Goal: Task Accomplishment & Management: Use online tool/utility

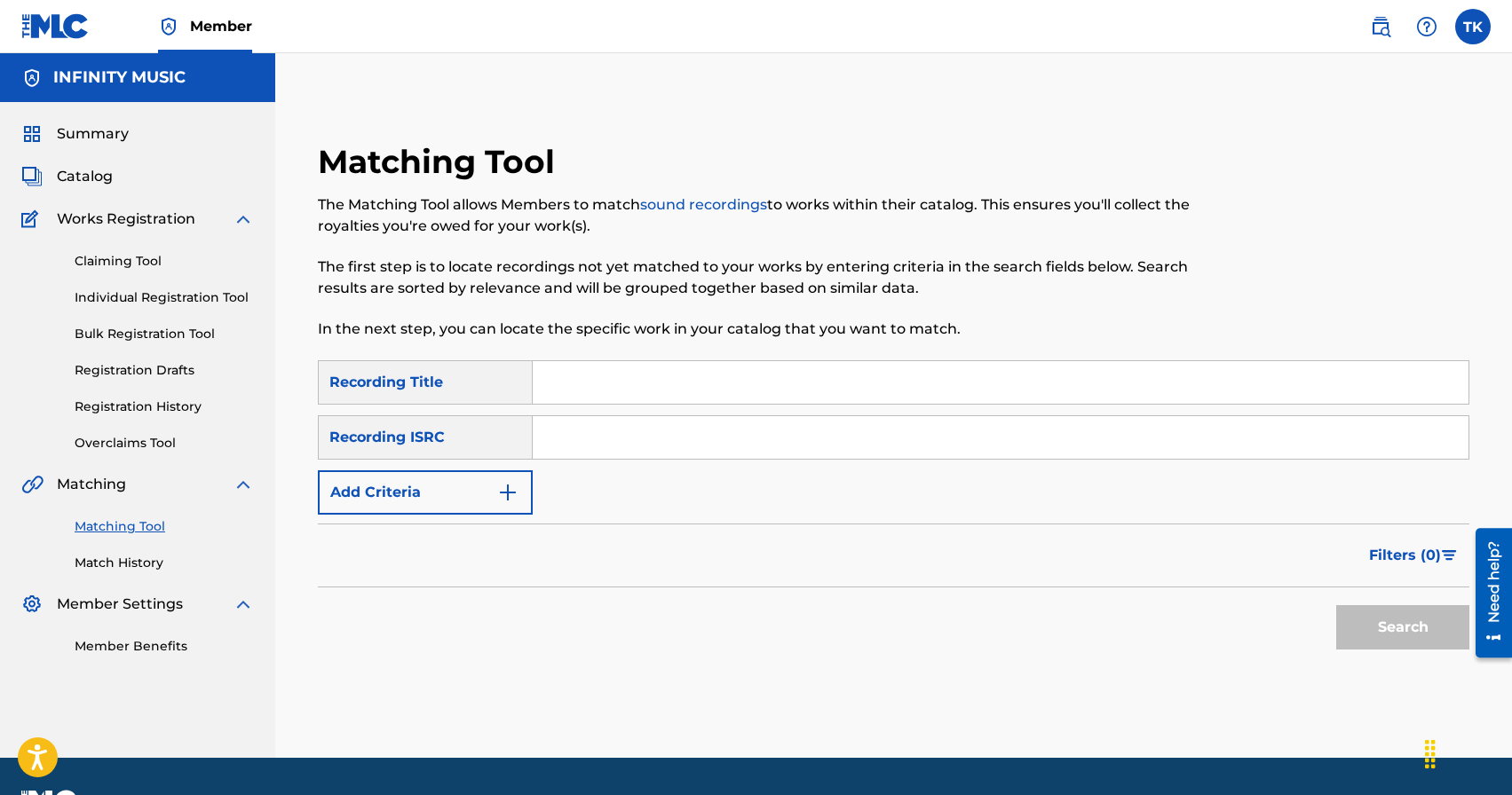
click at [892, 87] on div "Matching Tool The Matching Tool allows Members to match sound recordings to wor…" at bounding box center [893, 405] width 1237 height 705
click at [651, 389] on input "Search Form" at bounding box center [1000, 383] width 936 height 43
type input "я верю"
click at [488, 496] on button "Add Criteria" at bounding box center [425, 493] width 214 height 45
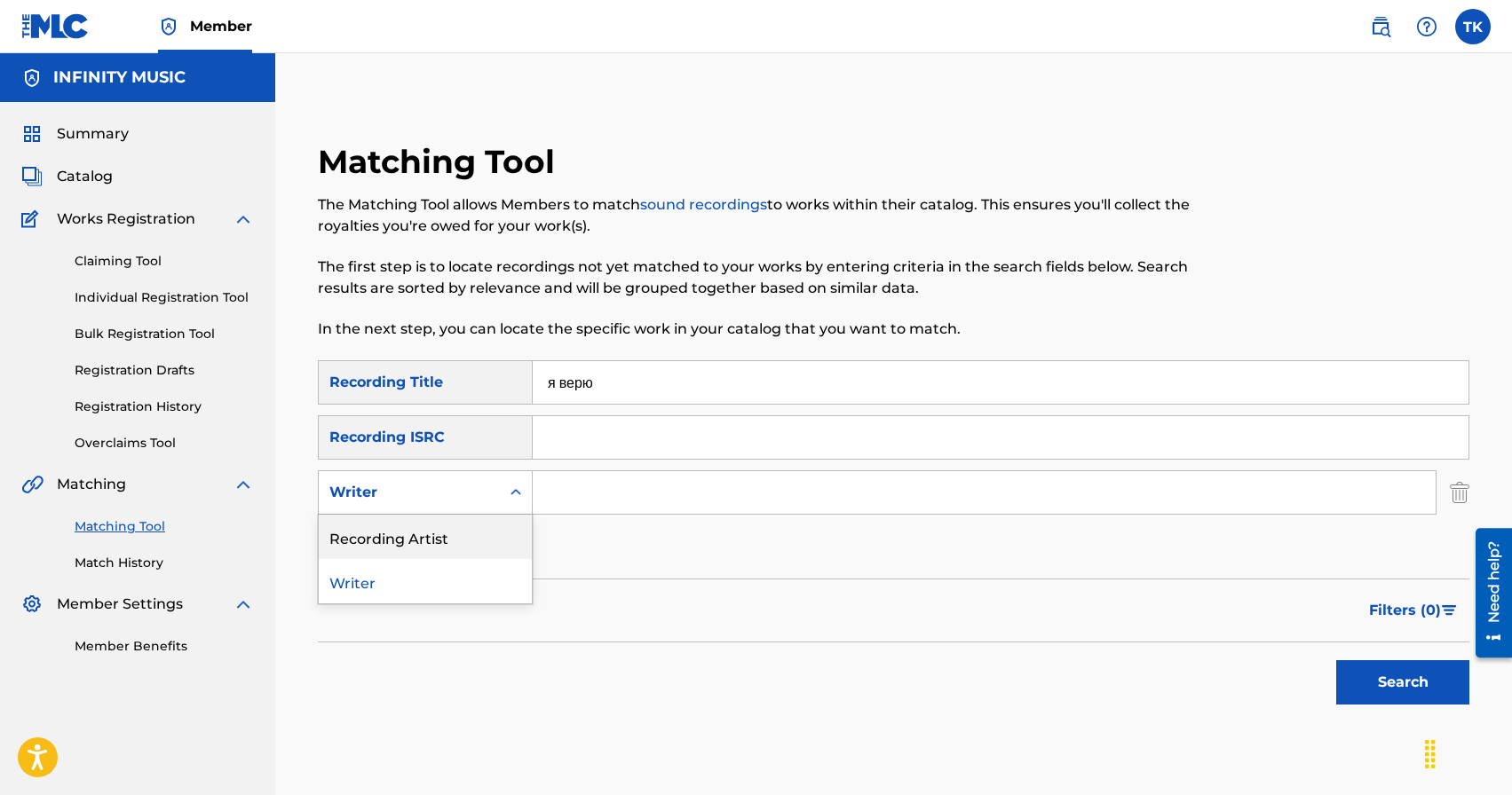
click at [488, 532] on div "Recording Artist" at bounding box center [425, 537] width 213 height 45
click at [592, 502] on input "Search Form" at bounding box center [983, 493] width 903 height 43
type input "KREC"
click at [1361, 681] on button "Search" at bounding box center [1402, 683] width 133 height 45
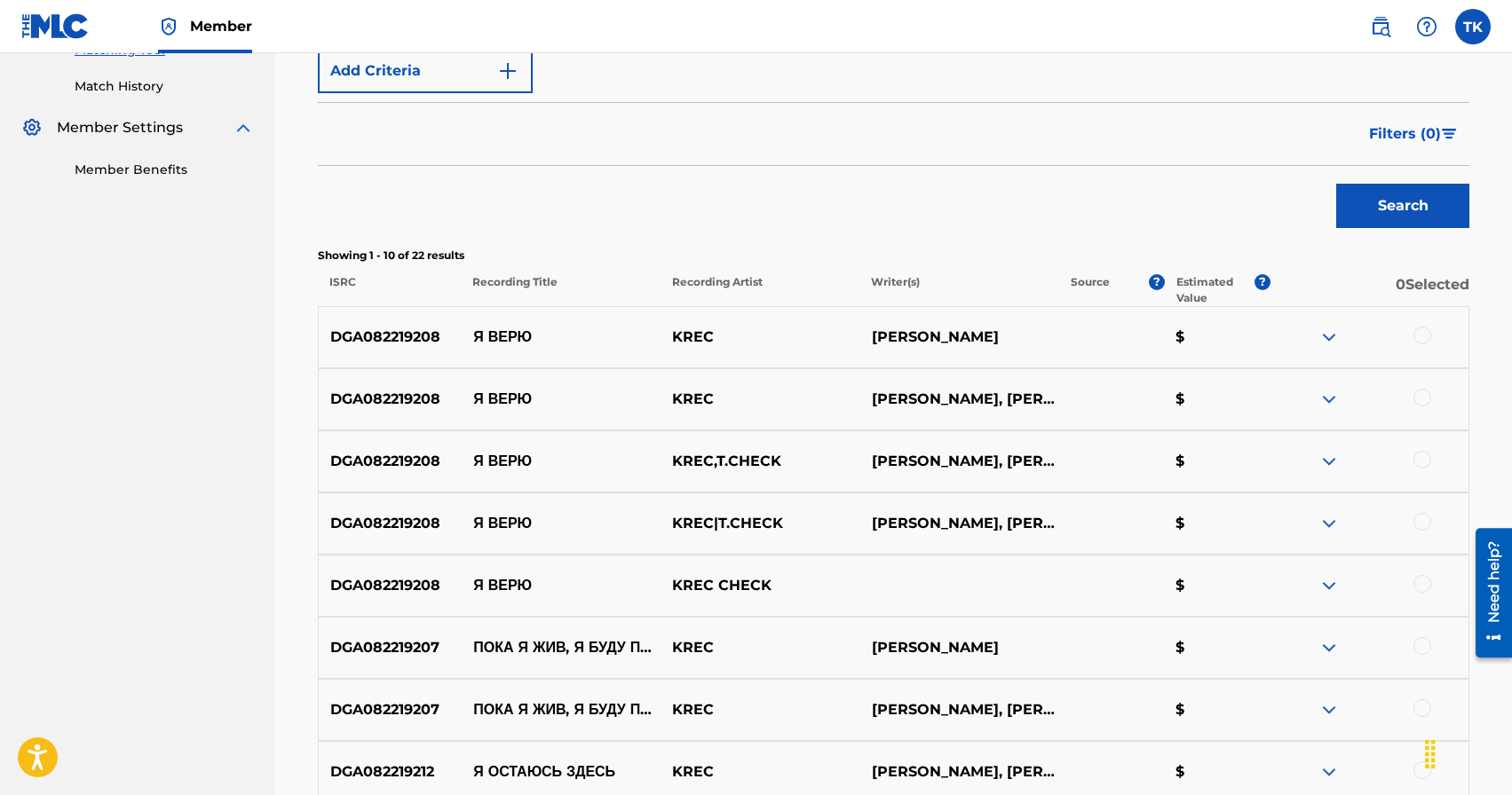
scroll to position [476, 0]
click at [1421, 583] on div at bounding box center [1422, 584] width 18 height 18
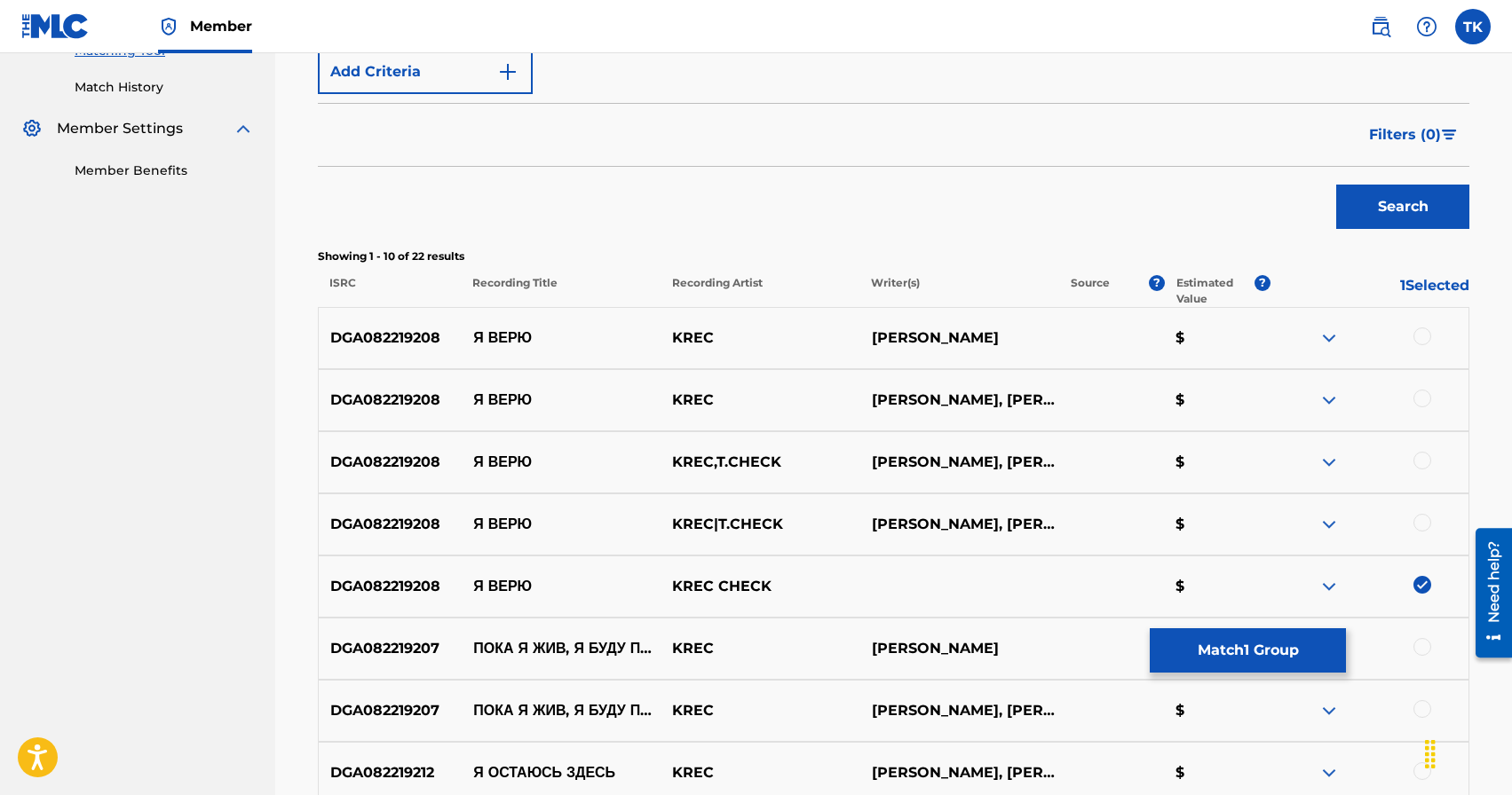
click at [1426, 526] on div at bounding box center [1422, 522] width 18 height 18
click at [1424, 459] on div at bounding box center [1422, 460] width 18 height 18
click at [1425, 399] on div at bounding box center [1422, 398] width 18 height 18
click at [1423, 342] on div at bounding box center [1422, 336] width 18 height 18
click at [1280, 655] on button "Match 5 Groups" at bounding box center [1247, 651] width 196 height 45
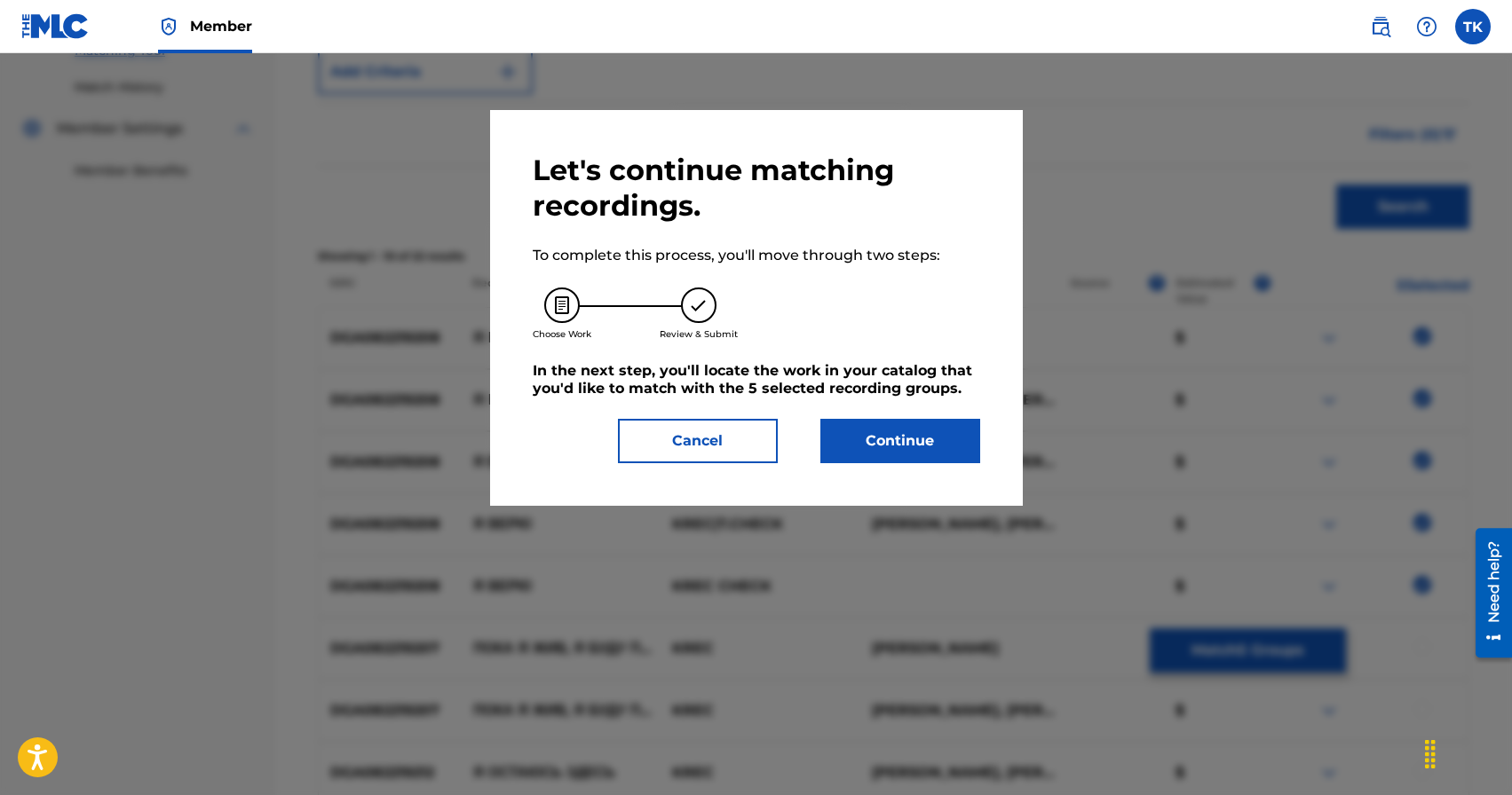
click at [954, 458] on button "Continue" at bounding box center [900, 442] width 159 height 45
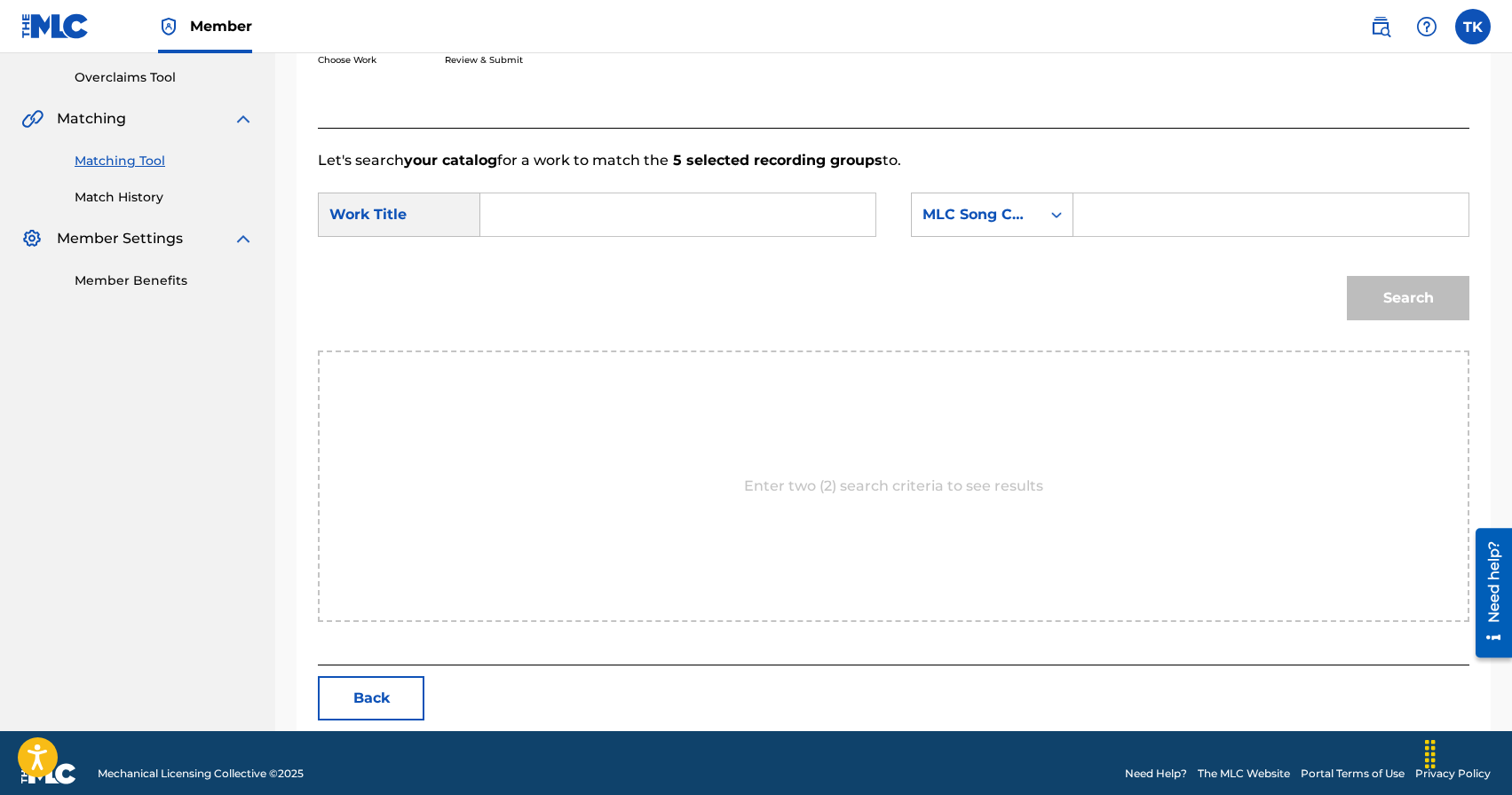
scroll to position [387, 0]
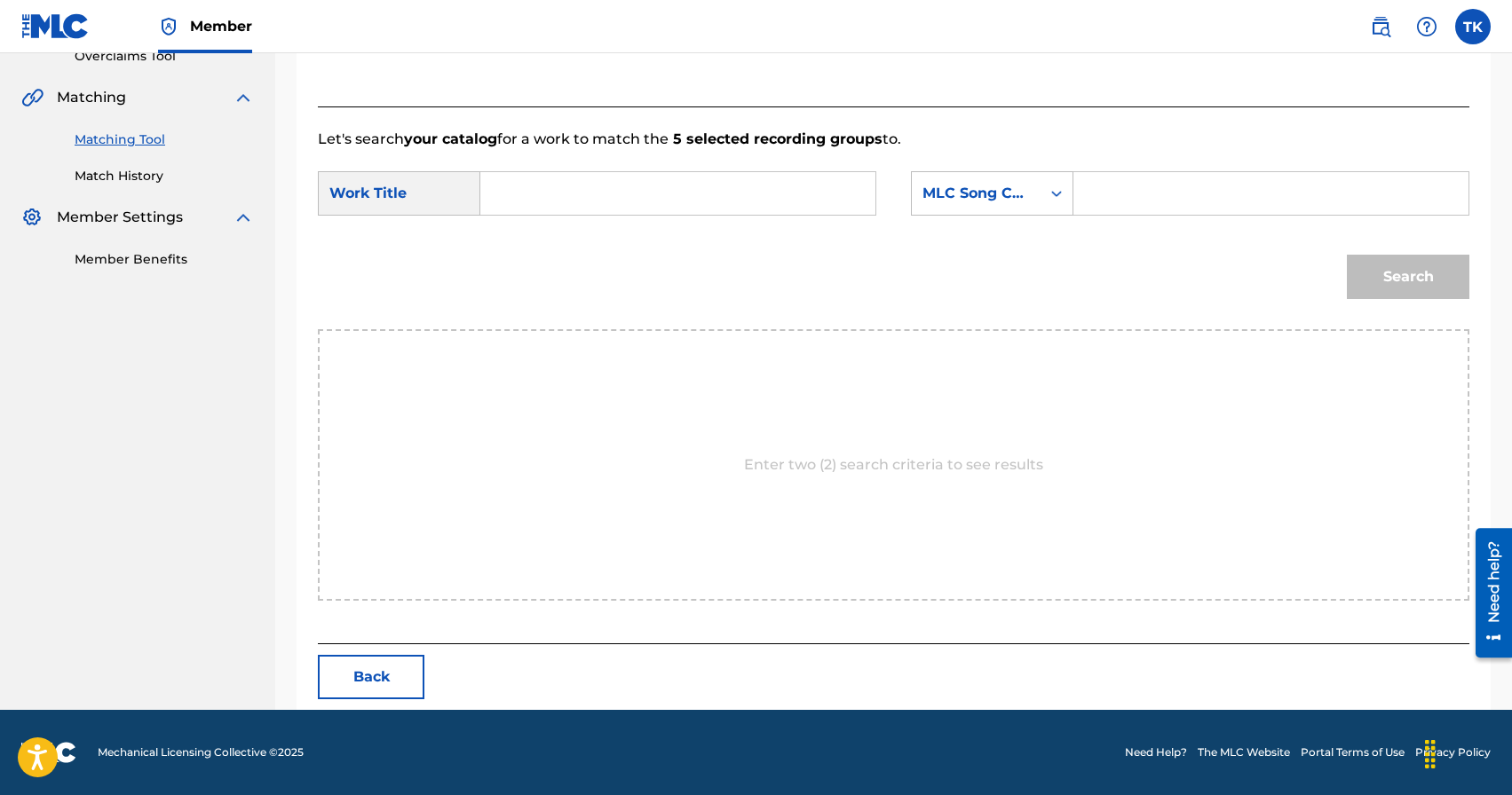
click at [712, 196] on input "Search Form" at bounding box center [677, 194] width 364 height 43
type input "я верю"
click at [715, 232] on div "я верю" at bounding box center [677, 233] width 364 height 32
click at [1032, 188] on div "MLC Song Code" at bounding box center [976, 194] width 129 height 34
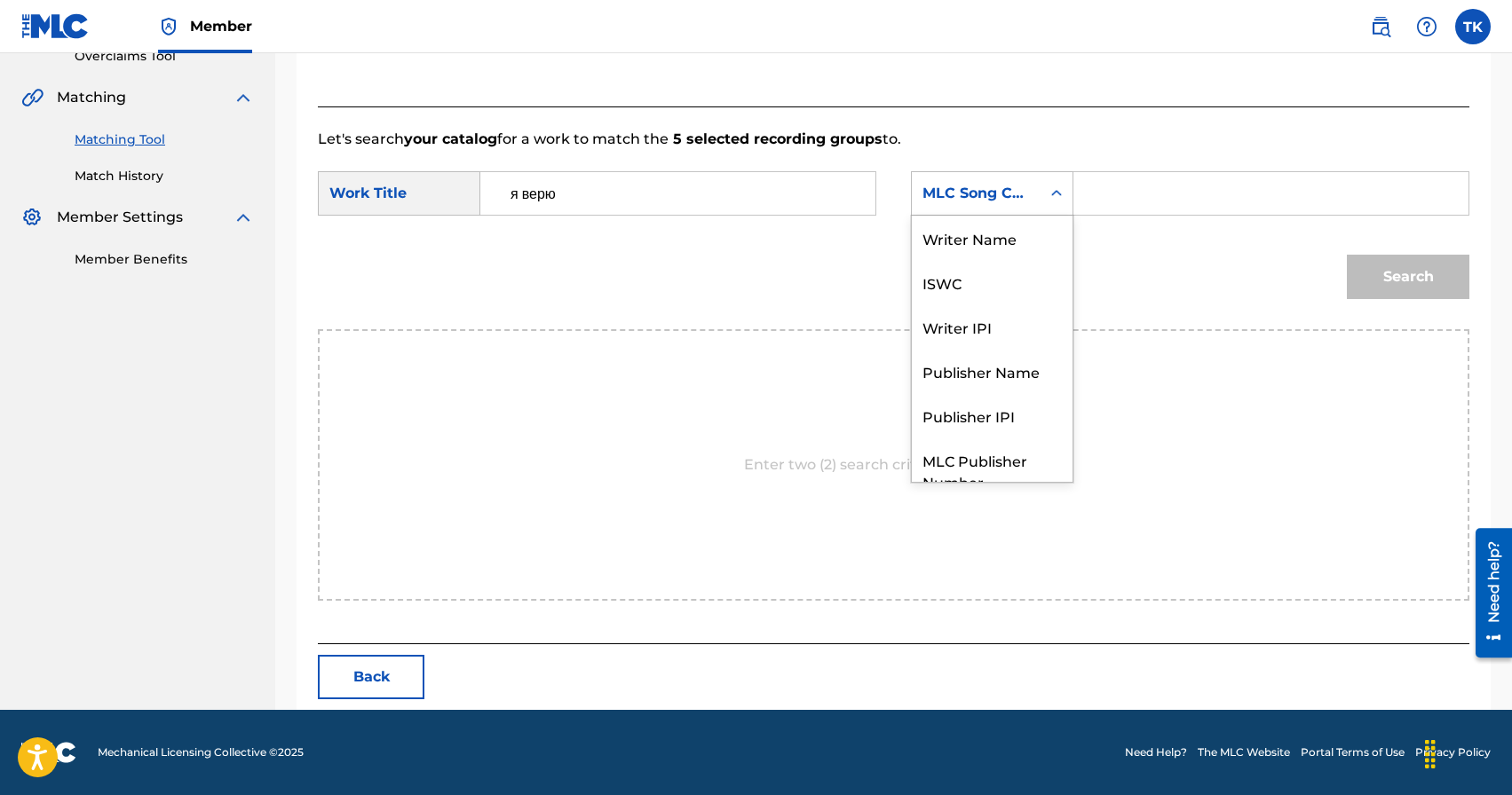
scroll to position [65, 0]
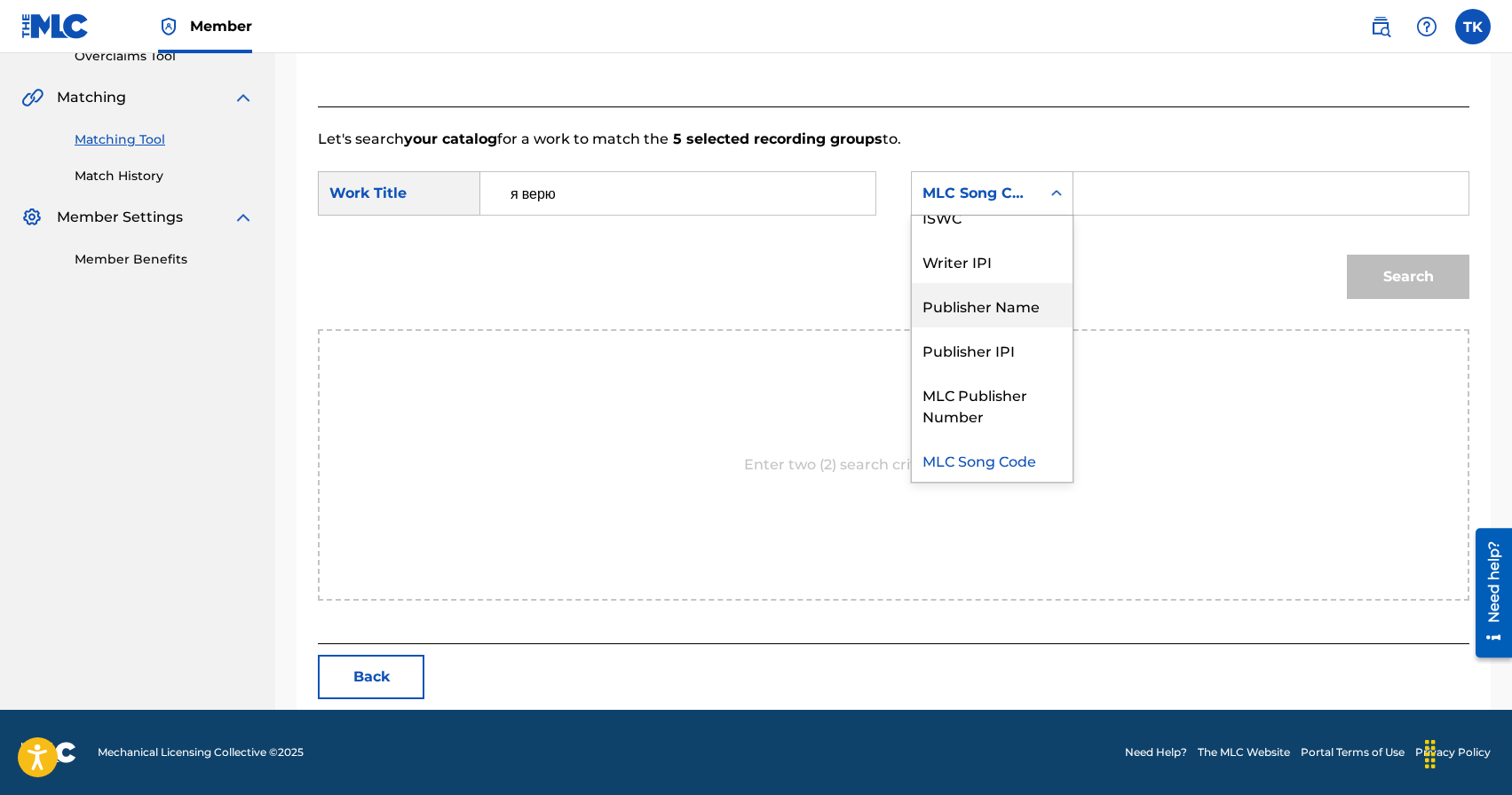
click at [1034, 296] on div "Publisher Name" at bounding box center [992, 306] width 160 height 45
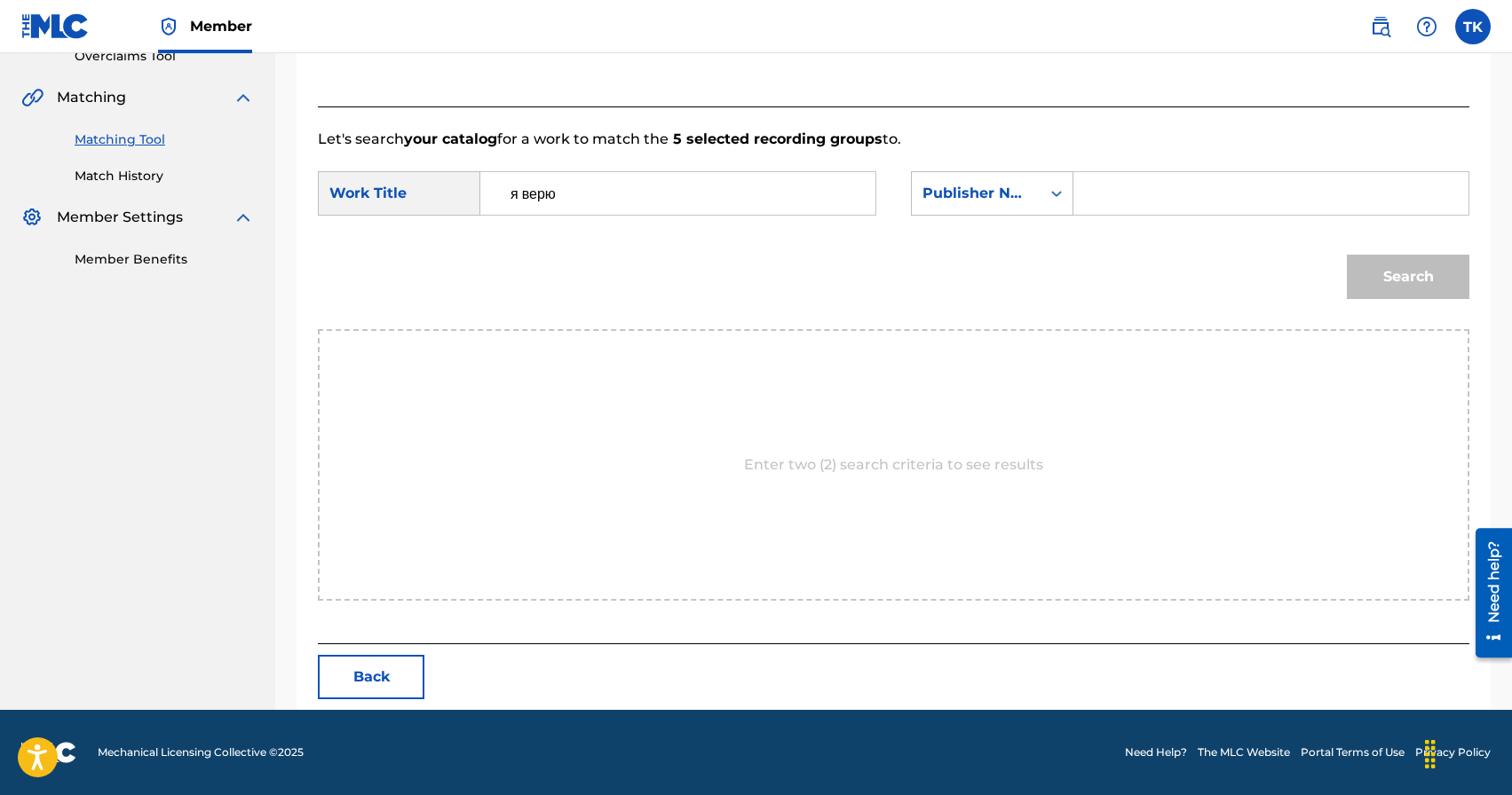
click at [1179, 182] on input "Search Form" at bounding box center [1271, 194] width 364 height 43
type input "INFINITY MUSIC"
click at [1367, 281] on button "Search" at bounding box center [1408, 277] width 122 height 45
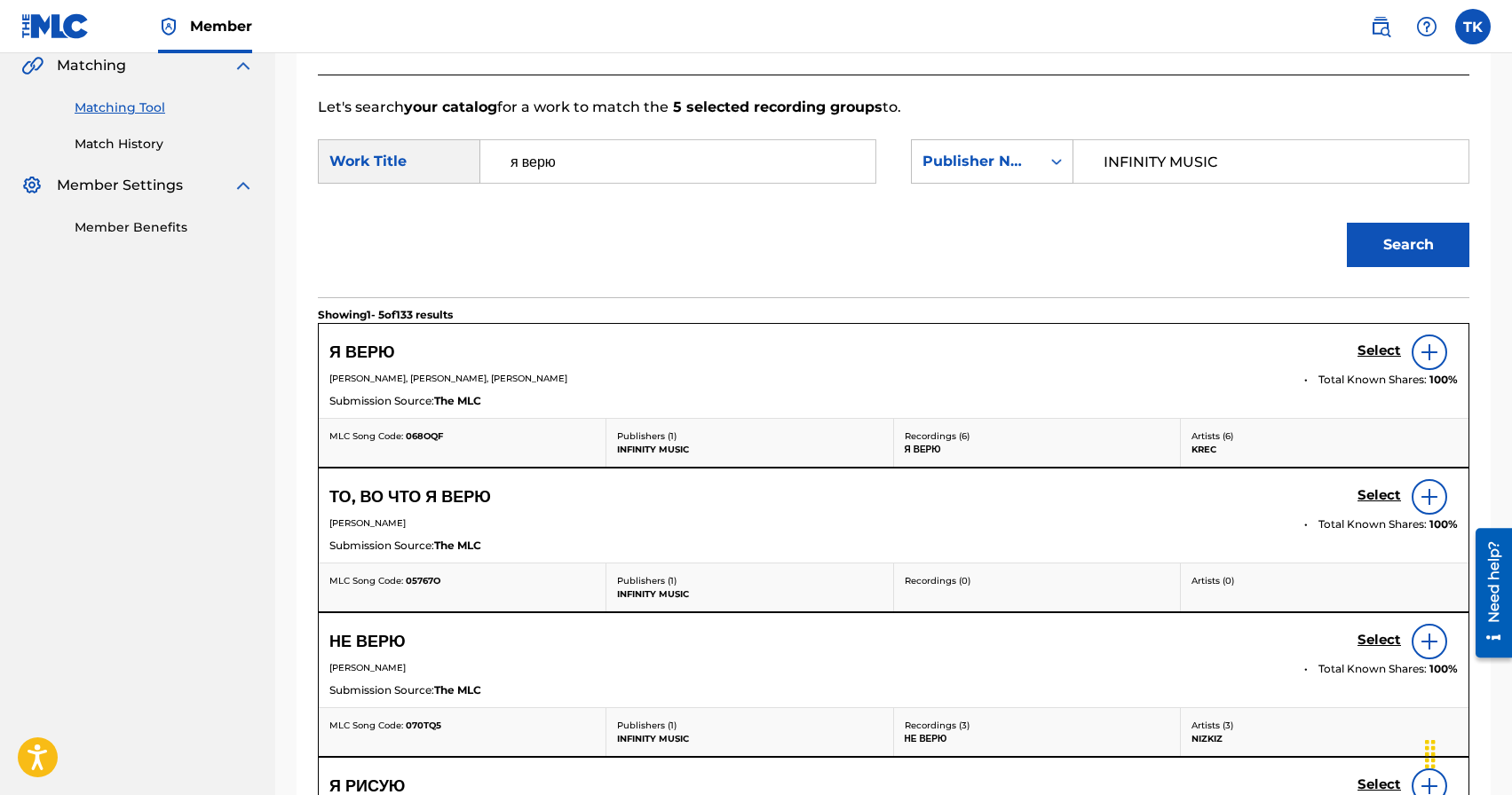
scroll to position [432, 0]
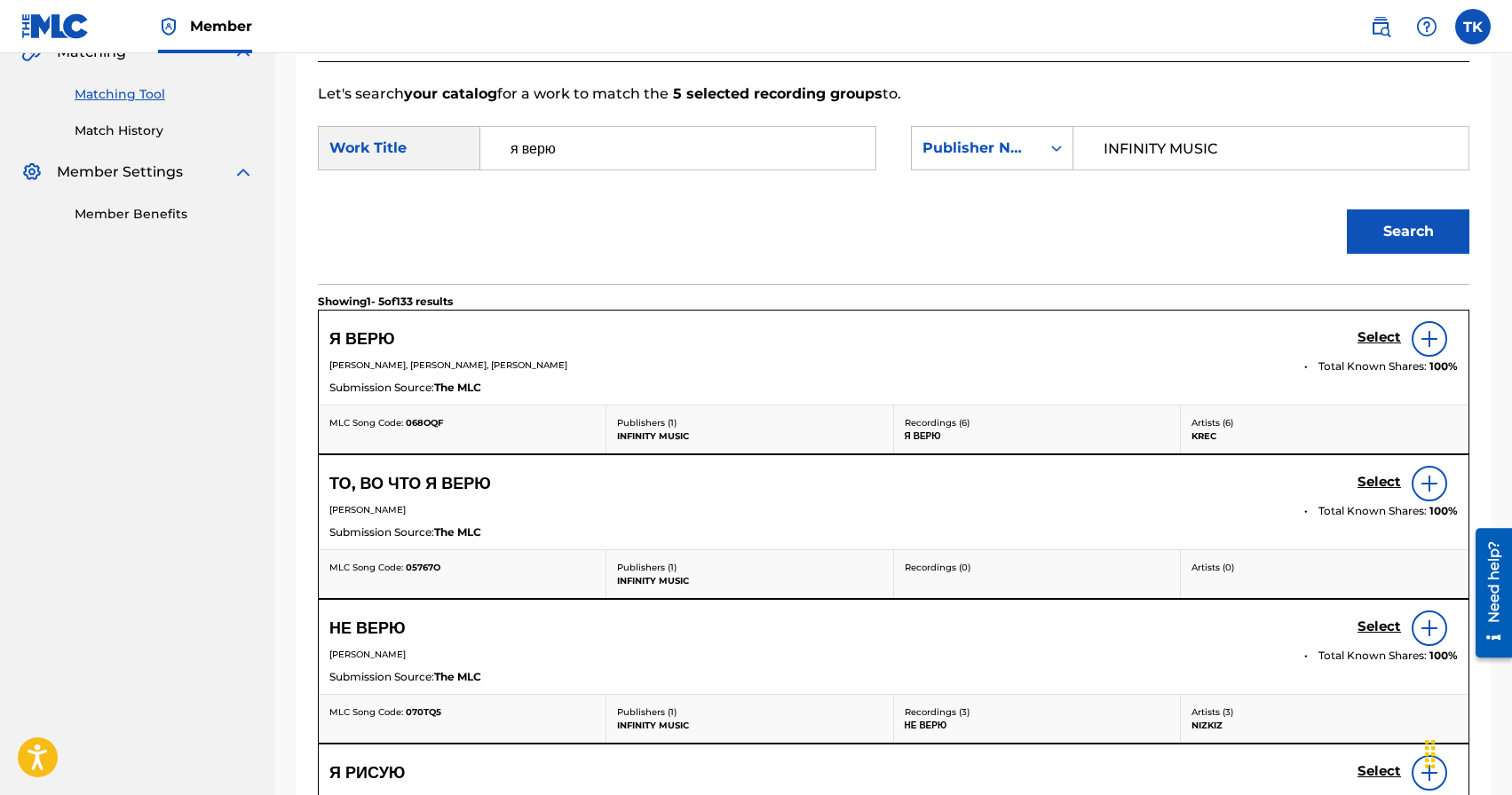
click at [1370, 333] on h5 "Select" at bounding box center [1379, 337] width 44 height 17
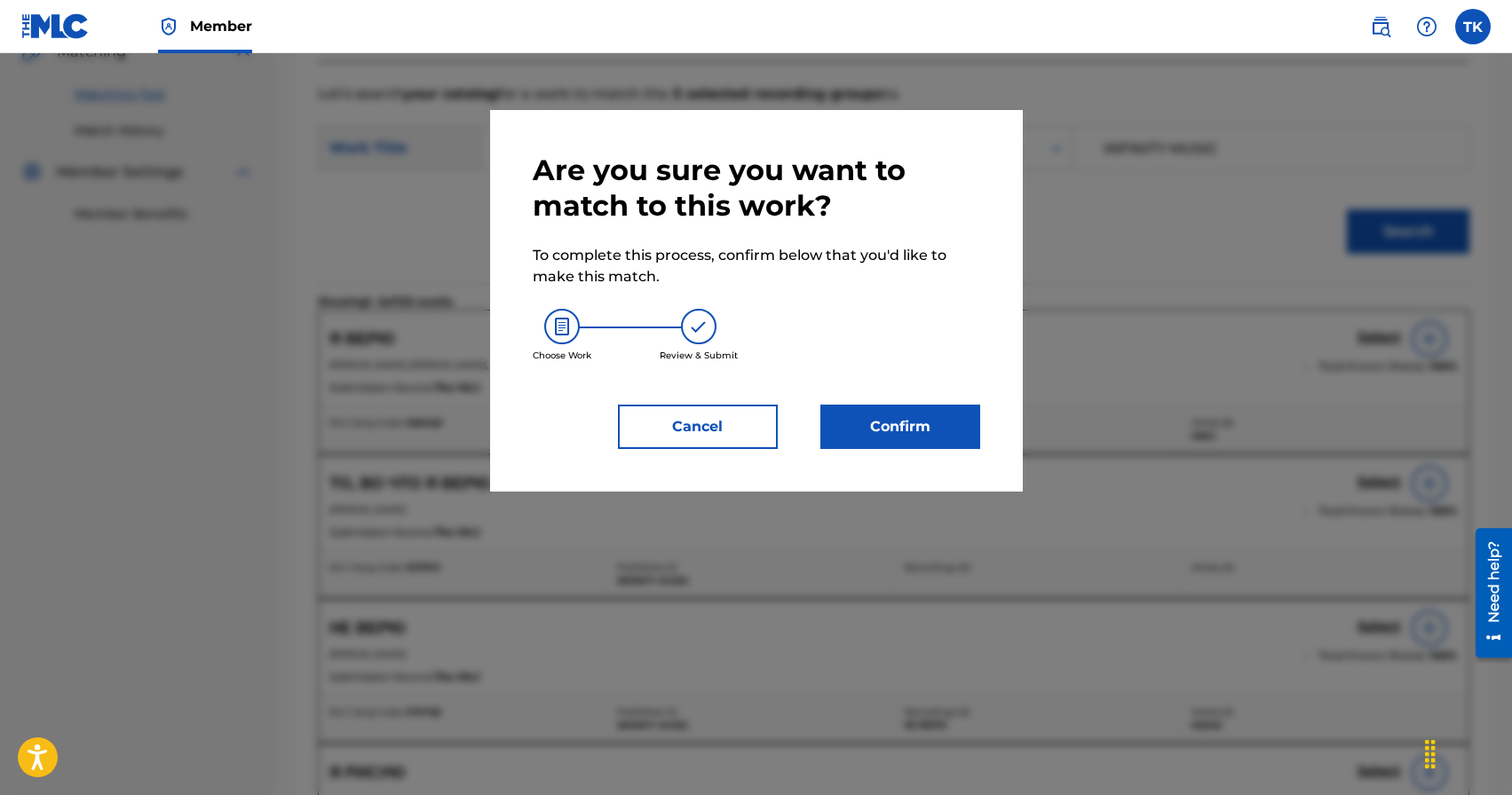
click at [951, 429] on button "Confirm" at bounding box center [900, 427] width 159 height 45
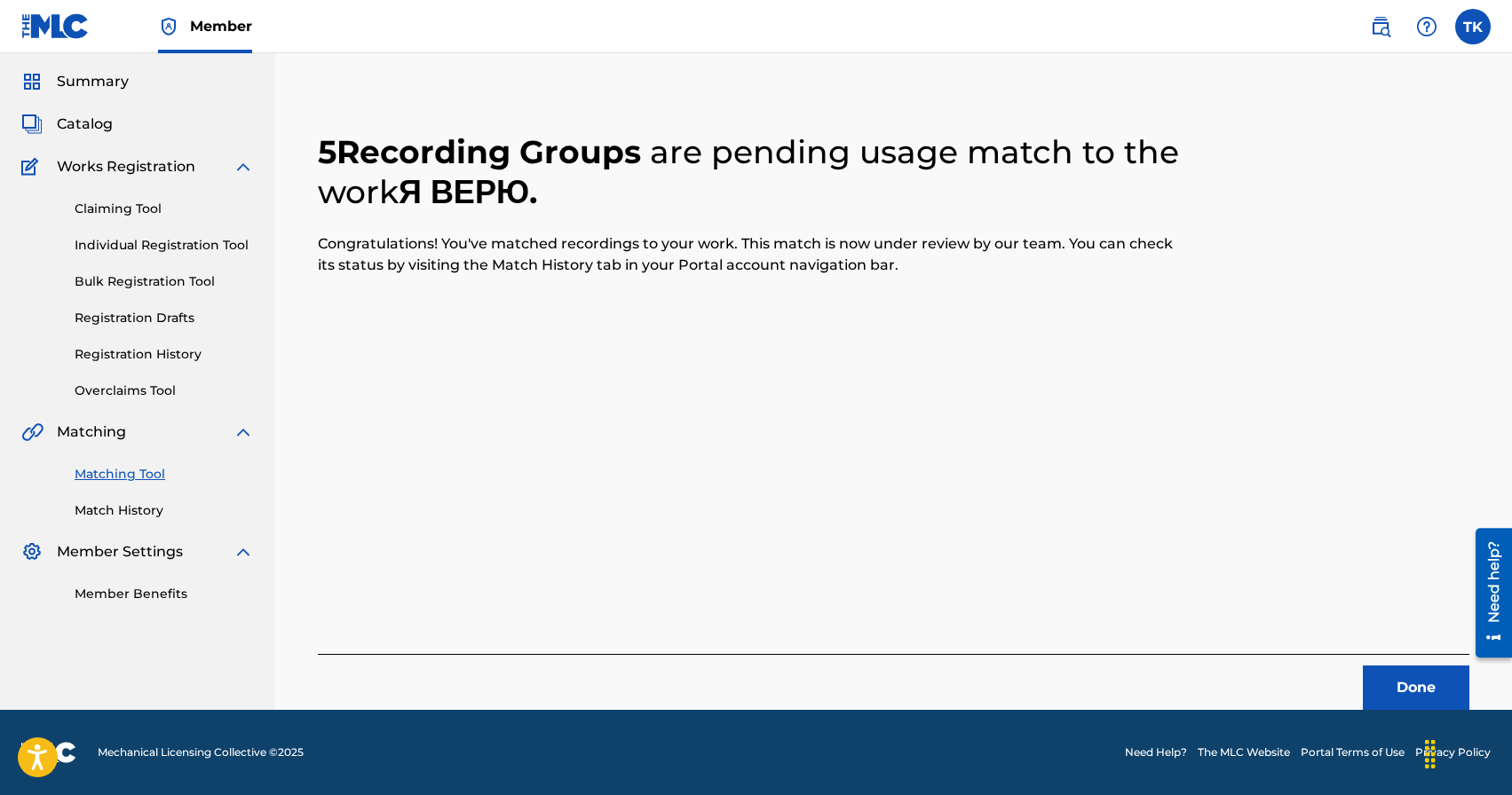
scroll to position [52, 0]
click at [1376, 683] on button "Done" at bounding box center [1416, 688] width 106 height 45
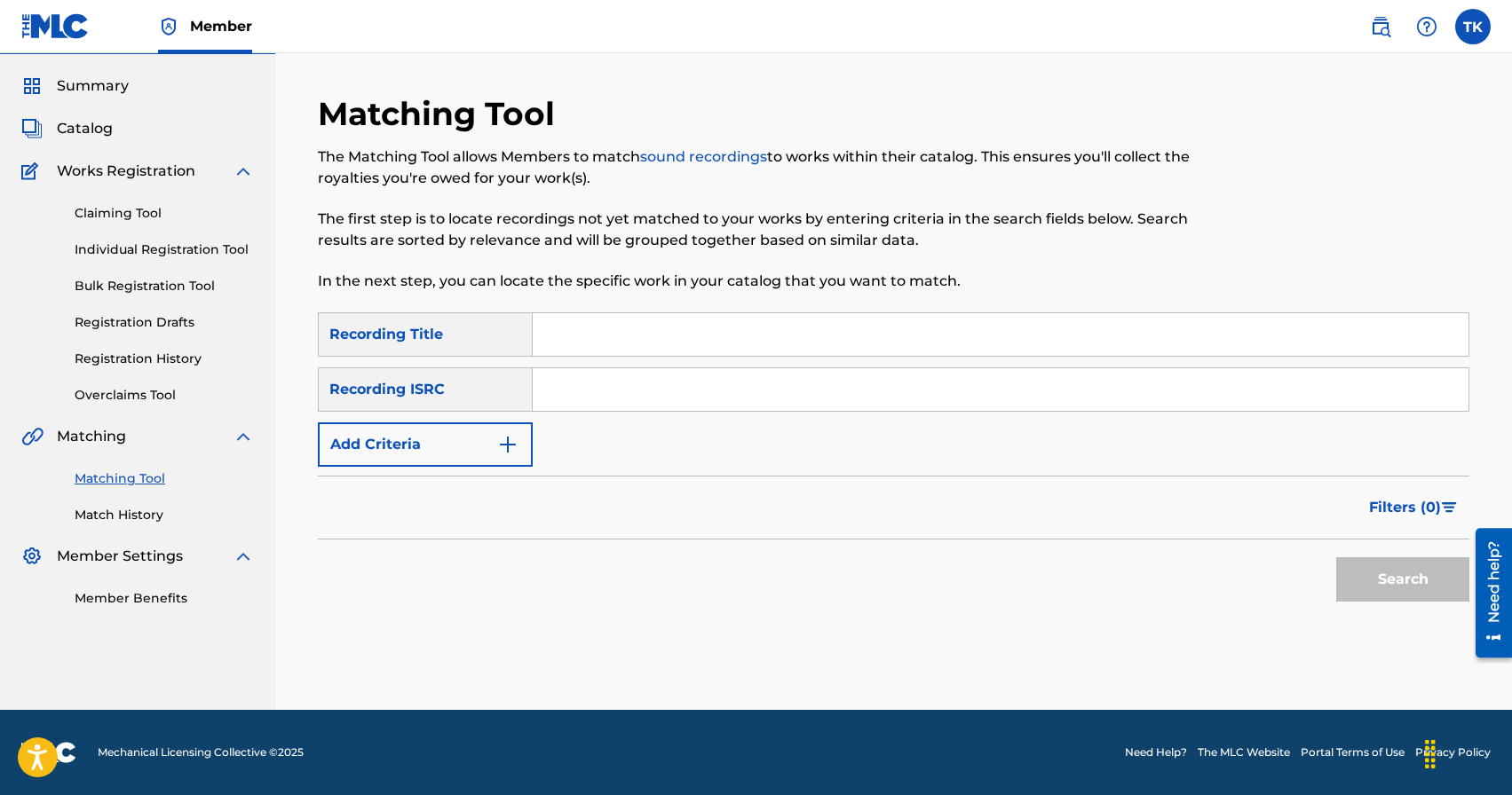
scroll to position [0, 0]
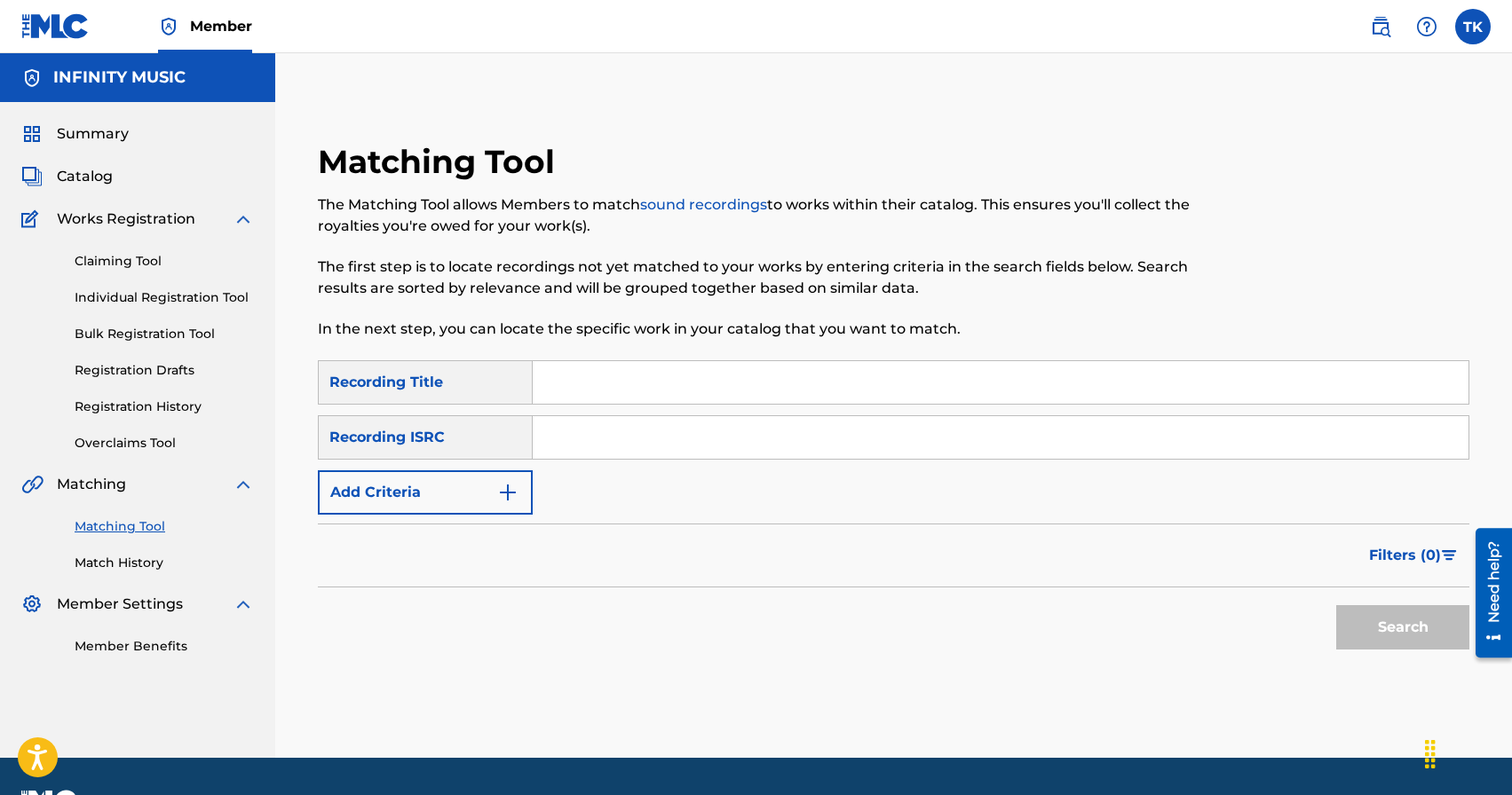
click at [633, 381] on input "Search Form" at bounding box center [1000, 383] width 936 height 43
type input "пока я жив я буду помнить"
click at [473, 491] on button "Add Criteria" at bounding box center [425, 493] width 214 height 45
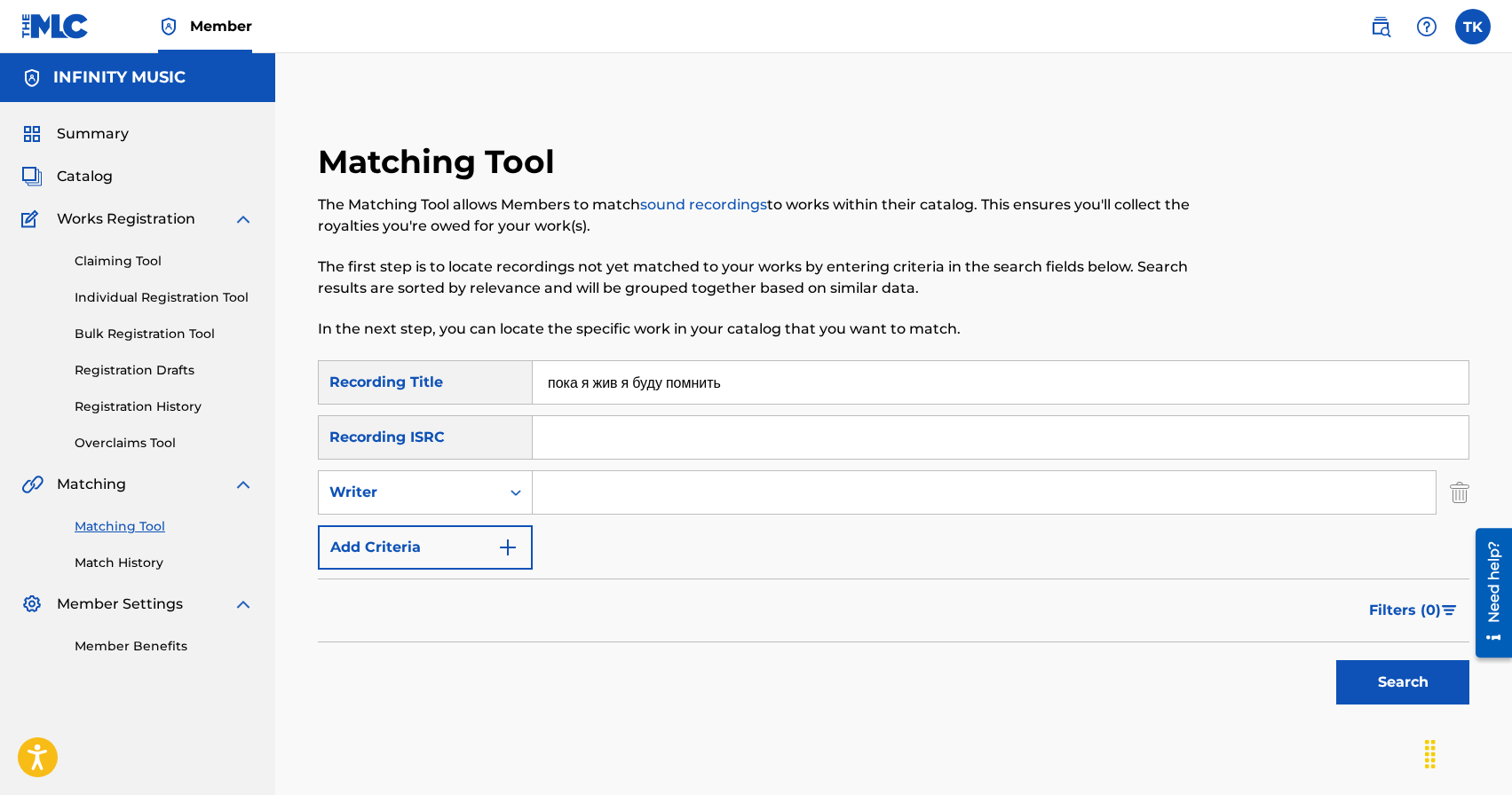
click at [473, 491] on div "Writer" at bounding box center [408, 492] width 159 height 21
click at [473, 524] on div "Recording Artist" at bounding box center [425, 537] width 213 height 45
click at [572, 501] on input "Search Form" at bounding box center [983, 493] width 903 height 43
type input "KREC"
click at [1395, 665] on button "Search" at bounding box center [1402, 683] width 133 height 45
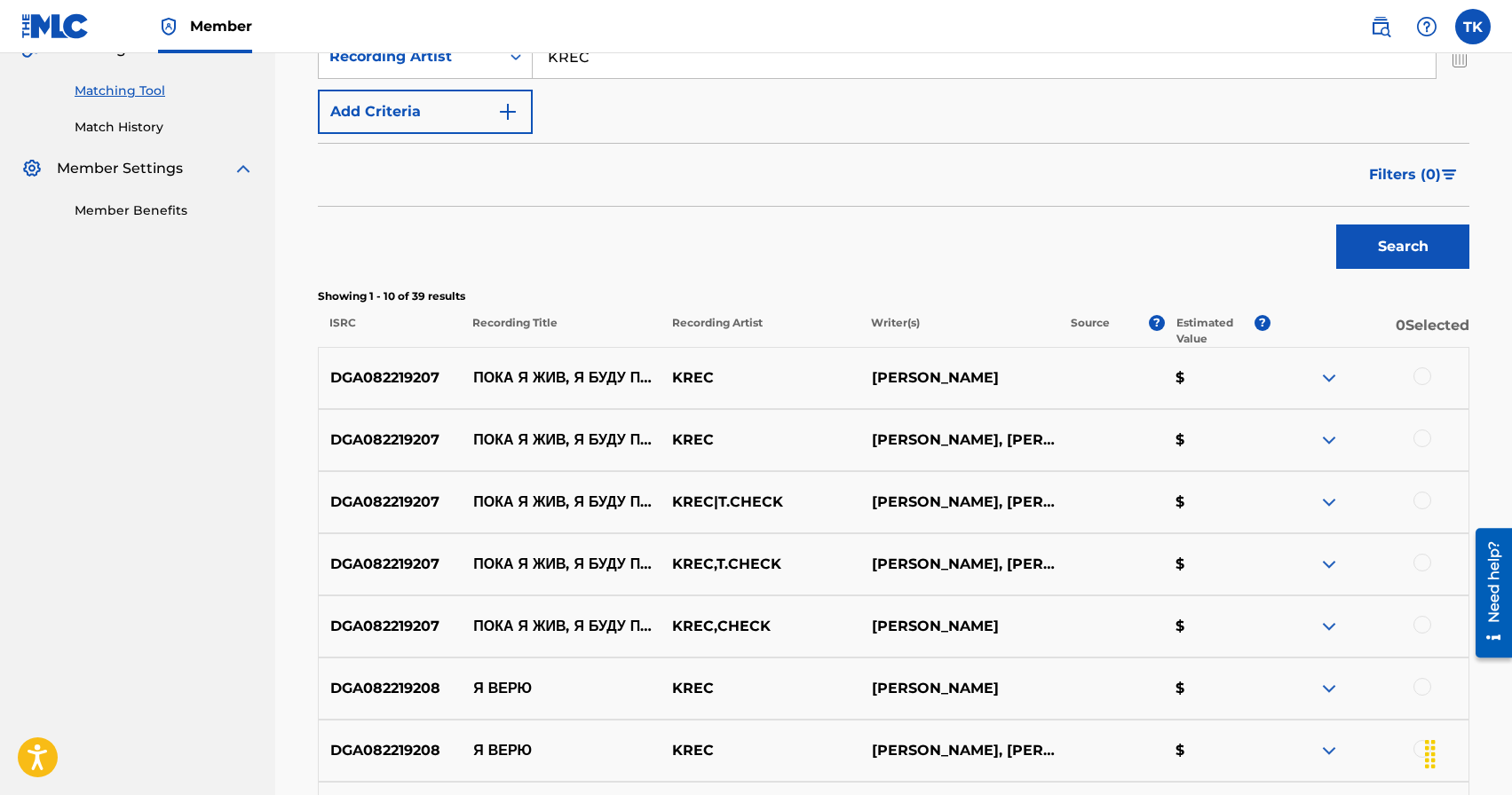
scroll to position [439, 0]
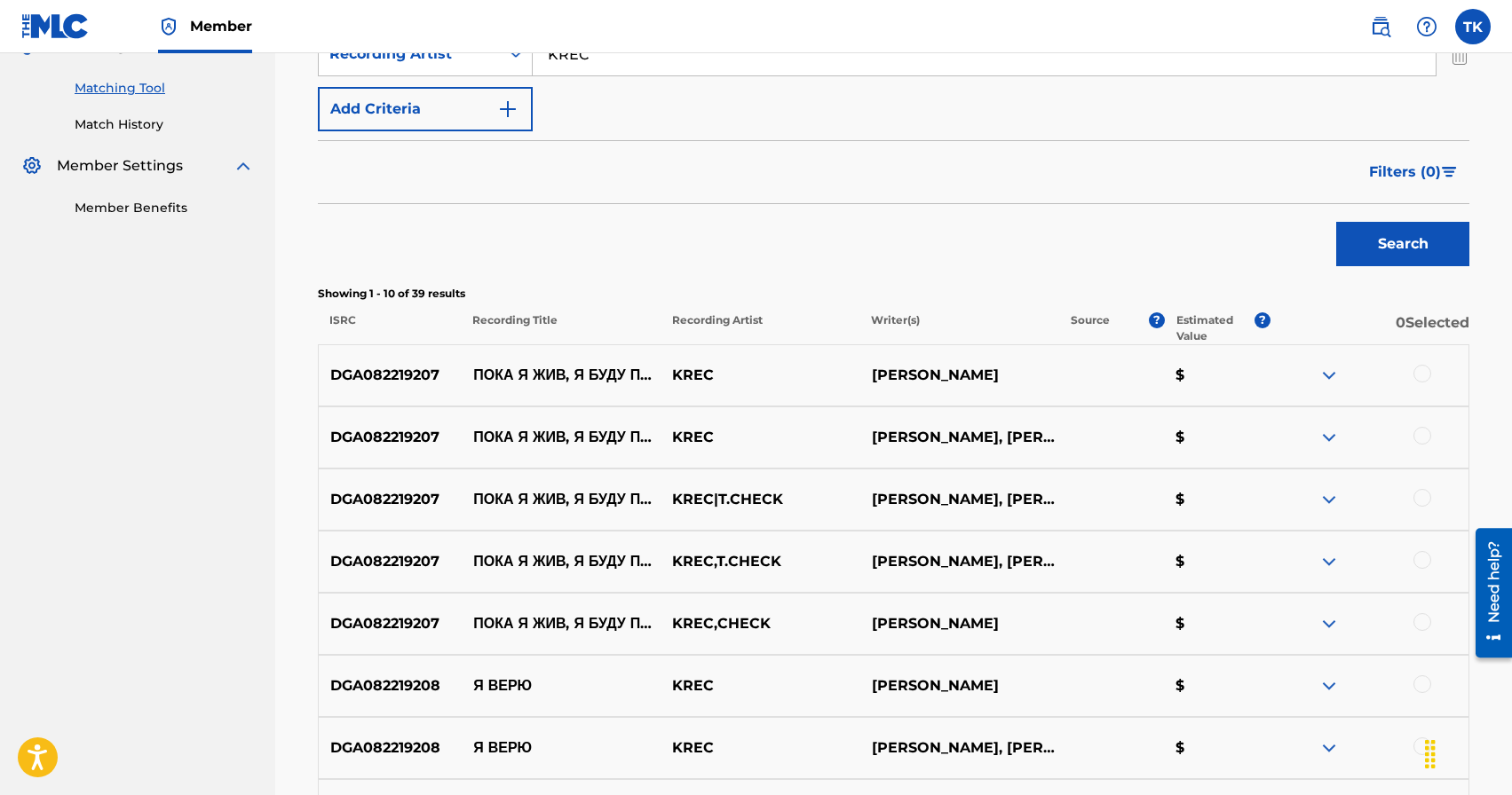
click at [1423, 370] on div at bounding box center [1422, 373] width 18 height 18
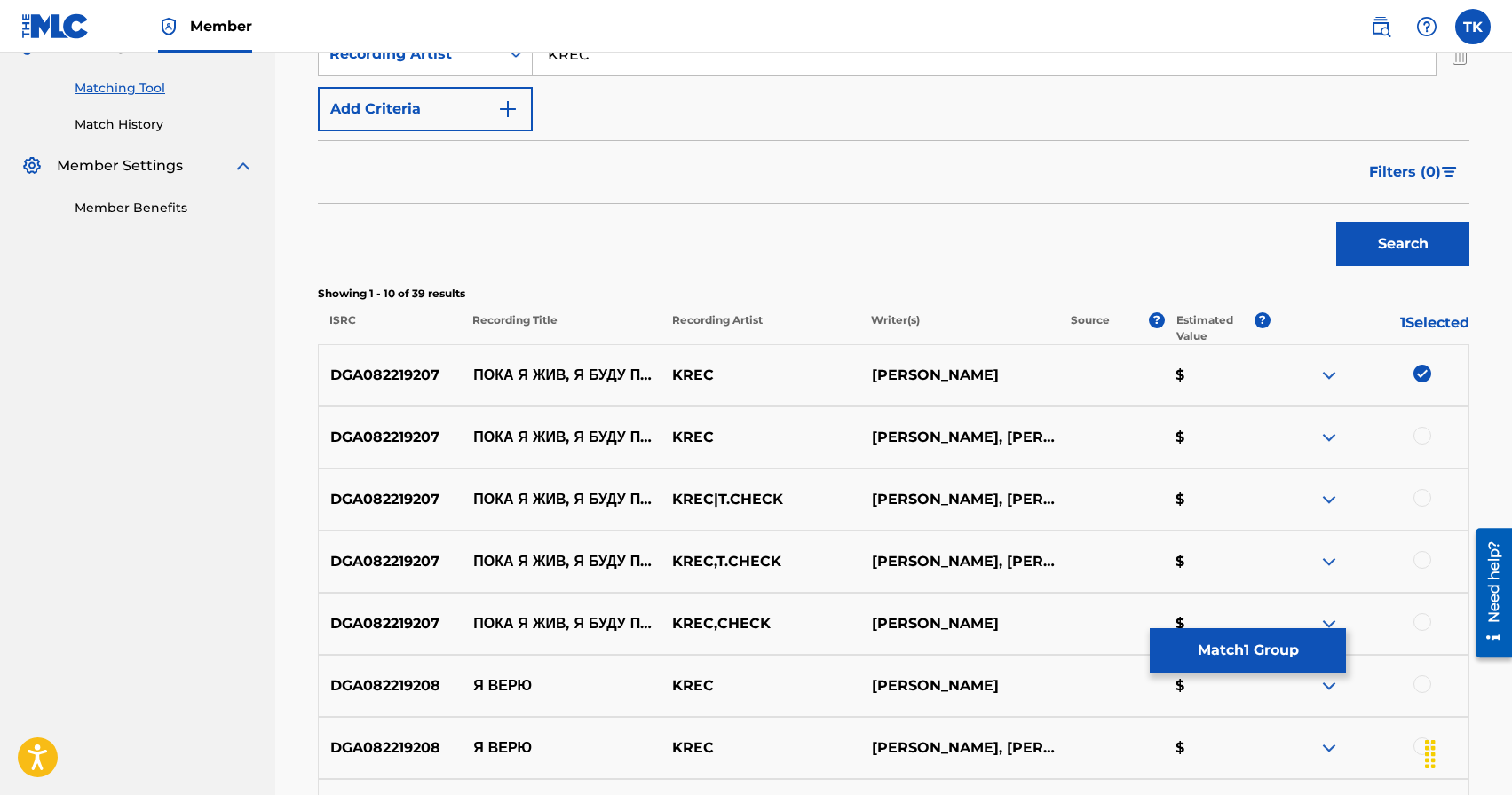
click at [1422, 433] on div at bounding box center [1422, 435] width 18 height 18
click at [1425, 495] on div at bounding box center [1422, 498] width 18 height 18
click at [1419, 558] on div at bounding box center [1422, 559] width 18 height 18
click at [1429, 627] on div at bounding box center [1368, 624] width 199 height 21
click at [1419, 623] on div at bounding box center [1422, 622] width 18 height 18
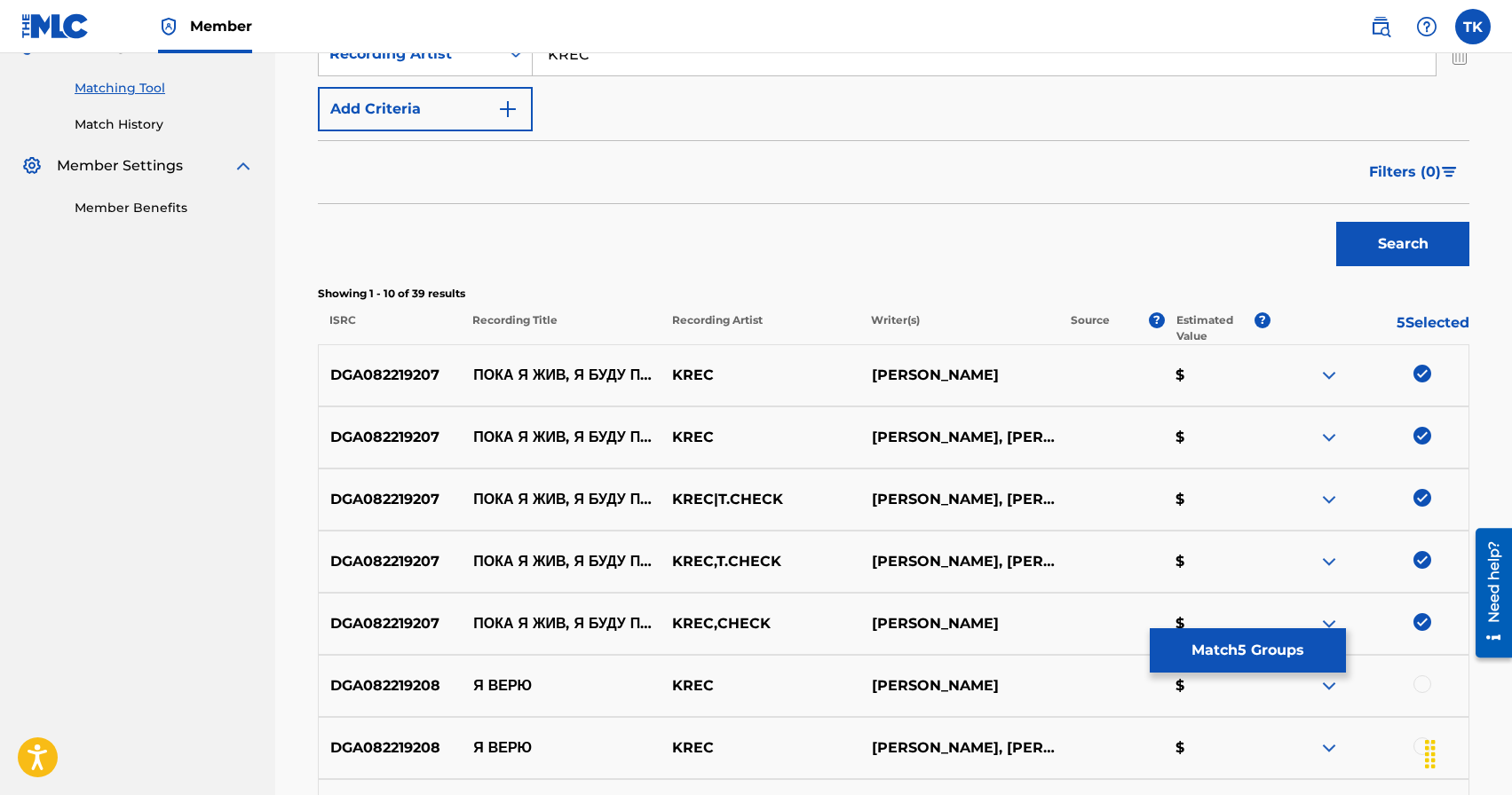
click at [1273, 651] on button "Match 5 Groups" at bounding box center [1247, 651] width 196 height 45
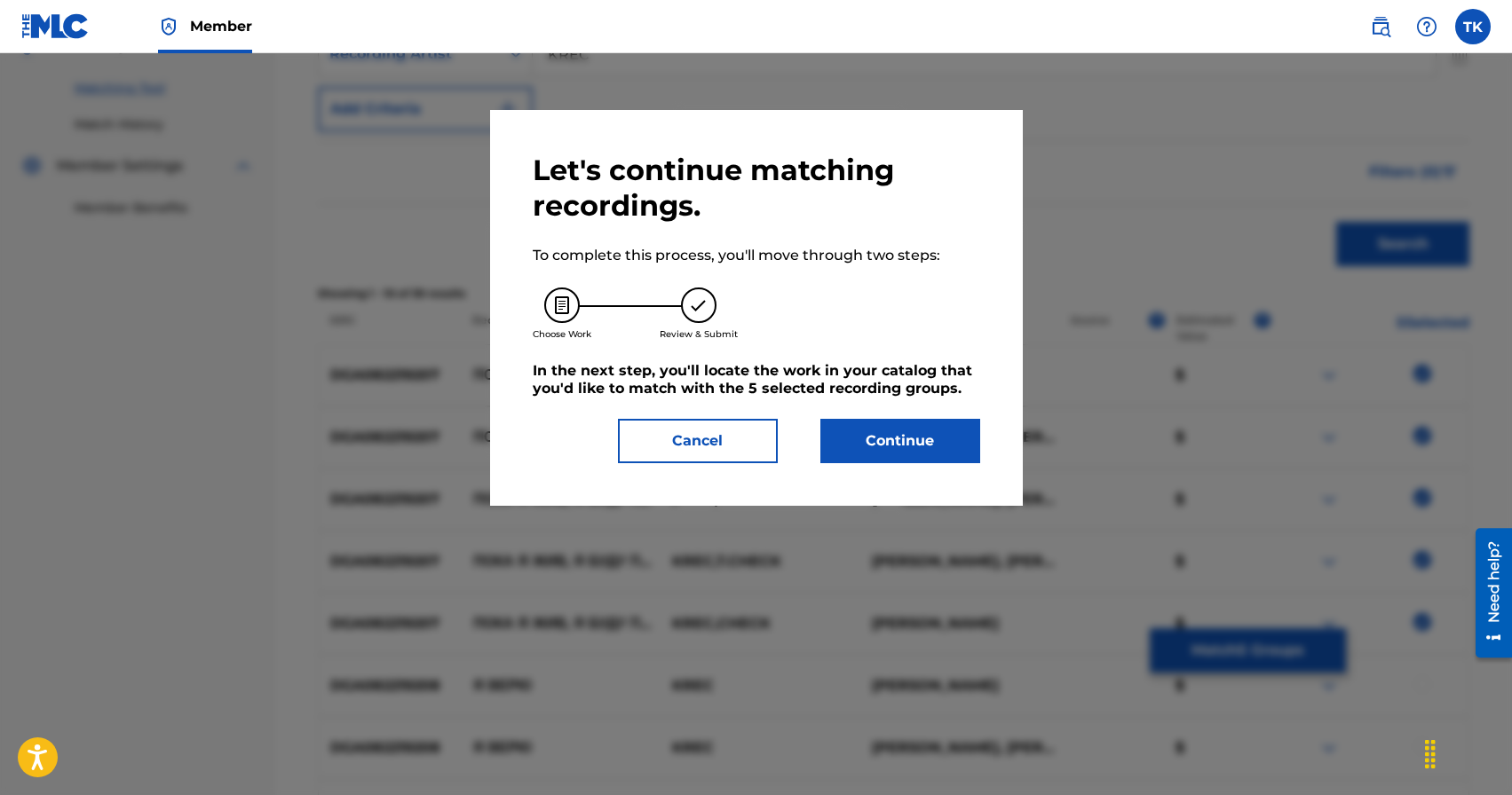
click at [936, 447] on button "Continue" at bounding box center [900, 442] width 159 height 45
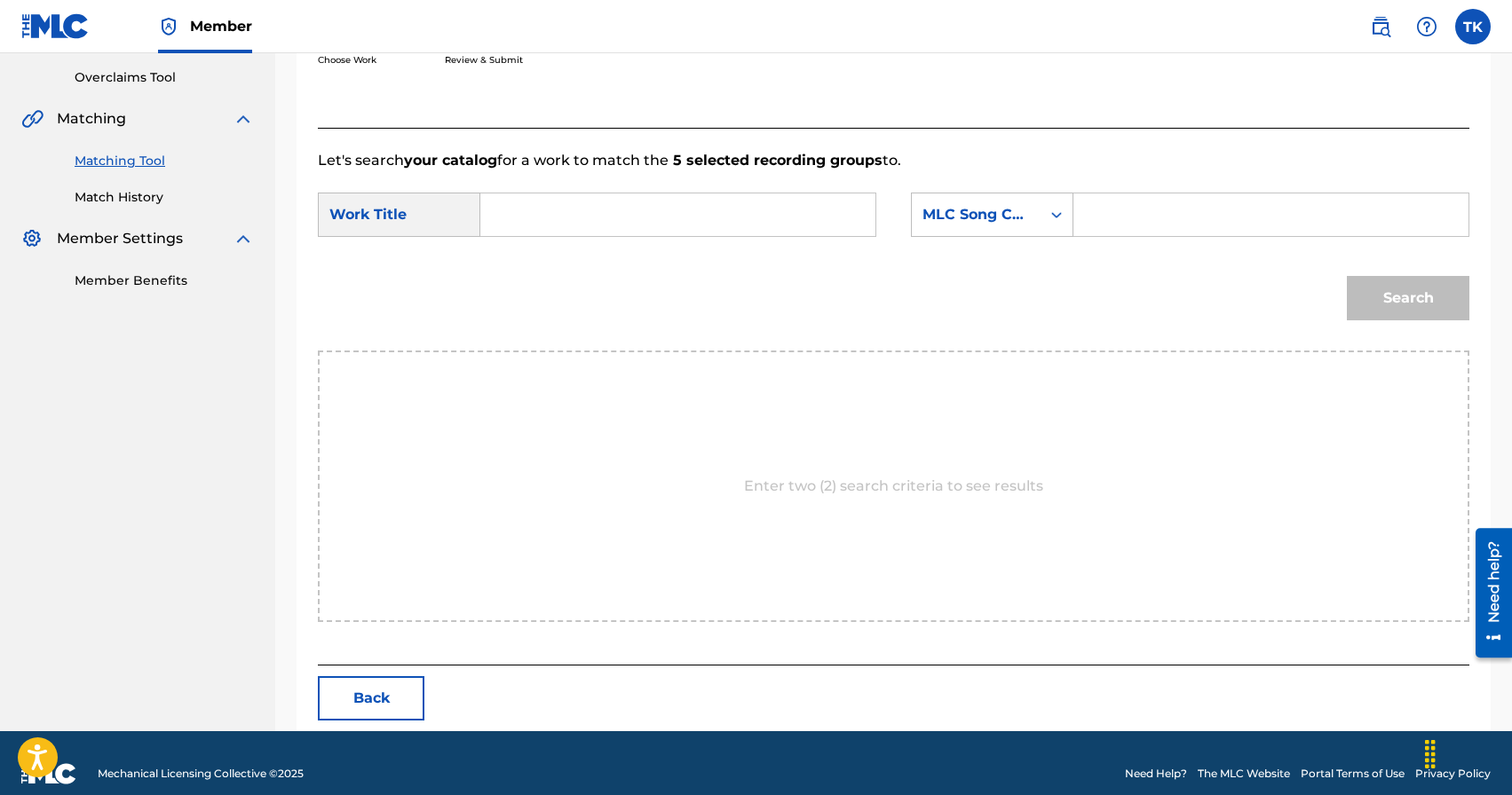
scroll to position [387, 0]
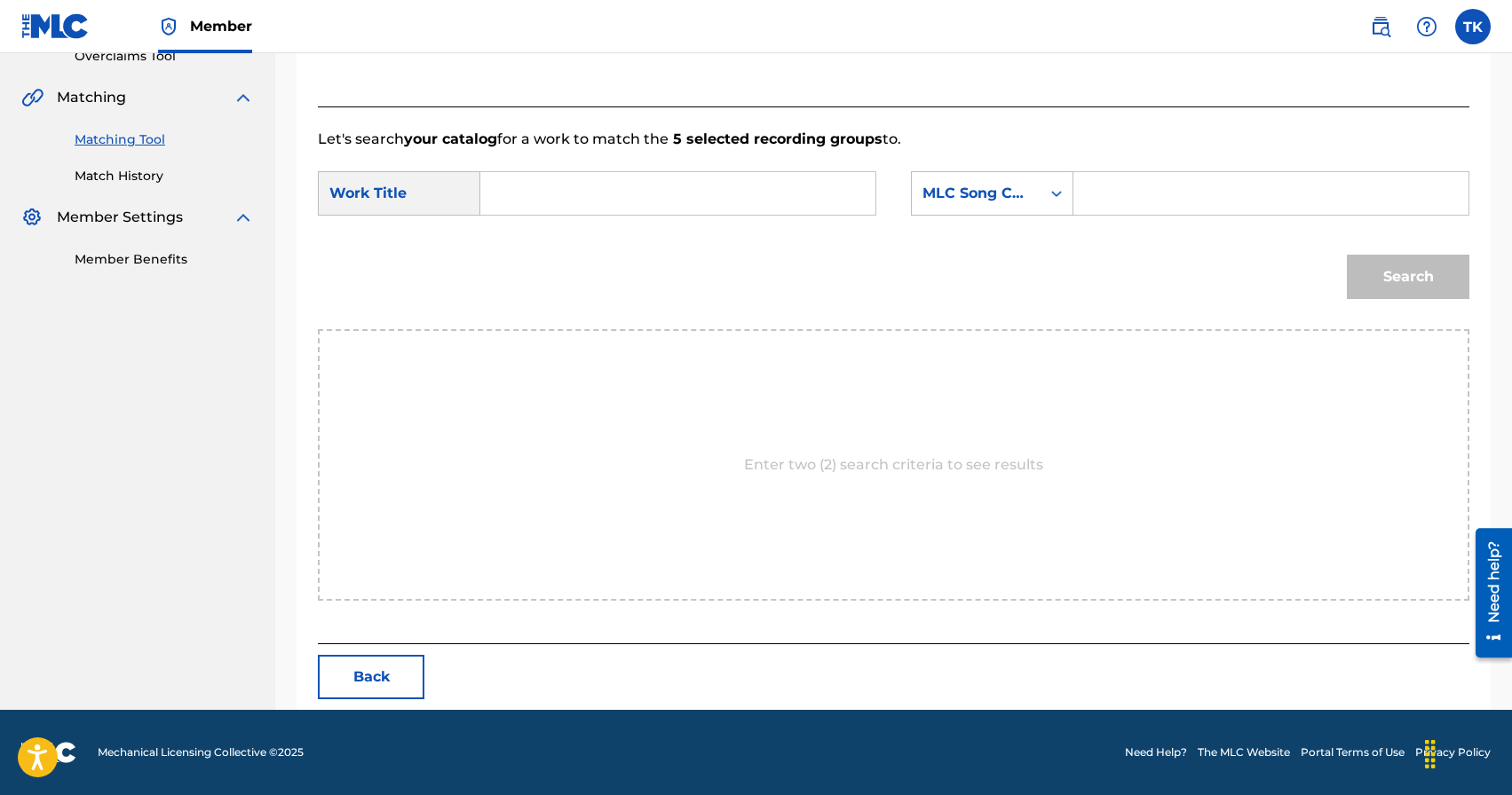
click at [694, 202] on input "Search Form" at bounding box center [677, 194] width 364 height 43
click at [671, 270] on span "жив, я буду помнить" at bounding box center [620, 276] width 131 height 17
type input "пока я жив, я буду помнить"
click at [1026, 206] on div "MLC Song Code" at bounding box center [976, 194] width 129 height 34
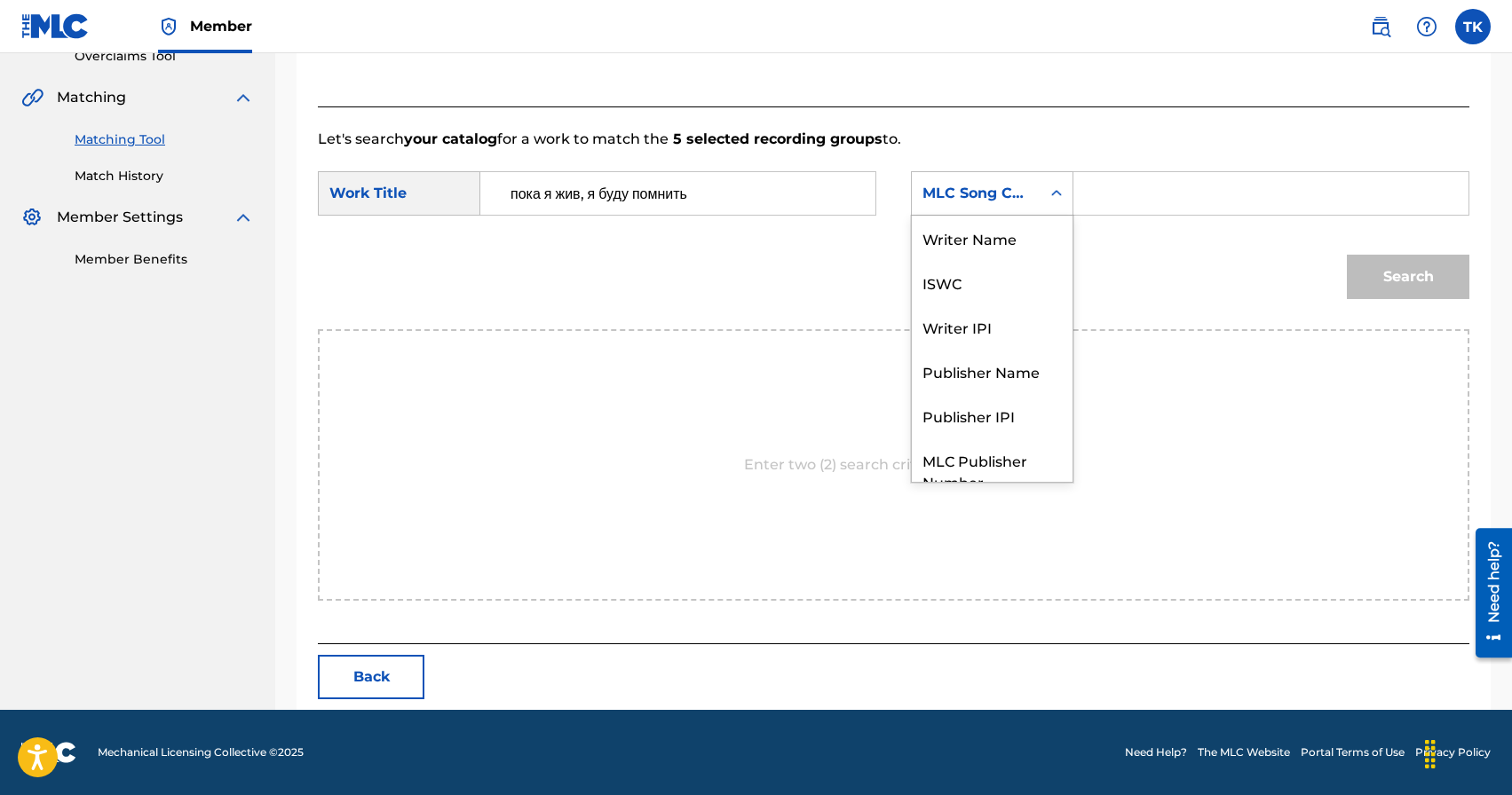
scroll to position [65, 0]
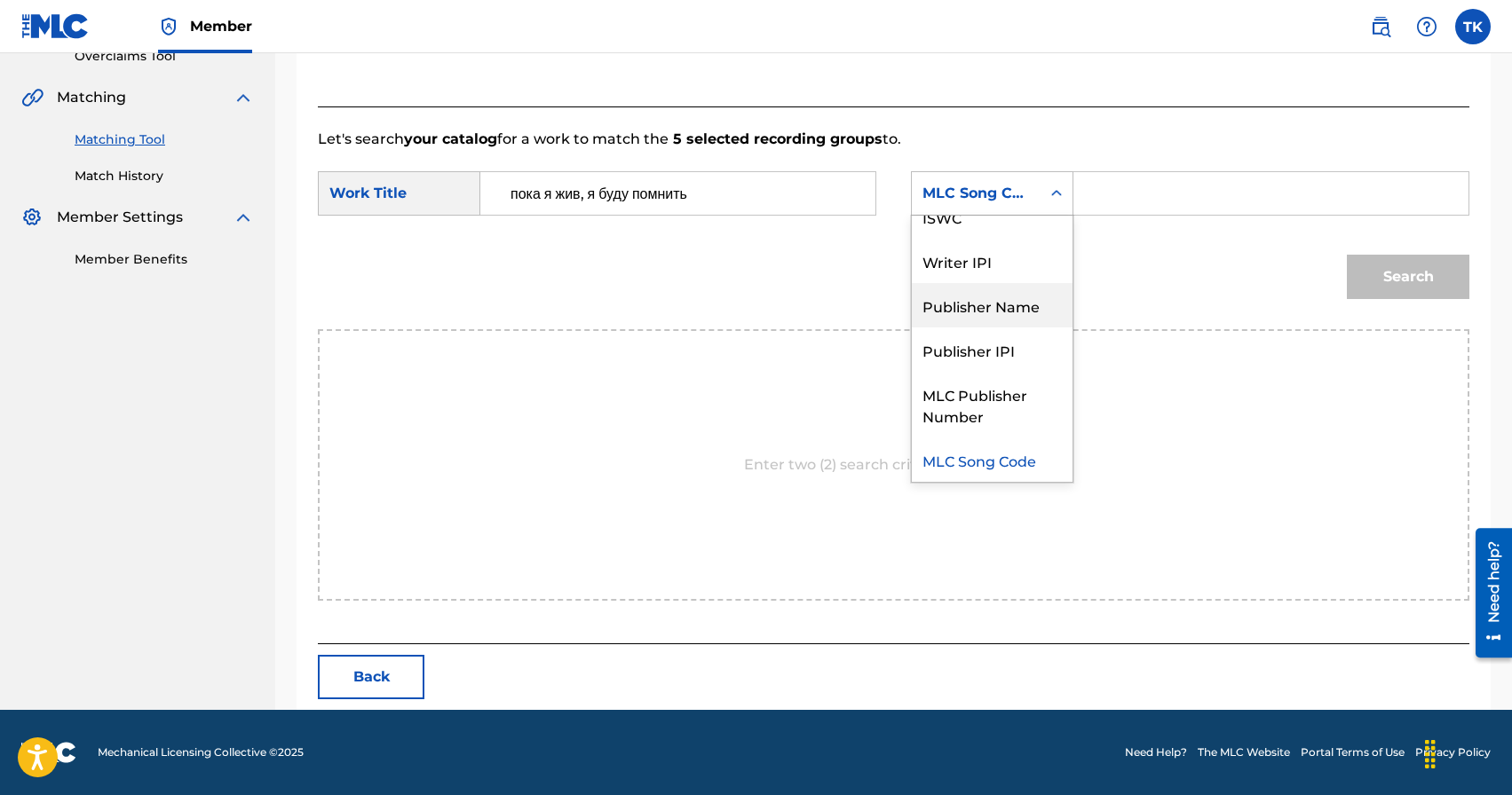
click at [1019, 299] on div "Publisher Name" at bounding box center [992, 306] width 160 height 45
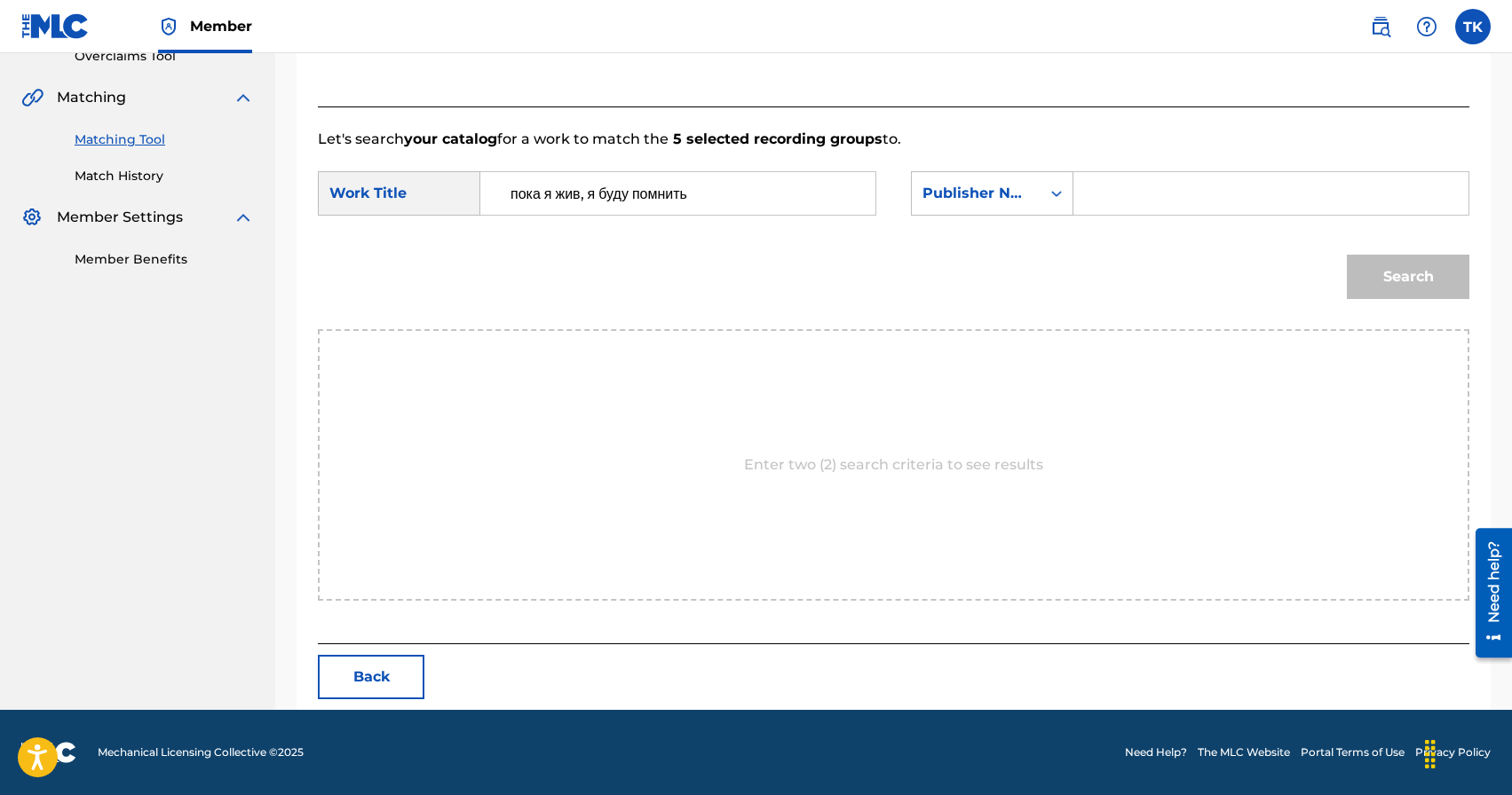
click at [1144, 194] on input "Search Form" at bounding box center [1271, 194] width 364 height 43
type input "INFINITY MUSIC"
click at [1369, 281] on button "Search" at bounding box center [1408, 277] width 122 height 45
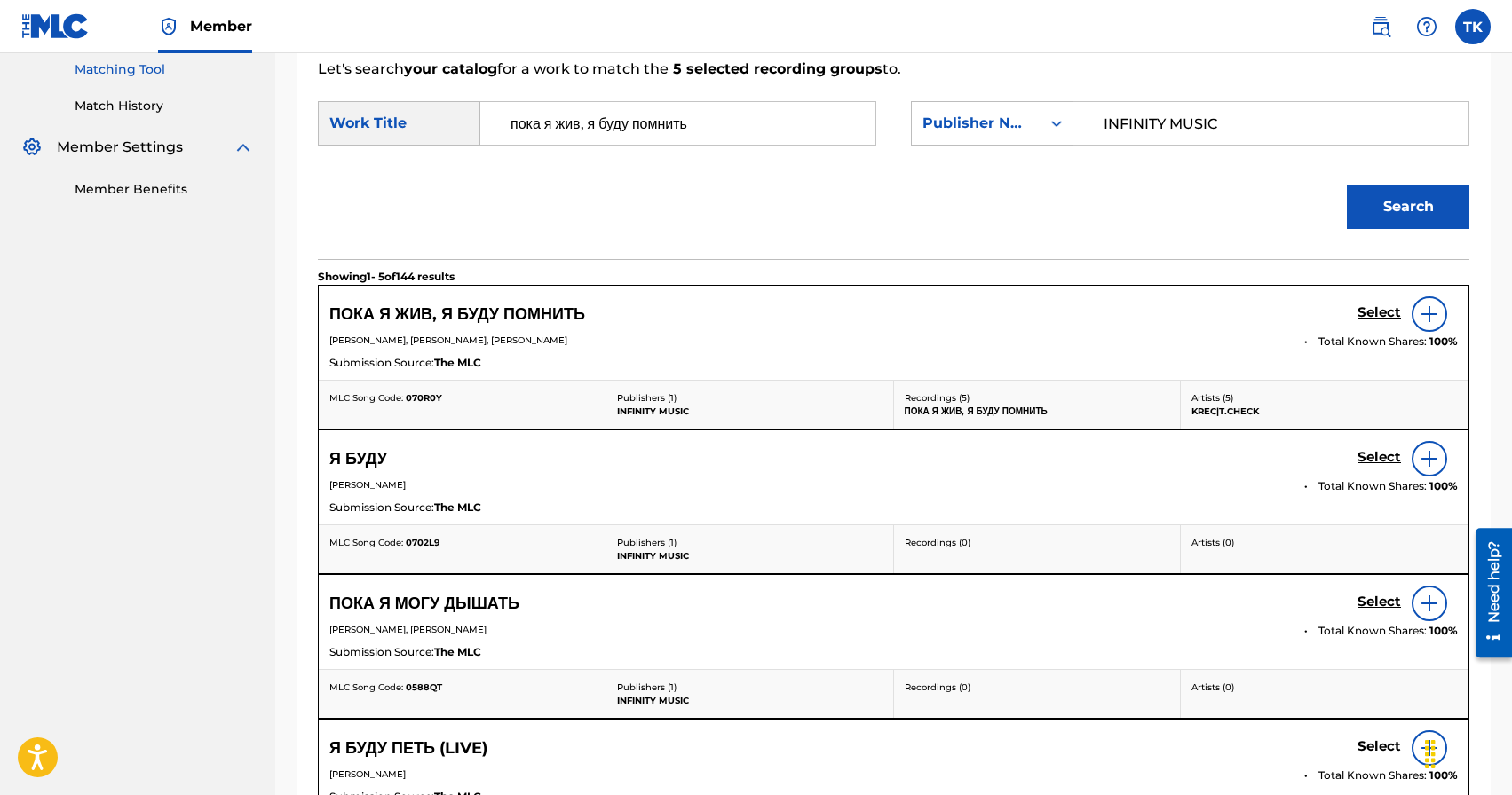
scroll to position [462, 0]
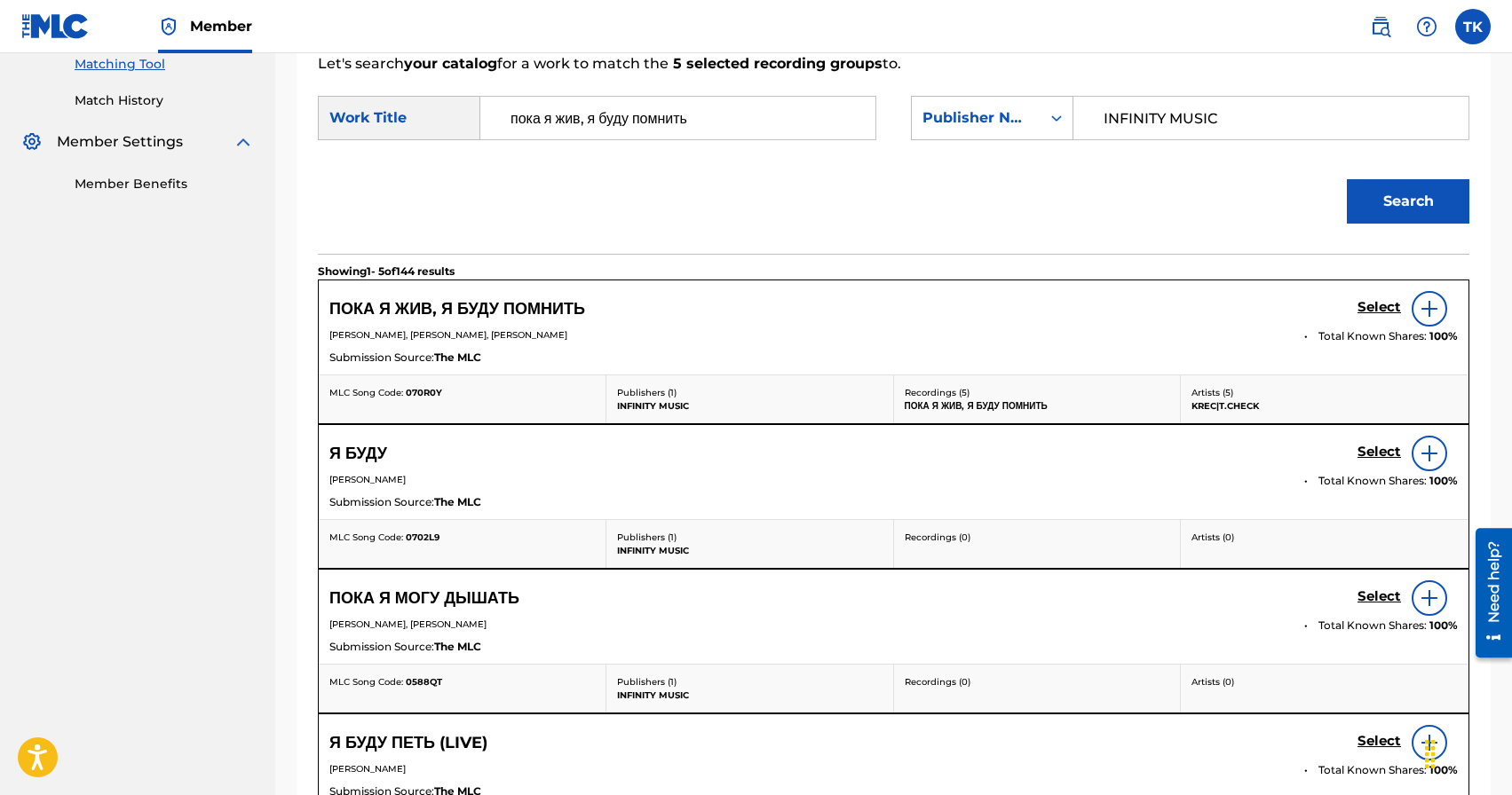
click at [1370, 310] on h5 "Select" at bounding box center [1379, 308] width 44 height 17
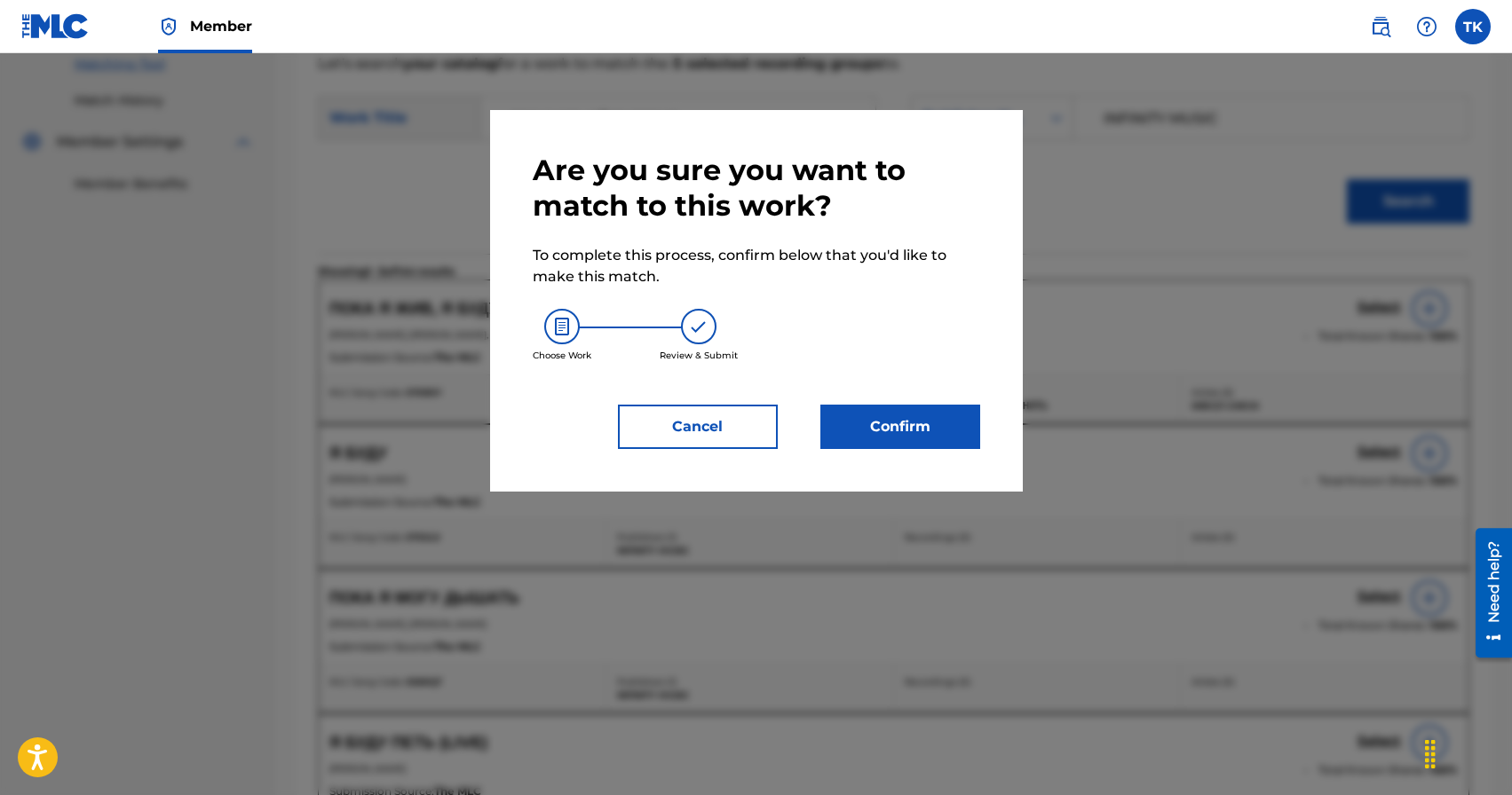
click at [965, 425] on button "Confirm" at bounding box center [900, 427] width 159 height 45
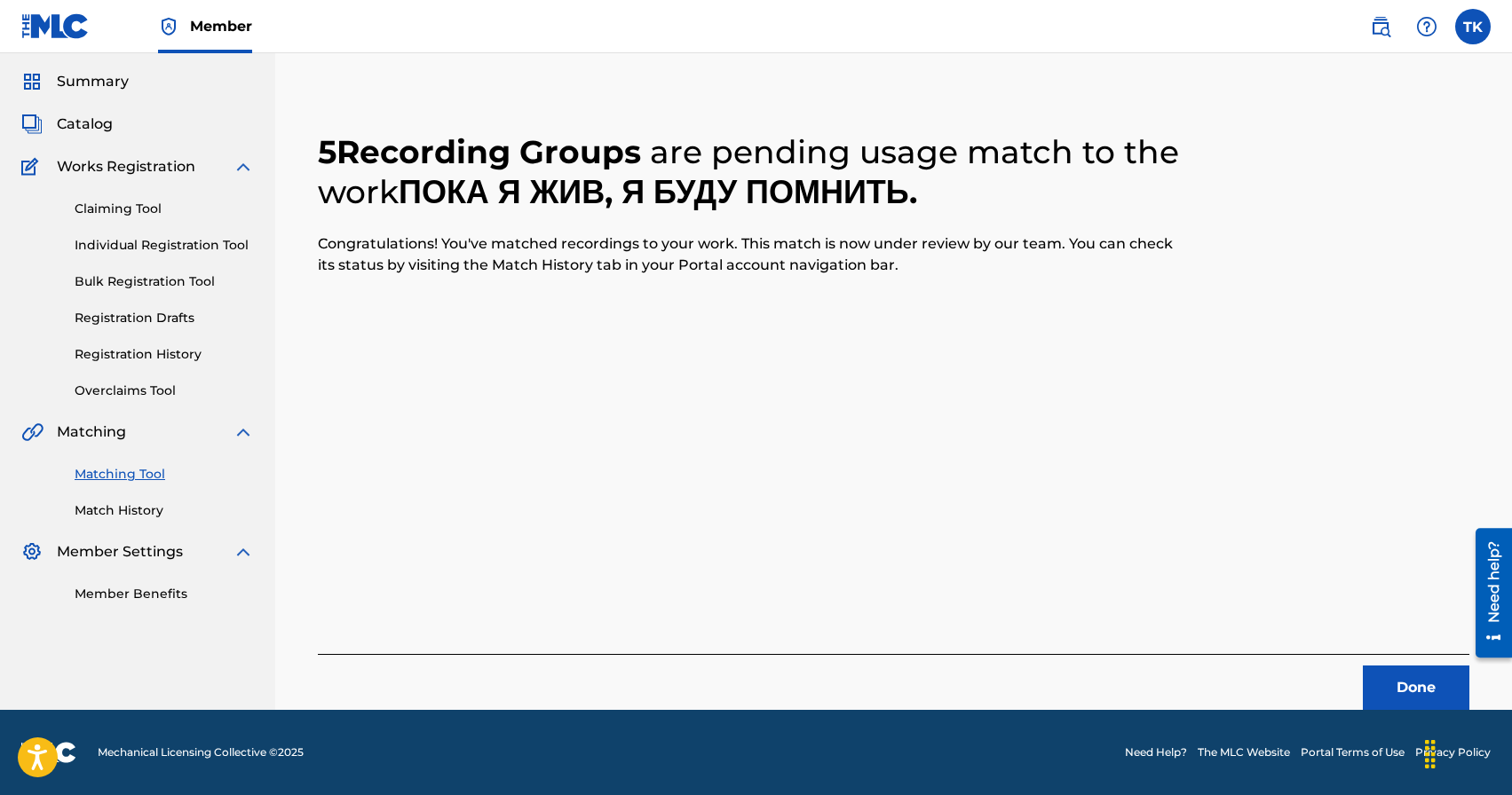
scroll to position [52, 0]
click at [1383, 692] on button "Done" at bounding box center [1416, 688] width 106 height 45
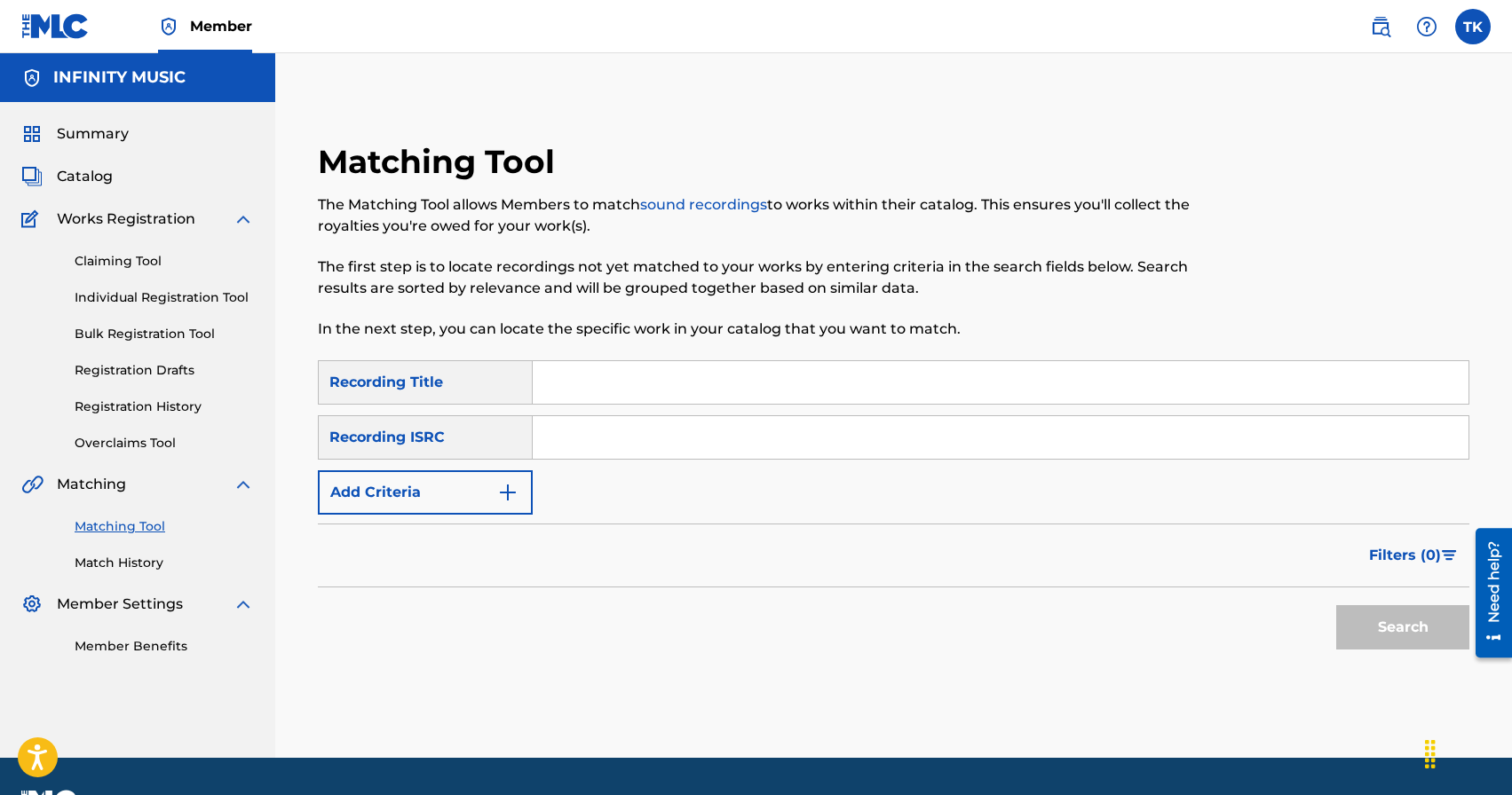
click at [610, 380] on input "Search Form" at bounding box center [1000, 383] width 936 height 43
type input "ц"
type input "улыбки детей"
click at [465, 476] on button "Add Criteria" at bounding box center [425, 493] width 214 height 45
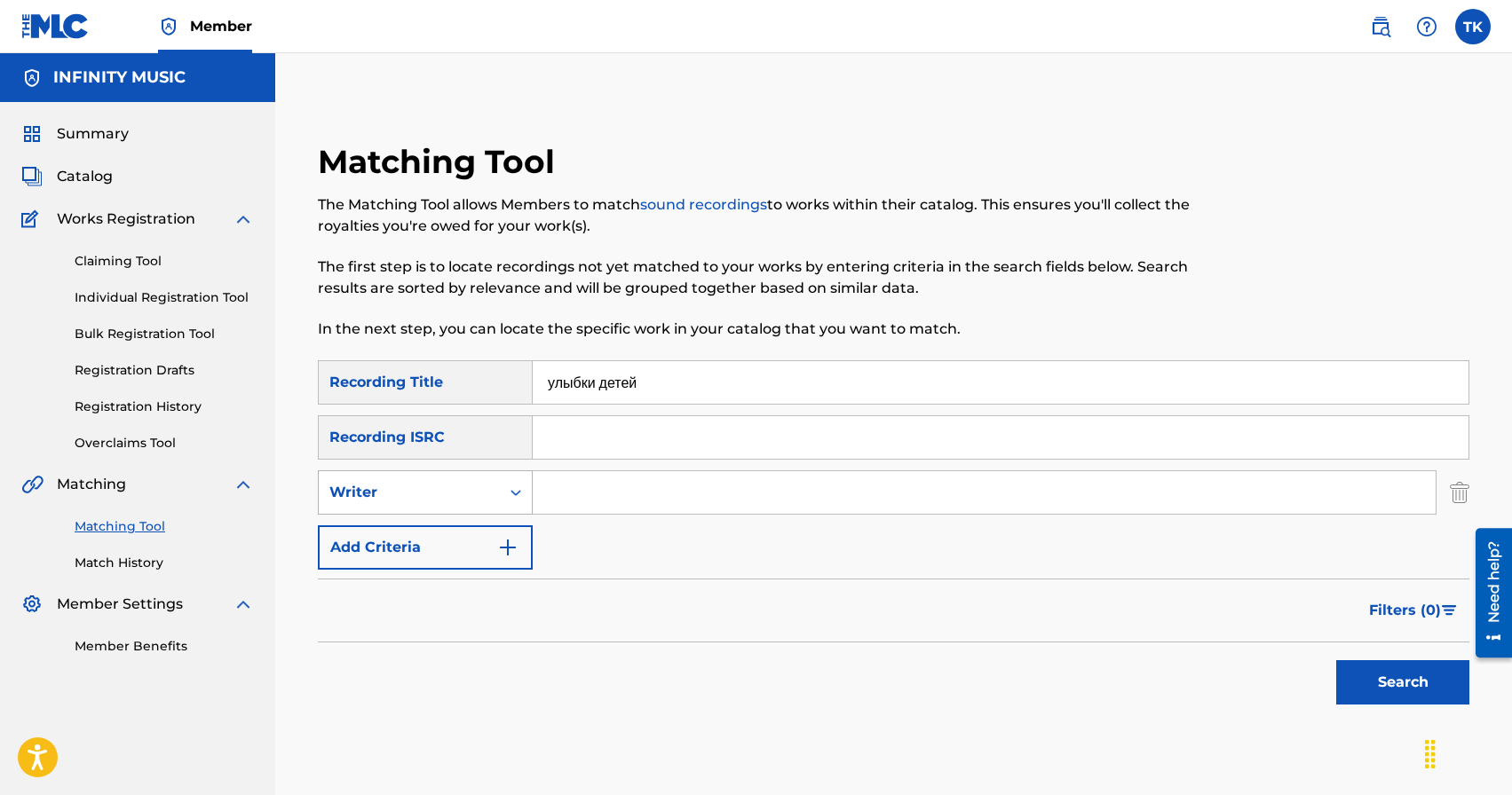
click at [493, 485] on div "Writer" at bounding box center [409, 493] width 181 height 34
click at [490, 524] on div "Recording Artist" at bounding box center [425, 537] width 213 height 45
click at [633, 494] on input "Search Form" at bounding box center [983, 493] width 903 height 43
type input "KREC"
click at [1381, 680] on button "Search" at bounding box center [1402, 683] width 133 height 45
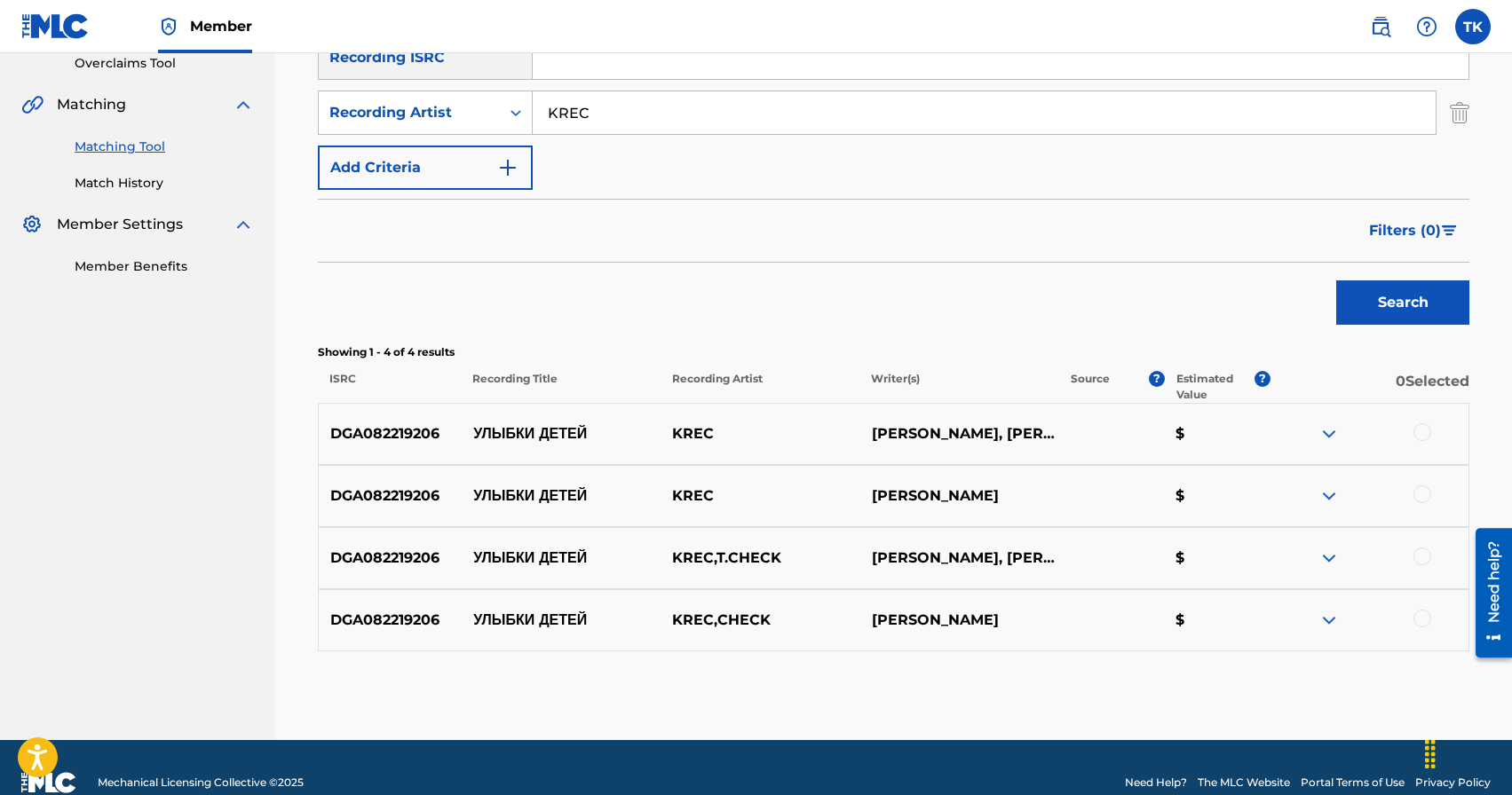
scroll to position [410, 0]
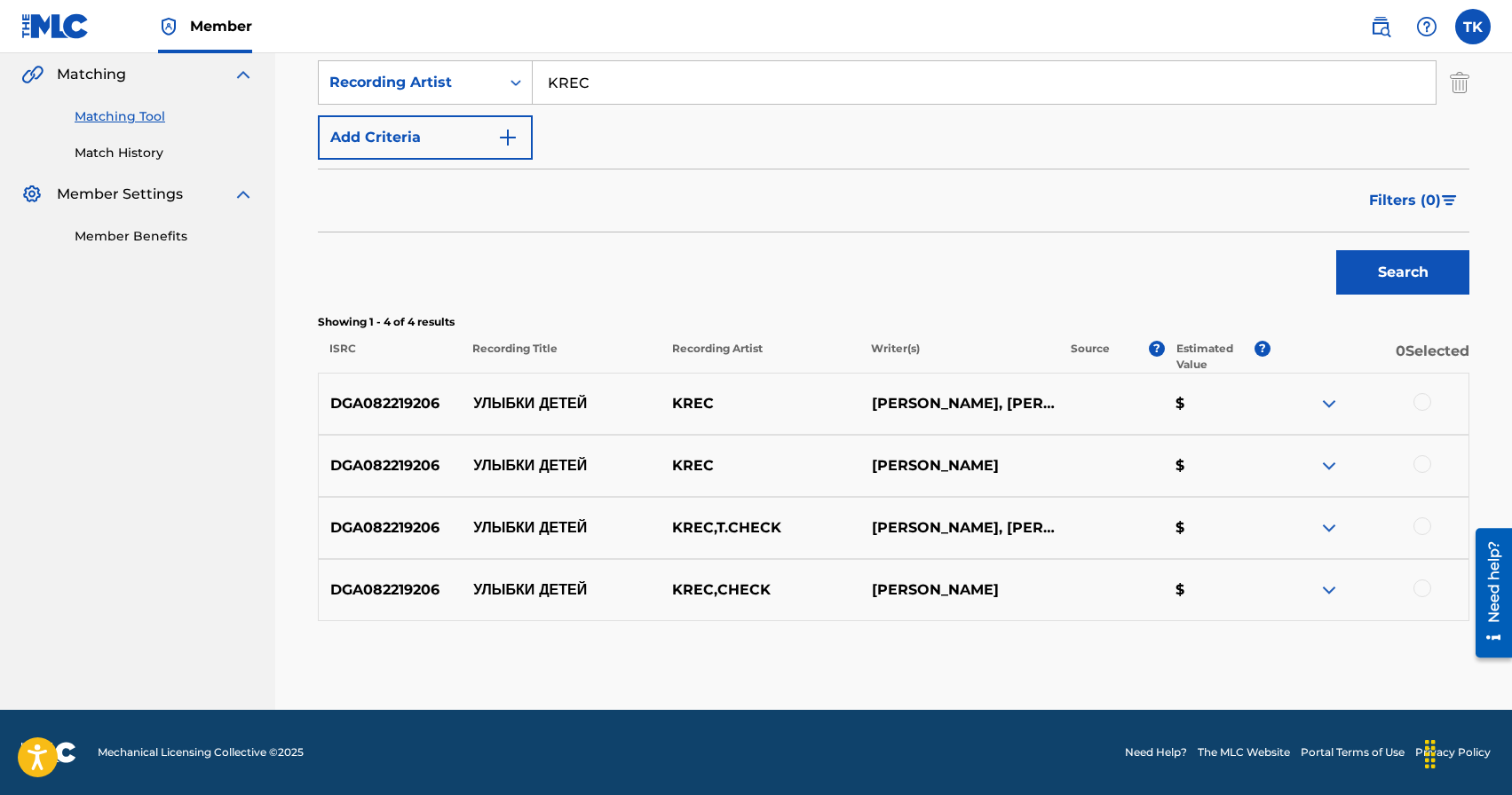
click at [1418, 404] on div at bounding box center [1422, 402] width 18 height 18
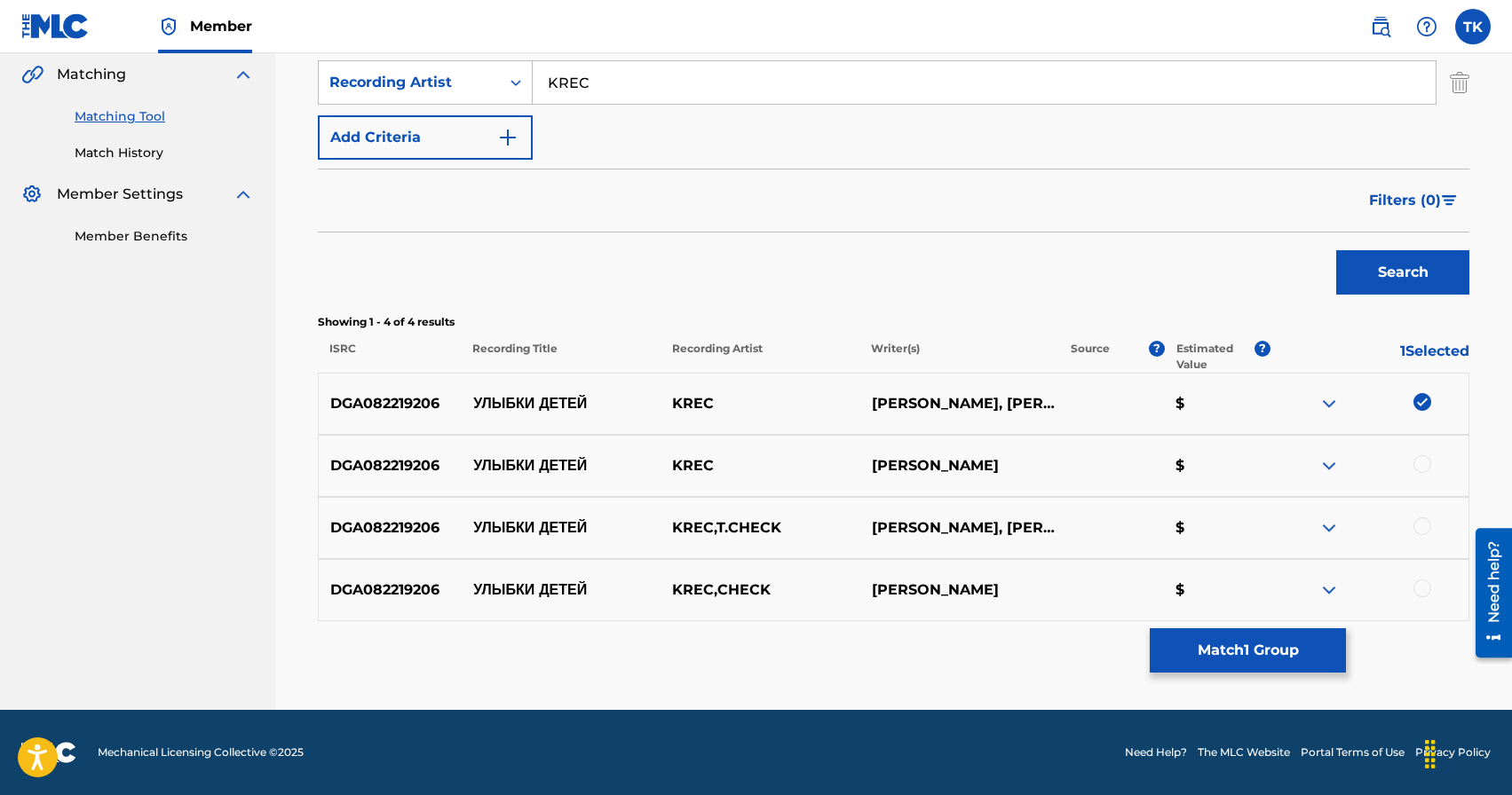
click at [1423, 465] on div at bounding box center [1422, 464] width 18 height 18
click at [1423, 518] on div at bounding box center [1422, 526] width 18 height 18
click at [1425, 582] on div at bounding box center [1422, 588] width 18 height 18
click at [1272, 644] on button "Match 4 Groups" at bounding box center [1247, 651] width 196 height 45
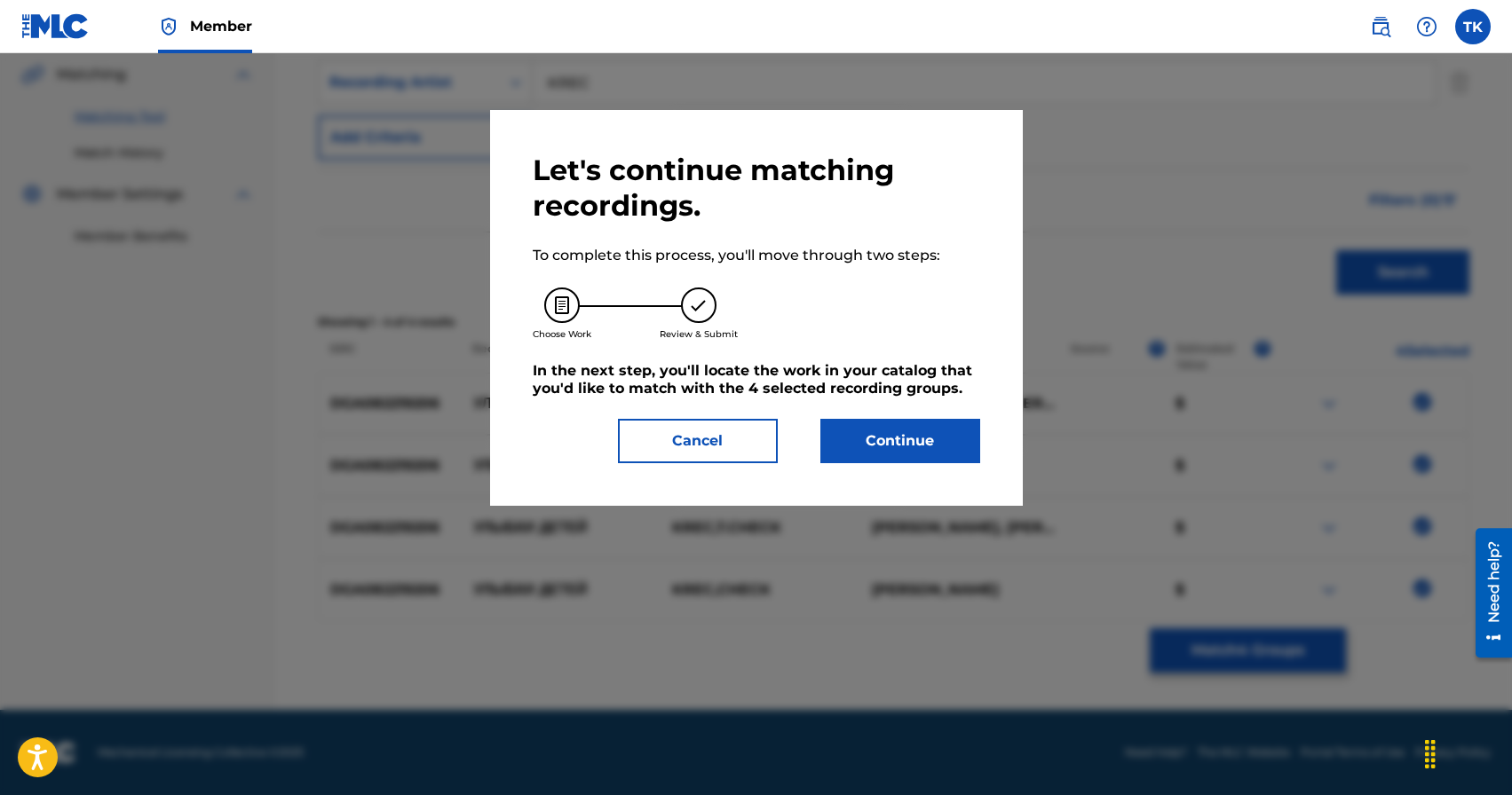
click at [888, 417] on div "Let's continue matching recordings. To complete this process, you'll move throu…" at bounding box center [756, 308] width 447 height 310
click at [890, 444] on button "Continue" at bounding box center [900, 442] width 159 height 45
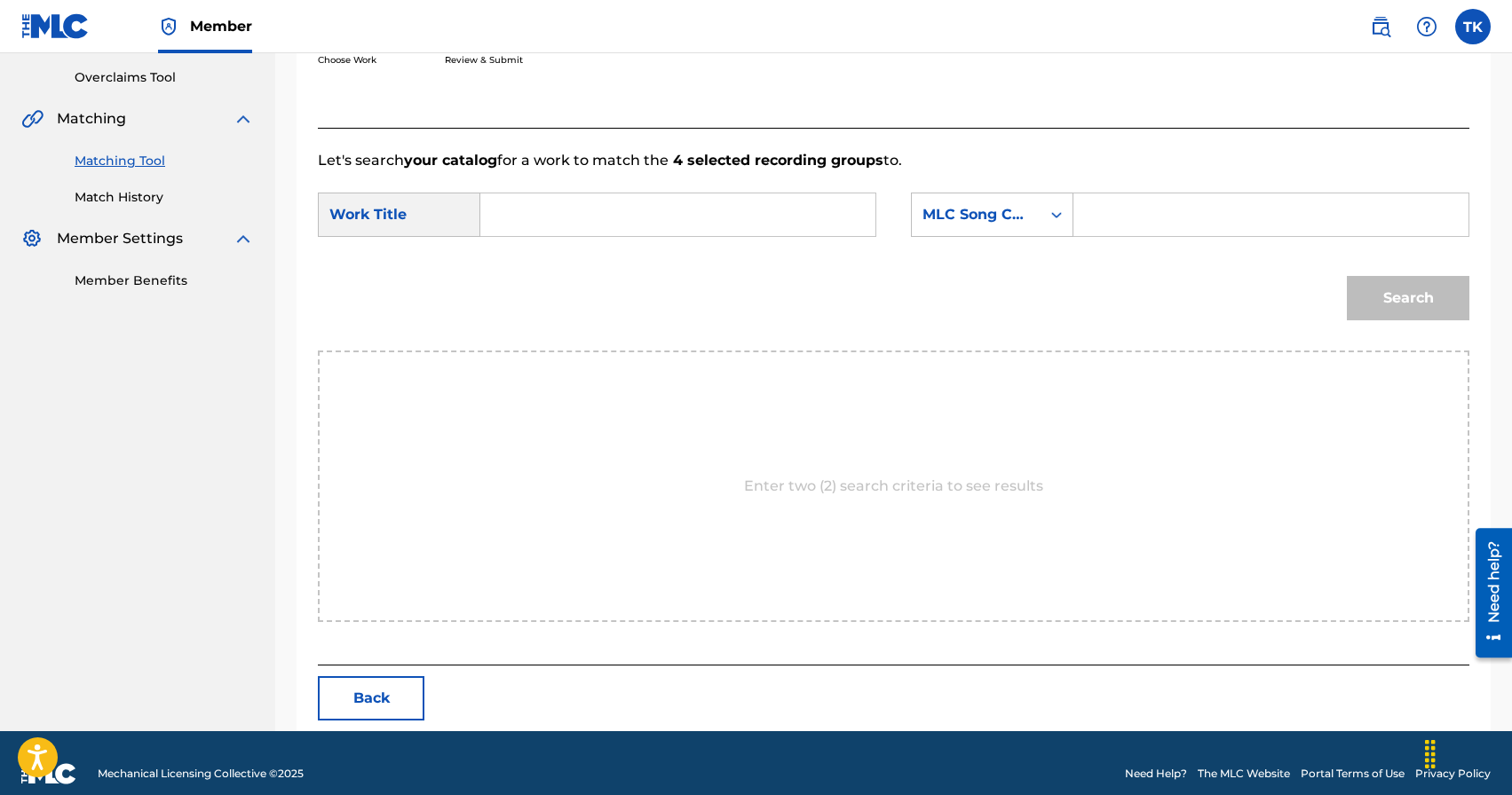
scroll to position [387, 0]
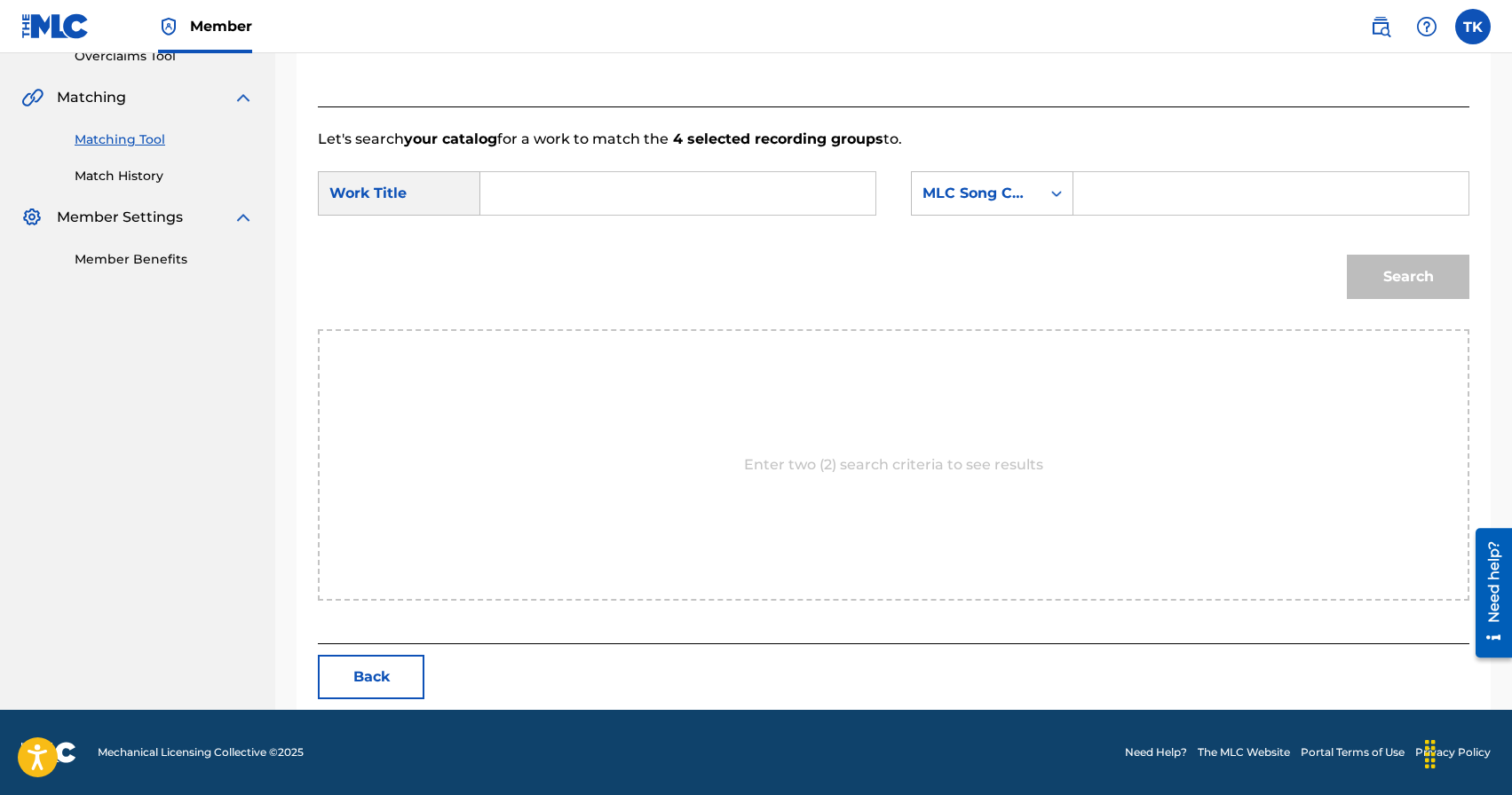
click at [692, 200] on input "Search Form" at bounding box center [677, 194] width 364 height 43
type input "ц"
click at [662, 226] on div "улыбки детей" at bounding box center [677, 233] width 364 height 32
type input "улыбки детей"
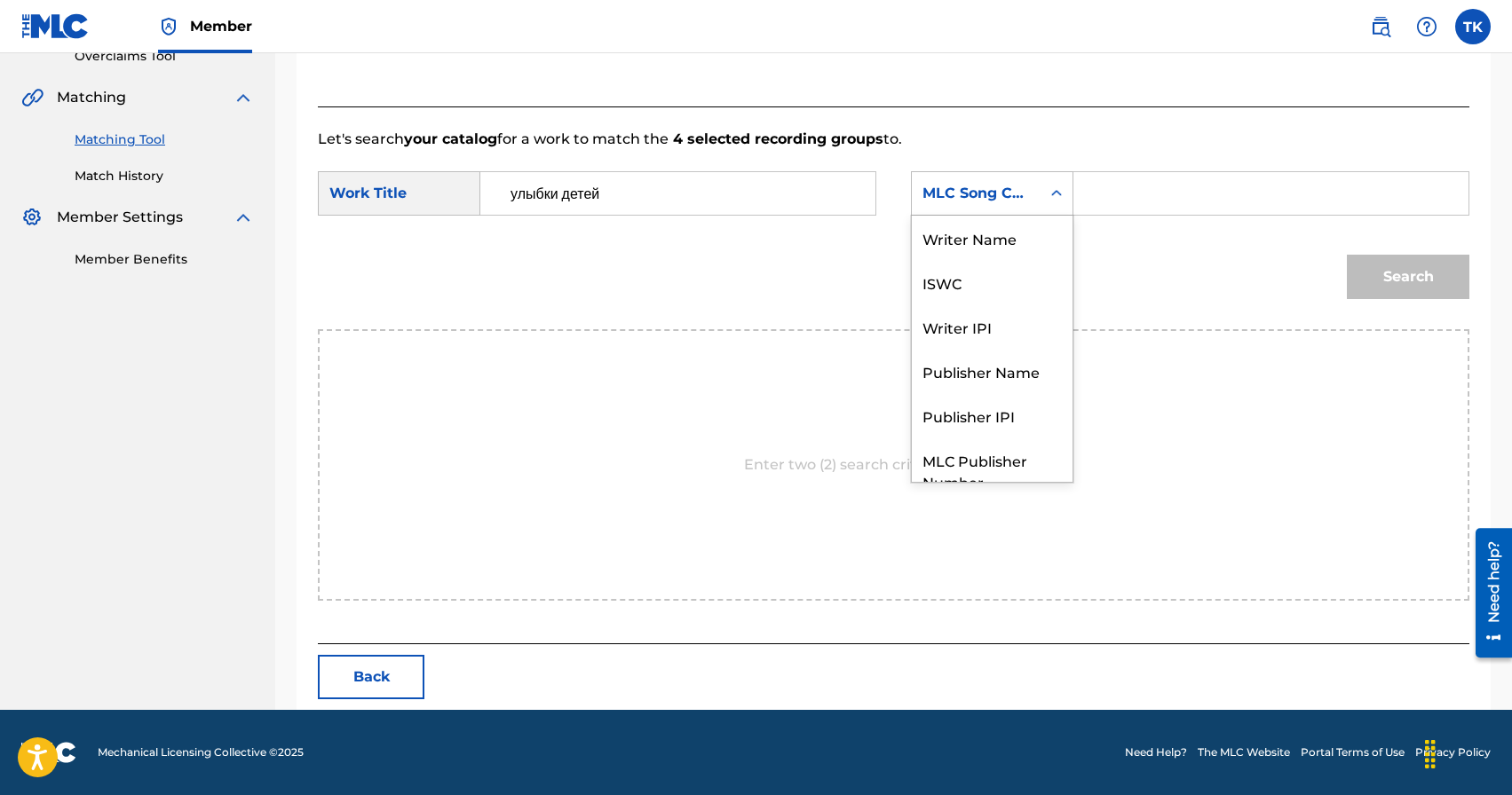
click at [1053, 210] on div "Search Form" at bounding box center [1056, 194] width 32 height 43
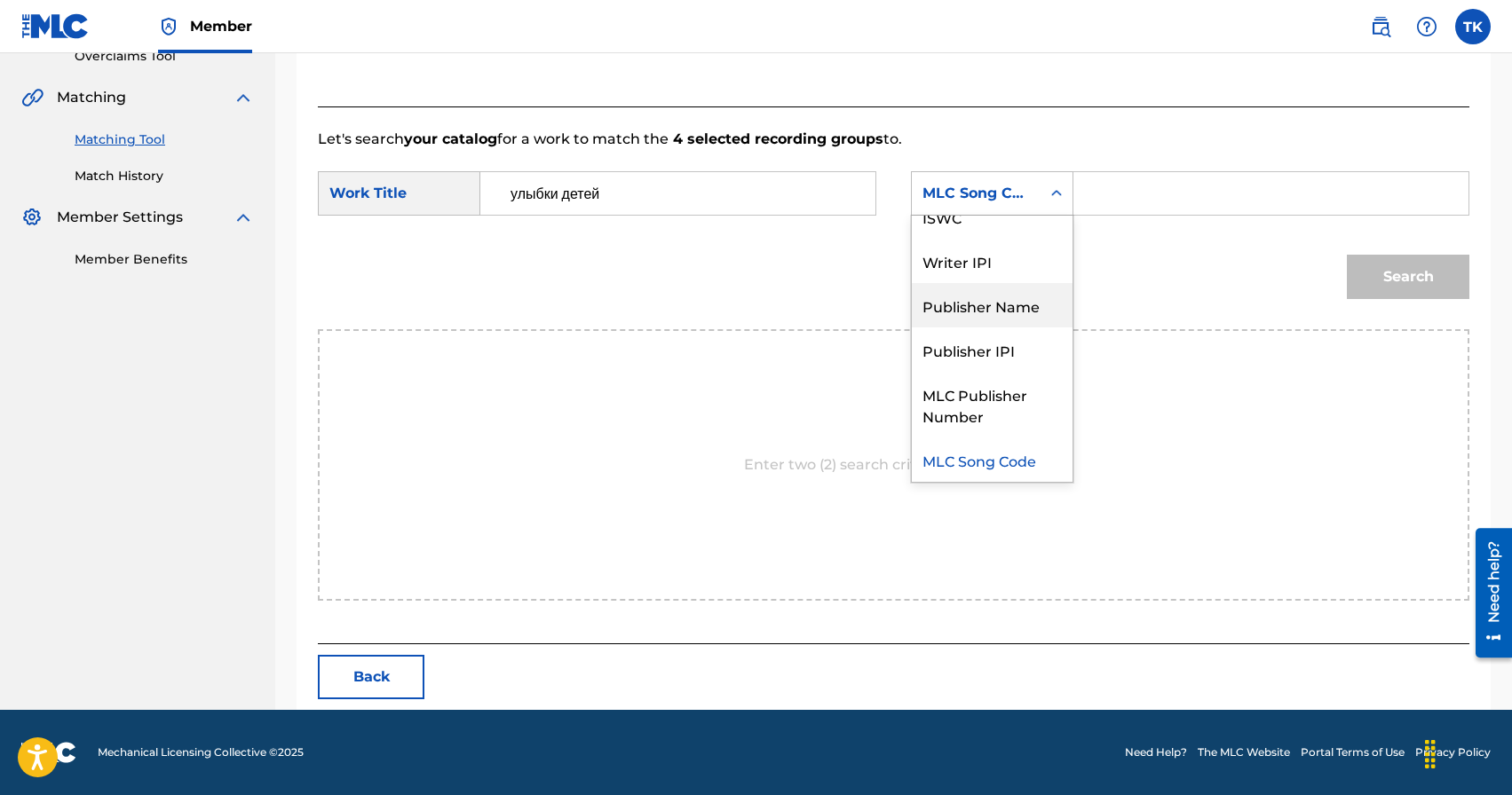
click at [1029, 292] on div "Publisher Name" at bounding box center [992, 306] width 160 height 45
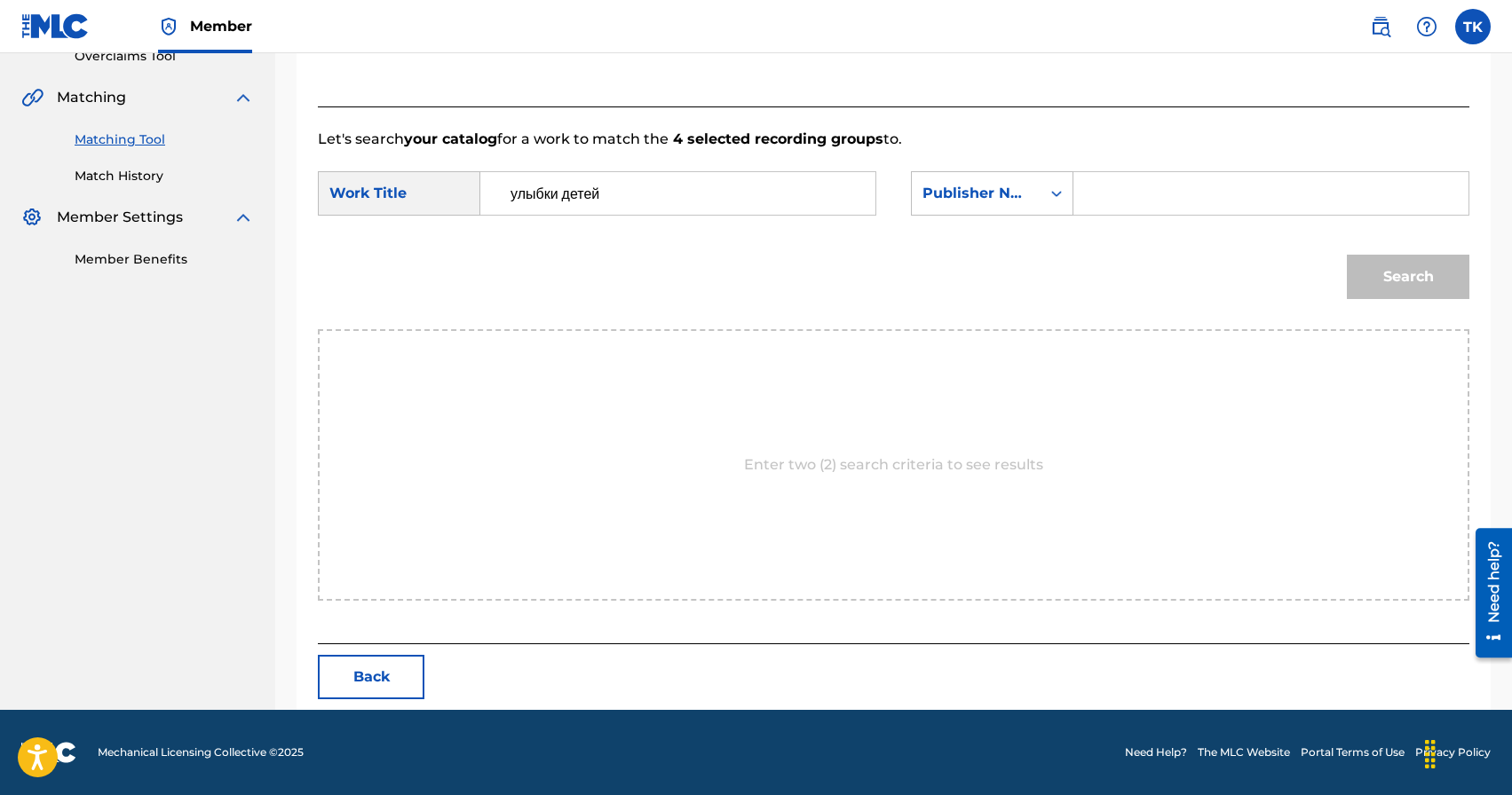
click at [1168, 202] on input "Search Form" at bounding box center [1271, 194] width 364 height 43
type input "INFINITY MUSIC"
click at [1368, 290] on button "Search" at bounding box center [1408, 277] width 122 height 45
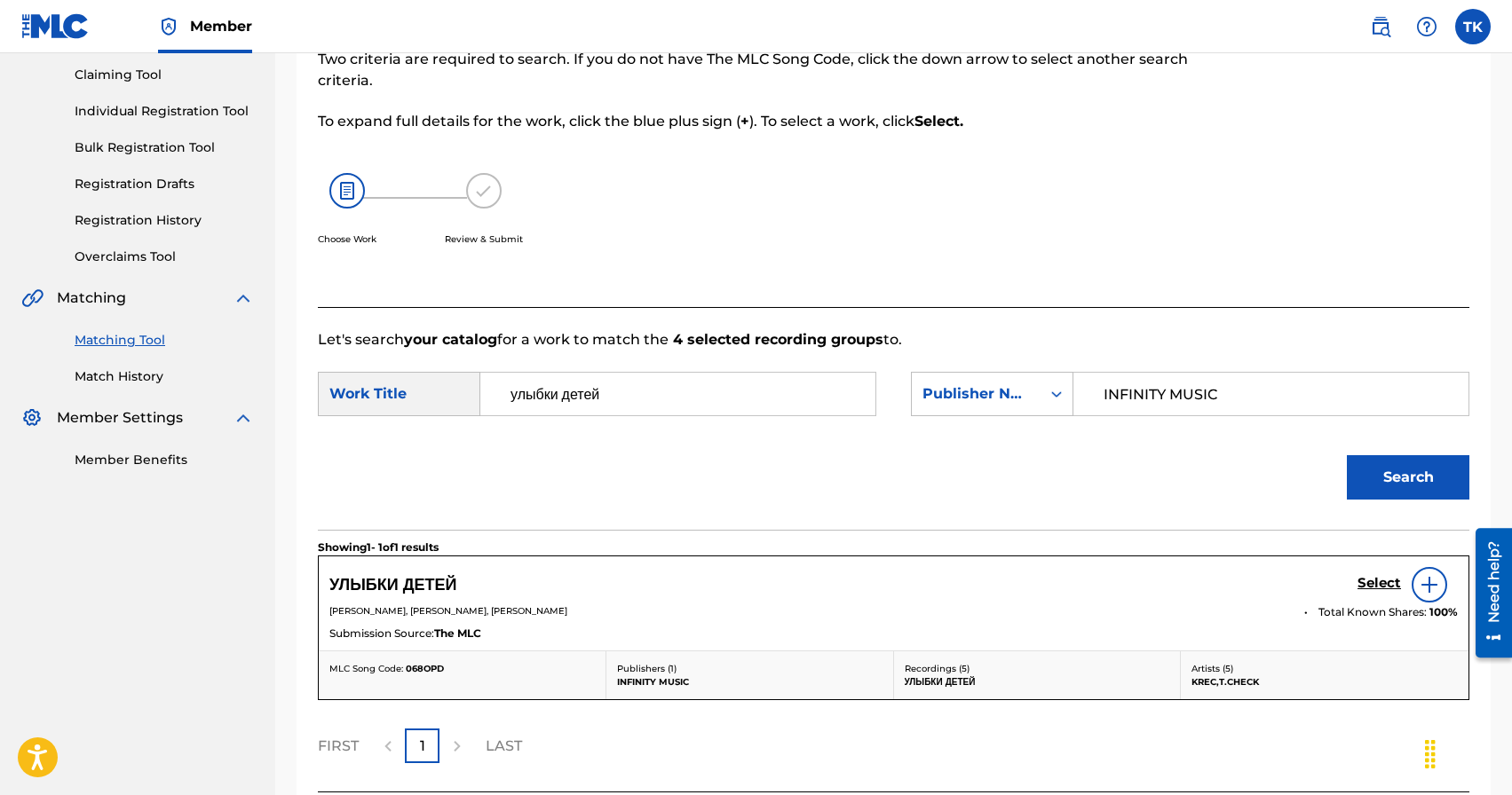
scroll to position [335, 0]
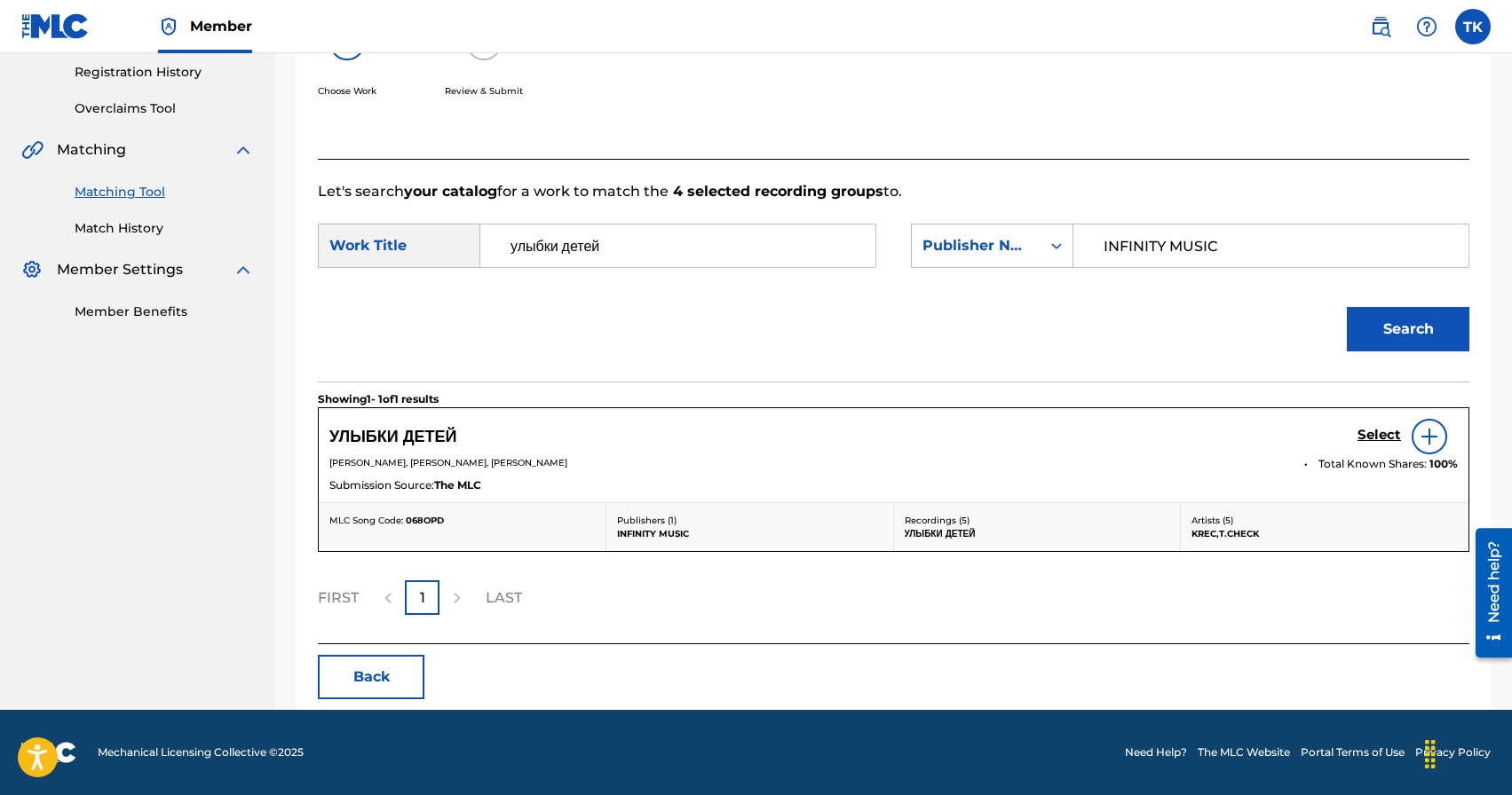
click at [1375, 430] on h5 "Select" at bounding box center [1379, 435] width 44 height 17
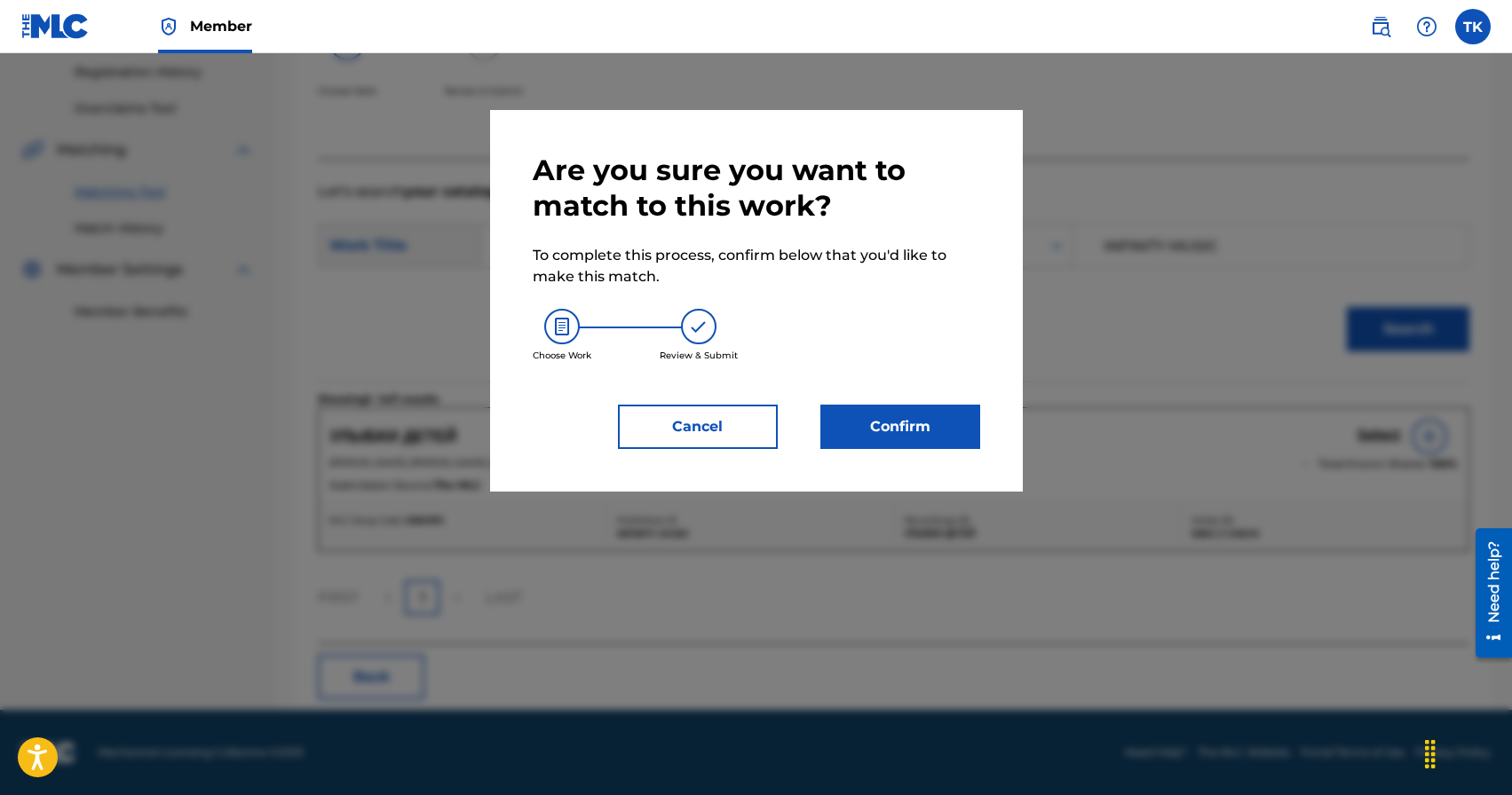
click at [943, 418] on button "Confirm" at bounding box center [900, 427] width 159 height 45
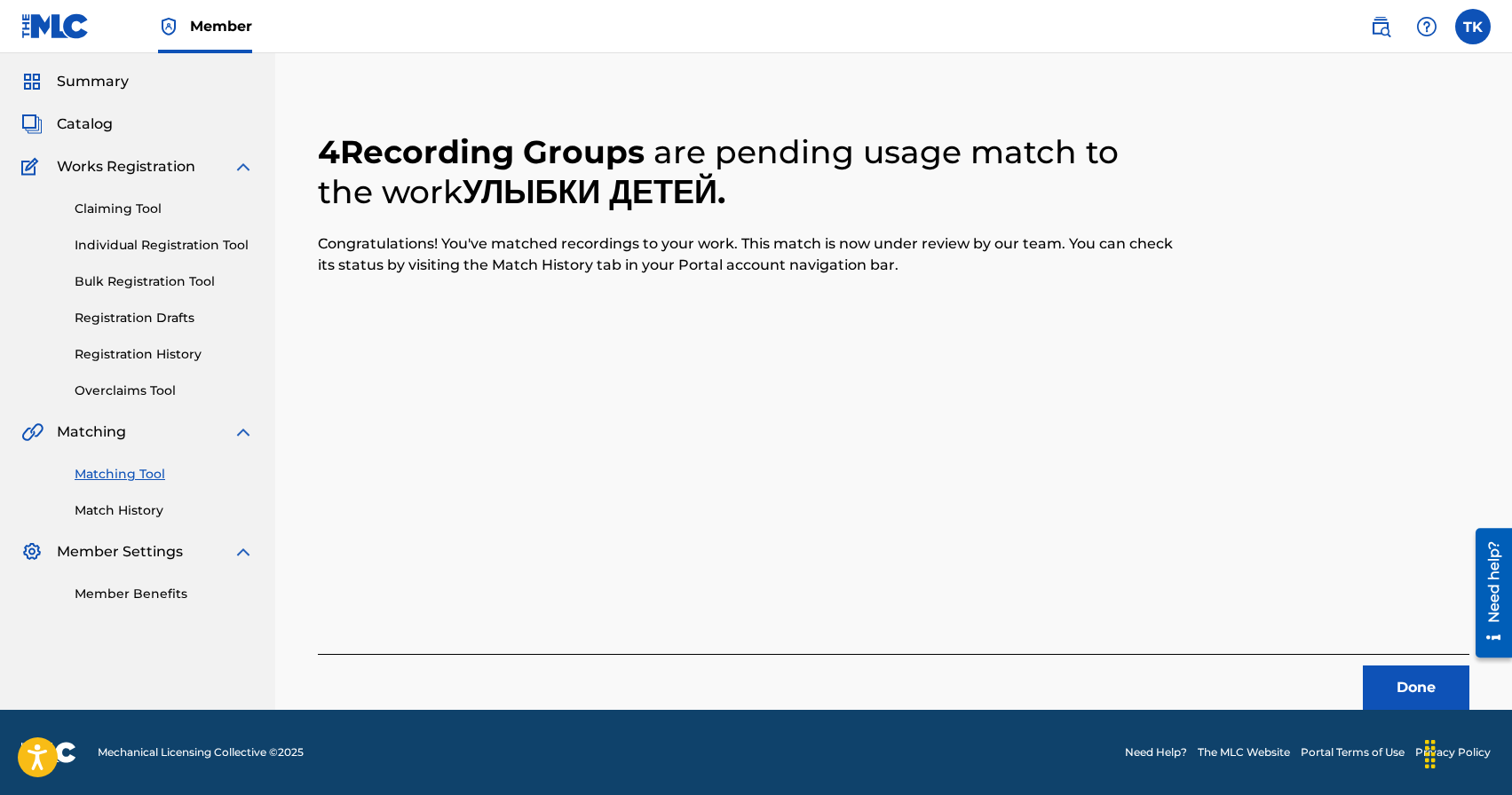
scroll to position [52, 0]
click at [1368, 695] on button "Done" at bounding box center [1416, 688] width 106 height 45
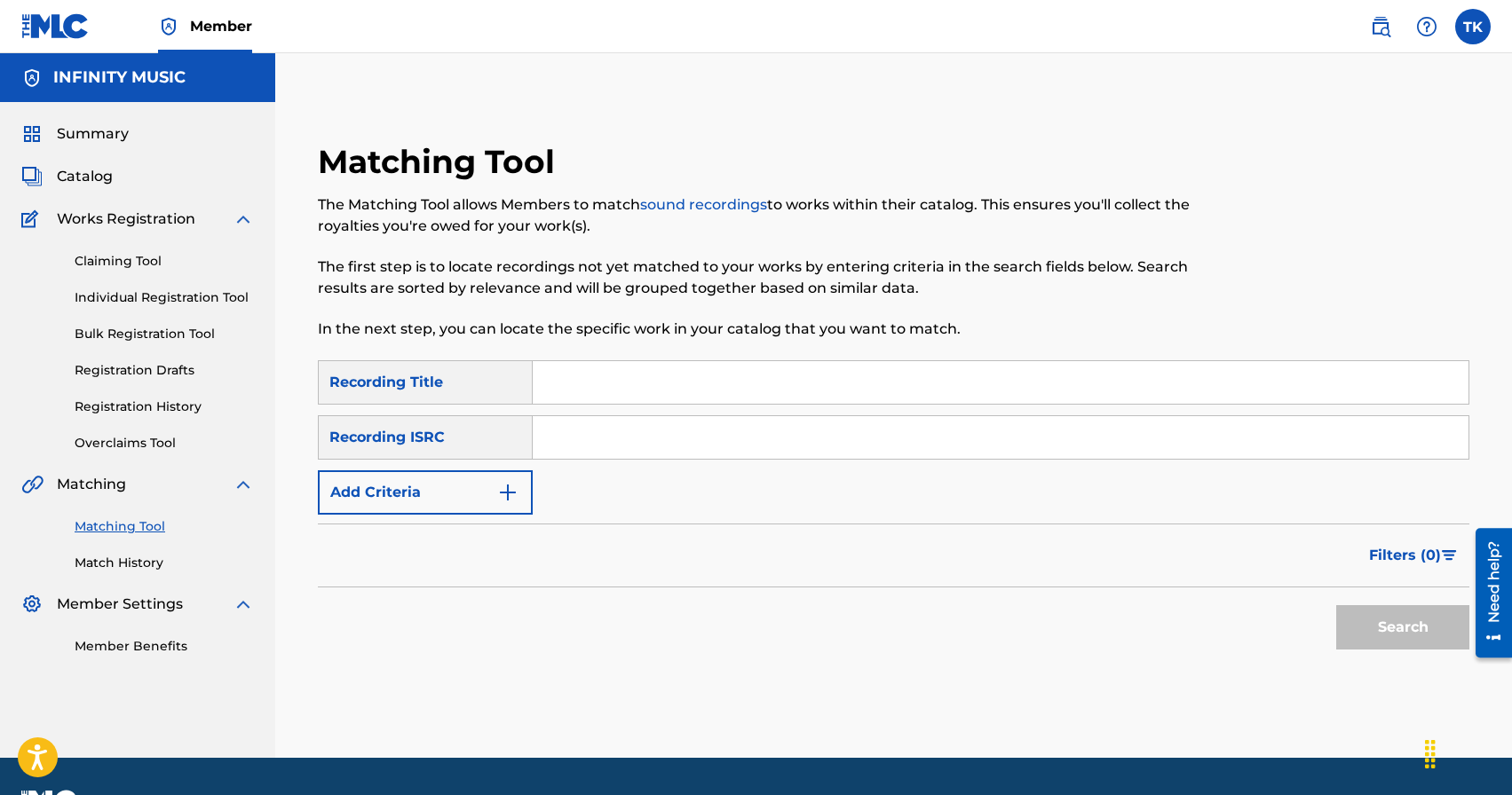
click at [662, 377] on input "Search Form" at bounding box center [1000, 383] width 936 height 43
type input "[PERSON_NAME] москва"
click at [500, 493] on img "Search Form" at bounding box center [507, 492] width 21 height 21
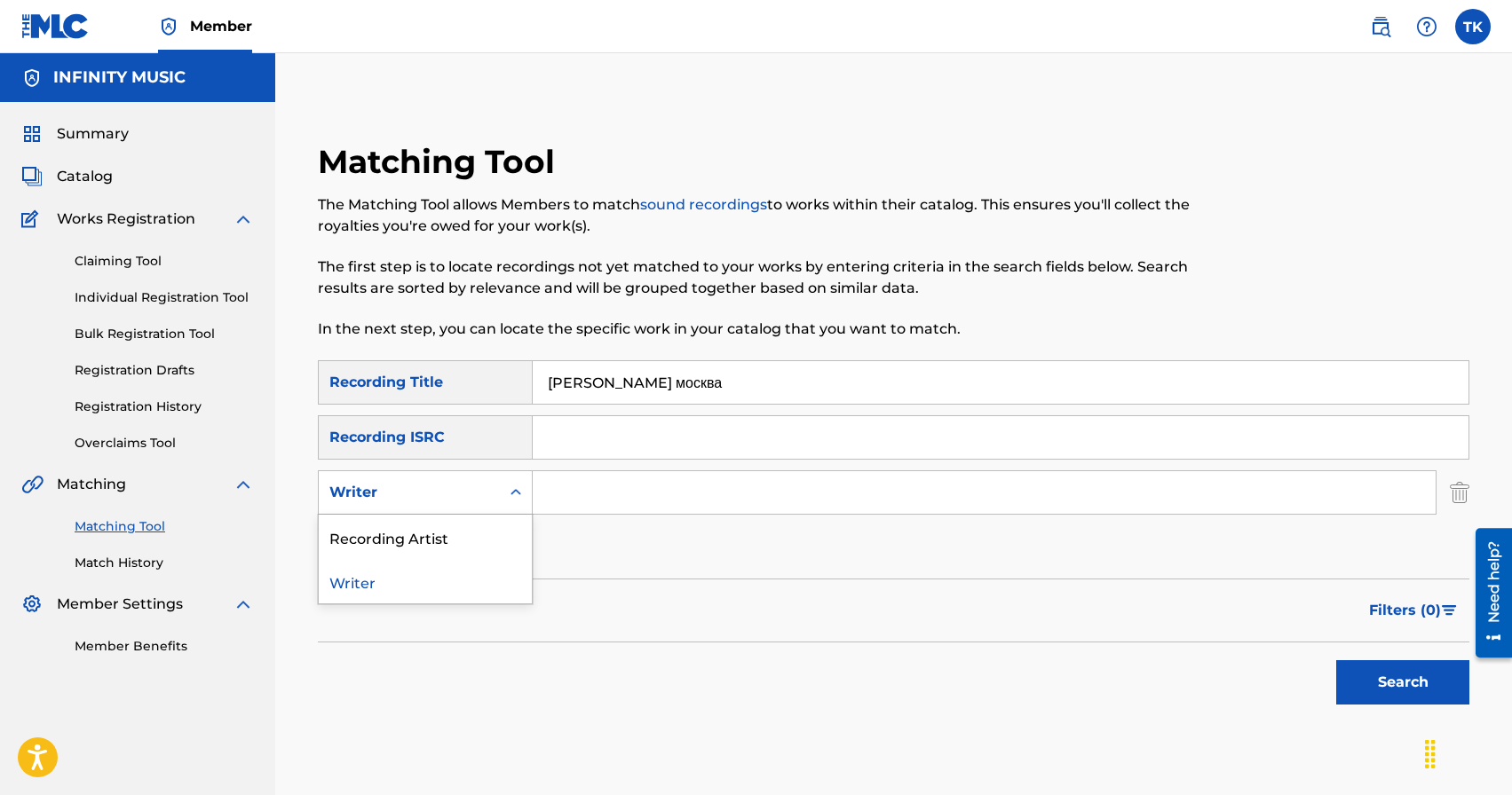
click at [500, 493] on div "Search Form" at bounding box center [515, 492] width 32 height 32
click at [500, 528] on div "Recording Artist" at bounding box center [425, 537] width 213 height 45
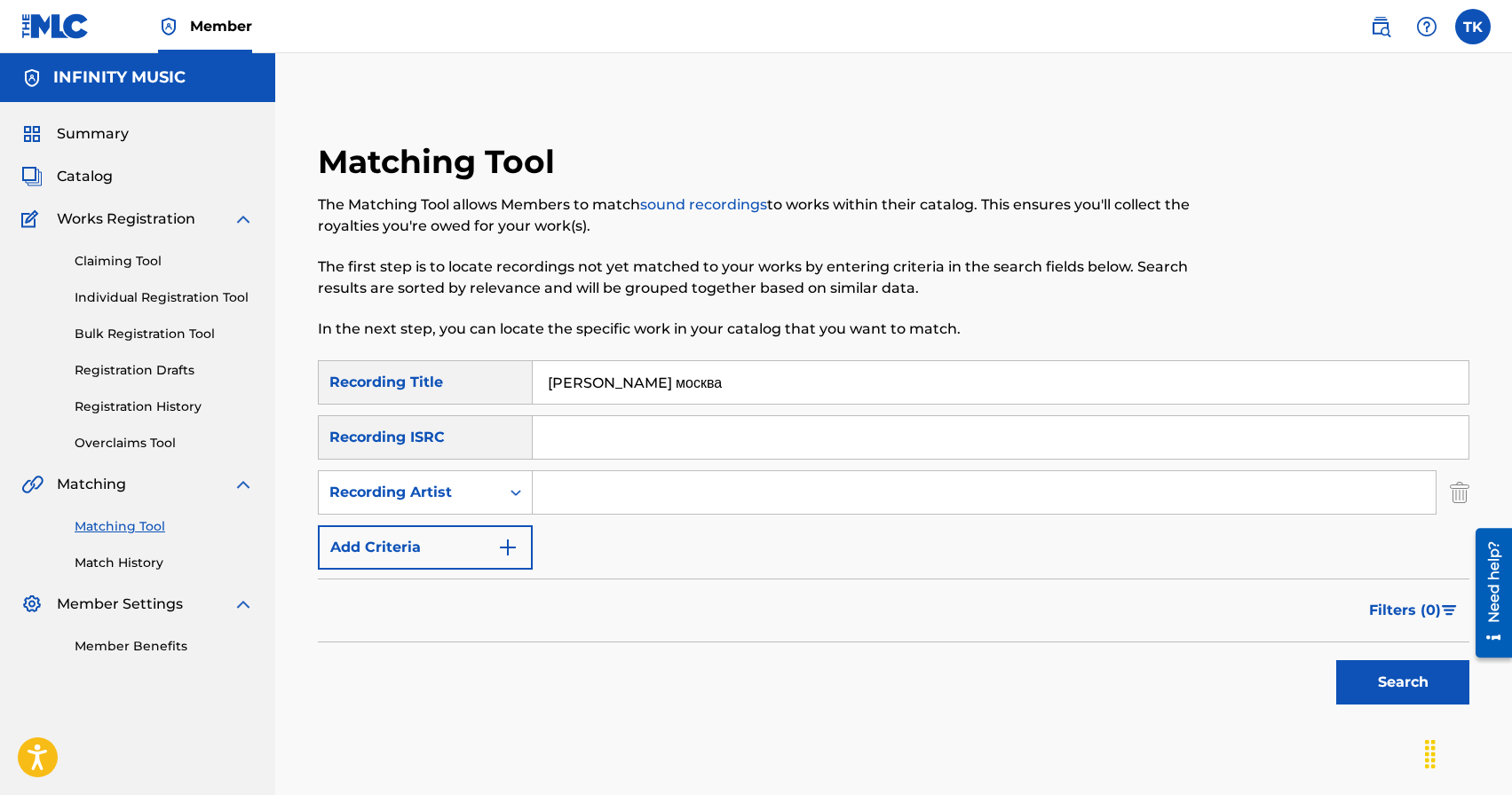
click at [577, 499] on input "Search Form" at bounding box center [983, 493] width 903 height 43
type input "KREC"
click at [1390, 681] on button "Search" at bounding box center [1402, 683] width 133 height 45
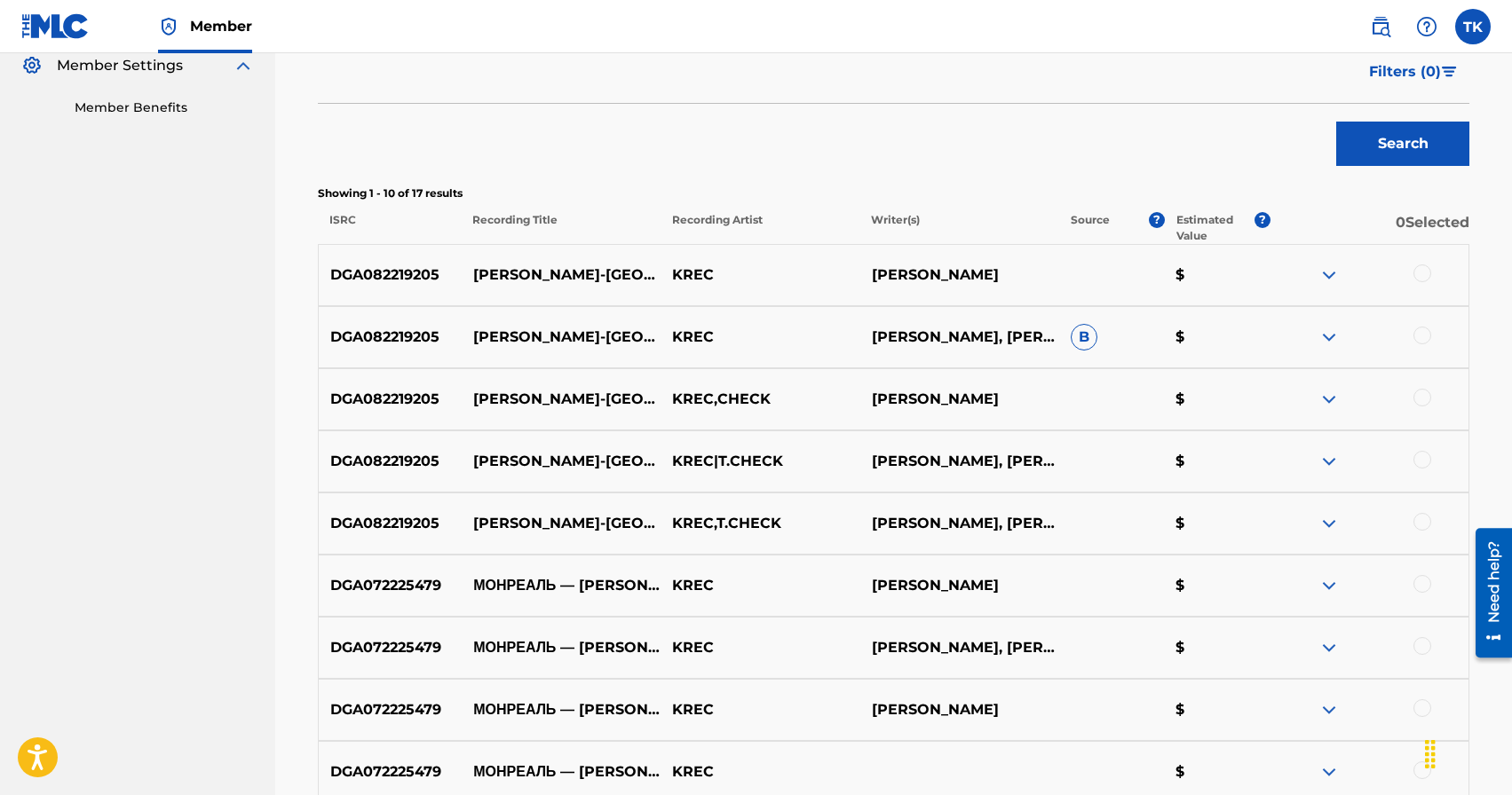
scroll to position [540, 0]
click at [1423, 272] on div at bounding box center [1422, 272] width 18 height 18
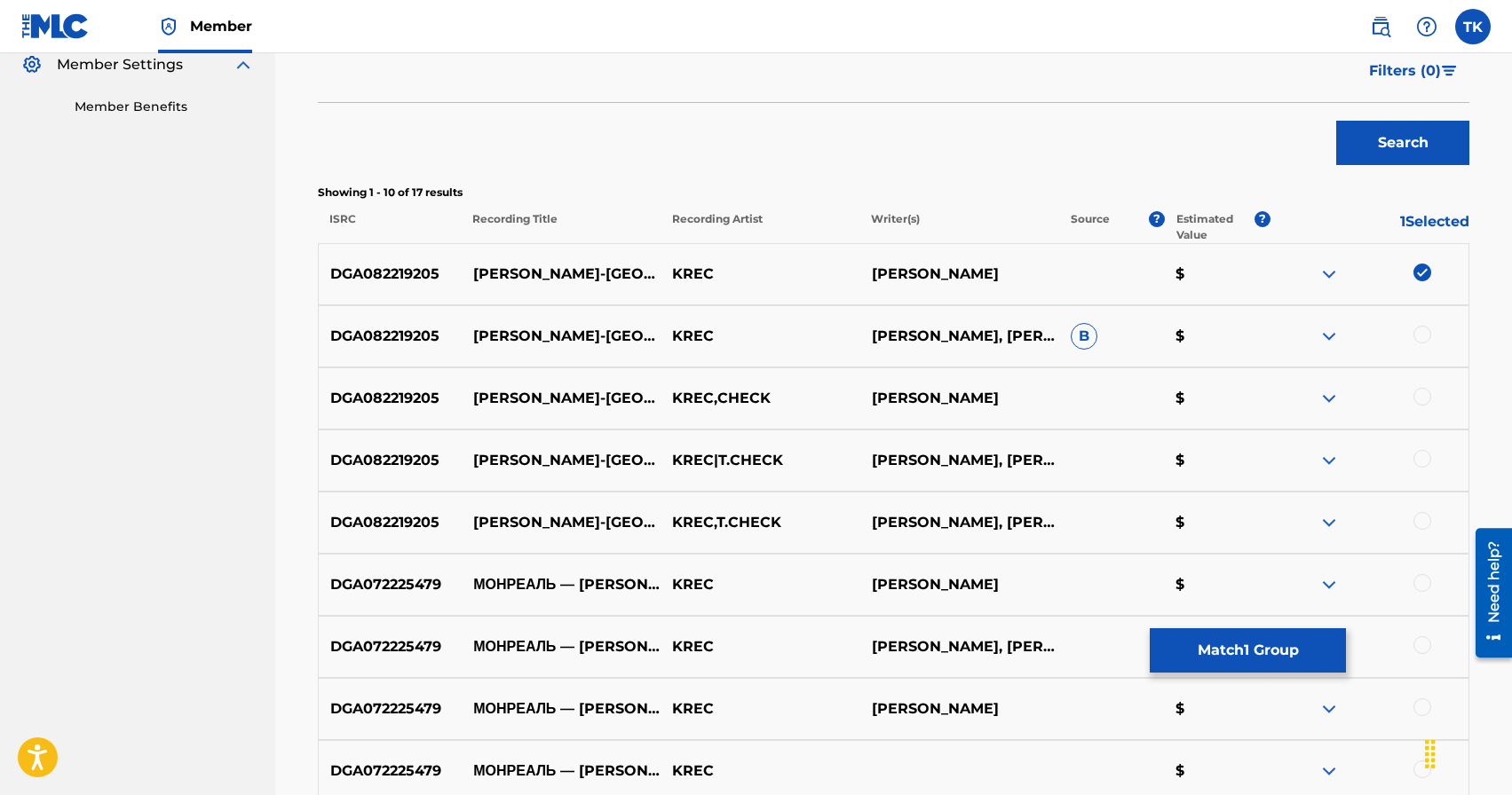
click at [1426, 336] on div at bounding box center [1422, 335] width 18 height 18
click at [1423, 401] on div at bounding box center [1422, 396] width 18 height 18
click at [1423, 457] on div at bounding box center [1422, 459] width 18 height 18
click at [1423, 524] on div at bounding box center [1422, 521] width 18 height 18
click at [1293, 657] on button "Match 5 Groups" at bounding box center [1247, 651] width 196 height 45
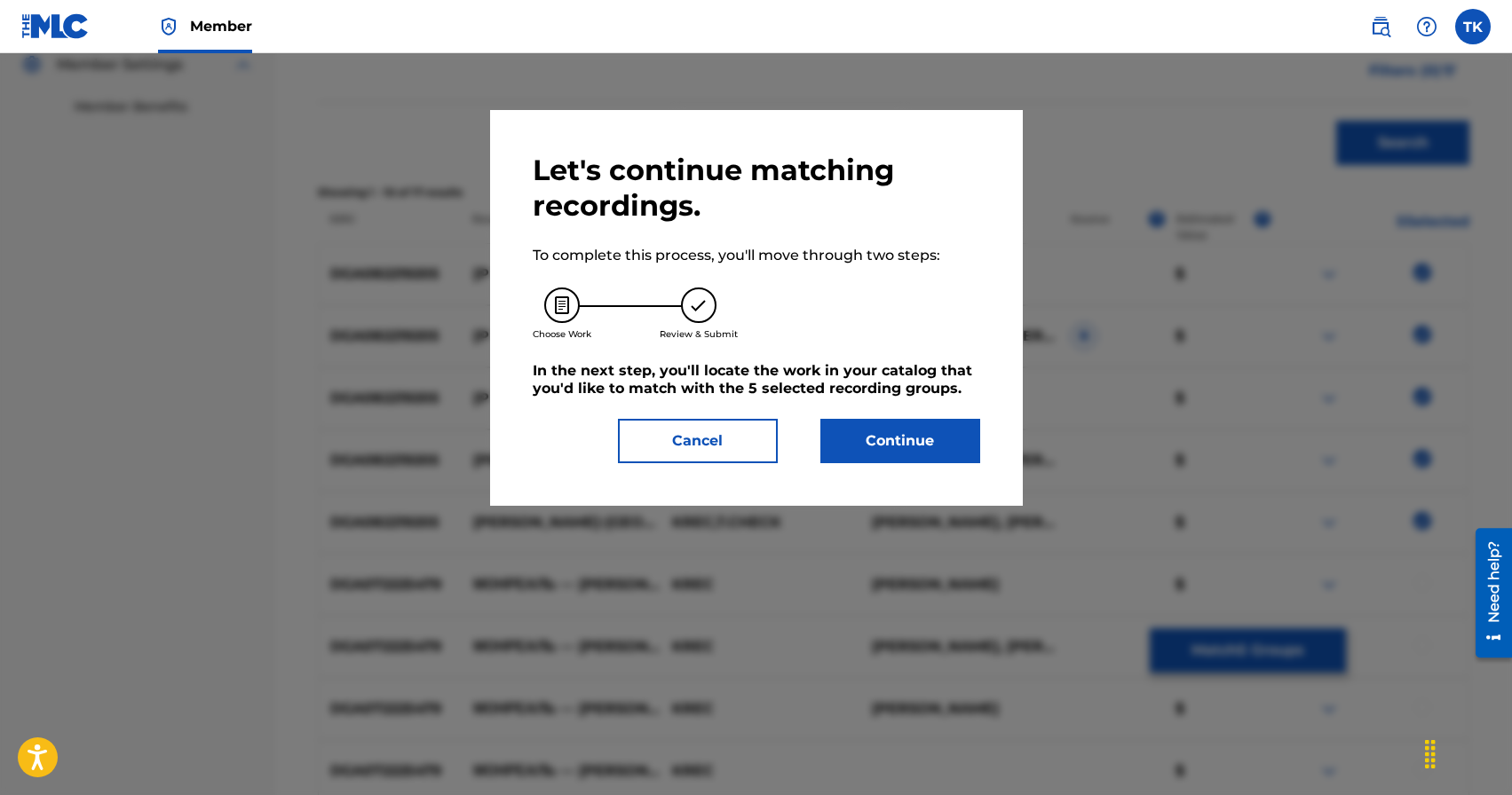
click at [944, 445] on button "Continue" at bounding box center [900, 442] width 159 height 45
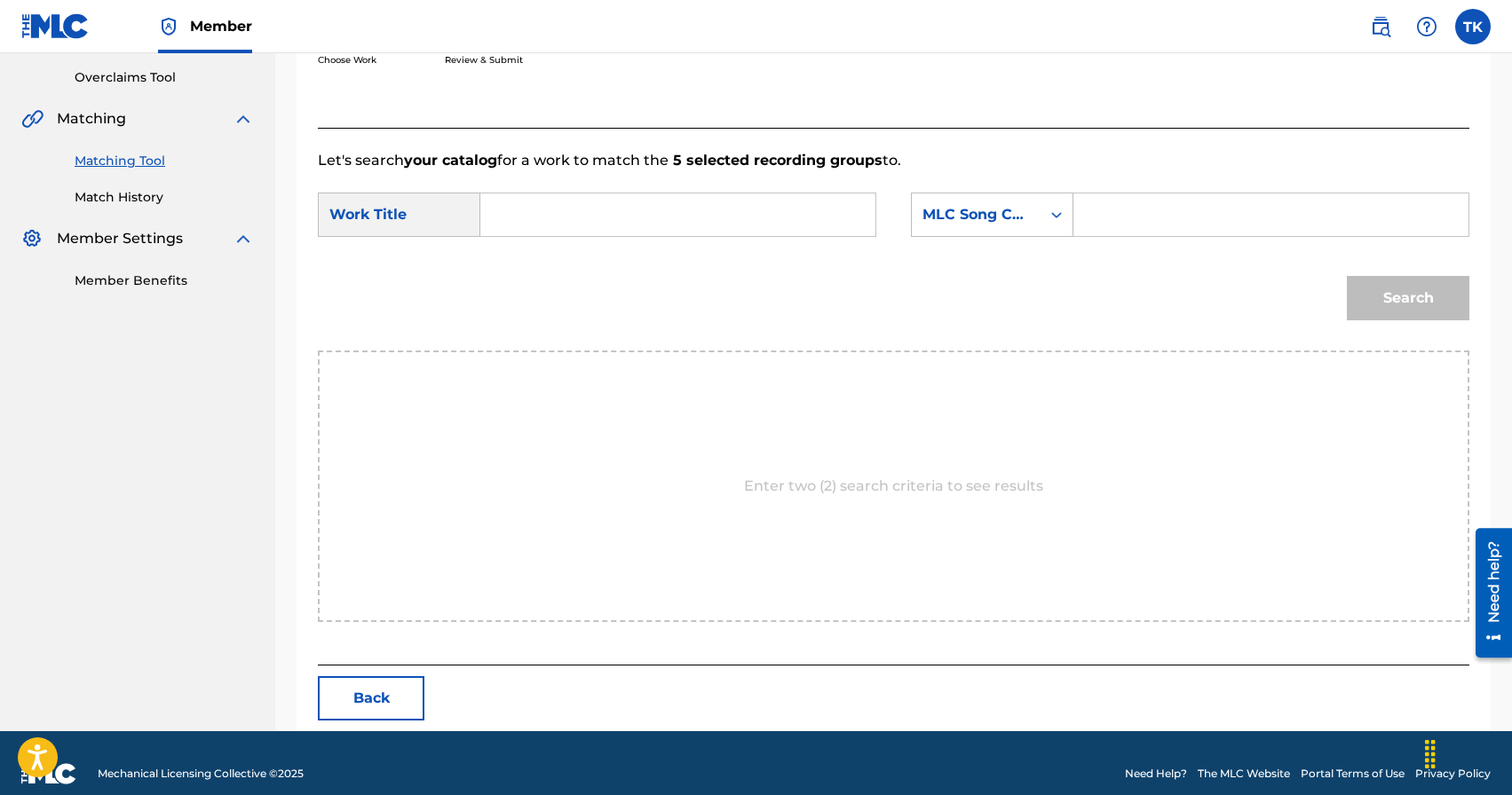
scroll to position [387, 0]
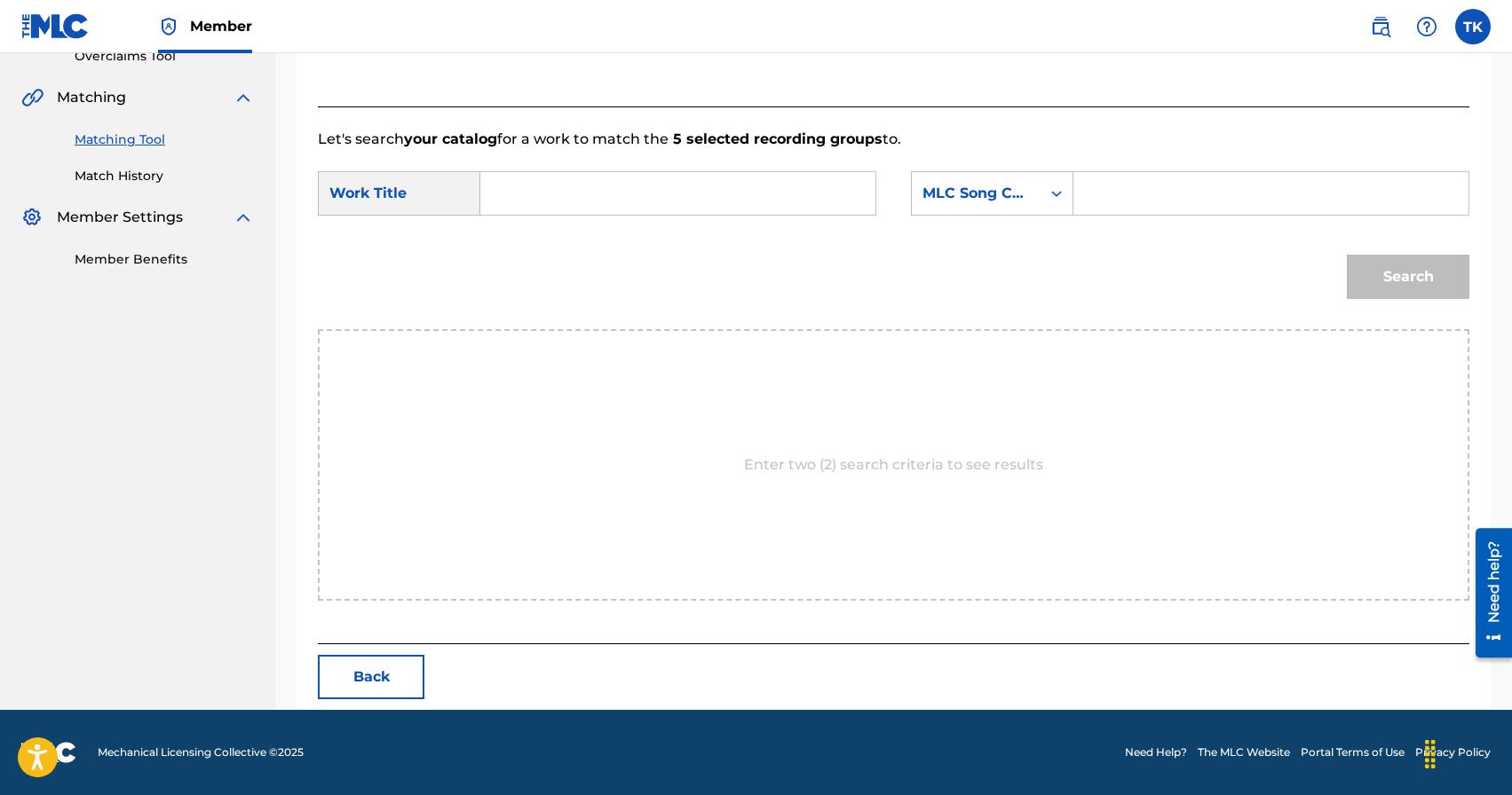
click at [717, 205] on input "Search Form" at bounding box center [677, 194] width 364 height 43
click at [681, 243] on div "[PERSON_NAME] - [GEOGRAPHIC_DATA]" at bounding box center [677, 233] width 364 height 32
type input "[PERSON_NAME]-[GEOGRAPHIC_DATA]"
click at [1036, 214] on div "MLC Song Code" at bounding box center [992, 194] width 162 height 45
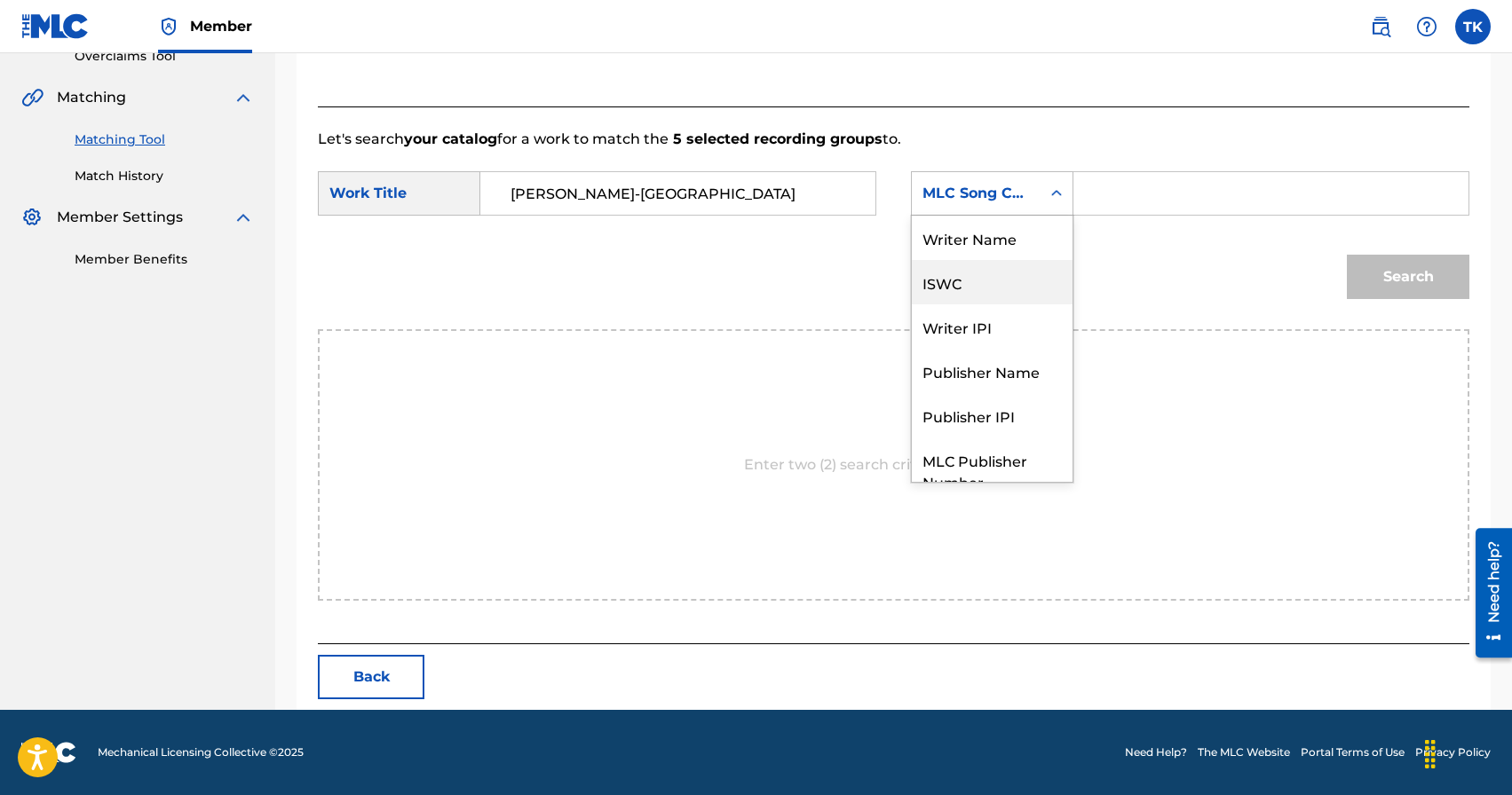
scroll to position [65, 0]
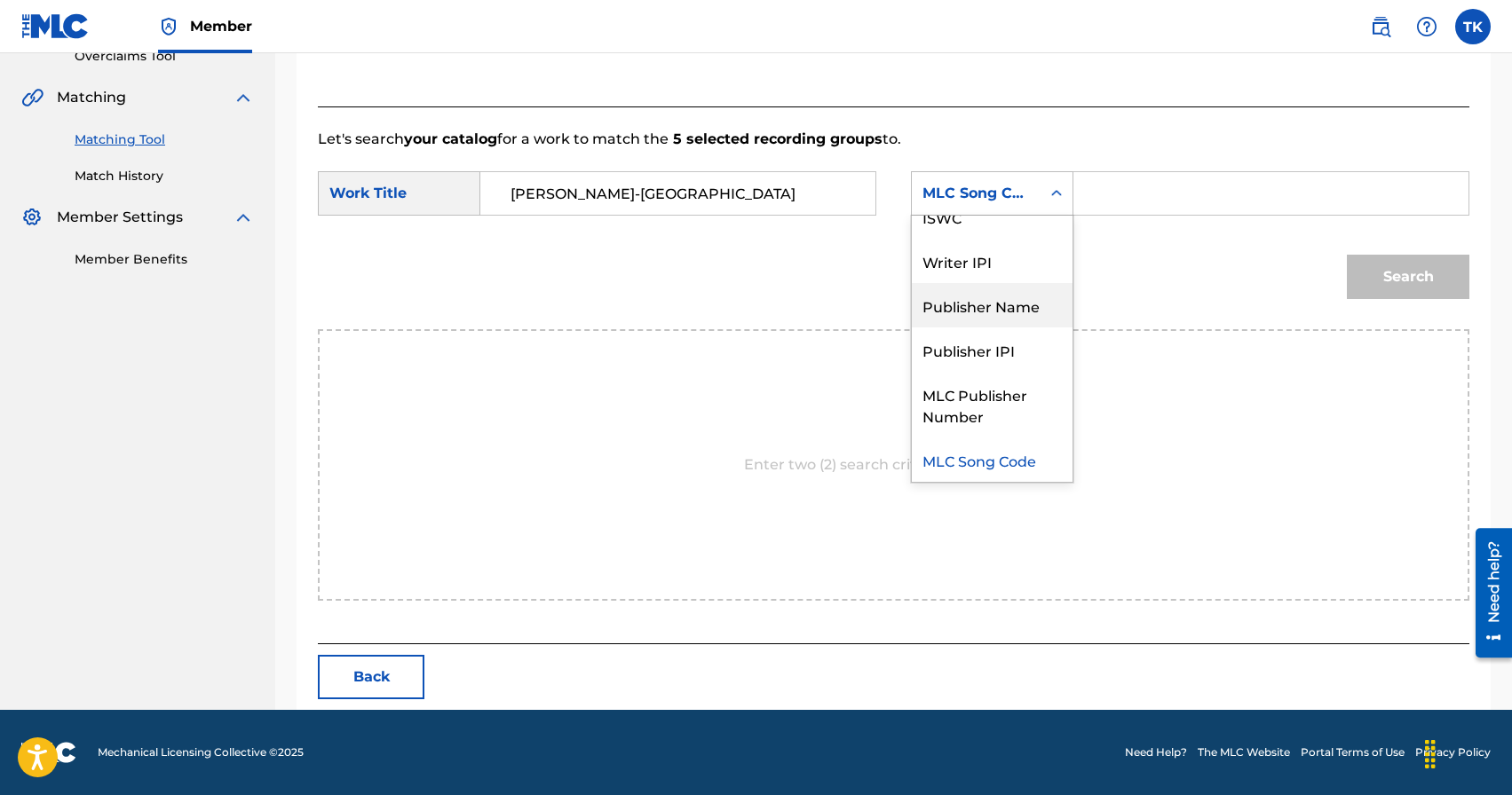
click at [1019, 291] on div "Publisher Name" at bounding box center [992, 306] width 160 height 45
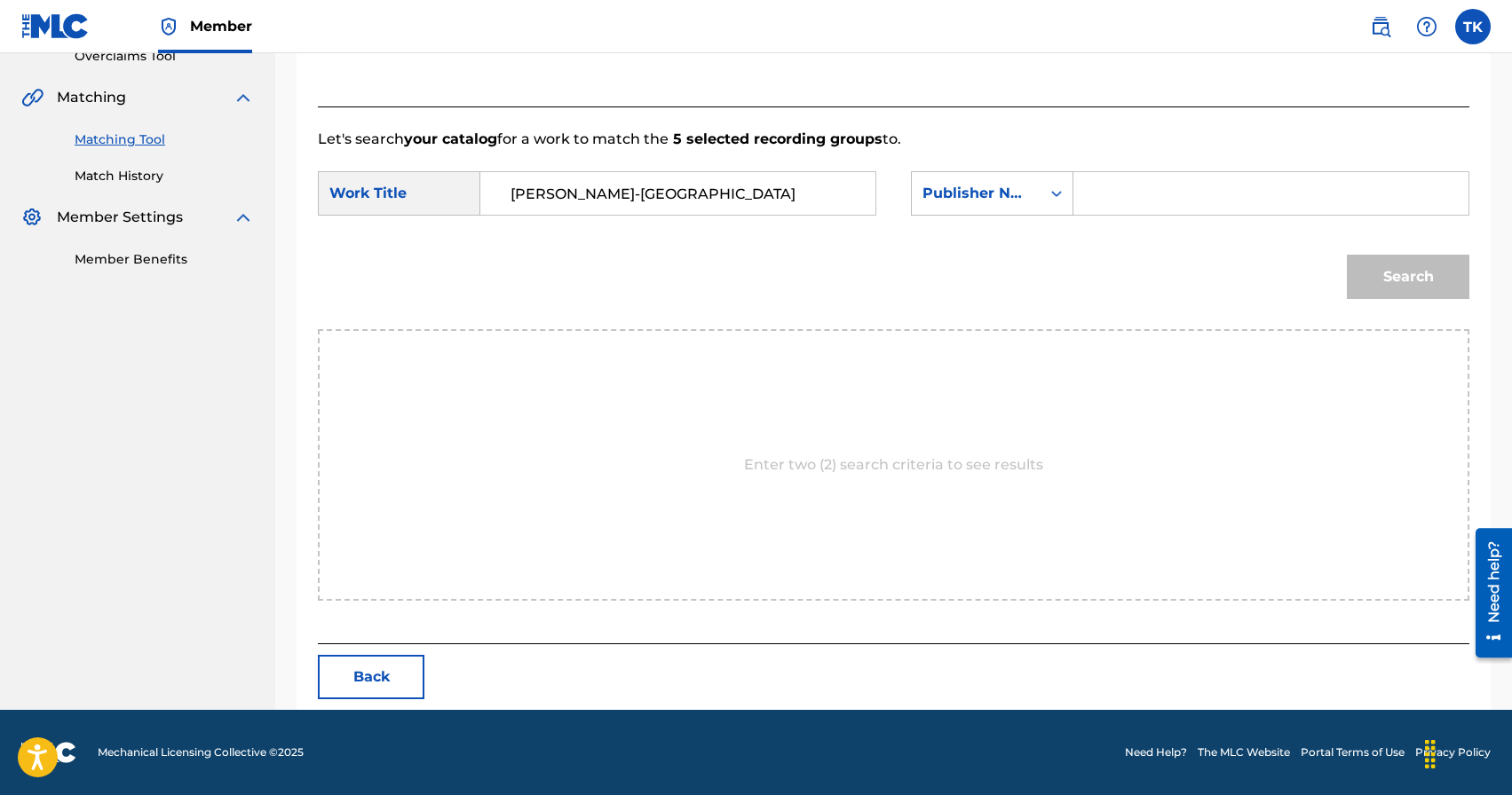
click at [1127, 192] on input "Search Form" at bounding box center [1271, 194] width 364 height 43
type input "INFINITY MUSIC"
click at [1381, 279] on button "Search" at bounding box center [1408, 277] width 122 height 45
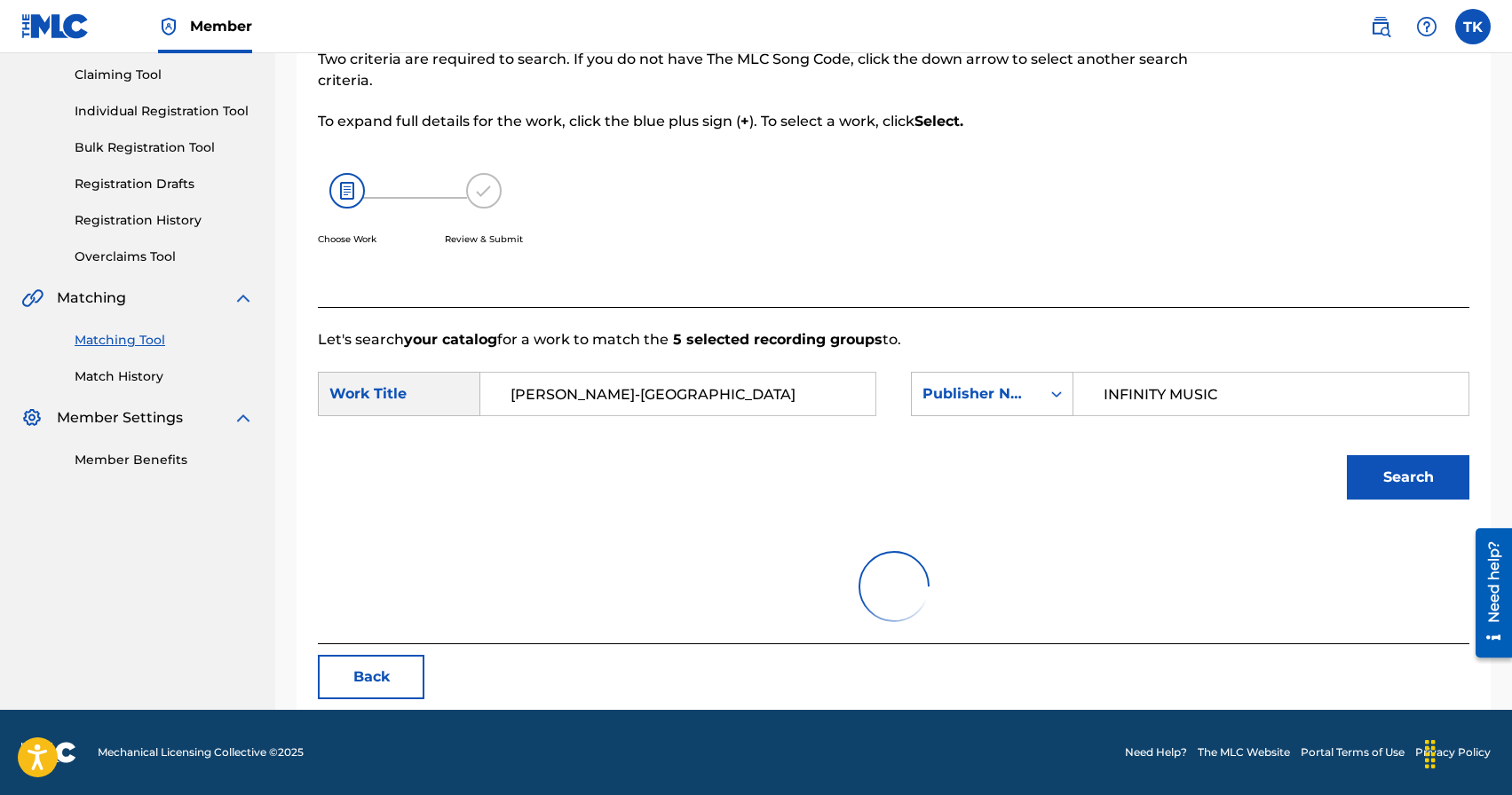
scroll to position [387, 0]
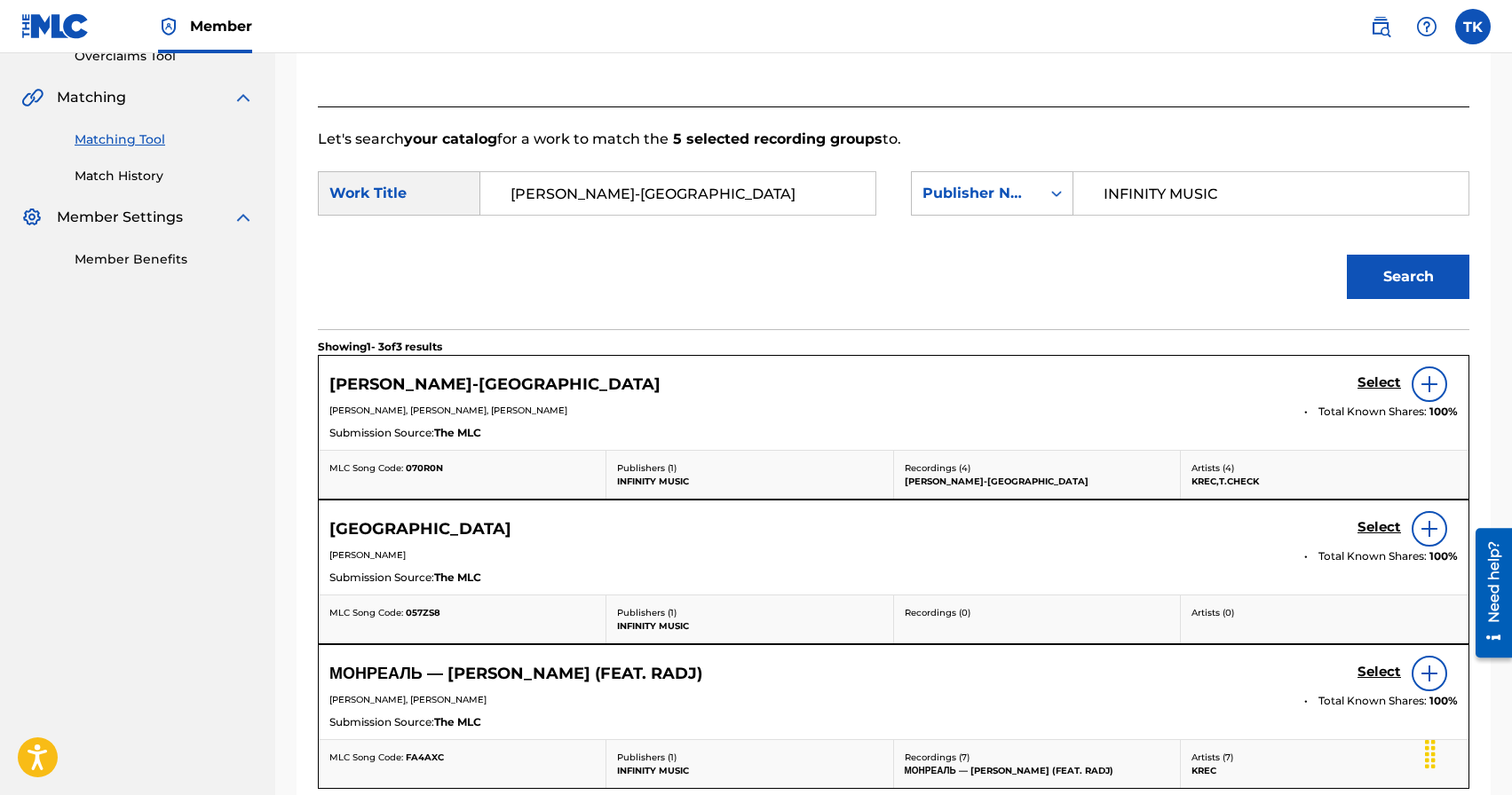
click at [1368, 385] on h5 "Select" at bounding box center [1379, 383] width 44 height 17
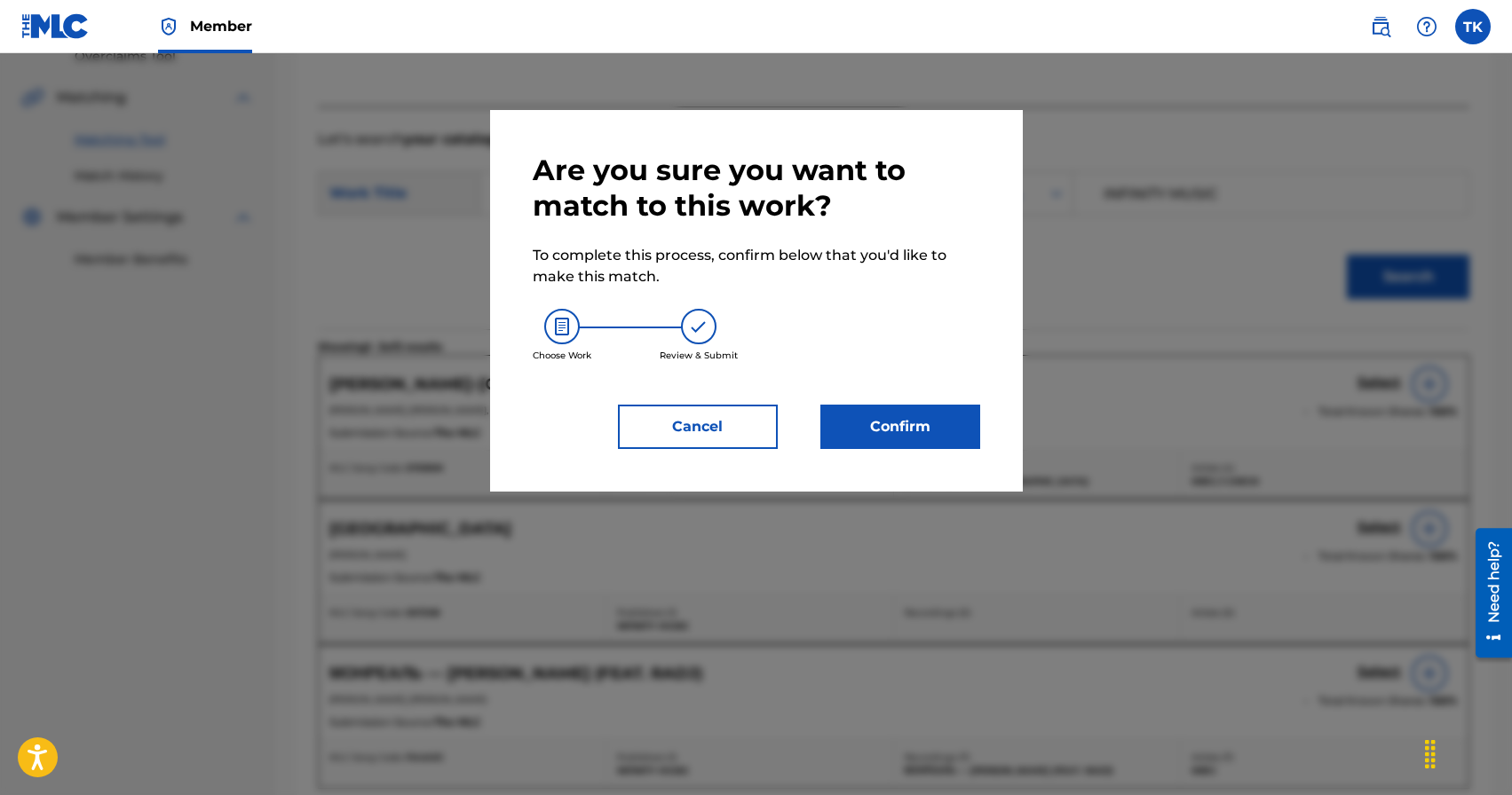
click at [954, 436] on button "Confirm" at bounding box center [900, 427] width 159 height 45
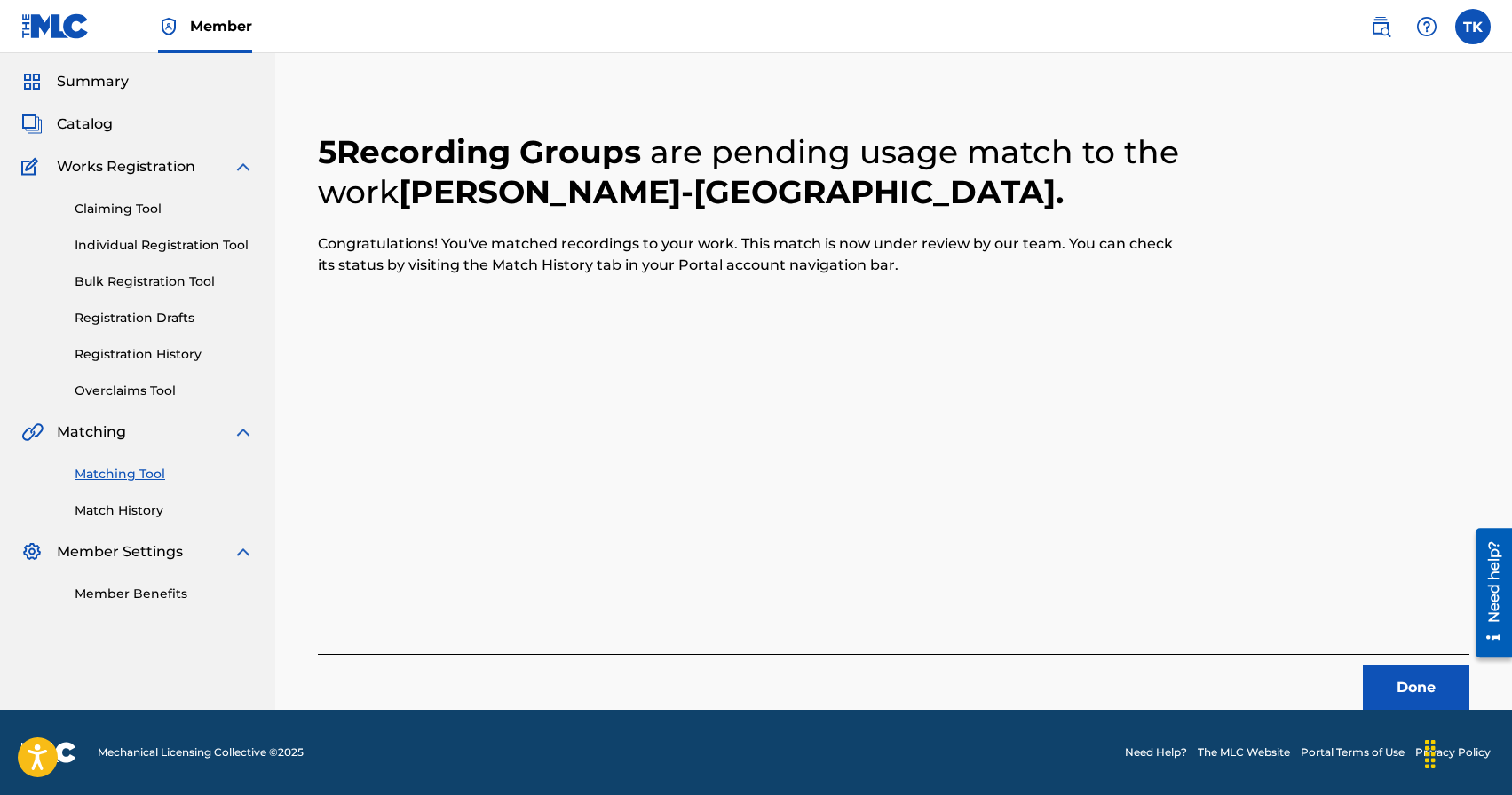
scroll to position [52, 0]
click at [1368, 665] on div "Done" at bounding box center [893, 682] width 1151 height 56
click at [1374, 676] on button "Done" at bounding box center [1416, 688] width 106 height 45
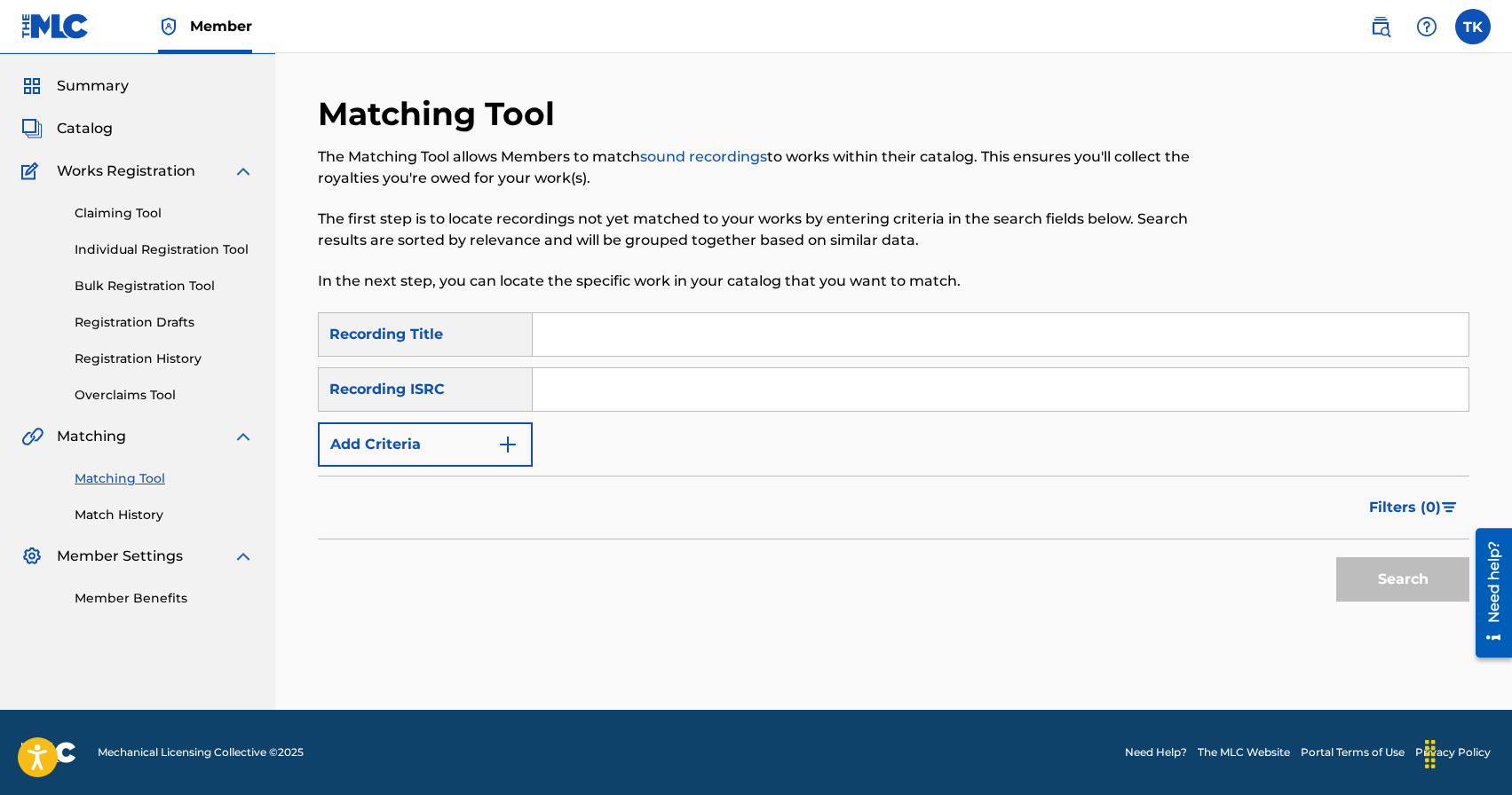
scroll to position [0, 0]
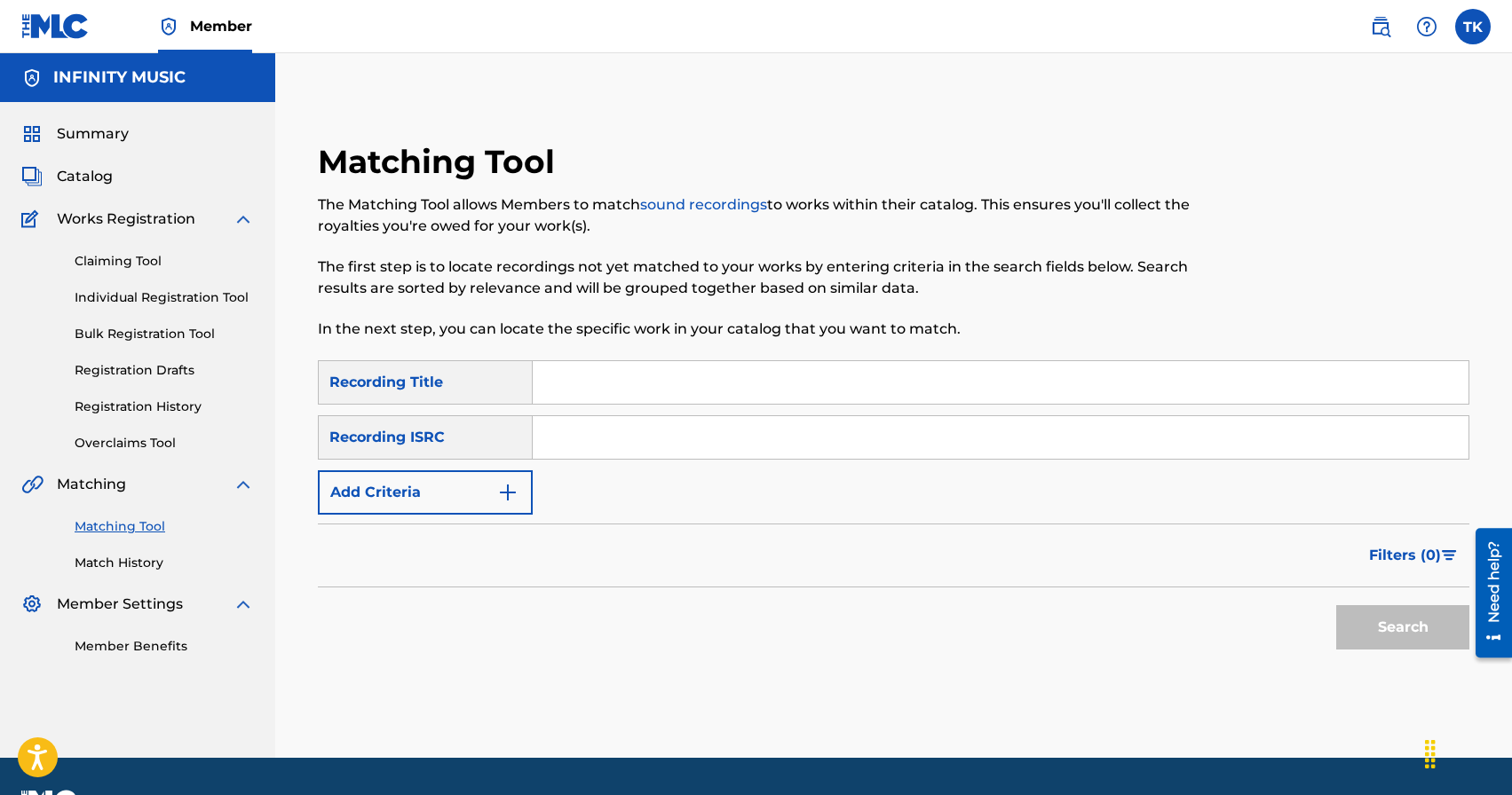
click at [631, 377] on input "Search Form" at bounding box center [1000, 383] width 936 height 43
type input "на крыльях"
click at [486, 494] on button "Add Criteria" at bounding box center [425, 493] width 214 height 45
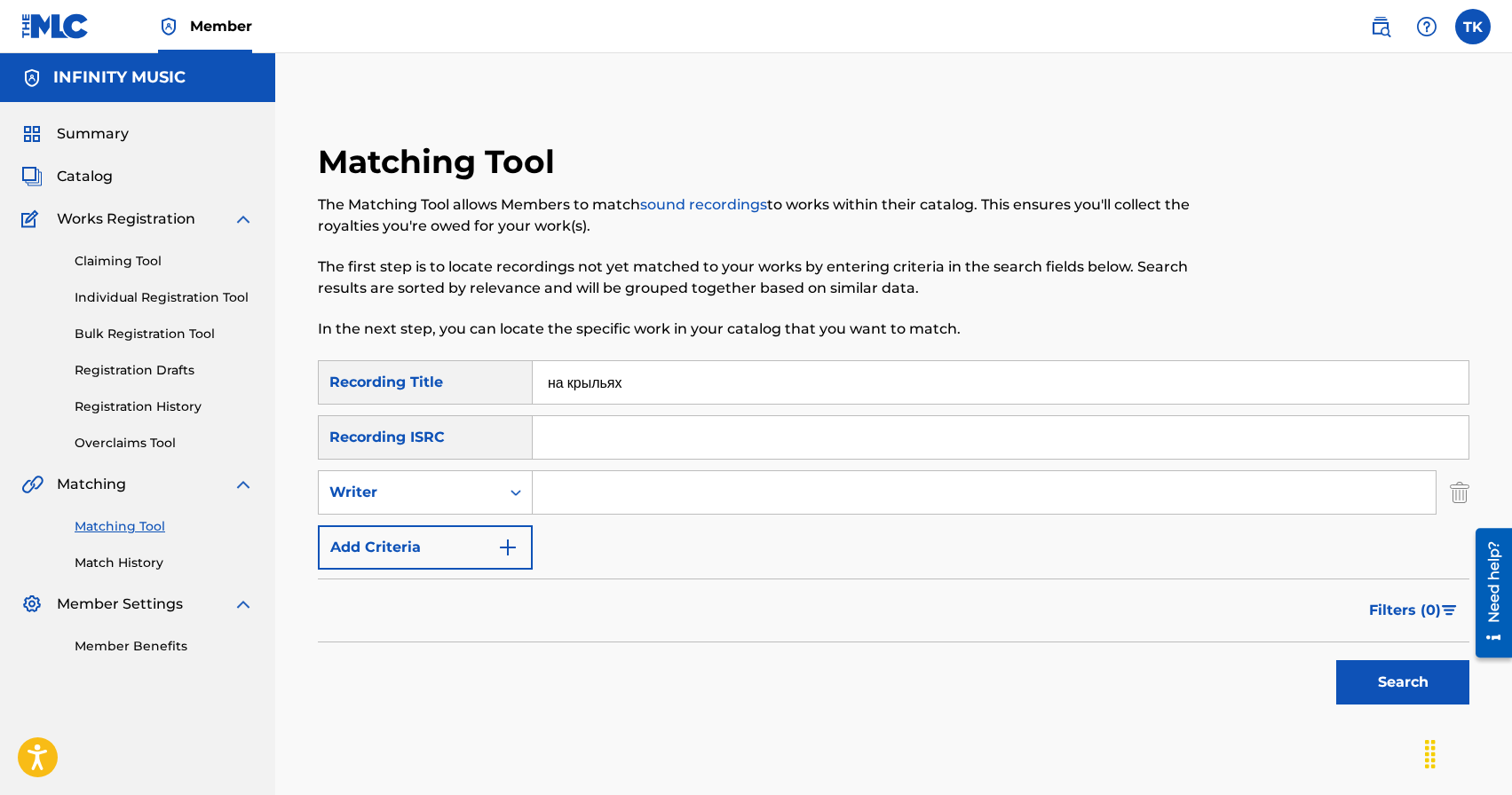
click at [486, 494] on div "Writer" at bounding box center [408, 492] width 159 height 21
click at [485, 535] on div "Recording Artist" at bounding box center [425, 537] width 213 height 45
click at [573, 507] on input "Search Form" at bounding box center [983, 493] width 903 height 43
type input "KREC"
click at [1412, 688] on button "Search" at bounding box center [1402, 683] width 133 height 45
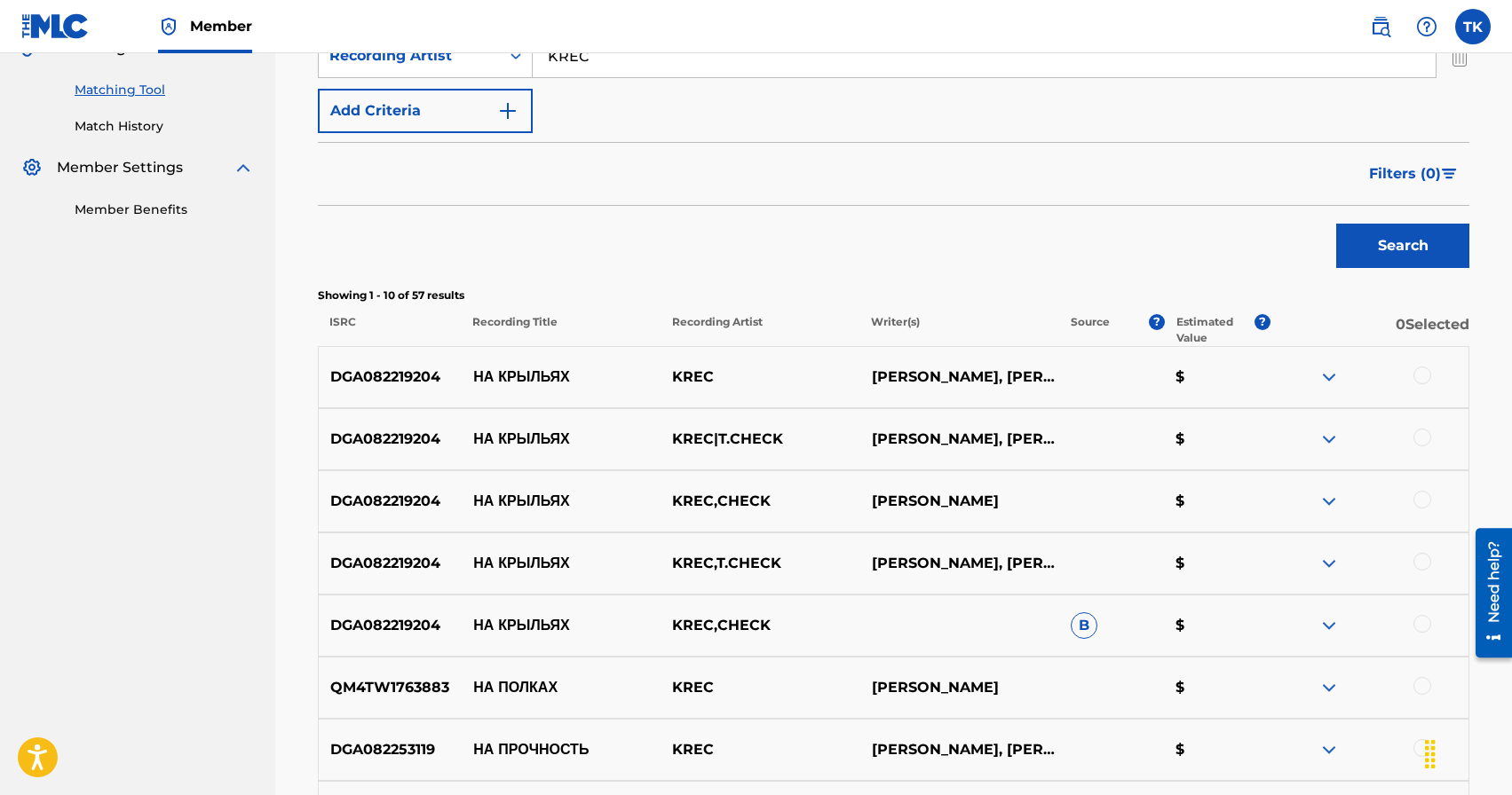
scroll to position [465, 0]
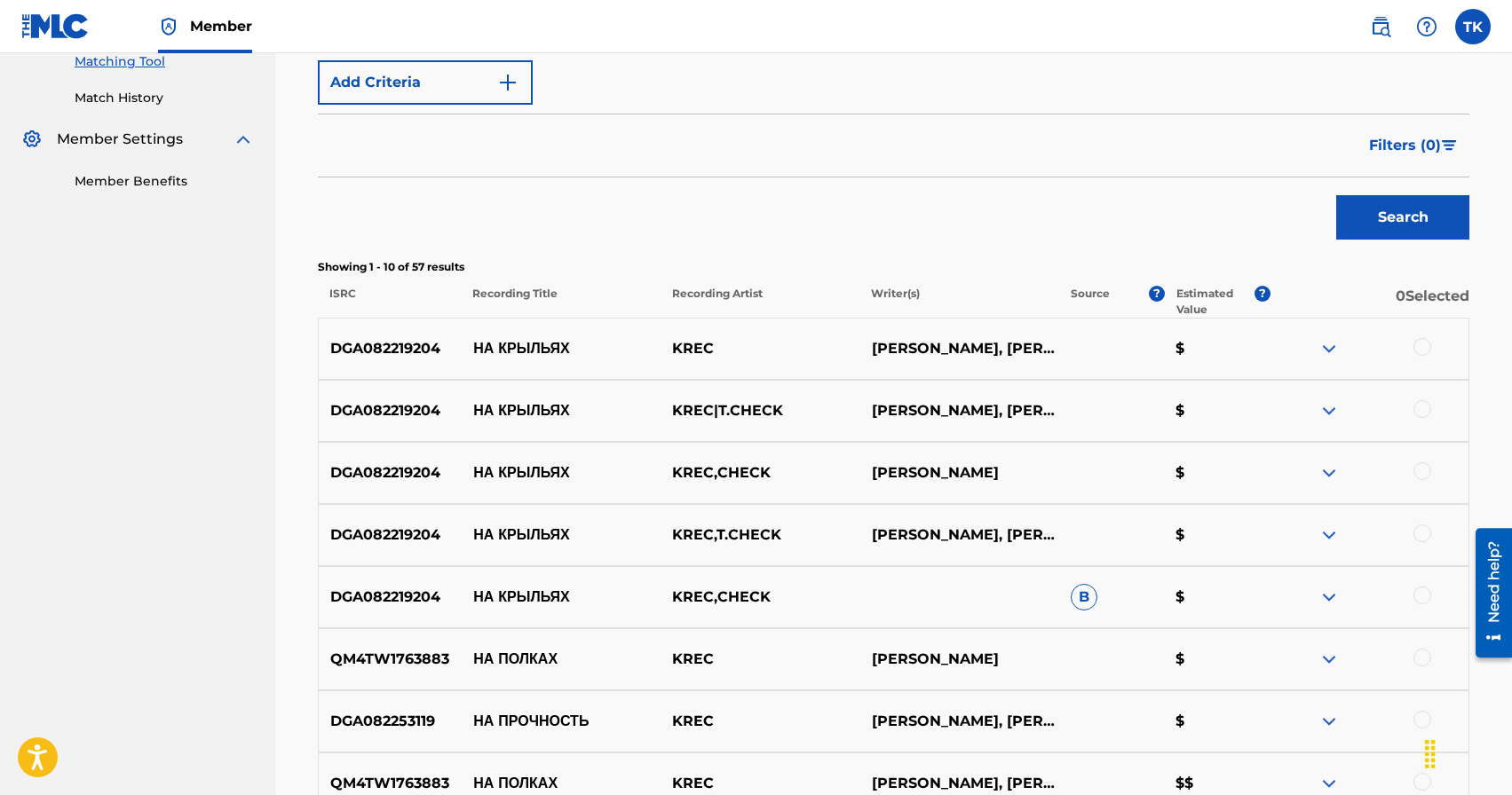
click at [1412, 347] on div at bounding box center [1368, 349] width 199 height 21
click at [1431, 350] on div at bounding box center [1368, 349] width 199 height 21
click at [1423, 346] on div at bounding box center [1422, 347] width 18 height 18
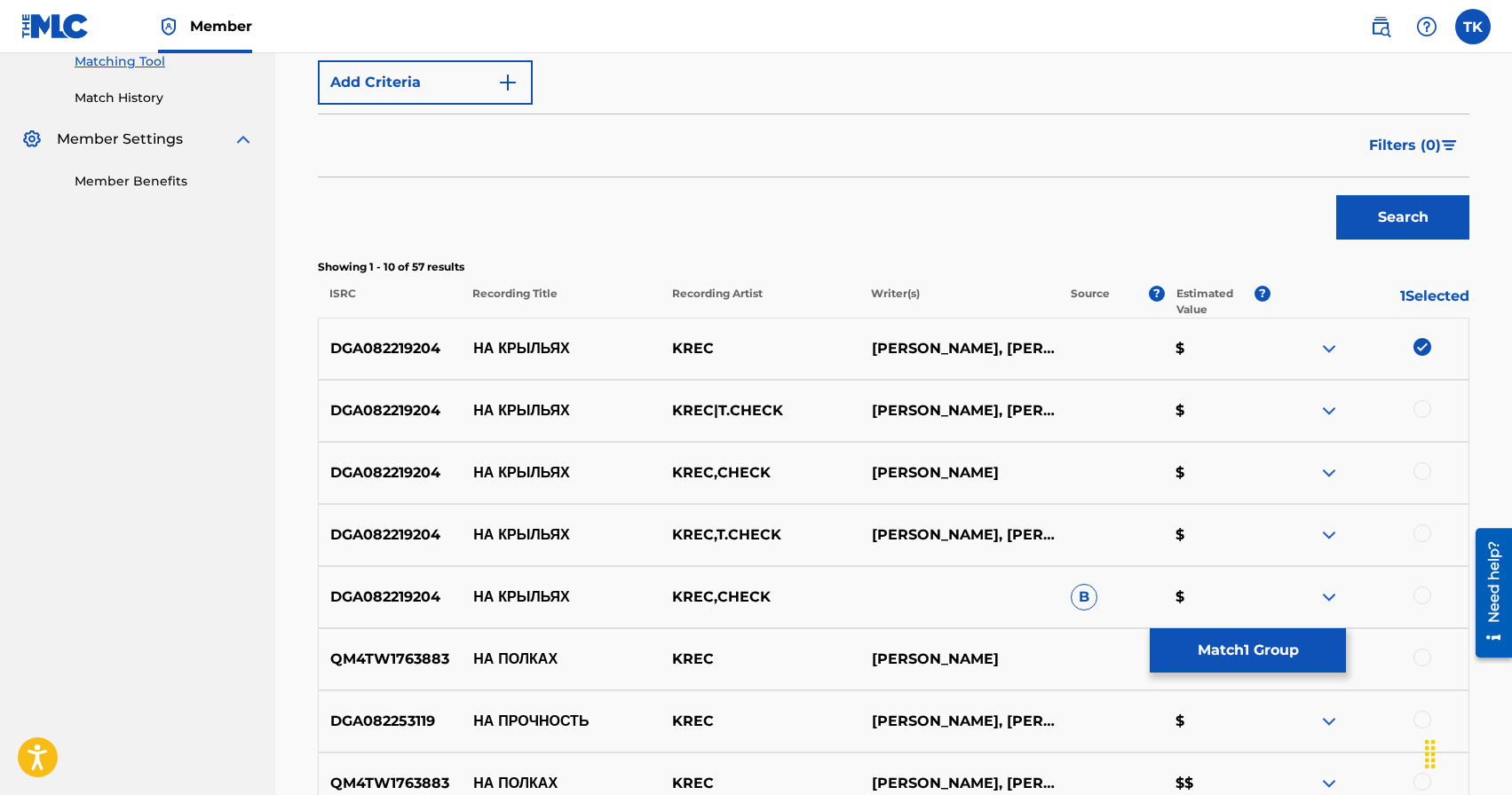
click at [1429, 415] on div at bounding box center [1422, 409] width 18 height 18
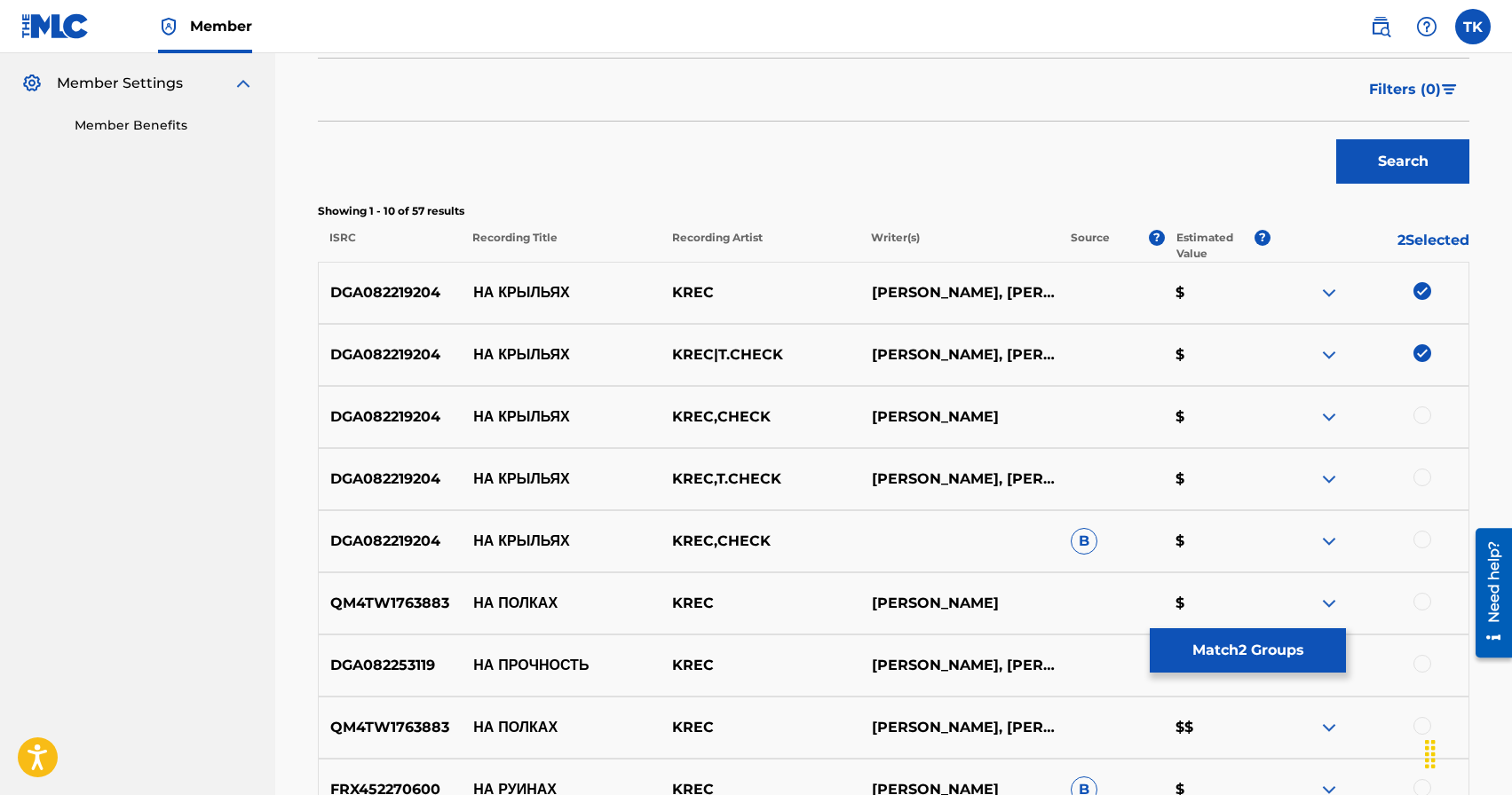
click at [1424, 417] on div at bounding box center [1422, 415] width 18 height 18
click at [1423, 474] on div at bounding box center [1422, 477] width 18 height 18
click at [1425, 541] on div at bounding box center [1422, 540] width 18 height 18
click at [1298, 651] on button "Match 5 Groups" at bounding box center [1247, 651] width 196 height 45
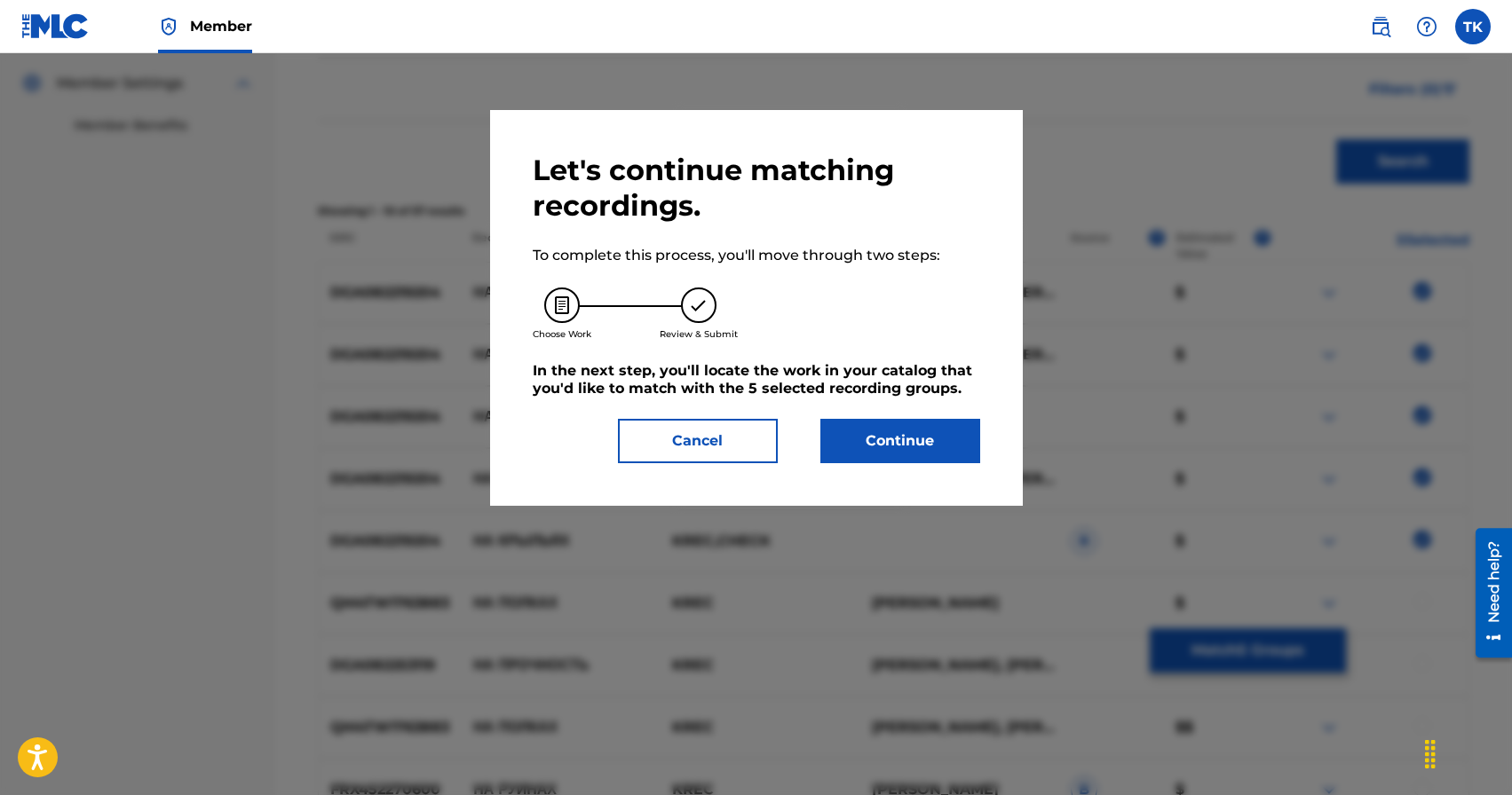
click at [924, 443] on button "Continue" at bounding box center [900, 442] width 159 height 45
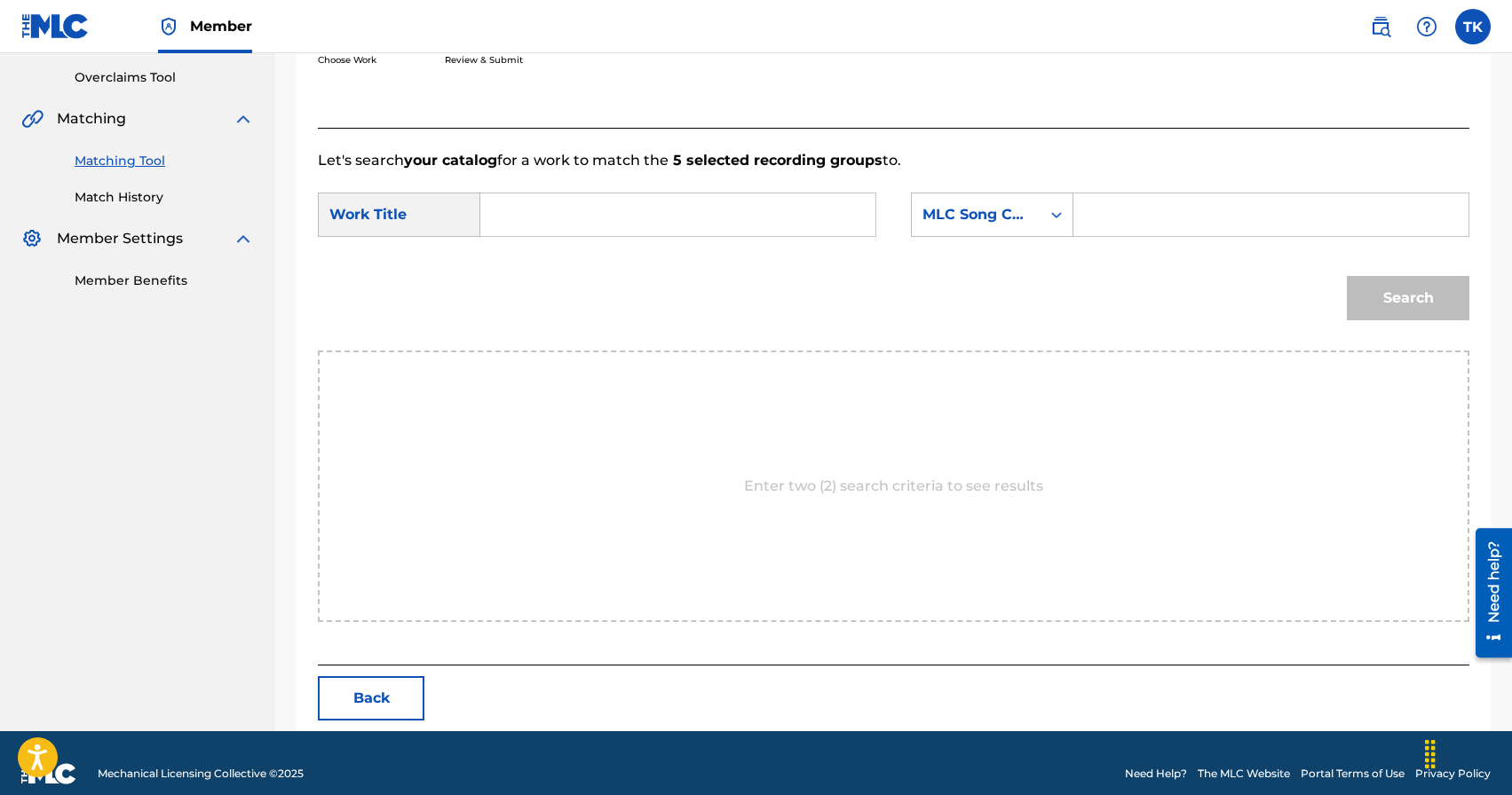
scroll to position [387, 0]
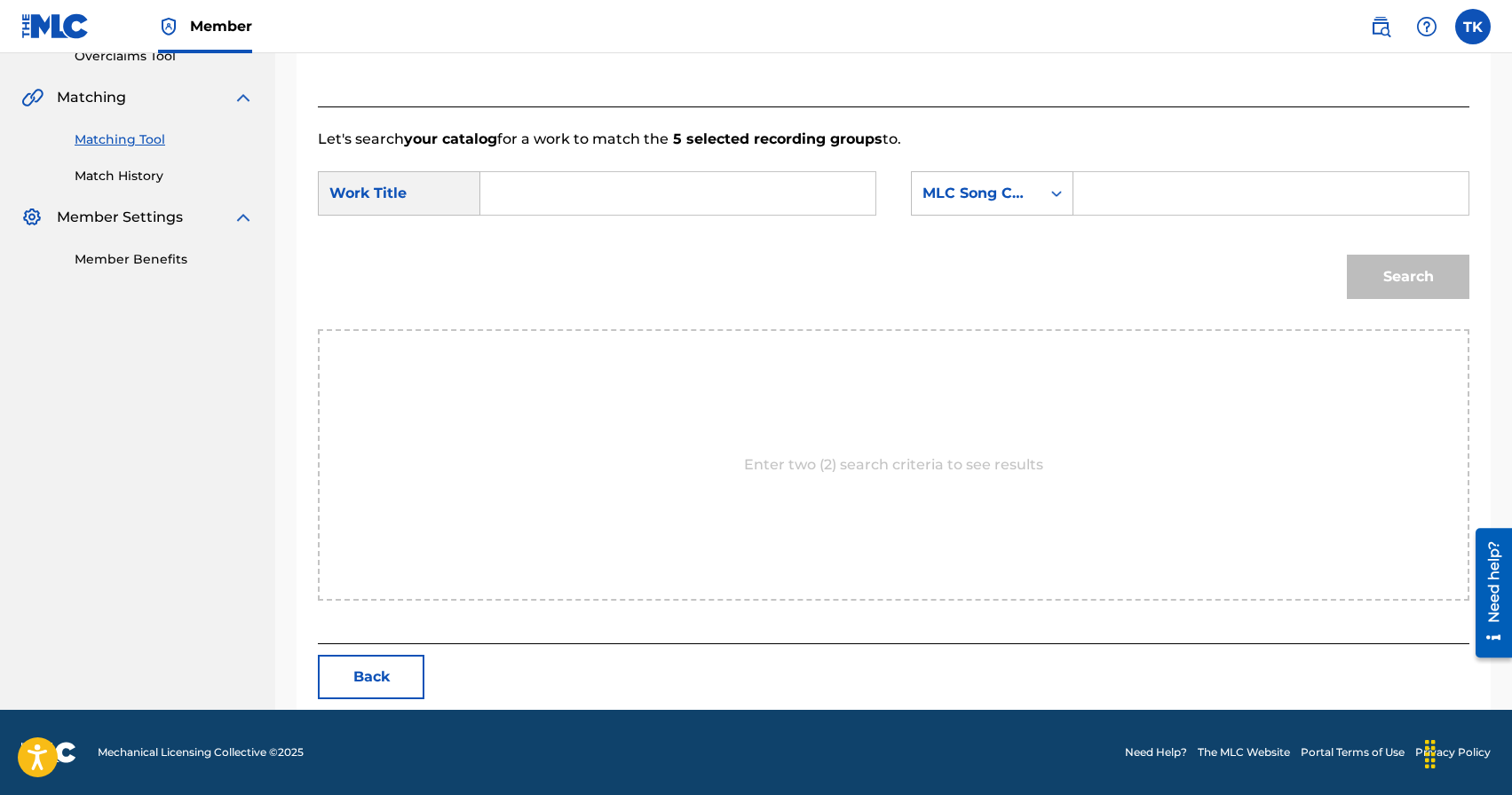
click at [676, 195] on input "Search Form" at bounding box center [677, 194] width 364 height 43
type input "на крыльях"
click at [653, 233] on div "на крыльях" at bounding box center [677, 233] width 364 height 32
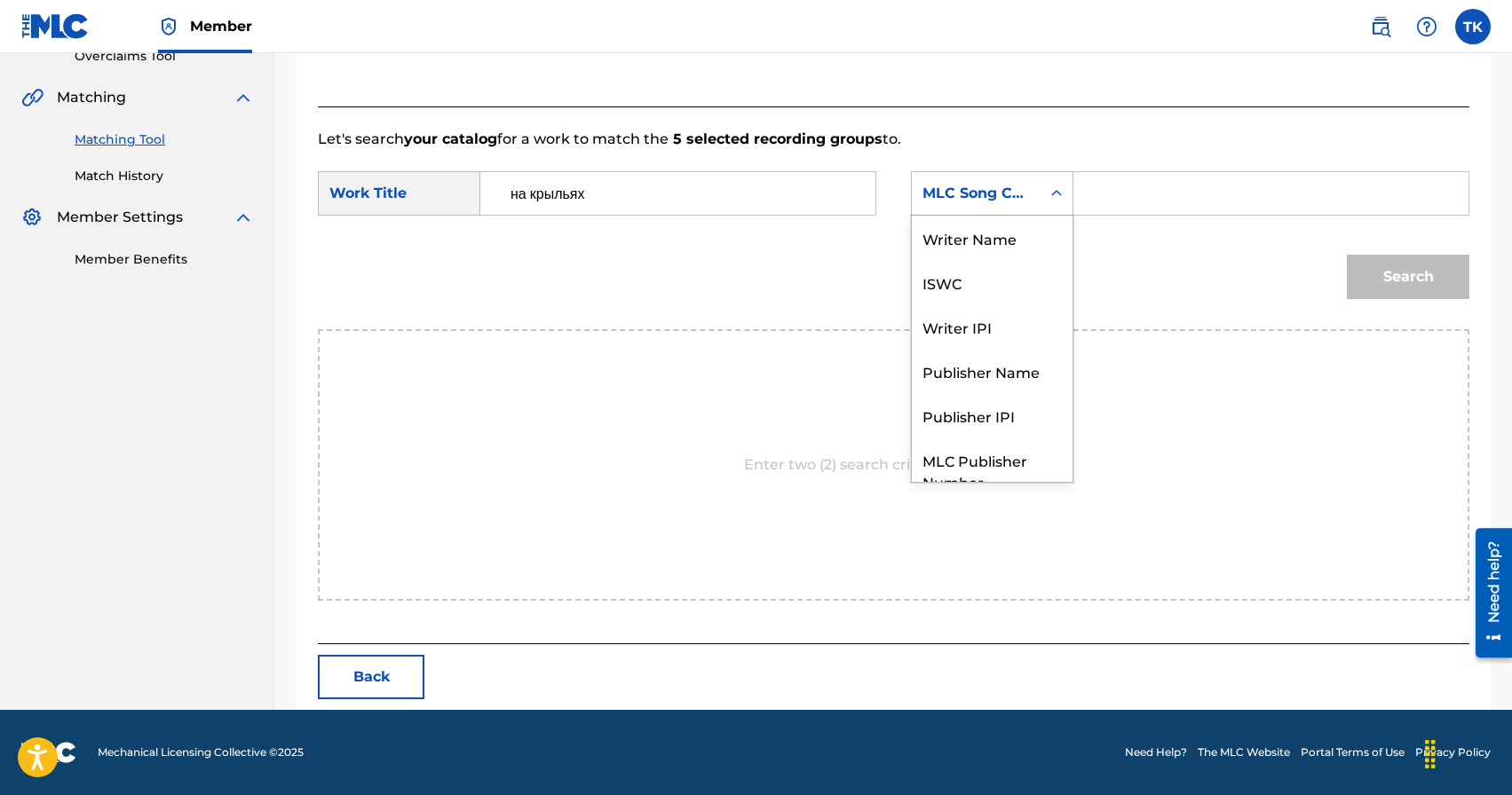
click at [994, 195] on div "MLC Song Code" at bounding box center [976, 193] width 107 height 21
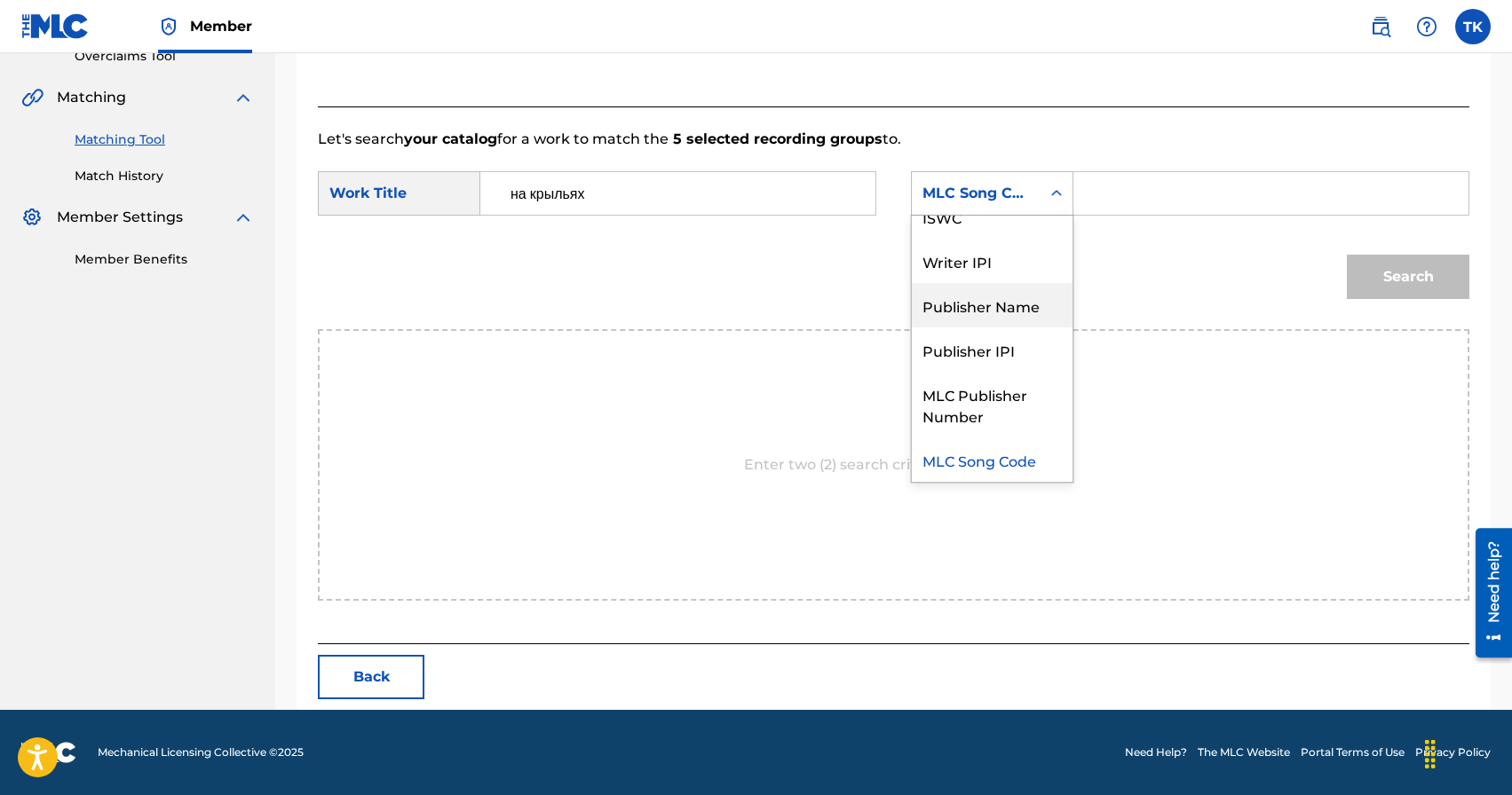
click at [999, 300] on div "Publisher Name" at bounding box center [992, 306] width 160 height 45
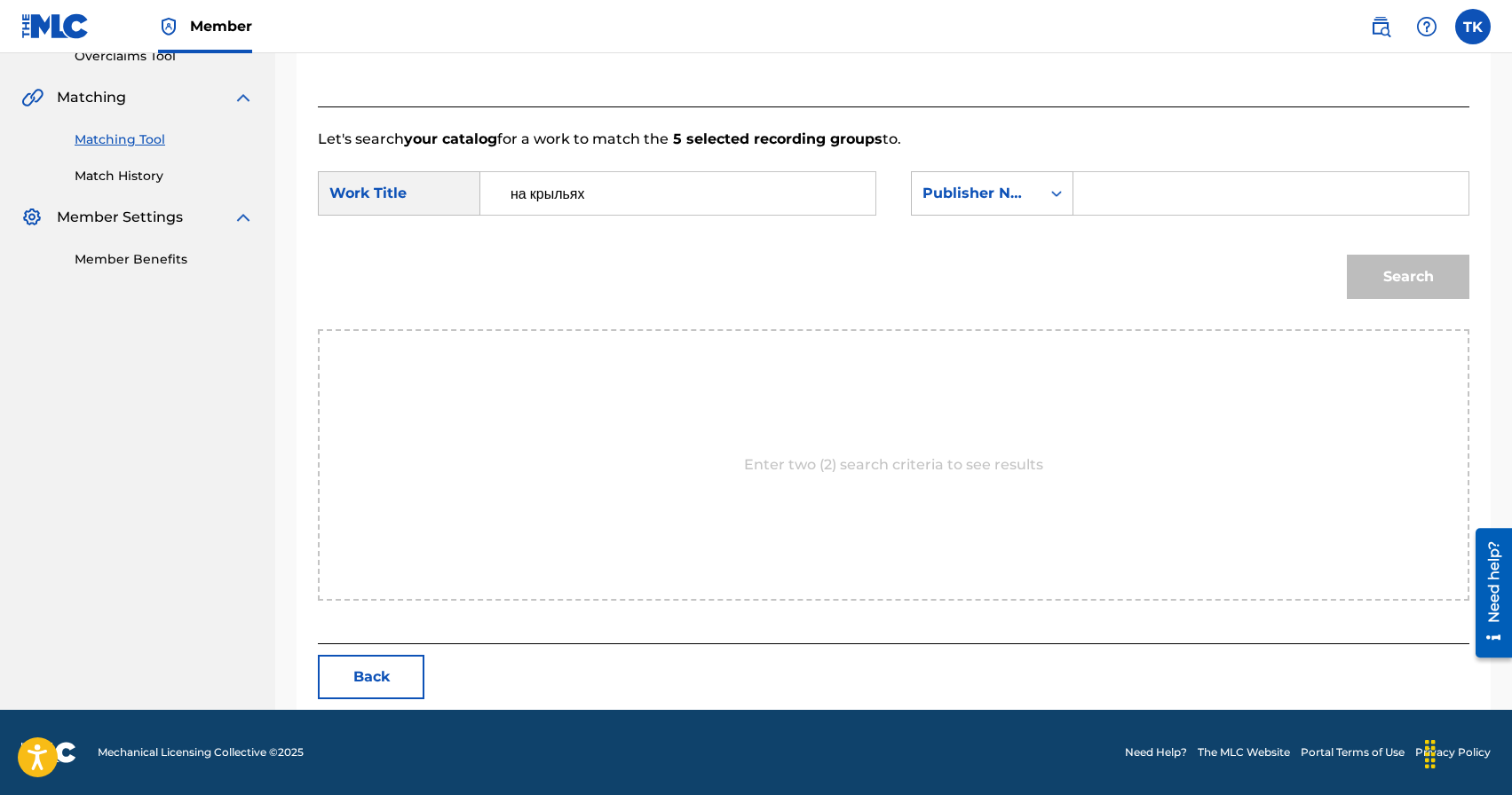
click at [1159, 196] on input "Search Form" at bounding box center [1271, 194] width 364 height 43
type input "INFINITY MUSIC"
click at [1392, 290] on button "Search" at bounding box center [1408, 277] width 122 height 45
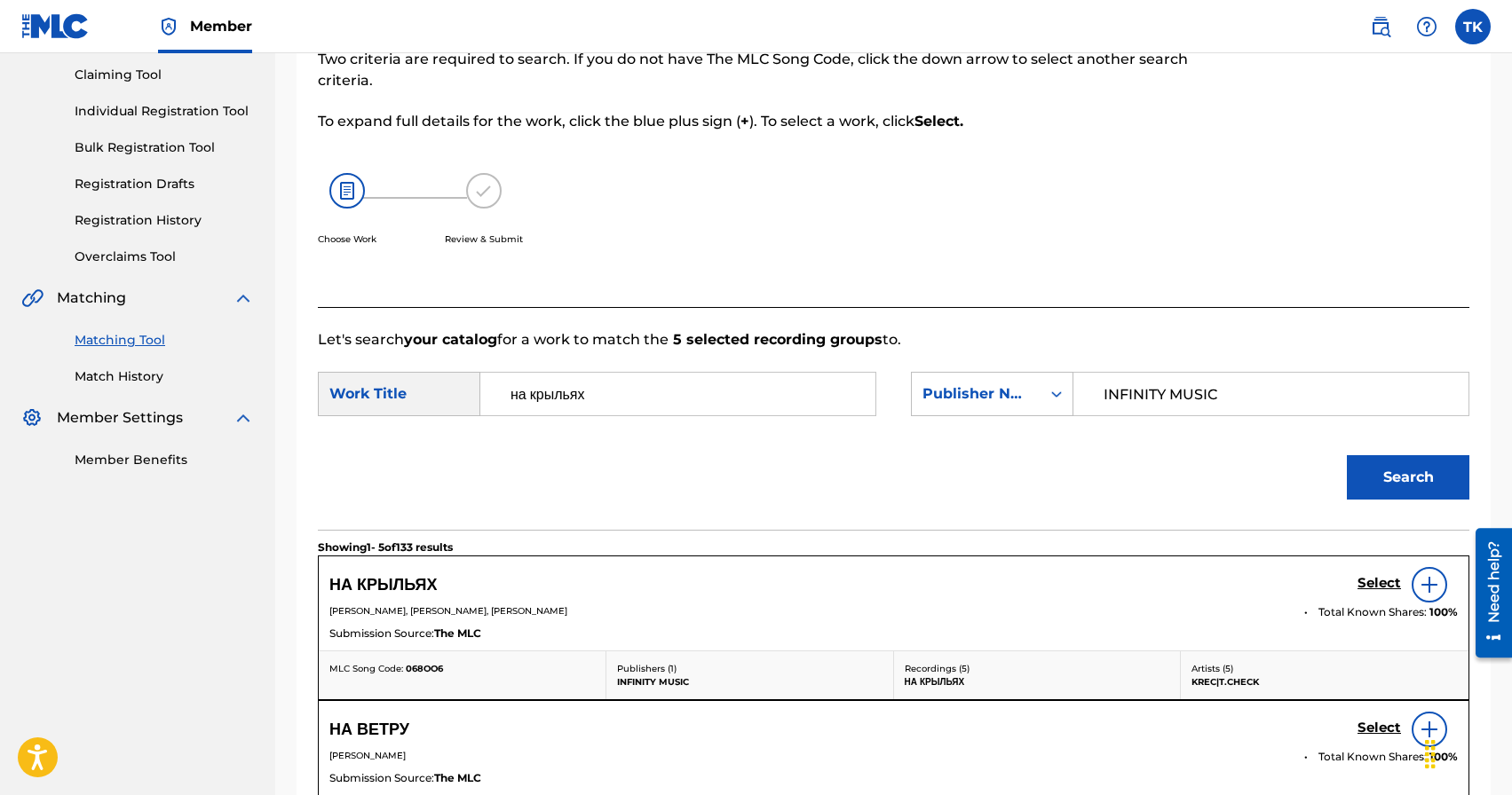
scroll to position [387, 0]
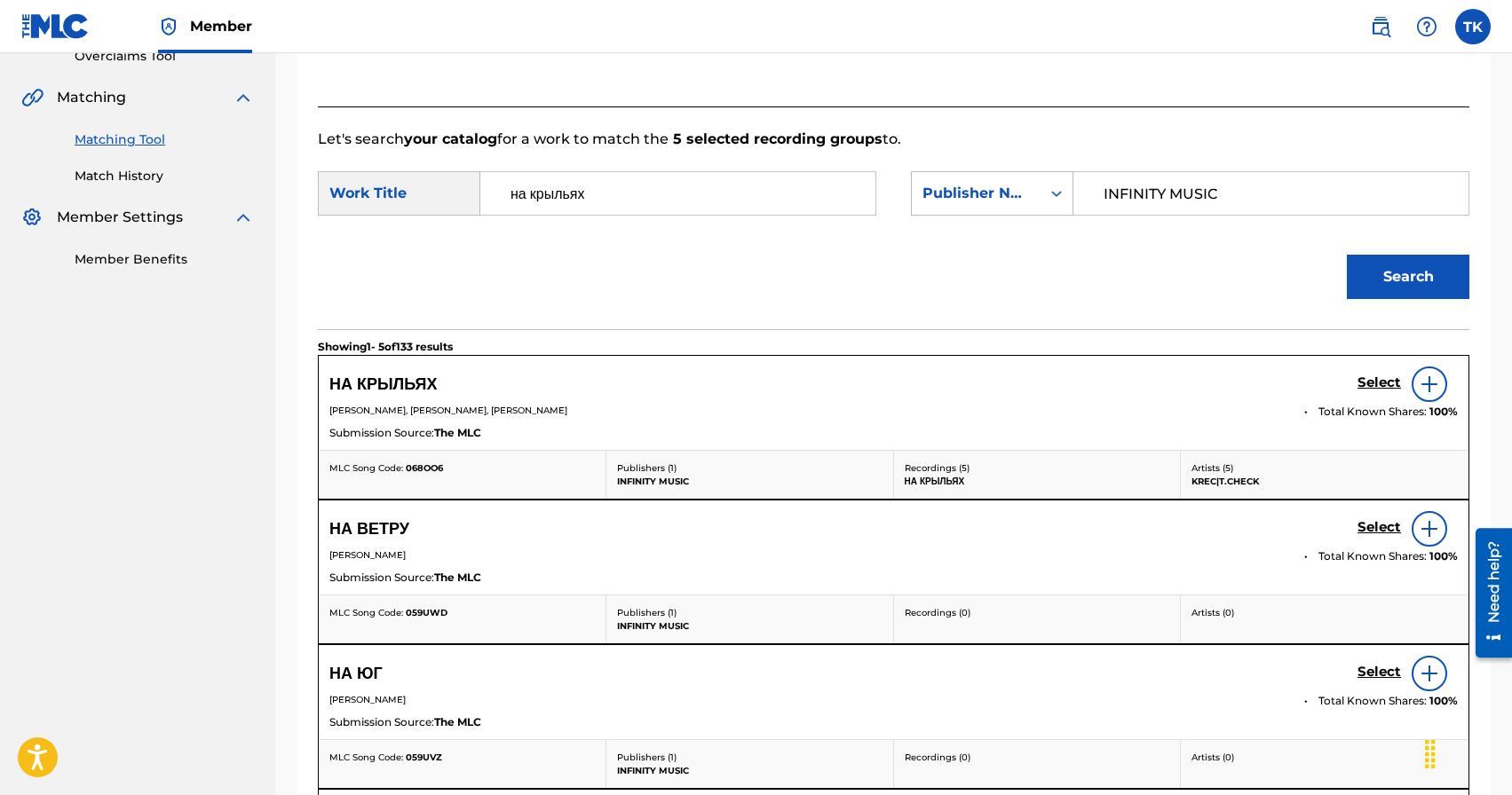
click at [1370, 382] on h5 "Select" at bounding box center [1379, 383] width 44 height 17
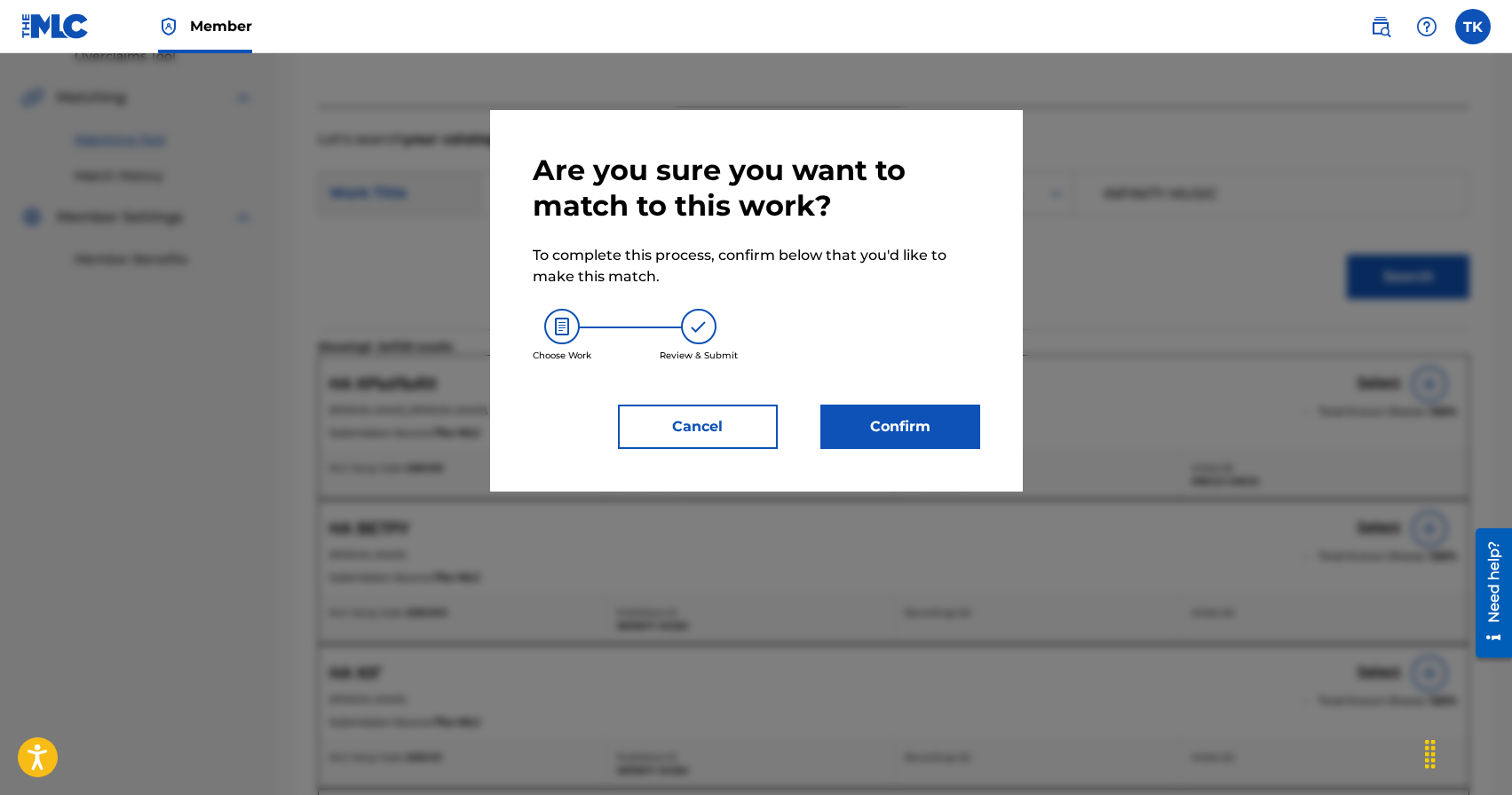
click at [927, 437] on button "Confirm" at bounding box center [900, 427] width 159 height 45
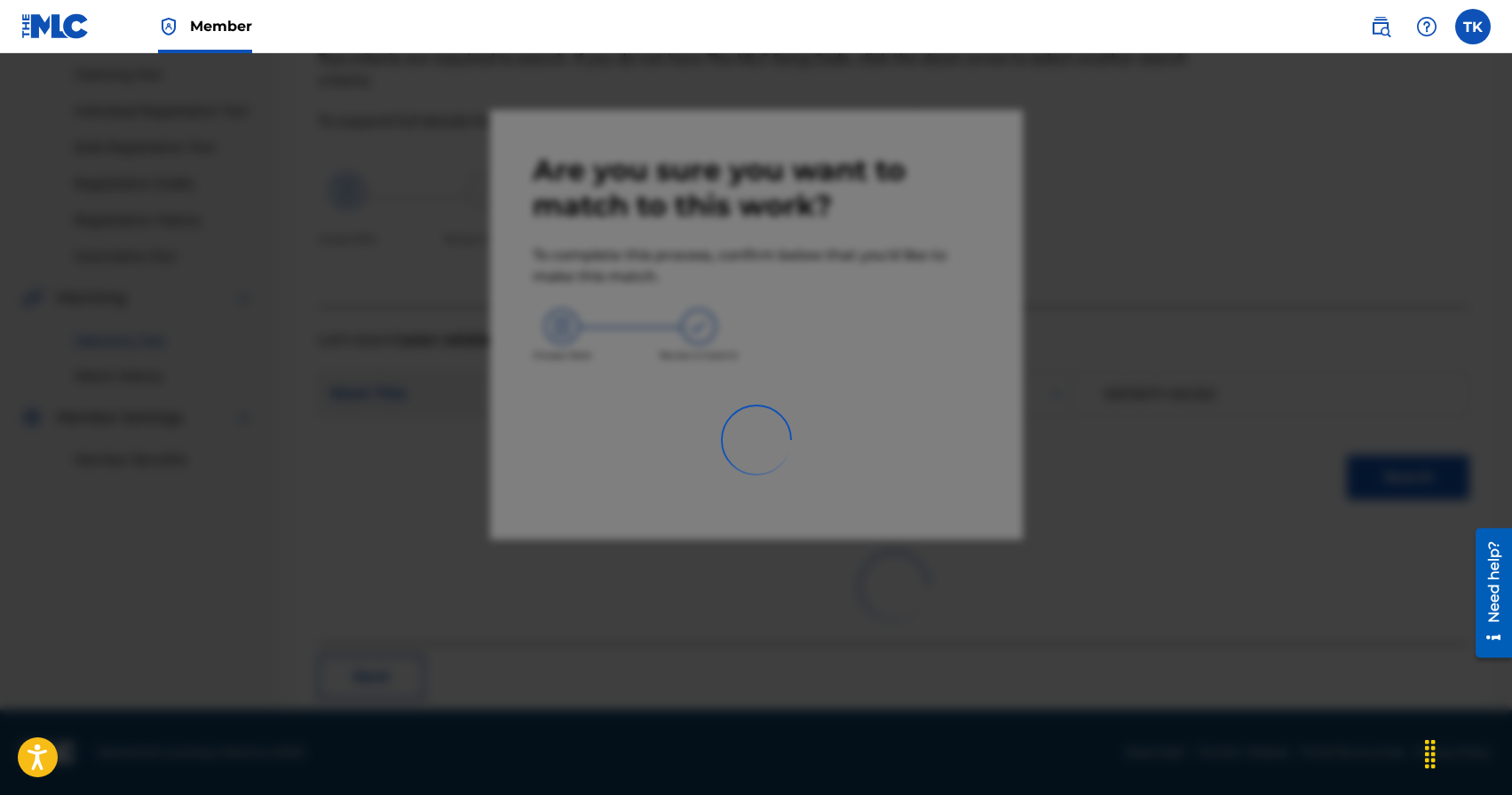
scroll to position [52, 0]
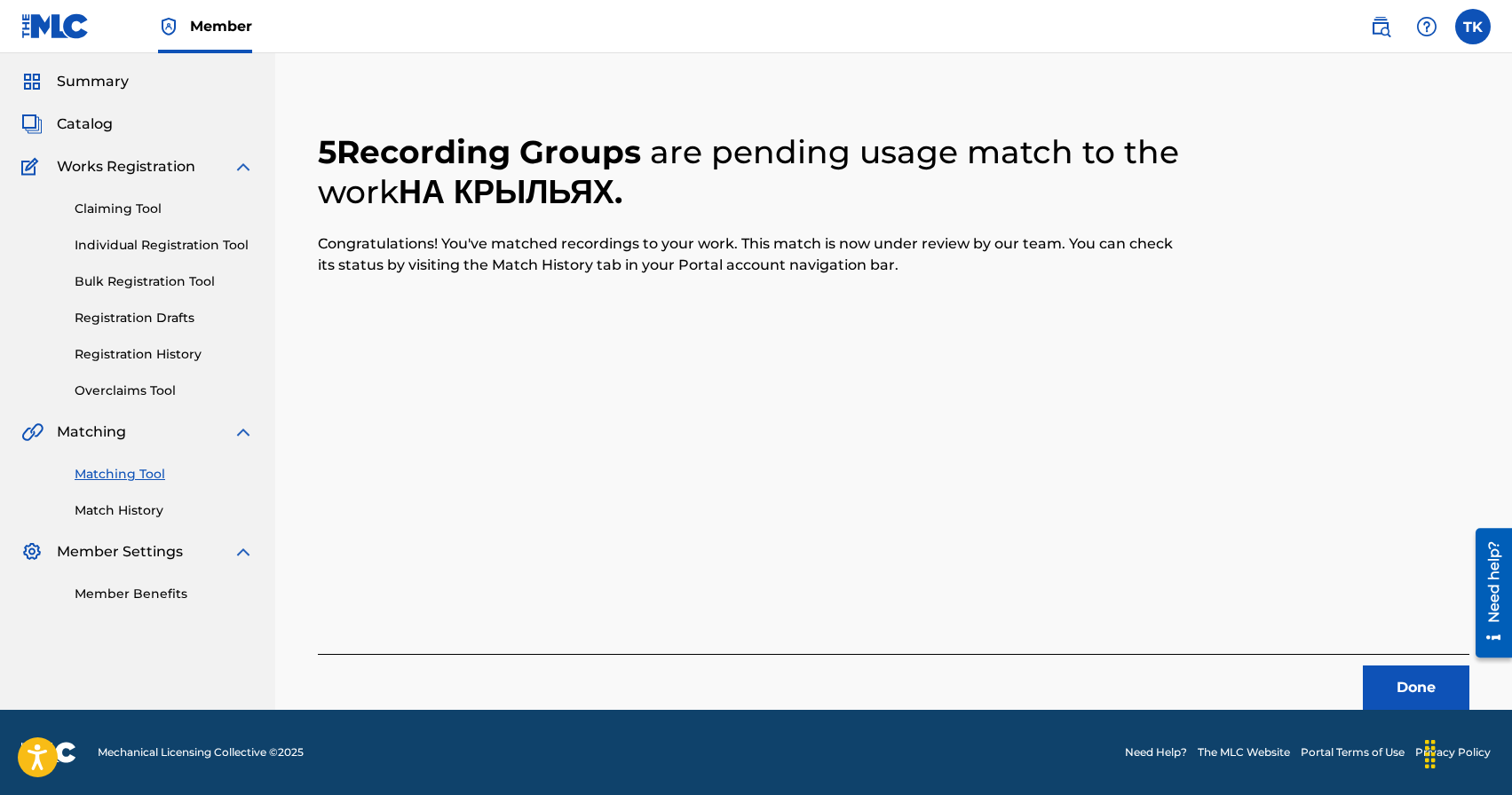
click at [1438, 684] on button "Done" at bounding box center [1416, 688] width 106 height 45
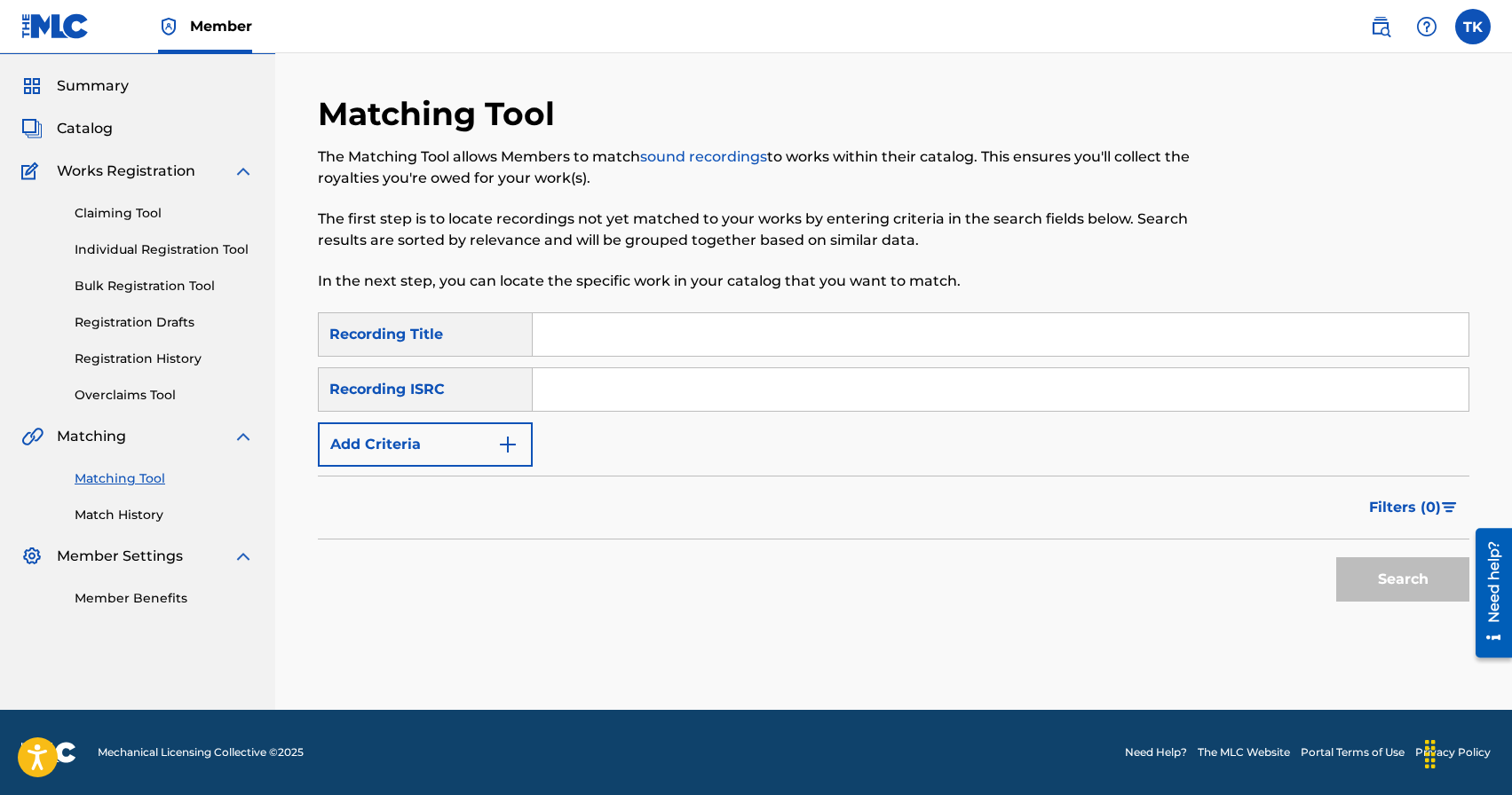
scroll to position [0, 0]
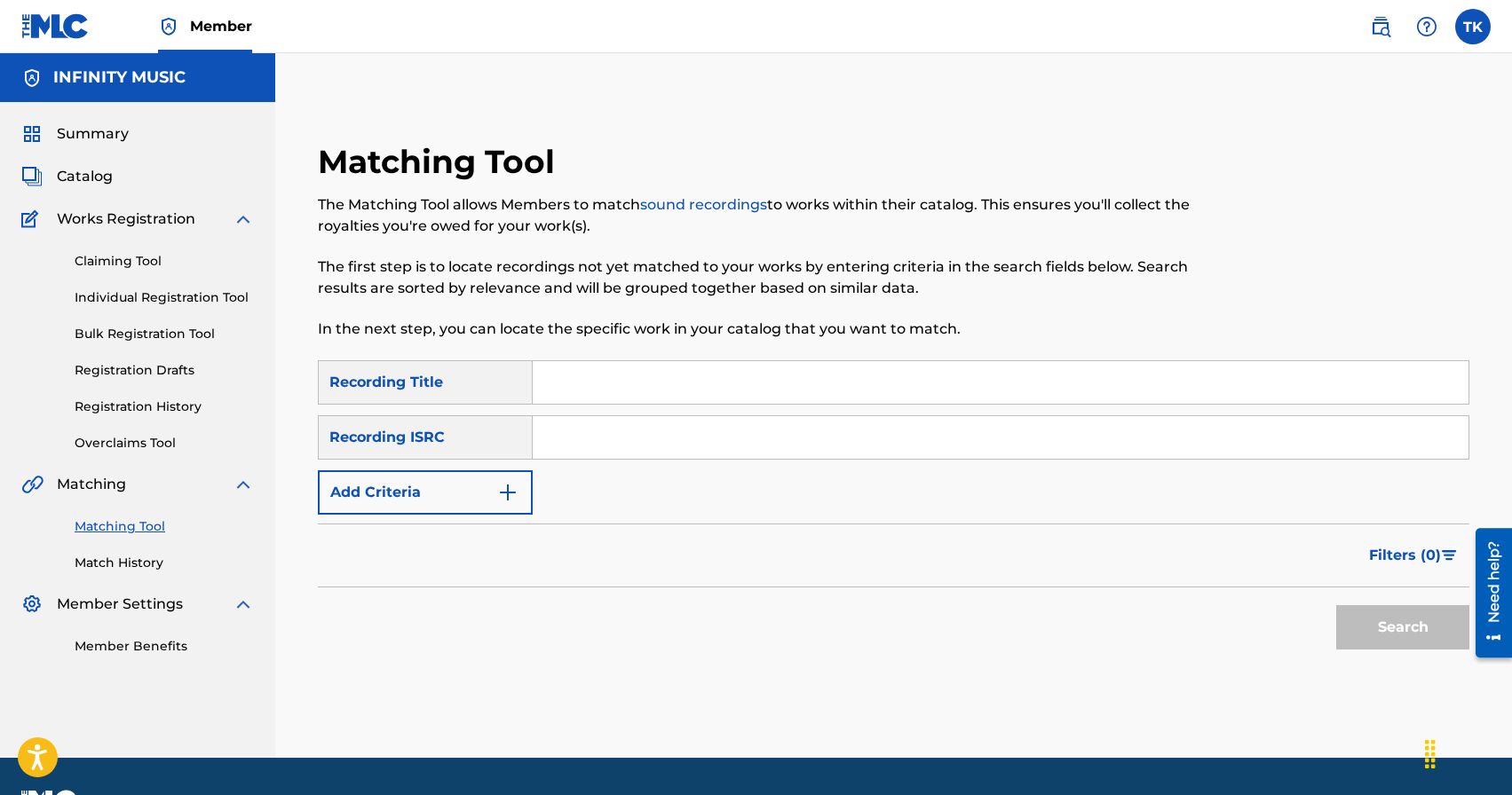
click at [637, 375] on input "Search Form" at bounding box center [1000, 383] width 936 height 43
type input "прости за все"
click at [450, 494] on button "Add Criteria" at bounding box center [425, 493] width 214 height 45
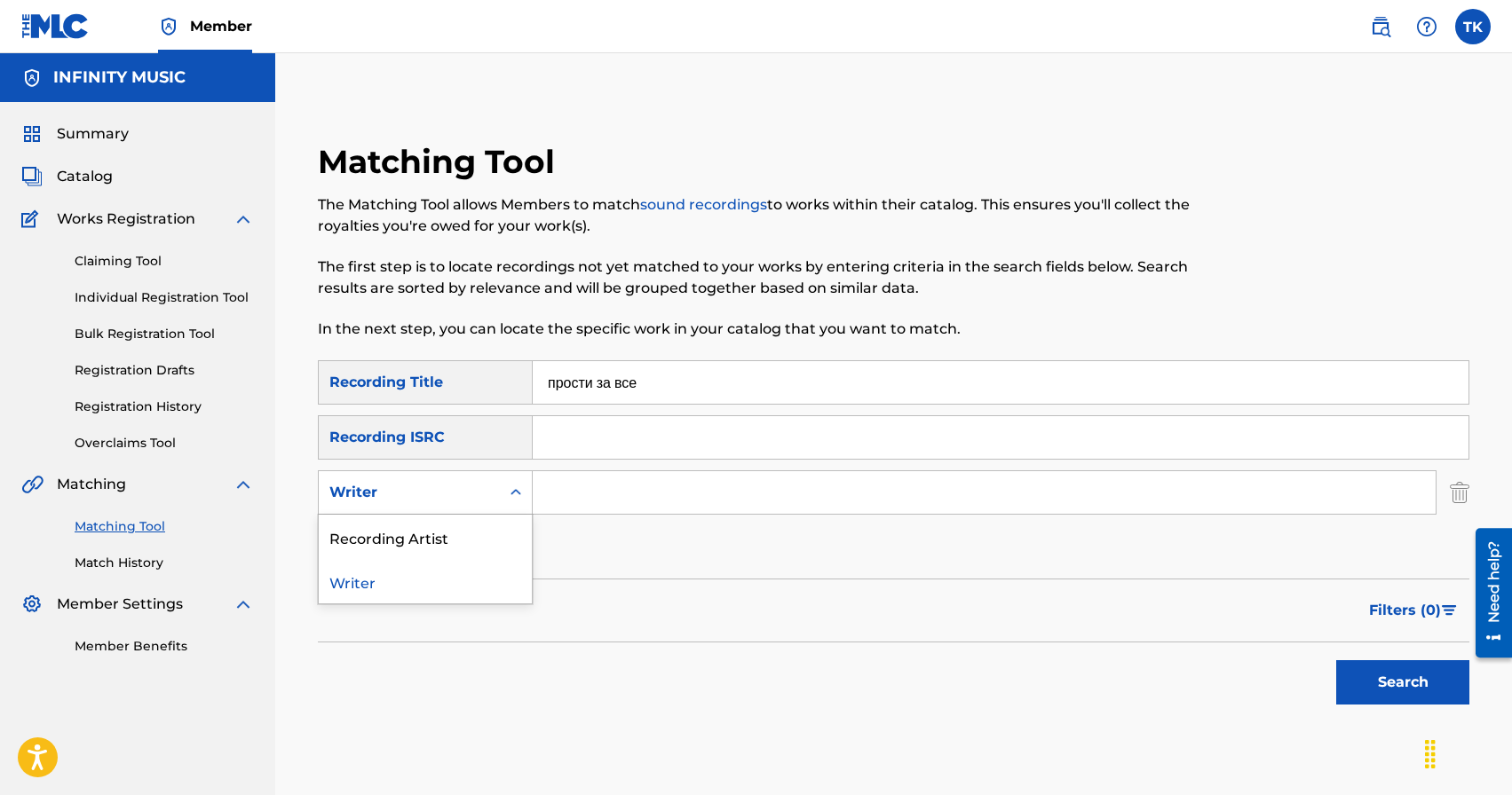
click at [450, 494] on div "Writer" at bounding box center [408, 492] width 159 height 21
click at [449, 523] on div "Recording Artist" at bounding box center [425, 537] width 213 height 45
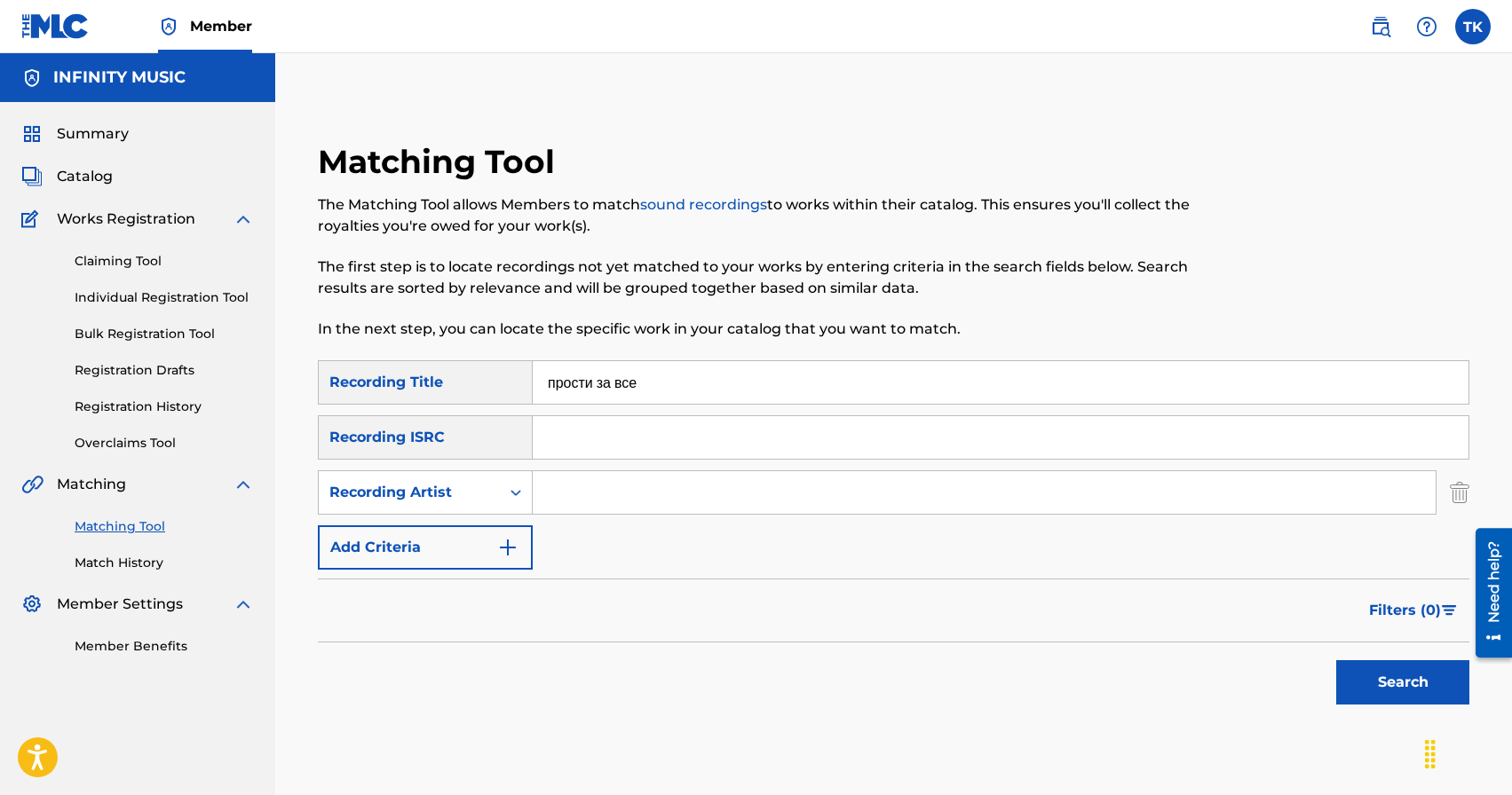
click at [561, 488] on input "Search Form" at bounding box center [983, 493] width 903 height 43
type input "KREC"
click at [1446, 669] on button "Search" at bounding box center [1402, 683] width 133 height 45
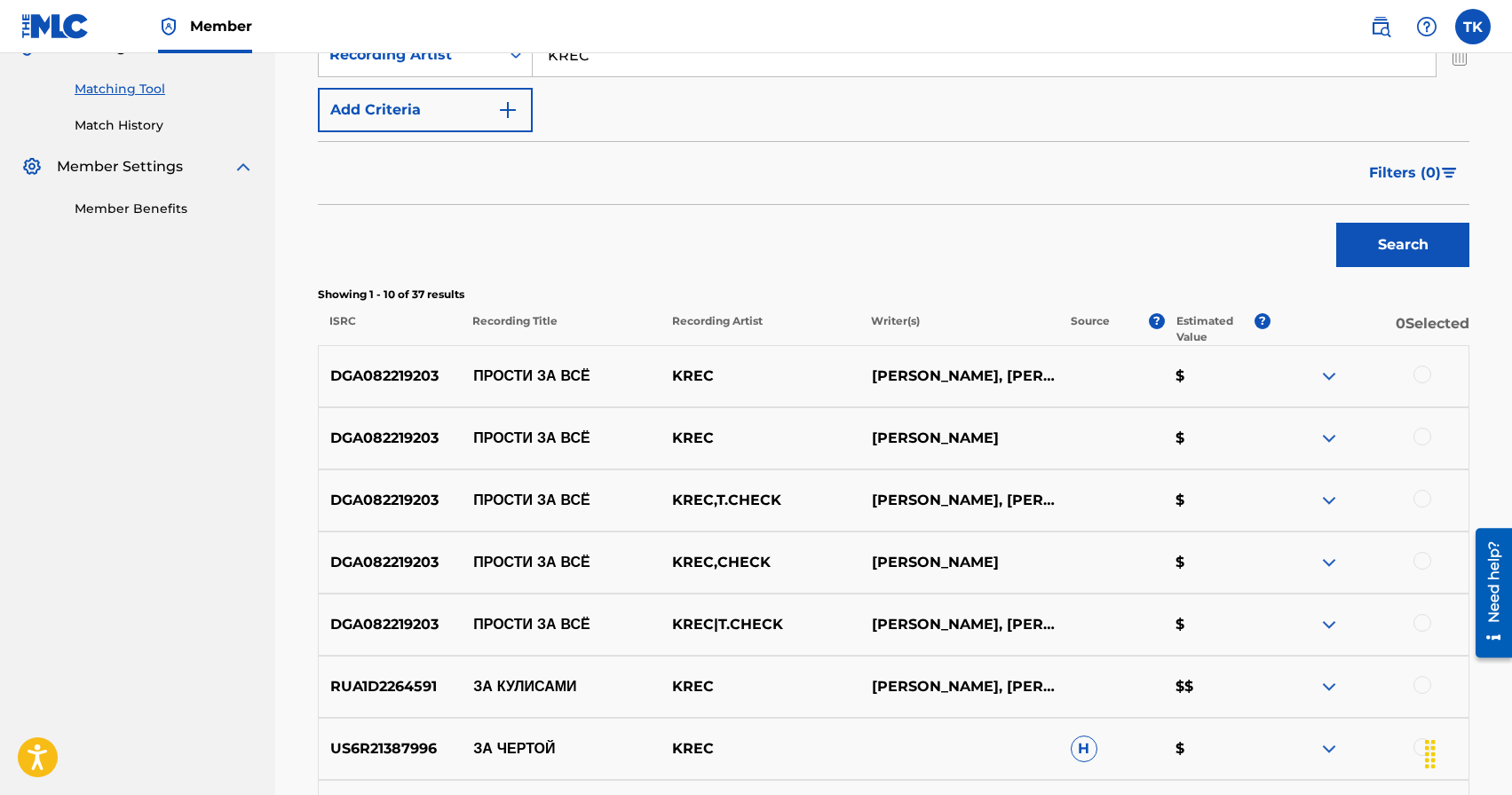
scroll to position [444, 0]
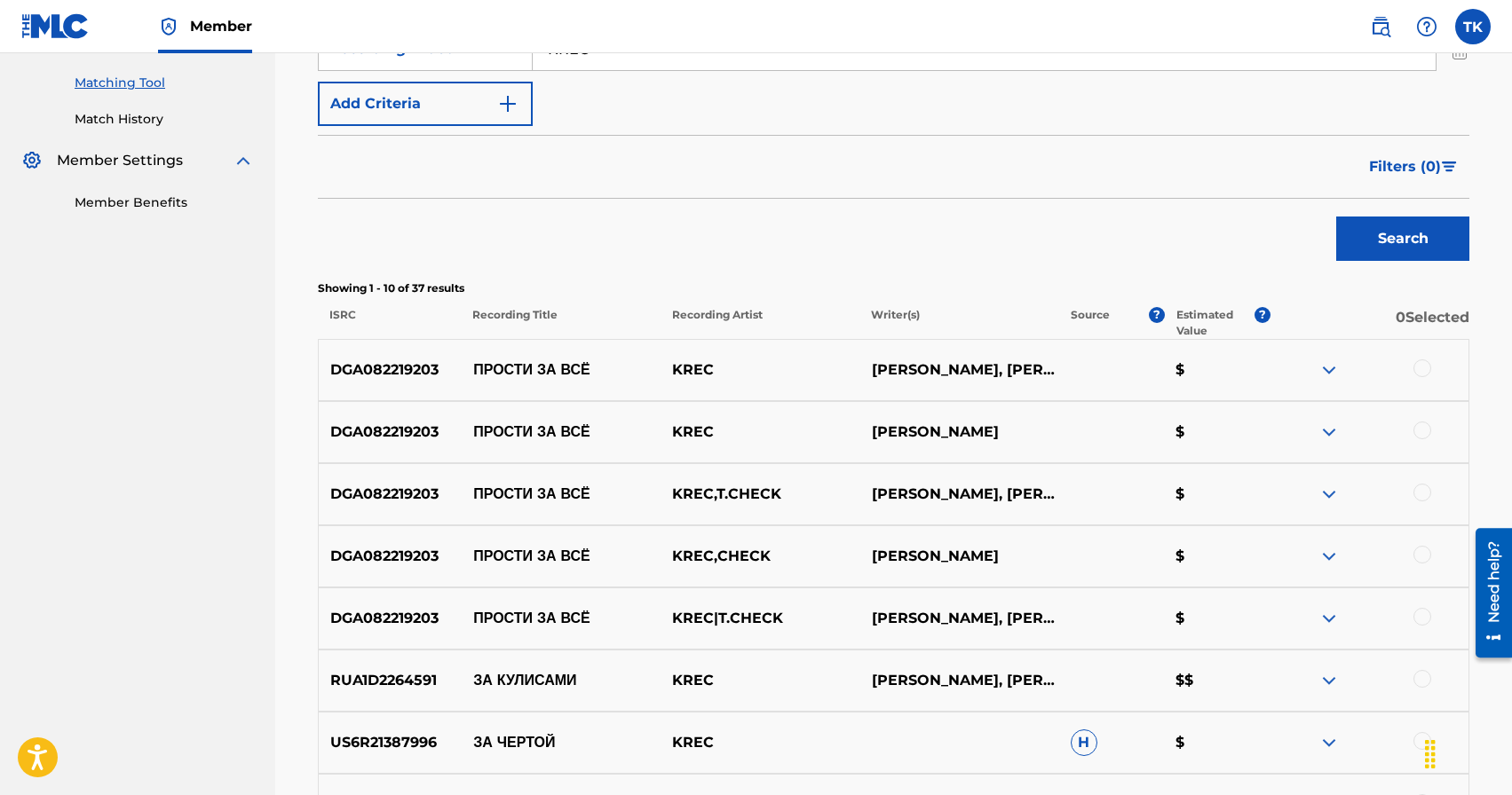
click at [1424, 372] on div at bounding box center [1422, 368] width 18 height 18
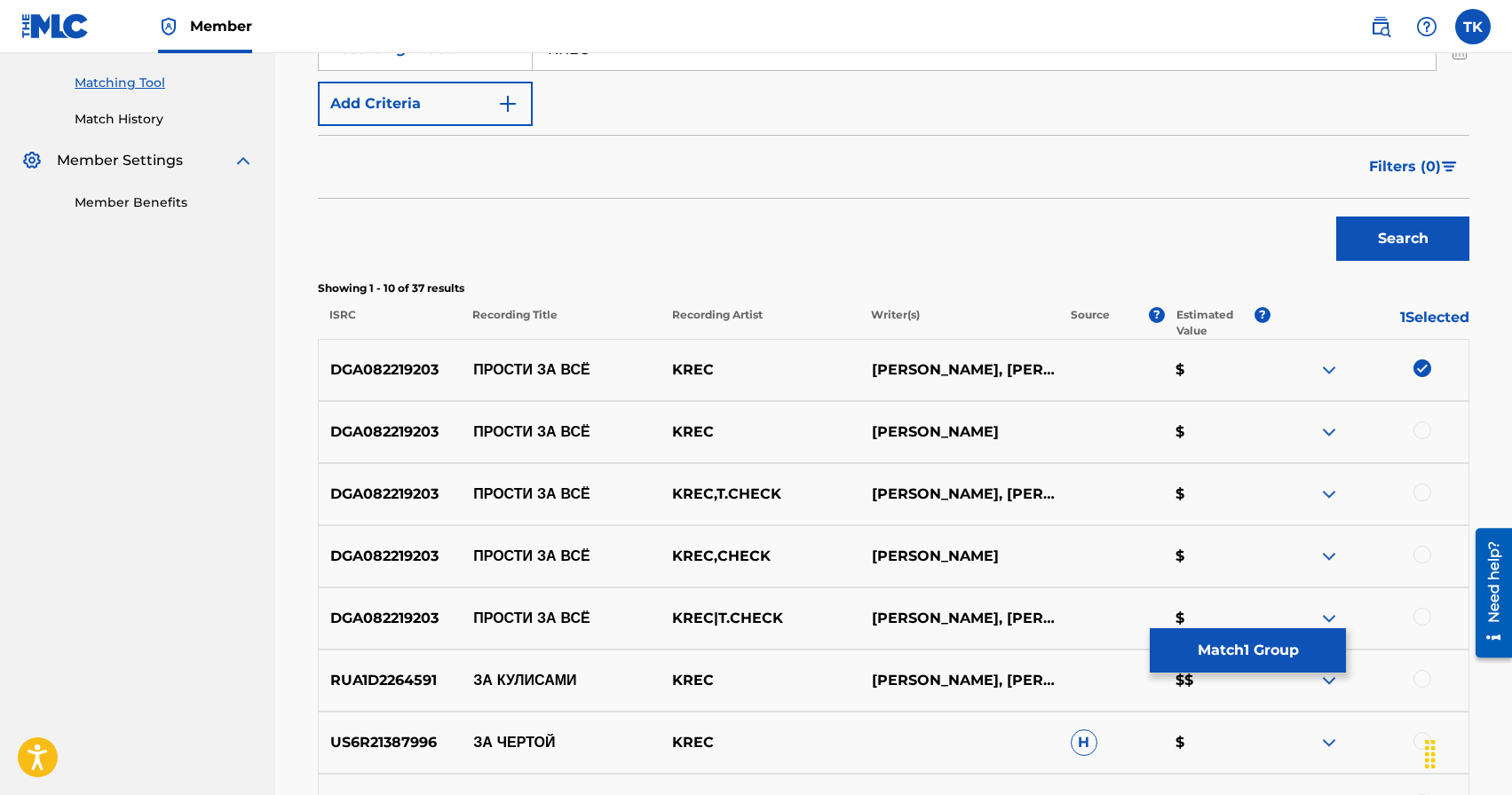
click at [1424, 432] on div at bounding box center [1422, 430] width 18 height 18
click at [1428, 493] on div at bounding box center [1422, 492] width 18 height 18
click at [1428, 557] on div at bounding box center [1422, 555] width 18 height 18
click at [1425, 611] on div at bounding box center [1422, 616] width 18 height 18
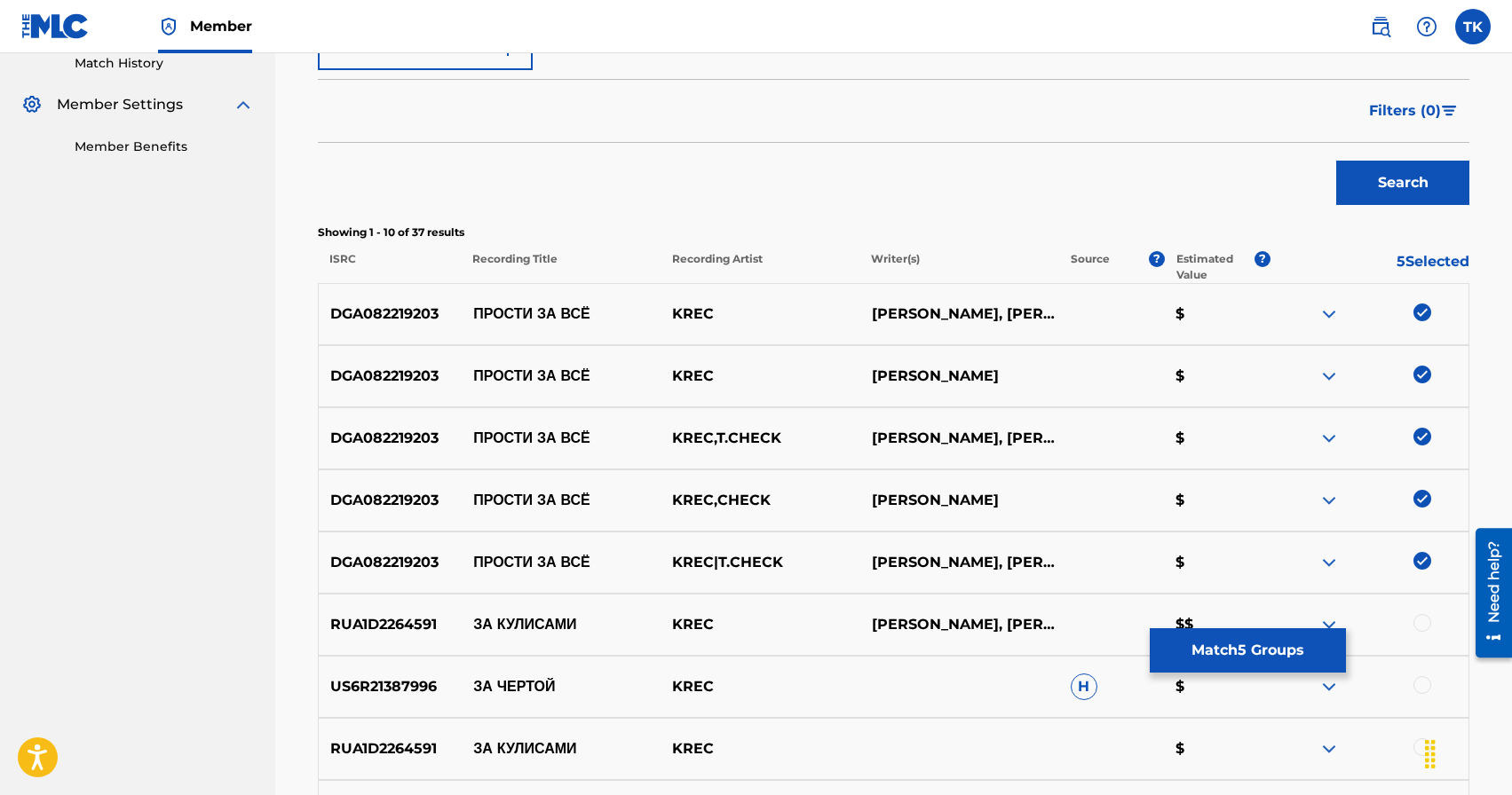
scroll to position [498, 0]
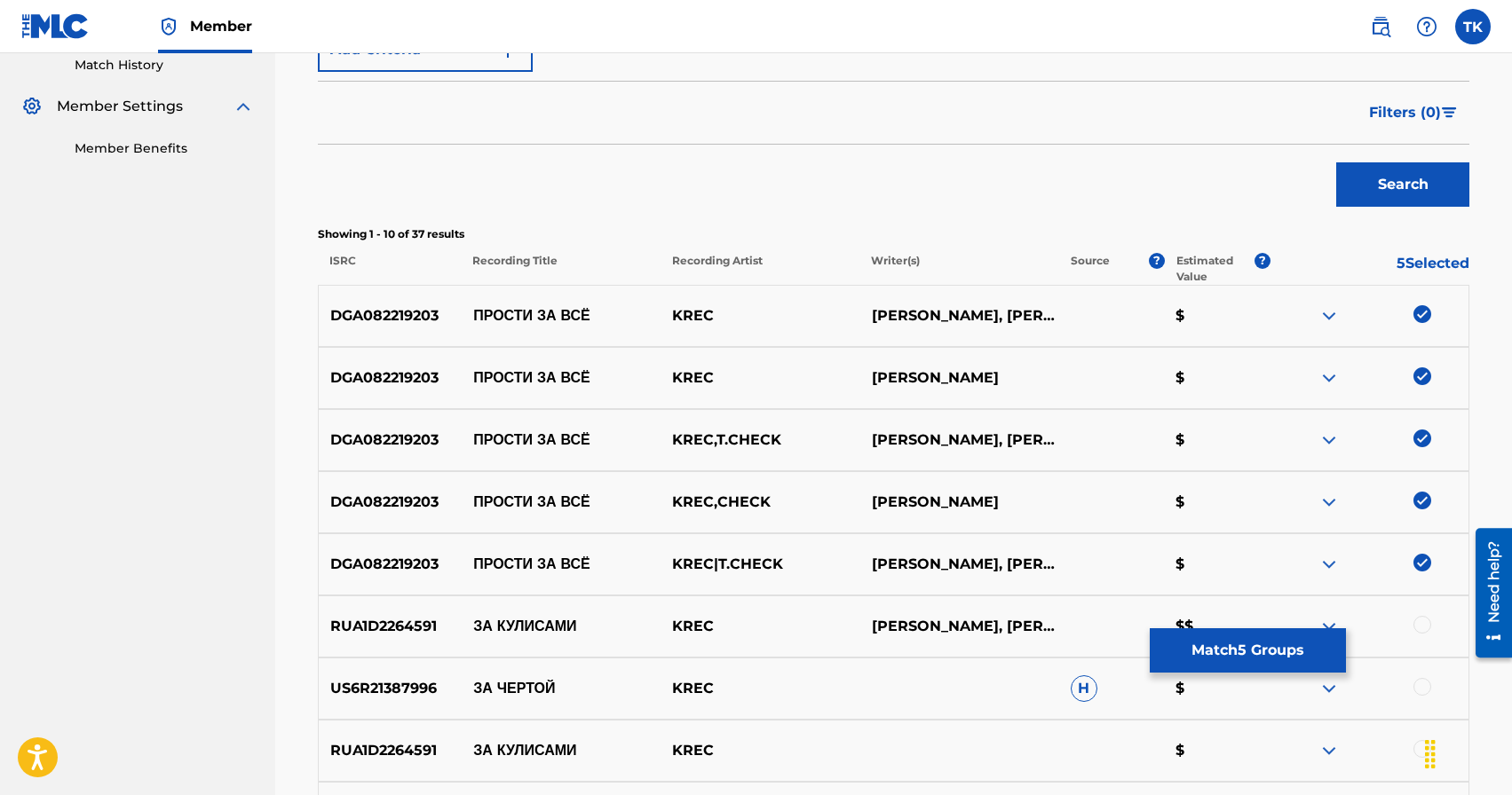
click at [1288, 657] on button "Match 5 Groups" at bounding box center [1247, 651] width 196 height 45
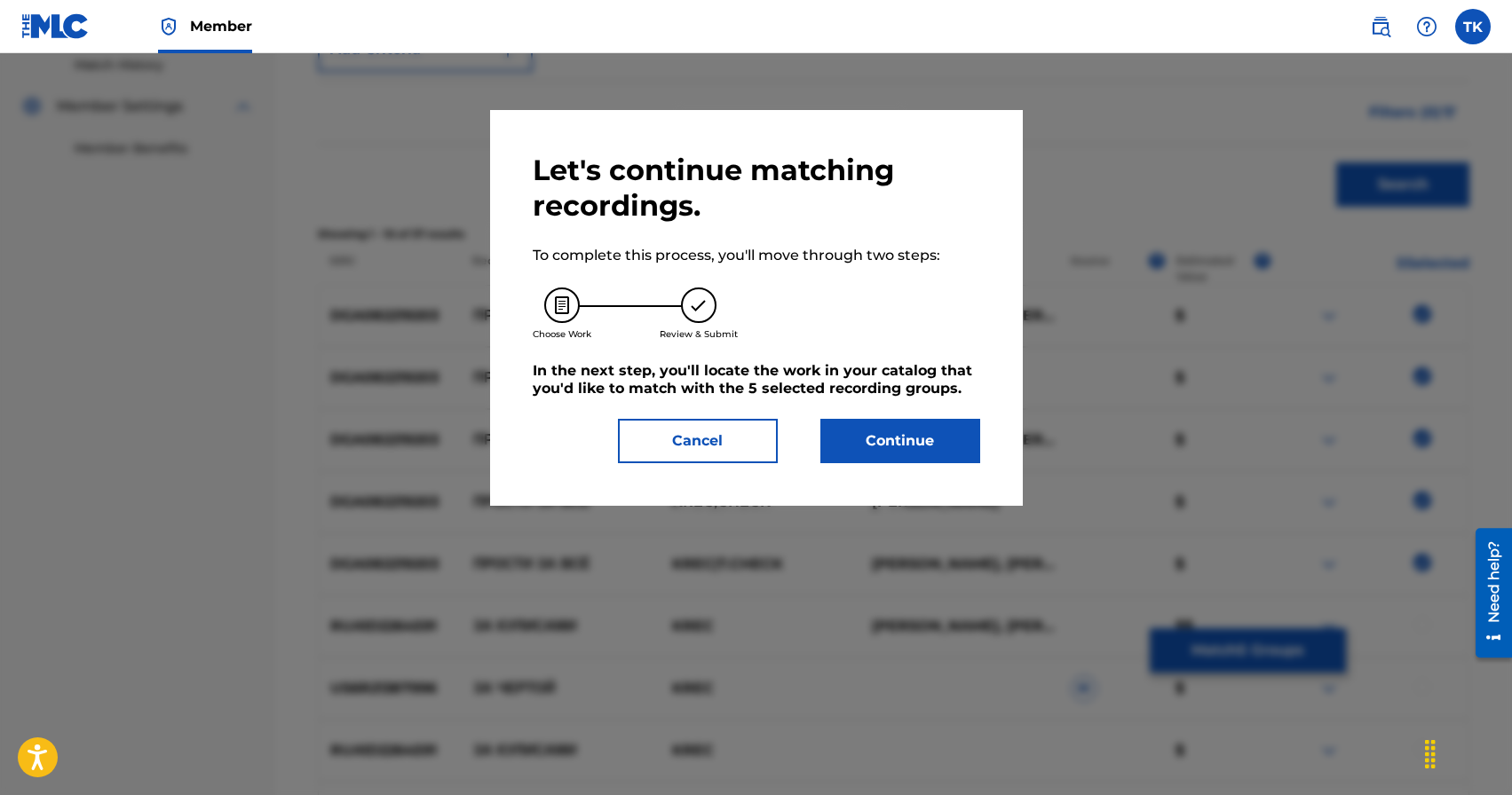
click at [936, 450] on button "Continue" at bounding box center [900, 442] width 159 height 45
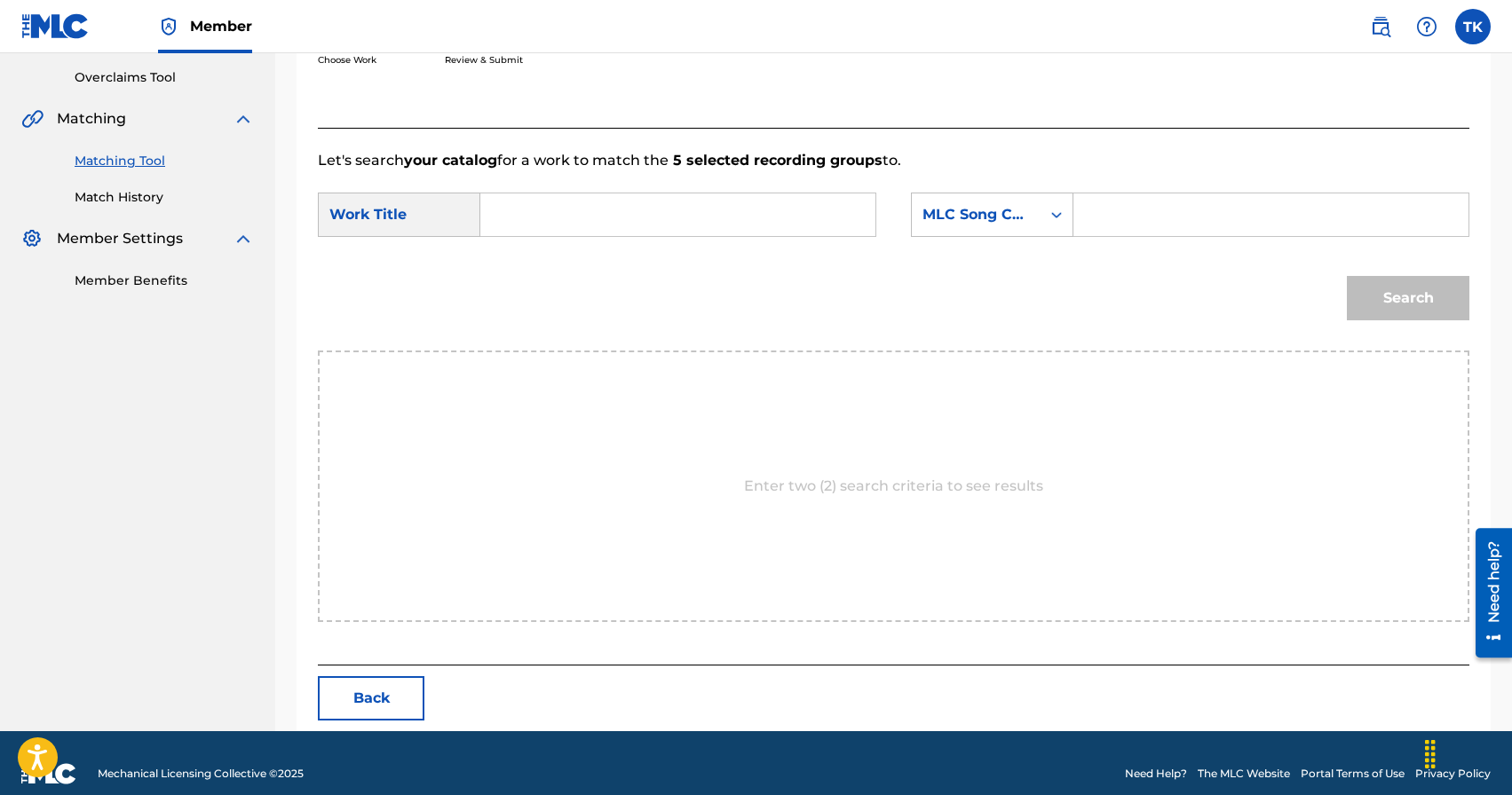
scroll to position [387, 0]
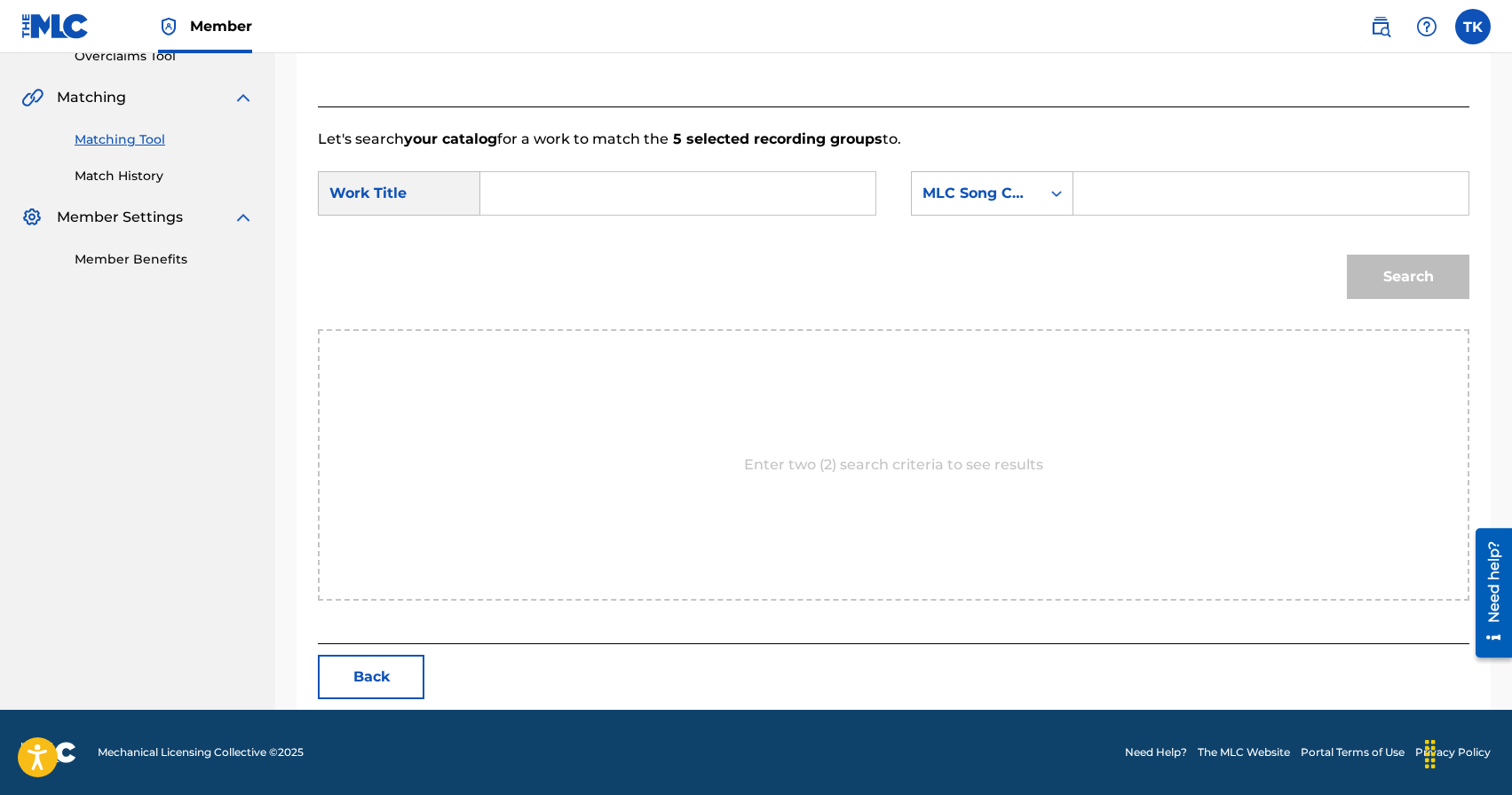
click at [668, 199] on input "Search Form" at bounding box center [677, 194] width 364 height 43
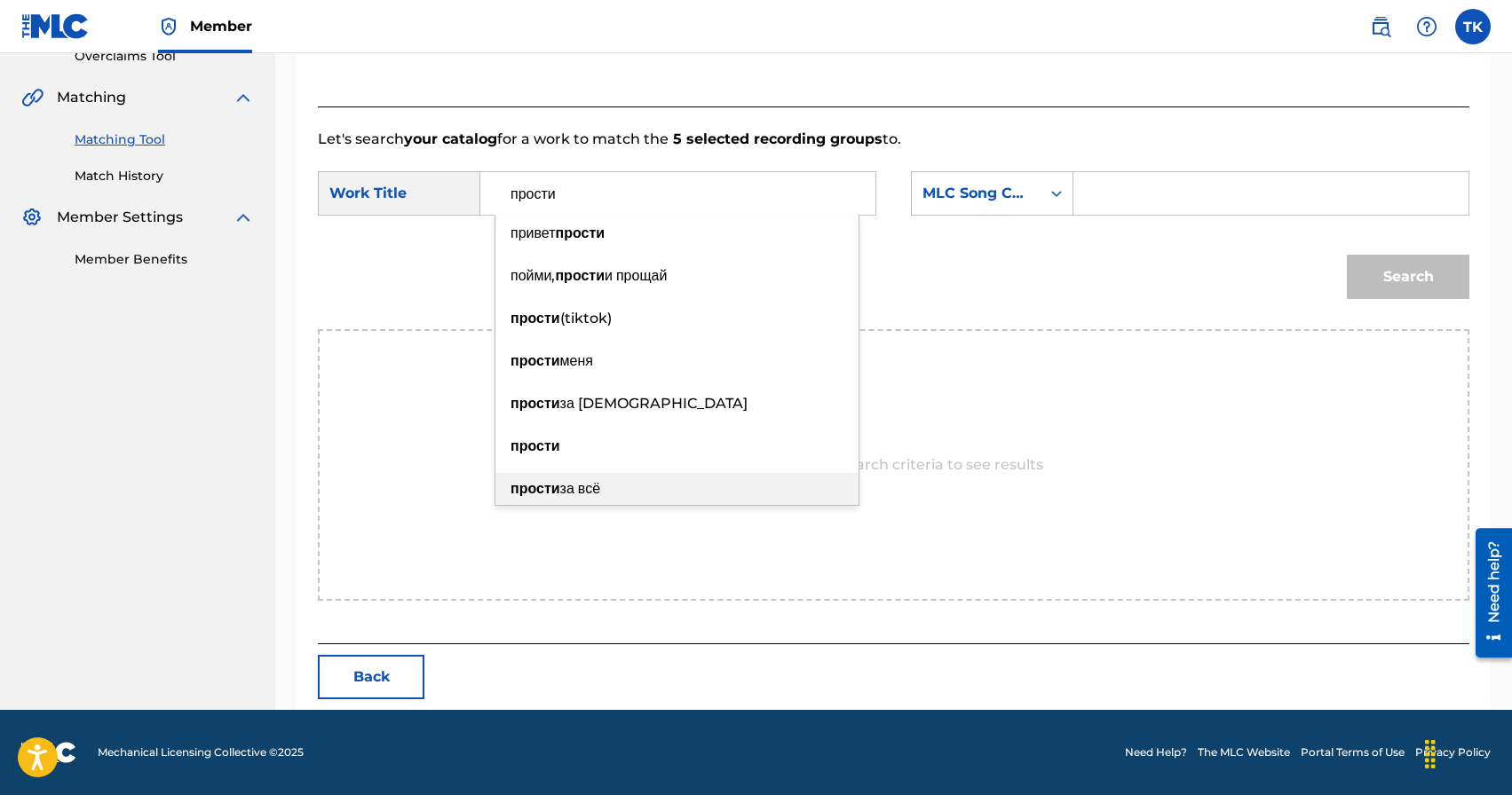
click at [600, 480] on span "за всё" at bounding box center [580, 488] width 40 height 17
type input "прости за всё"
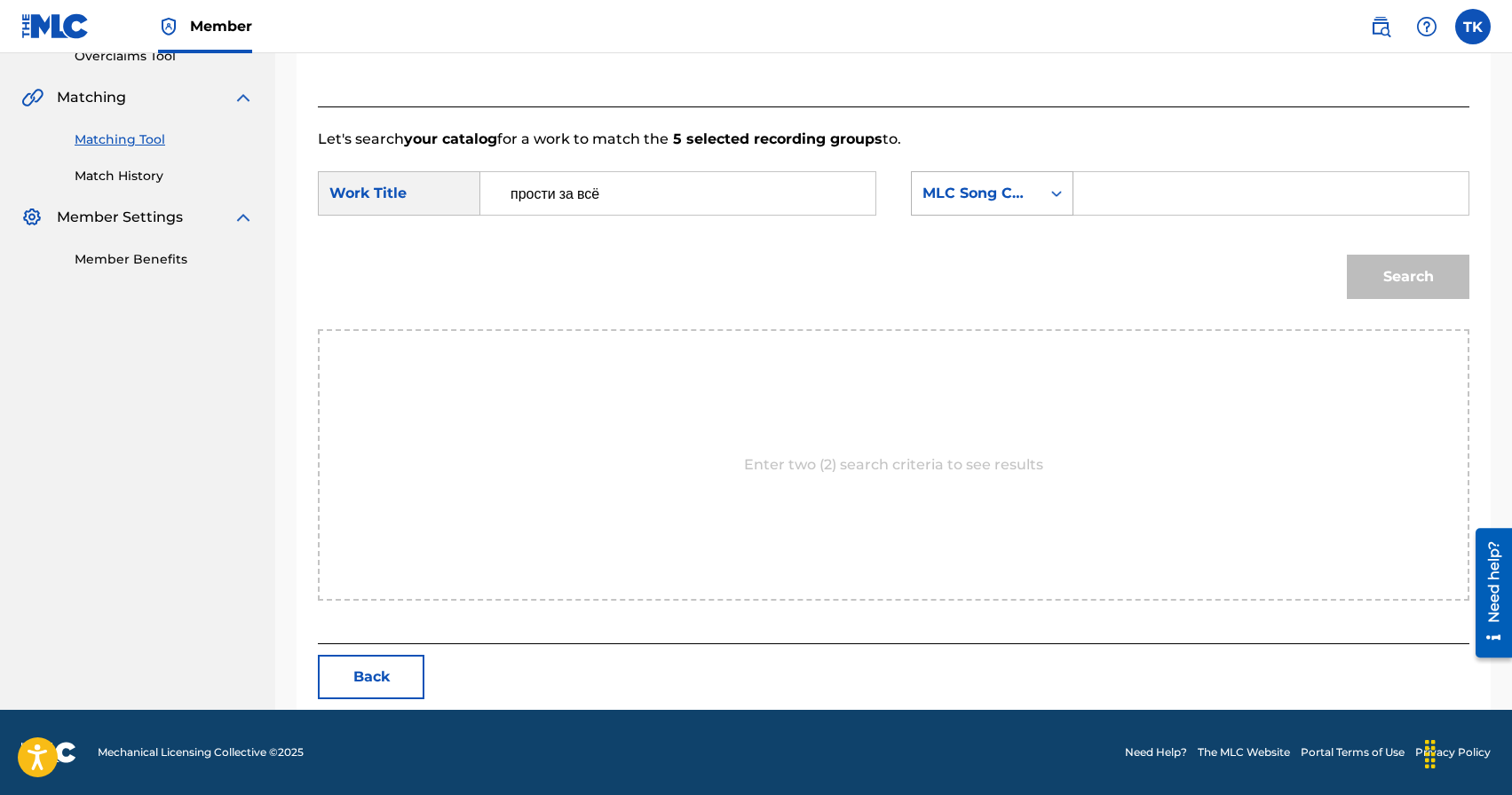
click at [1028, 206] on div "MLC Song Code" at bounding box center [976, 194] width 129 height 34
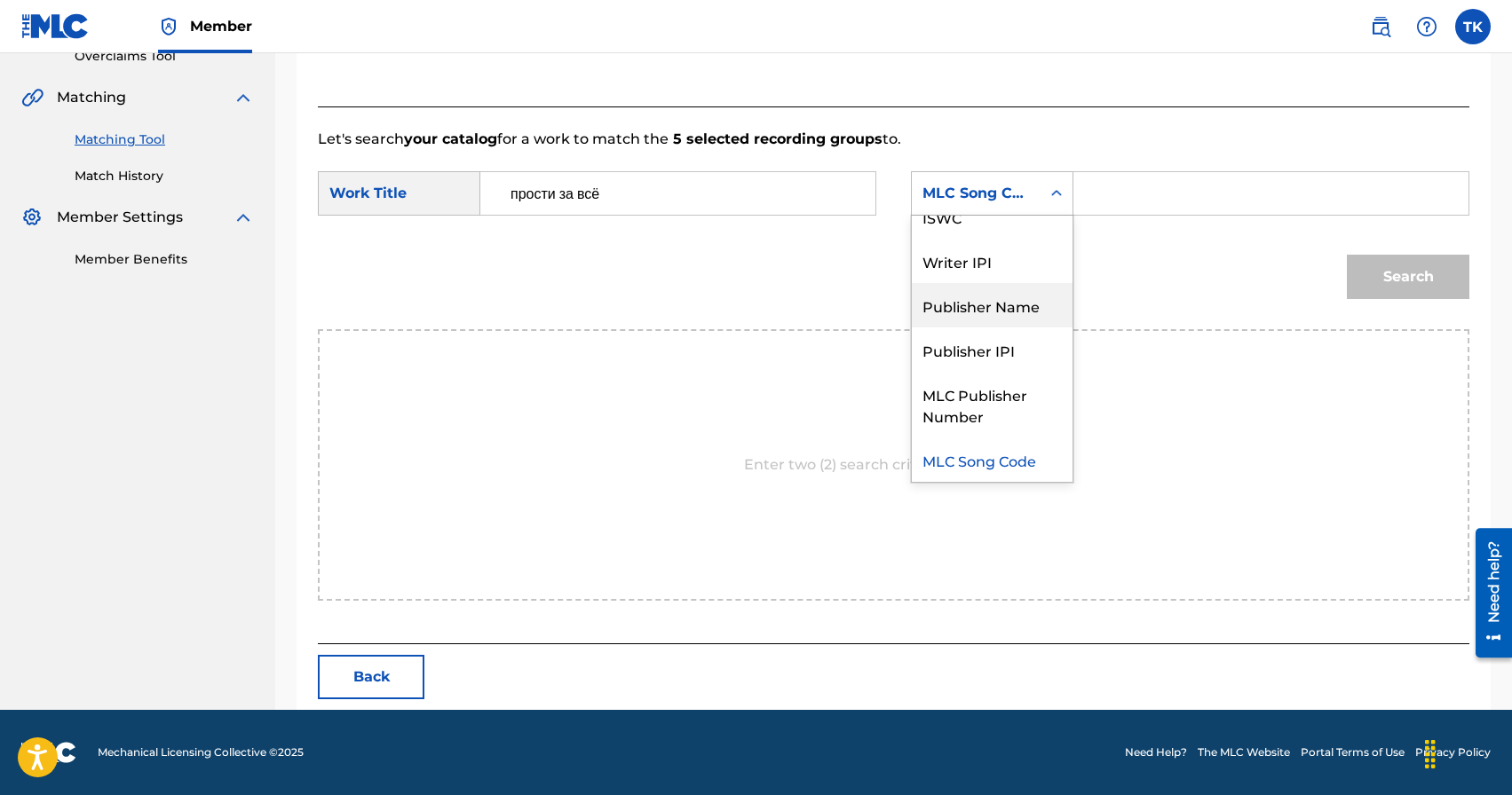
click at [1023, 303] on div "Publisher Name" at bounding box center [992, 306] width 160 height 45
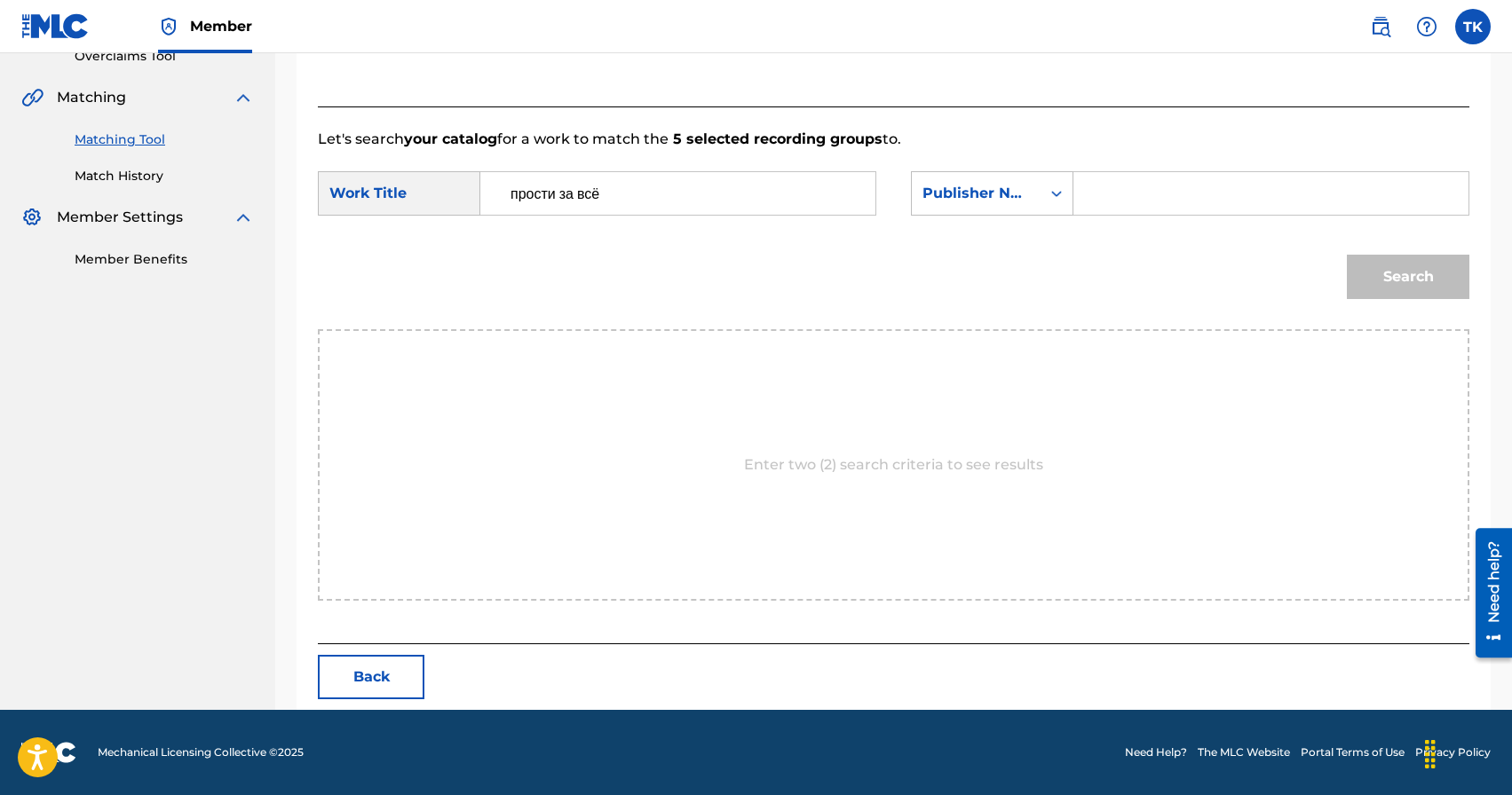
click at [1134, 183] on input "Search Form" at bounding box center [1271, 194] width 364 height 43
type input "INFINITY MUSIC"
click at [1391, 277] on button "Search" at bounding box center [1408, 277] width 122 height 45
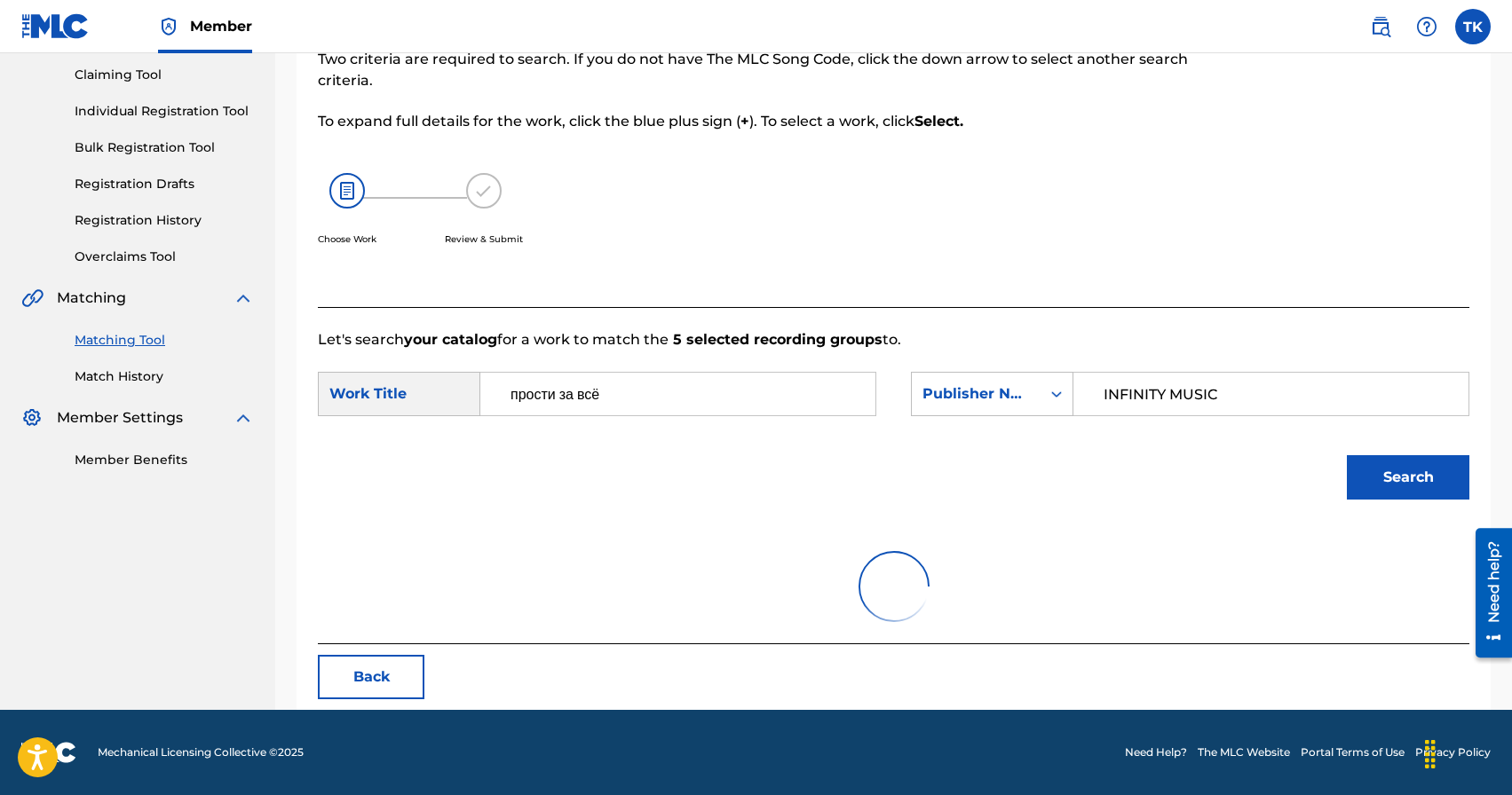
scroll to position [387, 0]
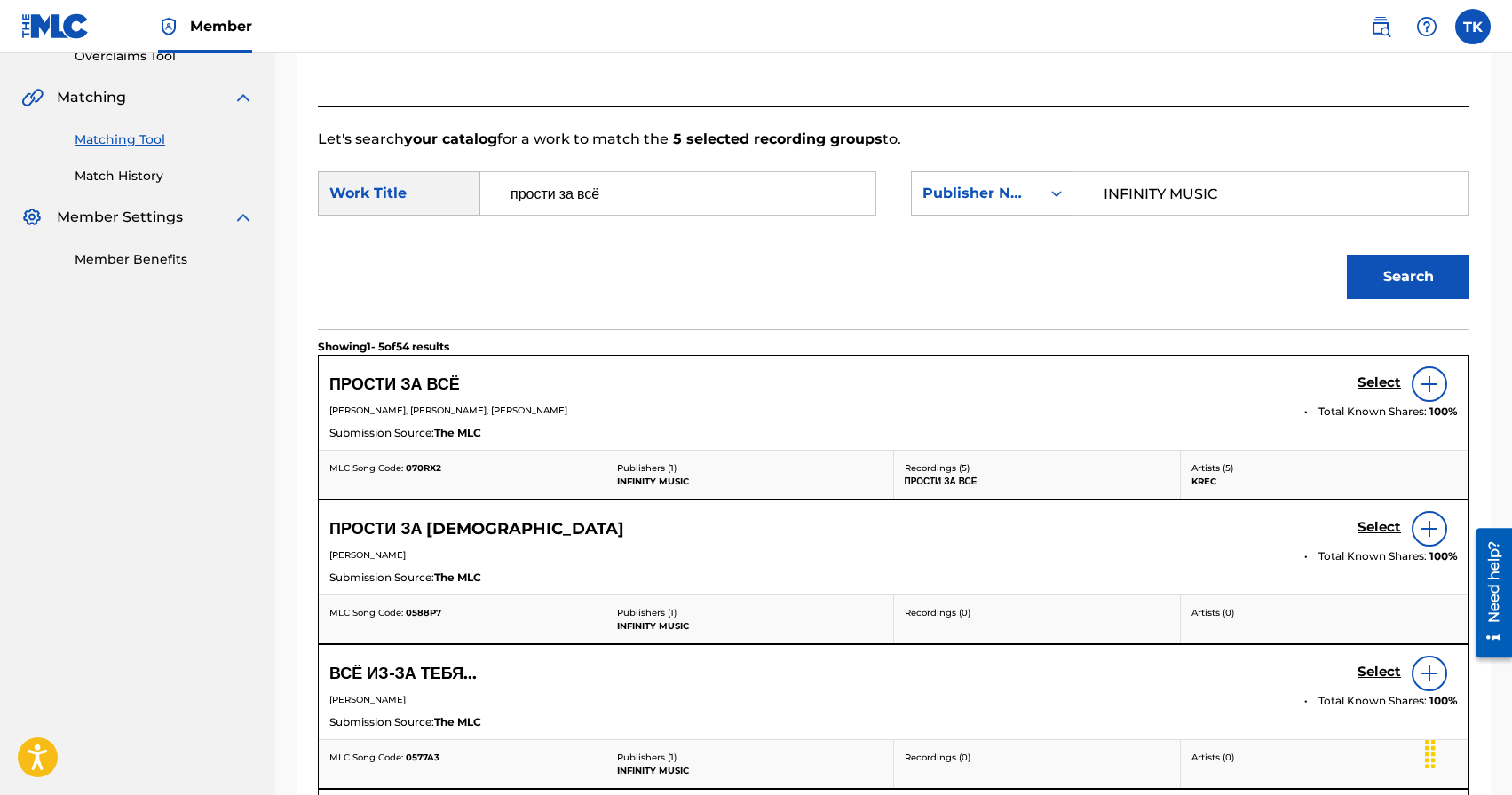
click at [1366, 380] on h5 "Select" at bounding box center [1379, 383] width 44 height 17
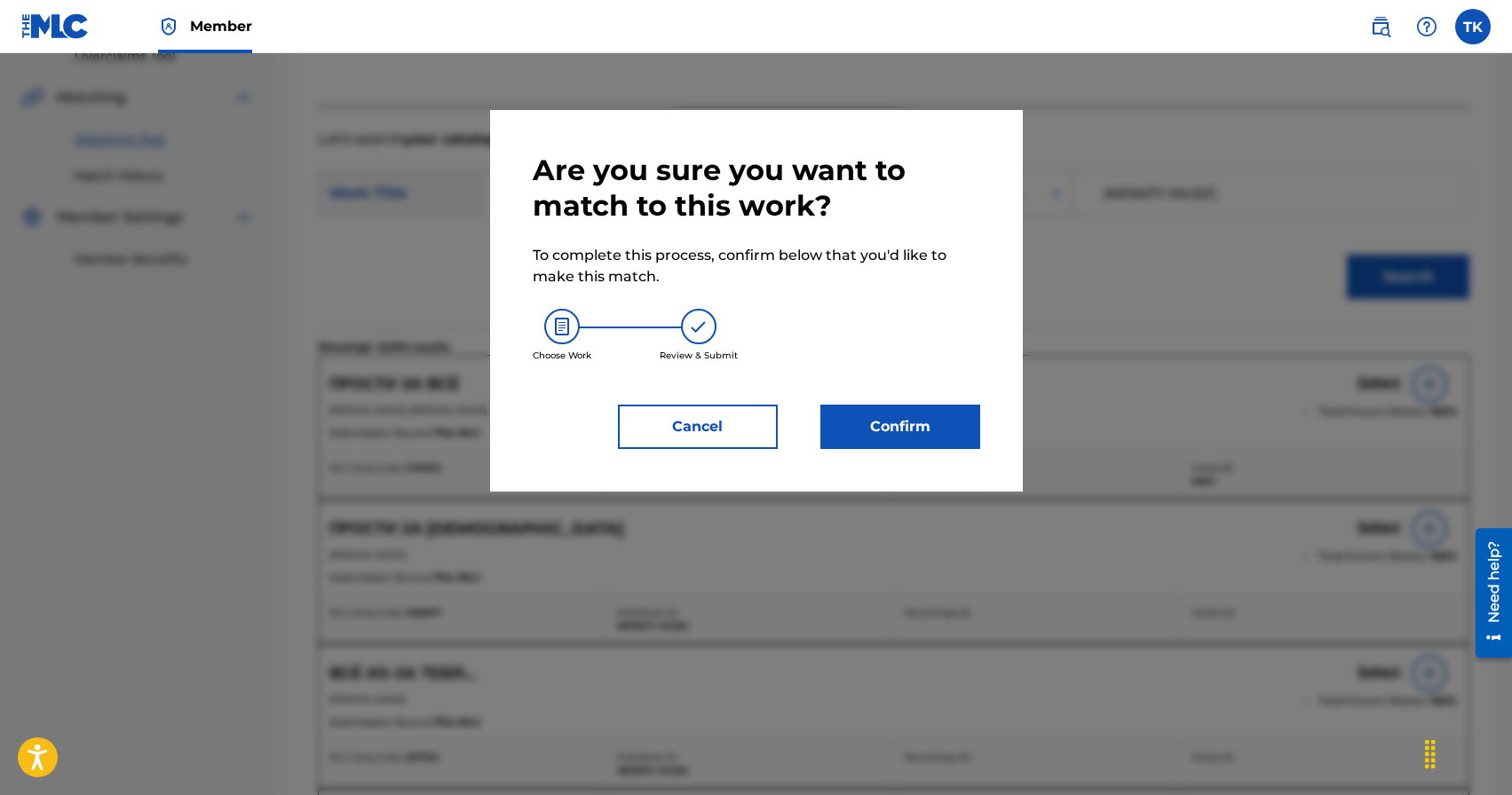
click at [892, 425] on button "Confirm" at bounding box center [900, 427] width 159 height 45
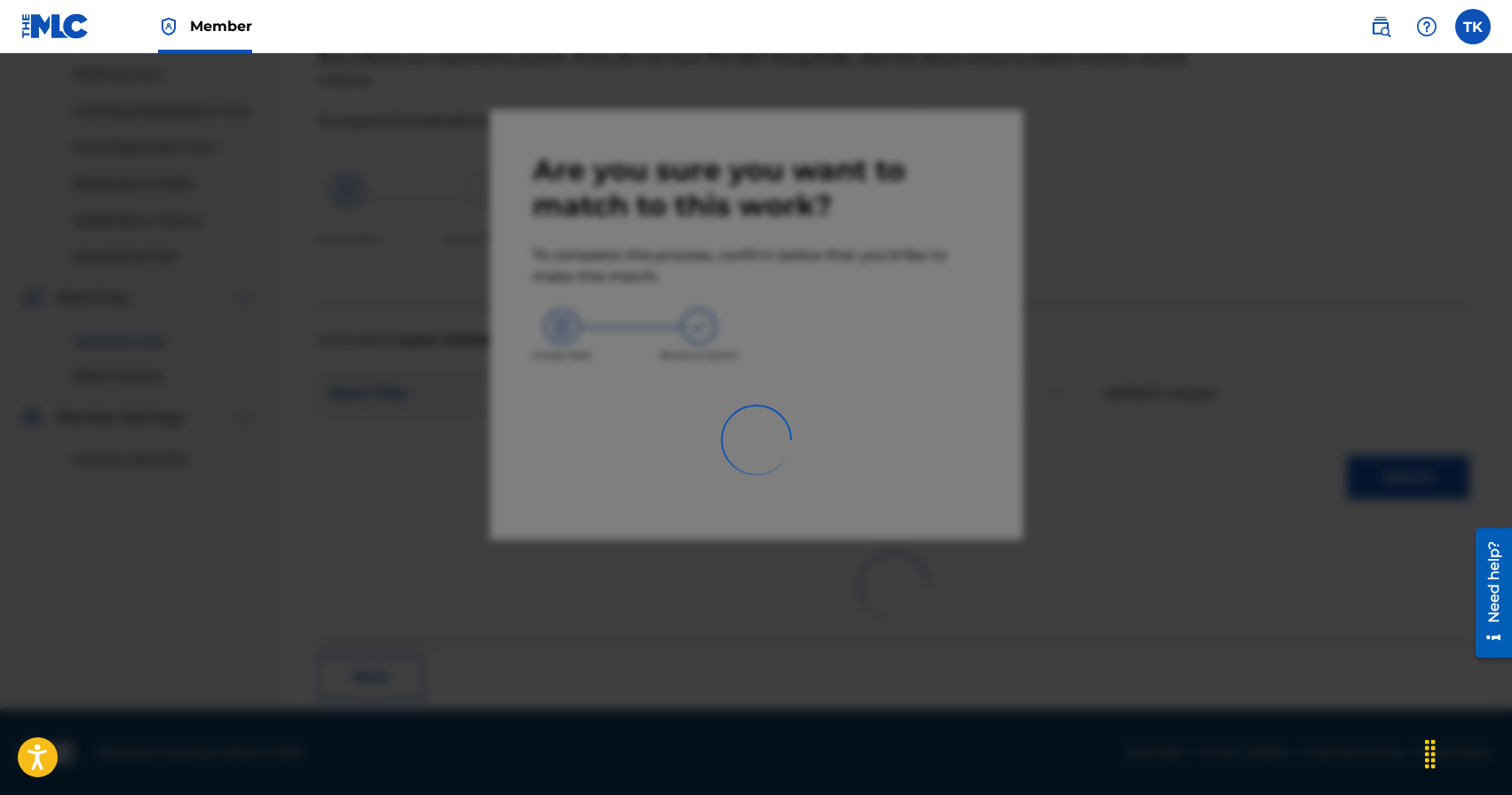
scroll to position [52, 0]
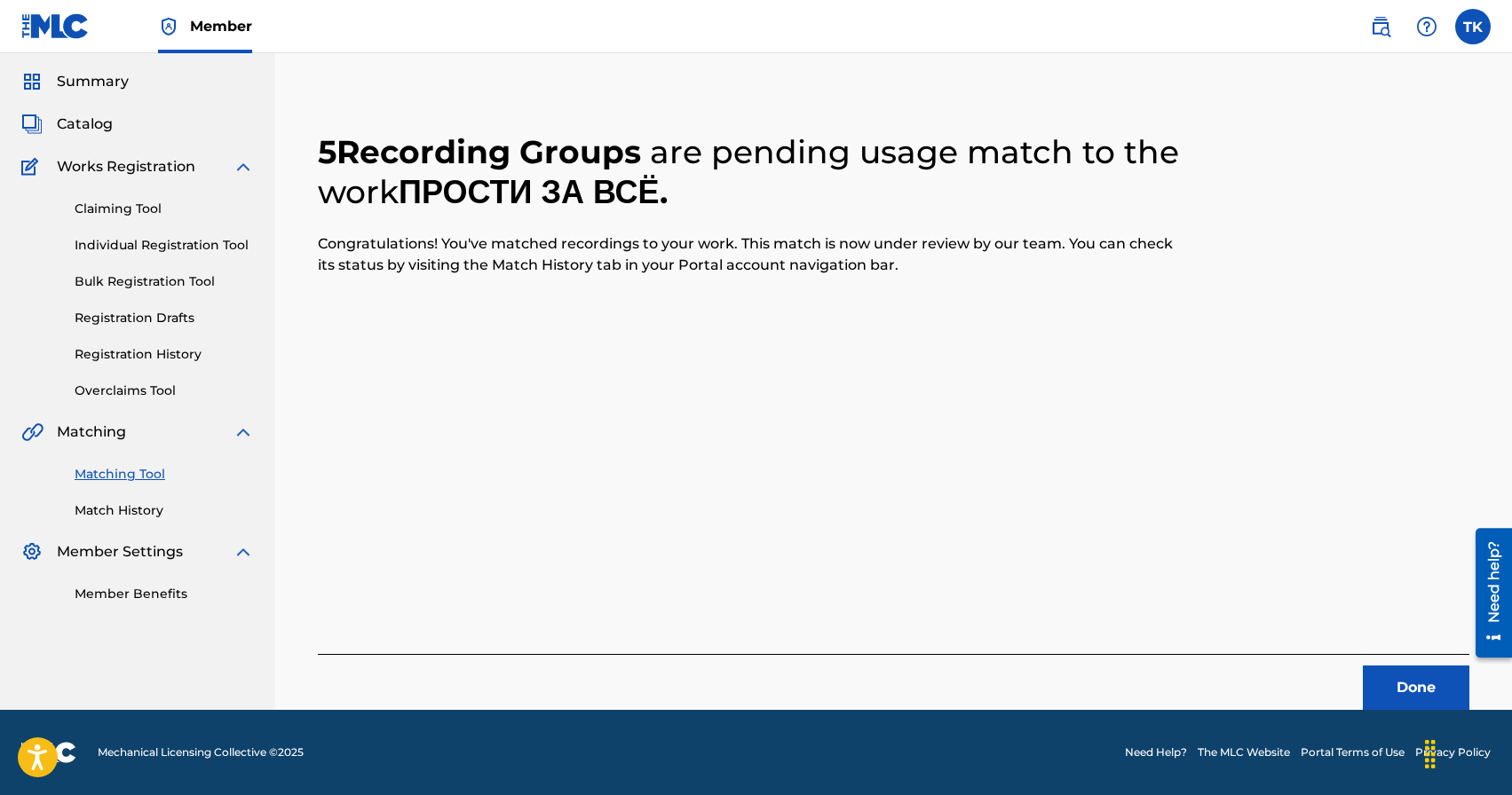
click at [1405, 691] on button "Done" at bounding box center [1416, 688] width 106 height 45
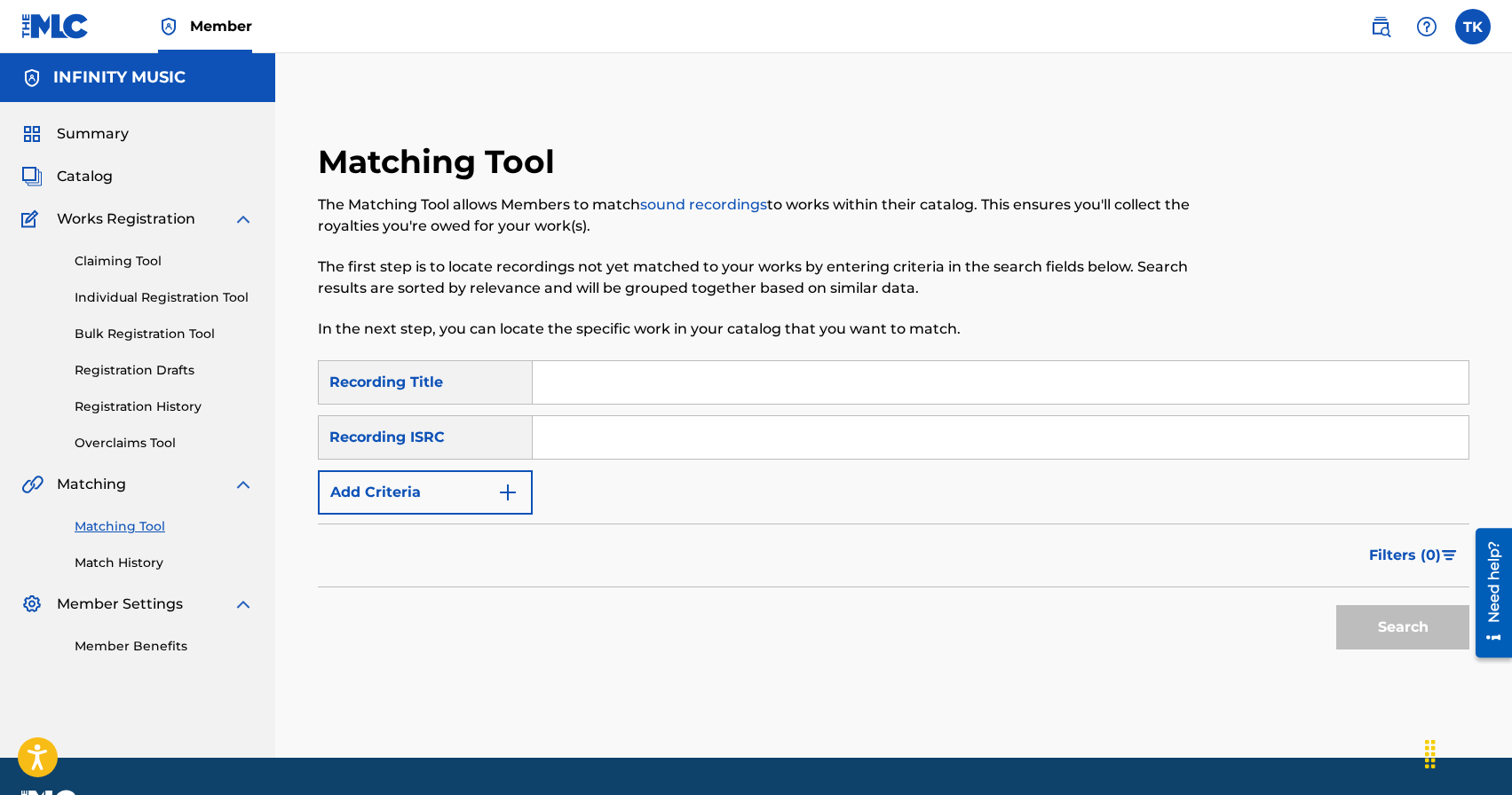
click at [713, 384] on input "Search Form" at bounding box center [1000, 383] width 936 height 43
type input "среди застывших льдов"
click at [498, 500] on img "Search Form" at bounding box center [507, 492] width 21 height 21
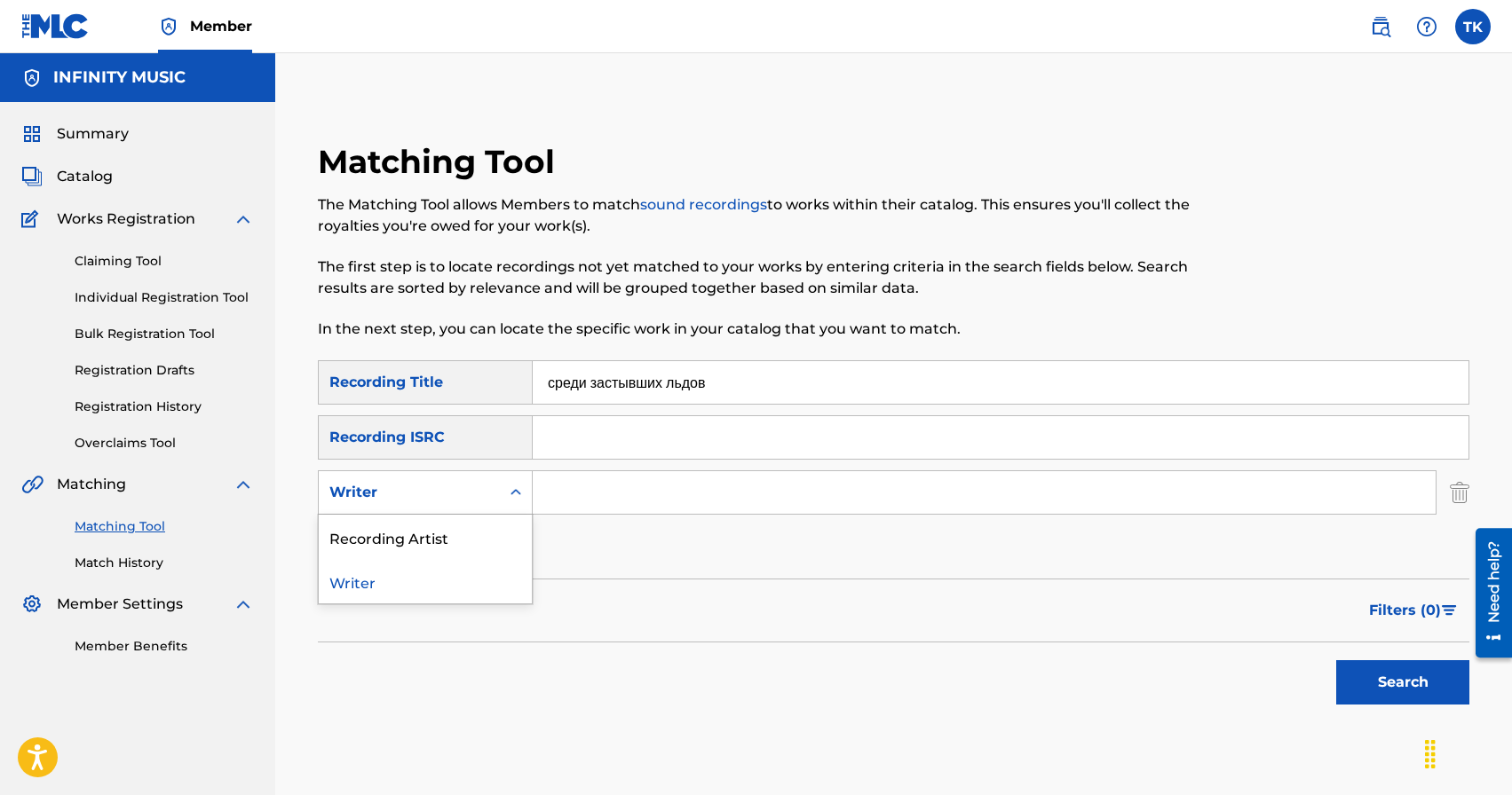
click at [498, 500] on div "Writer" at bounding box center [409, 493] width 181 height 34
click at [498, 533] on div "Recording Artist" at bounding box center [425, 537] width 213 height 45
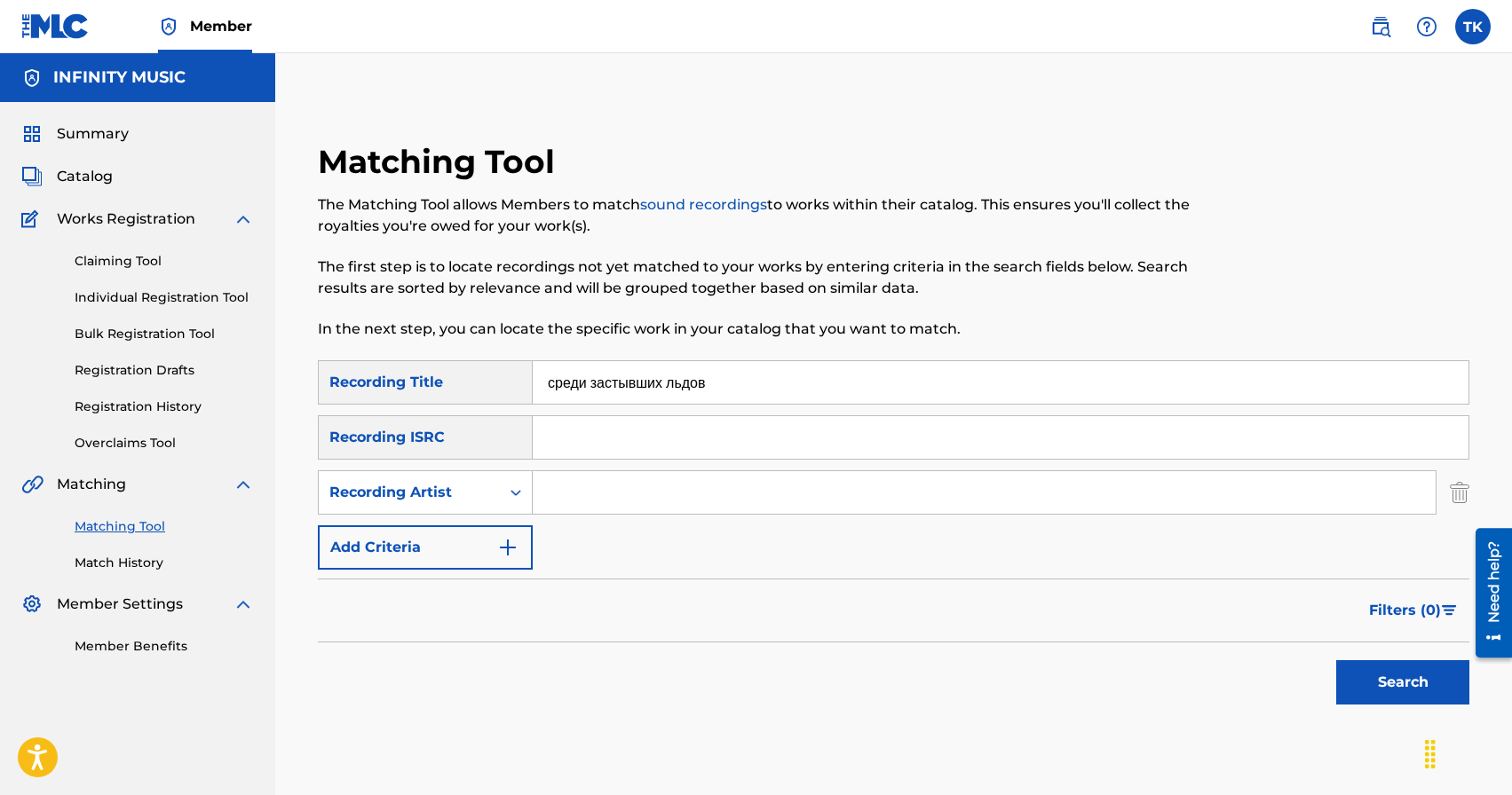
click at [589, 498] on input "Search Form" at bounding box center [983, 493] width 903 height 43
type input "KREC"
click at [1358, 688] on button "Search" at bounding box center [1402, 683] width 133 height 45
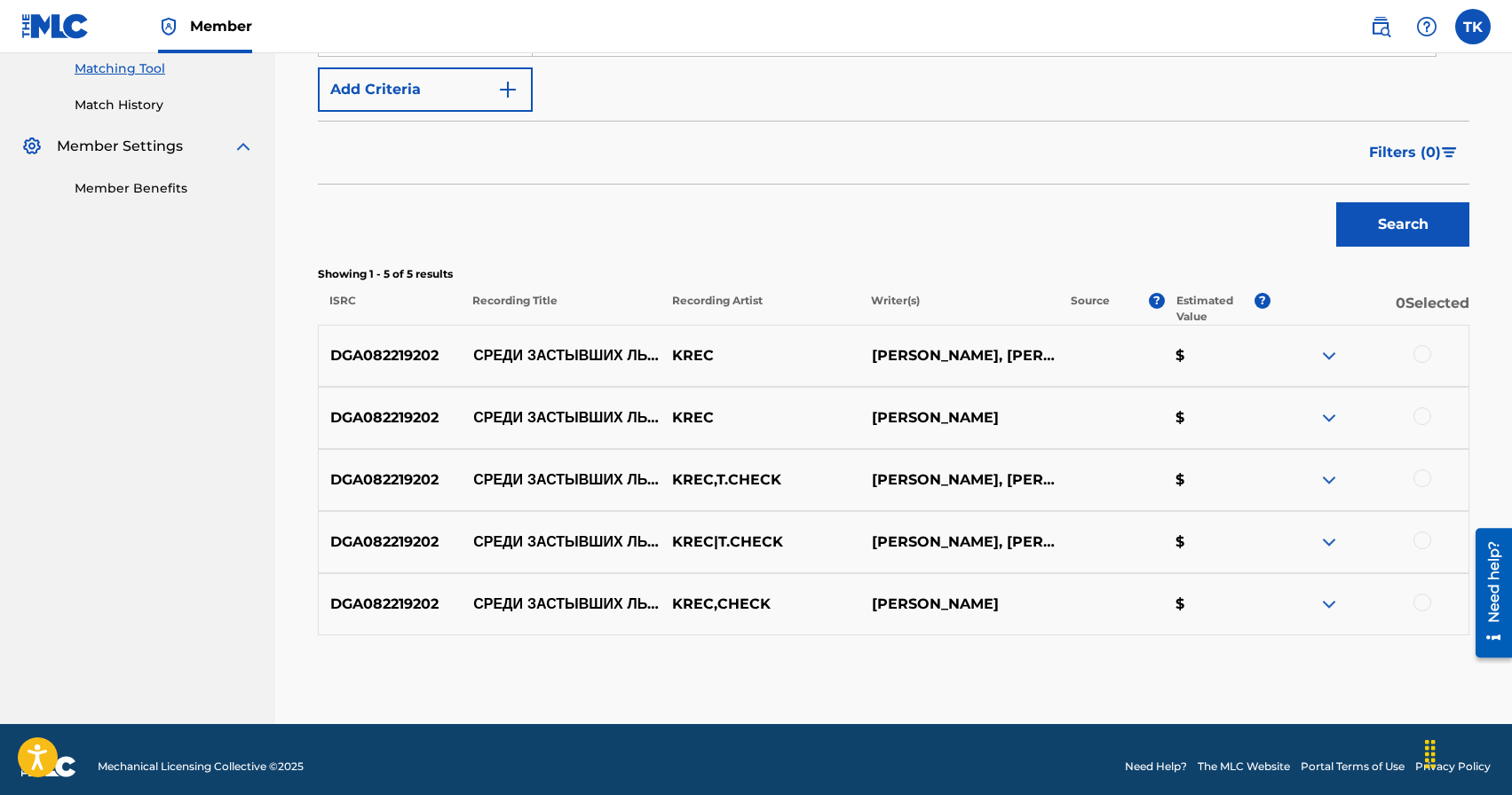
scroll to position [473, 0]
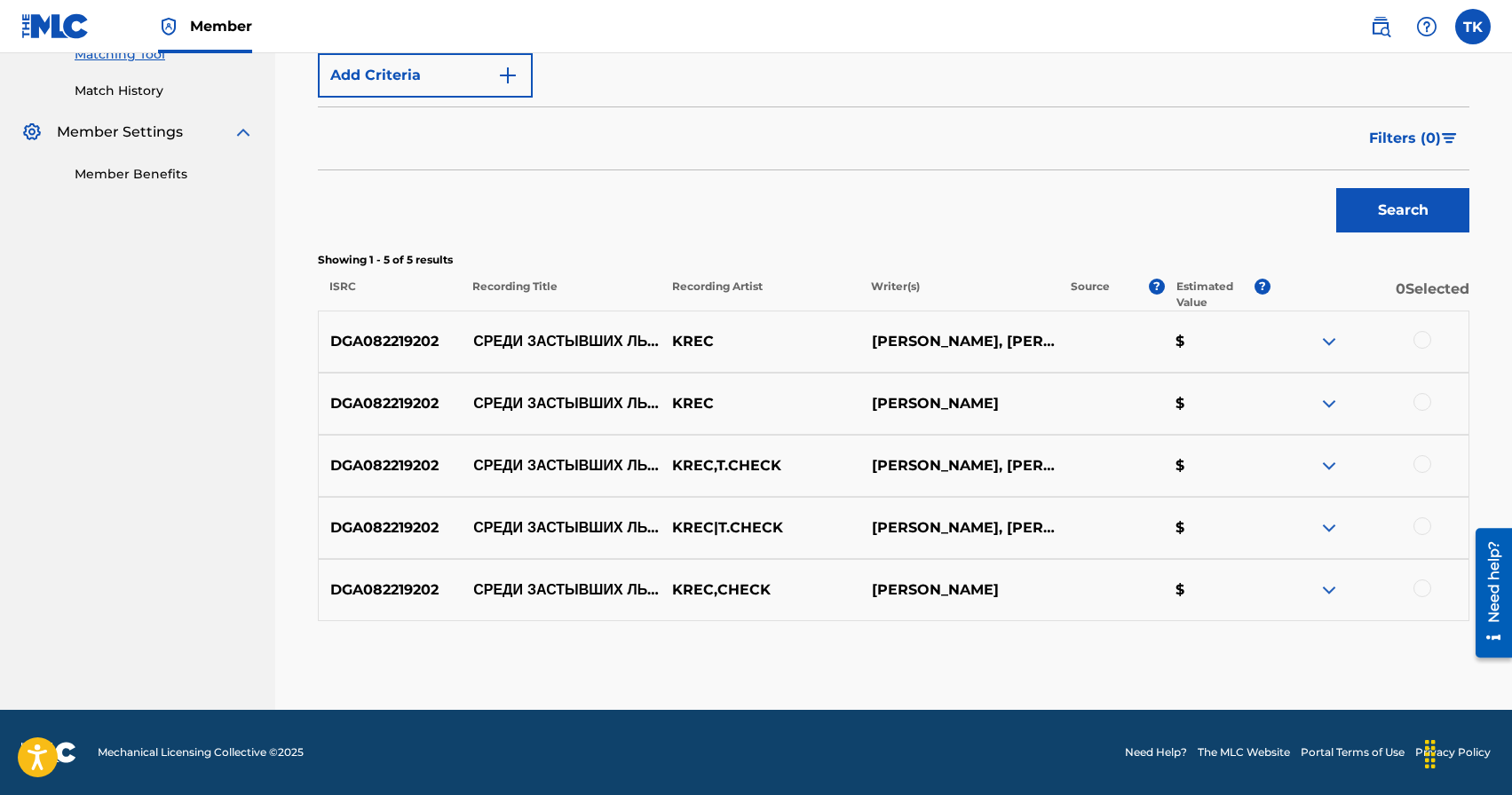
click at [1427, 342] on div at bounding box center [1422, 339] width 18 height 18
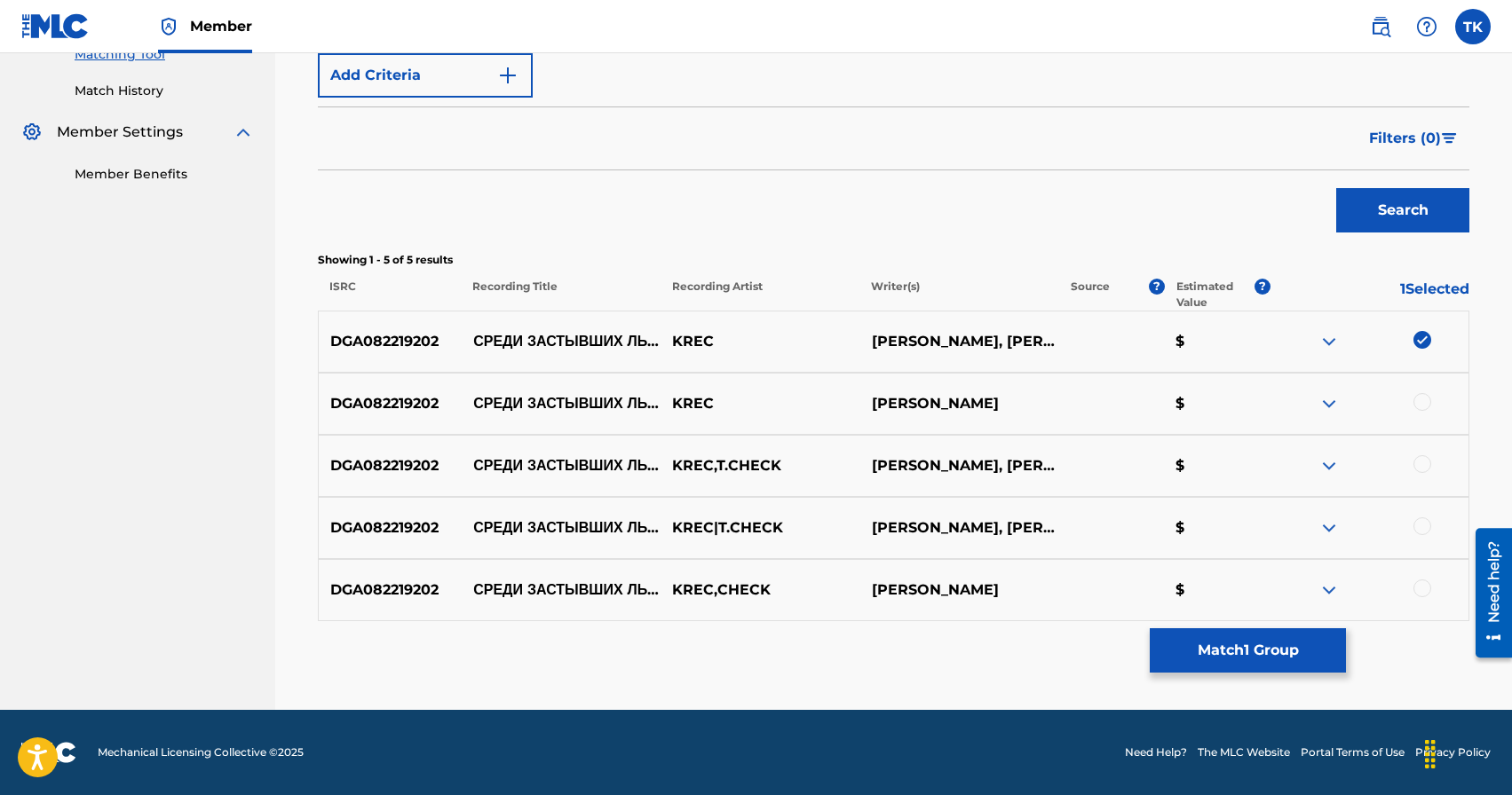
click at [1422, 396] on div at bounding box center [1422, 402] width 18 height 18
click at [1423, 470] on div at bounding box center [1422, 464] width 18 height 18
click at [1425, 528] on div at bounding box center [1422, 526] width 18 height 18
click at [1423, 594] on div at bounding box center [1422, 588] width 18 height 18
click at [1264, 646] on button "Match 5 Groups" at bounding box center [1247, 651] width 196 height 45
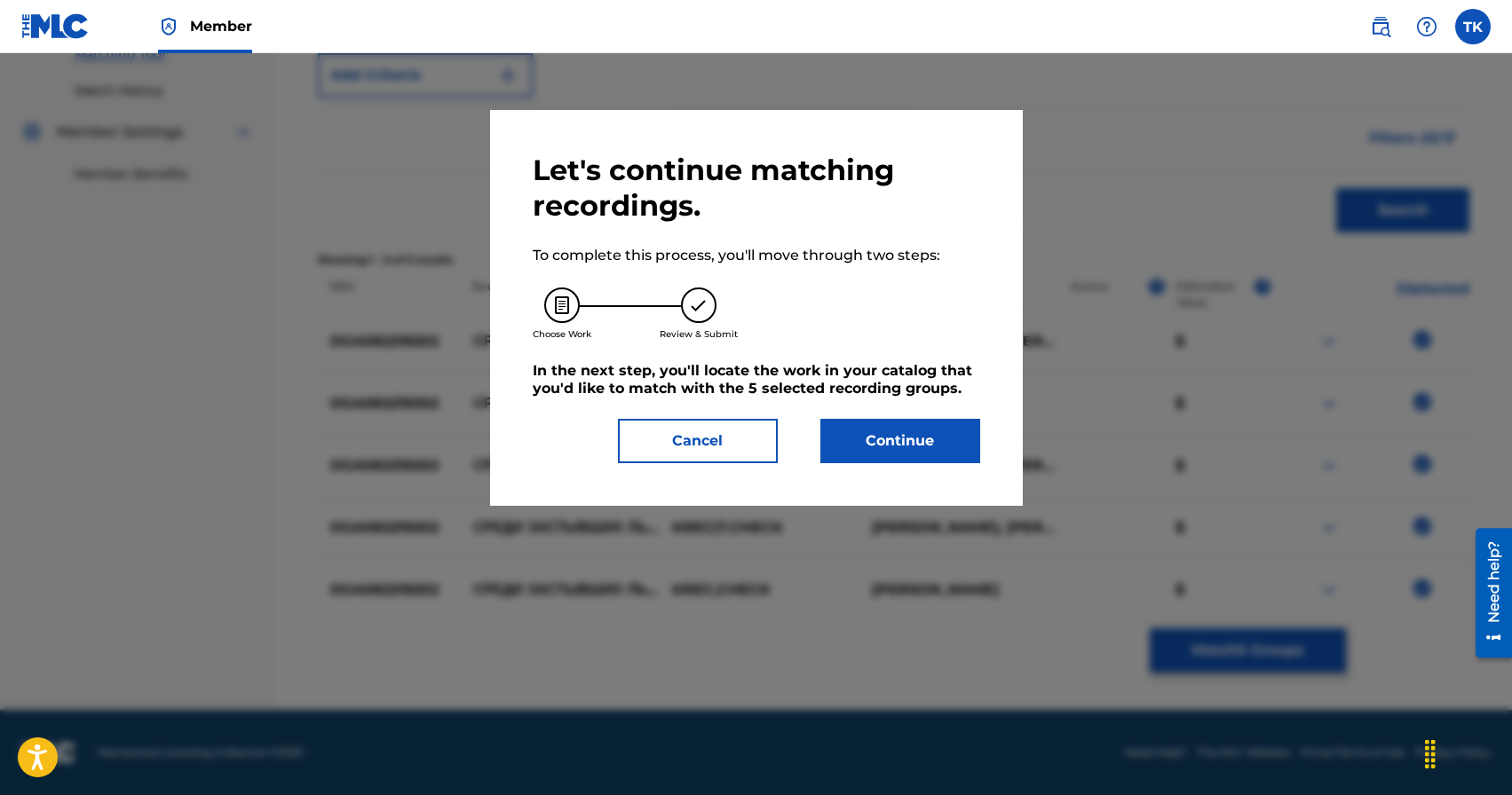
click at [913, 434] on button "Continue" at bounding box center [900, 442] width 159 height 45
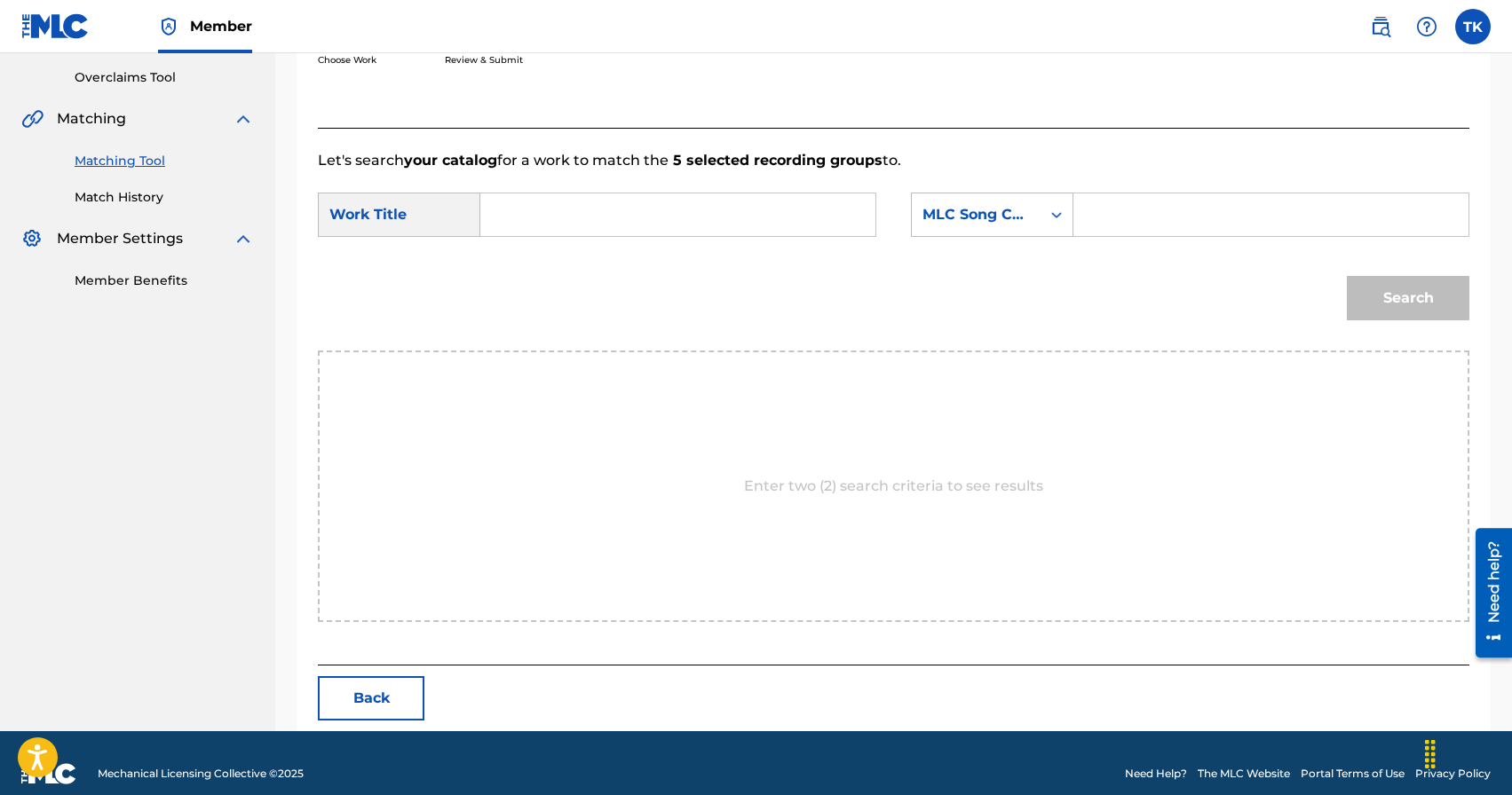
scroll to position [387, 0]
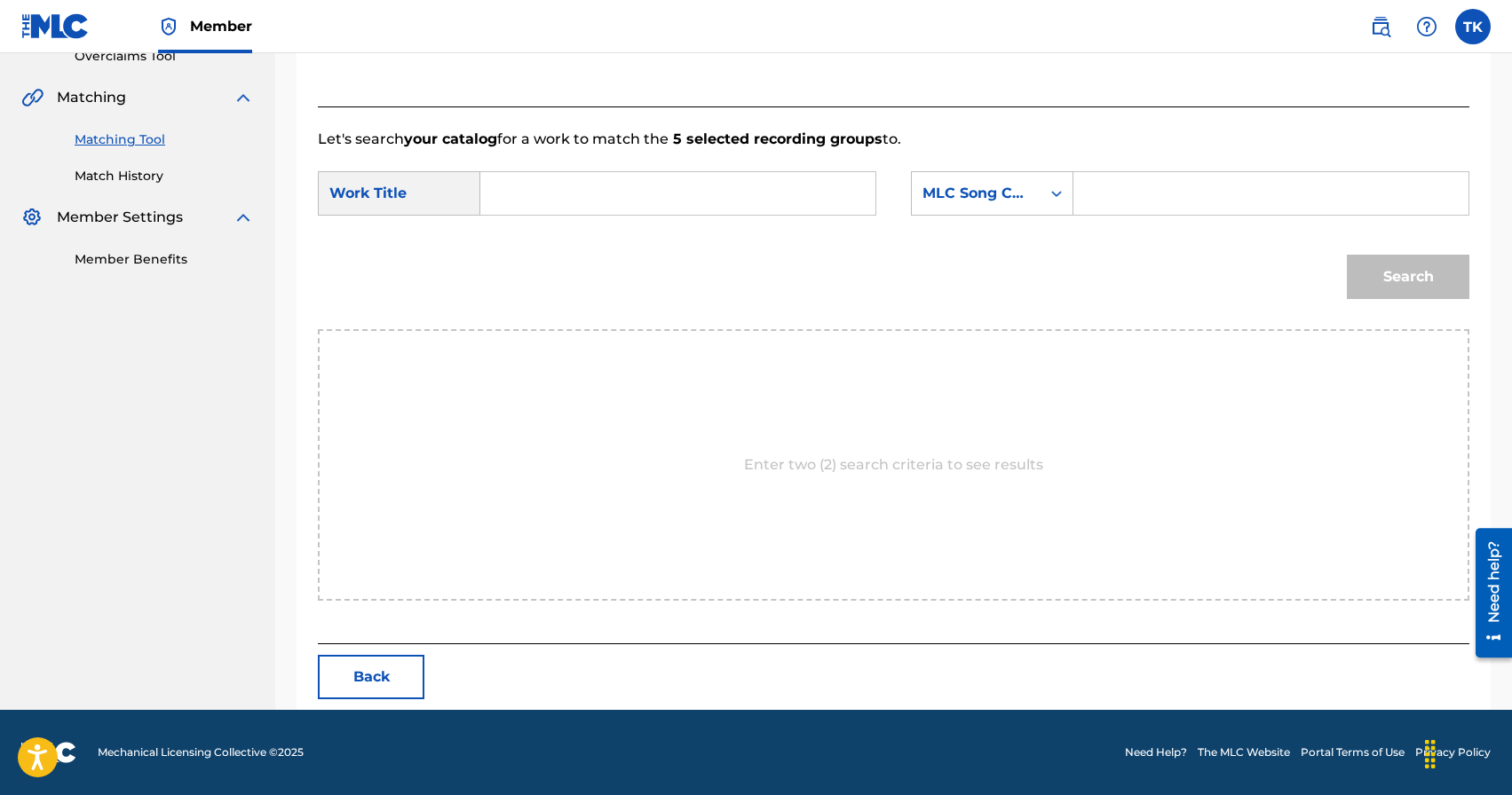
click at [714, 205] on input "Search Form" at bounding box center [677, 194] width 364 height 43
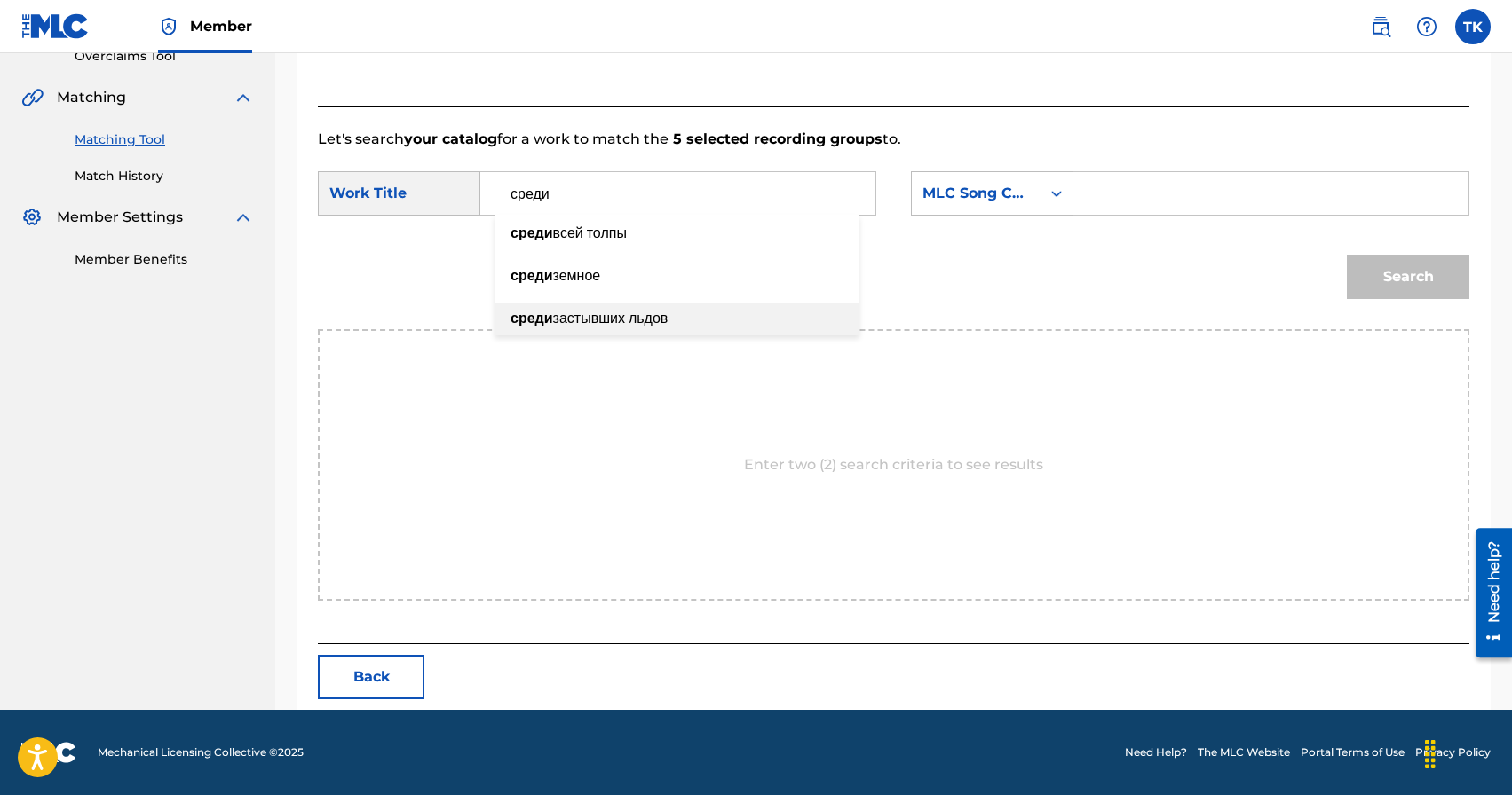
click at [657, 314] on span "застывших льдов" at bounding box center [611, 318] width 116 height 17
type input "среди застывших льдов"
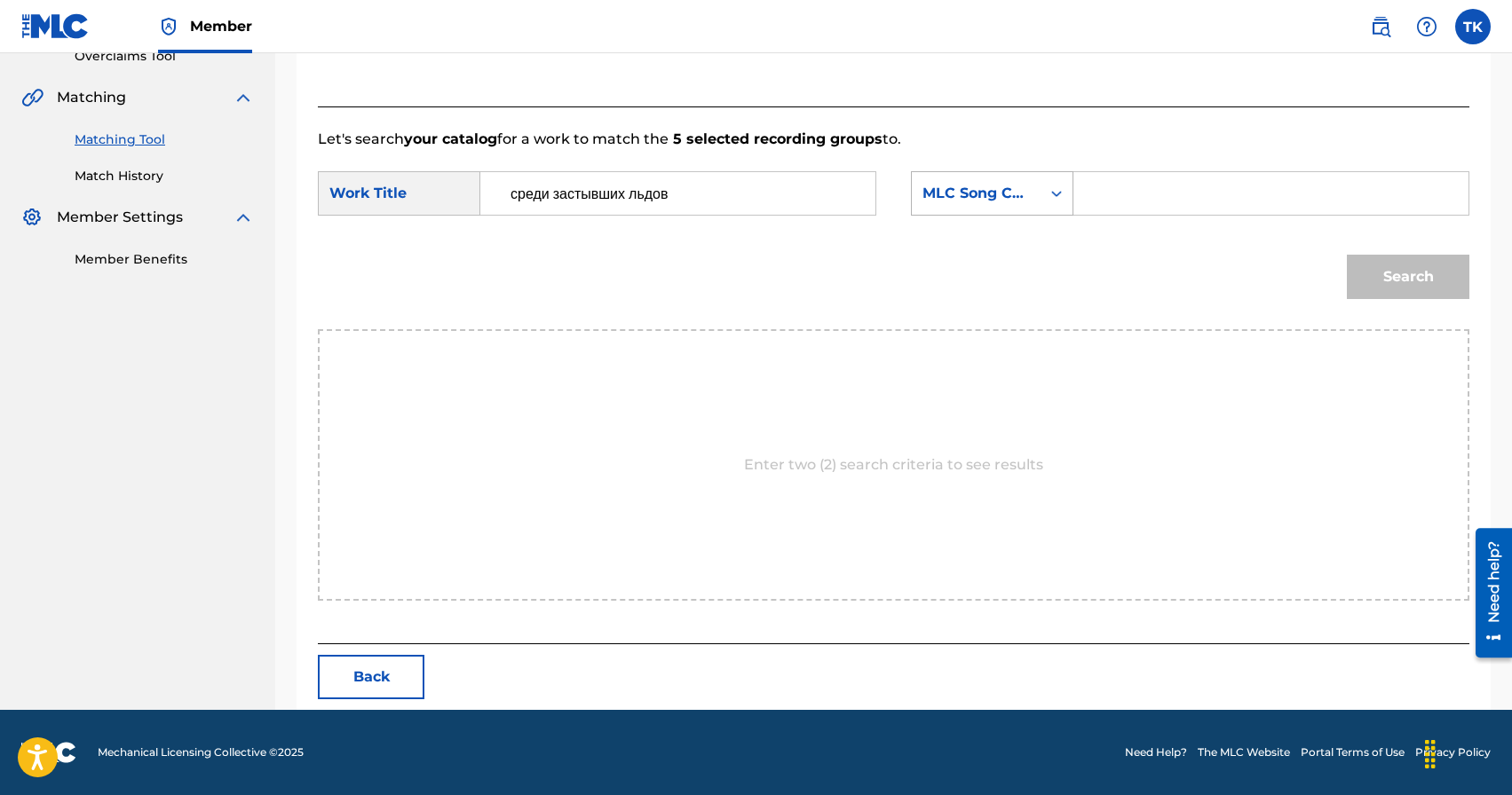
click at [985, 197] on div "MLC Song Code" at bounding box center [976, 193] width 107 height 21
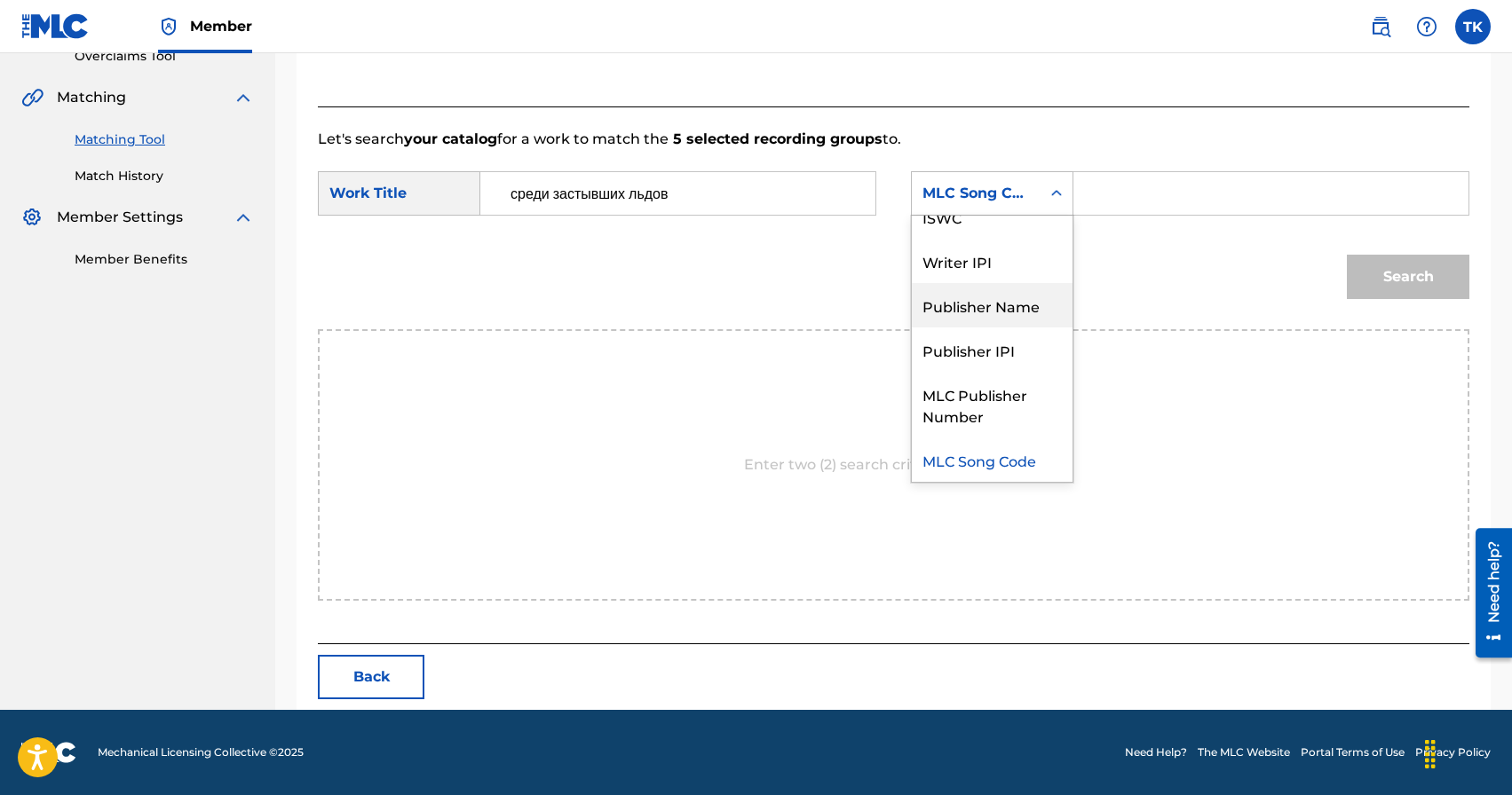
click at [985, 308] on div "Publisher Name" at bounding box center [992, 306] width 160 height 45
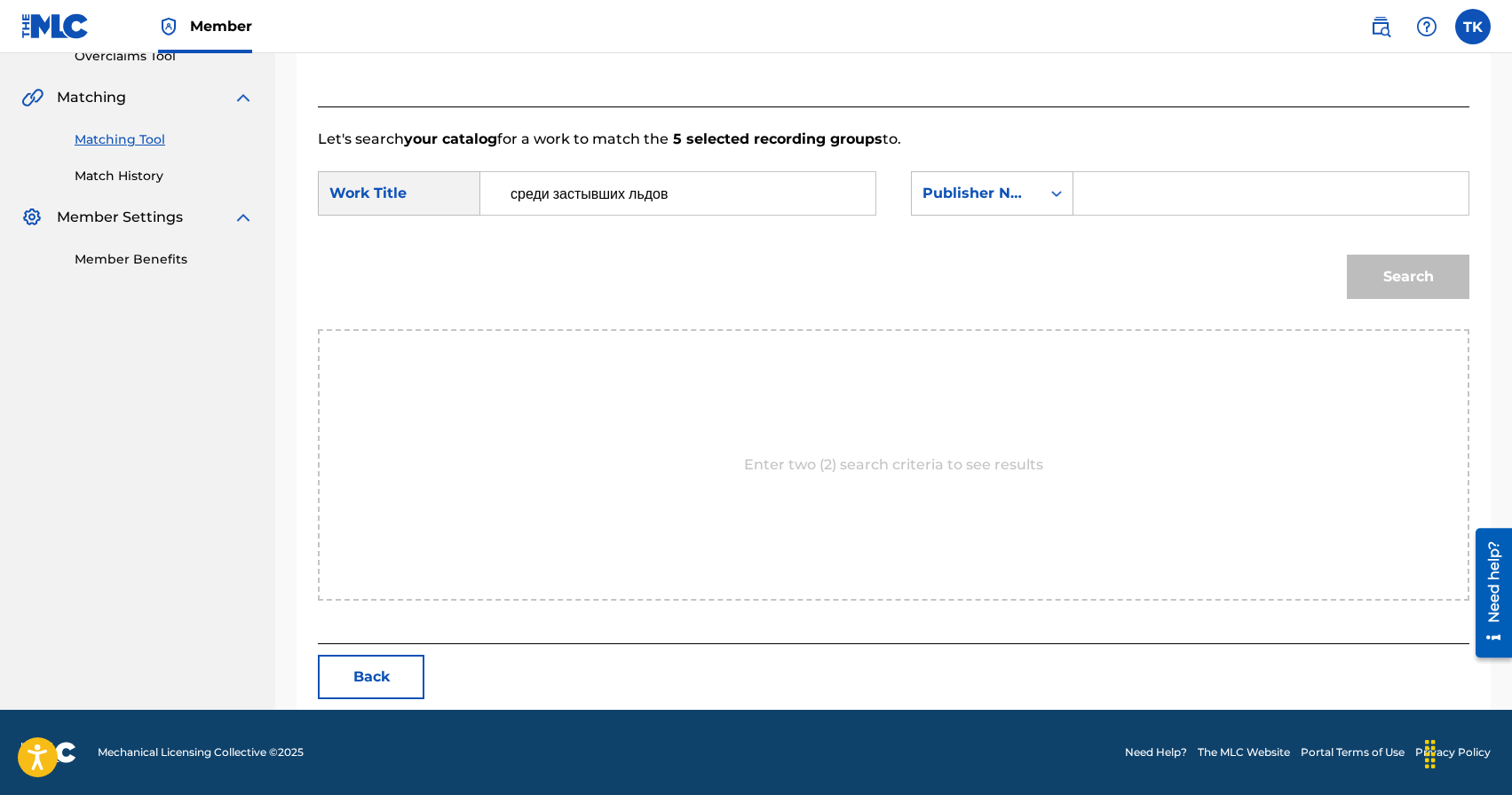
click at [1170, 196] on input "Search Form" at bounding box center [1271, 194] width 364 height 43
type input "INFINITY MUSIC"
click at [1397, 266] on button "Search" at bounding box center [1408, 277] width 122 height 45
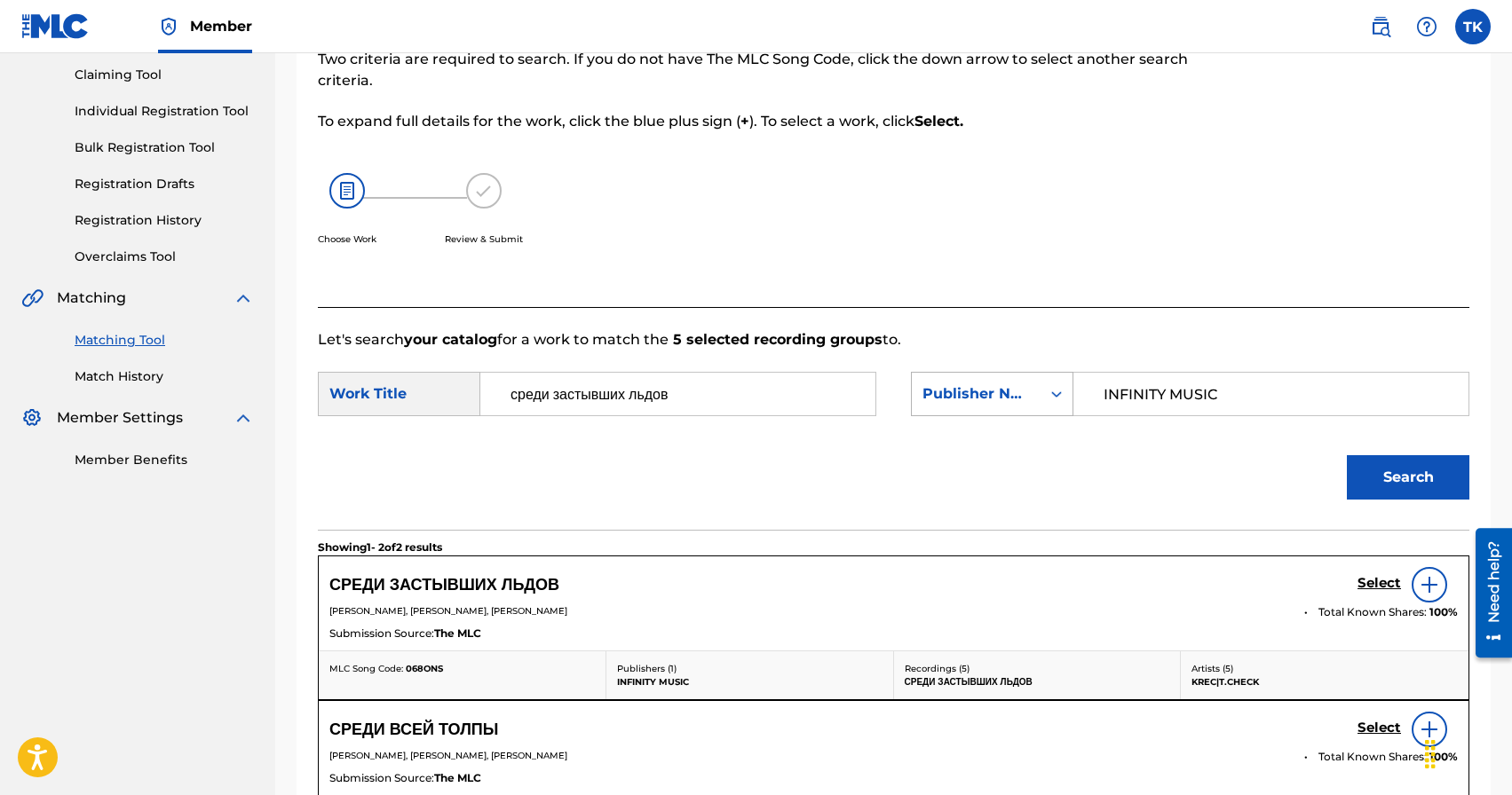
scroll to position [387, 0]
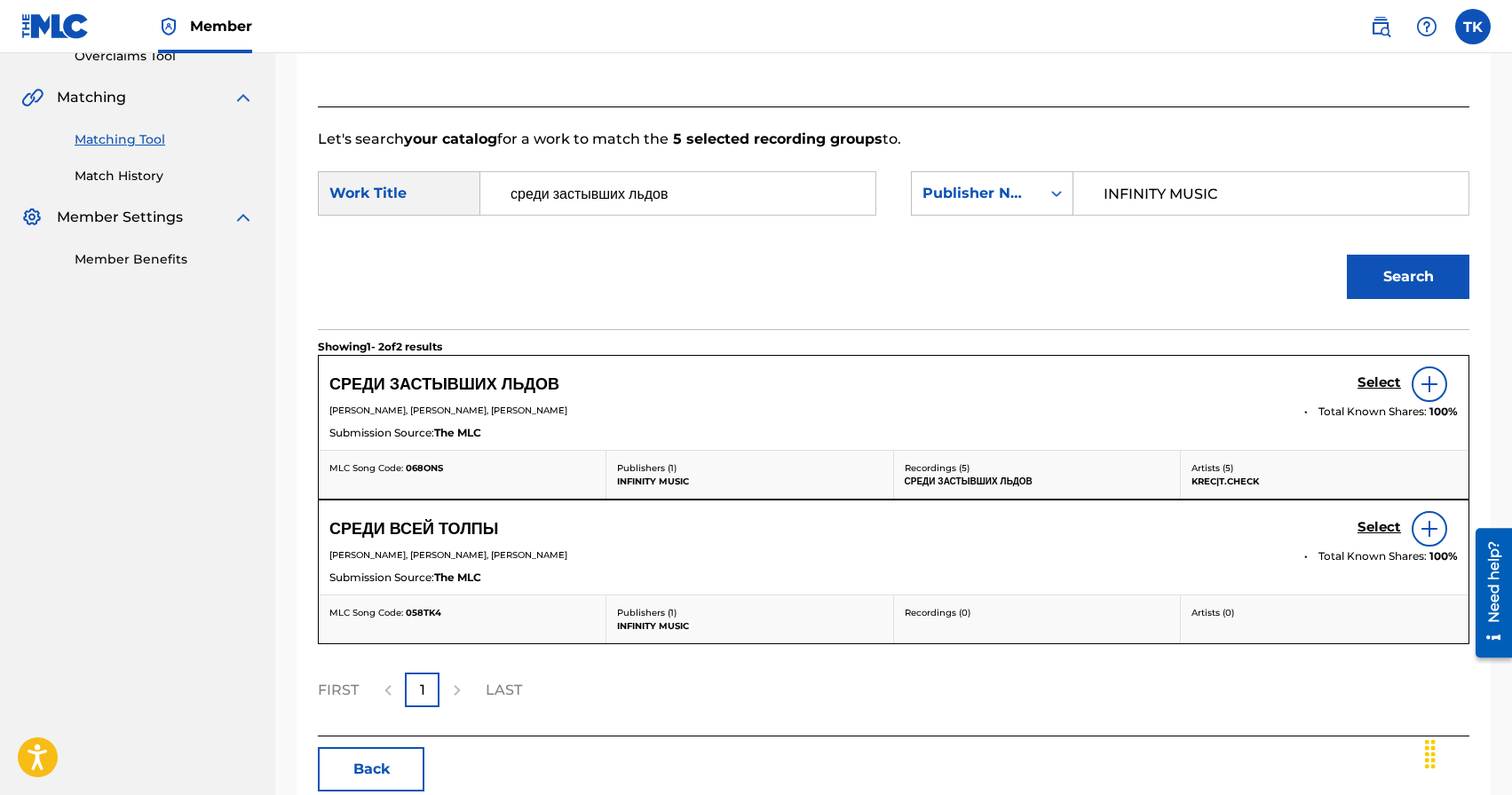
click at [1373, 381] on h5 "Select" at bounding box center [1379, 383] width 44 height 17
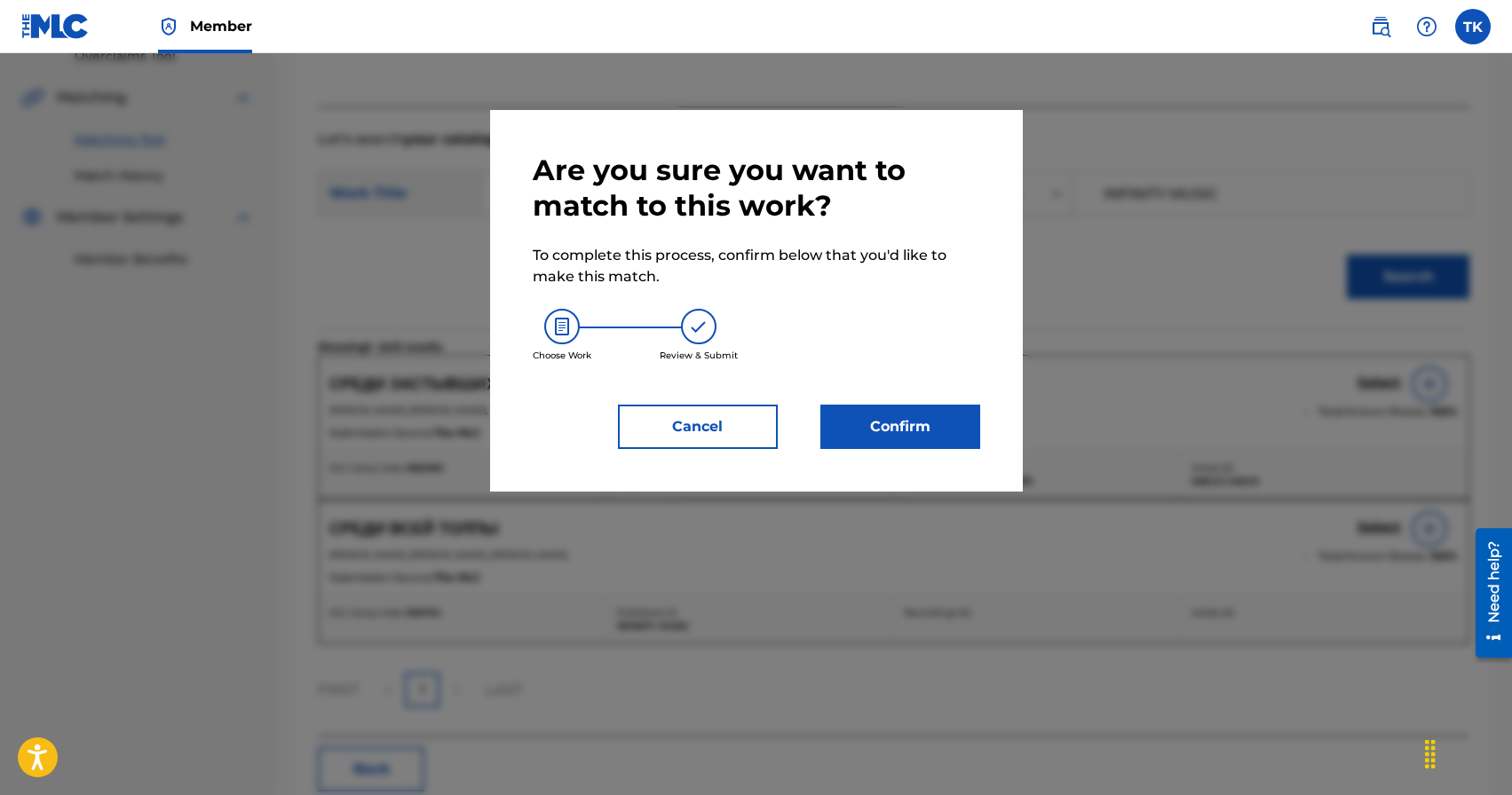
click at [928, 425] on button "Confirm" at bounding box center [900, 427] width 159 height 45
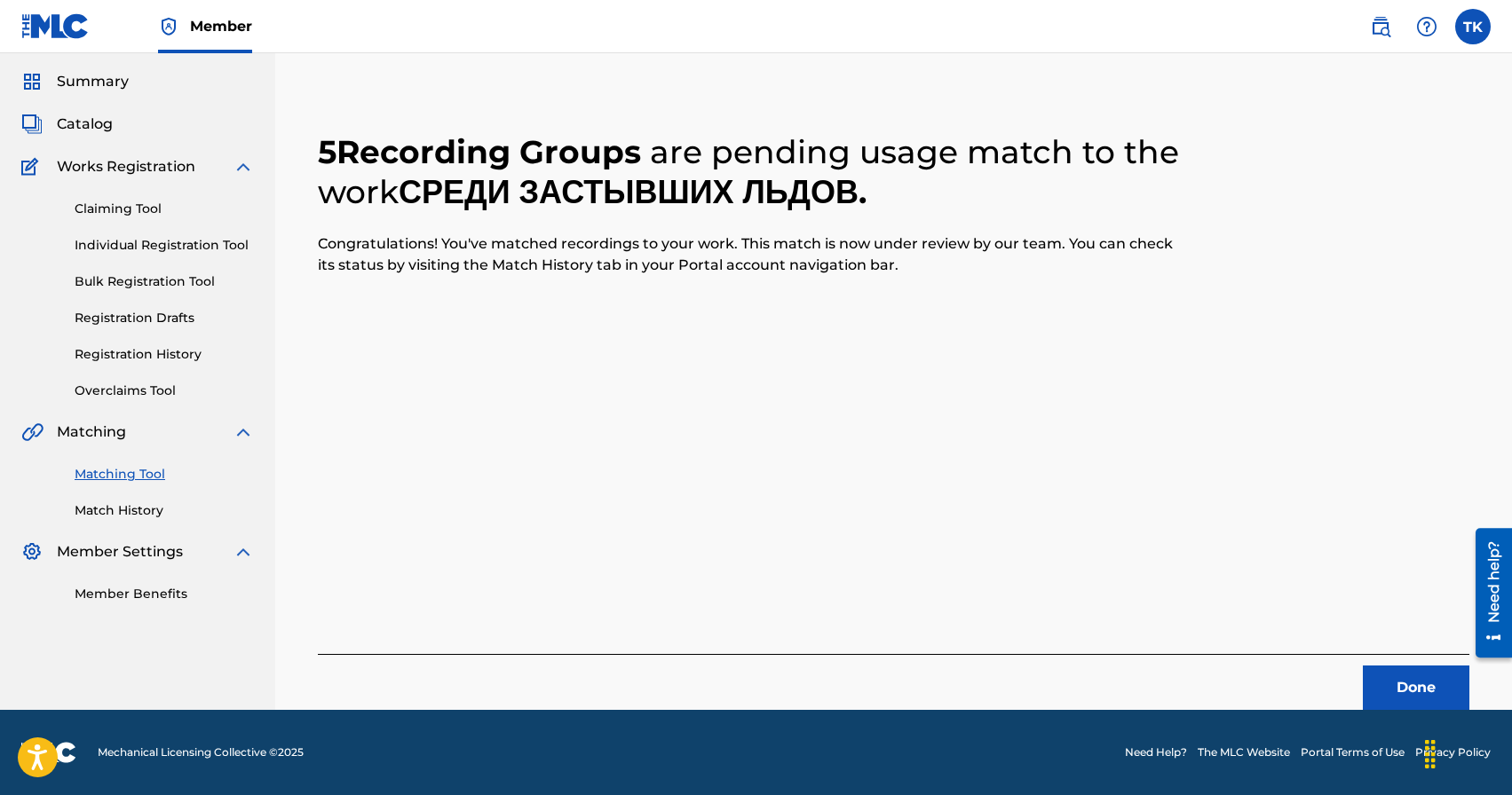
scroll to position [52, 0]
click at [1408, 672] on button "Done" at bounding box center [1416, 688] width 106 height 45
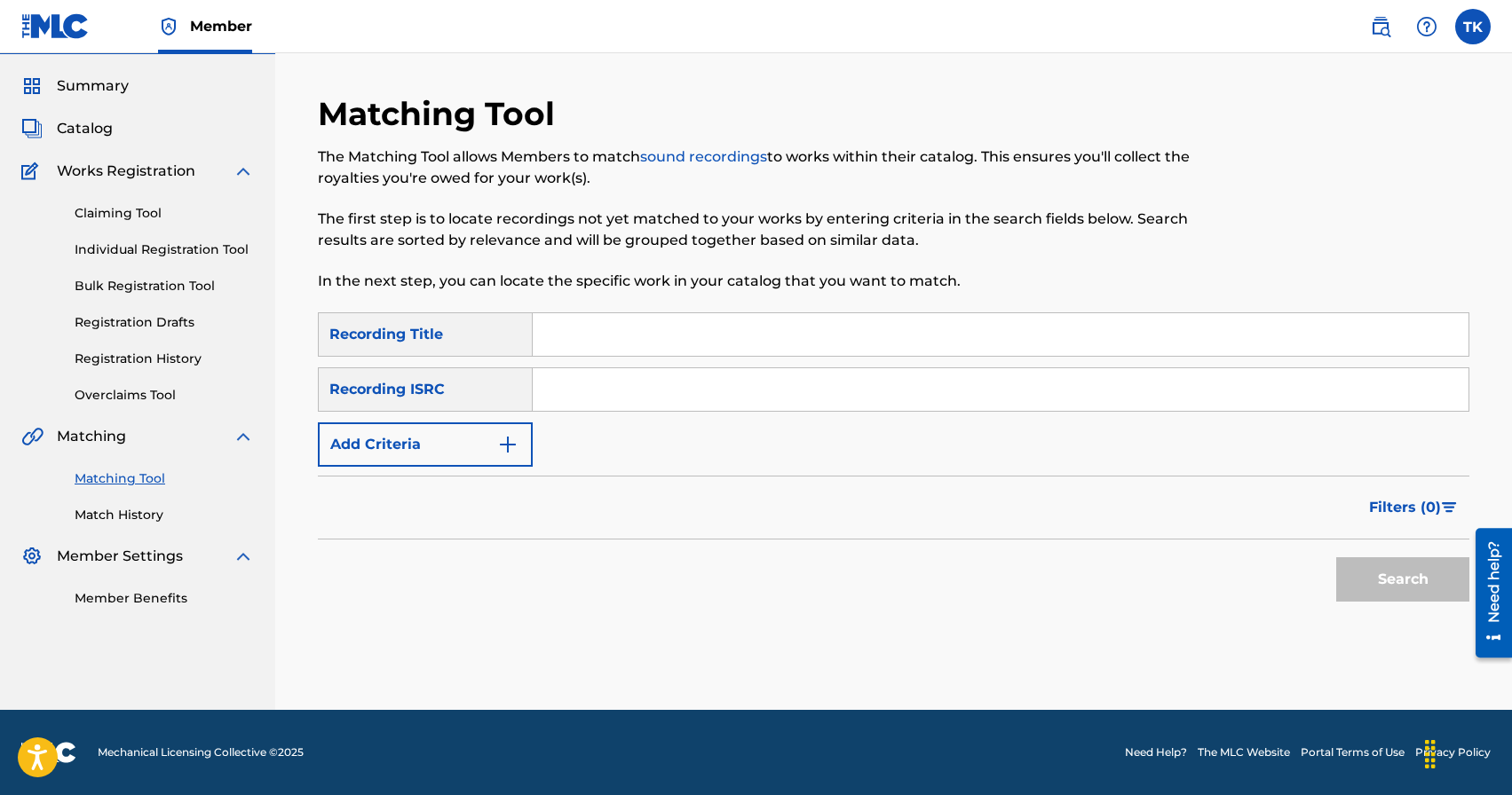
scroll to position [0, 0]
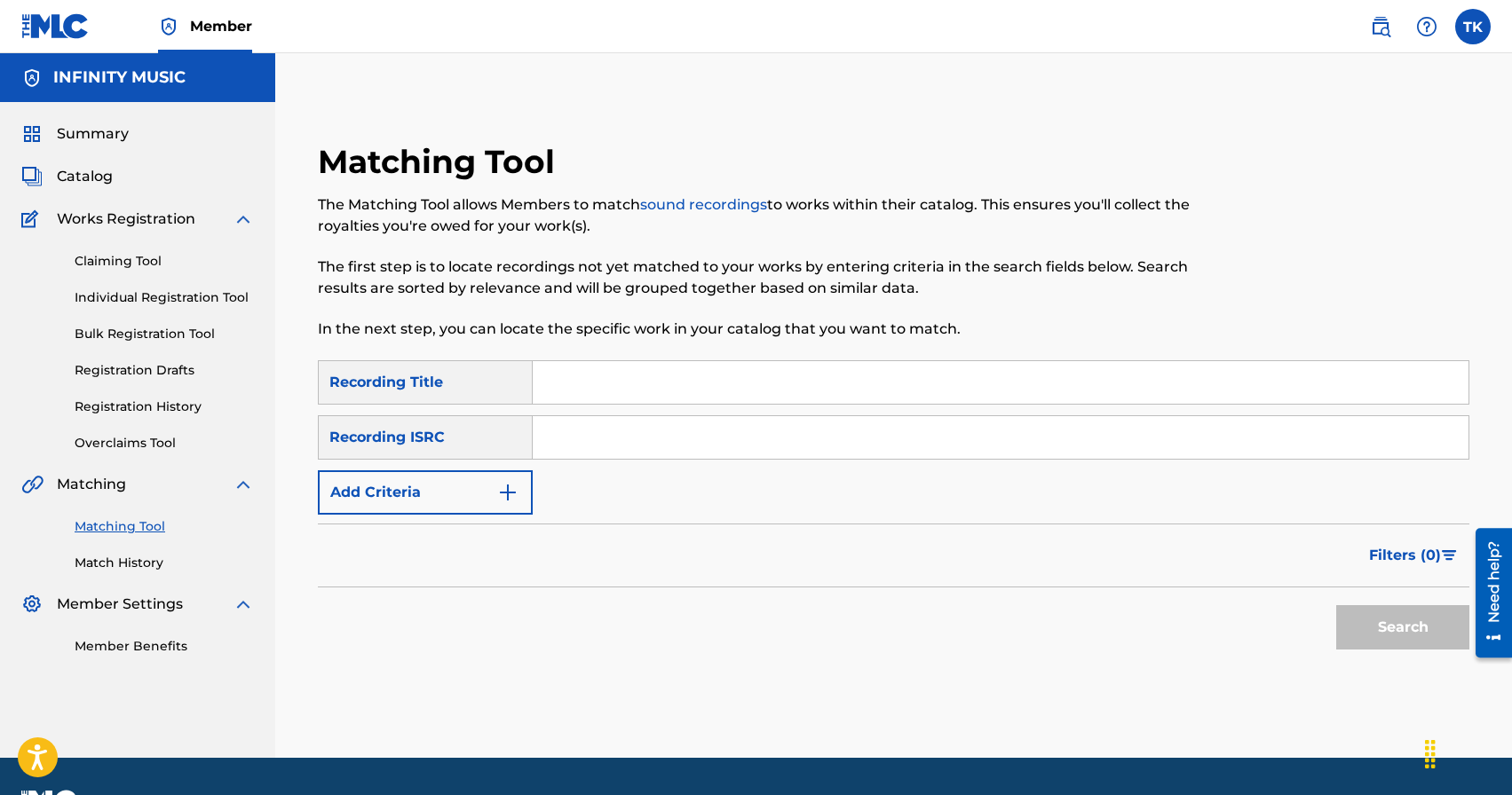
click at [670, 375] on input "Search Form" at bounding box center [1000, 383] width 936 height 43
type input "листья"
click at [513, 477] on button "Add Criteria" at bounding box center [425, 493] width 214 height 45
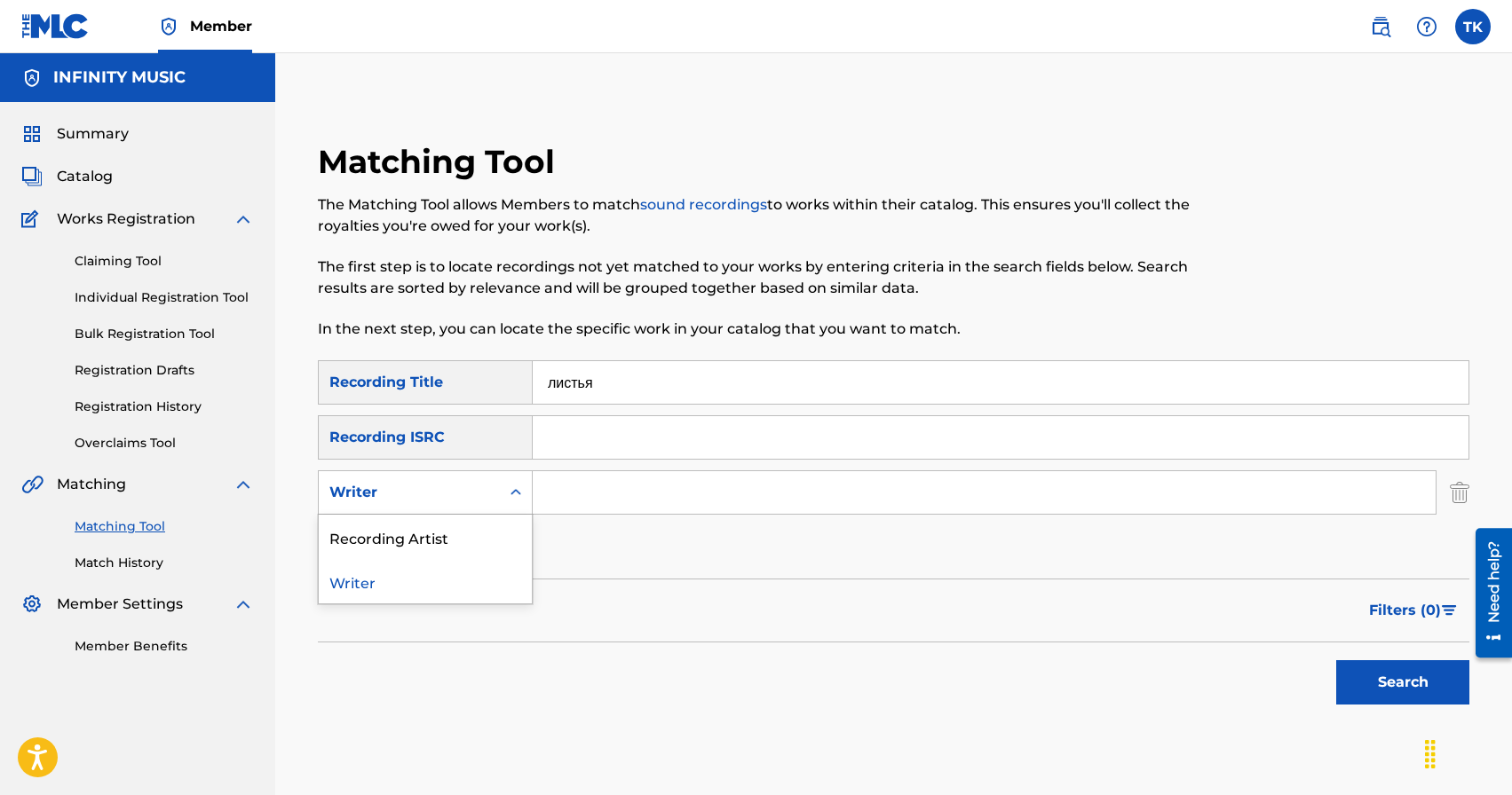
click at [514, 482] on div "Search Form" at bounding box center [515, 492] width 32 height 32
click at [507, 524] on div "Recording Artist" at bounding box center [425, 537] width 213 height 45
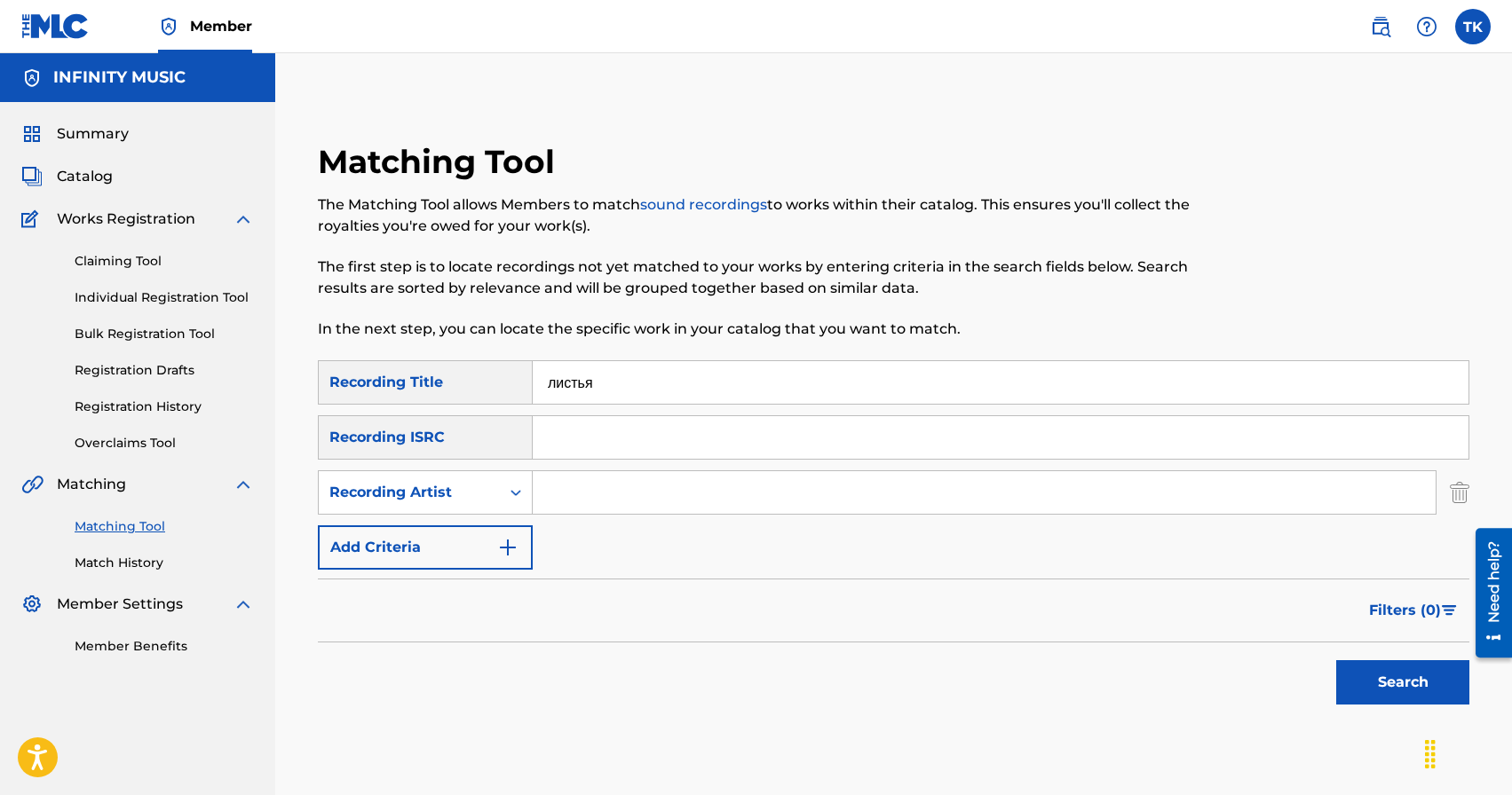
click at [598, 493] on input "Search Form" at bounding box center [983, 493] width 903 height 43
type input "KREC"
click at [1392, 698] on button "Search" at bounding box center [1402, 683] width 133 height 45
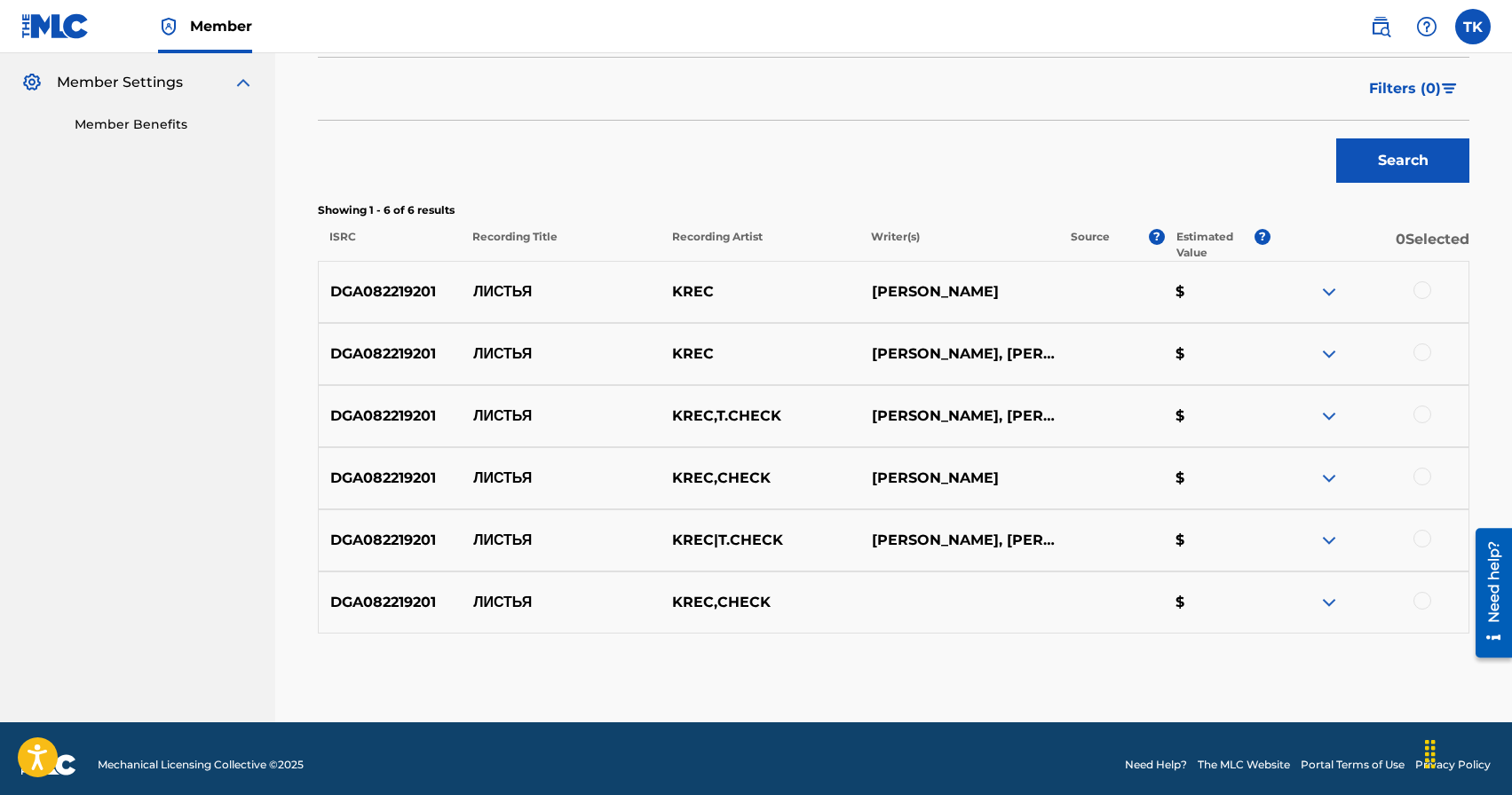
scroll to position [534, 0]
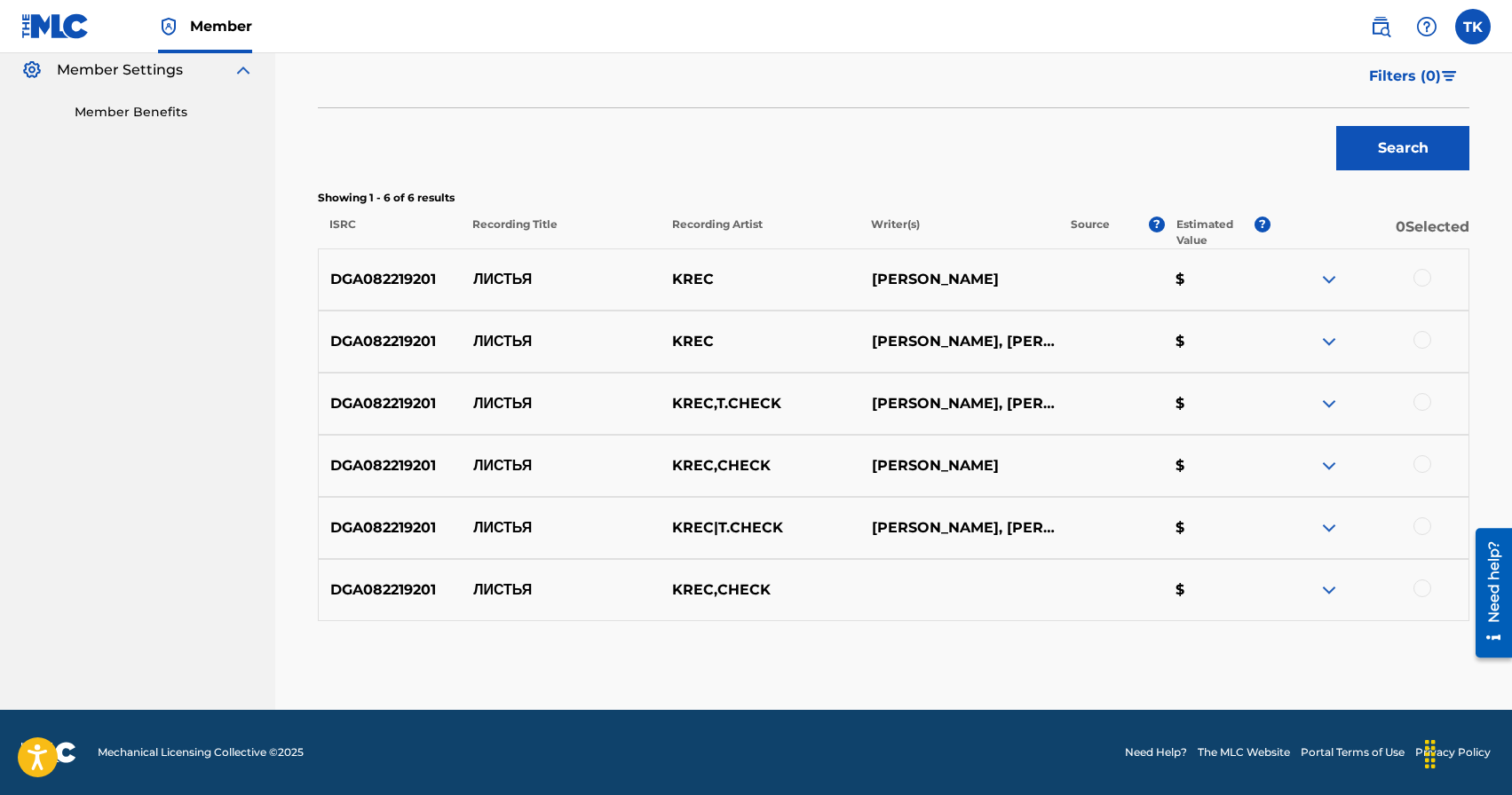
click at [1420, 279] on div at bounding box center [1422, 278] width 18 height 18
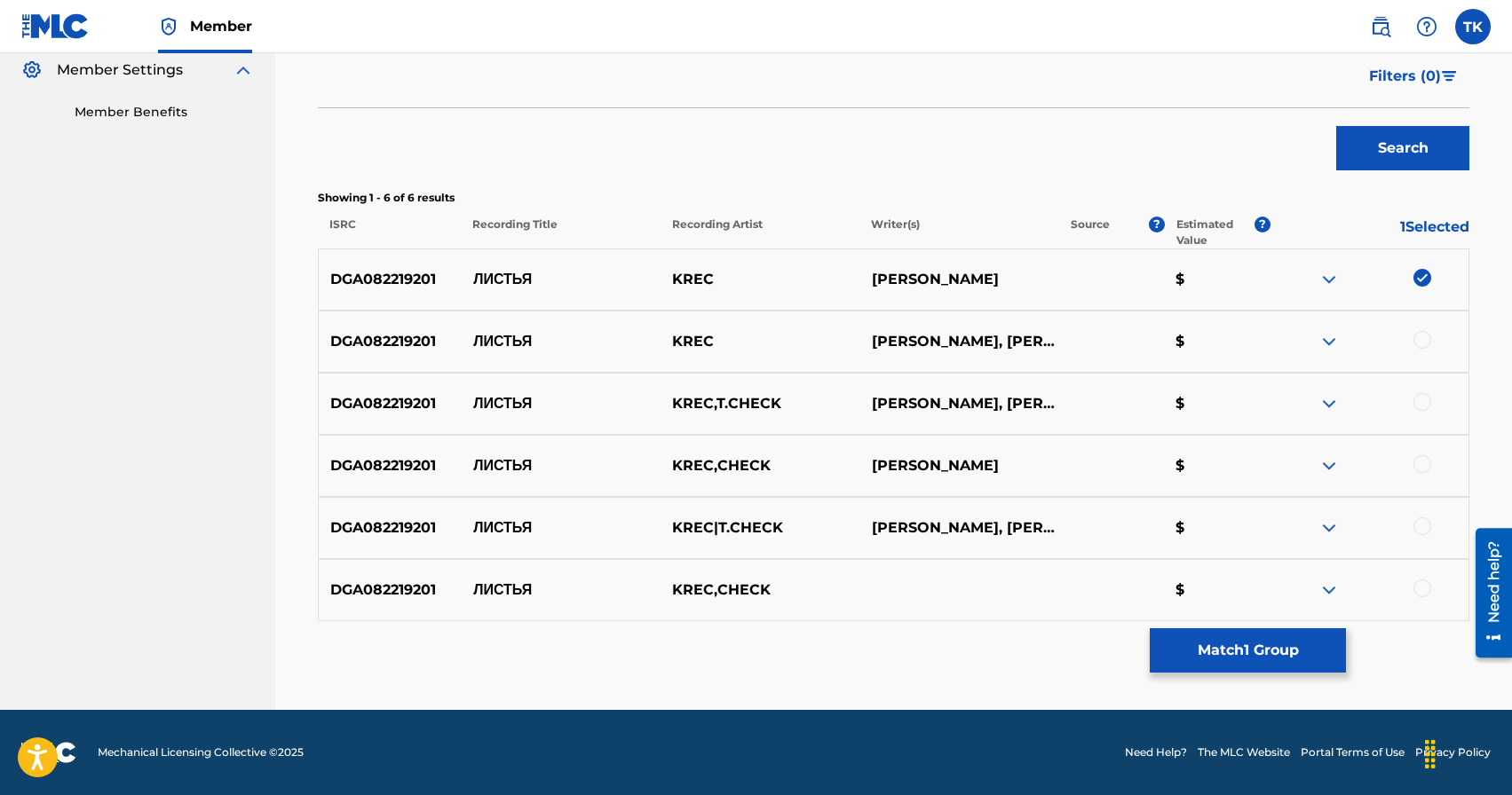
click at [1420, 334] on div at bounding box center [1422, 339] width 18 height 18
click at [1425, 393] on div at bounding box center [1422, 402] width 18 height 18
click at [1429, 466] on div at bounding box center [1422, 464] width 18 height 18
click at [1425, 523] on div at bounding box center [1422, 526] width 18 height 18
click at [1426, 584] on div at bounding box center [1422, 588] width 18 height 18
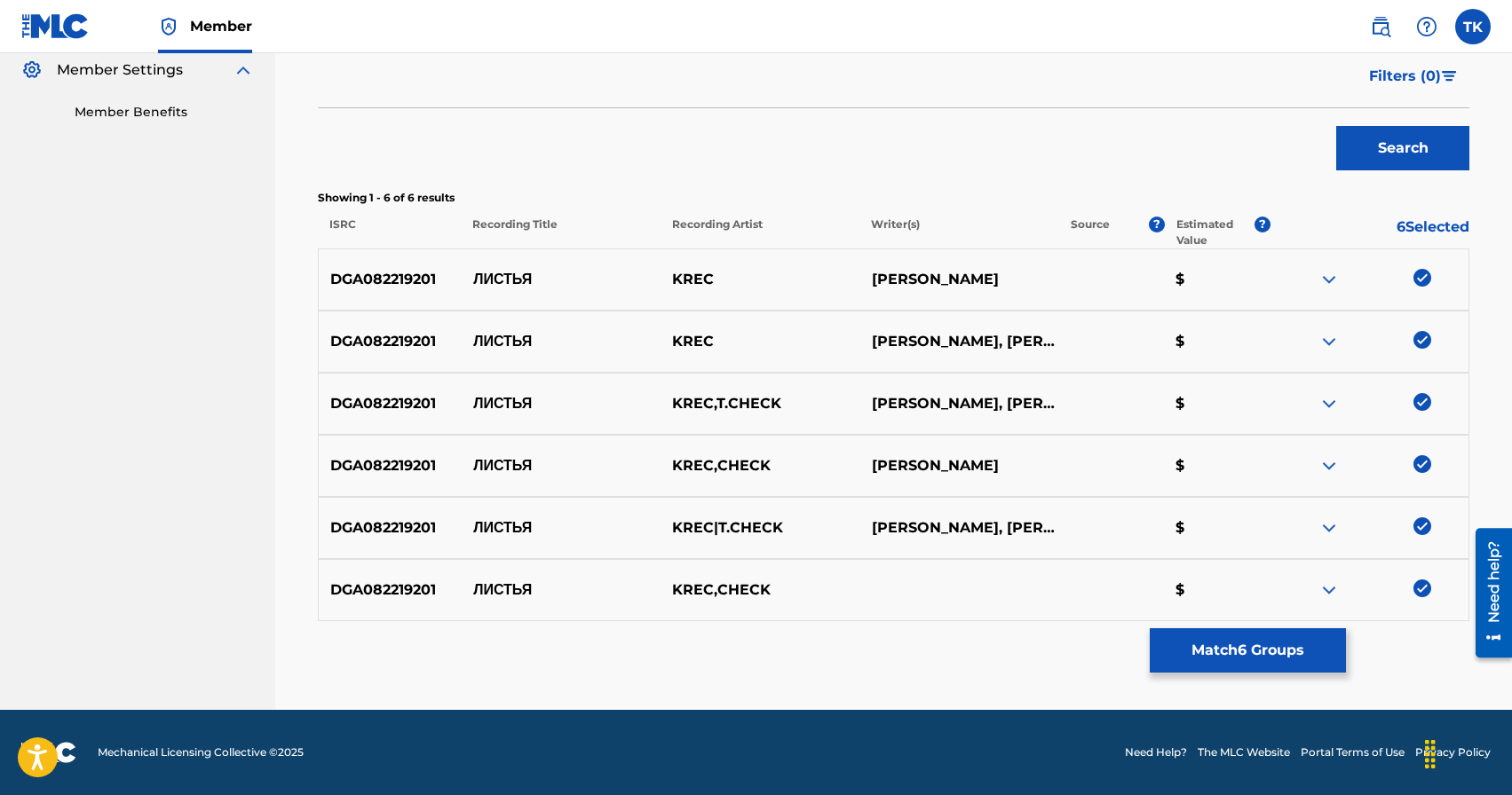
click at [1290, 651] on button "Match 6 Groups" at bounding box center [1247, 651] width 196 height 45
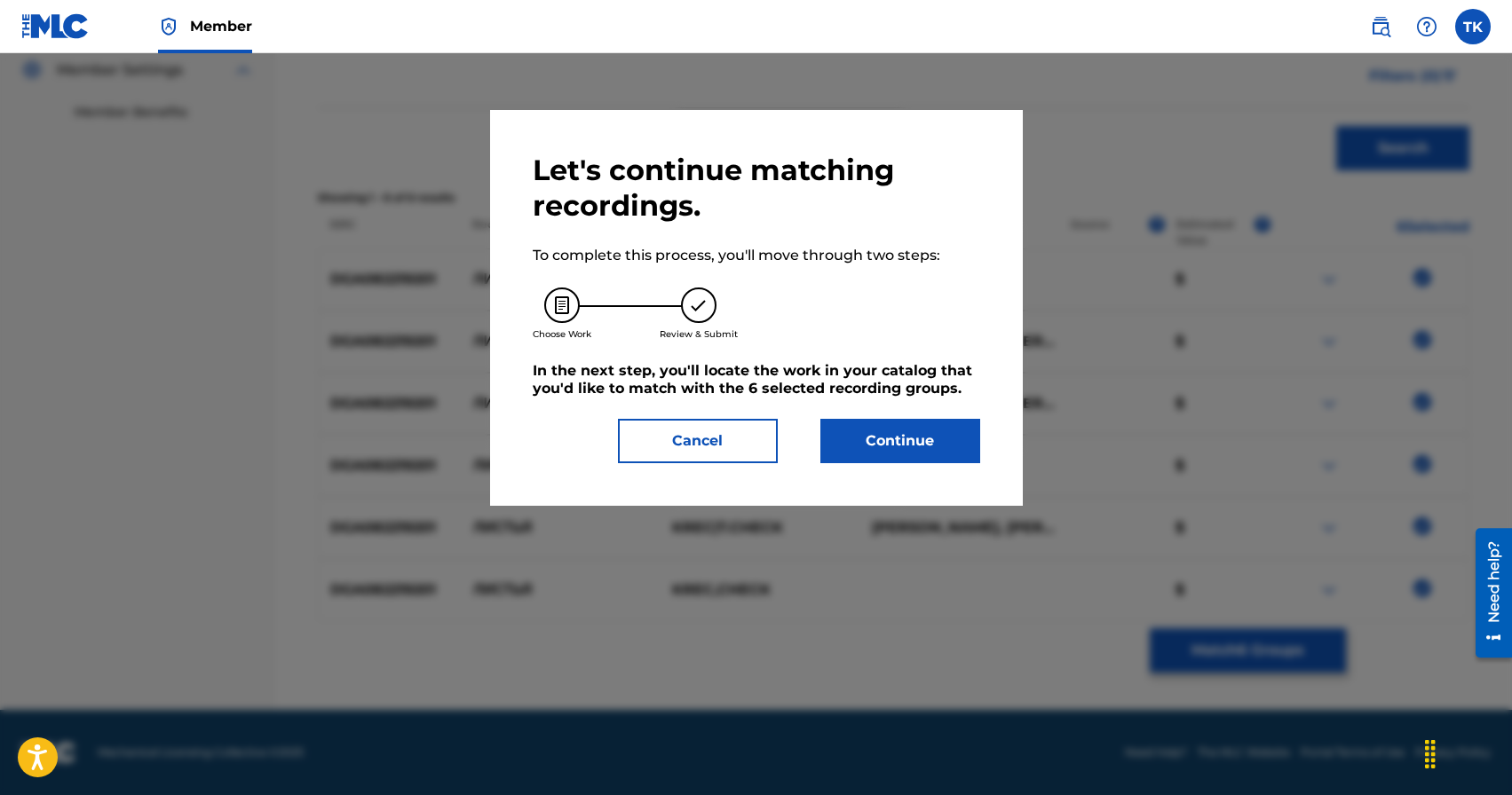
click at [918, 435] on button "Continue" at bounding box center [900, 442] width 159 height 45
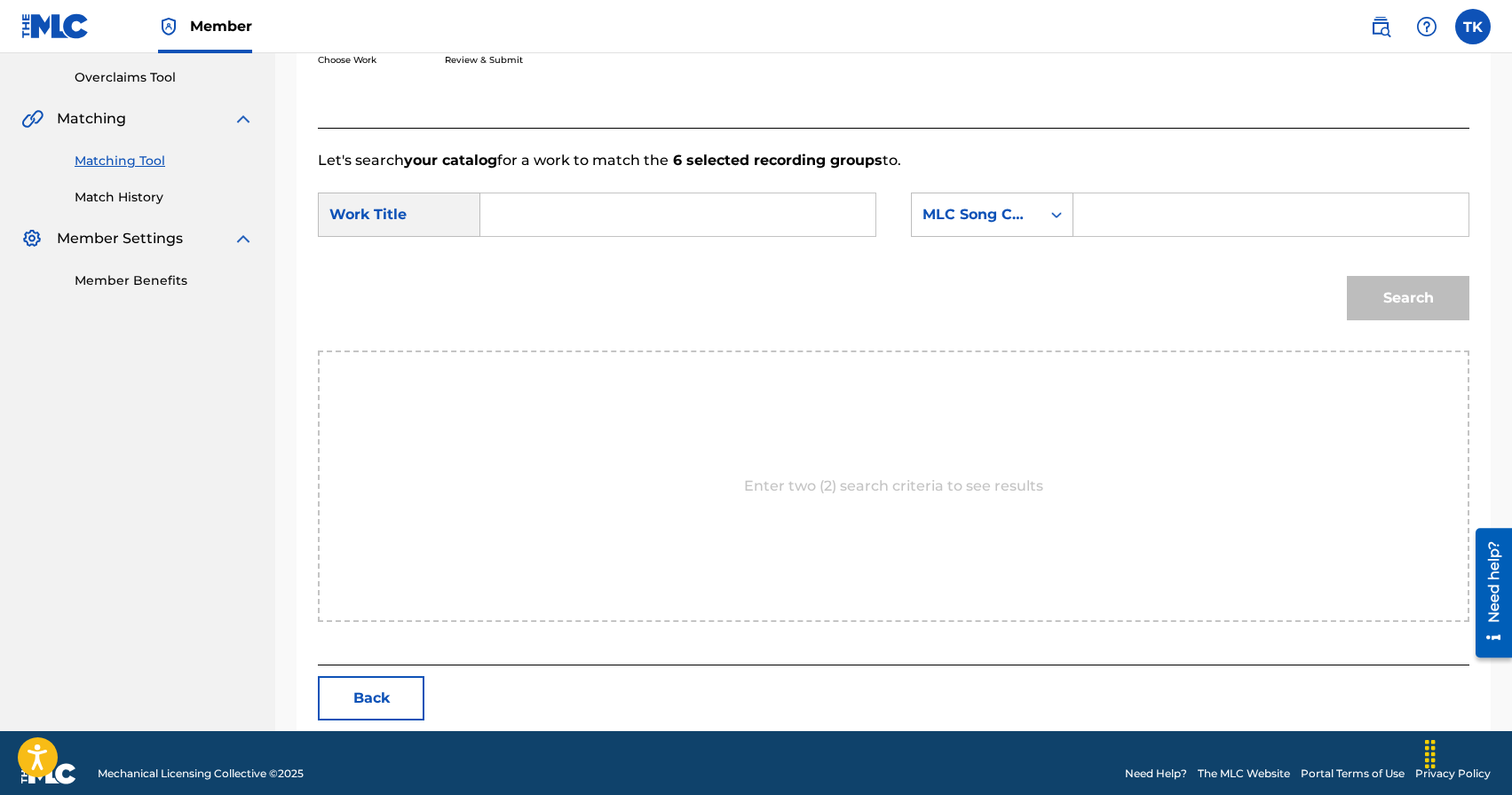
scroll to position [387, 0]
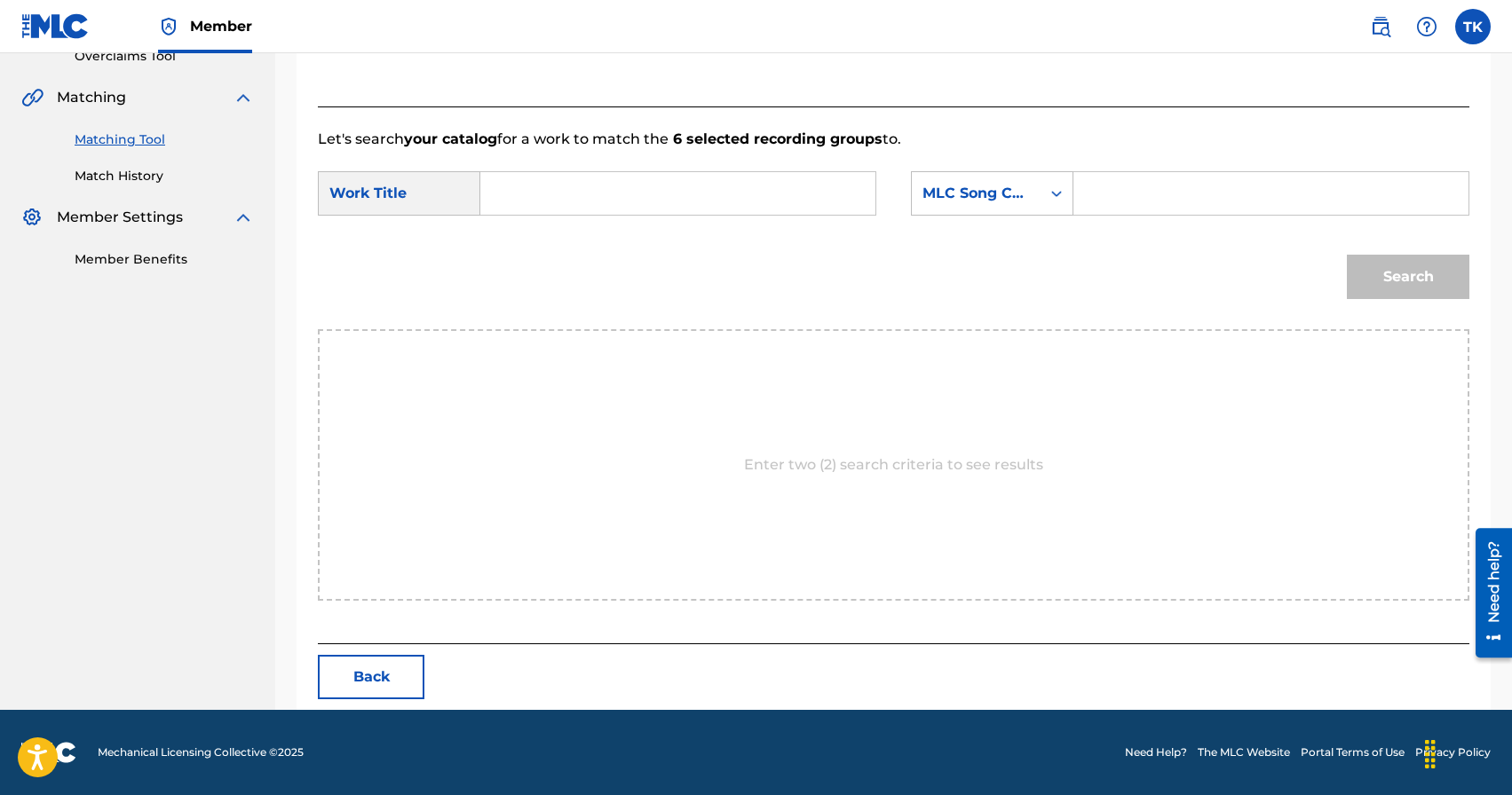
click at [664, 175] on input "Search Form" at bounding box center [677, 194] width 364 height 43
type input "листья"
click at [629, 236] on div "листья" at bounding box center [677, 233] width 364 height 32
click at [983, 190] on div "MLC Song Code" at bounding box center [976, 193] width 107 height 21
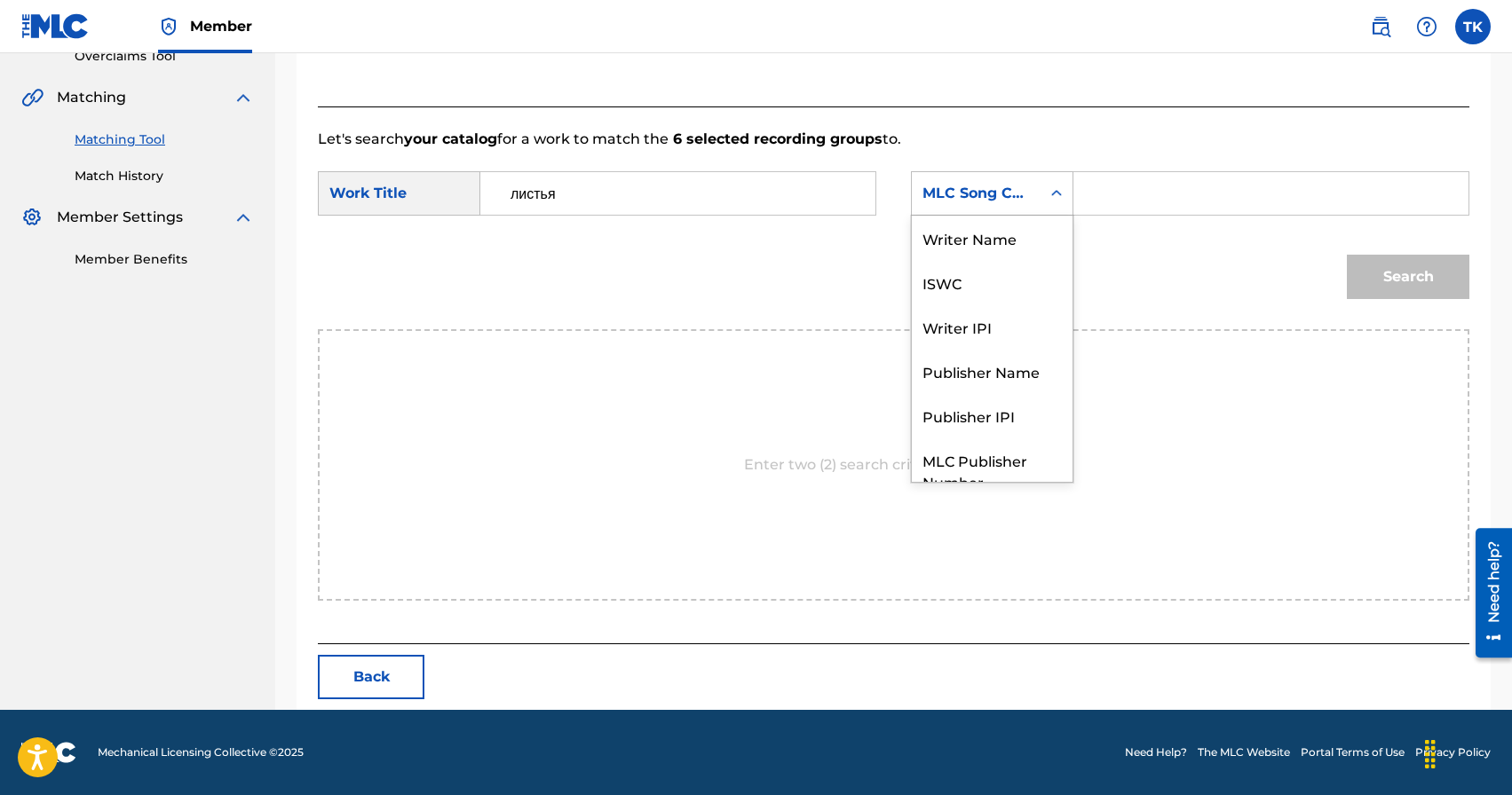
scroll to position [65, 0]
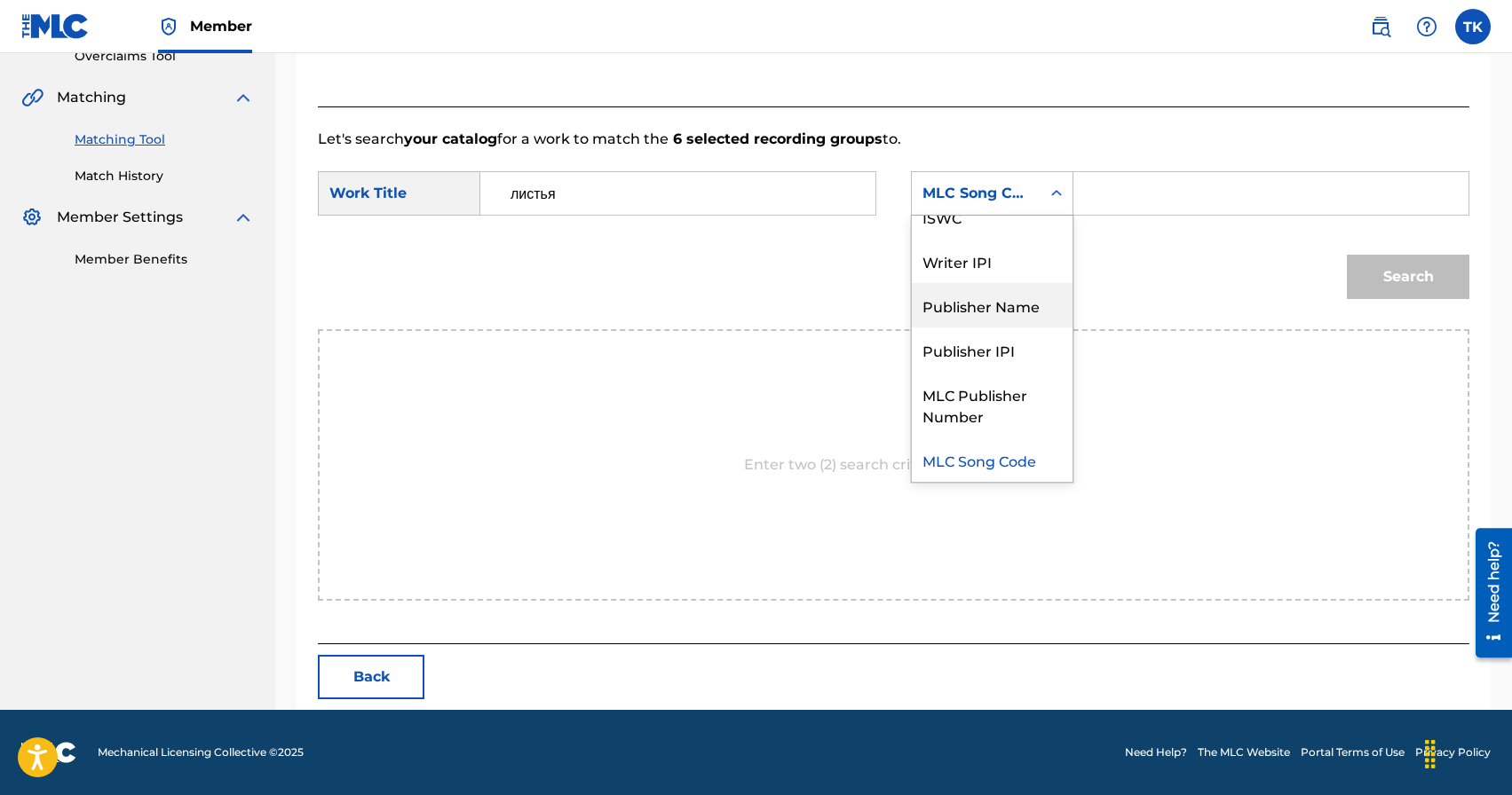
click at [1012, 299] on div "Publisher Name" at bounding box center [992, 306] width 160 height 45
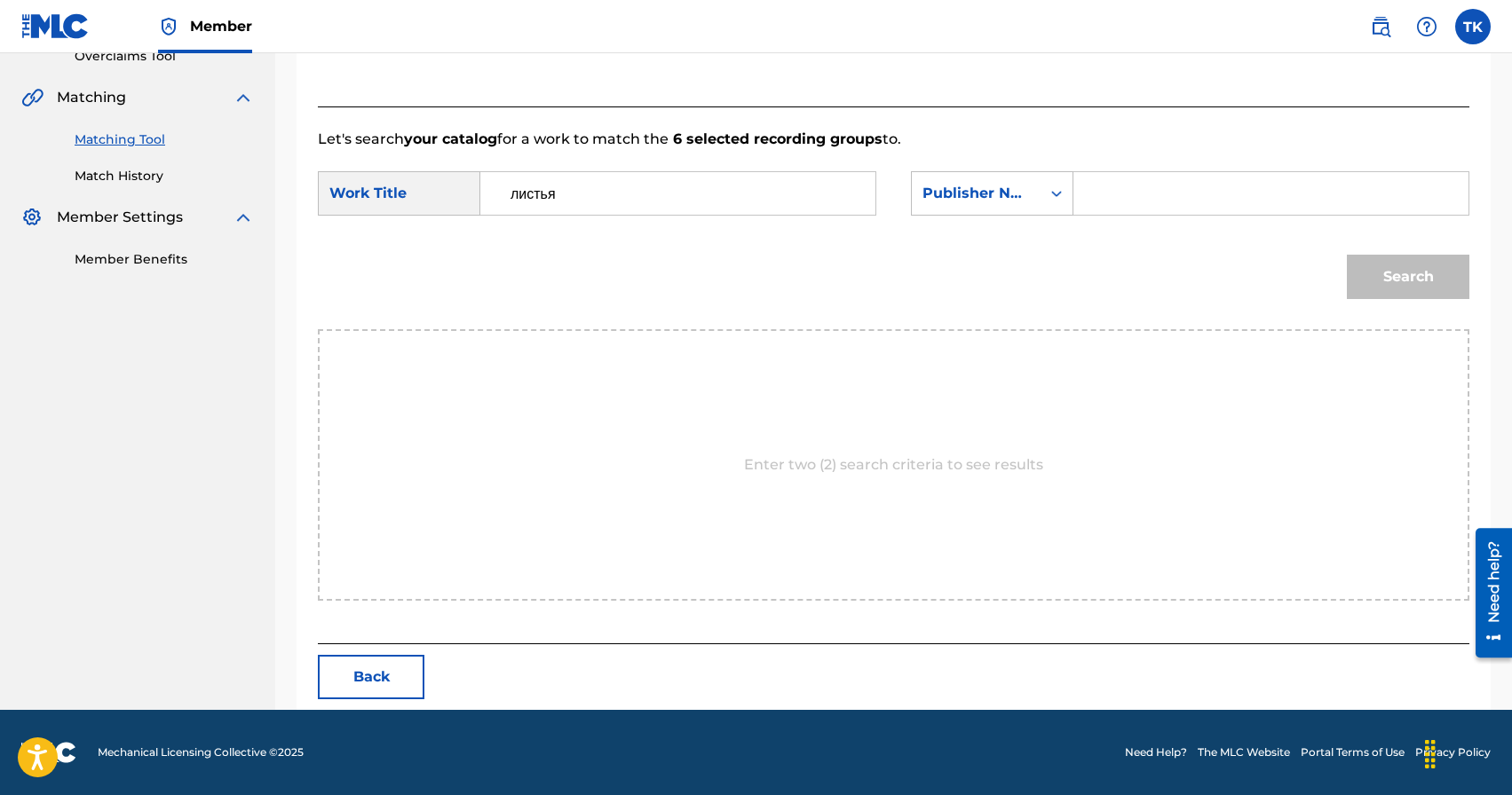
click at [1137, 197] on input "Search Form" at bounding box center [1271, 194] width 364 height 43
type input "INFINITY MUSIC"
click at [1423, 279] on button "Search" at bounding box center [1408, 277] width 122 height 45
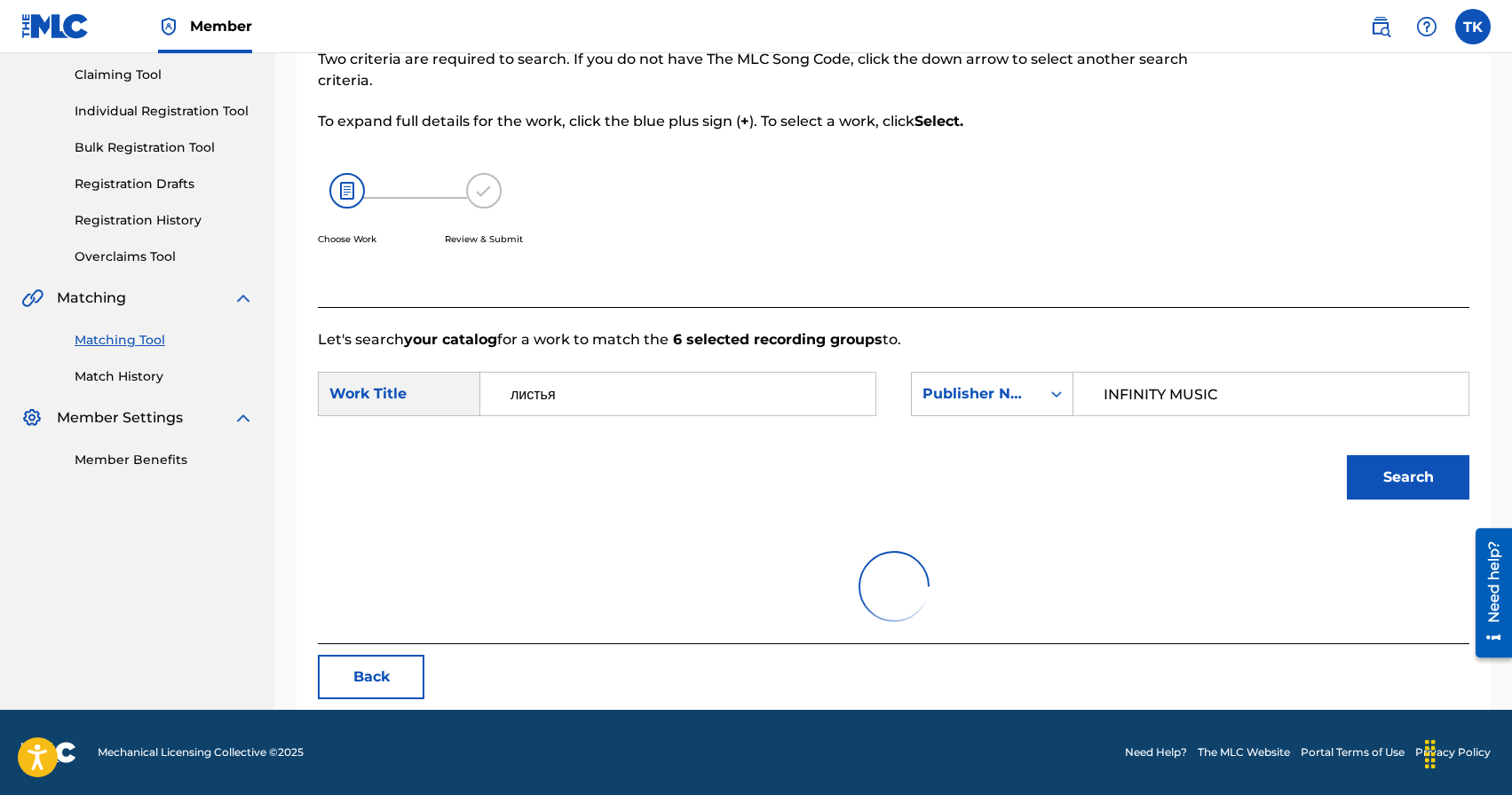
scroll to position [335, 0]
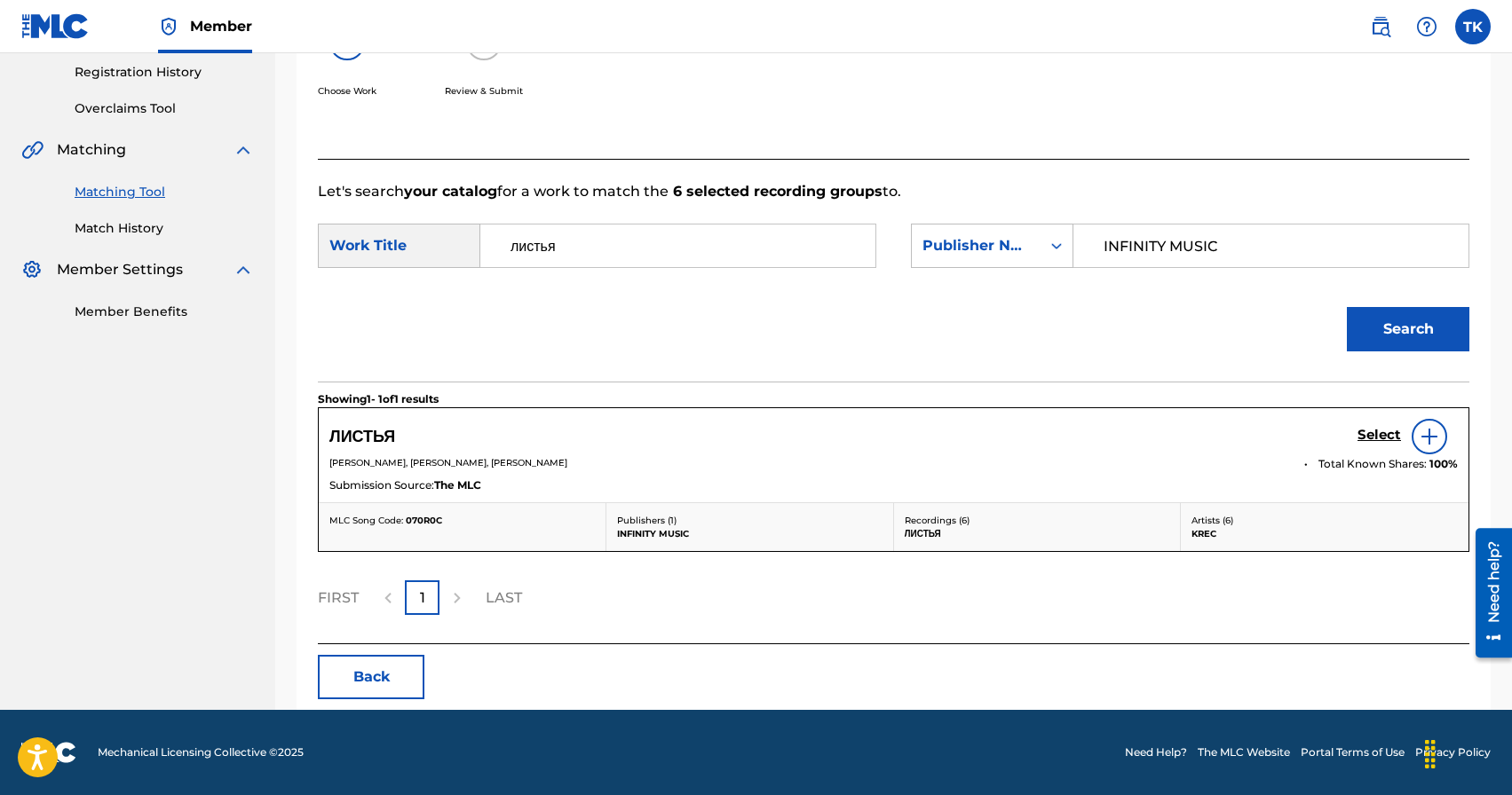
click at [1368, 436] on h5 "Select" at bounding box center [1379, 435] width 44 height 17
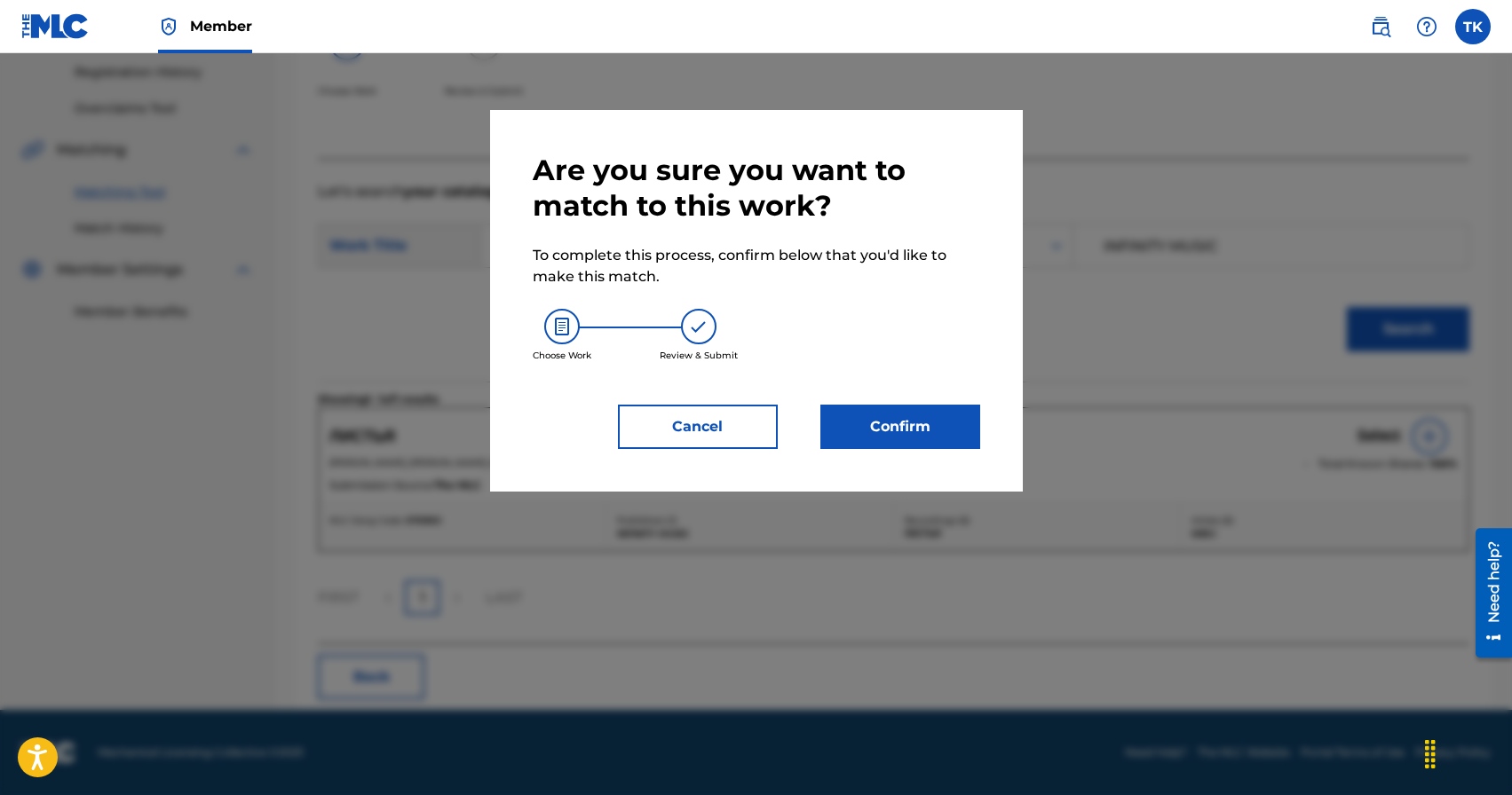
click at [933, 438] on button "Confirm" at bounding box center [900, 427] width 159 height 45
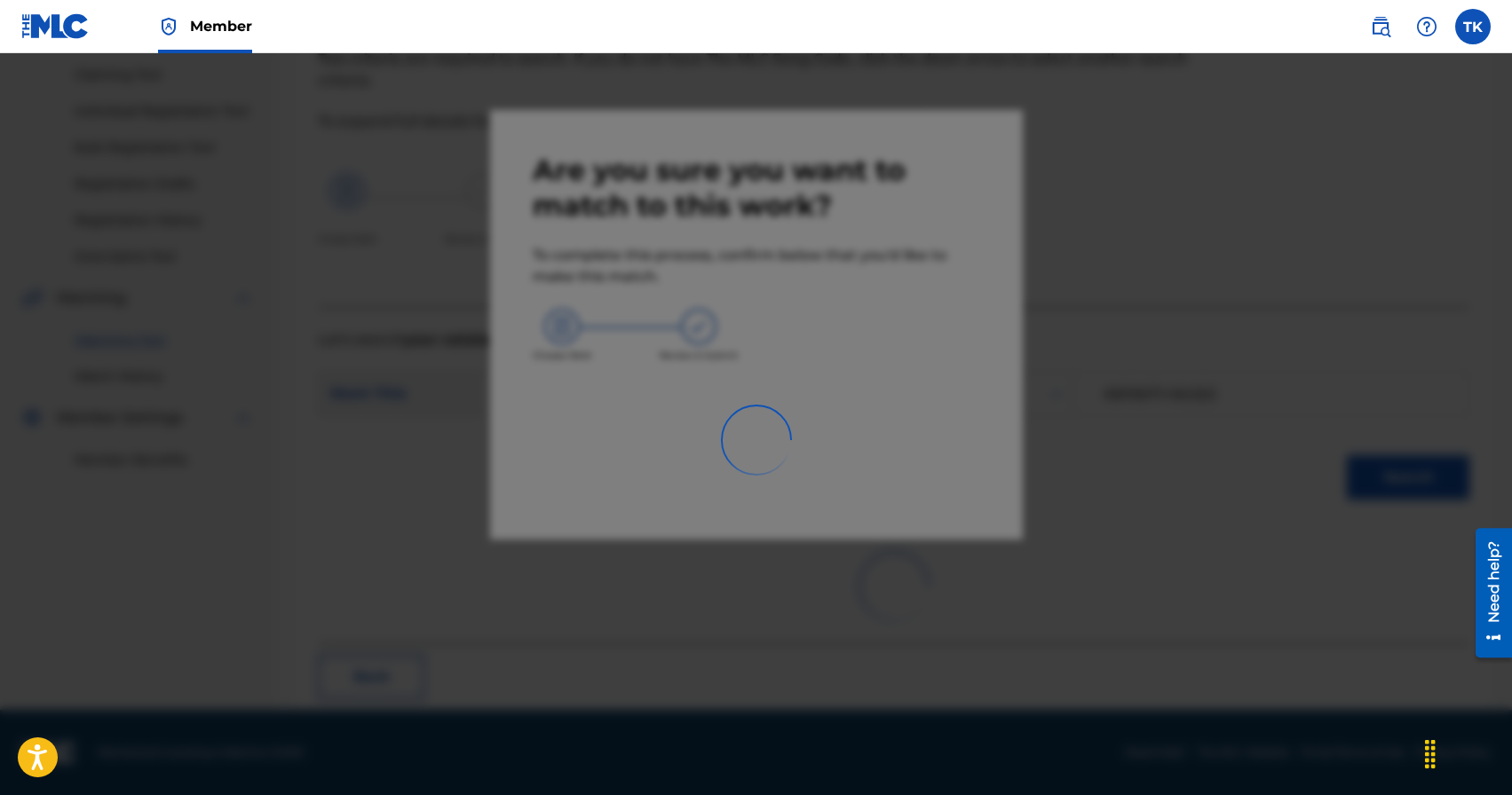
scroll to position [52, 0]
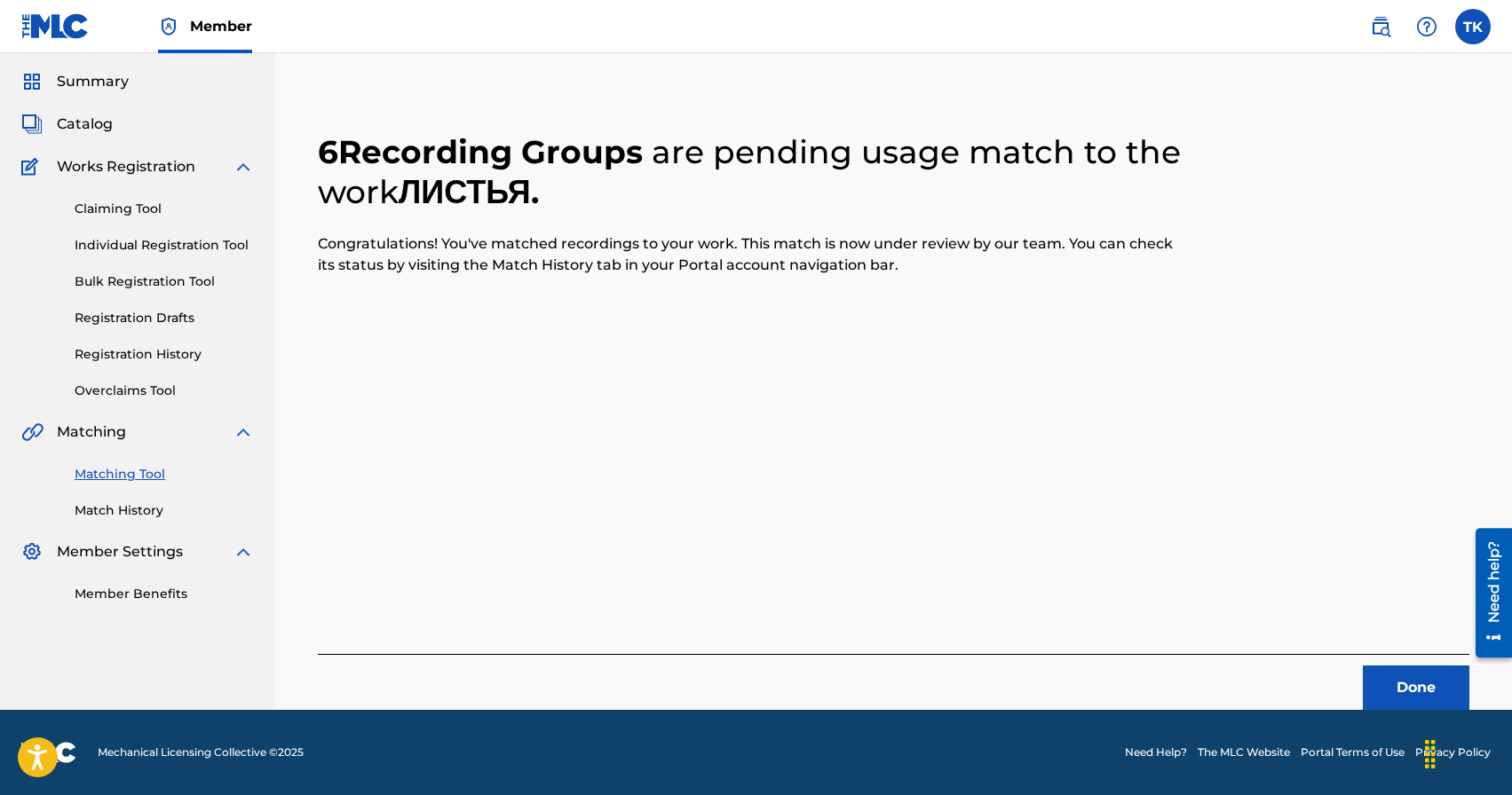
click at [1381, 685] on button "Done" at bounding box center [1416, 688] width 106 height 45
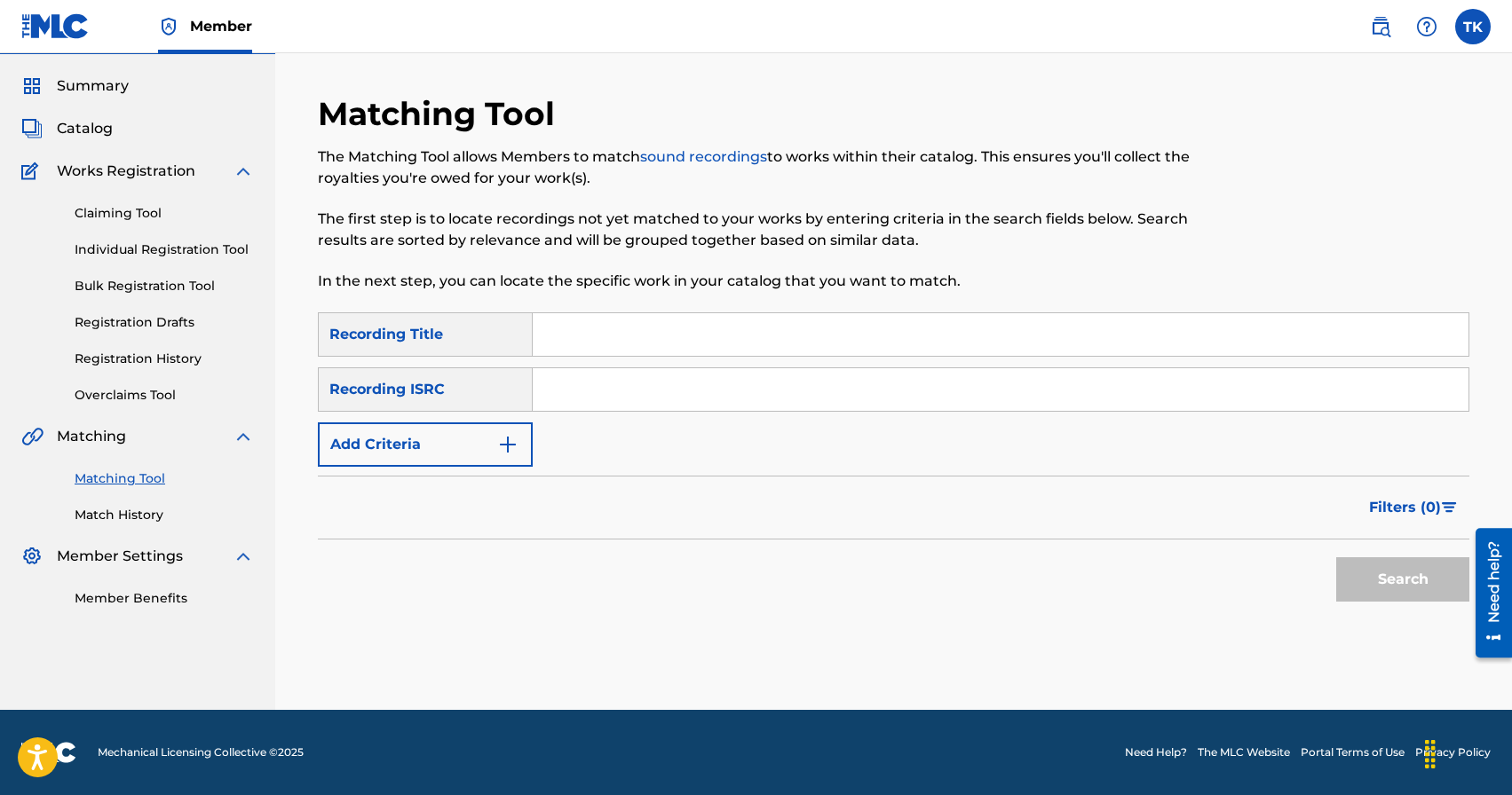
scroll to position [0, 0]
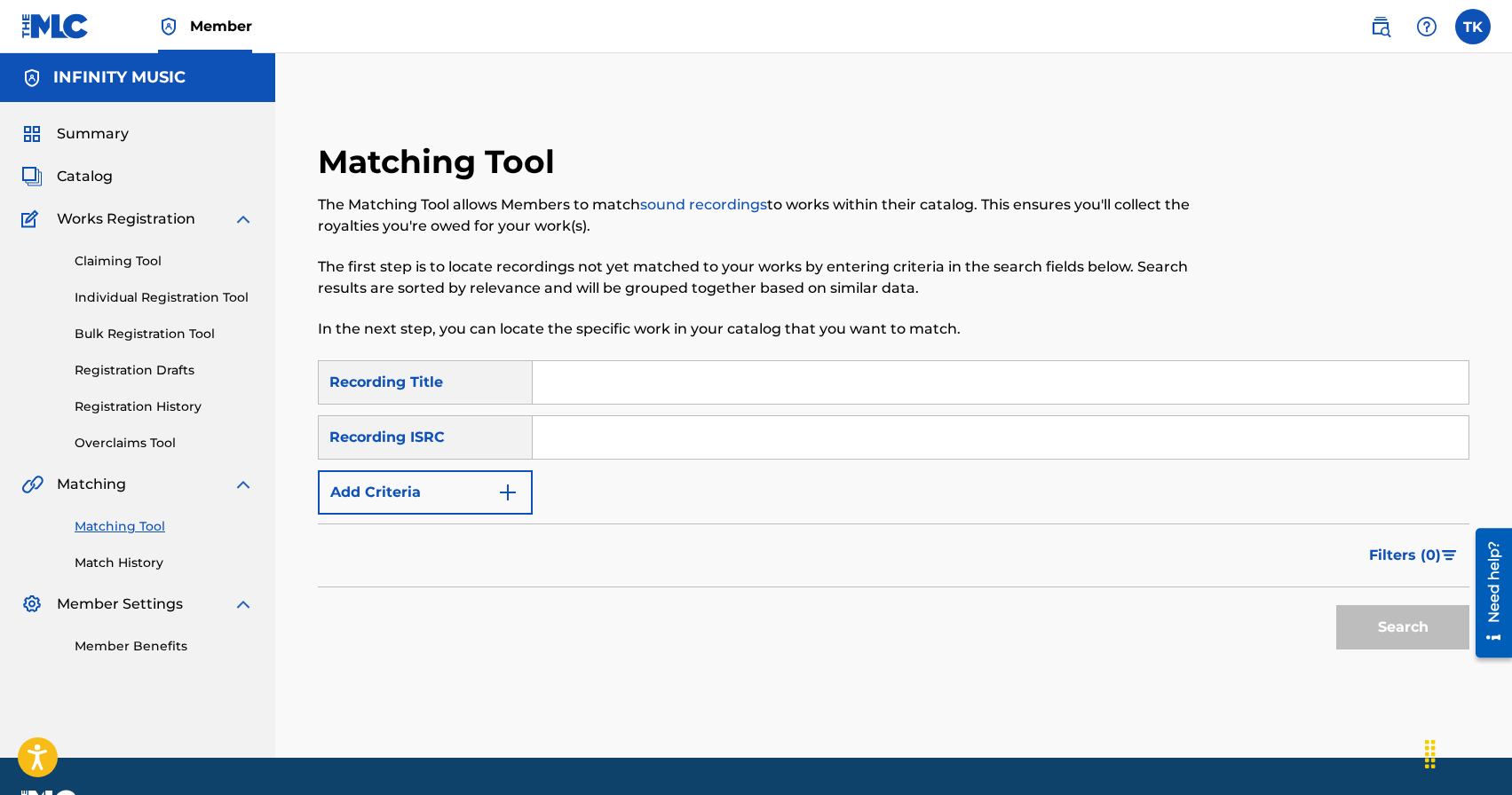
click at [658, 381] on input "Search Form" at bounding box center [1000, 383] width 936 height 43
type input "этот мир"
click at [495, 474] on button "Add Criteria" at bounding box center [425, 493] width 214 height 45
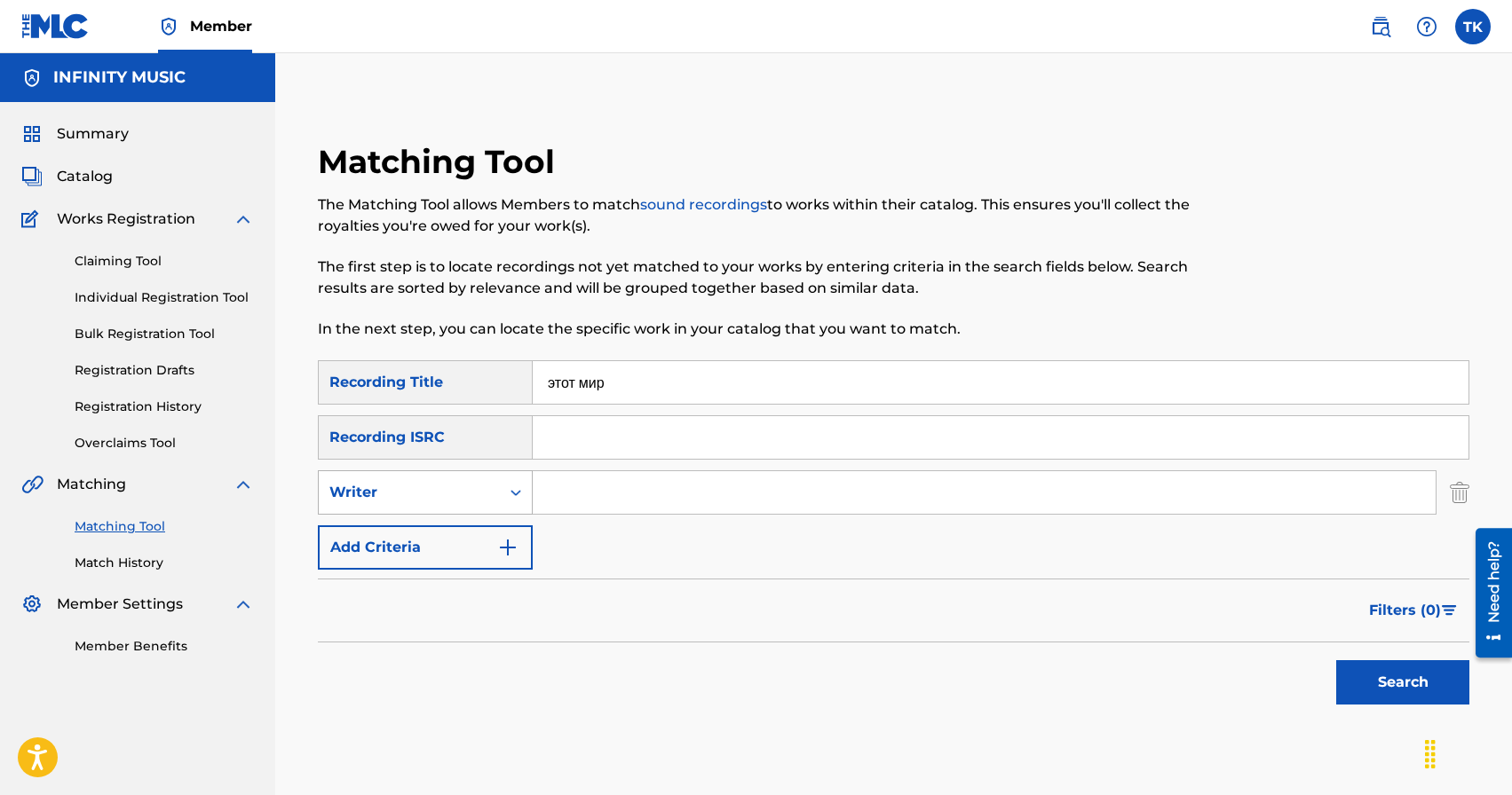
click at [505, 500] on div "Search Form" at bounding box center [515, 492] width 32 height 32
click at [488, 543] on div "Recording Artist" at bounding box center [425, 537] width 213 height 45
click at [589, 501] on input "Search Form" at bounding box center [983, 493] width 903 height 43
type input "KREC"
click at [1391, 673] on button "Search" at bounding box center [1402, 683] width 133 height 45
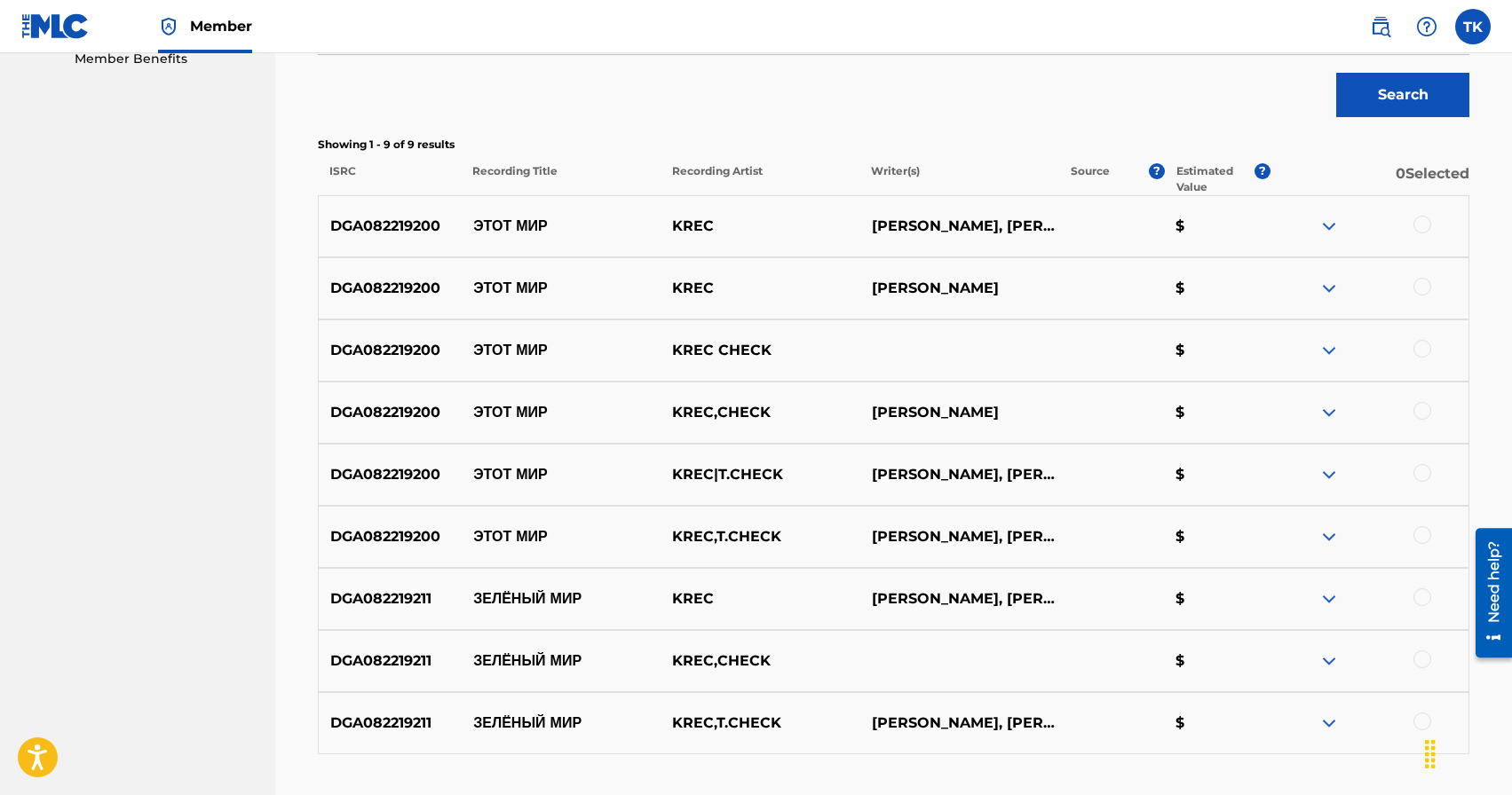
scroll to position [591, 0]
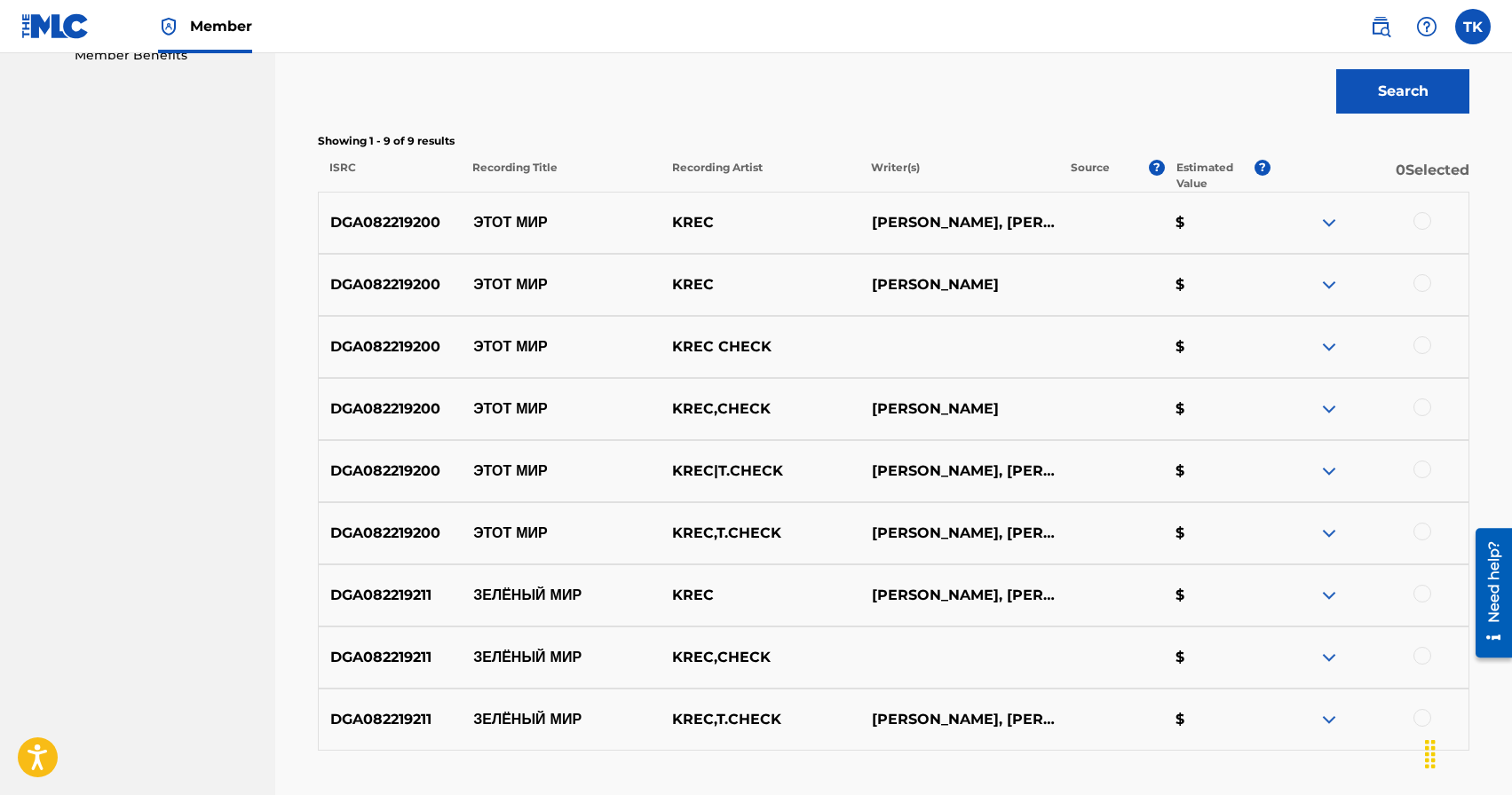
click at [1427, 224] on div at bounding box center [1422, 221] width 18 height 18
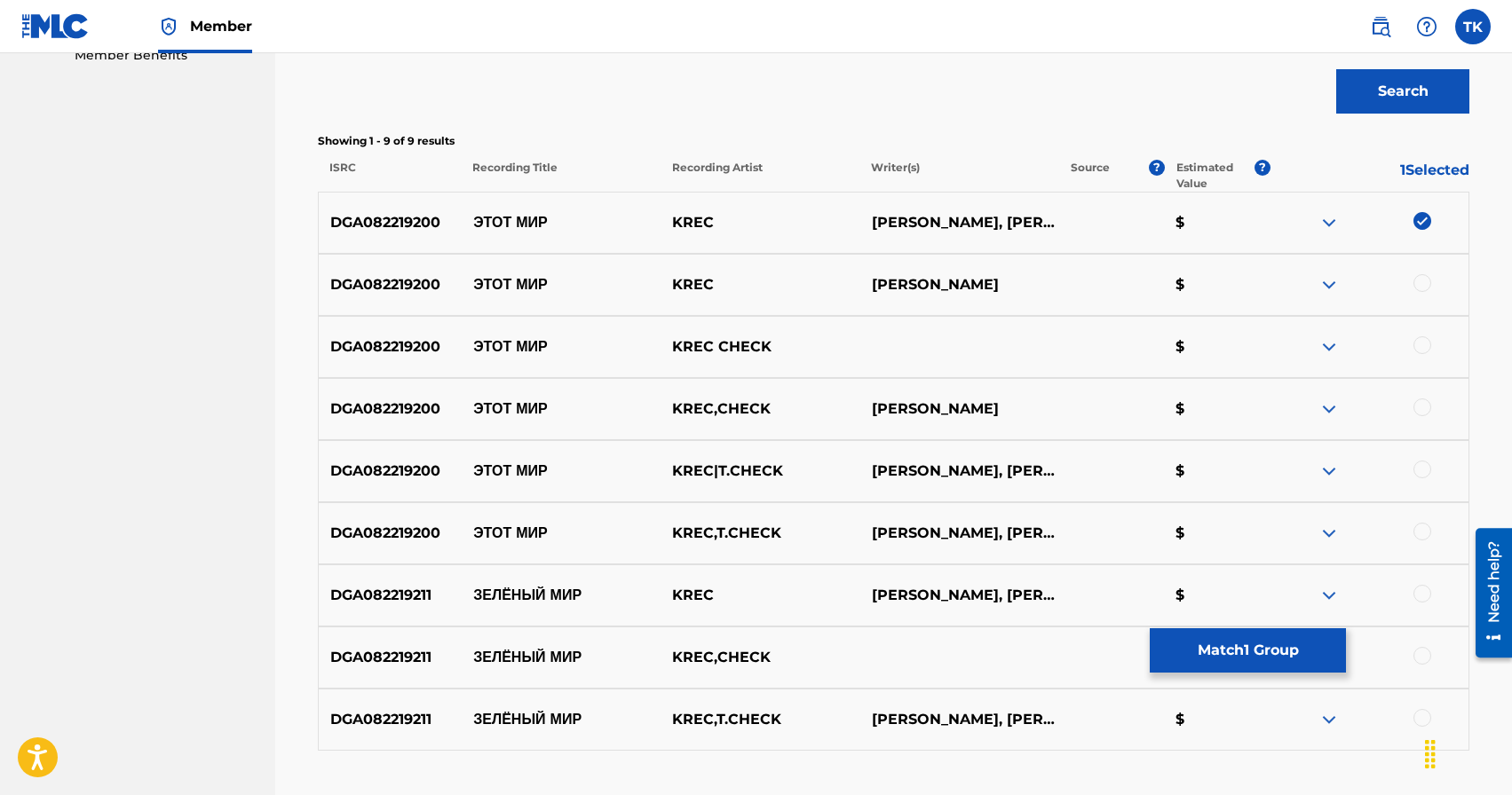
click at [1423, 286] on div at bounding box center [1422, 282] width 18 height 18
click at [1423, 346] on div at bounding box center [1422, 345] width 18 height 18
click at [1425, 409] on div at bounding box center [1422, 407] width 18 height 18
click at [1424, 471] on div at bounding box center [1422, 469] width 18 height 18
click at [1423, 532] on div at bounding box center [1422, 531] width 18 height 18
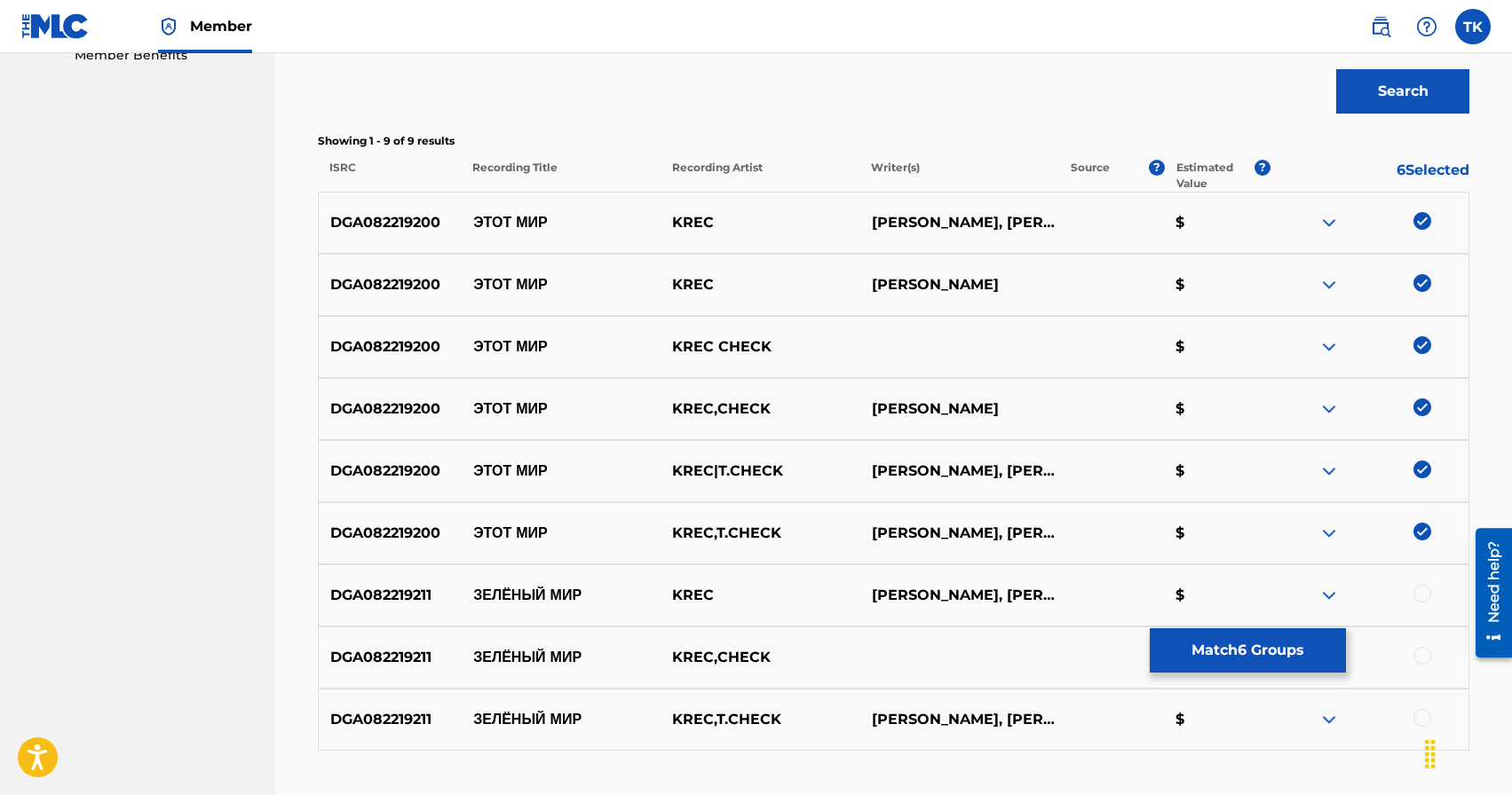
click at [1296, 651] on button "Match 6 Groups" at bounding box center [1247, 651] width 196 height 45
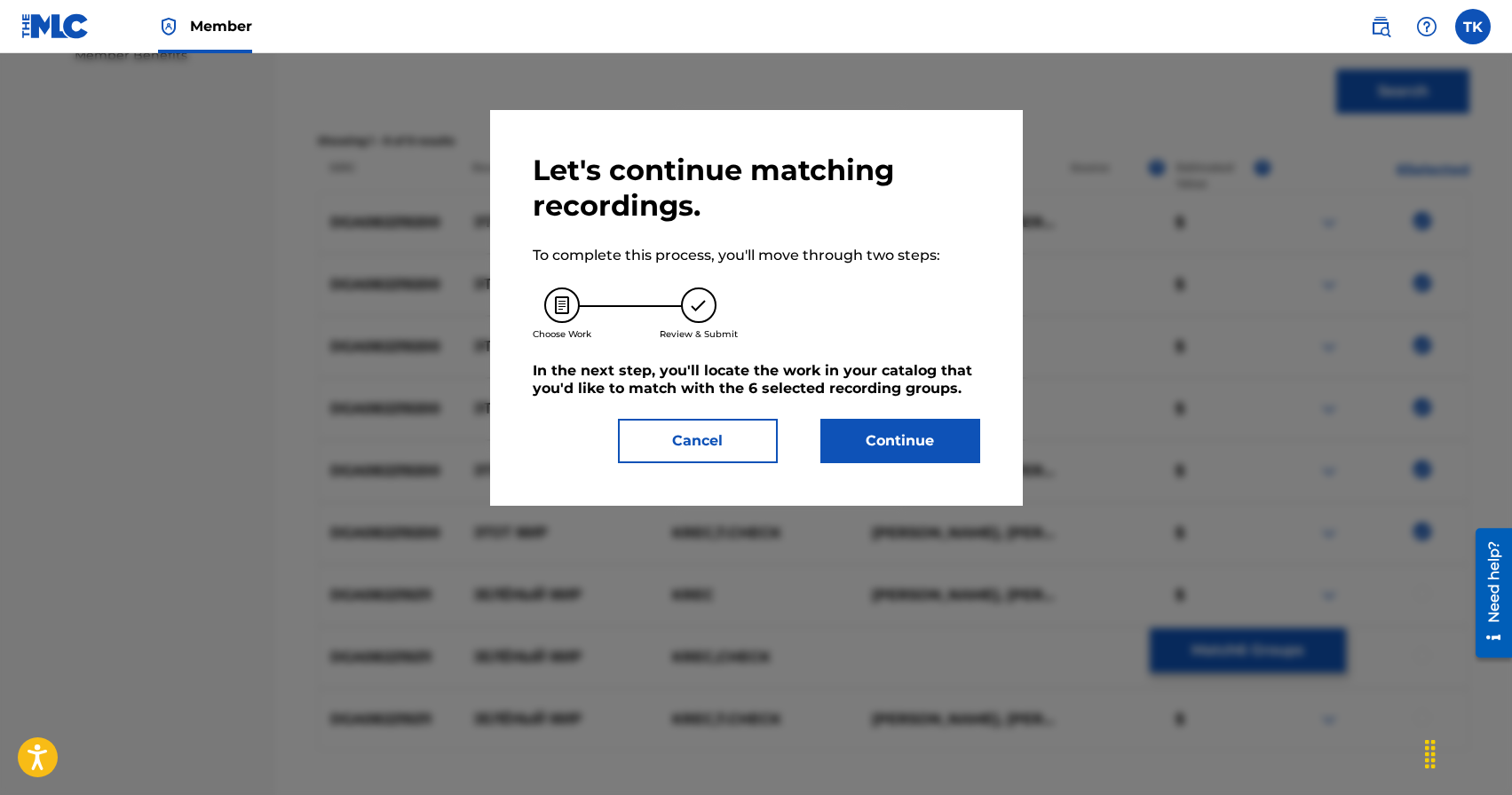
click at [942, 447] on button "Continue" at bounding box center [900, 442] width 159 height 45
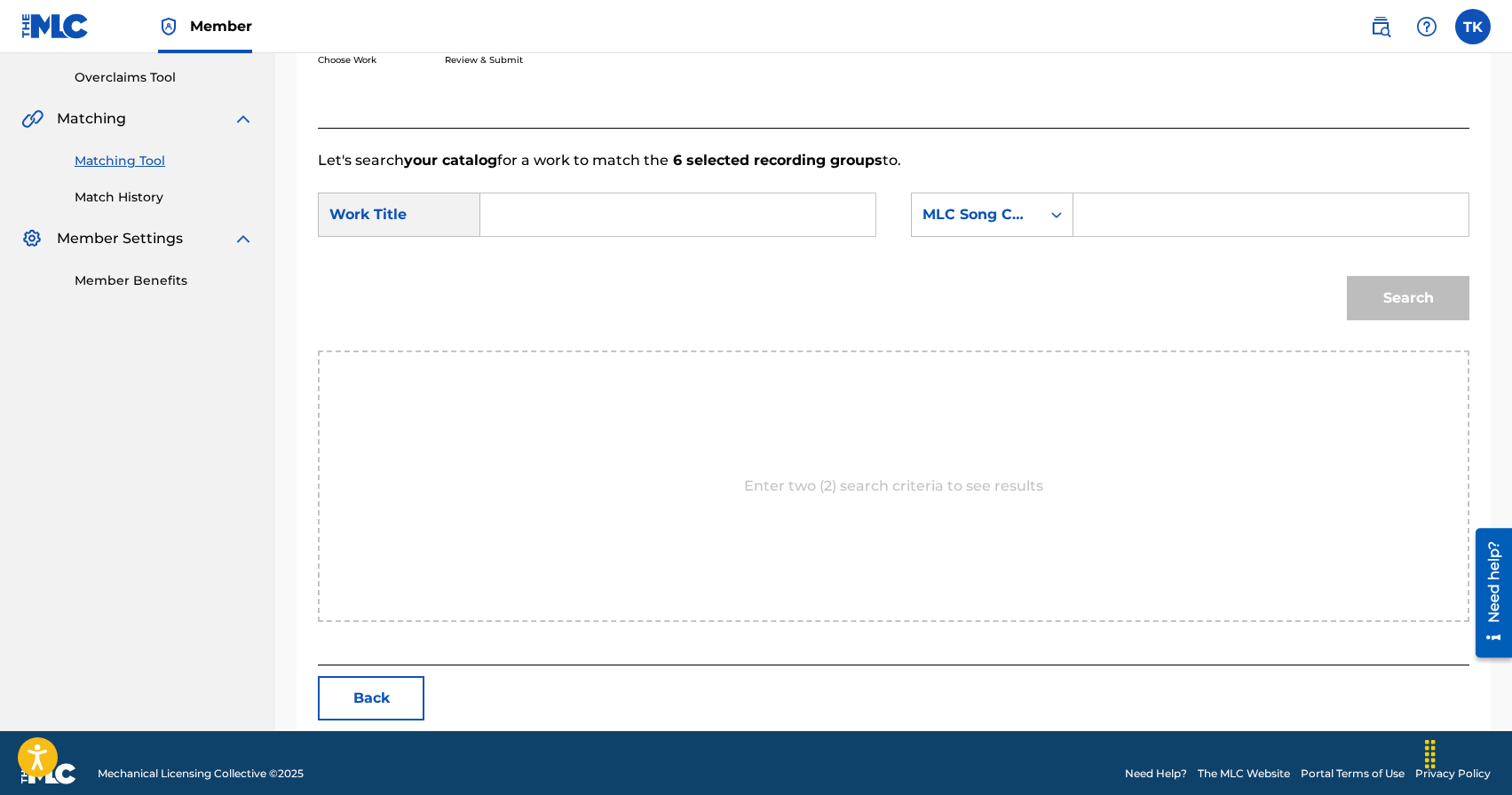
scroll to position [387, 0]
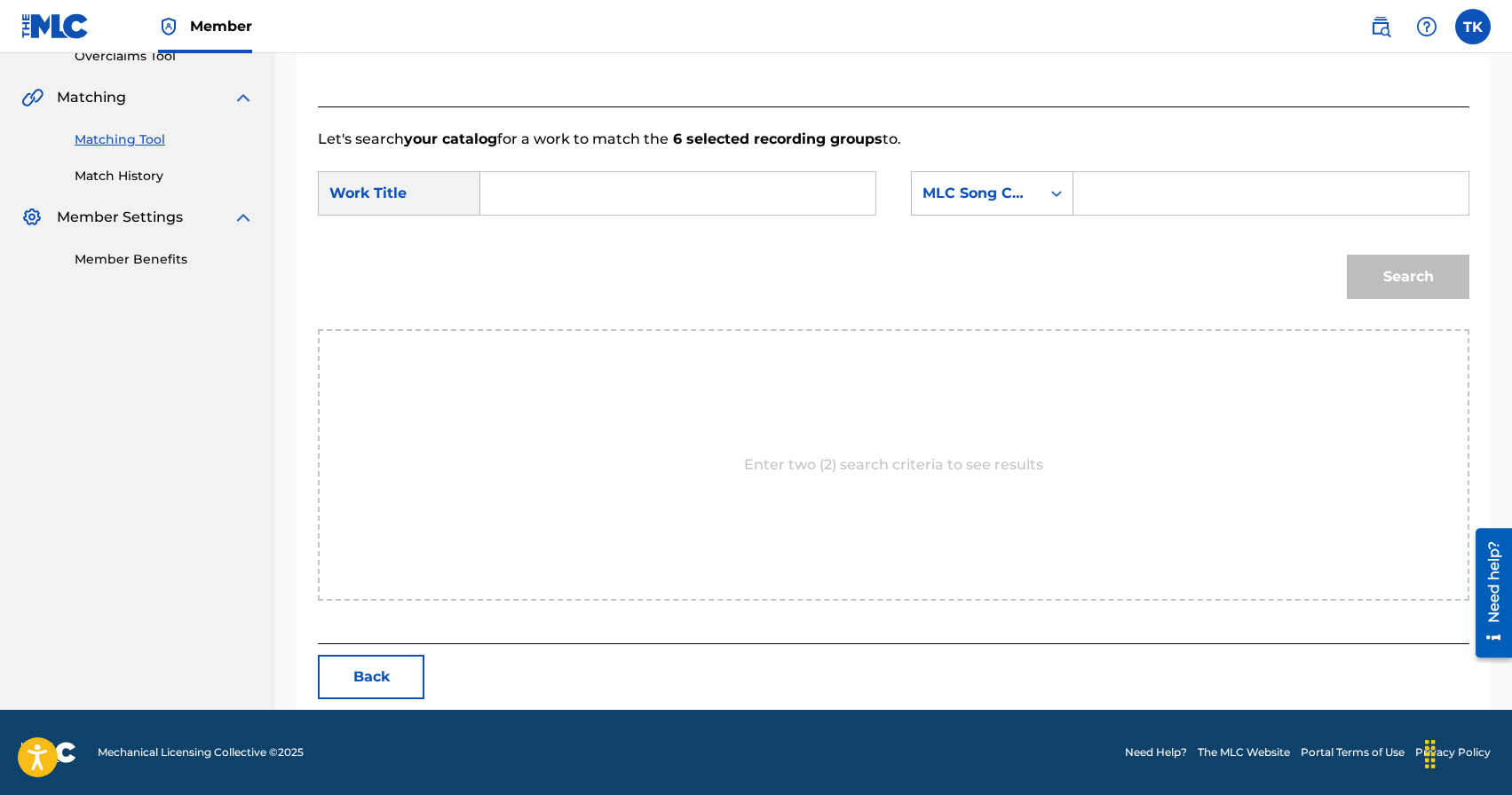
click at [701, 201] on input "Search Form" at bounding box center [677, 194] width 364 height 43
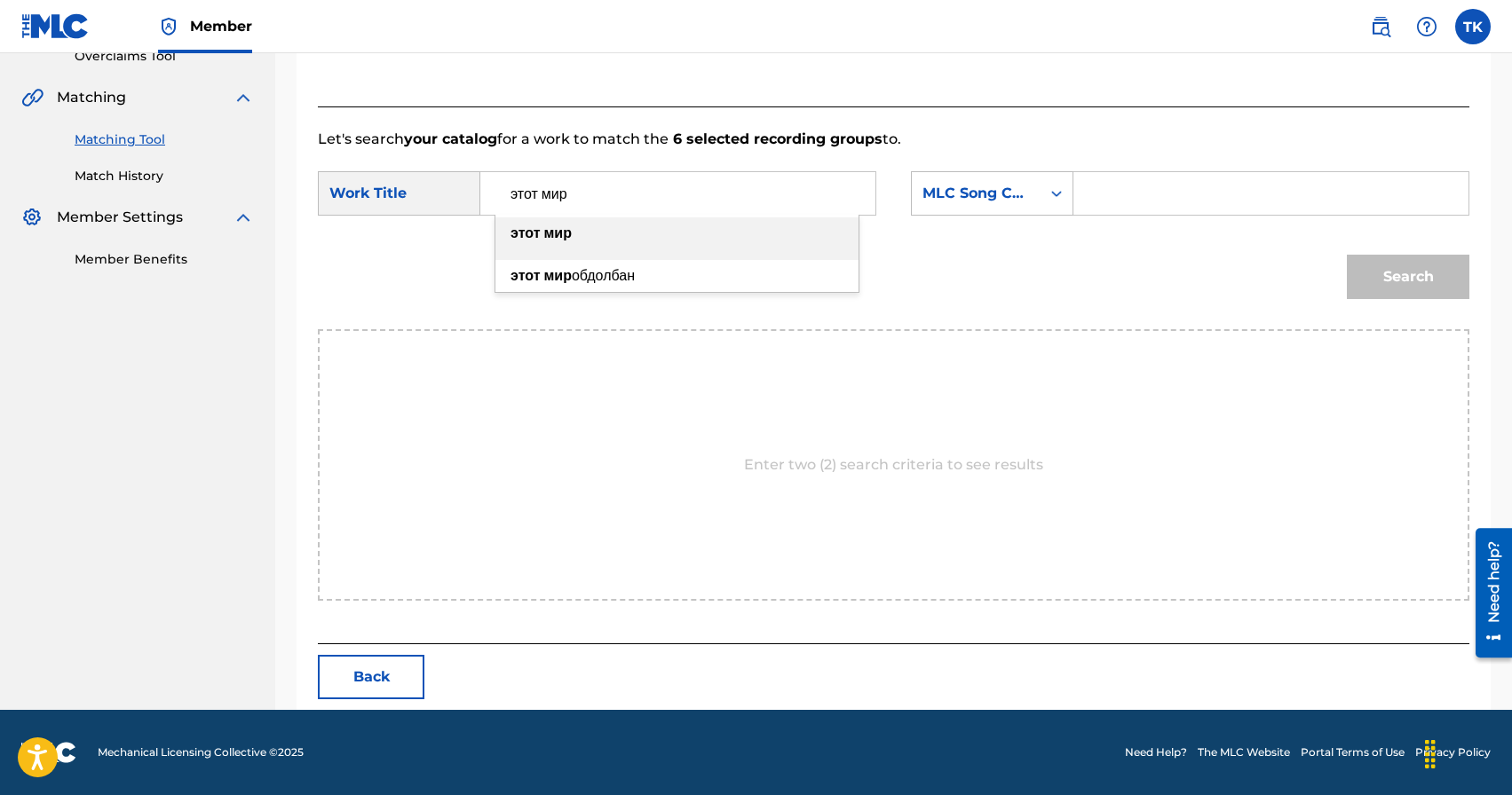
type input "этот мир"
click at [666, 233] on div "этот мир" at bounding box center [677, 233] width 364 height 32
click at [965, 207] on div "MLC Song Code" at bounding box center [976, 194] width 129 height 34
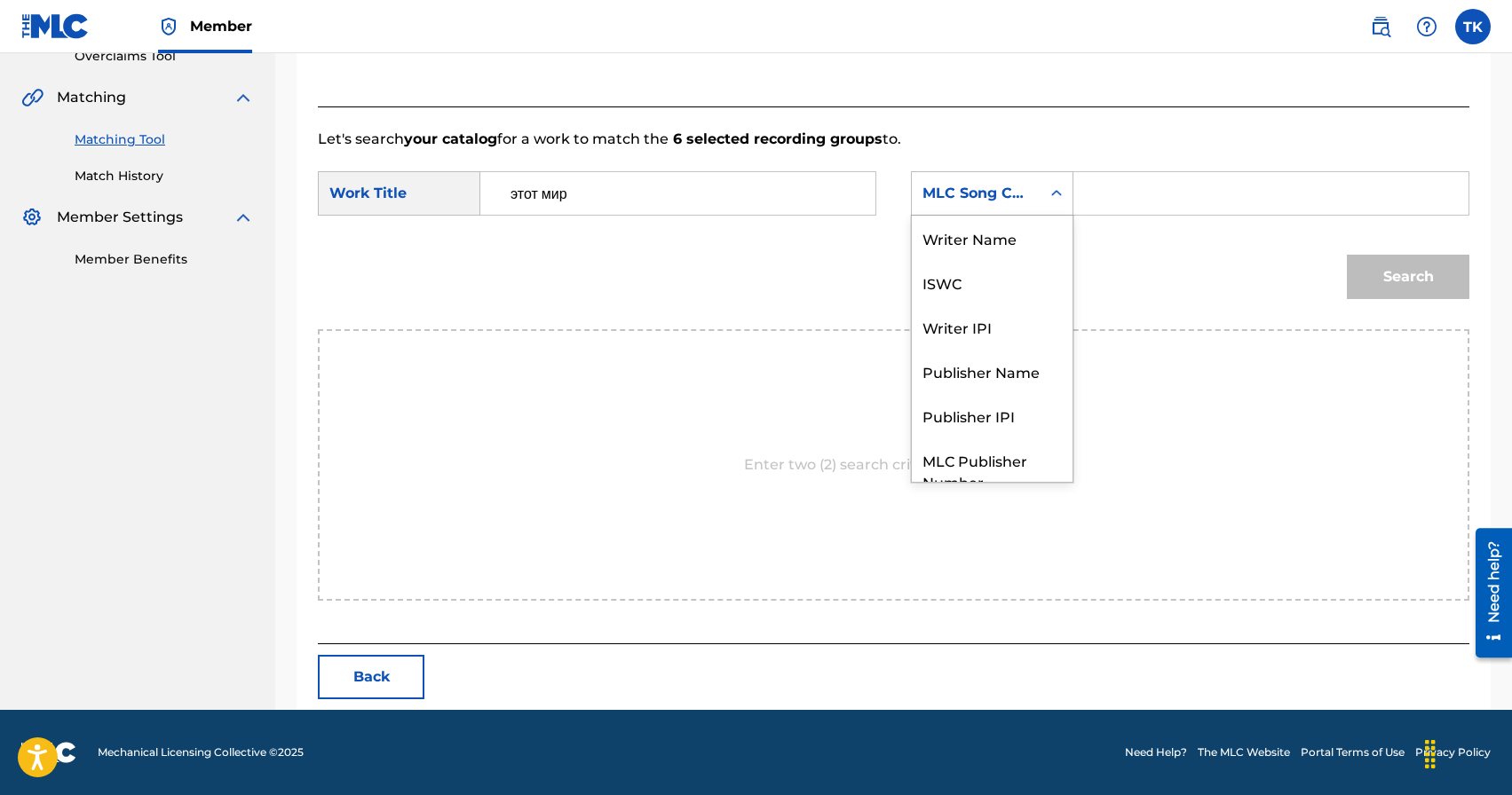
scroll to position [65, 0]
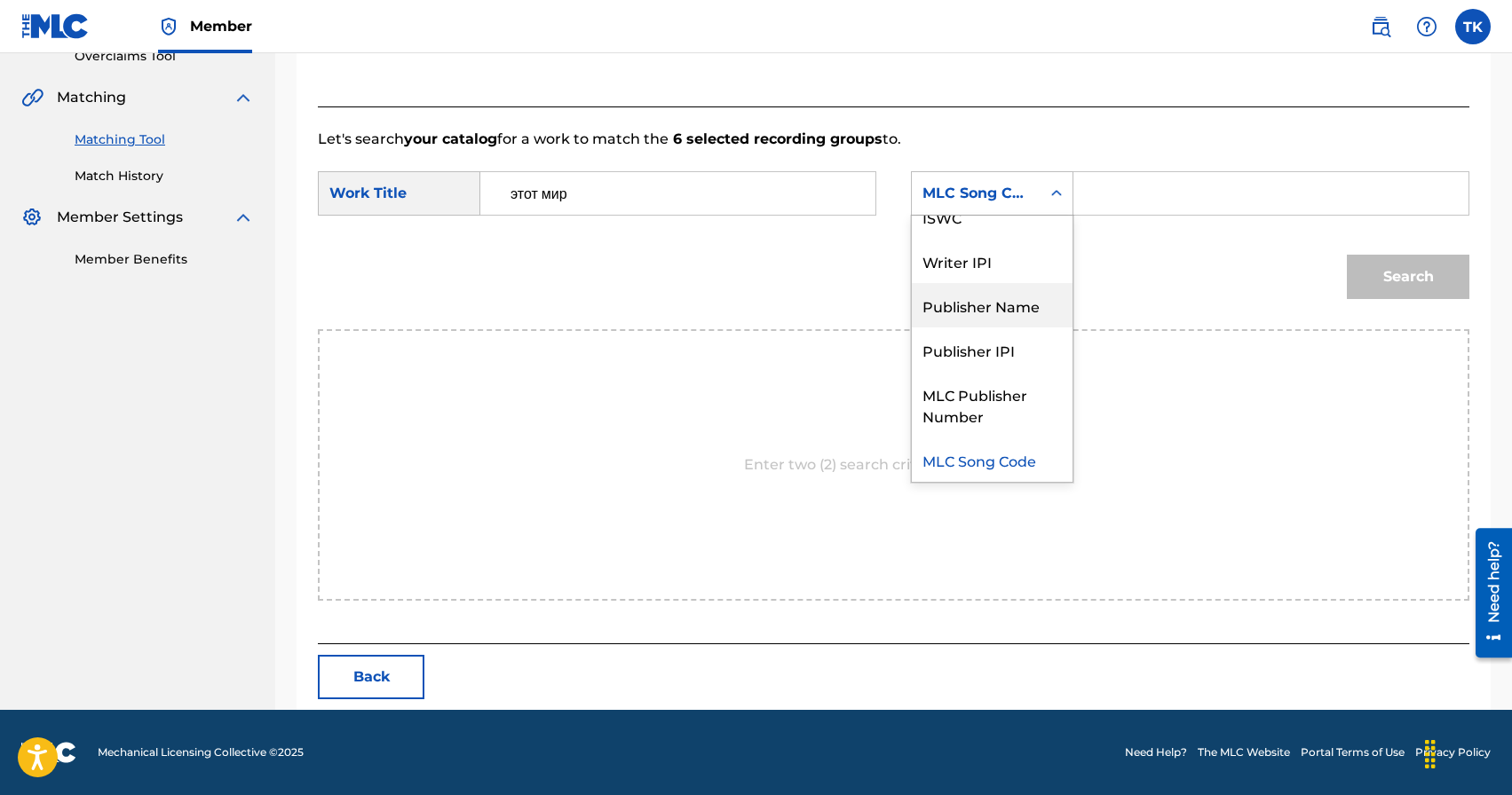
click at [994, 294] on div "Publisher Name" at bounding box center [992, 306] width 160 height 45
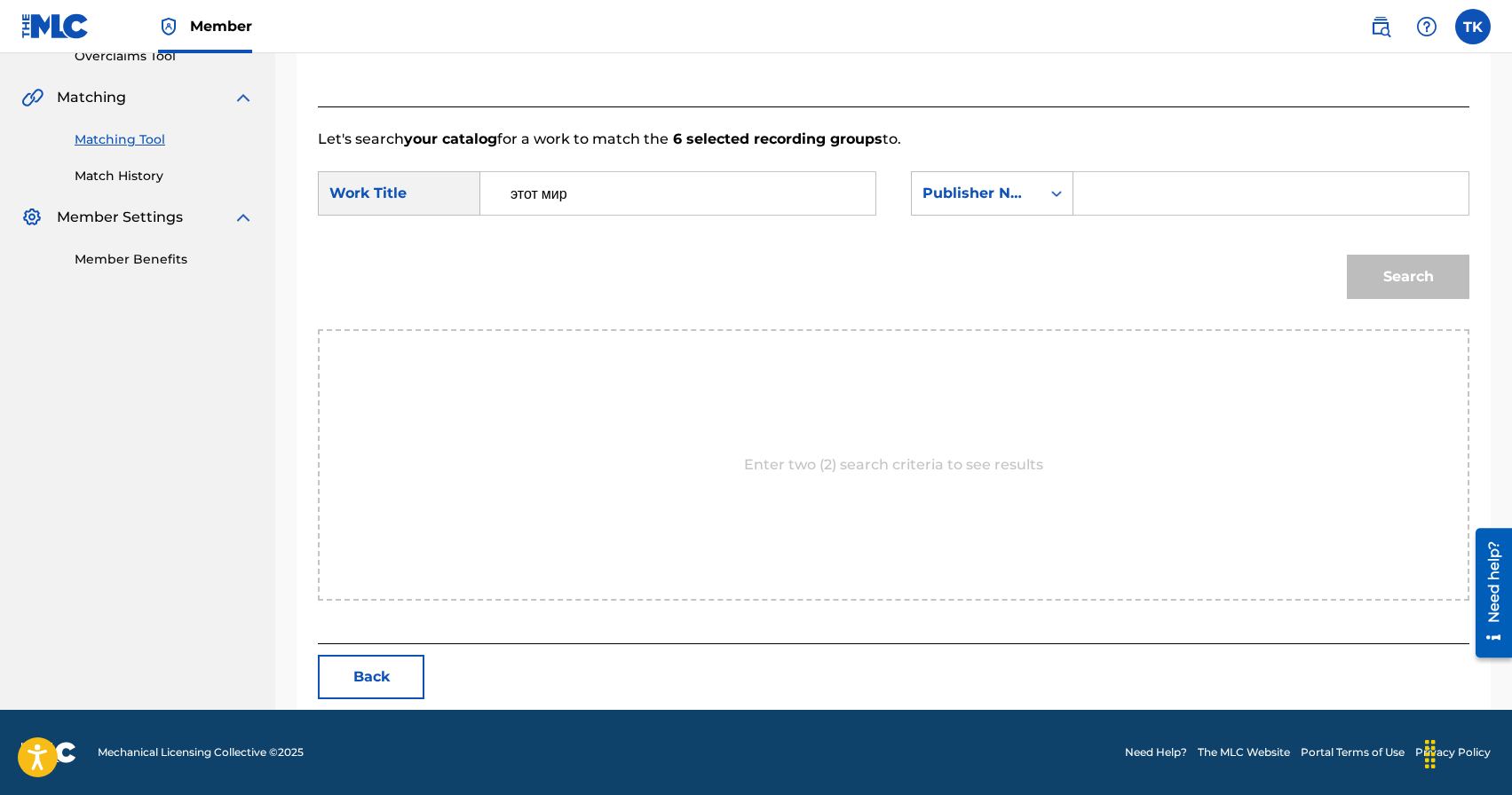
click at [1155, 189] on input "Search Form" at bounding box center [1271, 194] width 364 height 43
type input "INFINITY MUSIC"
click at [1406, 281] on button "Search" at bounding box center [1408, 277] width 122 height 45
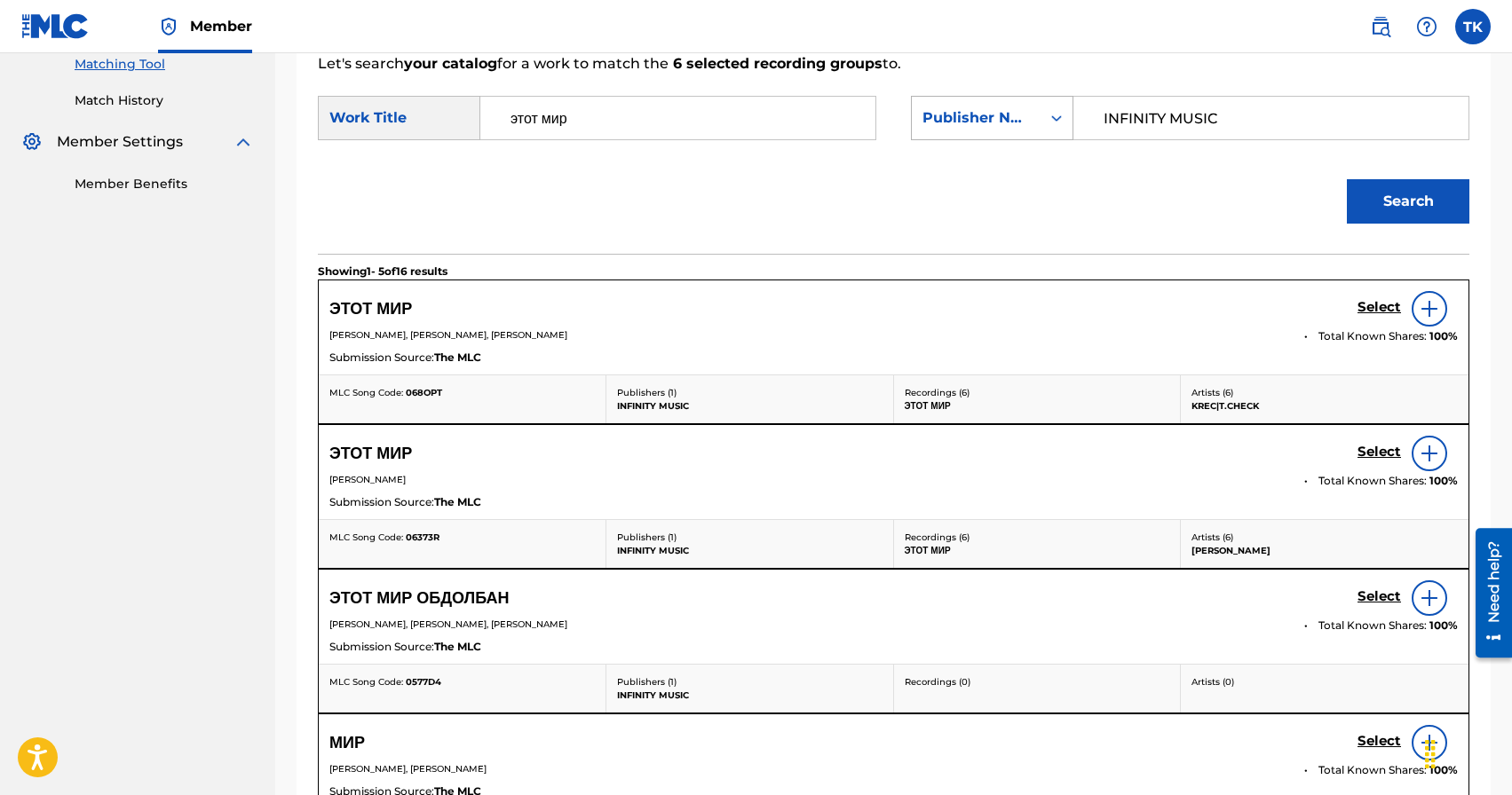
scroll to position [461, 0]
click at [1366, 308] on h5 "Select" at bounding box center [1379, 308] width 44 height 17
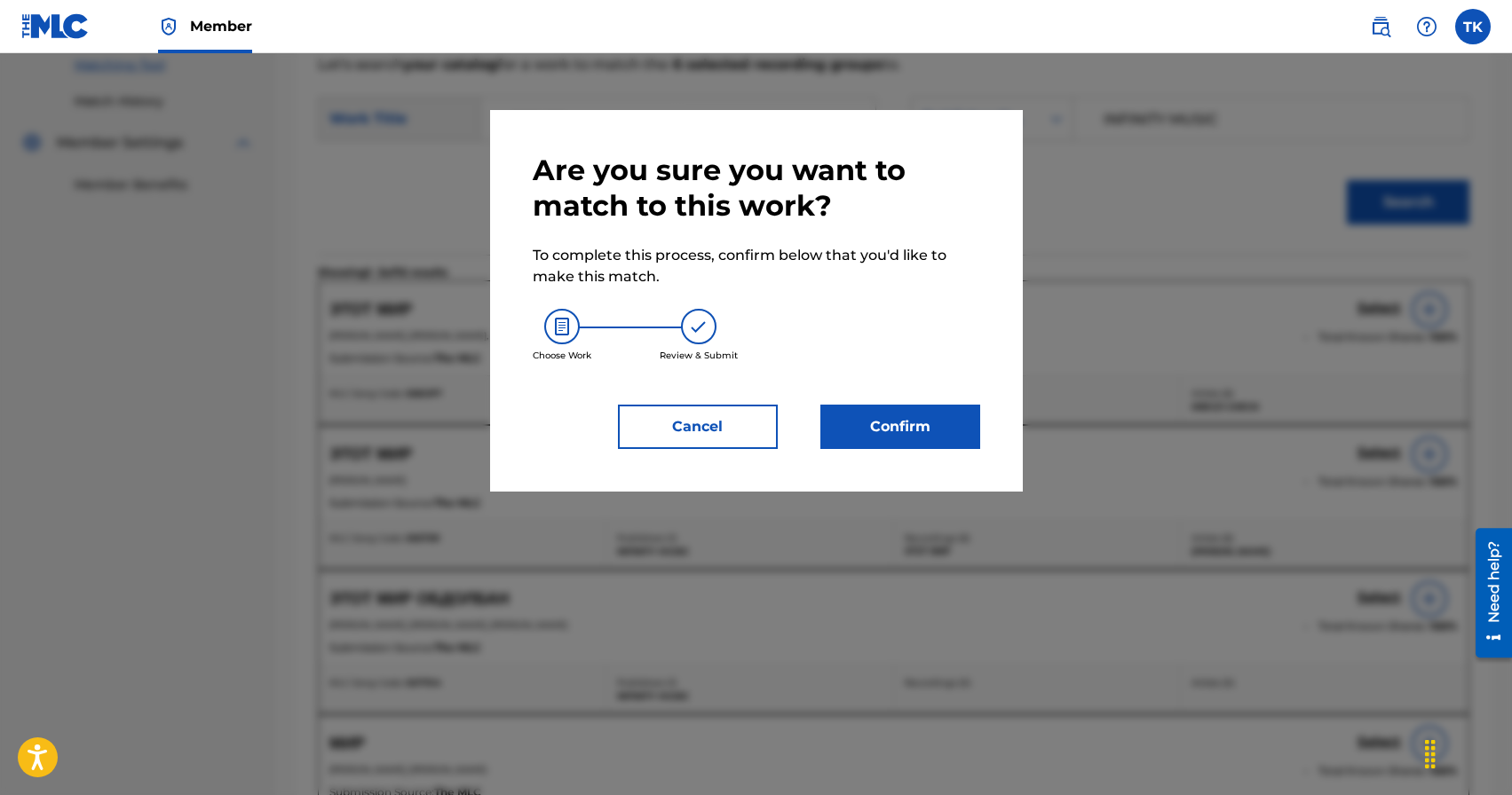
click at [928, 421] on button "Confirm" at bounding box center [900, 427] width 159 height 45
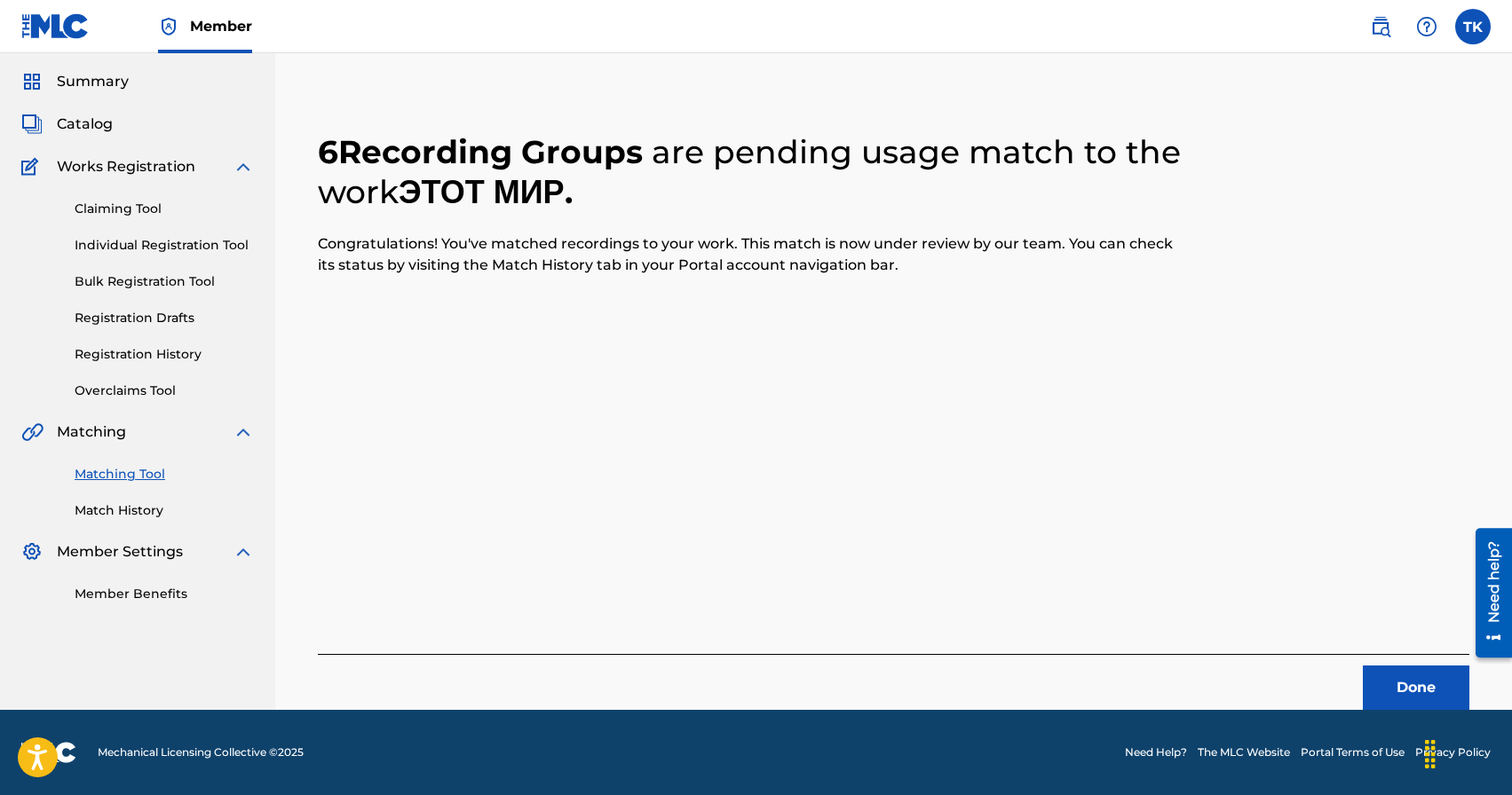
scroll to position [52, 0]
click at [1406, 706] on button "Done" at bounding box center [1416, 688] width 106 height 45
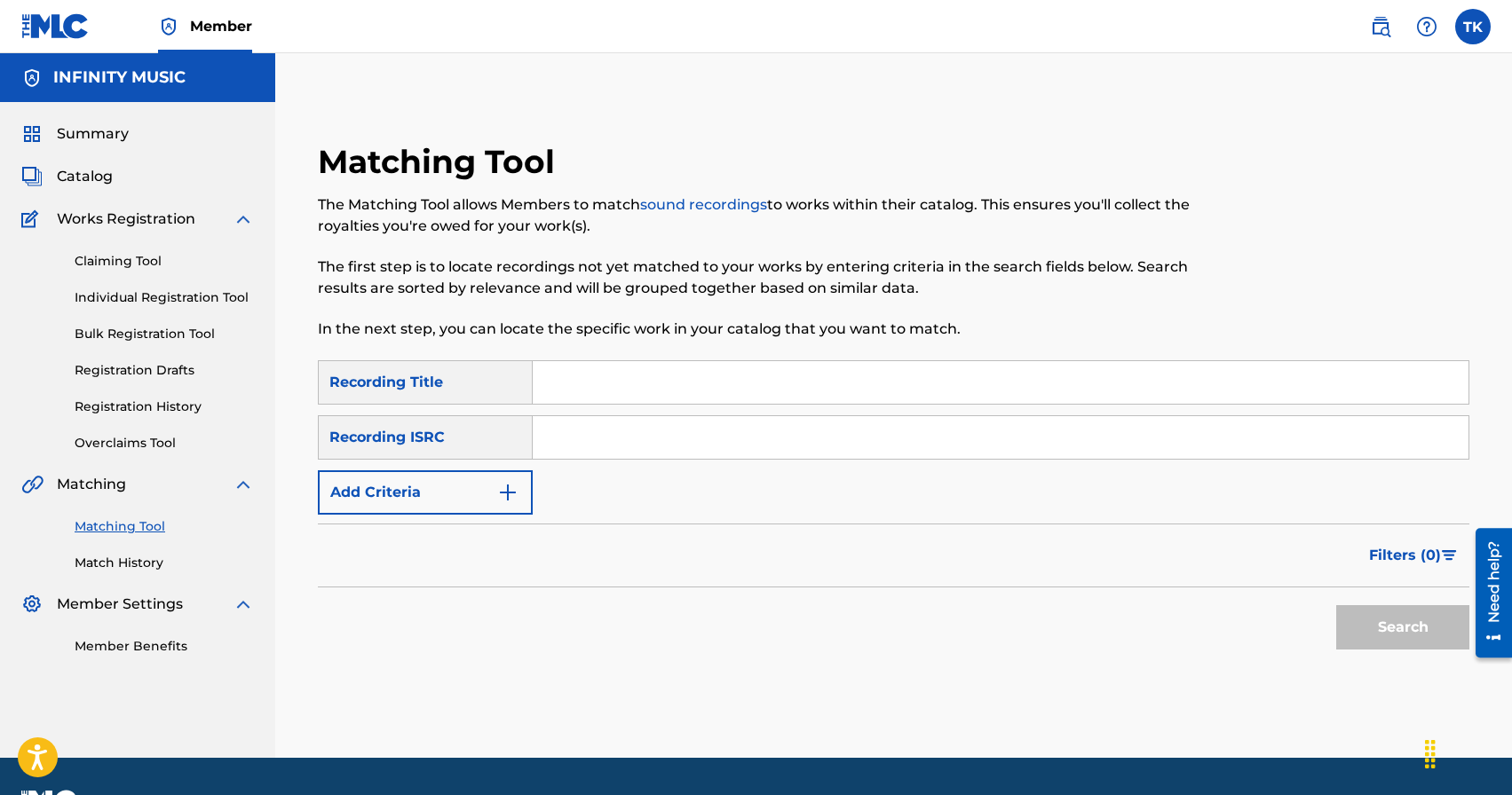
click at [657, 370] on input "Search Form" at bounding box center [1000, 383] width 936 height 43
type input "в урбане"
click at [502, 496] on img "Search Form" at bounding box center [507, 492] width 21 height 21
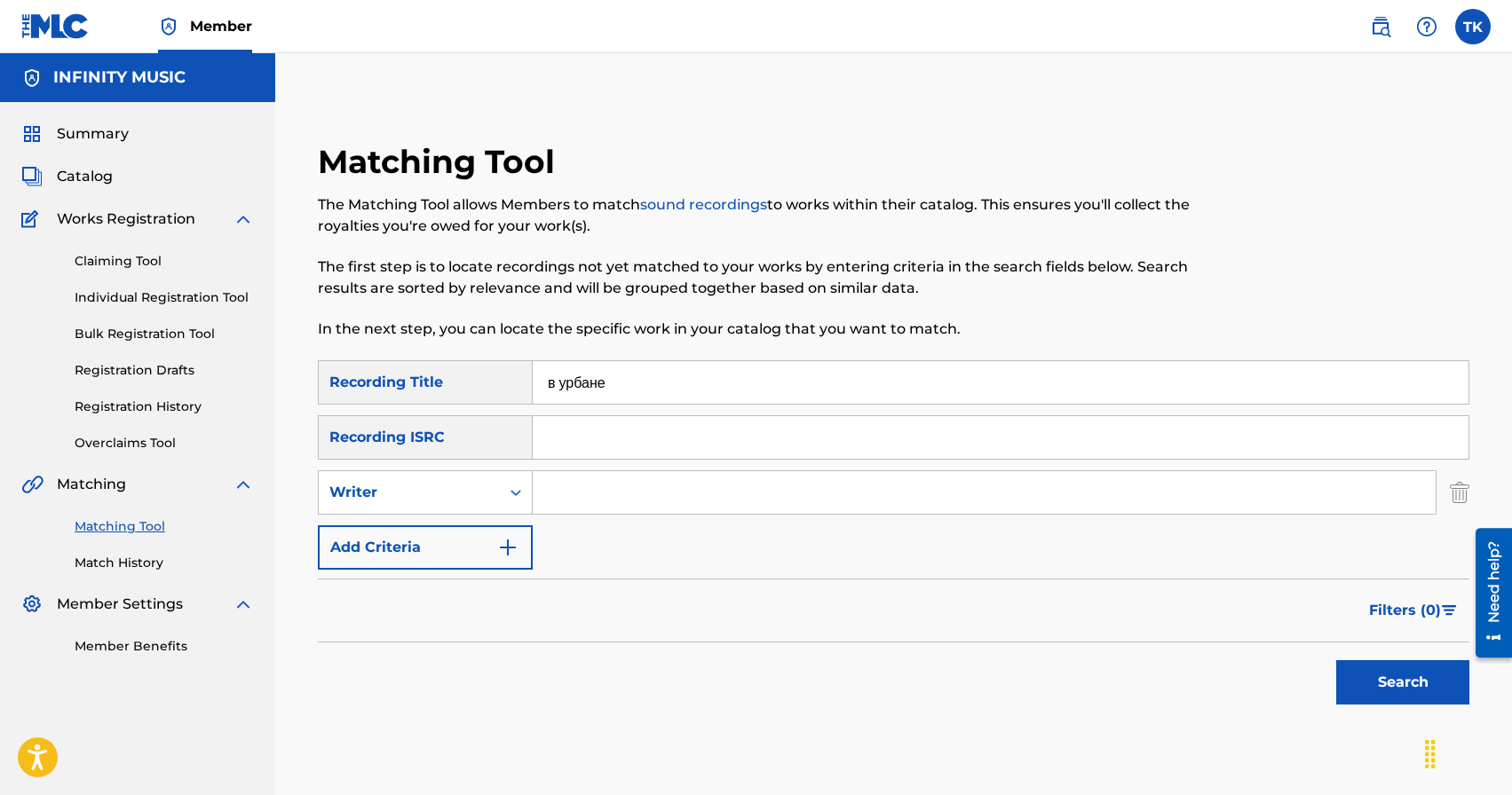
click at [502, 496] on div "Search Form" at bounding box center [515, 492] width 32 height 32
click at [497, 531] on div "Recording Artist" at bounding box center [425, 537] width 213 height 45
click at [580, 491] on input "Search Form" at bounding box center [983, 493] width 903 height 43
type input "KREC"
click at [1371, 680] on button "Search" at bounding box center [1402, 683] width 133 height 45
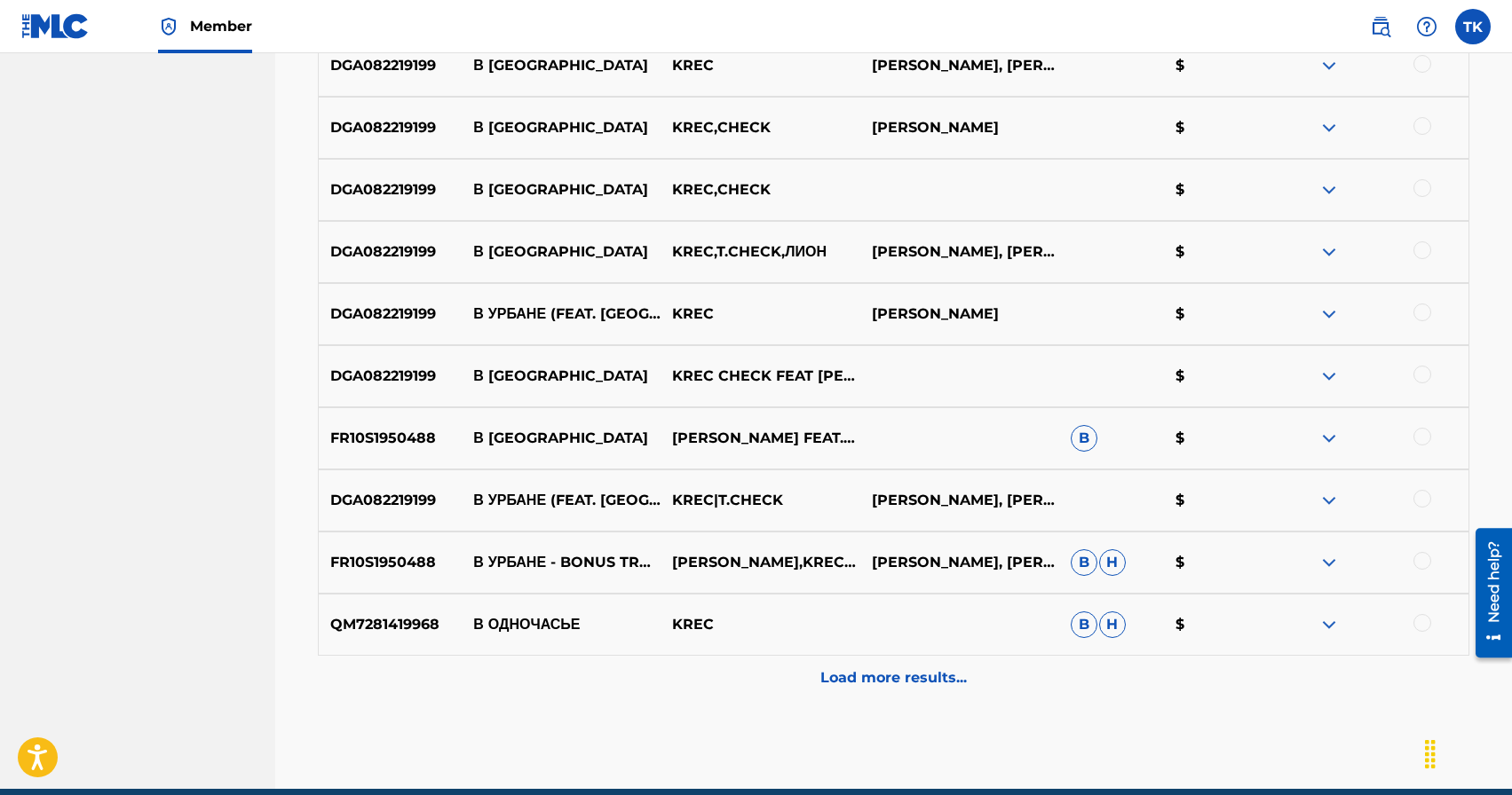
scroll to position [763, 0]
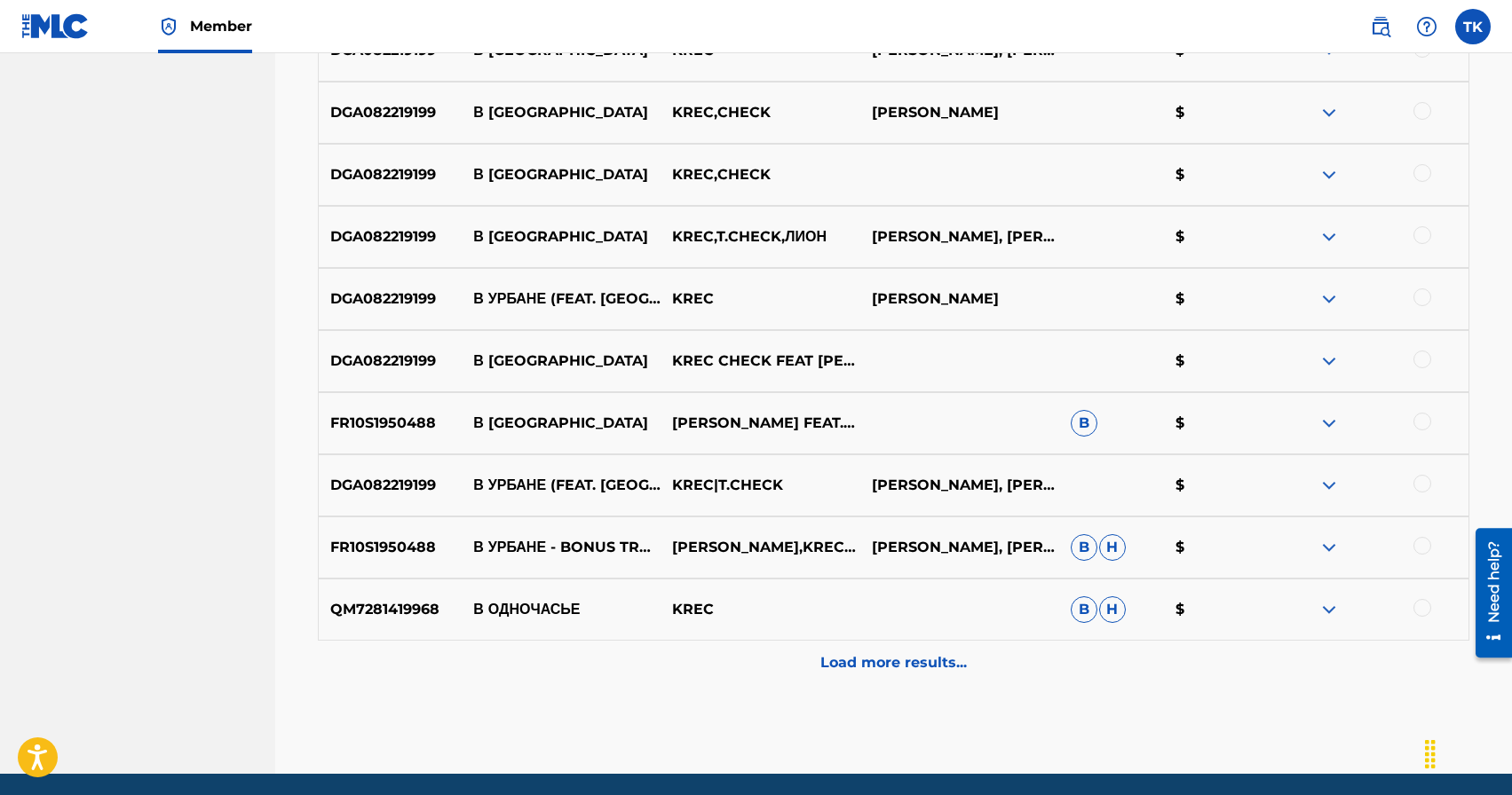
click at [1423, 546] on div at bounding box center [1422, 545] width 18 height 18
click at [1424, 482] on div at bounding box center [1422, 484] width 18 height 18
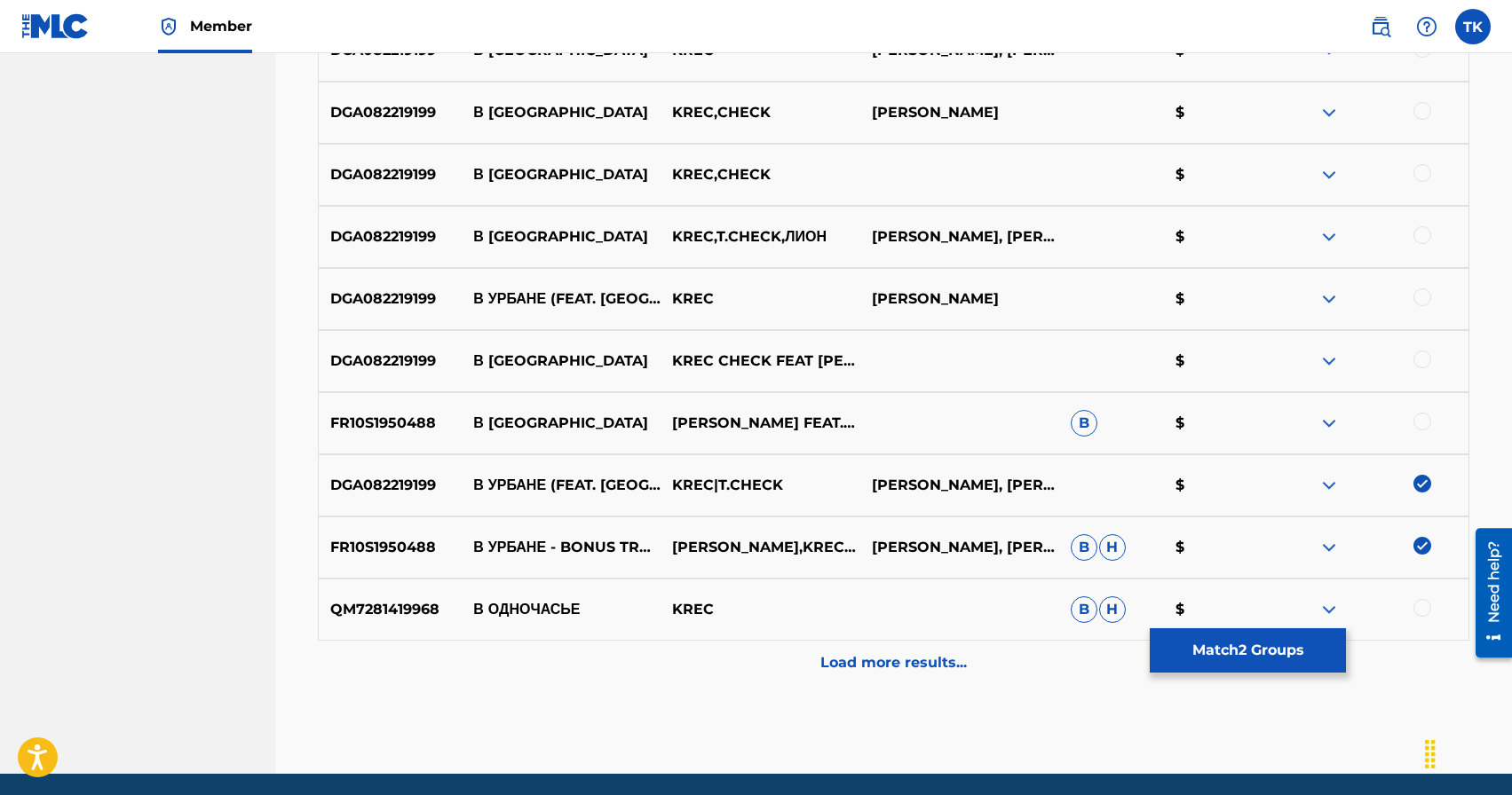
click at [1422, 419] on div at bounding box center [1422, 421] width 18 height 18
click at [1420, 361] on div at bounding box center [1422, 359] width 18 height 18
click at [1421, 299] on div at bounding box center [1422, 297] width 18 height 18
click at [1418, 239] on div at bounding box center [1422, 235] width 18 height 18
click at [1420, 169] on div at bounding box center [1422, 172] width 18 height 18
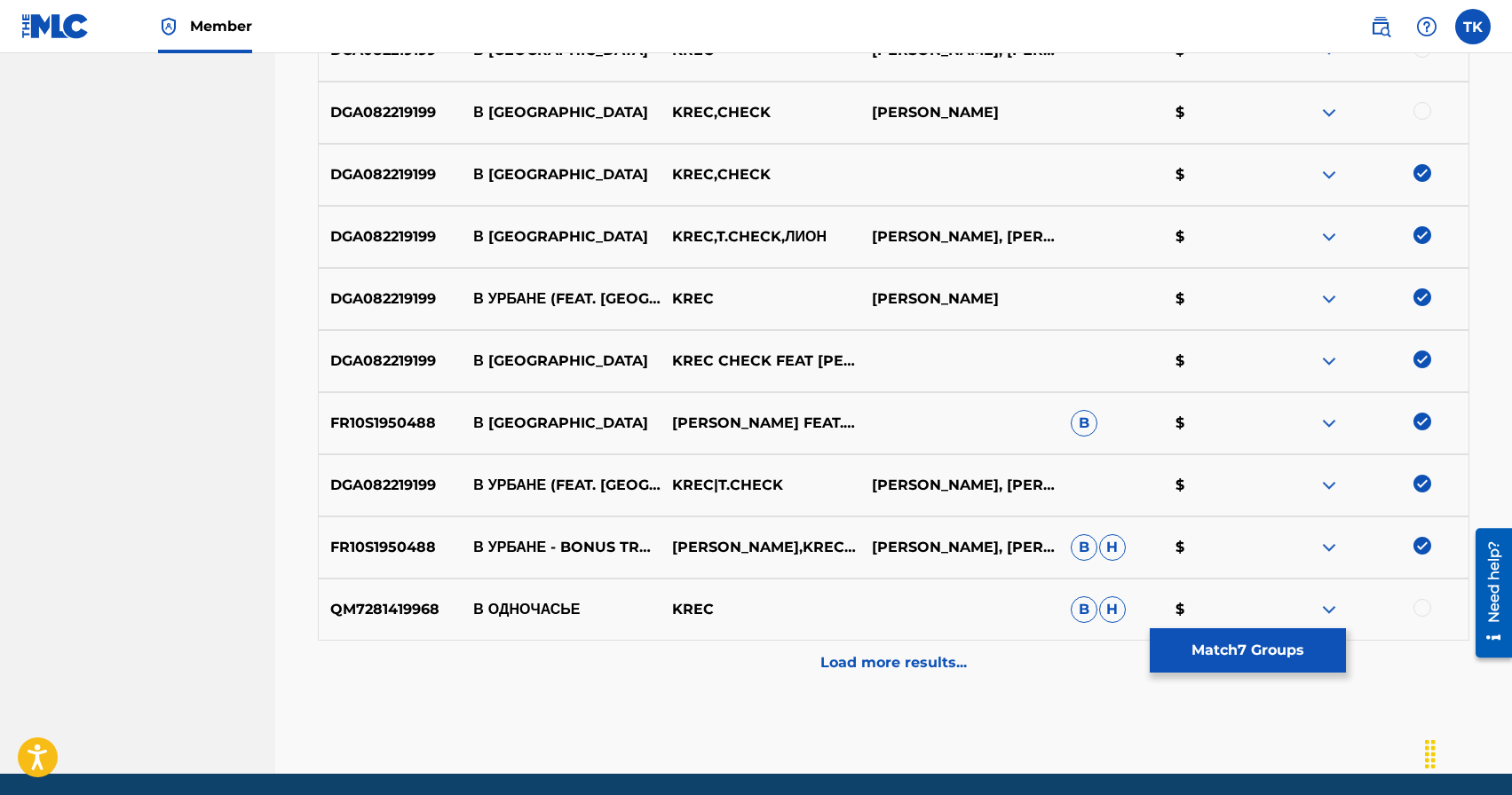
click at [1422, 113] on div at bounding box center [1422, 111] width 18 height 18
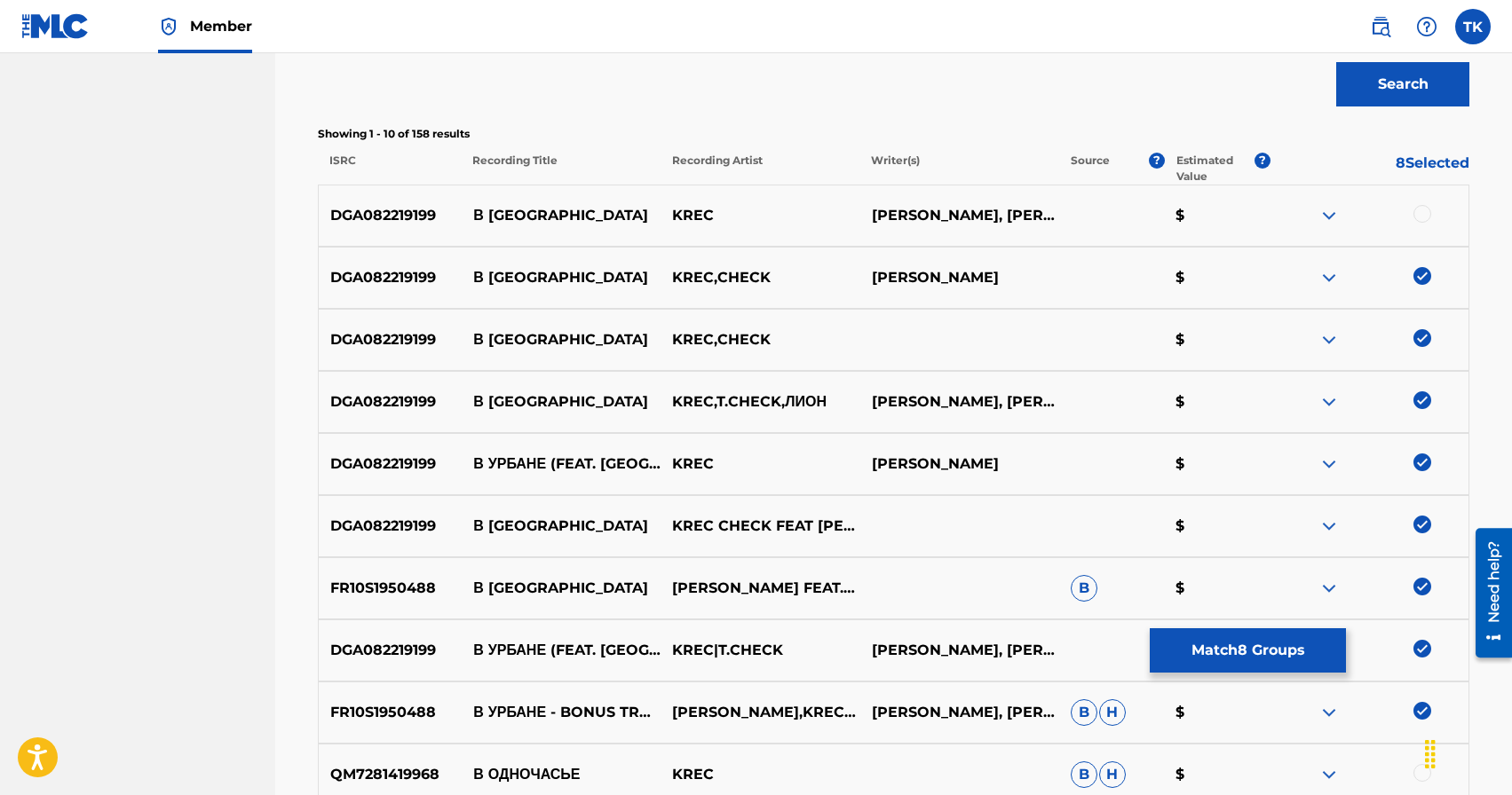
scroll to position [597, 0]
click at [1424, 218] on div at bounding box center [1422, 214] width 18 height 18
click at [1258, 655] on button "Match 9 Groups" at bounding box center [1247, 651] width 196 height 45
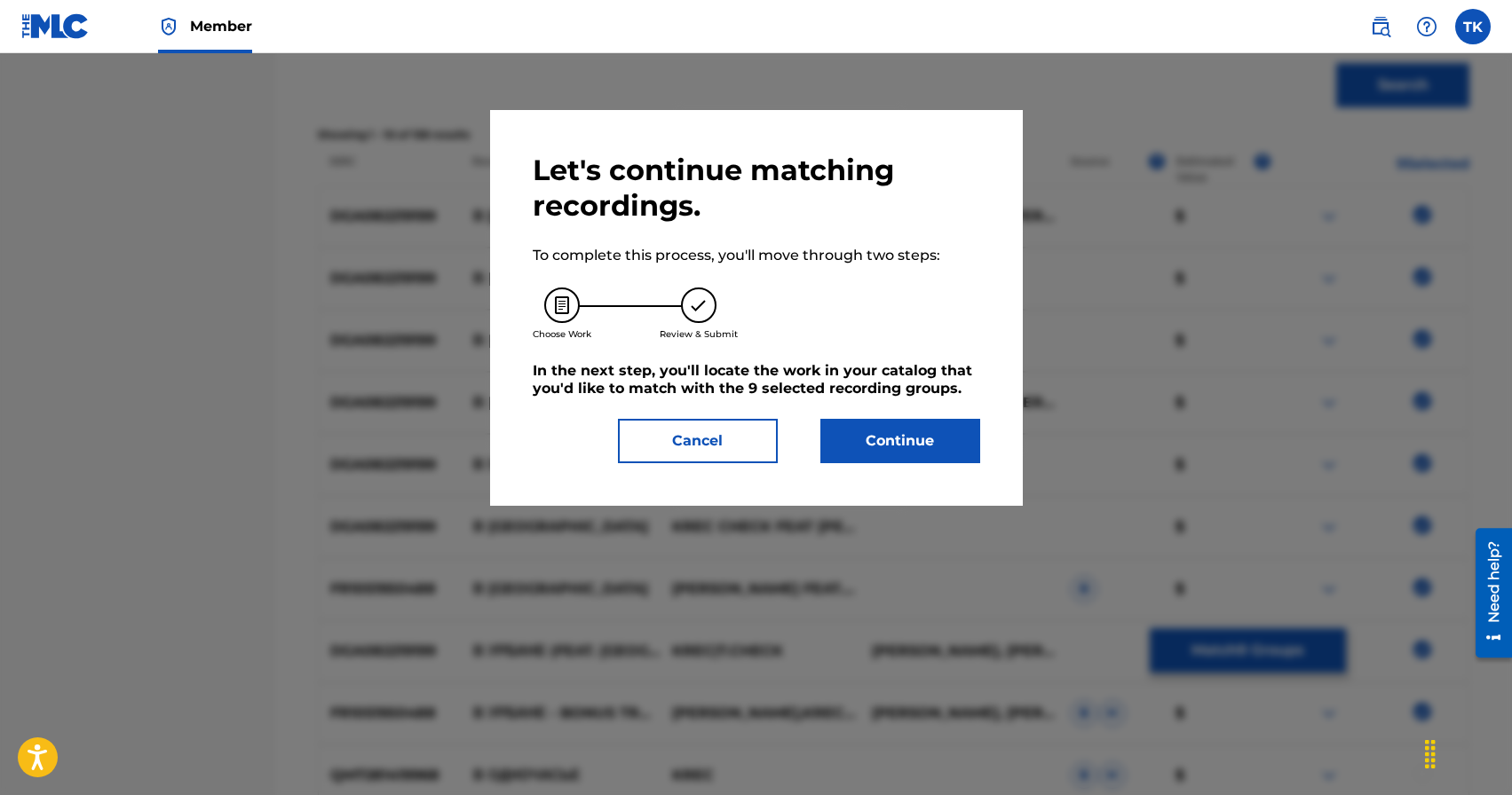
click at [890, 437] on button "Continue" at bounding box center [900, 442] width 159 height 45
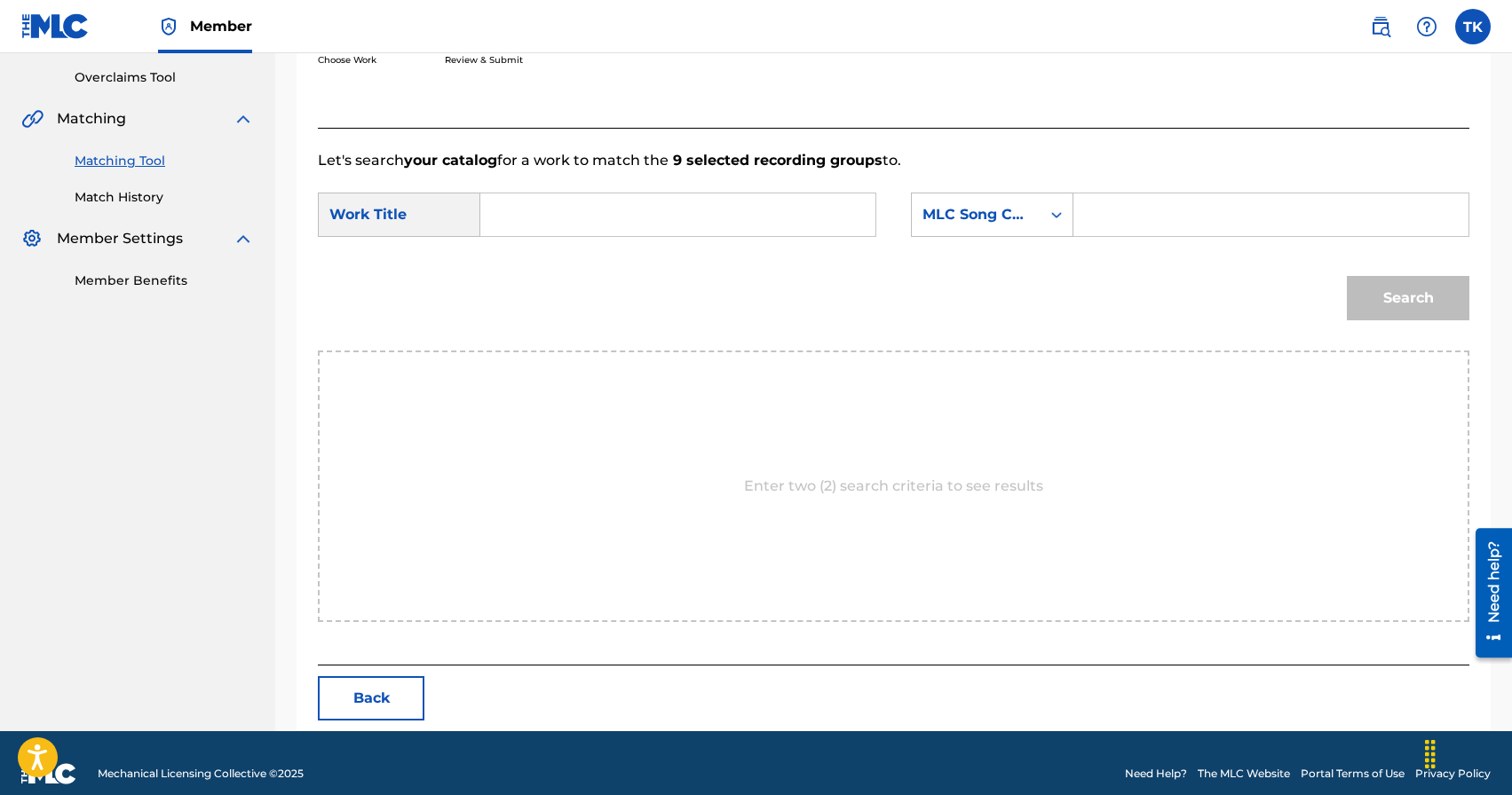
scroll to position [387, 0]
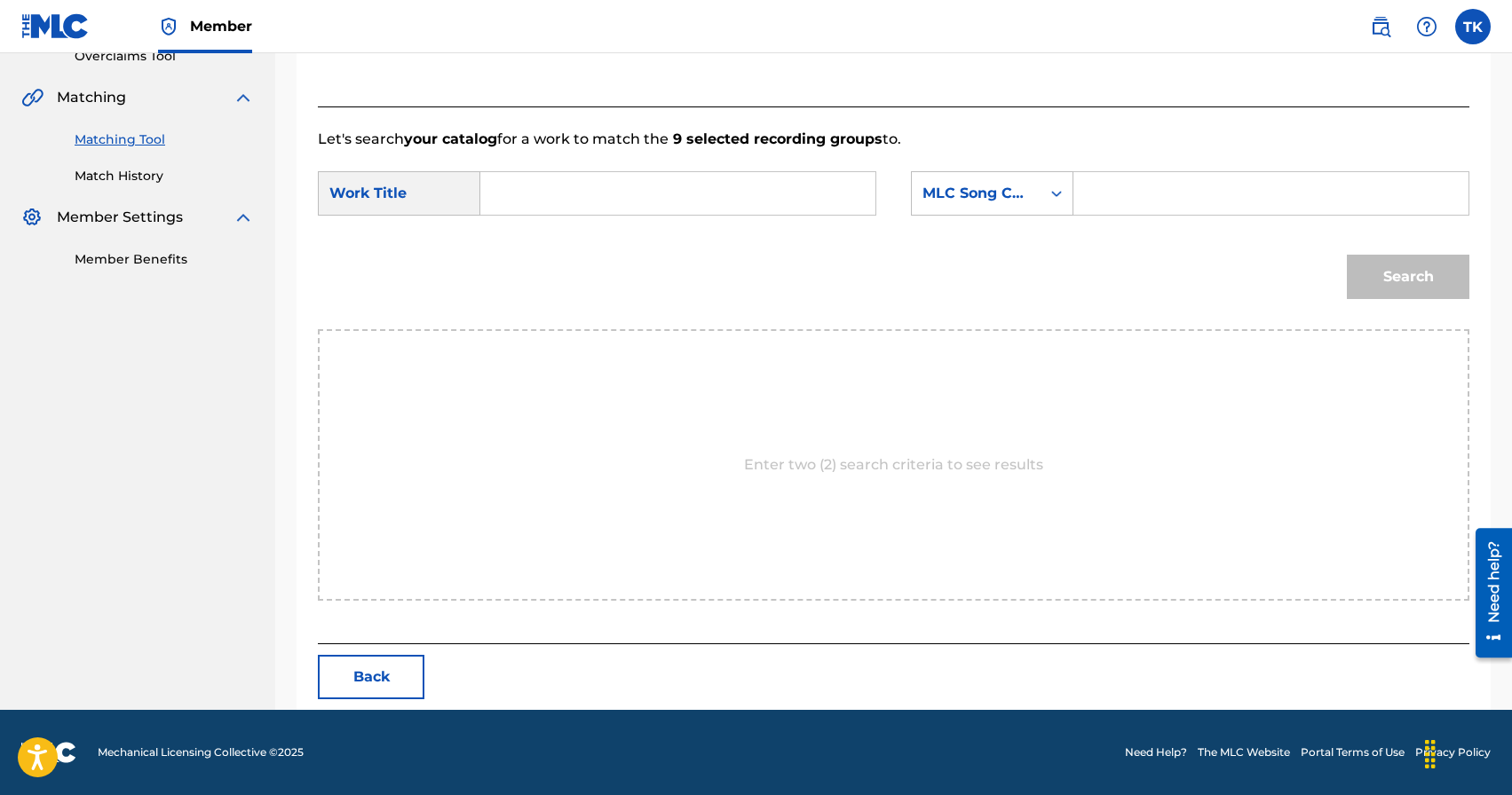
click at [711, 203] on input "Search Form" at bounding box center [677, 194] width 364 height 43
click at [694, 231] on div "в урбане (feat.лион)" at bounding box center [677, 233] width 364 height 32
type input "в урбане (feat.лион)"
click at [988, 211] on div "MLC Song Code" at bounding box center [992, 194] width 162 height 45
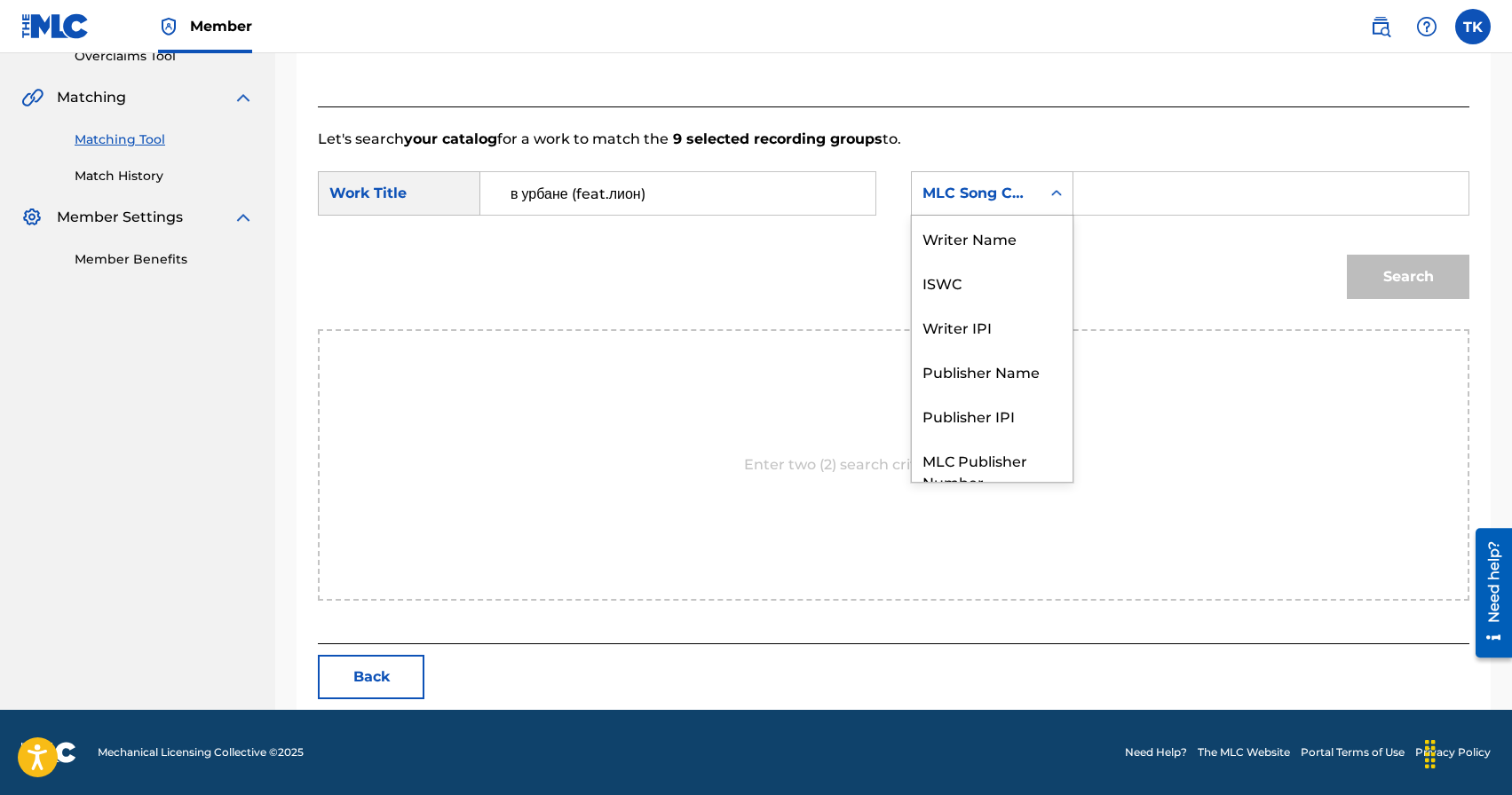
scroll to position [65, 0]
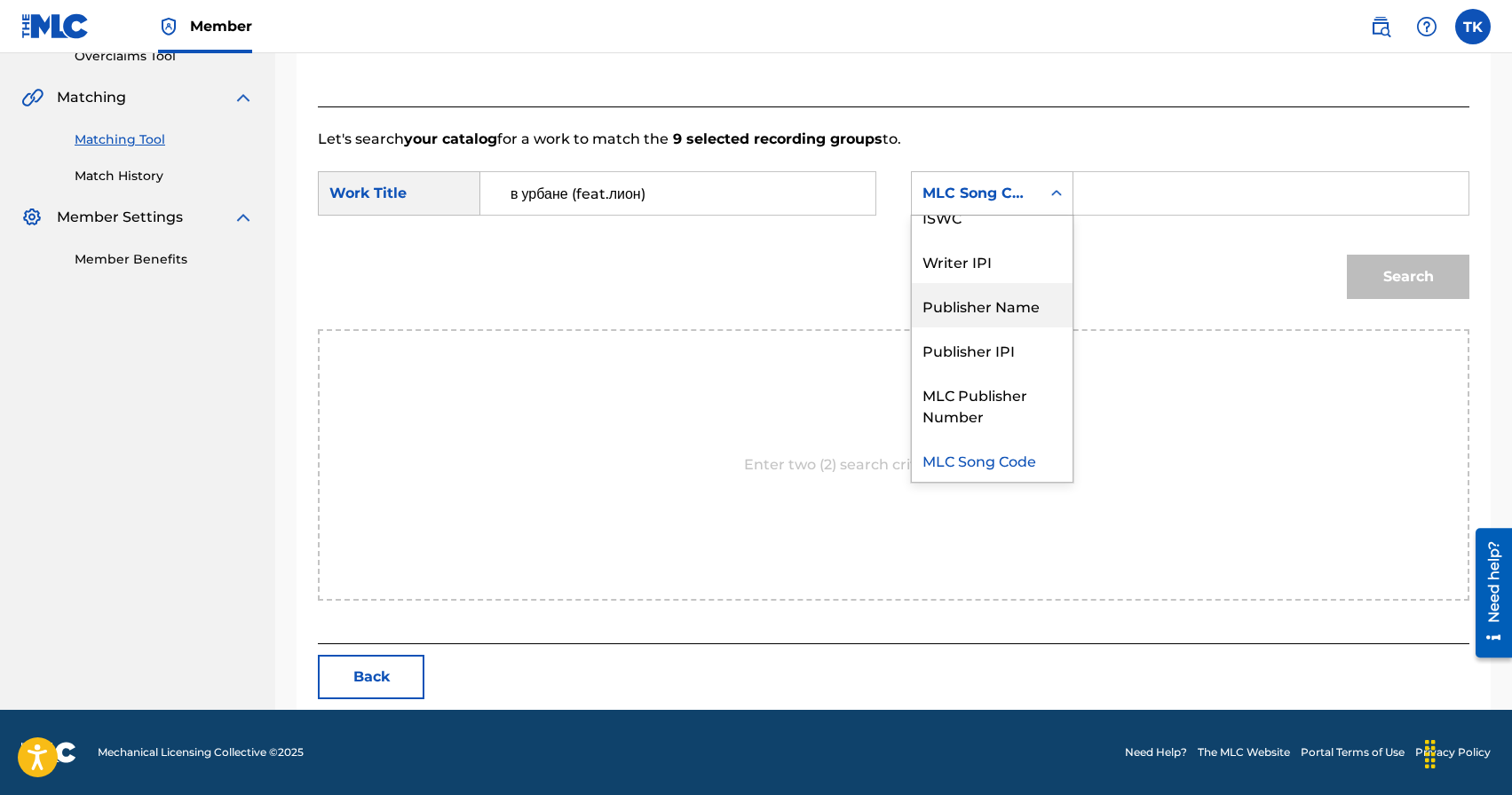
click at [988, 319] on div "Publisher Name" at bounding box center [992, 306] width 160 height 45
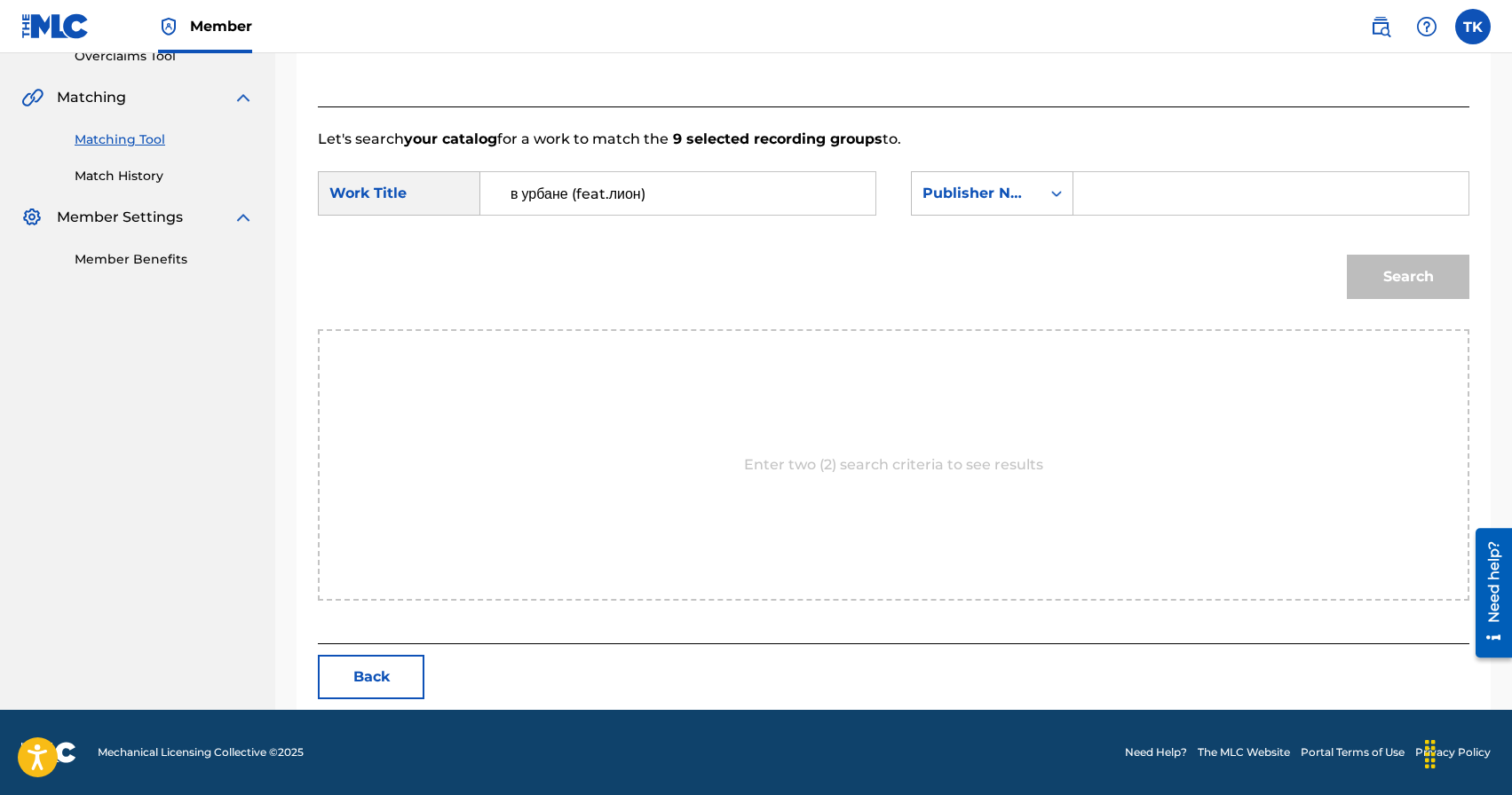
click at [1125, 191] on input "Search Form" at bounding box center [1271, 194] width 364 height 43
type input "INFINITY MUSIC"
click at [1385, 277] on button "Search" at bounding box center [1408, 277] width 122 height 45
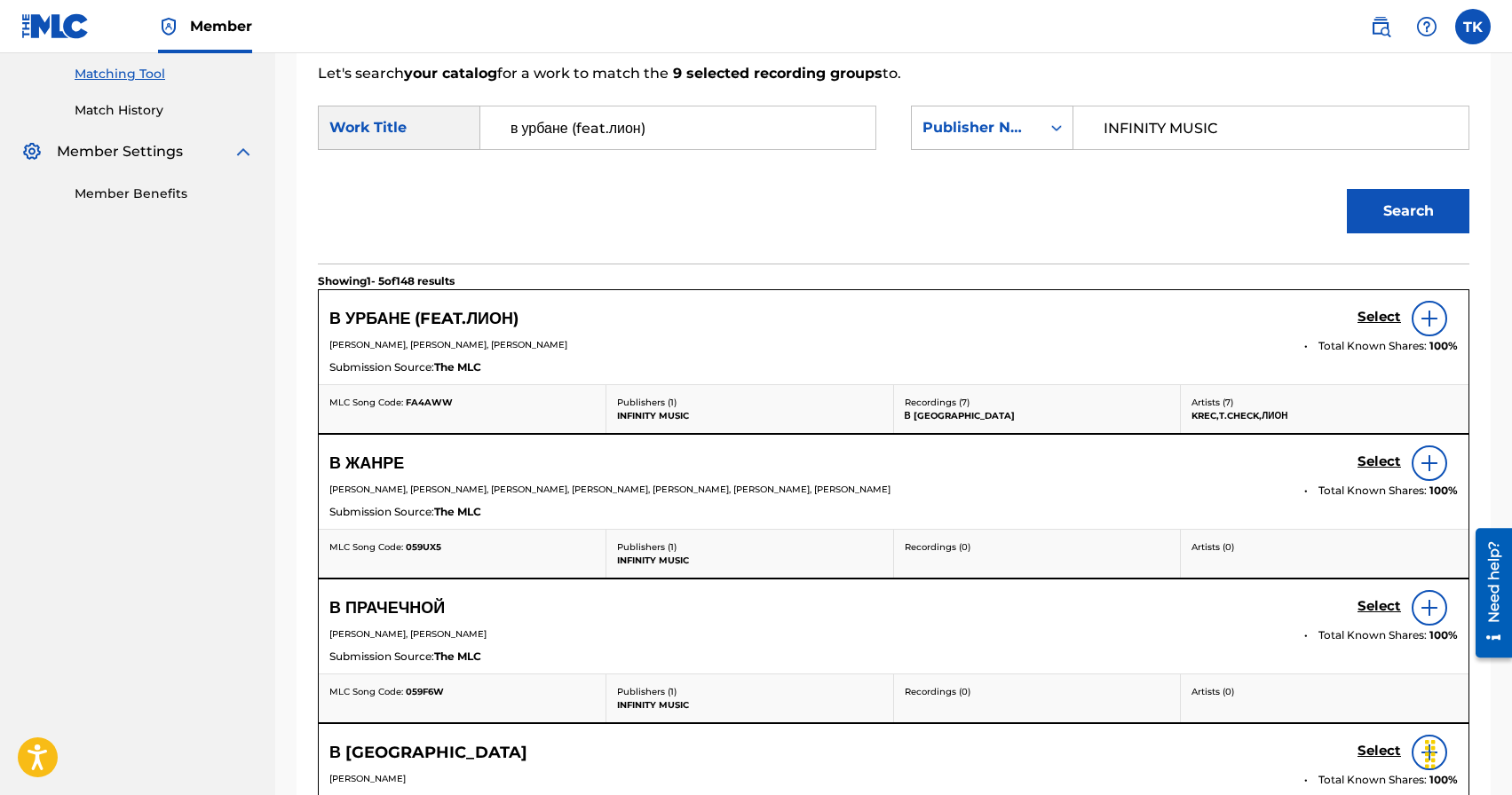
scroll to position [454, 0]
click at [1372, 312] on h5 "Select" at bounding box center [1379, 317] width 44 height 17
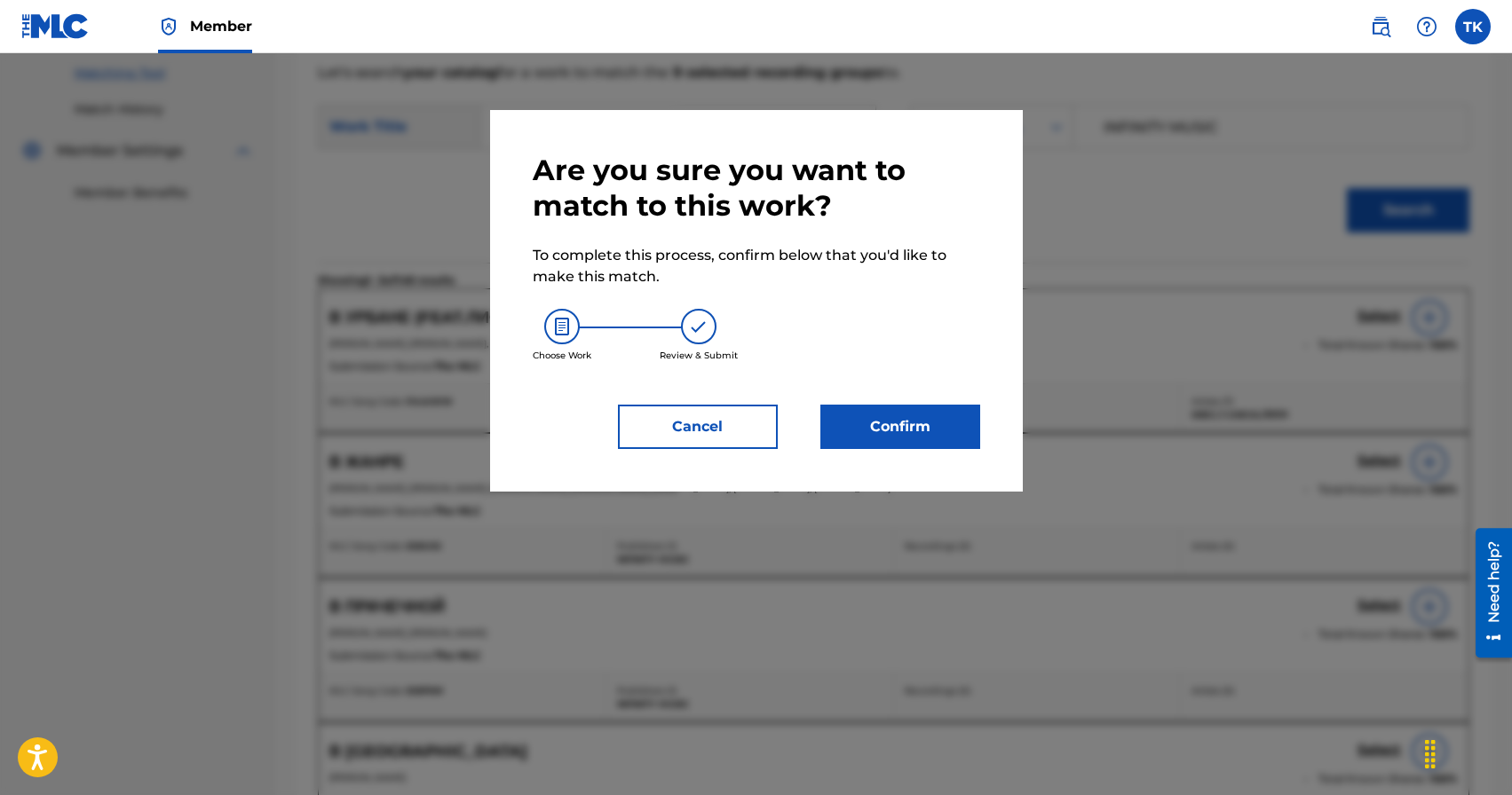
click at [919, 451] on div "Are you sure you want to match to this work? To complete this process, confirm …" at bounding box center [756, 301] width 532 height 382
click at [923, 439] on button "Confirm" at bounding box center [900, 427] width 159 height 45
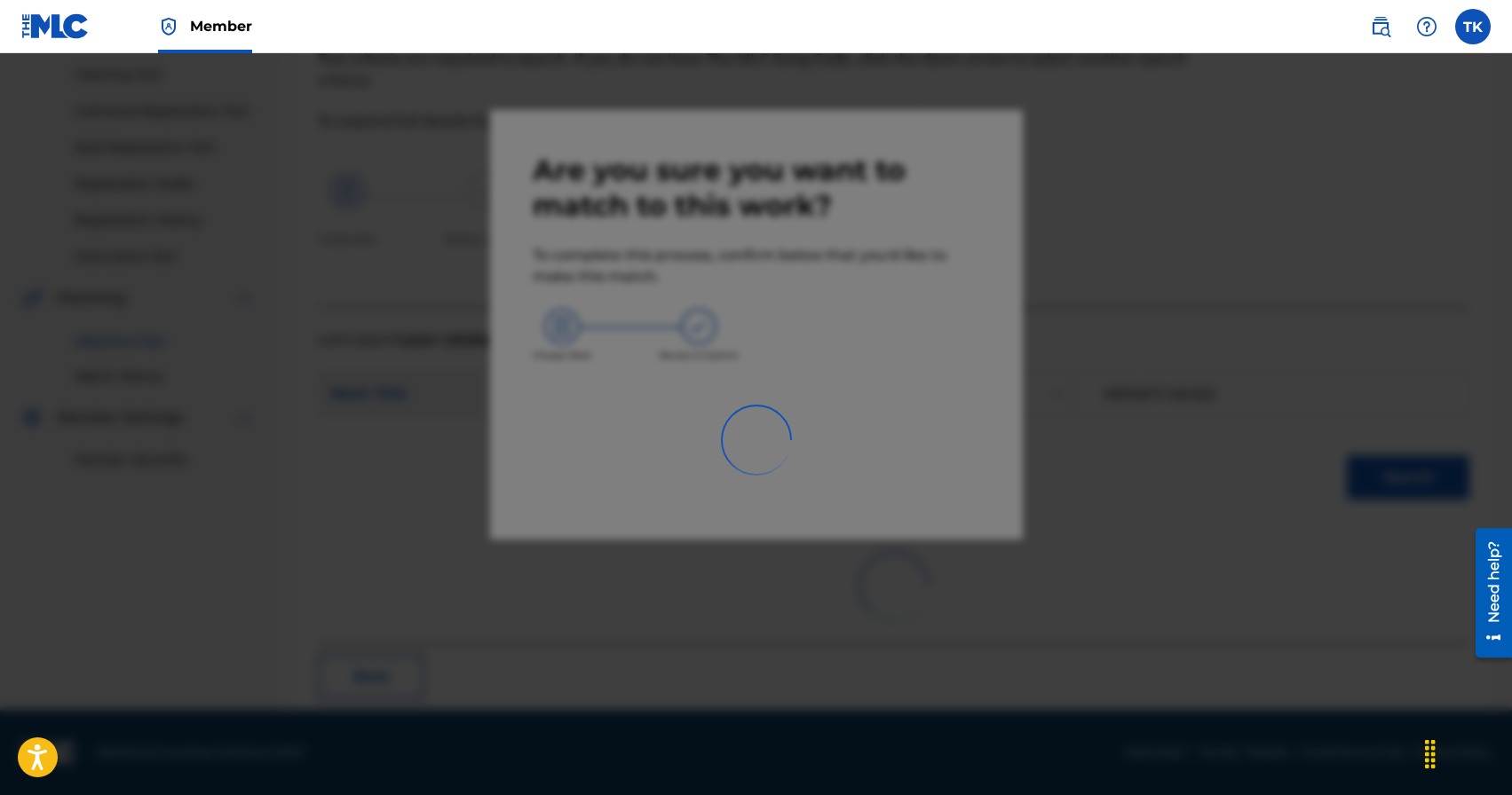
scroll to position [52, 0]
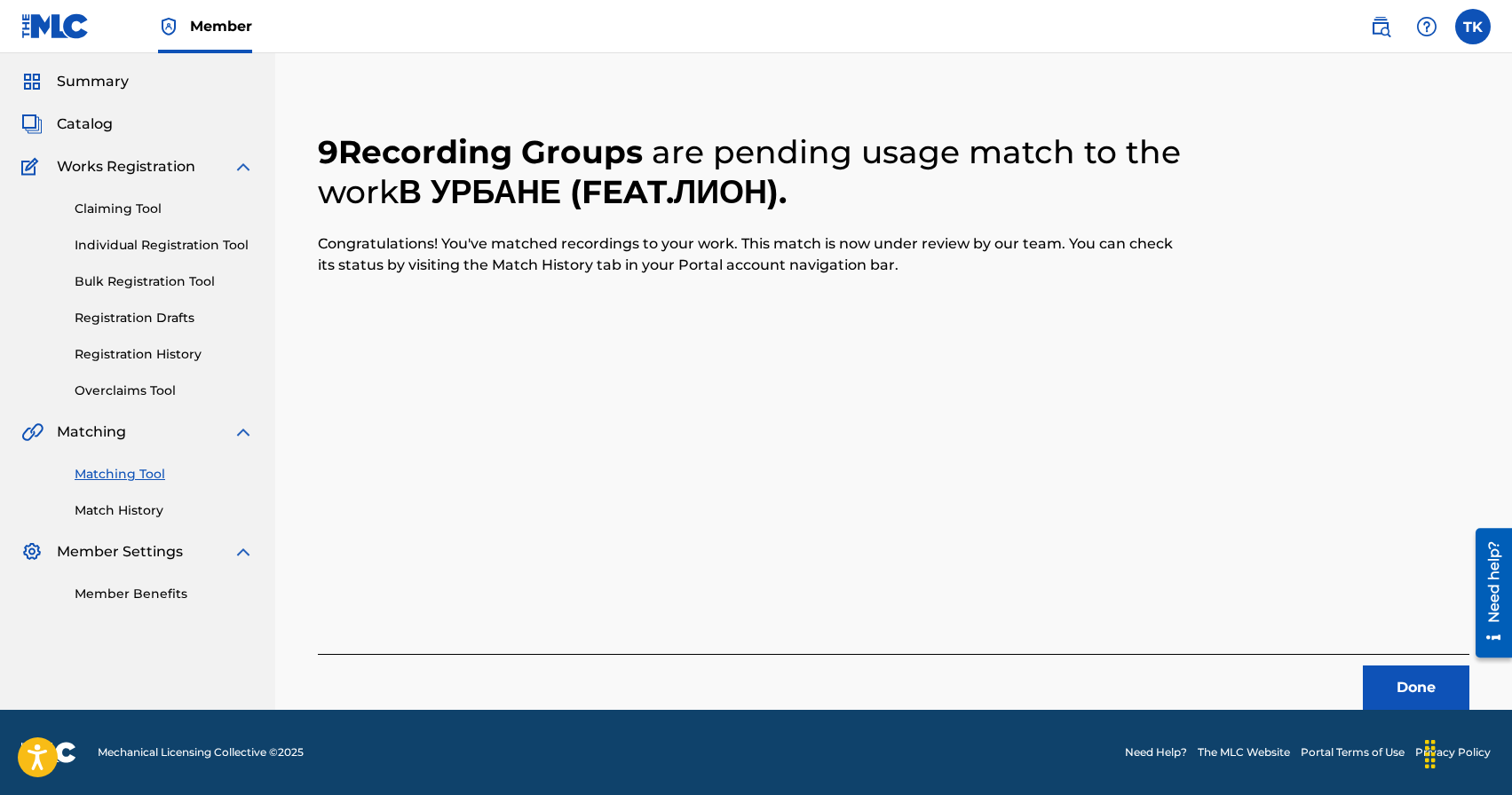
click at [1389, 675] on button "Done" at bounding box center [1416, 688] width 106 height 45
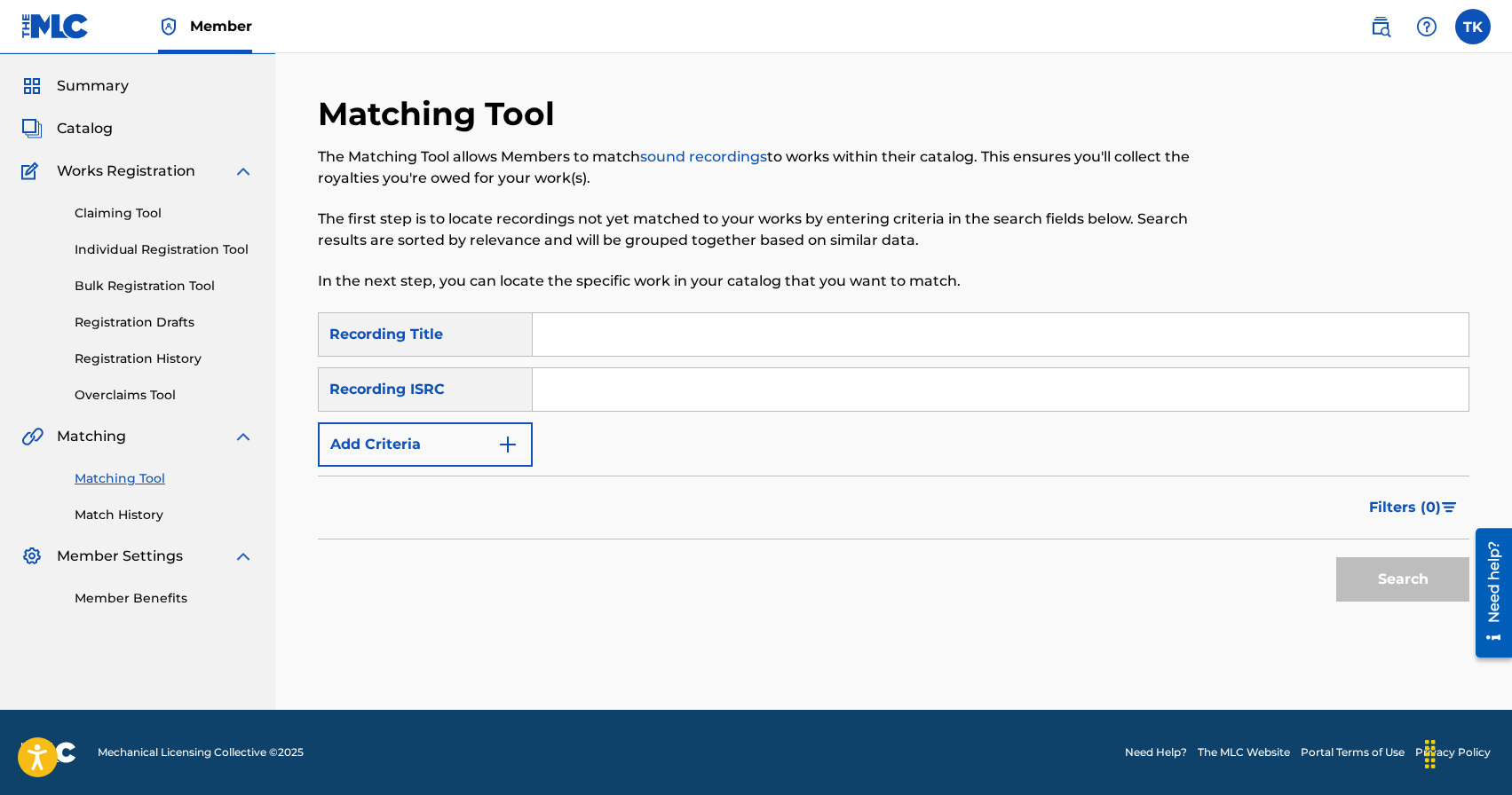
scroll to position [0, 0]
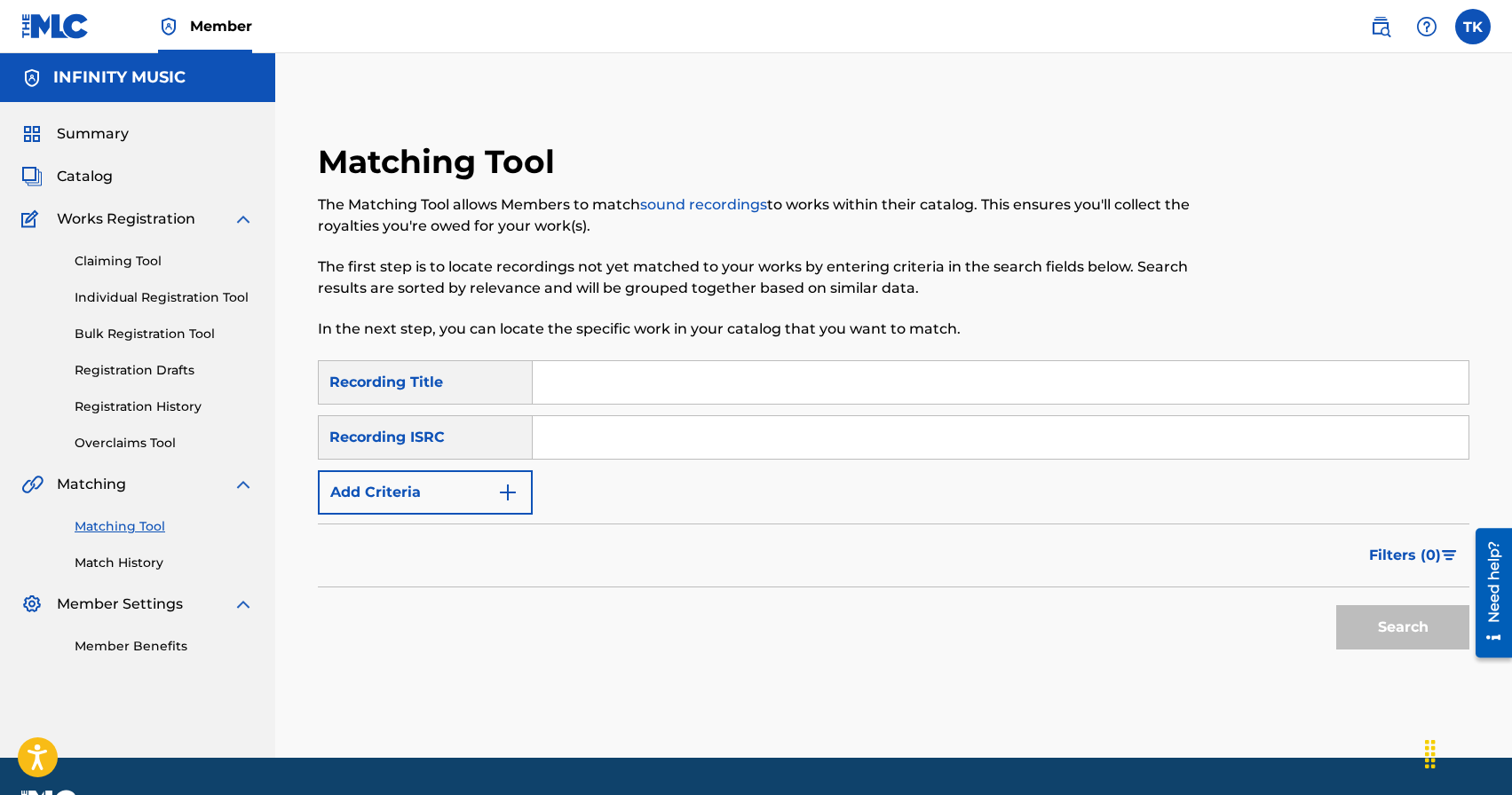
click at [673, 388] on input "Search Form" at bounding box center [1000, 383] width 936 height 43
type input "странник"
click at [504, 495] on img "Search Form" at bounding box center [507, 492] width 21 height 21
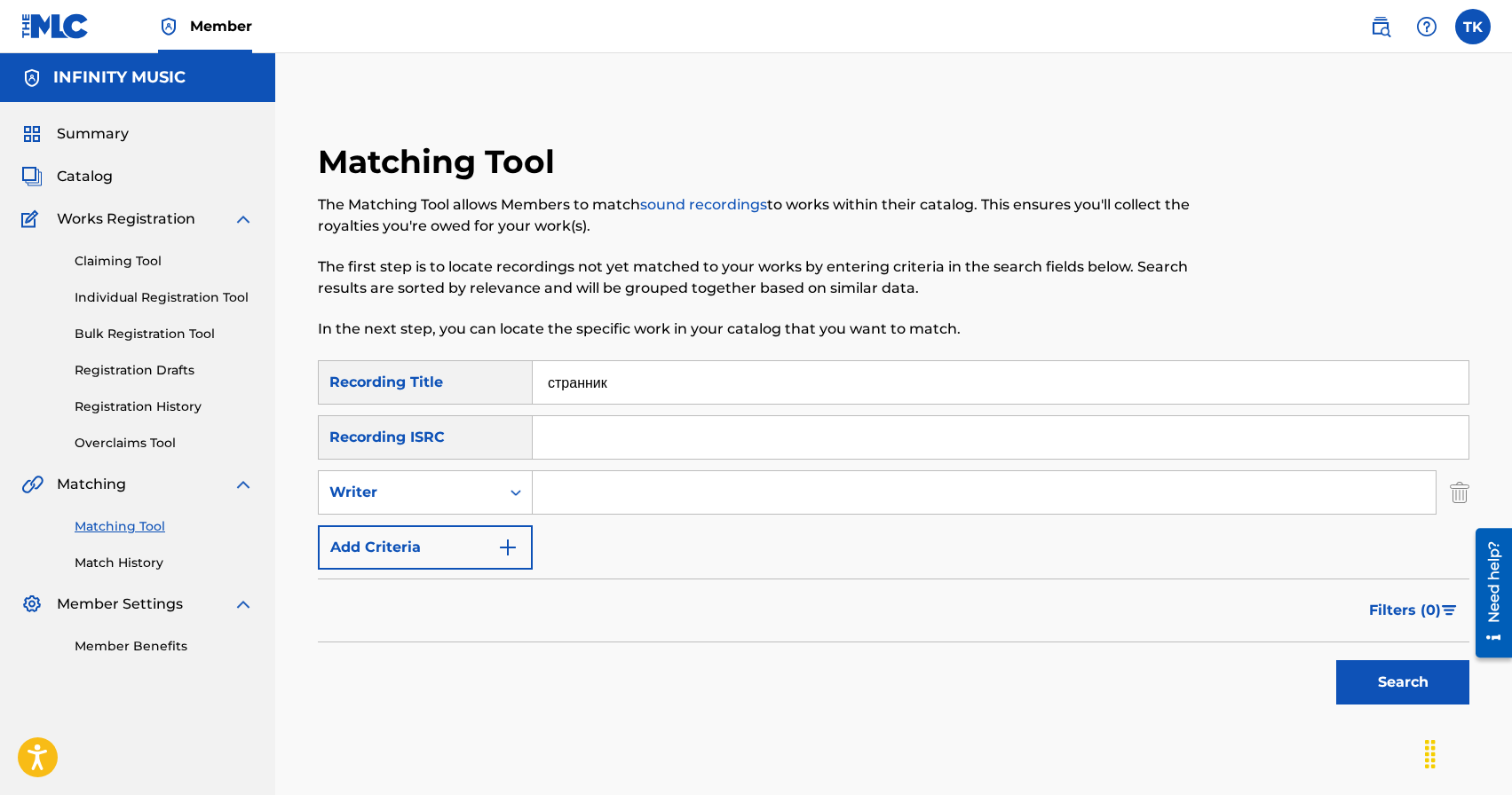
click at [504, 495] on div "Search Form" at bounding box center [515, 492] width 32 height 32
click at [504, 523] on div "Recording Artist" at bounding box center [425, 537] width 213 height 45
click at [596, 488] on input "Search Form" at bounding box center [983, 493] width 903 height 43
type input "KREC"
click at [1409, 682] on button "Search" at bounding box center [1402, 683] width 133 height 45
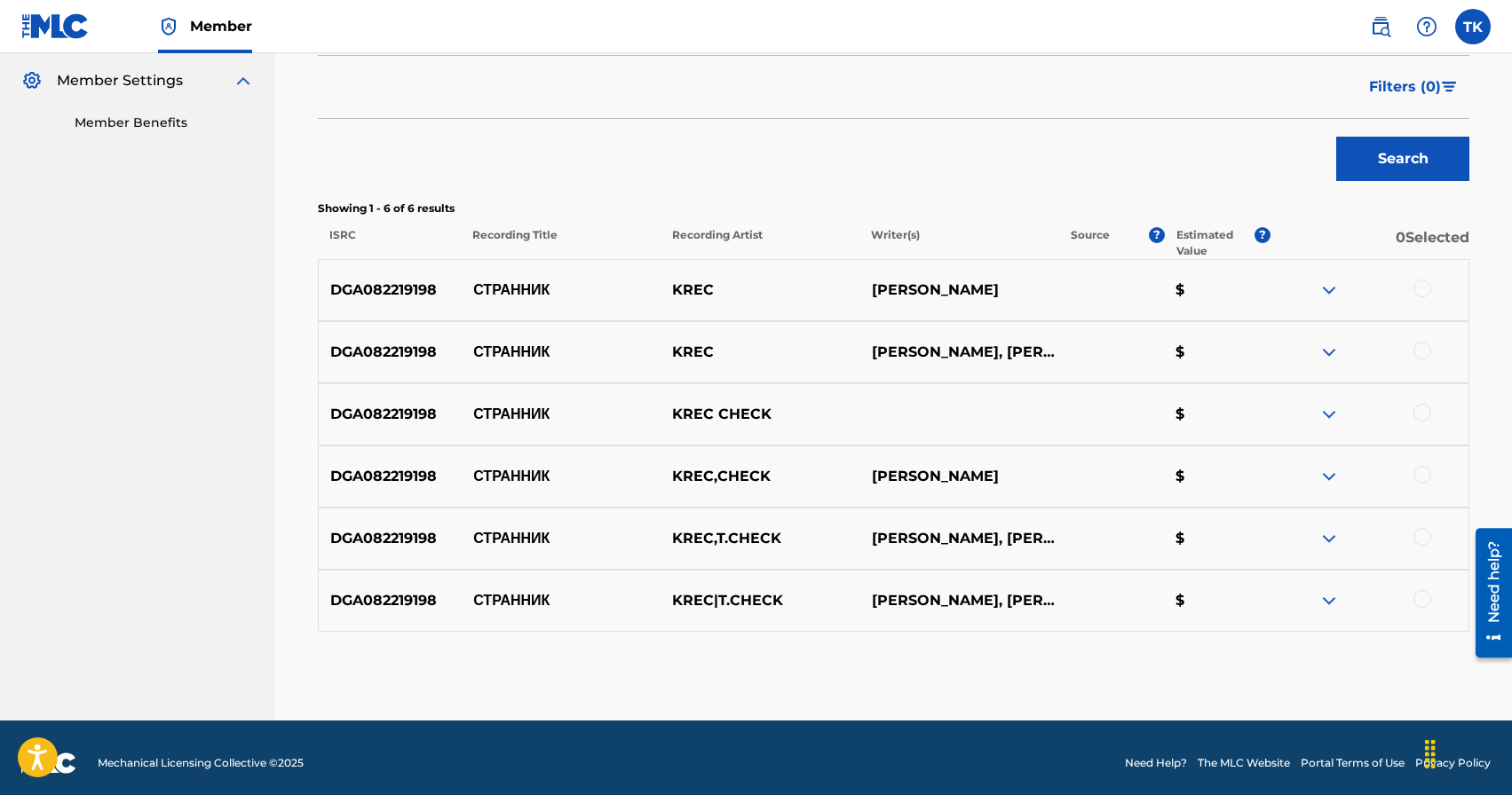
scroll to position [534, 0]
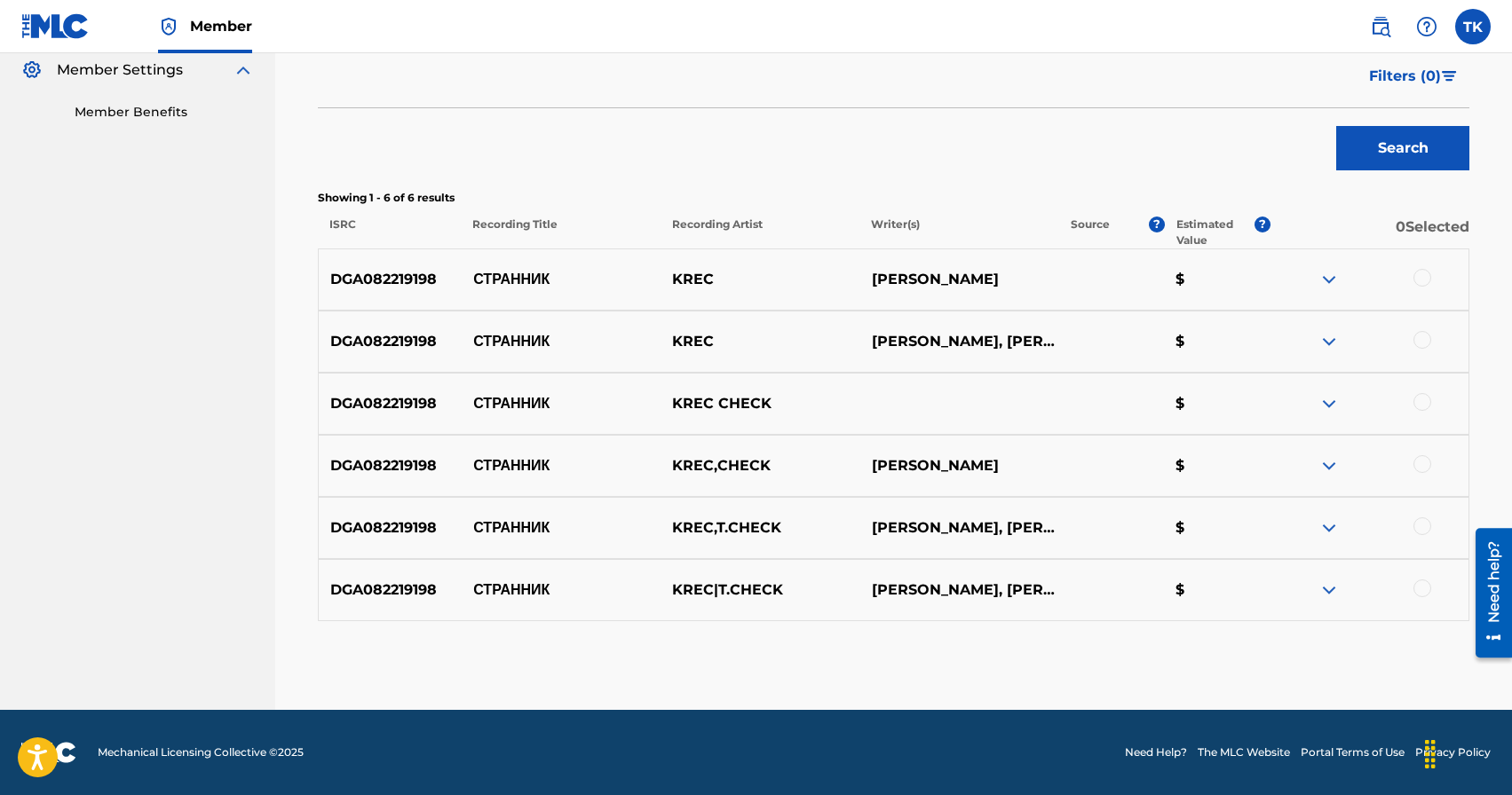
click at [1423, 281] on div at bounding box center [1422, 278] width 18 height 18
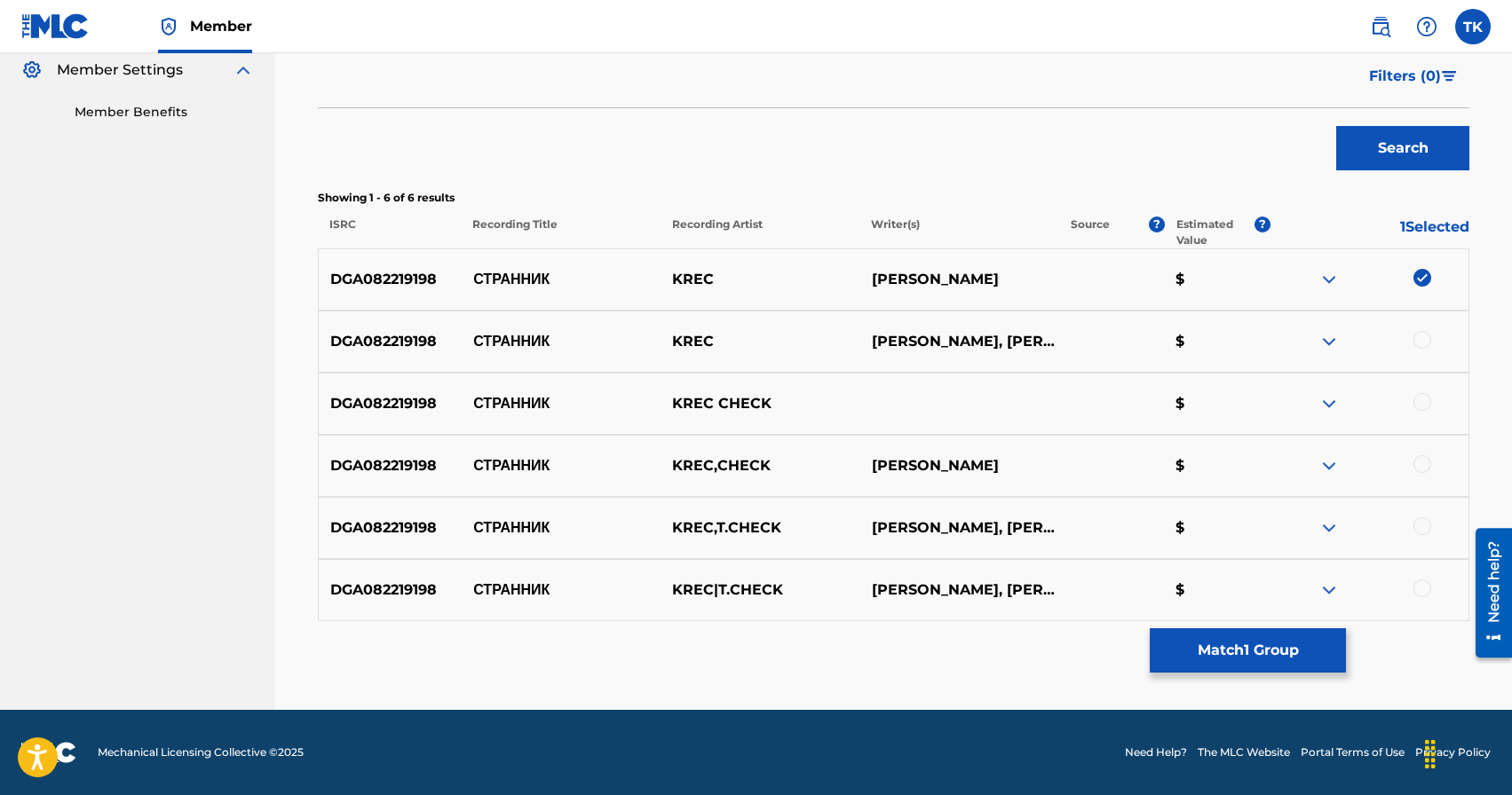
click at [1421, 331] on div at bounding box center [1422, 339] width 18 height 18
click at [1421, 403] on div at bounding box center [1422, 402] width 18 height 18
click at [1425, 473] on div at bounding box center [1368, 466] width 199 height 21
click at [1424, 467] on div at bounding box center [1422, 464] width 18 height 18
click at [1423, 514] on div "DGA082219198 СТРАННИК KREC,T.CHECK [PERSON_NAME], [PERSON_NAME], [PERSON_NAME] $" at bounding box center [893, 528] width 1151 height 62
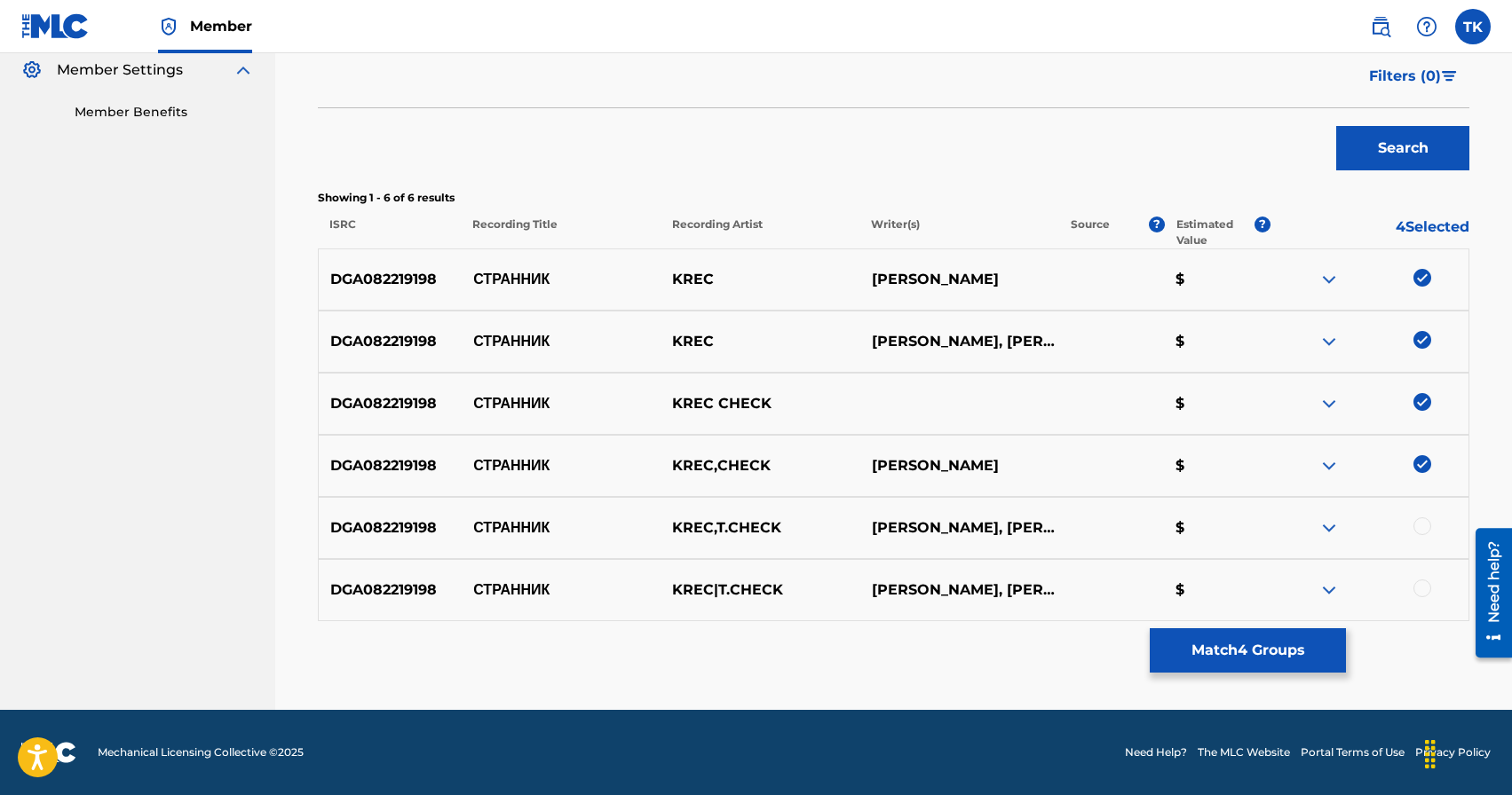
click at [1423, 519] on div at bounding box center [1422, 526] width 18 height 18
click at [1421, 584] on div at bounding box center [1422, 588] width 18 height 18
click at [1294, 648] on button "Match 6 Groups" at bounding box center [1247, 651] width 196 height 45
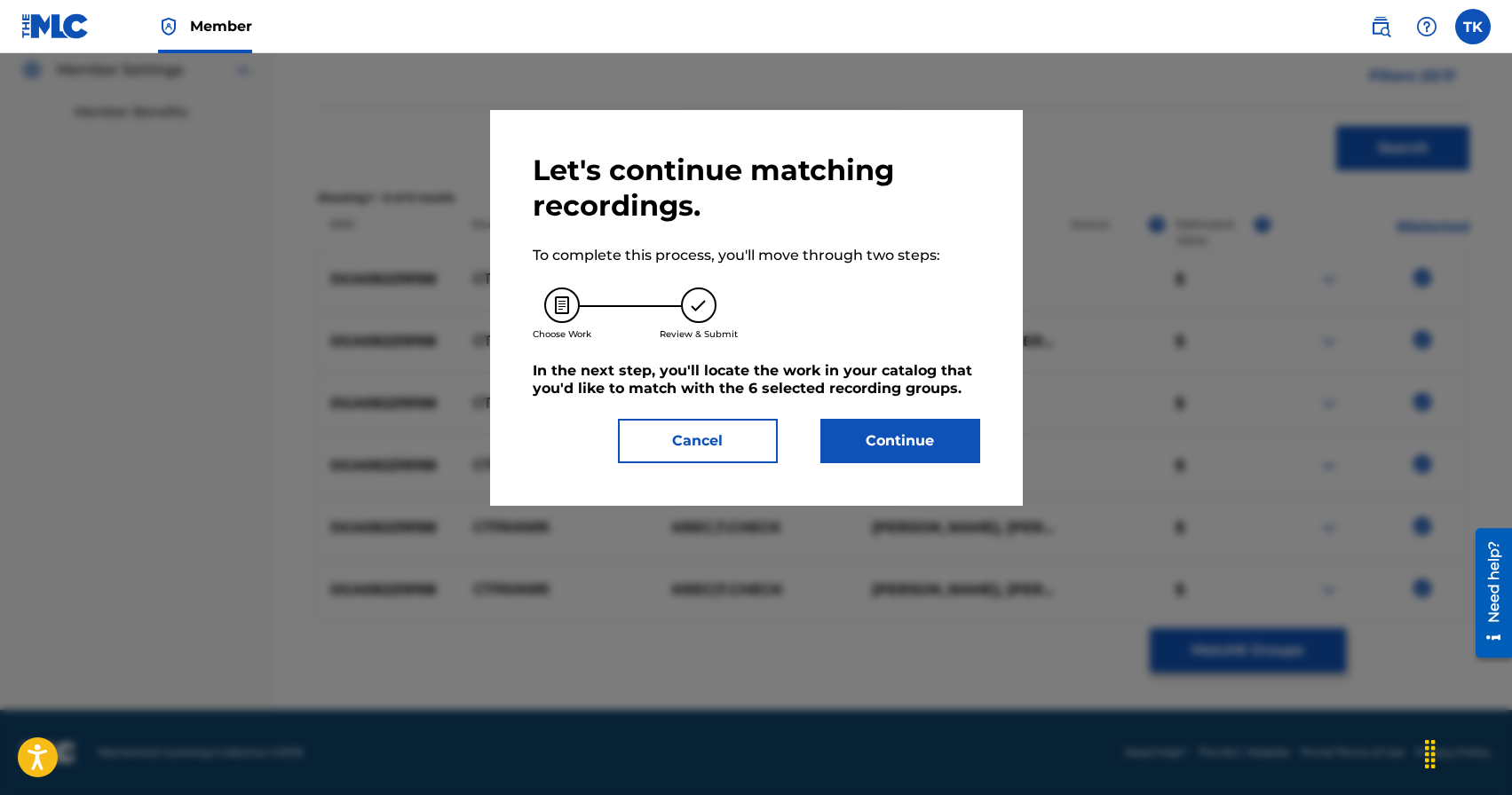
click at [943, 453] on button "Continue" at bounding box center [900, 442] width 159 height 45
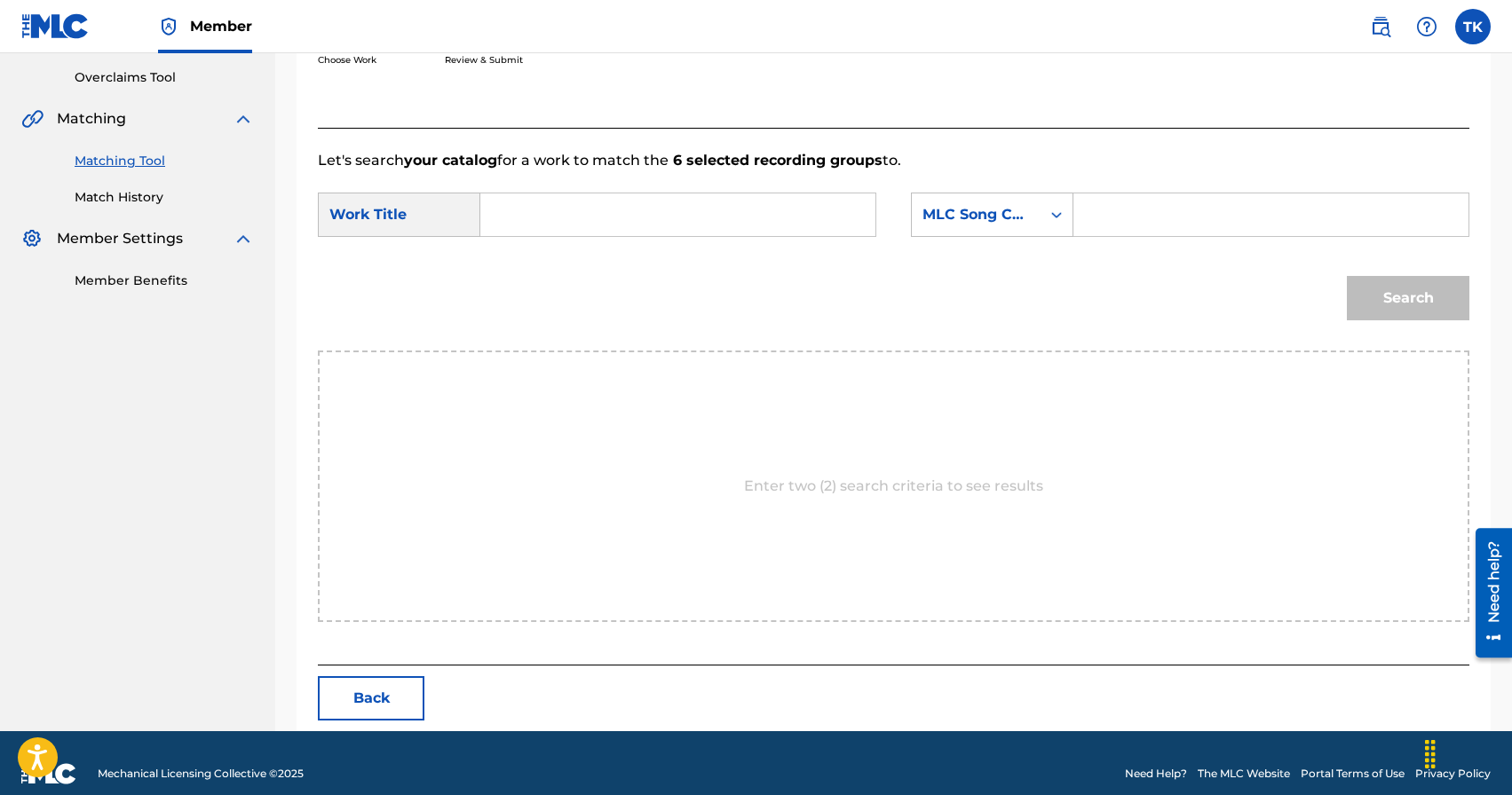
scroll to position [387, 0]
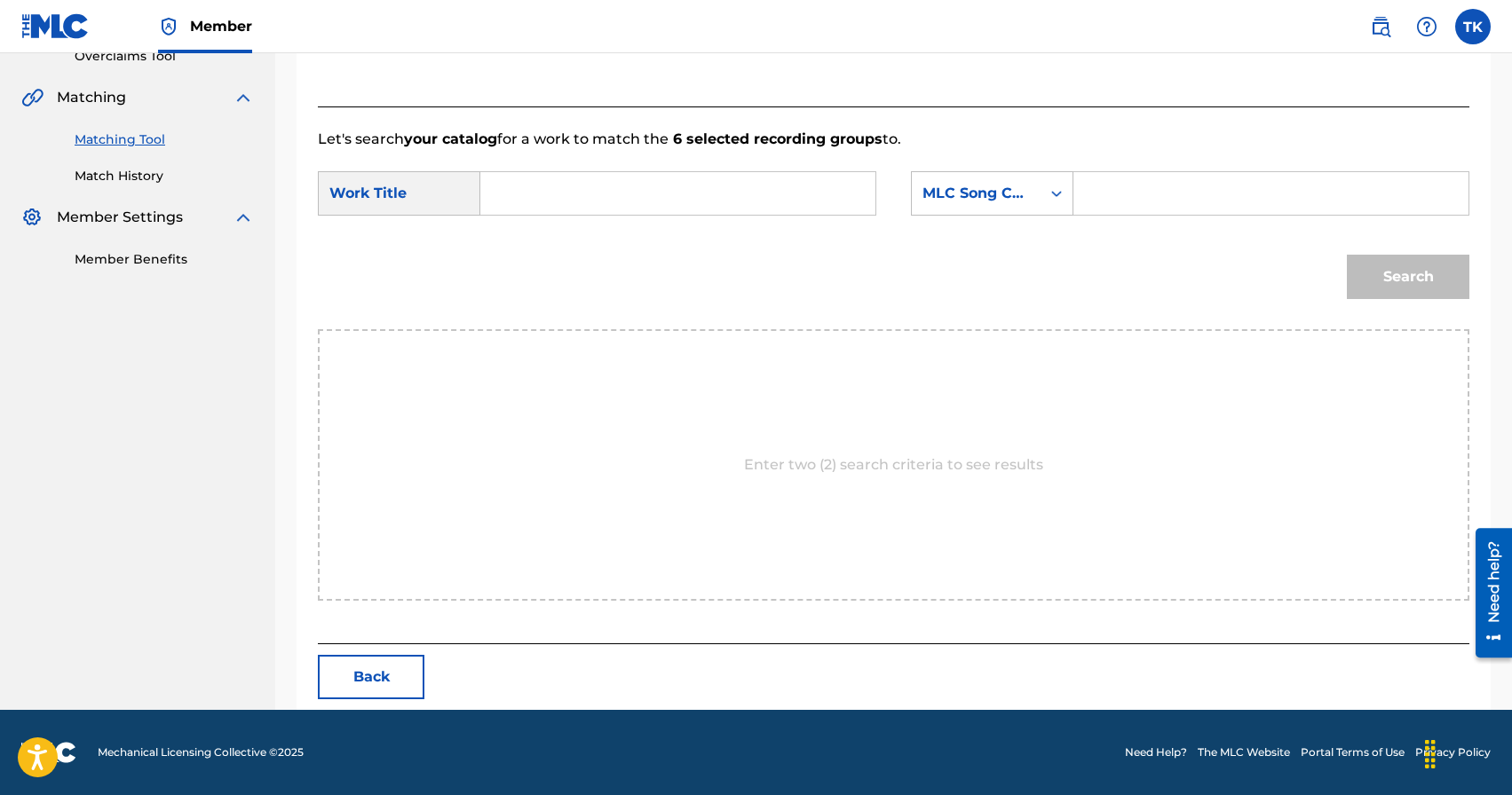
click at [670, 191] on input "Search Form" at bounding box center [677, 194] width 364 height 43
type input "странник"
click at [631, 233] on div "странник" at bounding box center [677, 233] width 364 height 32
click at [970, 194] on div "MLC Song Code" at bounding box center [976, 193] width 107 height 21
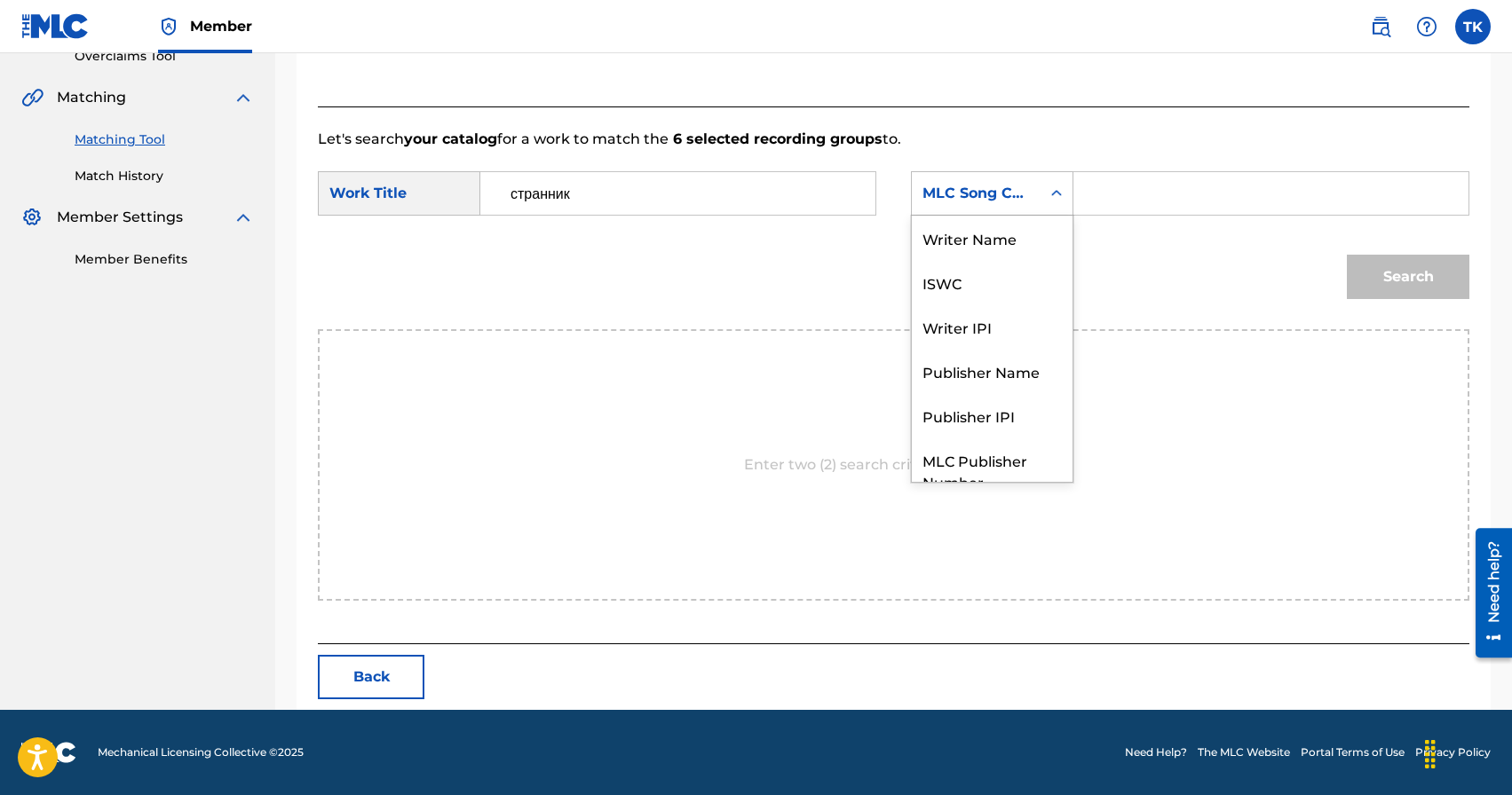
scroll to position [65, 0]
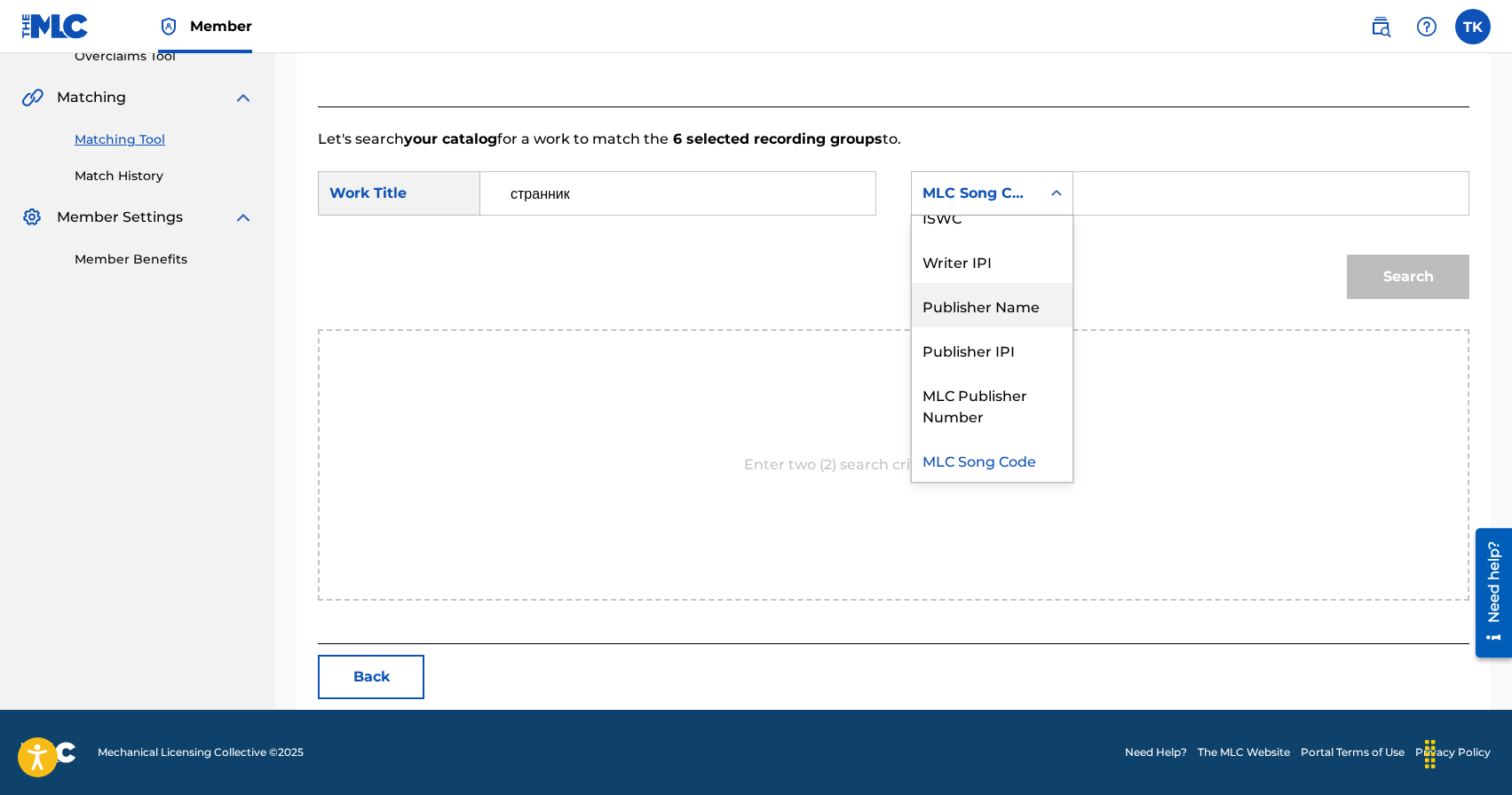
click at [1017, 291] on div "Publisher Name" at bounding box center [992, 306] width 160 height 45
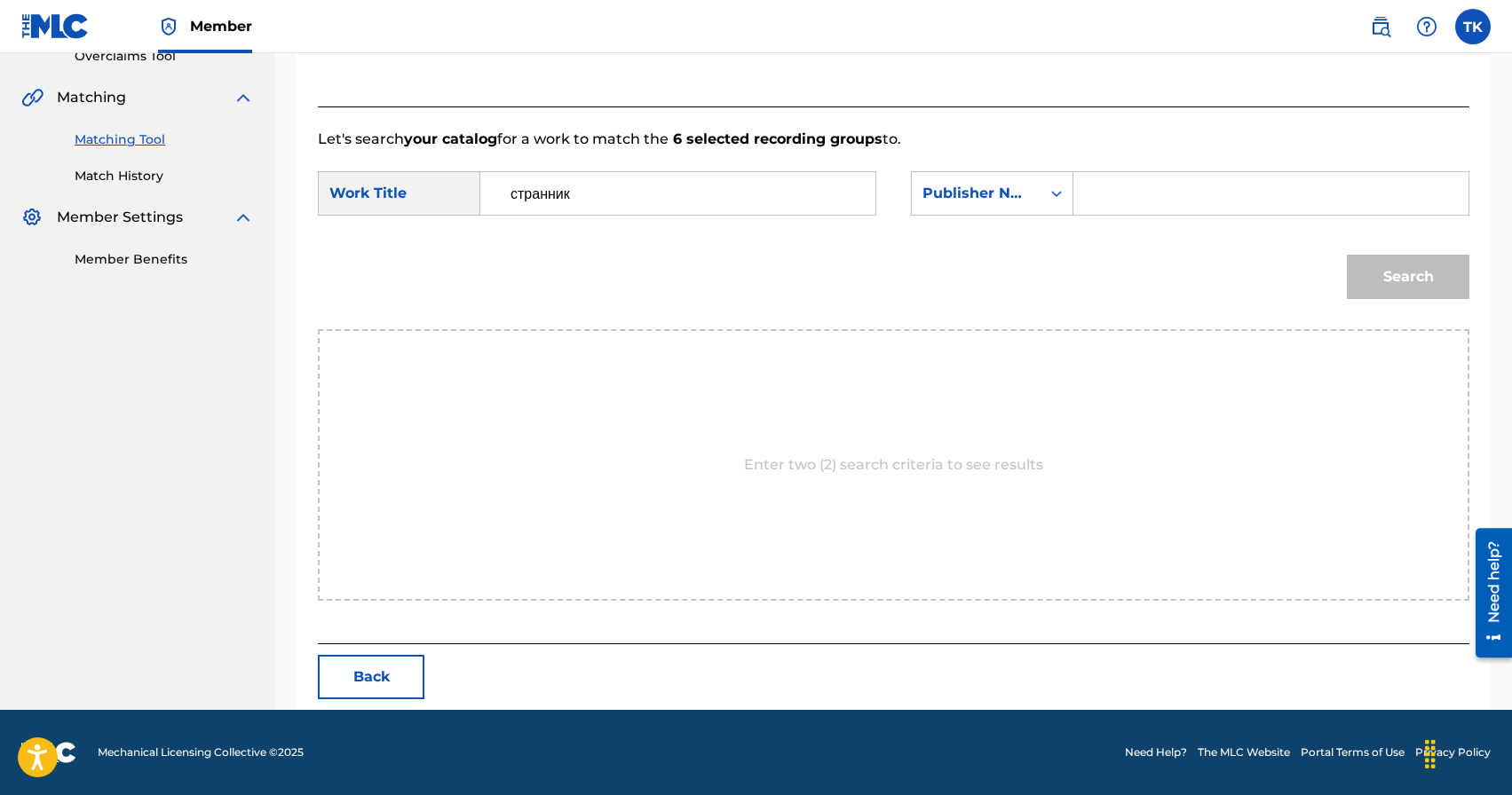
click at [1147, 192] on input "Search Form" at bounding box center [1271, 194] width 364 height 43
type input "INFINITY MUSIC"
click at [1427, 271] on button "Search" at bounding box center [1408, 277] width 122 height 45
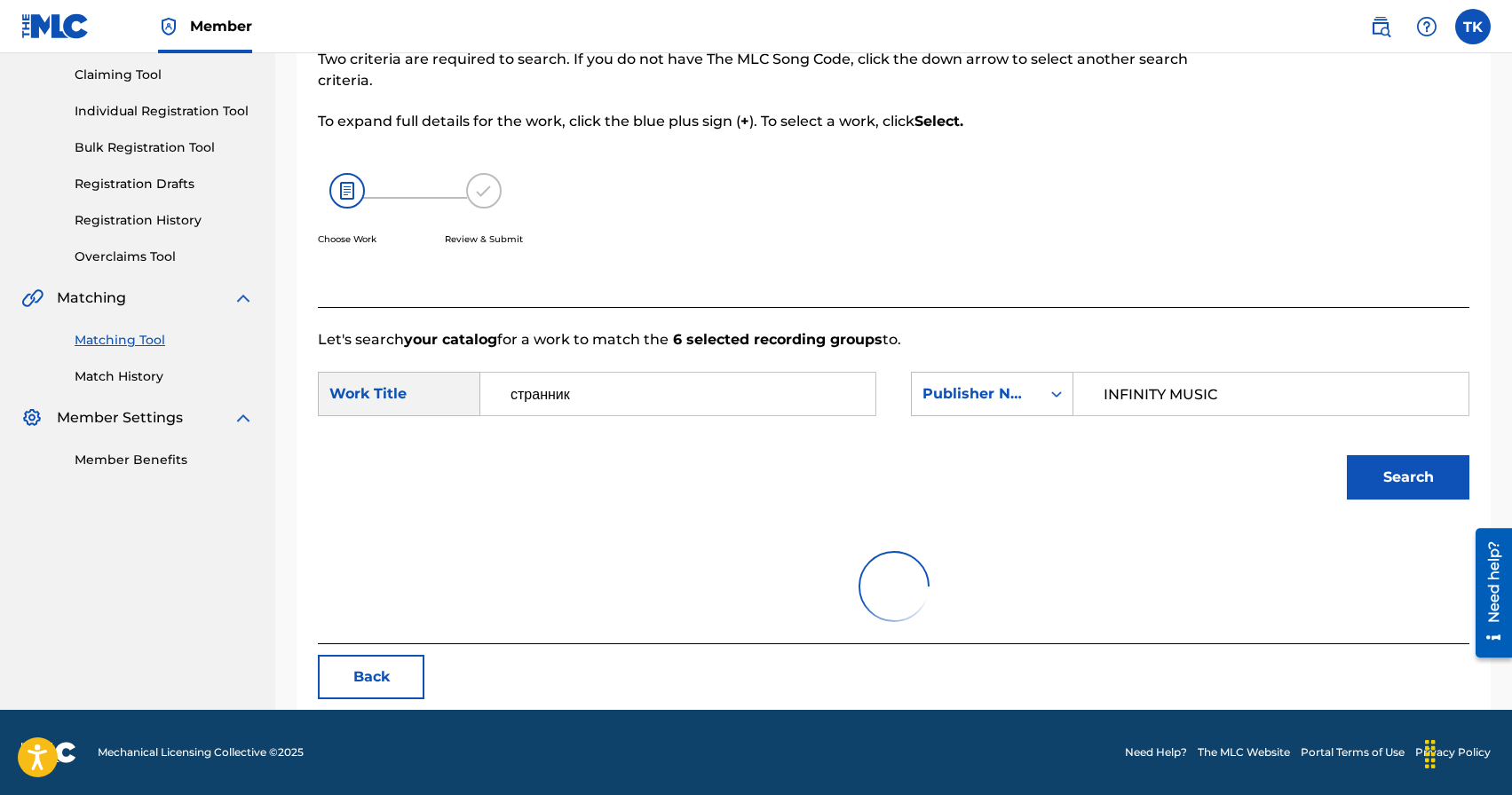
scroll to position [335, 0]
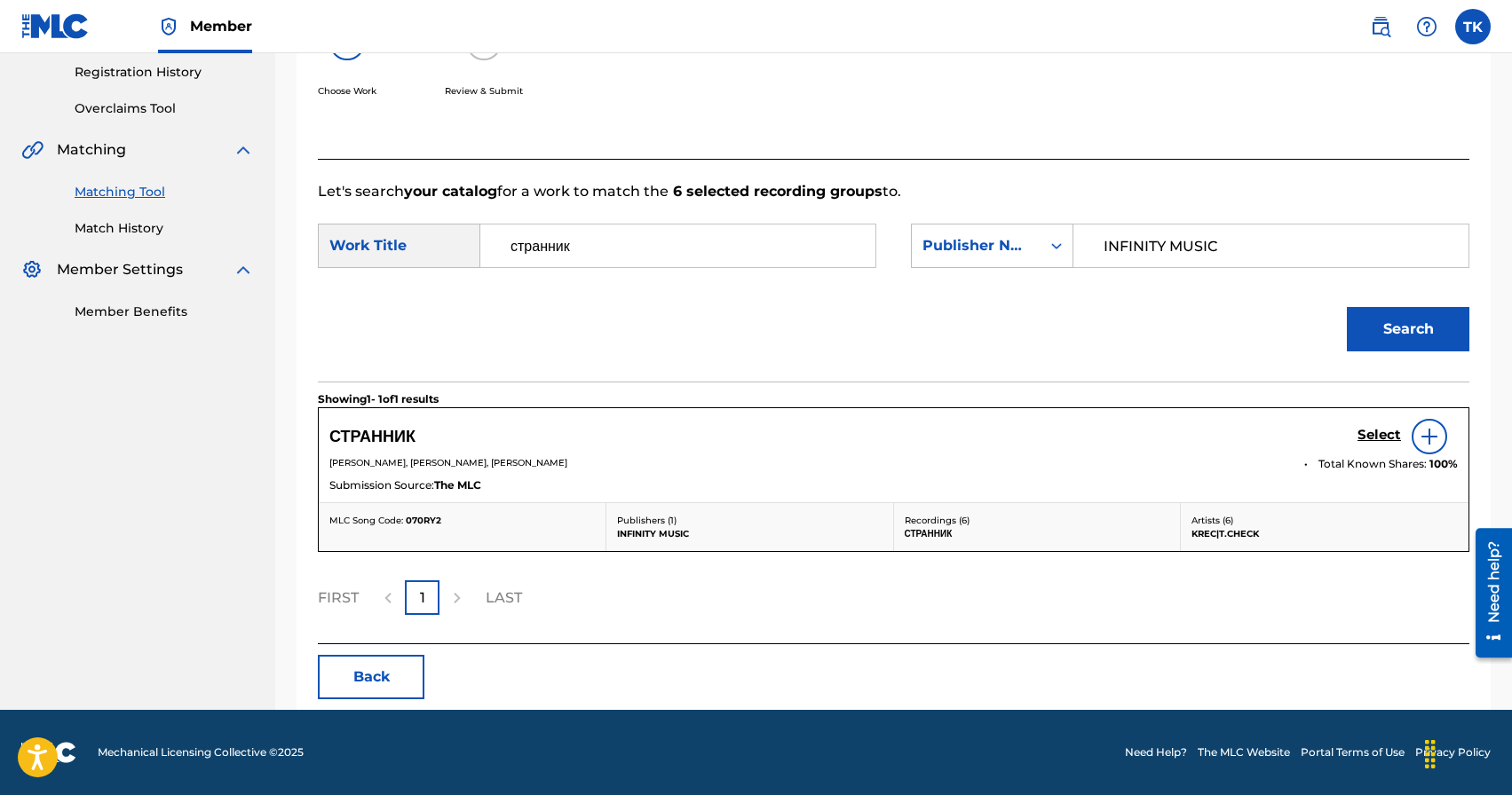
click at [1365, 434] on h5 "Select" at bounding box center [1379, 435] width 44 height 17
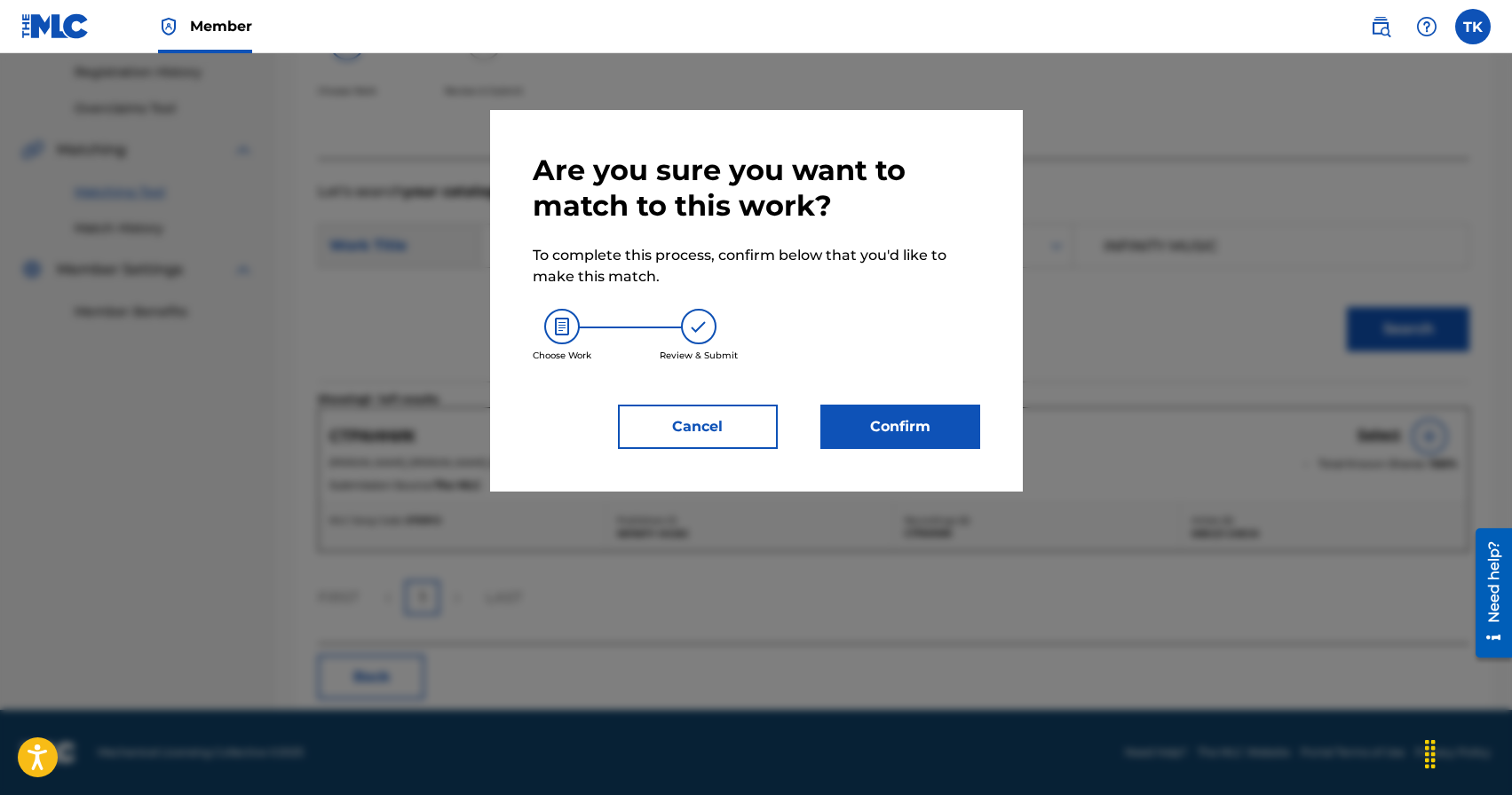
click at [911, 426] on button "Confirm" at bounding box center [900, 427] width 159 height 45
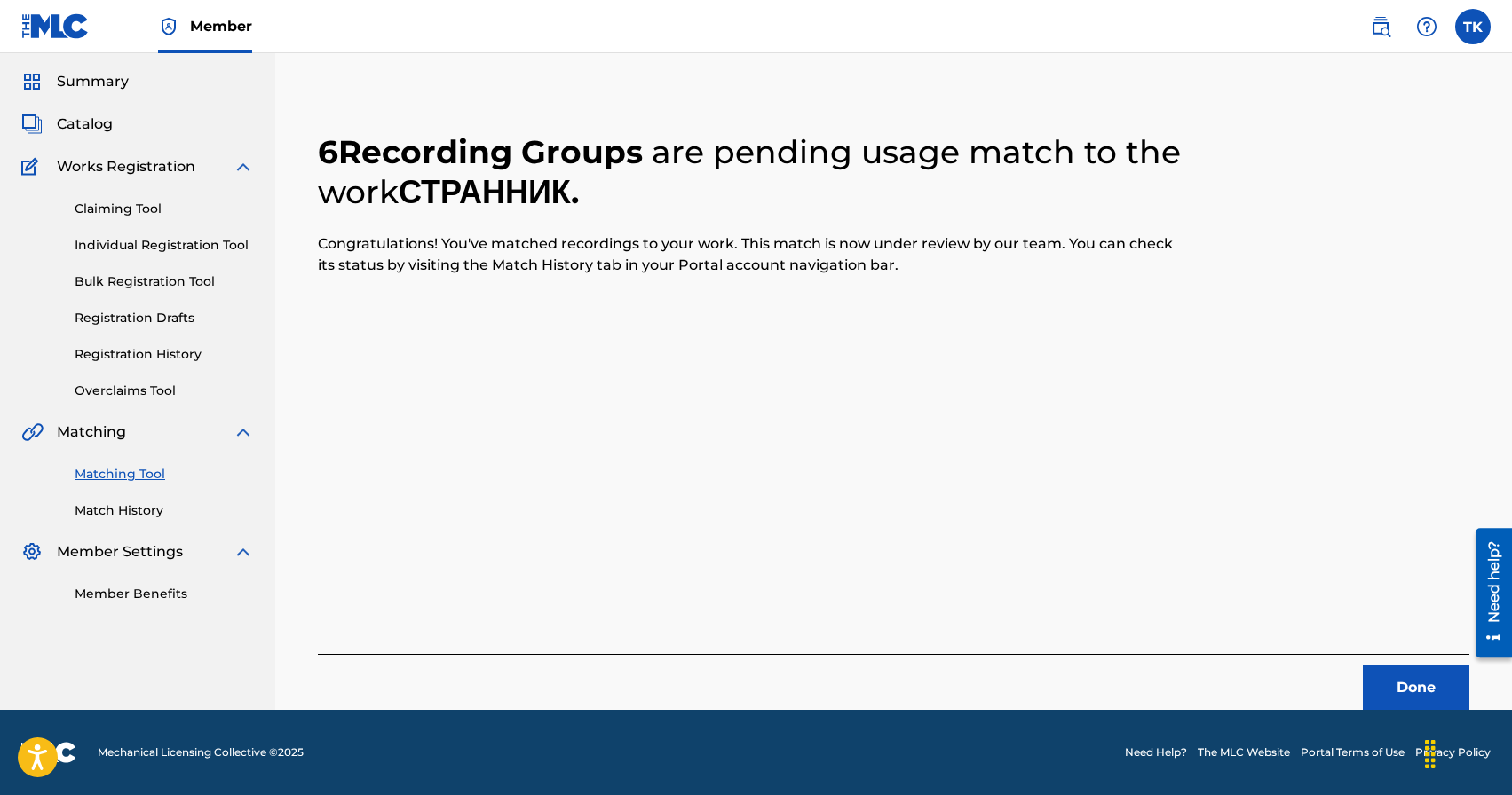
scroll to position [52, 0]
click at [1410, 671] on button "Done" at bounding box center [1416, 688] width 106 height 45
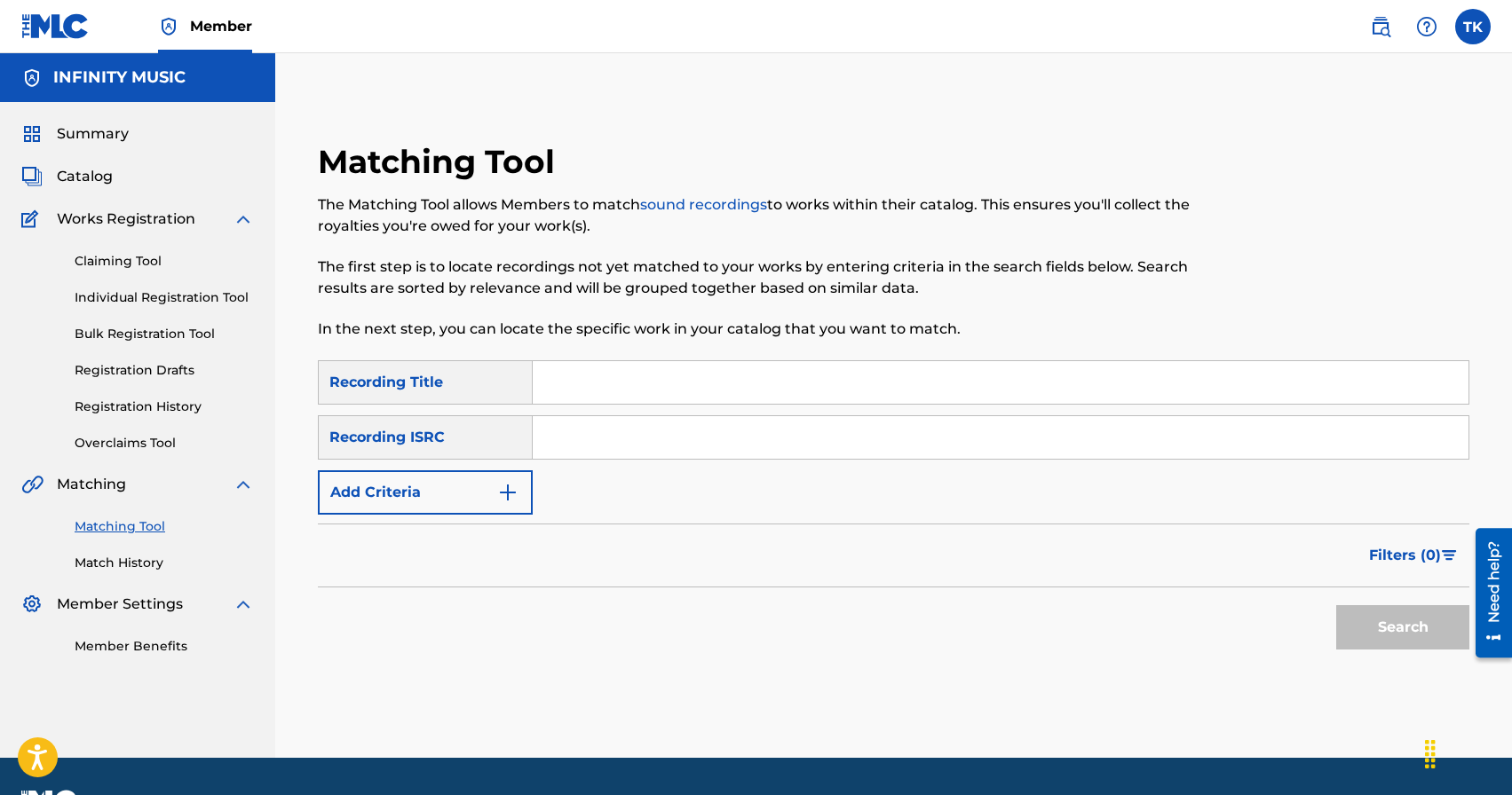
click at [681, 388] on input "Search Form" at bounding box center [1000, 383] width 936 height 43
type input "мечтаю"
click at [506, 487] on img "Search Form" at bounding box center [507, 492] width 21 height 21
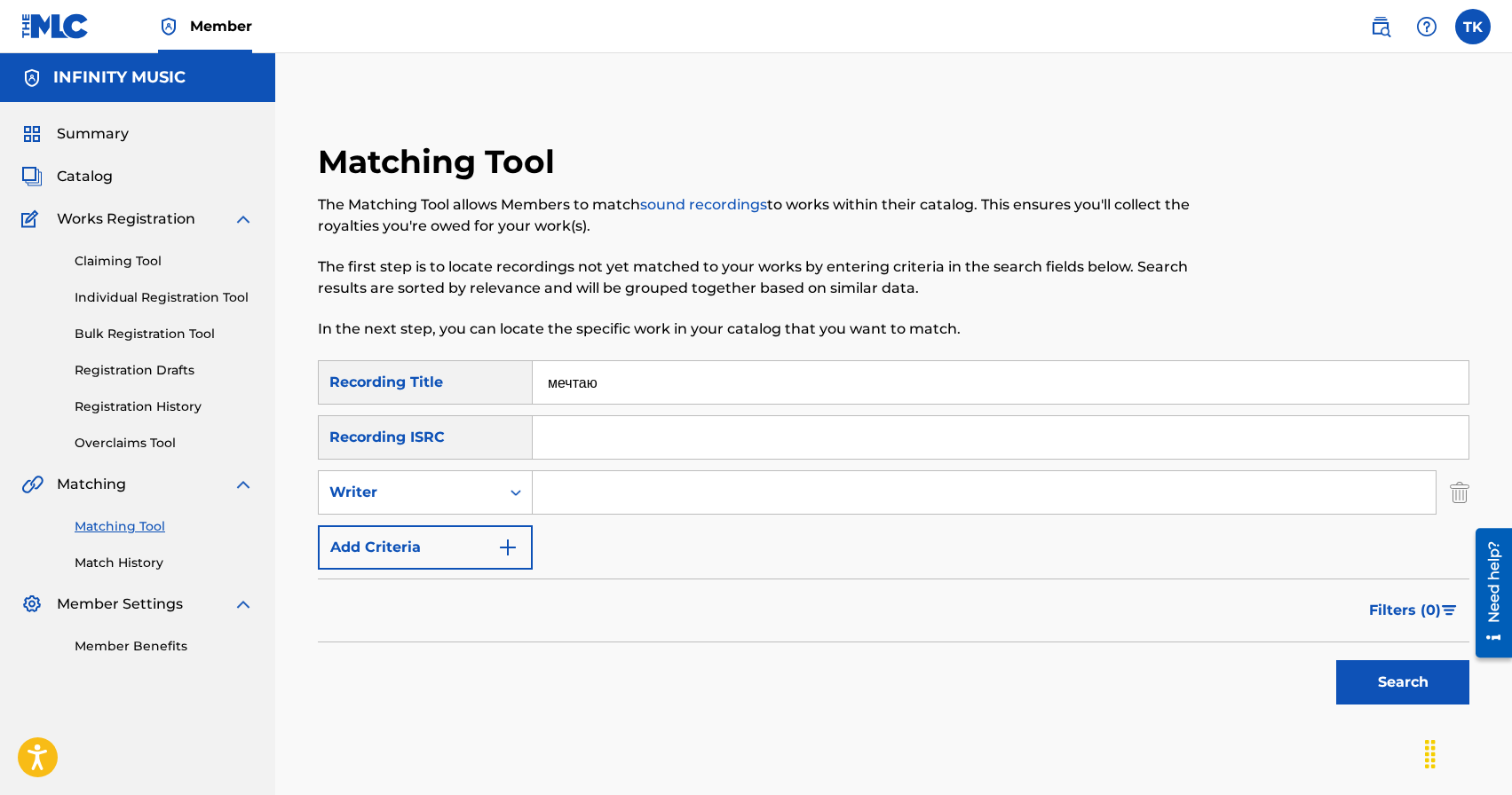
click at [507, 487] on icon "Search Form" at bounding box center [515, 492] width 18 height 18
click at [492, 534] on div "Recording Artist" at bounding box center [425, 537] width 213 height 45
click at [588, 506] on input "Search Form" at bounding box center [983, 493] width 903 height 43
type input "KREC"
click at [1371, 688] on button "Search" at bounding box center [1402, 683] width 133 height 45
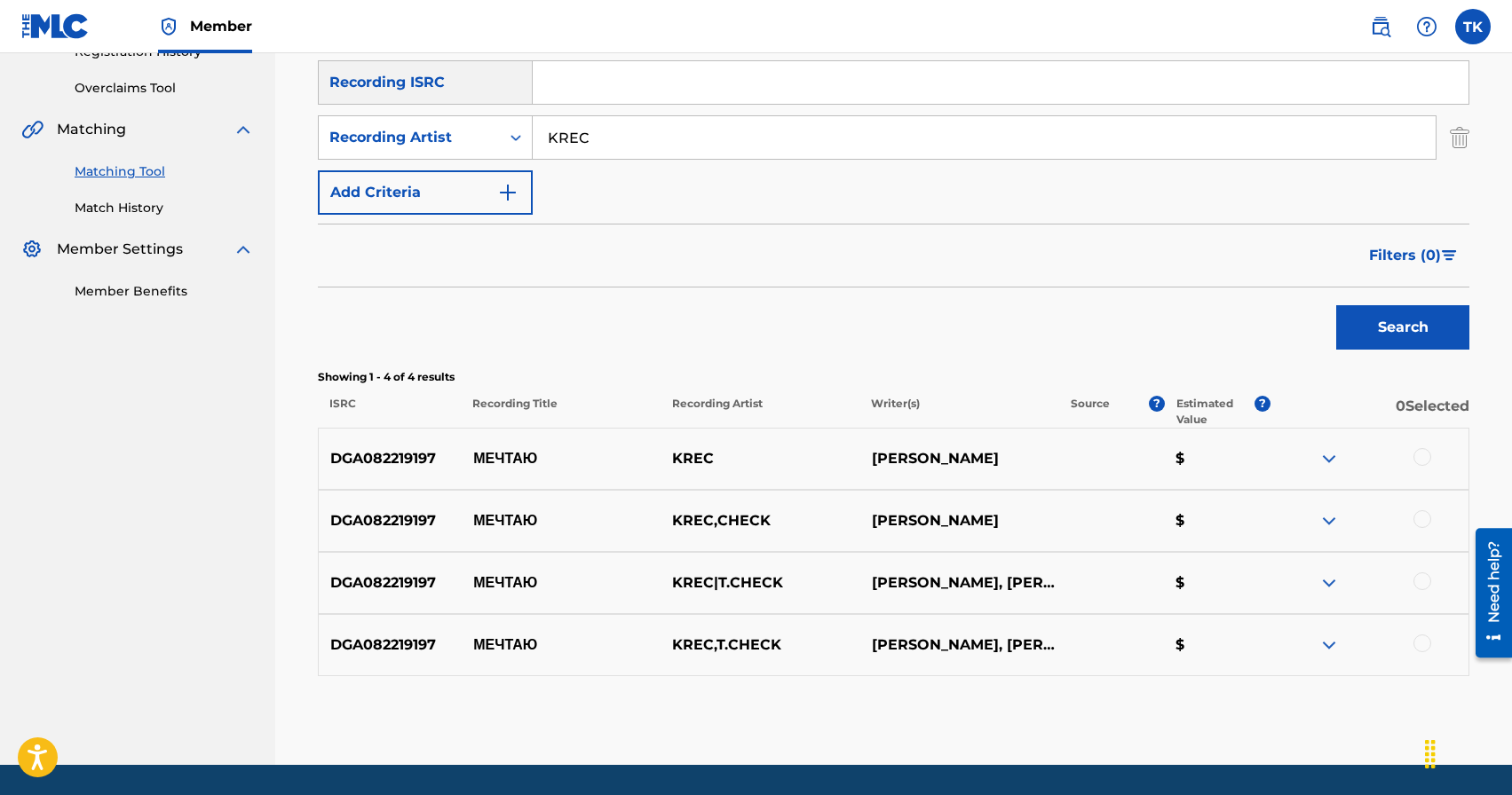
scroll to position [410, 0]
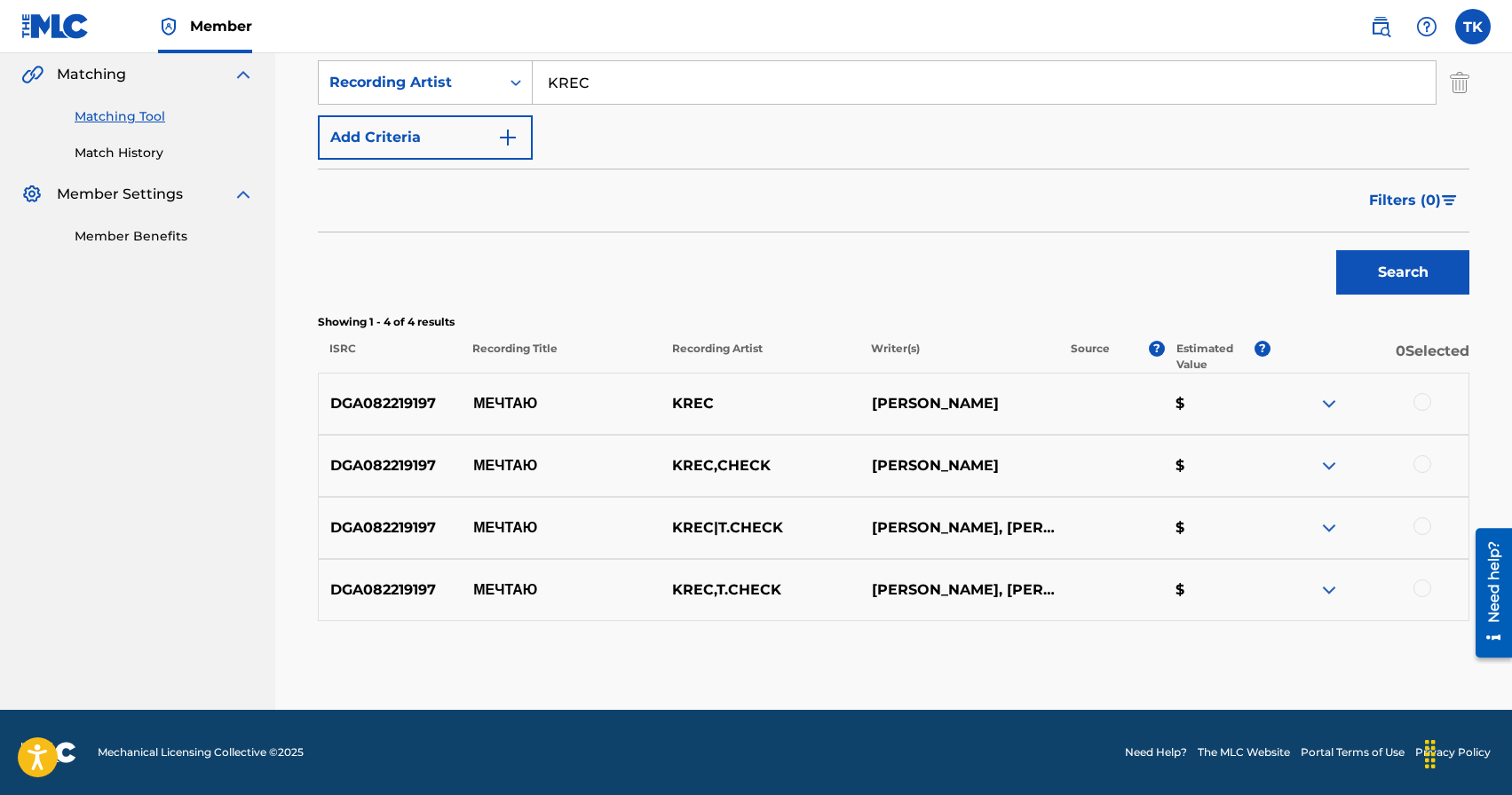
click at [1419, 398] on div at bounding box center [1422, 402] width 18 height 18
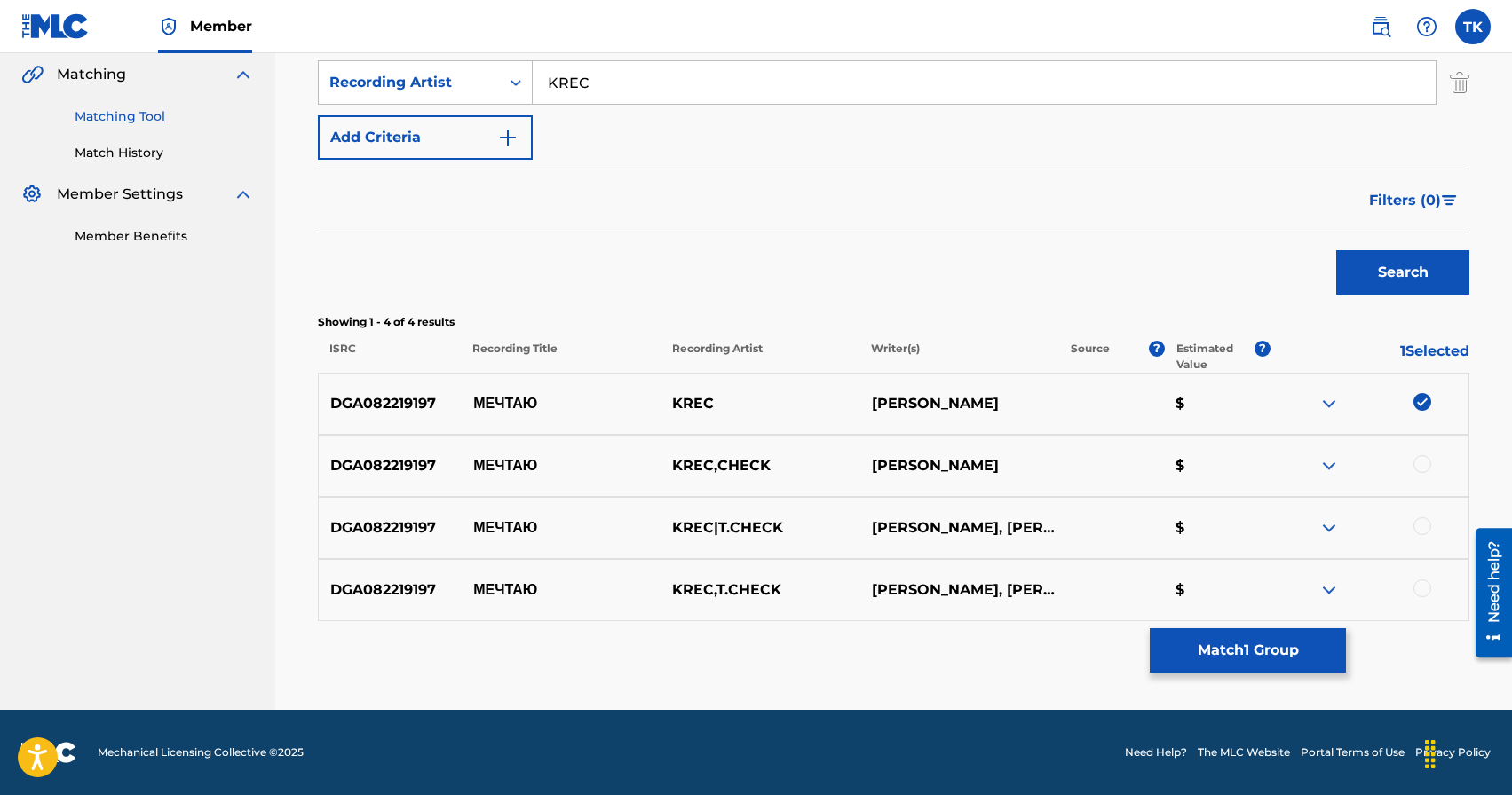
click at [1419, 464] on div at bounding box center [1422, 464] width 18 height 18
click at [1423, 526] on div at bounding box center [1422, 526] width 18 height 18
click at [1423, 590] on div at bounding box center [1422, 588] width 18 height 18
click at [1249, 642] on button "Match 4 Groups" at bounding box center [1247, 651] width 196 height 45
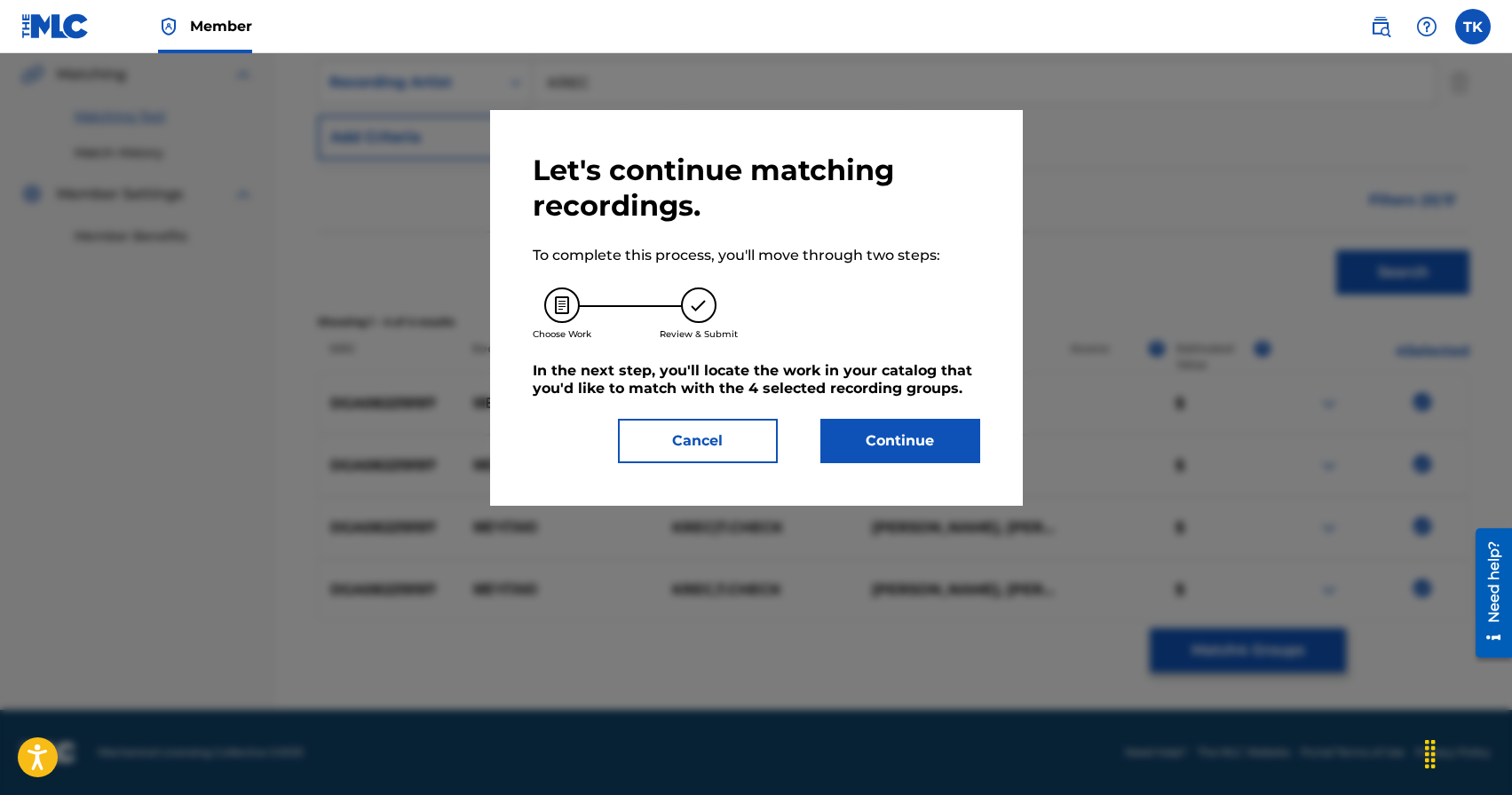
click at [938, 450] on button "Continue" at bounding box center [900, 442] width 159 height 45
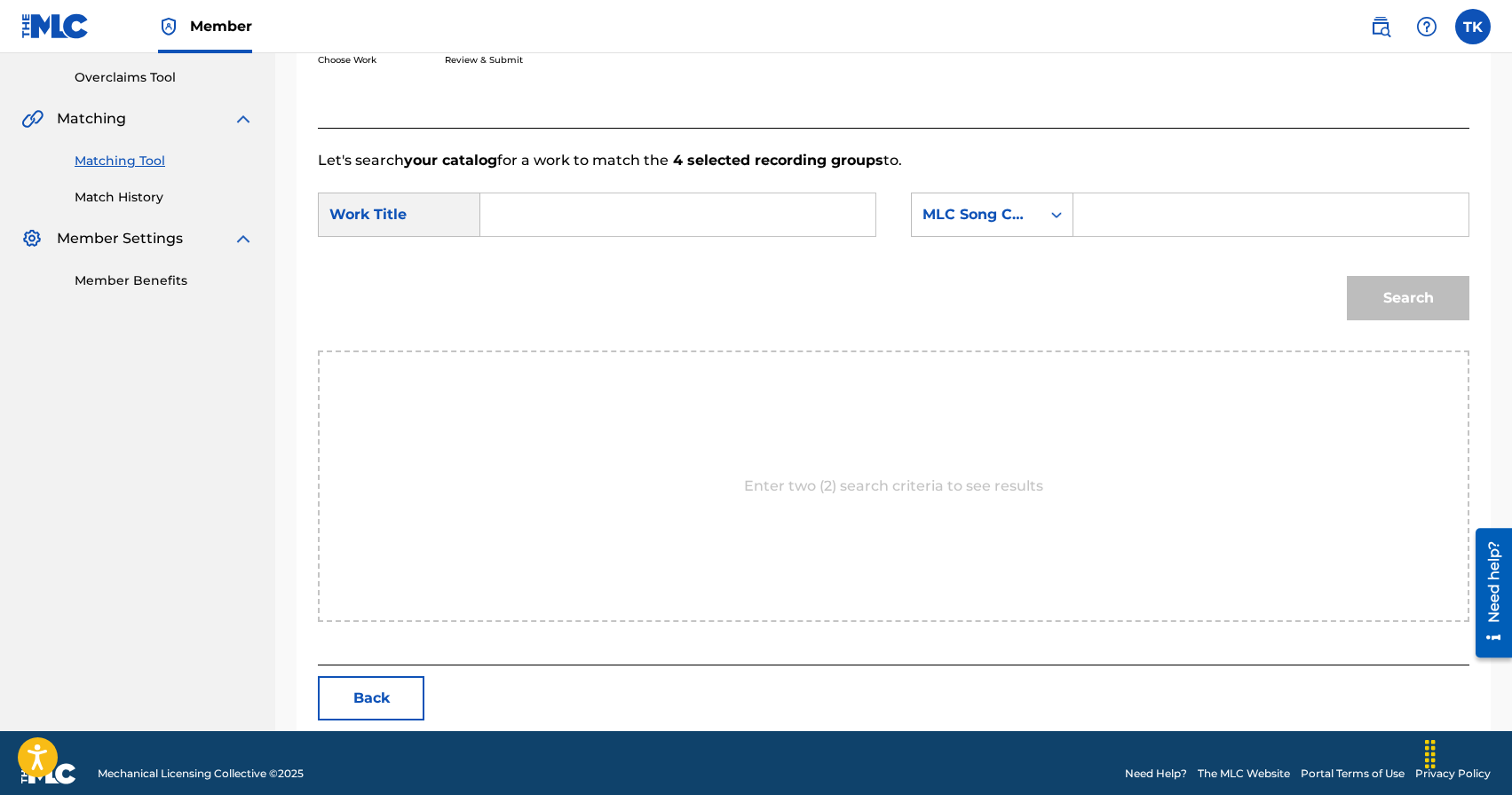
scroll to position [387, 0]
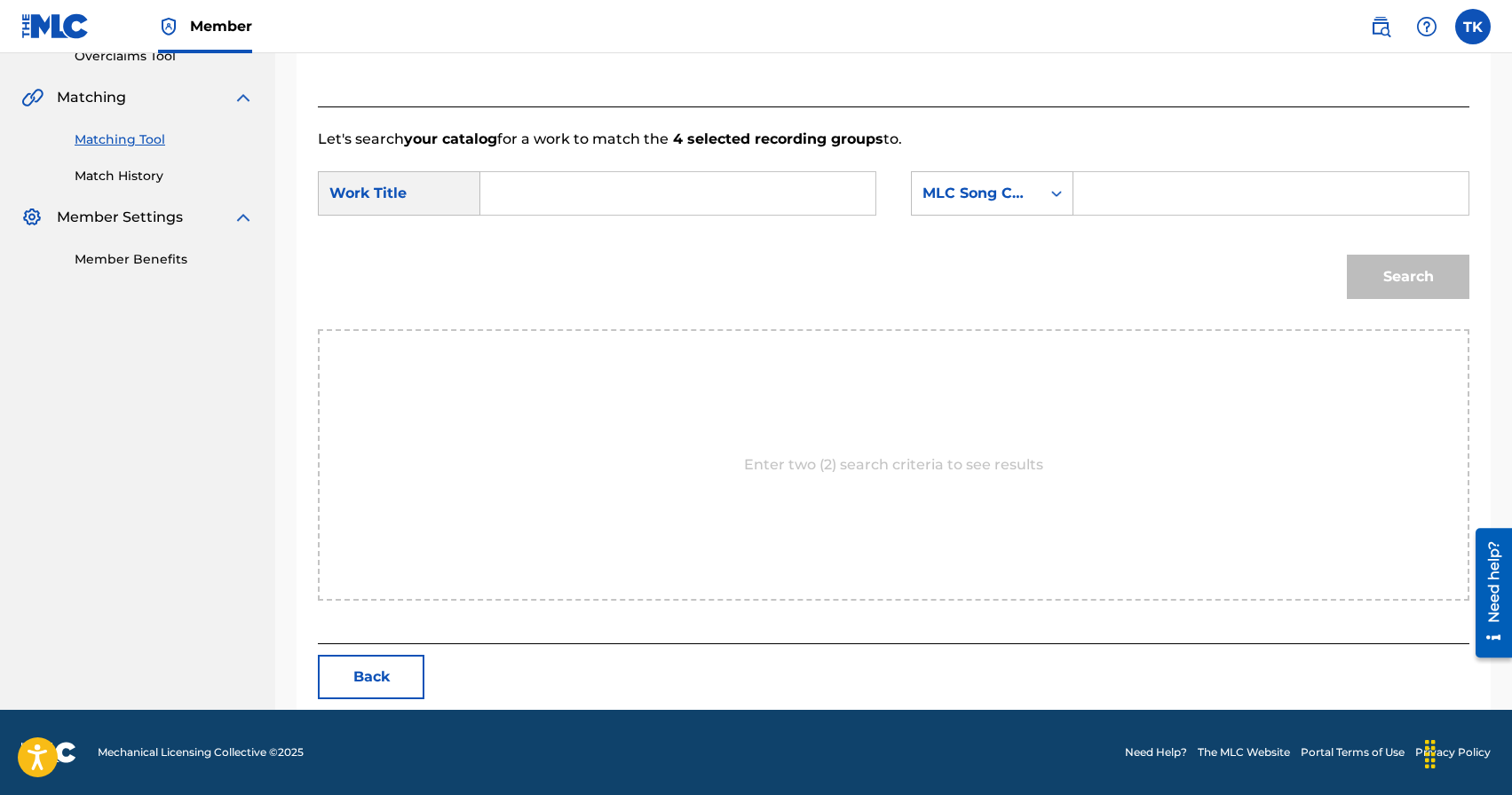
click at [650, 195] on input "Search Form" at bounding box center [677, 194] width 364 height 43
type input "мечтаю"
click at [613, 230] on div "мечтаю" at bounding box center [677, 233] width 364 height 32
click at [972, 193] on div "MLC Song Code" at bounding box center [976, 193] width 107 height 21
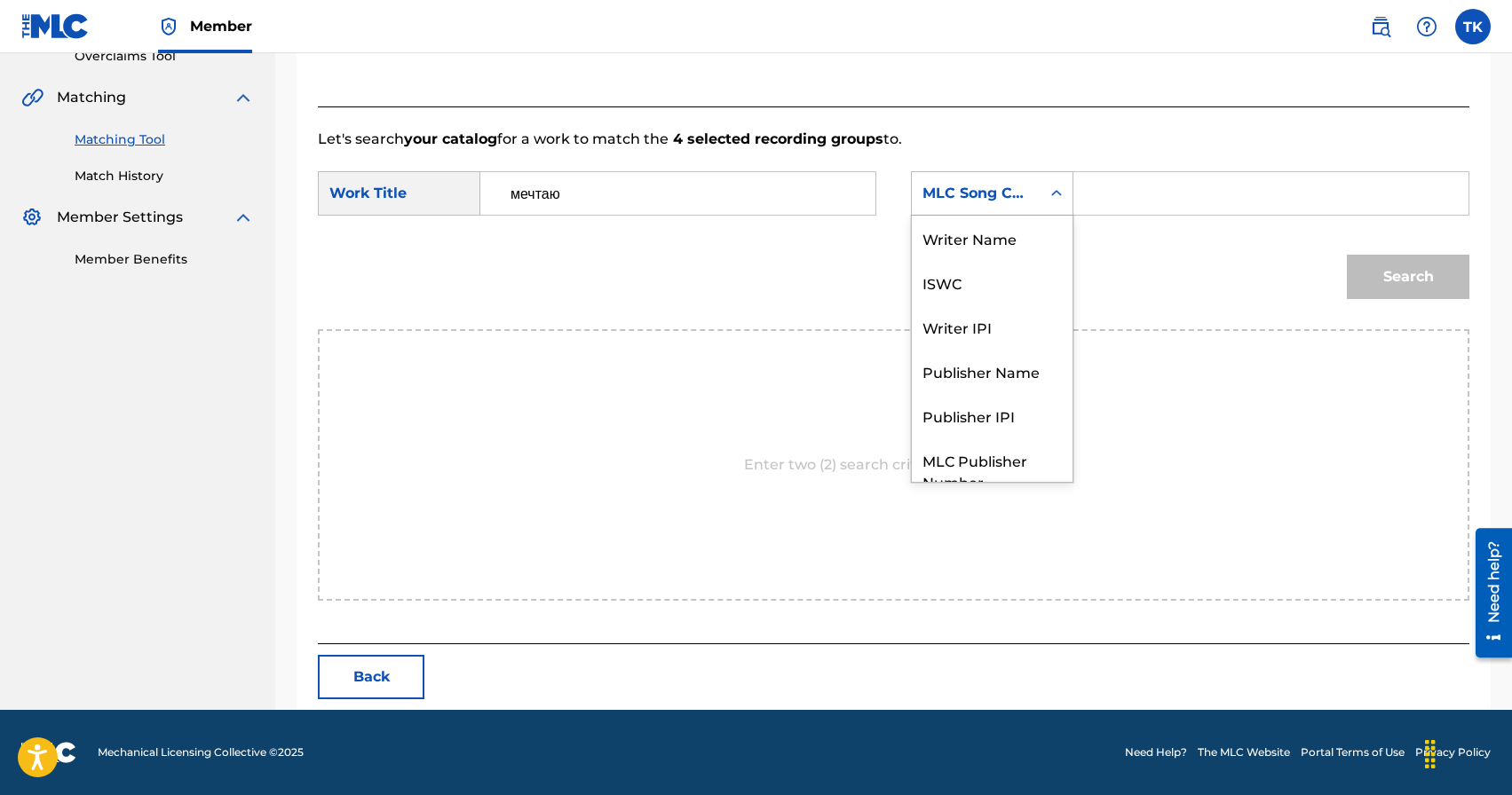
scroll to position [65, 0]
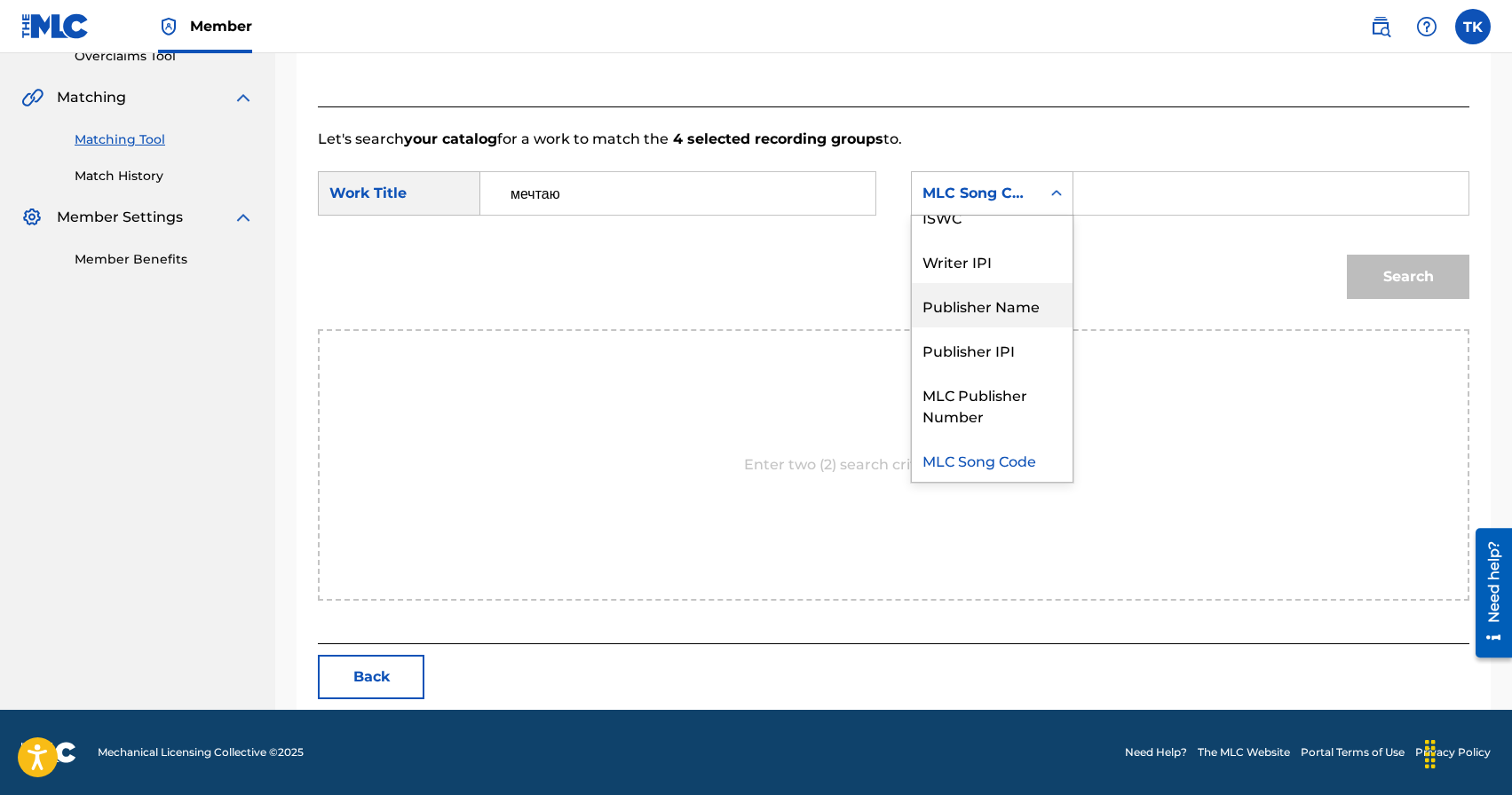
click at [995, 295] on div "Publisher Name" at bounding box center [992, 306] width 160 height 45
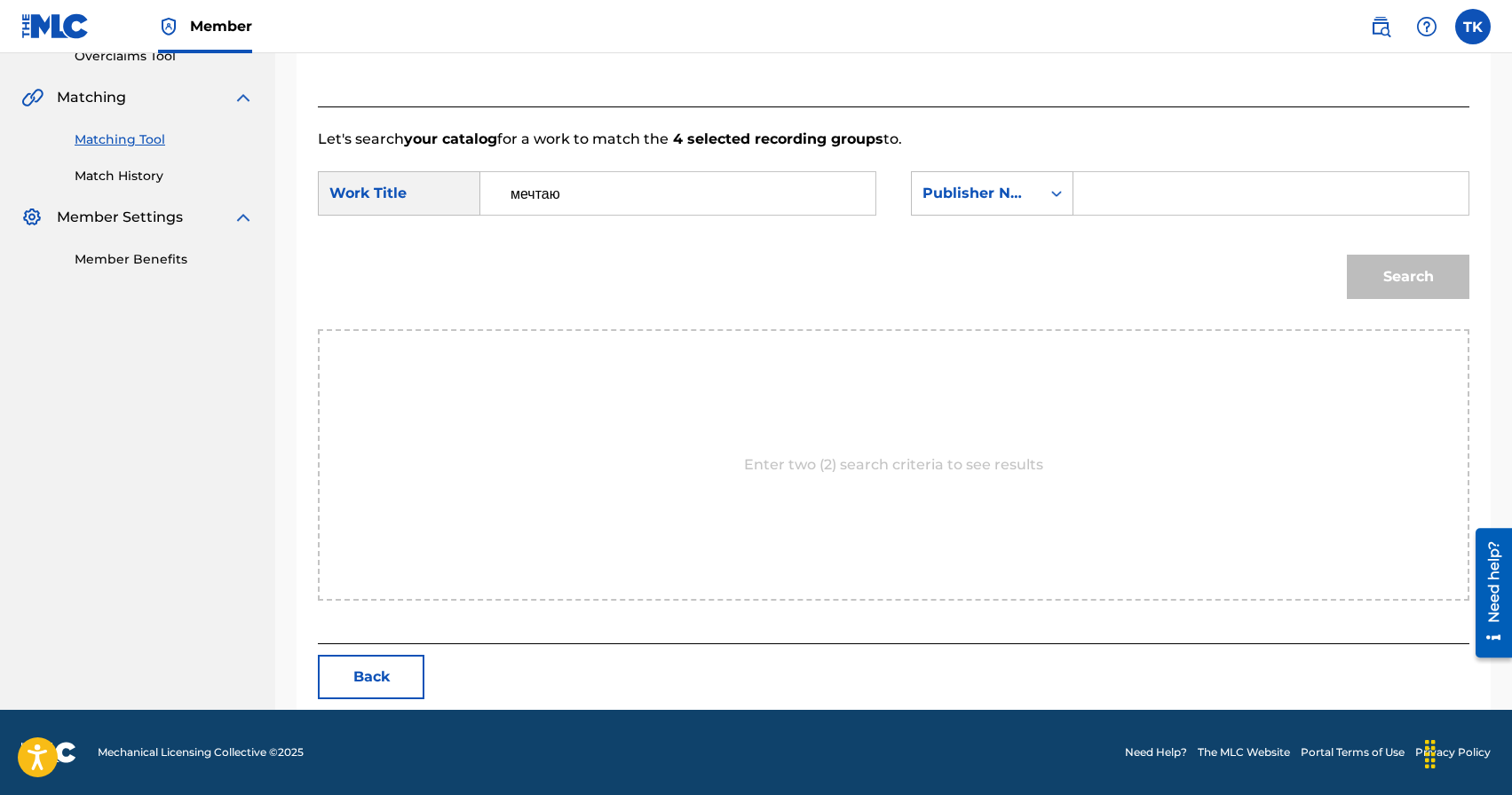
click at [1127, 192] on input "Search Form" at bounding box center [1271, 194] width 364 height 43
type input "INFINITY MUSIC"
click at [1393, 274] on button "Search" at bounding box center [1408, 277] width 122 height 45
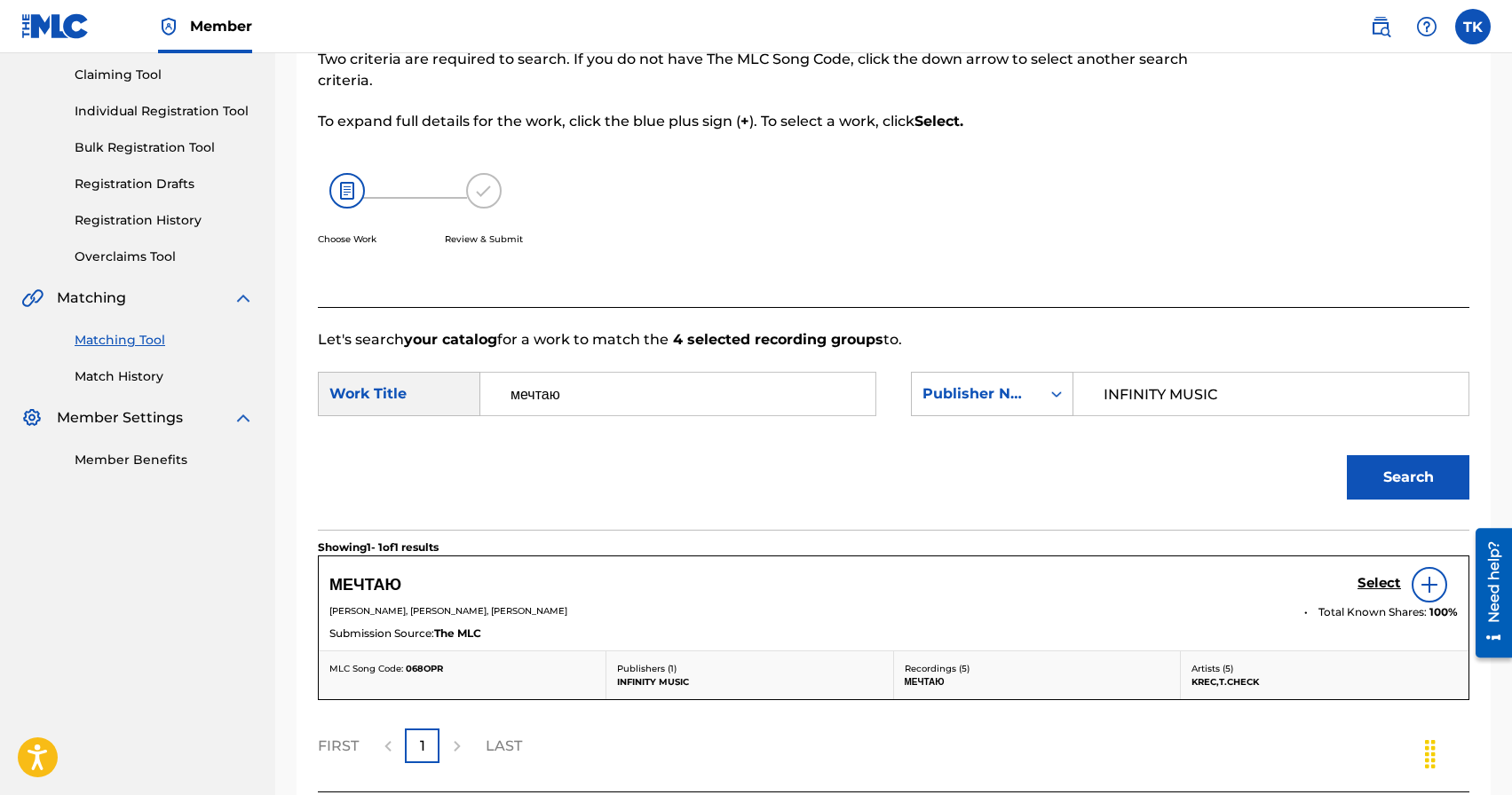
scroll to position [335, 0]
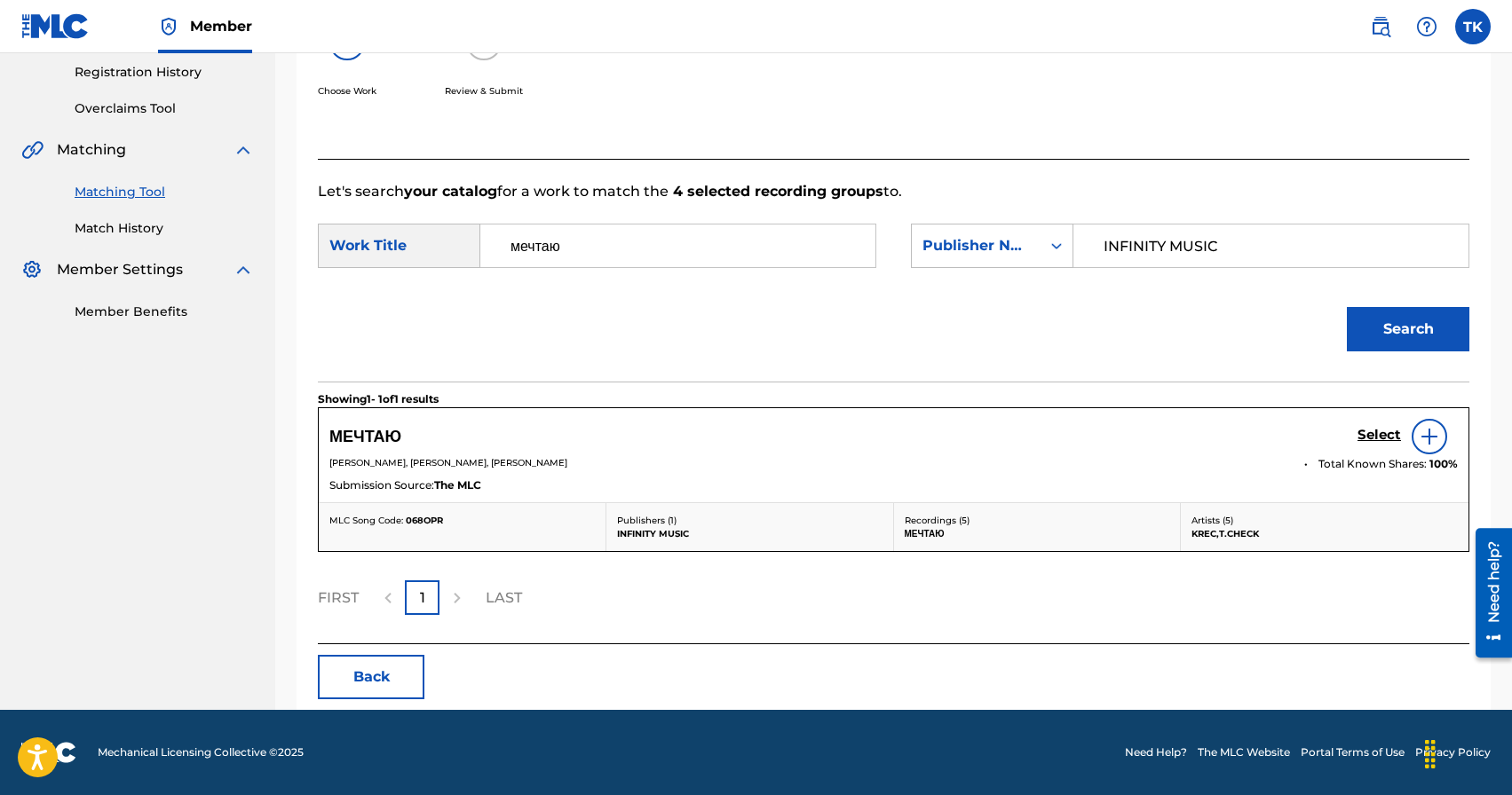
click at [1369, 434] on h5 "Select" at bounding box center [1379, 435] width 44 height 17
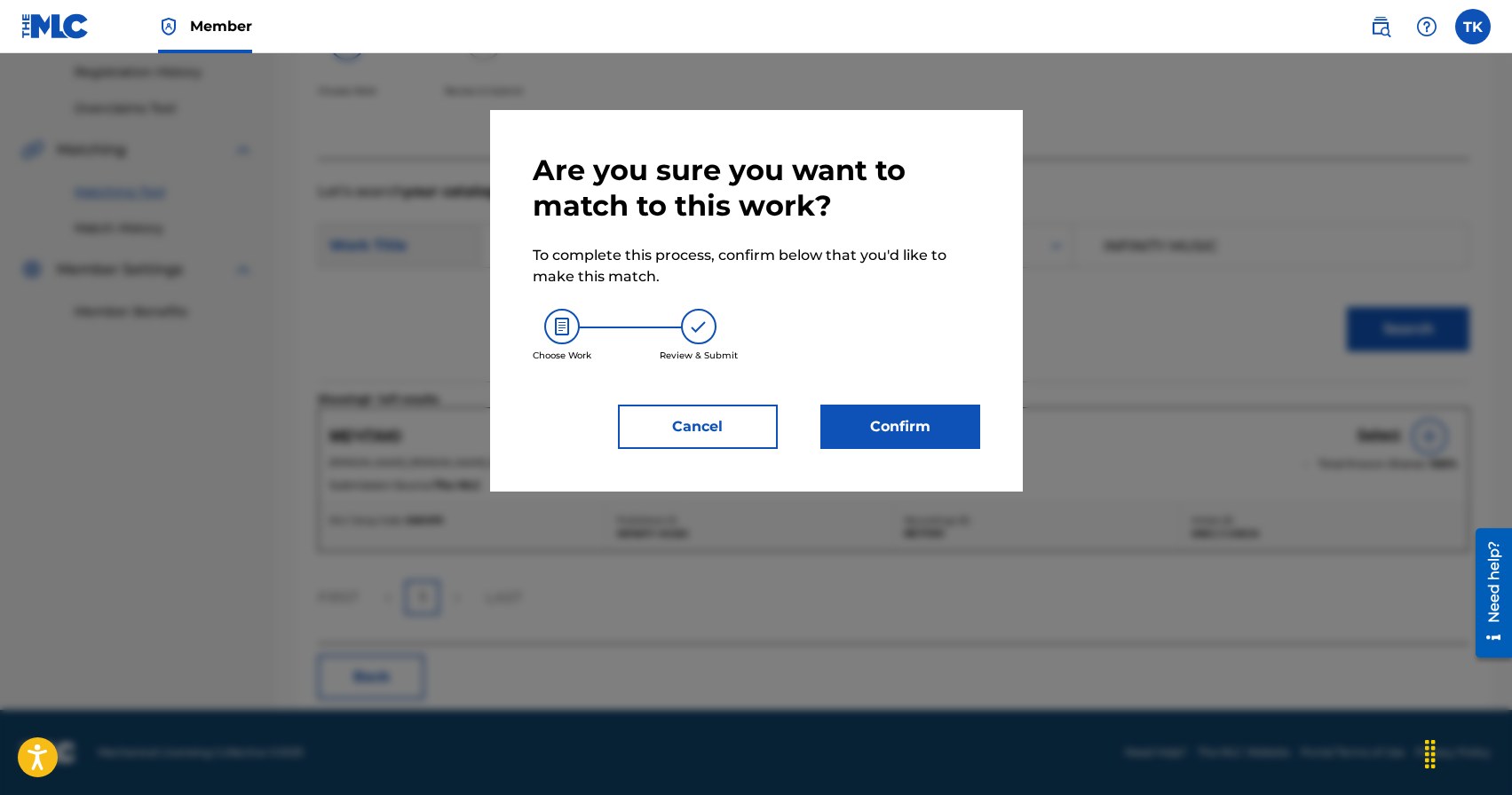
click at [926, 428] on button "Confirm" at bounding box center [900, 427] width 159 height 45
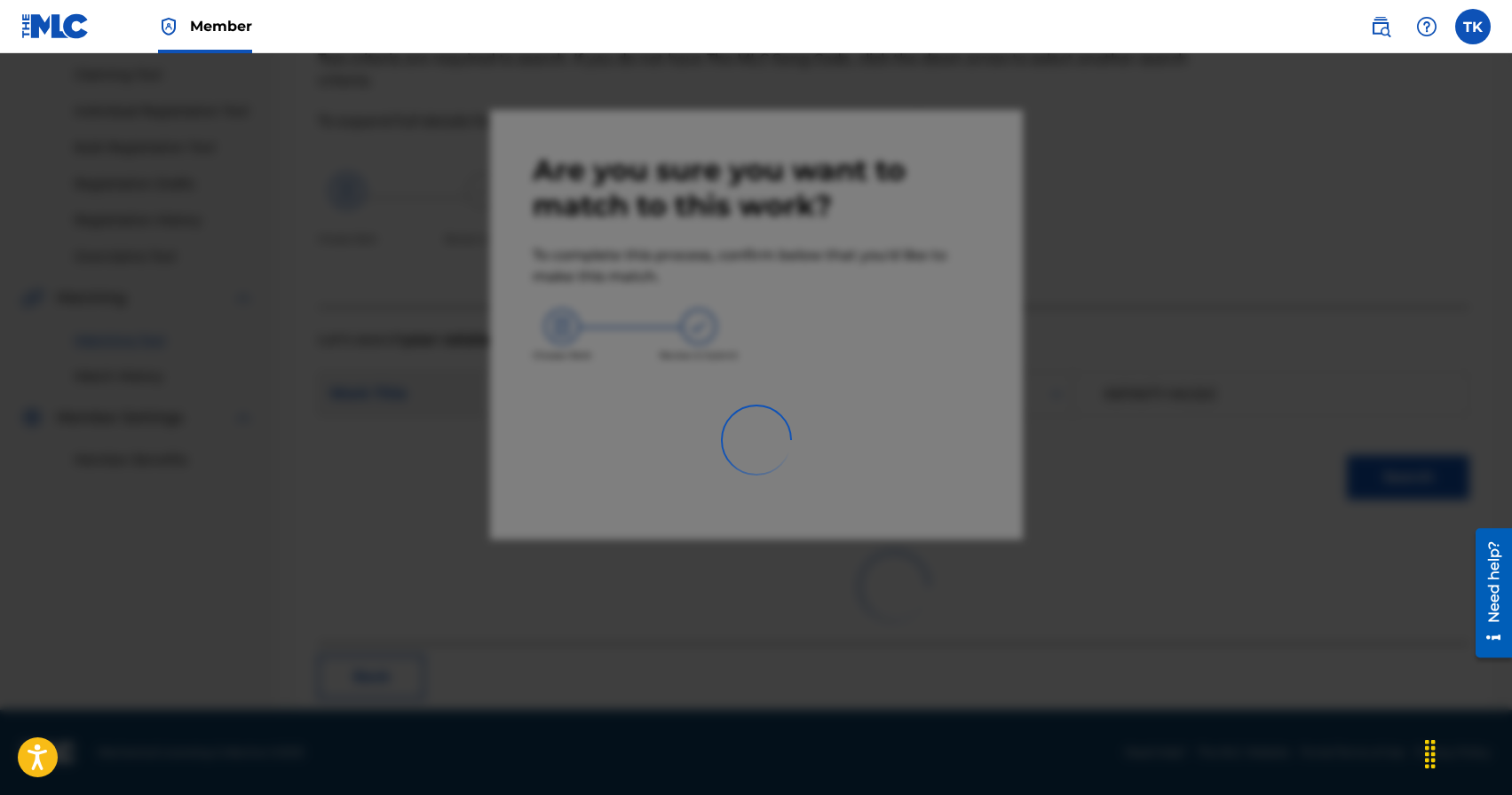
scroll to position [52, 0]
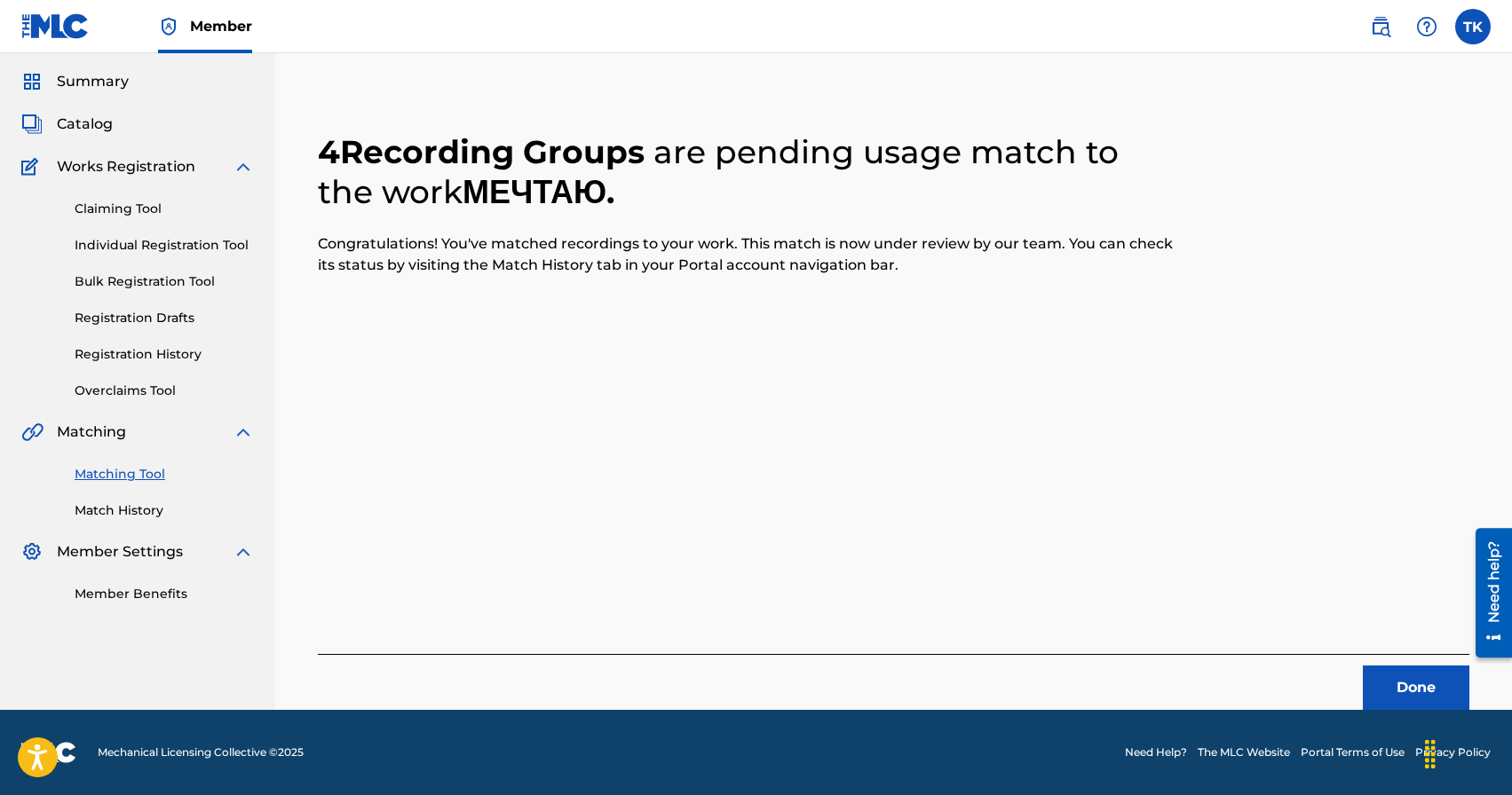
click at [1377, 678] on button "Done" at bounding box center [1416, 688] width 106 height 45
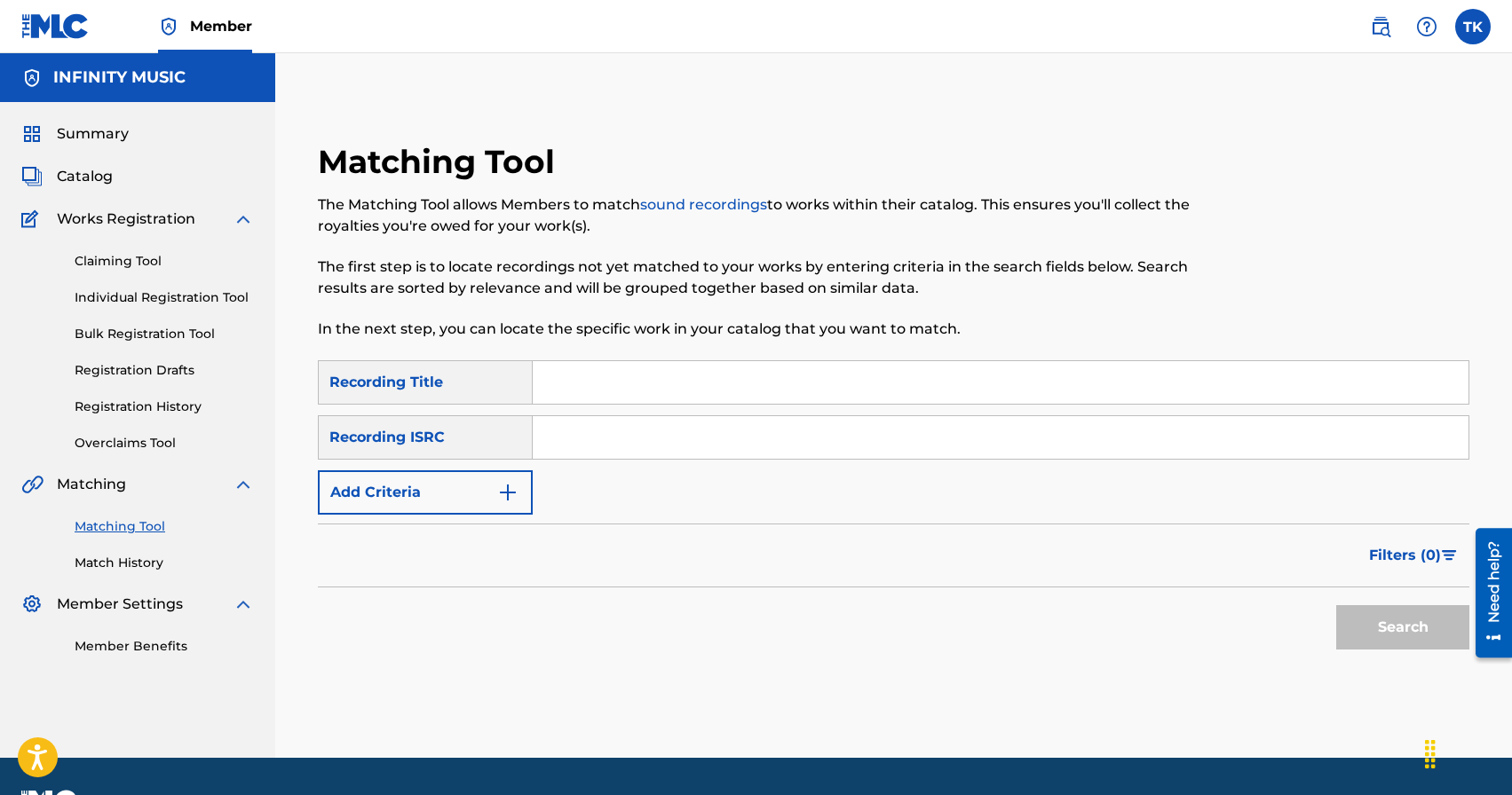
click at [674, 387] on input "Search Form" at bounding box center [1000, 383] width 936 height 43
type input "чужая страна"
click at [513, 482] on img "Search Form" at bounding box center [507, 492] width 21 height 21
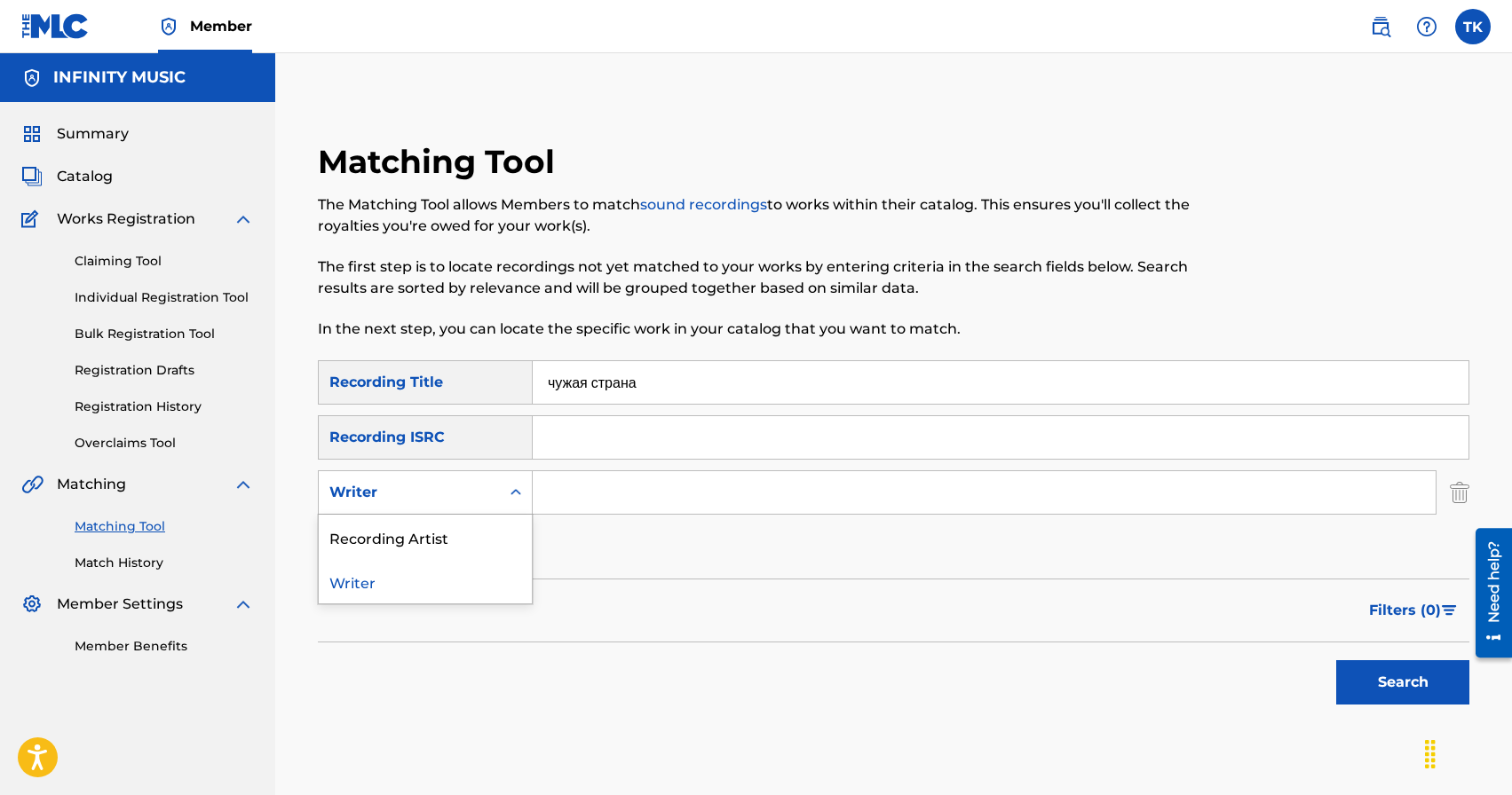
click at [513, 482] on div "Search Form" at bounding box center [515, 492] width 32 height 32
click at [500, 521] on div "Recording Artist" at bounding box center [425, 537] width 213 height 45
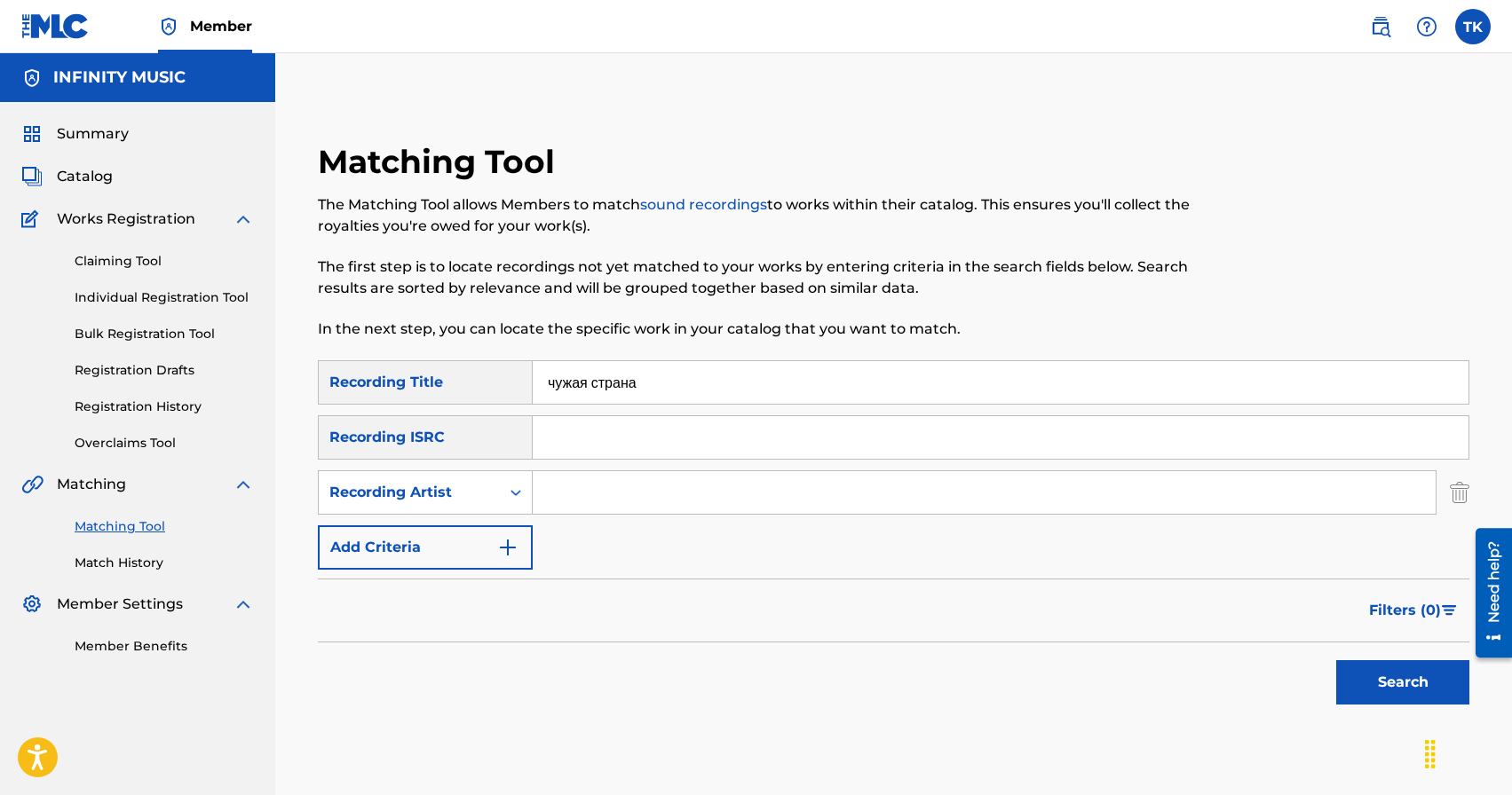
click at [590, 489] on input "Search Form" at bounding box center [983, 493] width 903 height 43
type input "KREC"
click at [1354, 665] on button "Search" at bounding box center [1402, 683] width 133 height 45
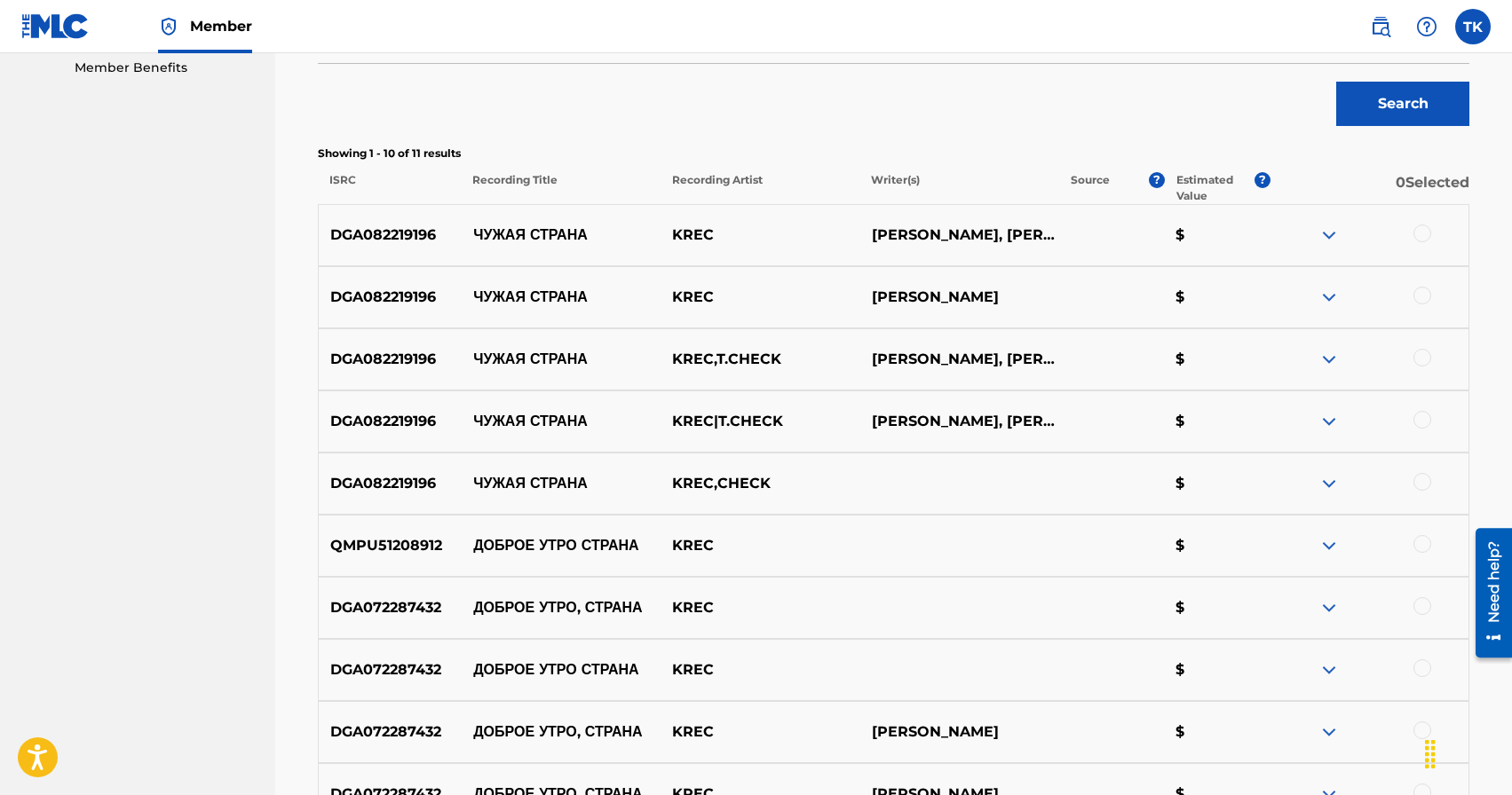
scroll to position [592, 0]
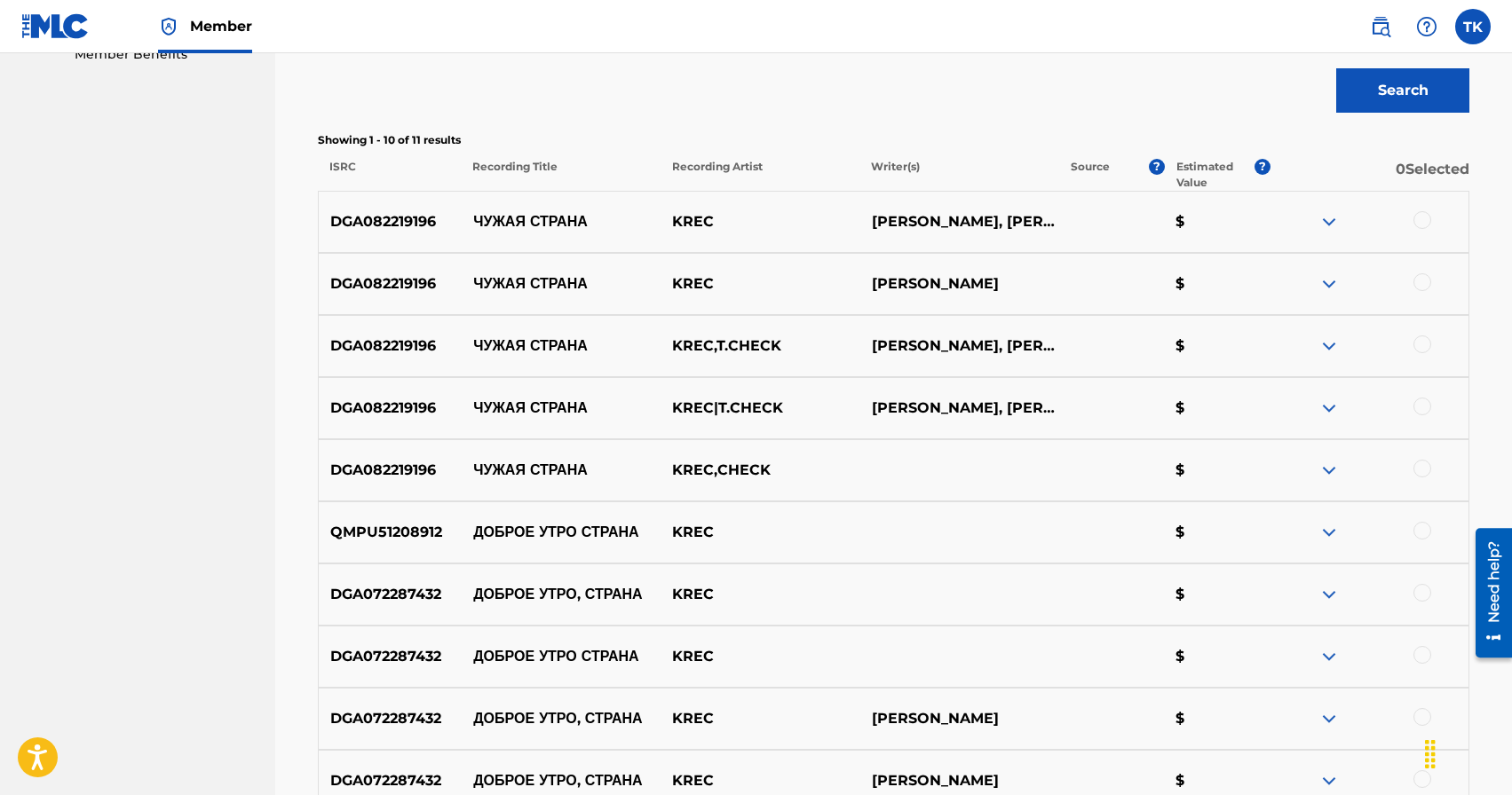
click at [1426, 221] on div at bounding box center [1422, 220] width 18 height 18
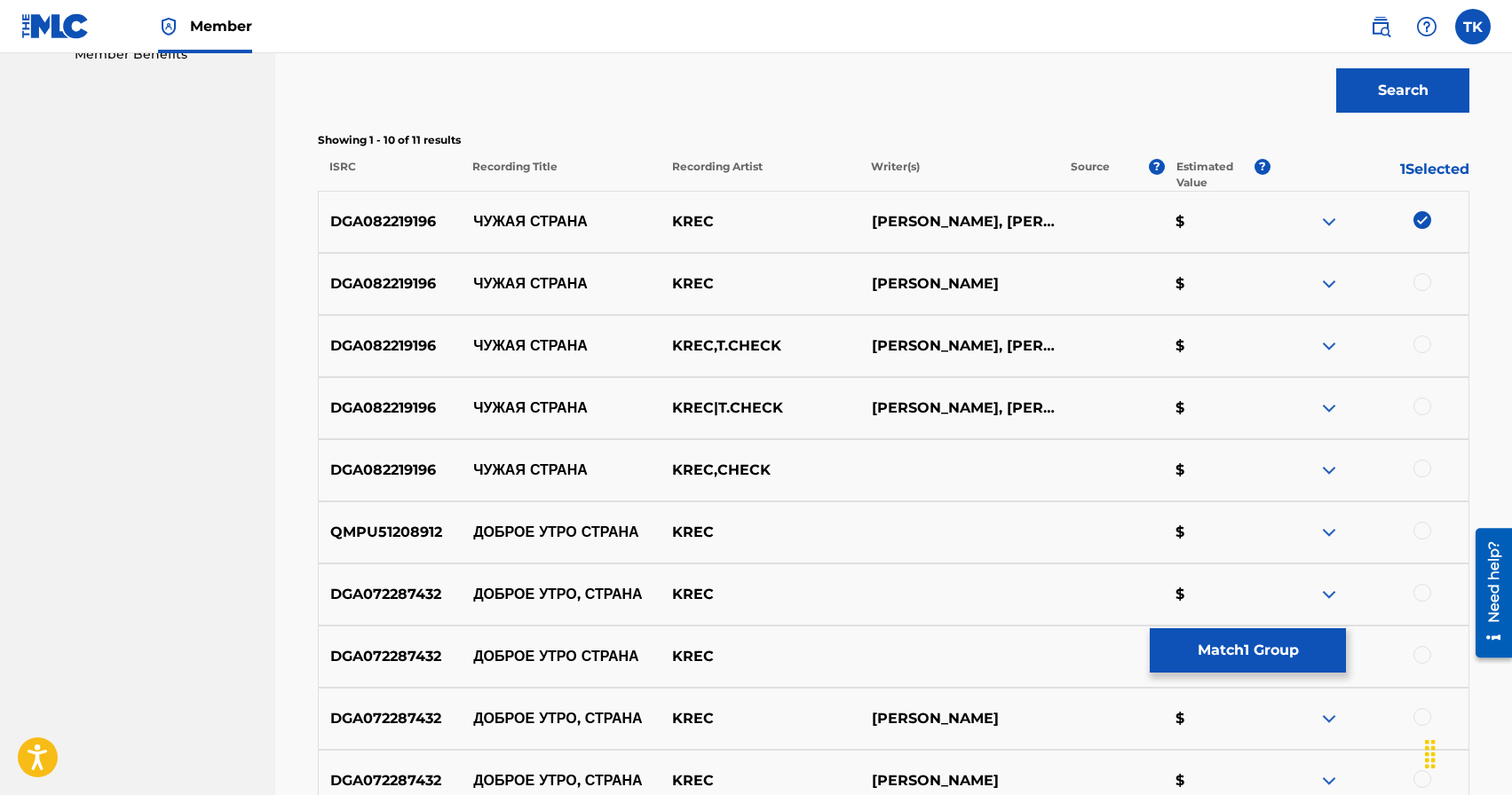
click at [1426, 278] on div at bounding box center [1422, 281] width 18 height 18
click at [1425, 338] on div at bounding box center [1422, 344] width 18 height 18
click at [1425, 407] on div at bounding box center [1422, 406] width 18 height 18
click at [1426, 476] on div at bounding box center [1422, 468] width 18 height 18
click at [1289, 633] on button "Match 5 Groups" at bounding box center [1247, 651] width 196 height 45
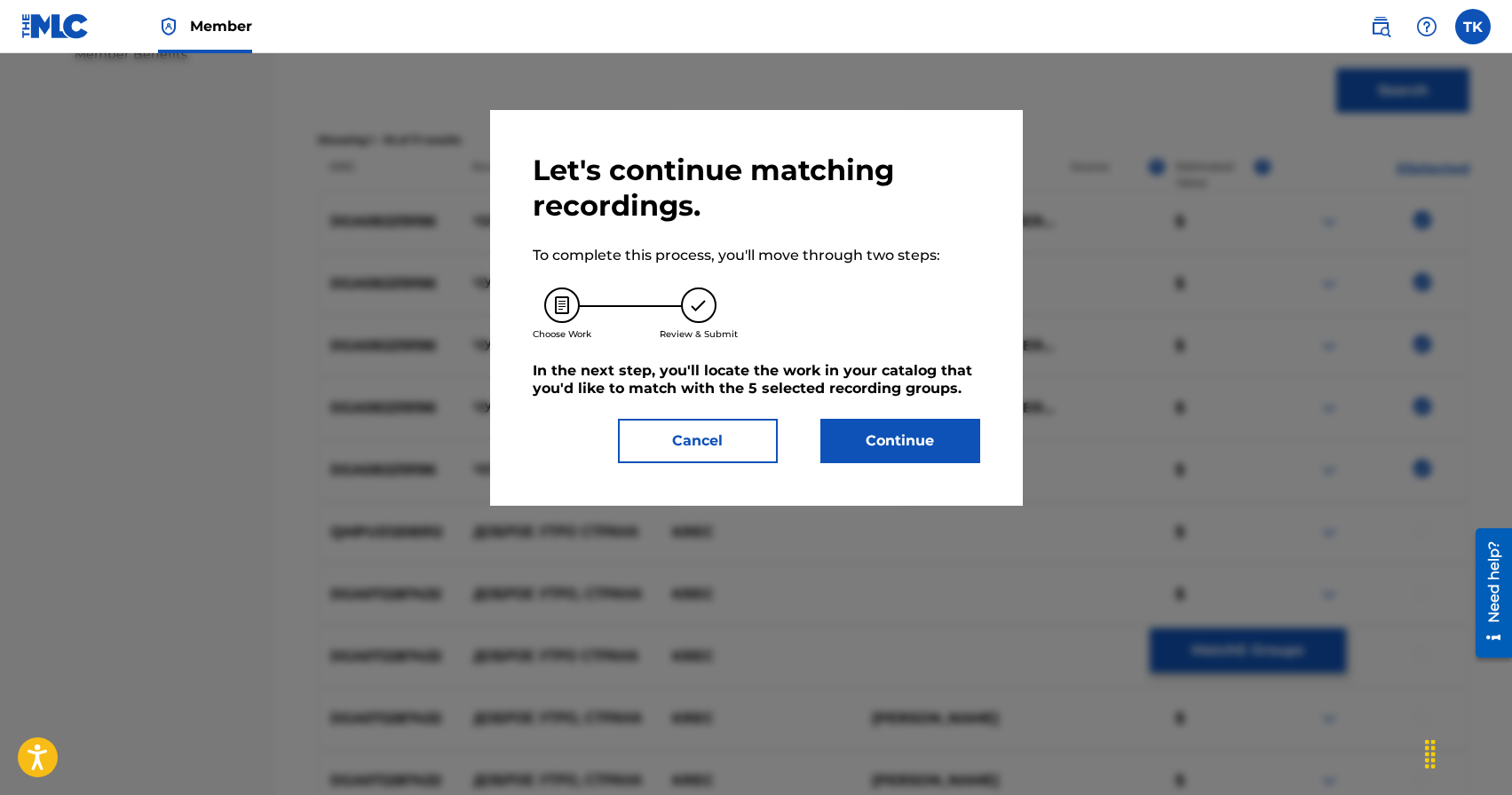
click at [936, 438] on button "Continue" at bounding box center [900, 442] width 159 height 45
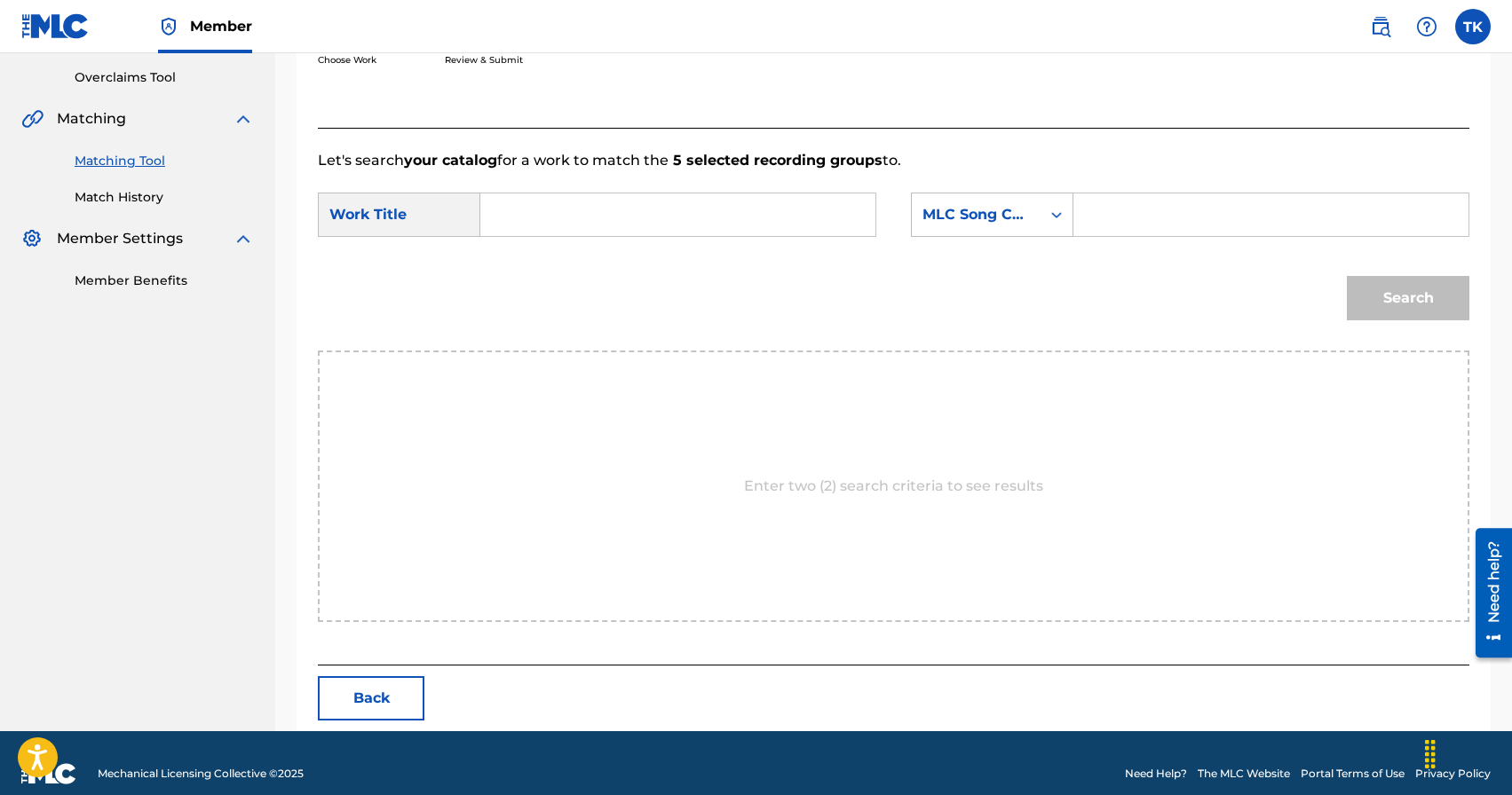
scroll to position [387, 0]
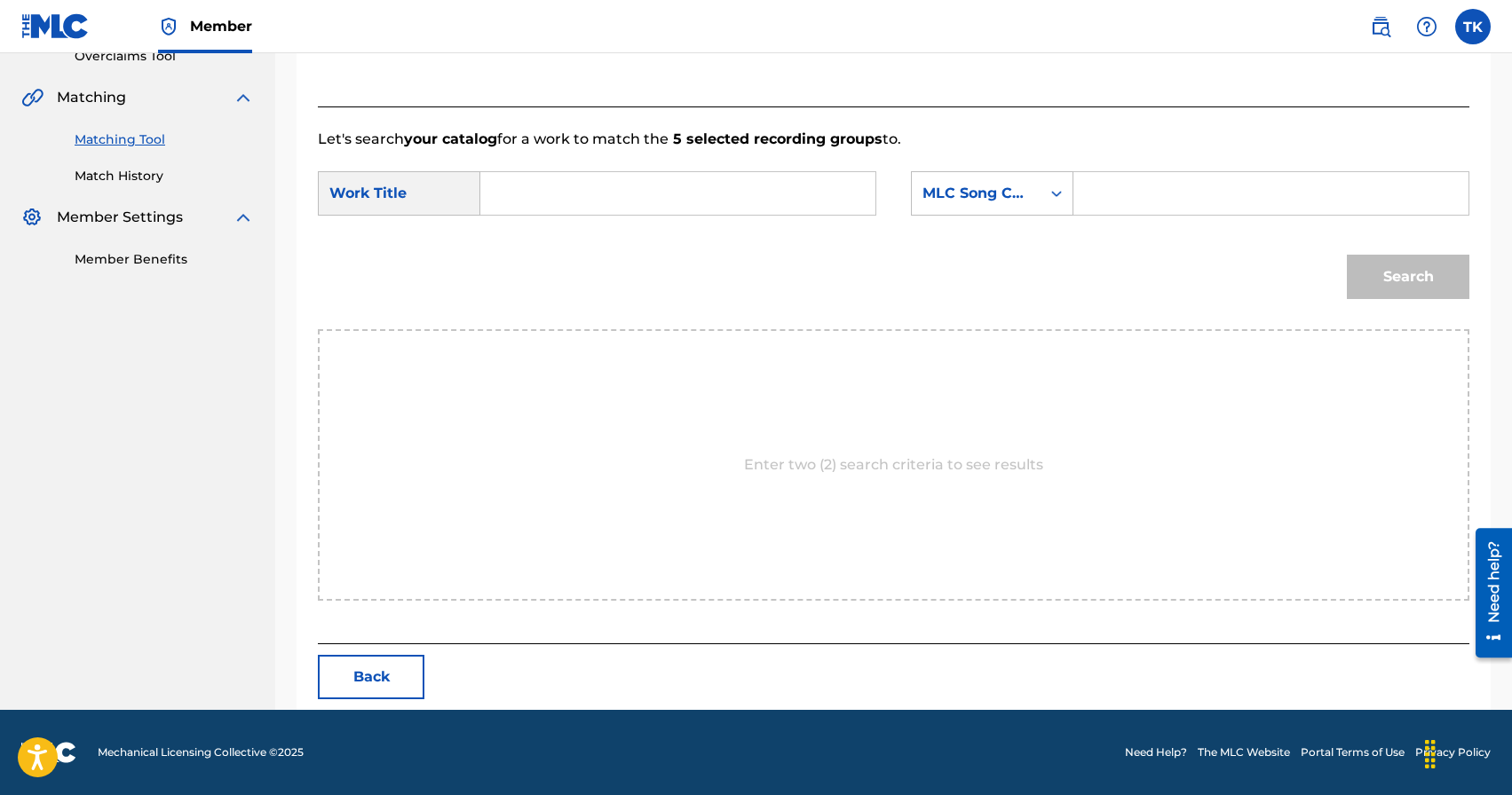
click at [715, 200] on input "Search Form" at bounding box center [677, 194] width 364 height 43
click at [663, 237] on div "чужая страна" at bounding box center [677, 233] width 364 height 32
type input "чужая страна"
click at [1017, 199] on div "MLC Song Code" at bounding box center [976, 193] width 107 height 21
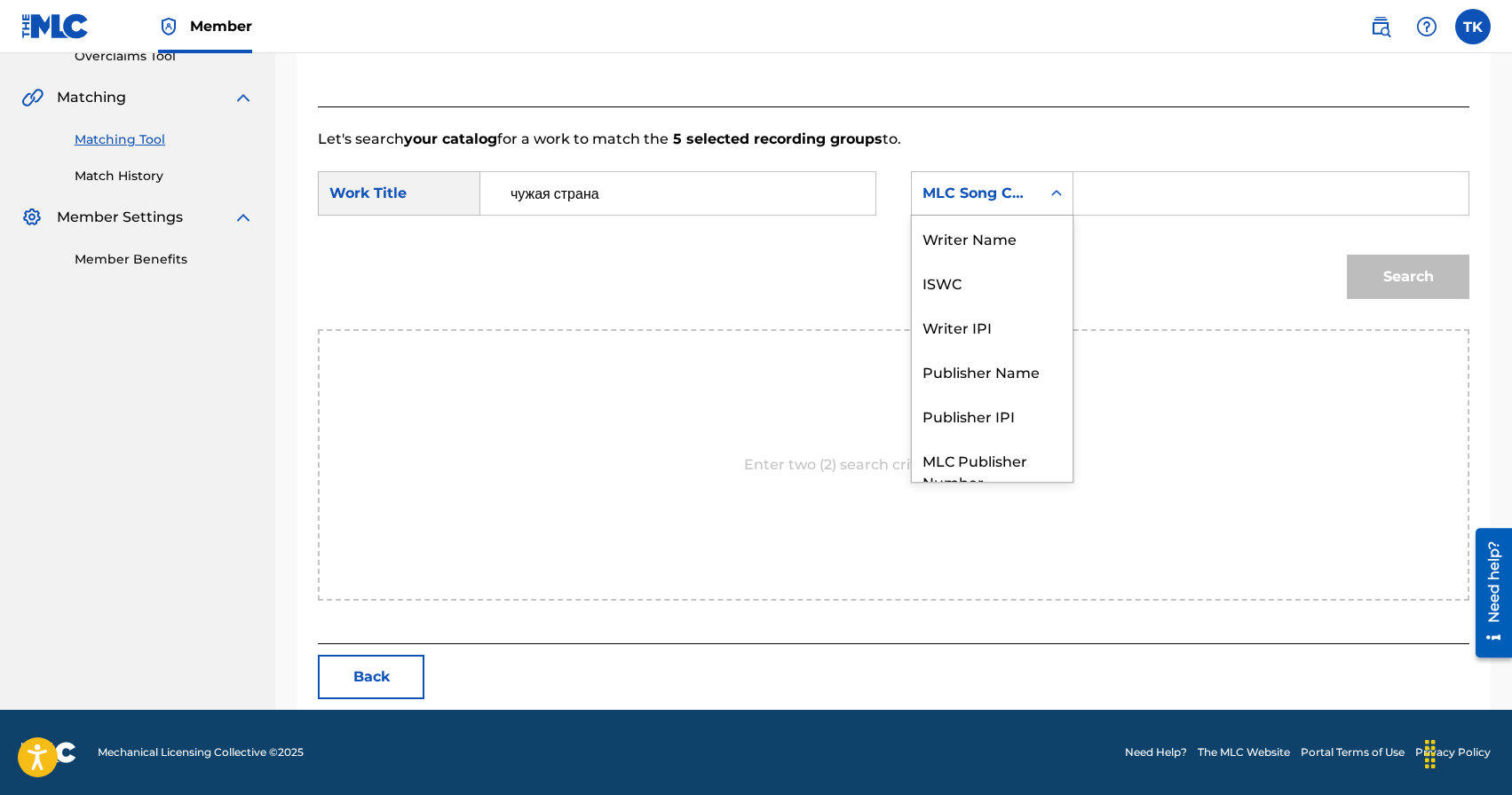
scroll to position [65, 0]
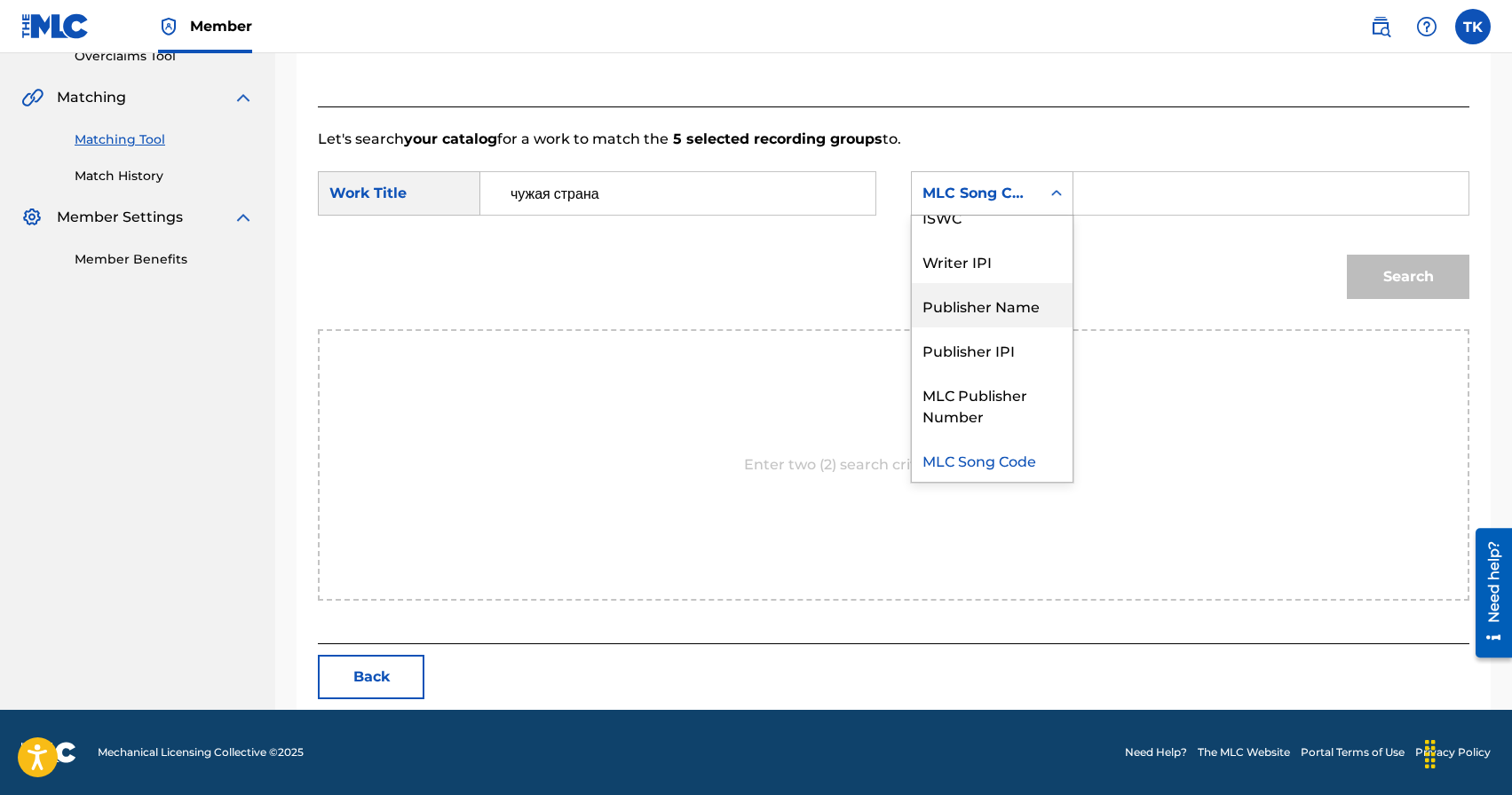
click at [1009, 298] on div "Publisher Name" at bounding box center [992, 306] width 160 height 45
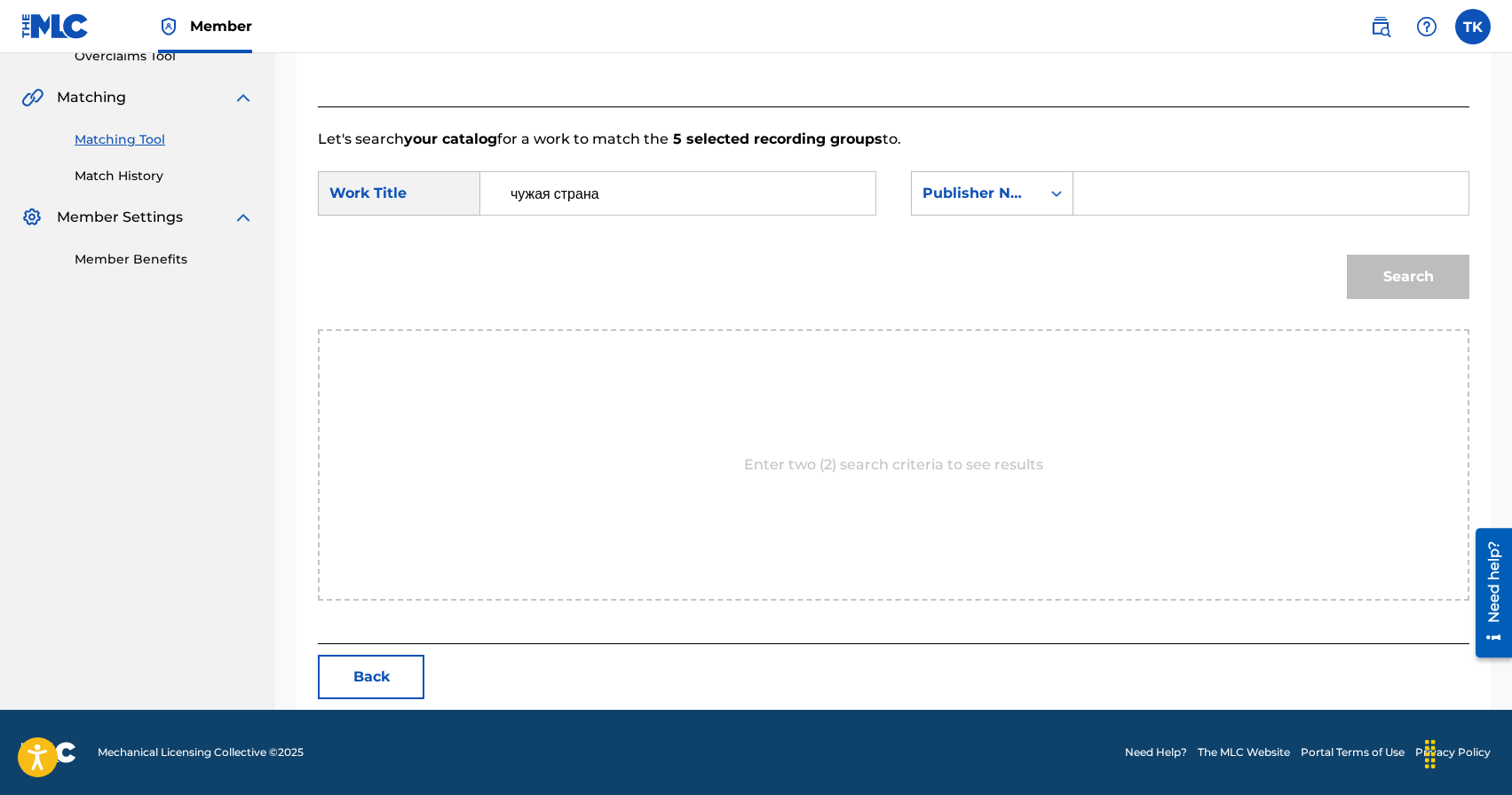
click at [1127, 213] on input "Search Form" at bounding box center [1271, 194] width 364 height 43
type input "INFINITY MUSIC"
click at [1415, 281] on button "Search" at bounding box center [1408, 277] width 122 height 45
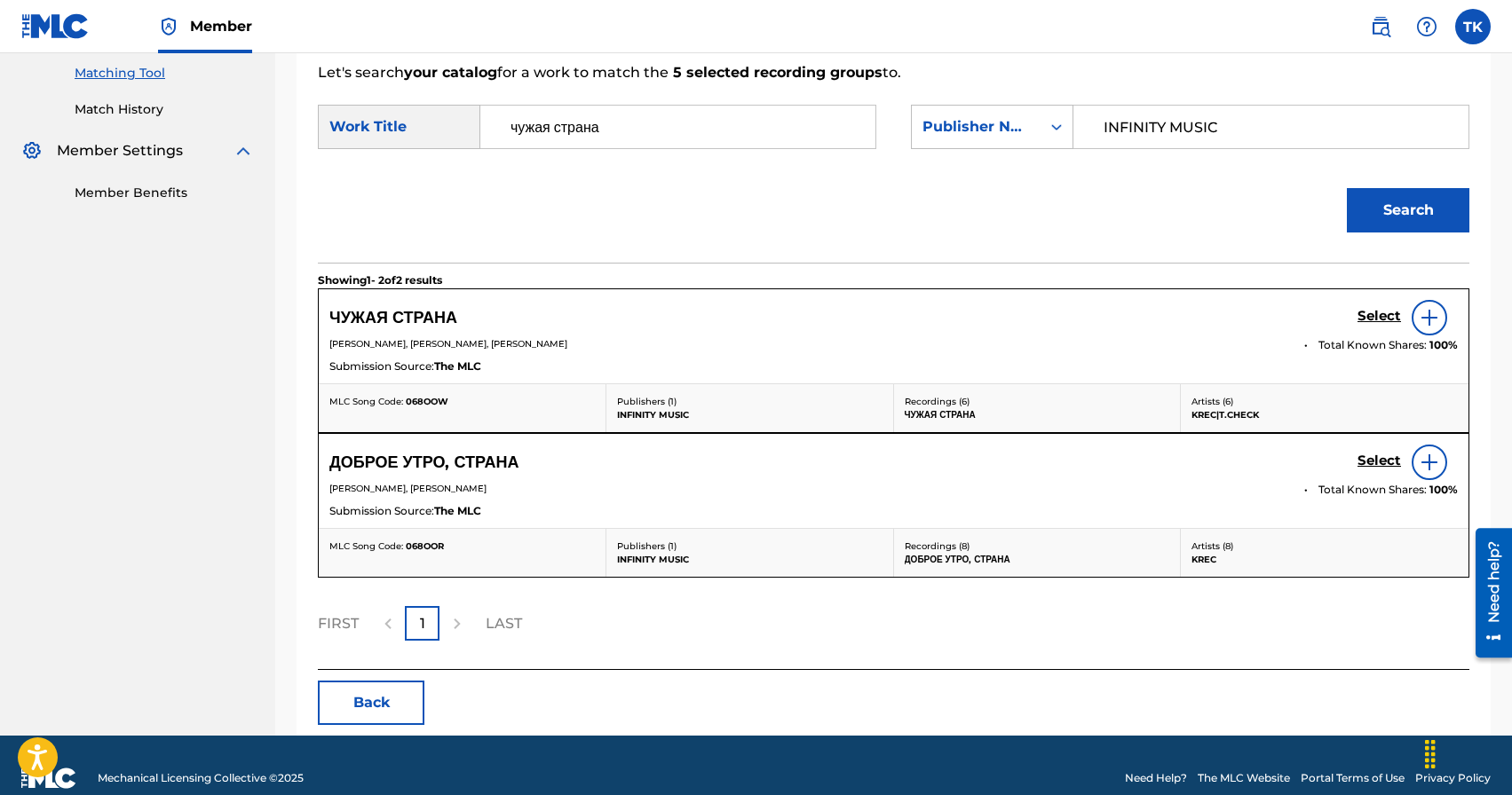
scroll to position [456, 0]
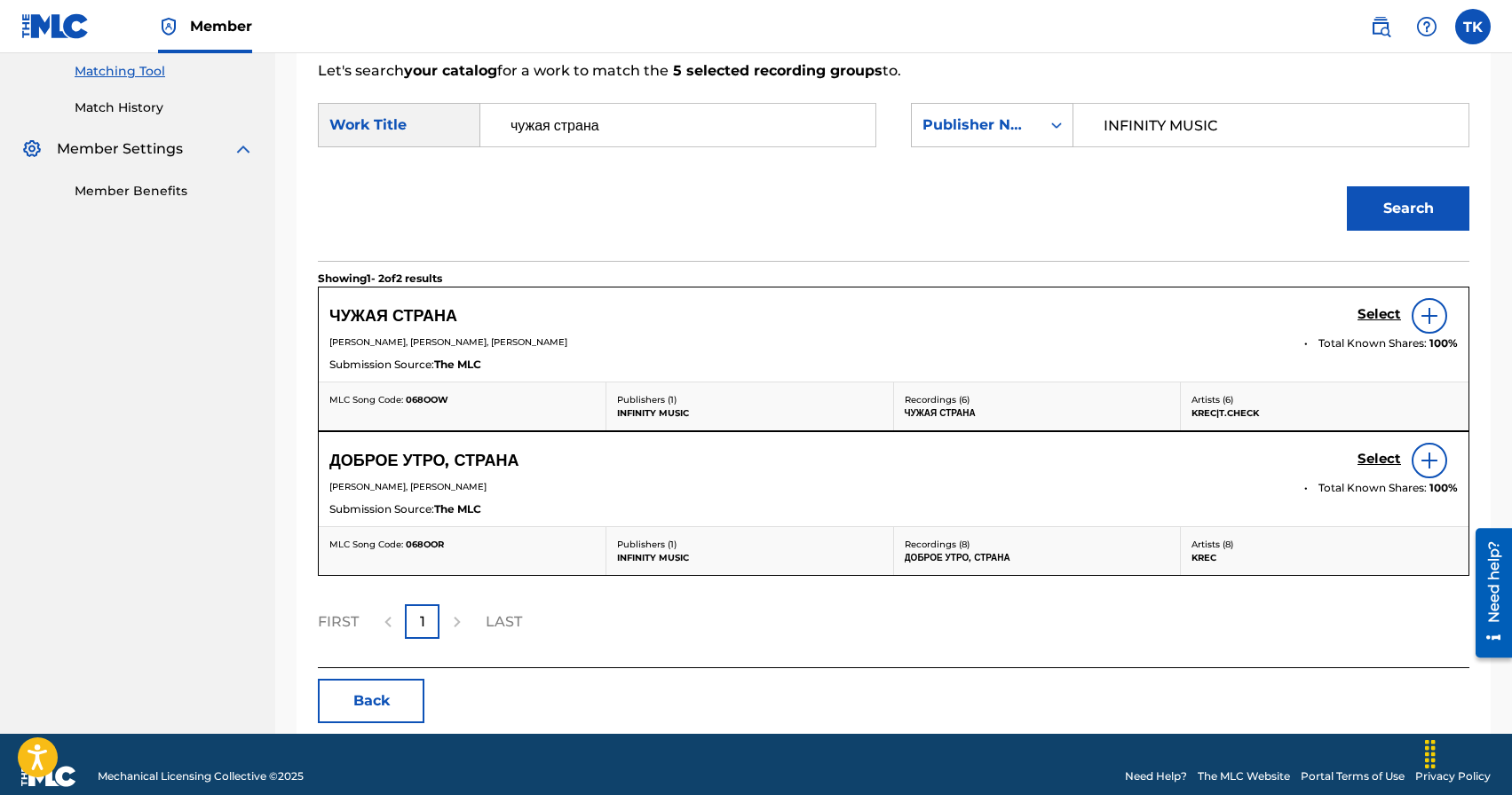
click at [1381, 311] on h5 "Select" at bounding box center [1379, 315] width 44 height 17
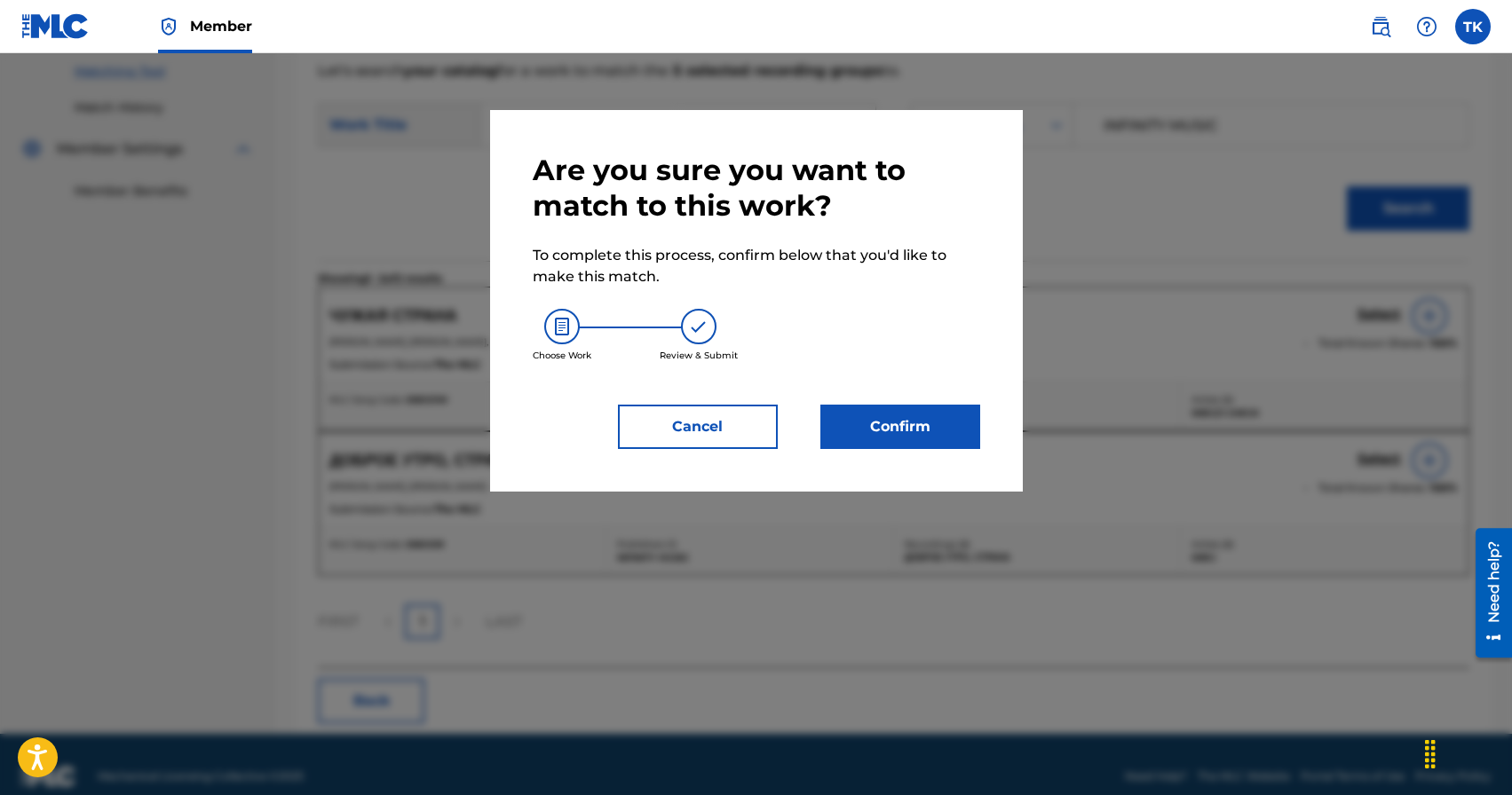
click at [938, 428] on button "Confirm" at bounding box center [900, 427] width 159 height 45
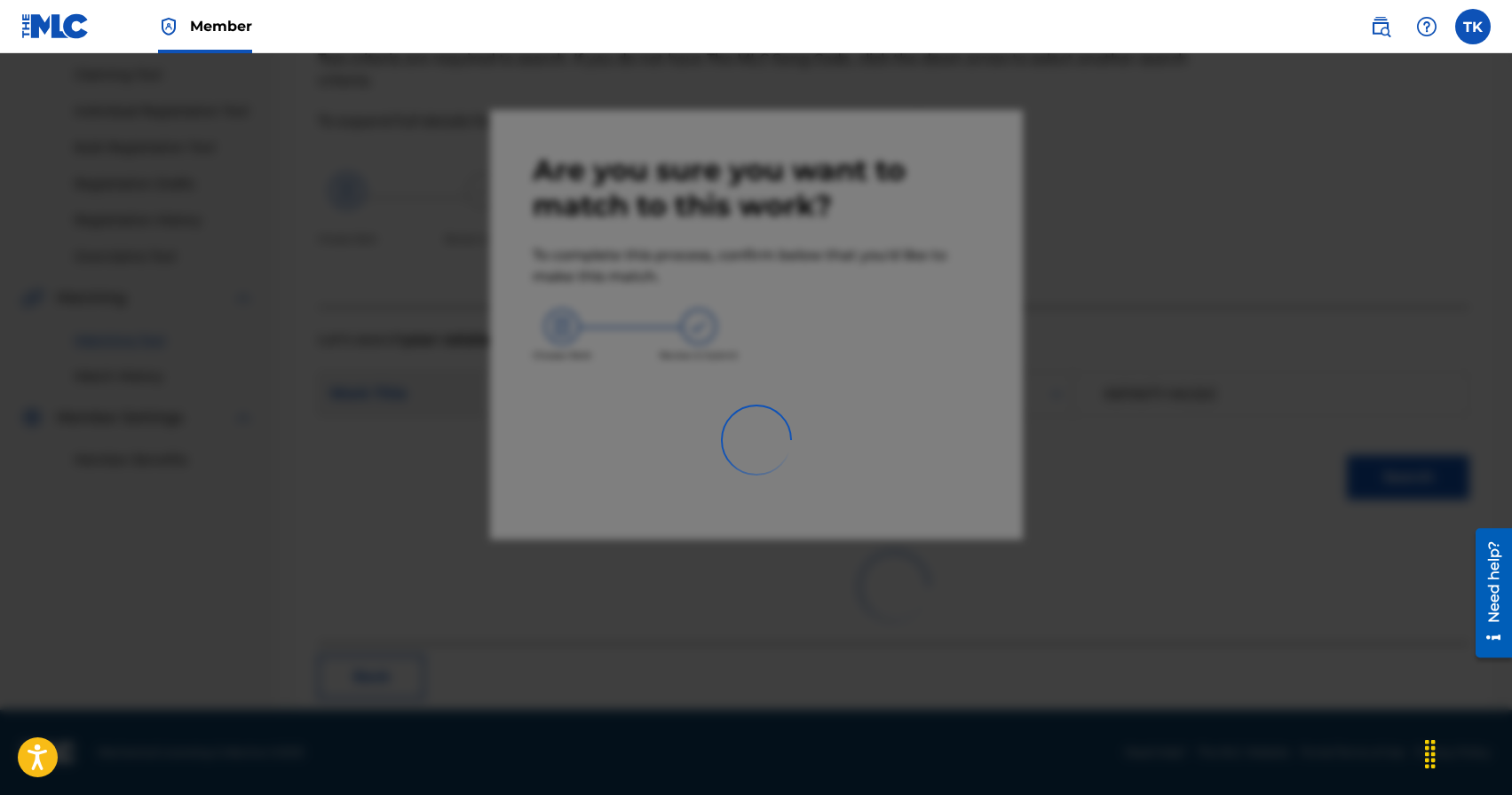
scroll to position [52, 0]
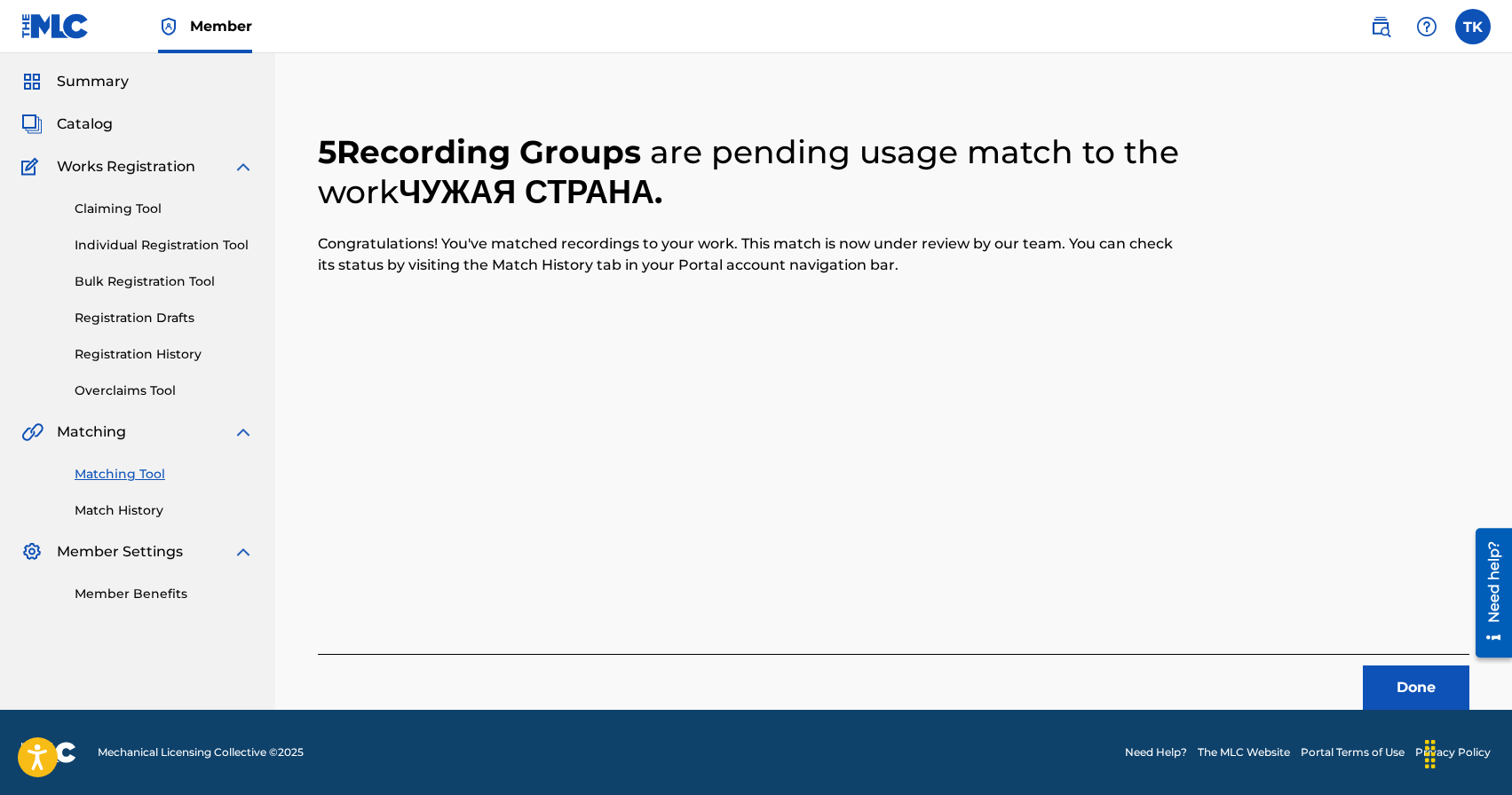
click at [1401, 683] on button "Done" at bounding box center [1416, 688] width 106 height 45
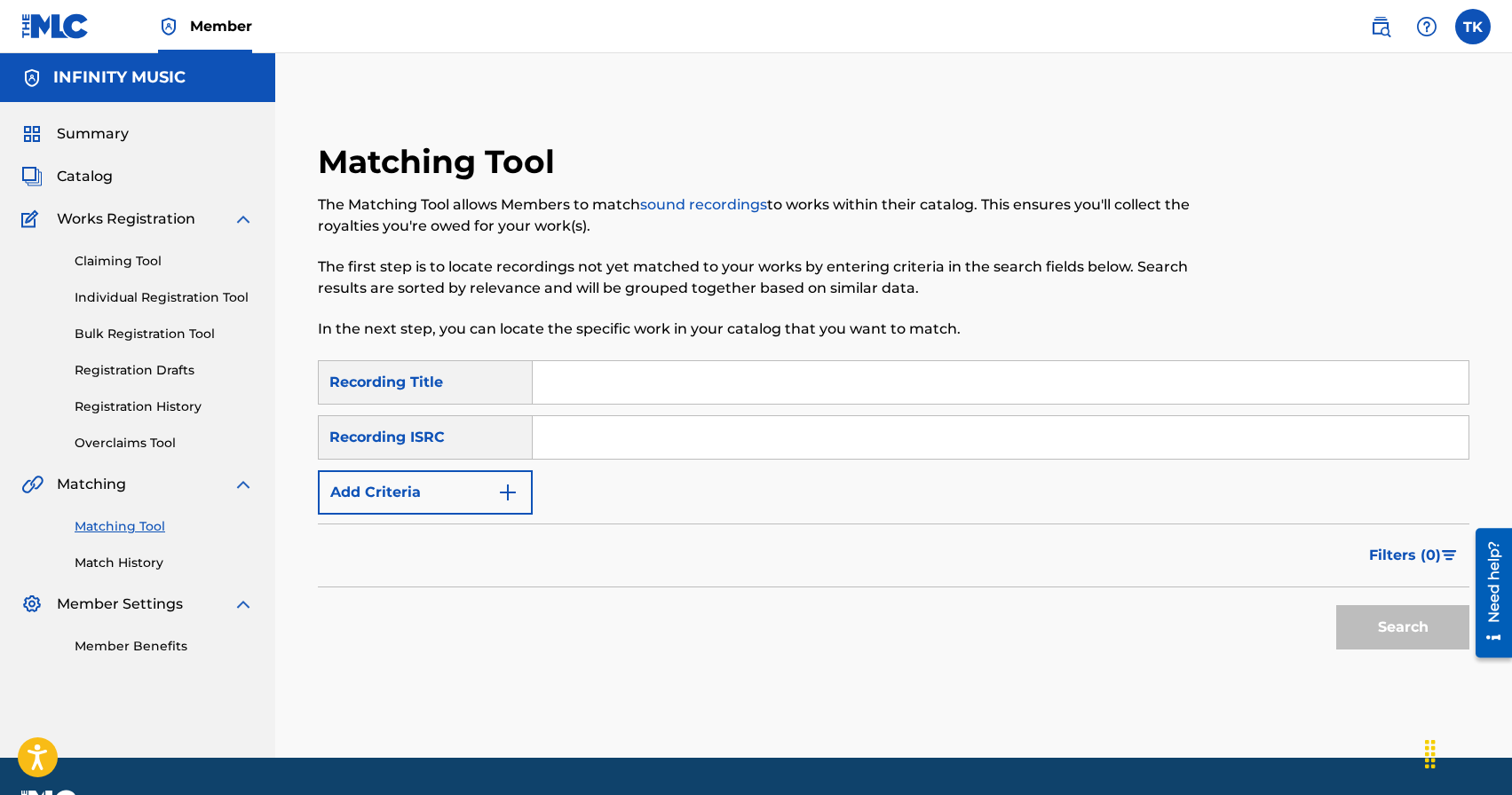
click at [668, 376] on input "Search Form" at bounding box center [1000, 383] width 936 height 43
type input "когда солнце"
click at [507, 485] on img "Search Form" at bounding box center [507, 492] width 21 height 21
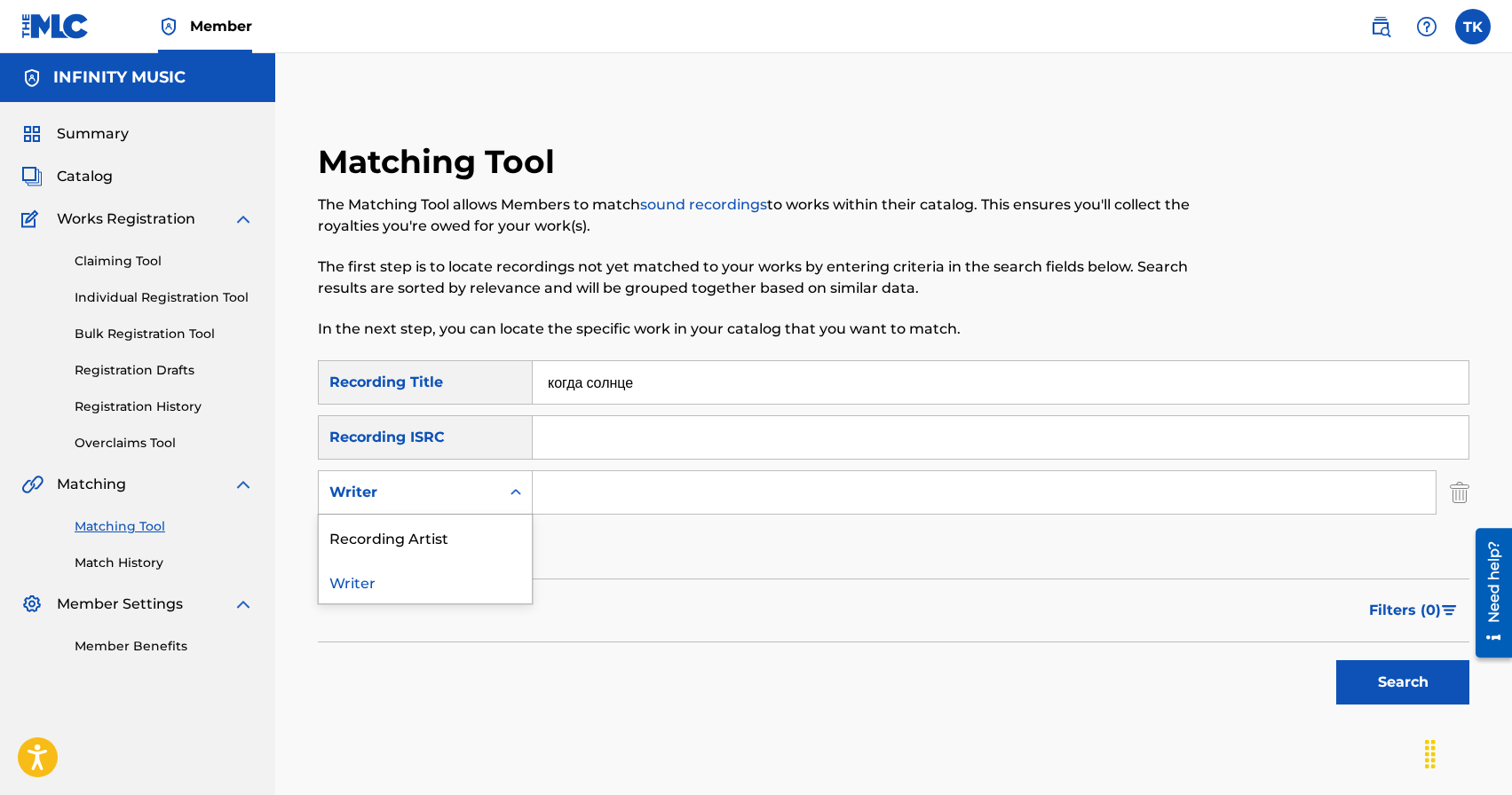
click at [507, 485] on icon "Search Form" at bounding box center [515, 492] width 18 height 18
click at [497, 536] on div "Recording Artist" at bounding box center [425, 537] width 213 height 45
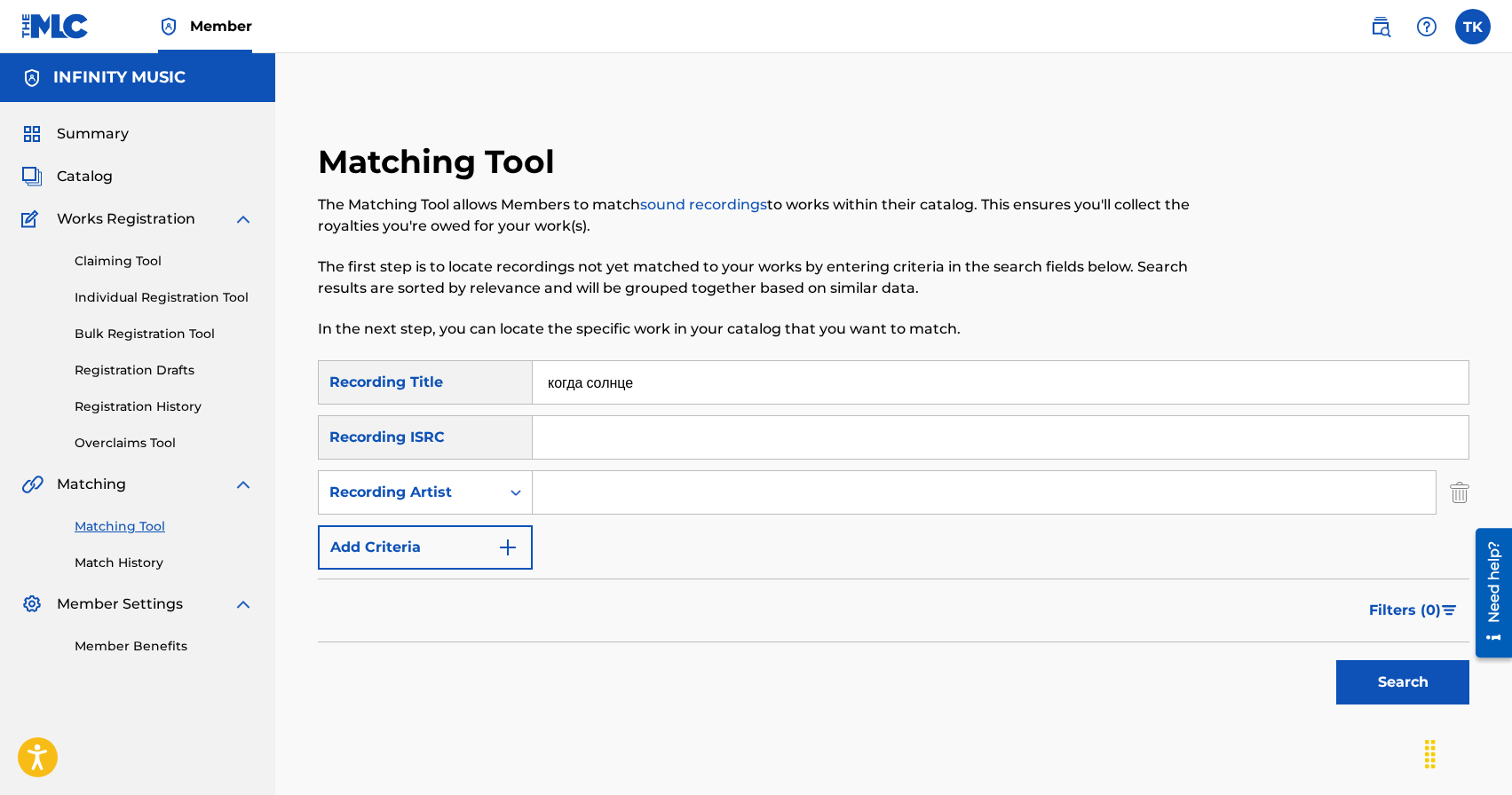
click at [573, 505] on input "Search Form" at bounding box center [983, 493] width 903 height 43
type input "KREC"
click at [1420, 701] on button "Search" at bounding box center [1402, 683] width 133 height 45
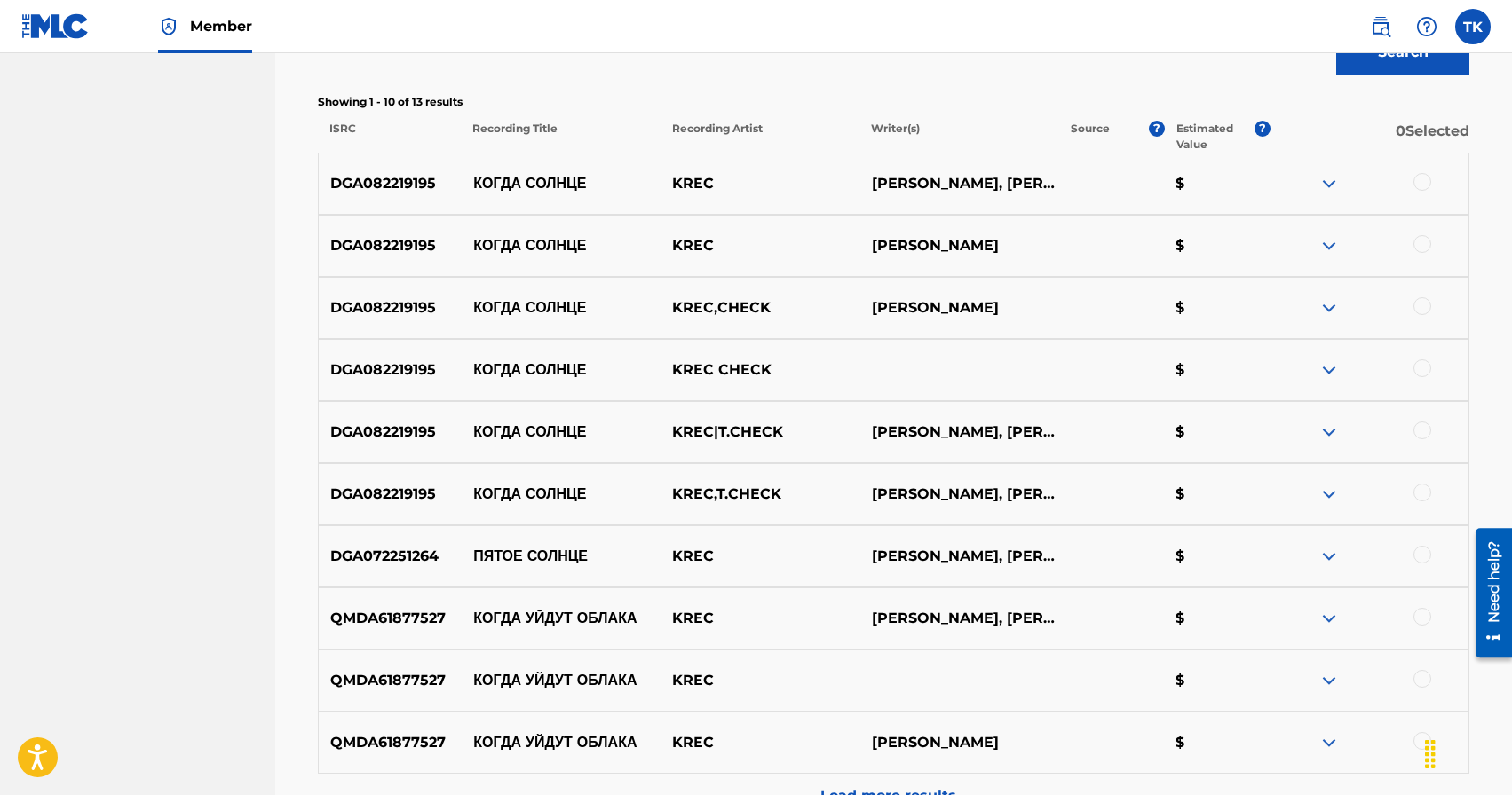
scroll to position [650, 0]
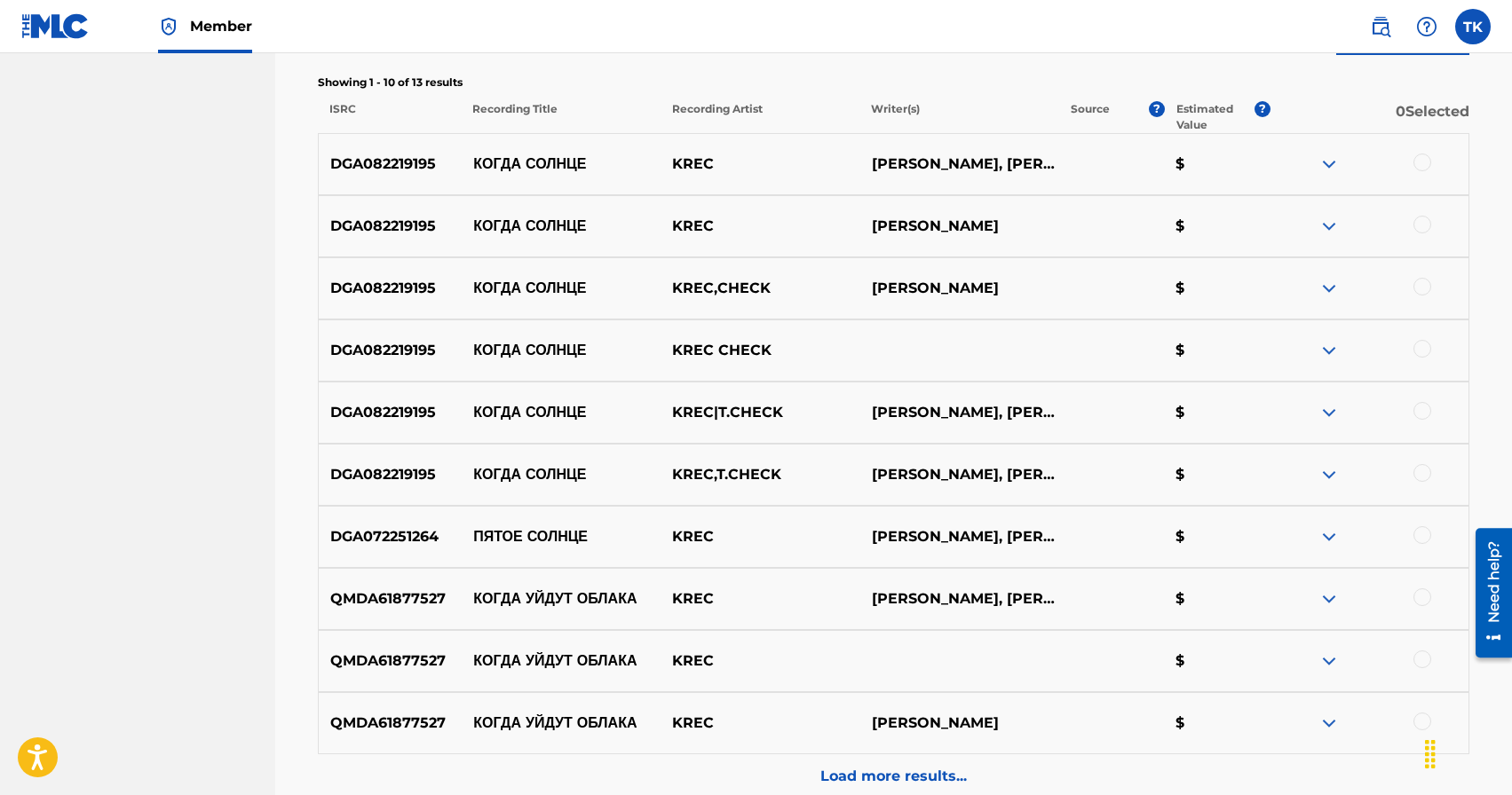
click at [1423, 472] on div at bounding box center [1422, 473] width 18 height 18
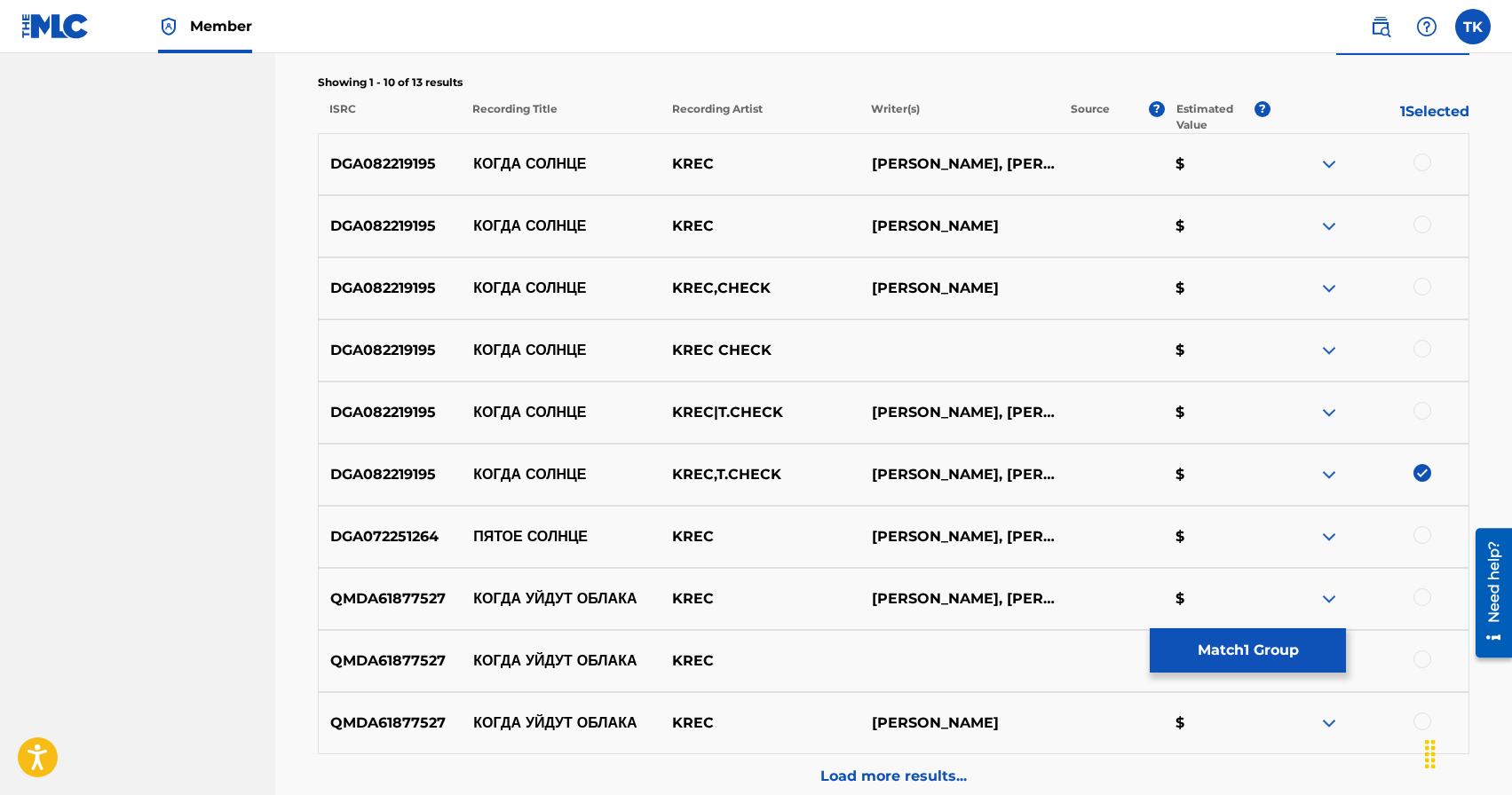
click at [1422, 406] on div at bounding box center [1422, 410] width 18 height 18
click at [1427, 353] on div at bounding box center [1422, 349] width 18 height 18
click at [1421, 287] on div at bounding box center [1422, 286] width 18 height 18
click at [1421, 224] on div at bounding box center [1422, 224] width 18 height 18
click at [1422, 164] on div at bounding box center [1422, 162] width 18 height 18
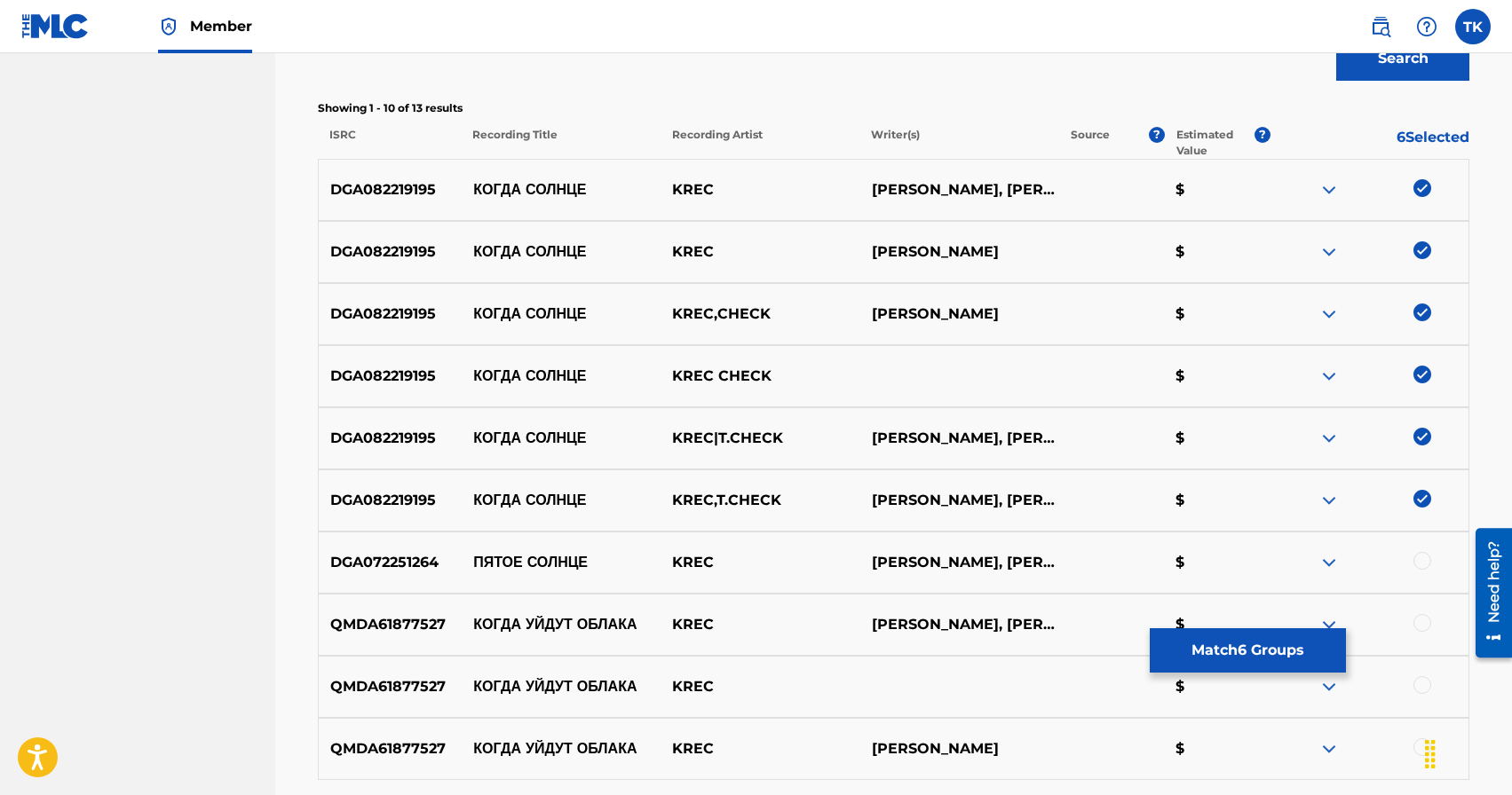
scroll to position [610, 0]
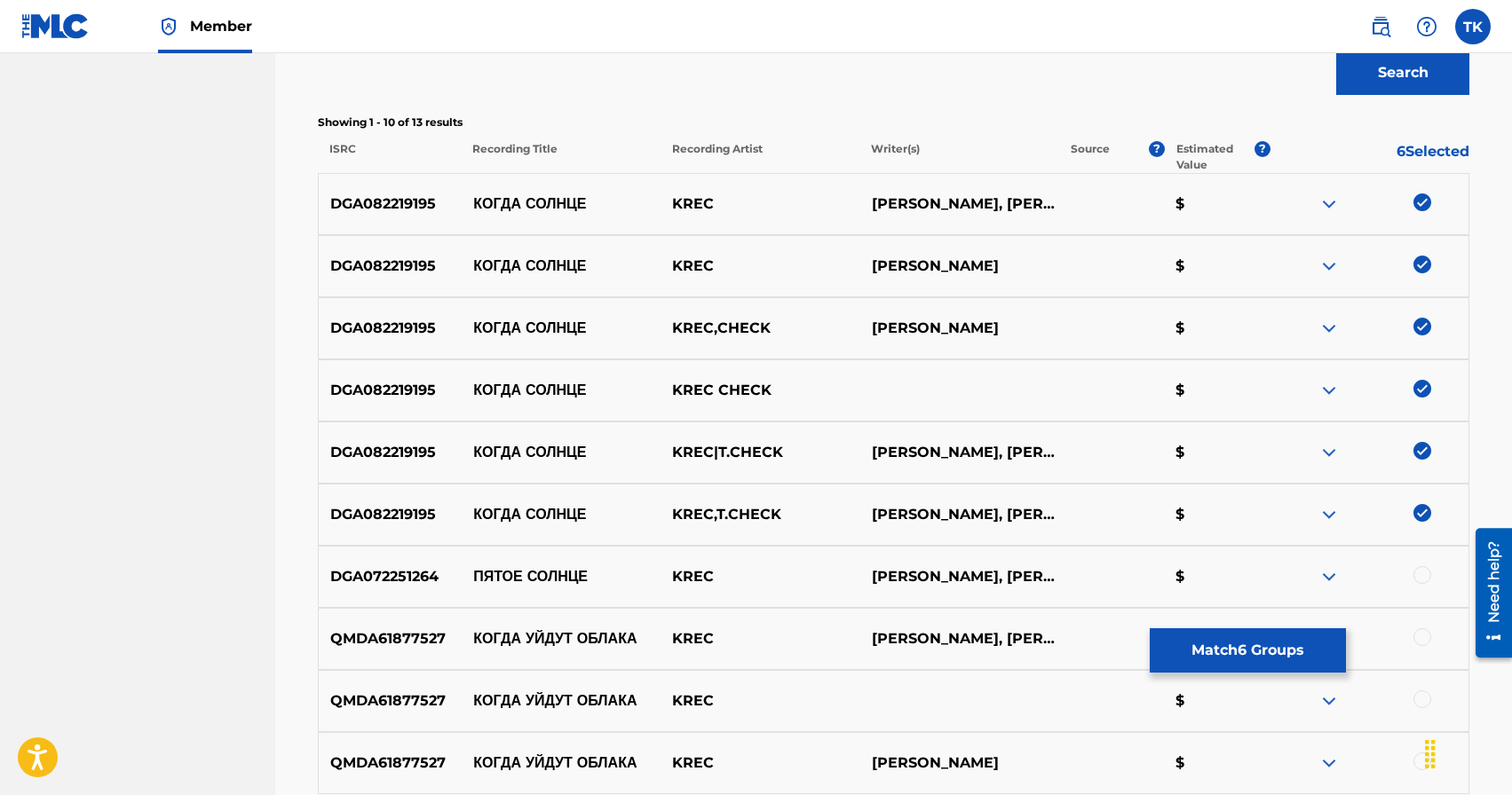
click at [1249, 644] on button "Match 6 Groups" at bounding box center [1247, 651] width 196 height 45
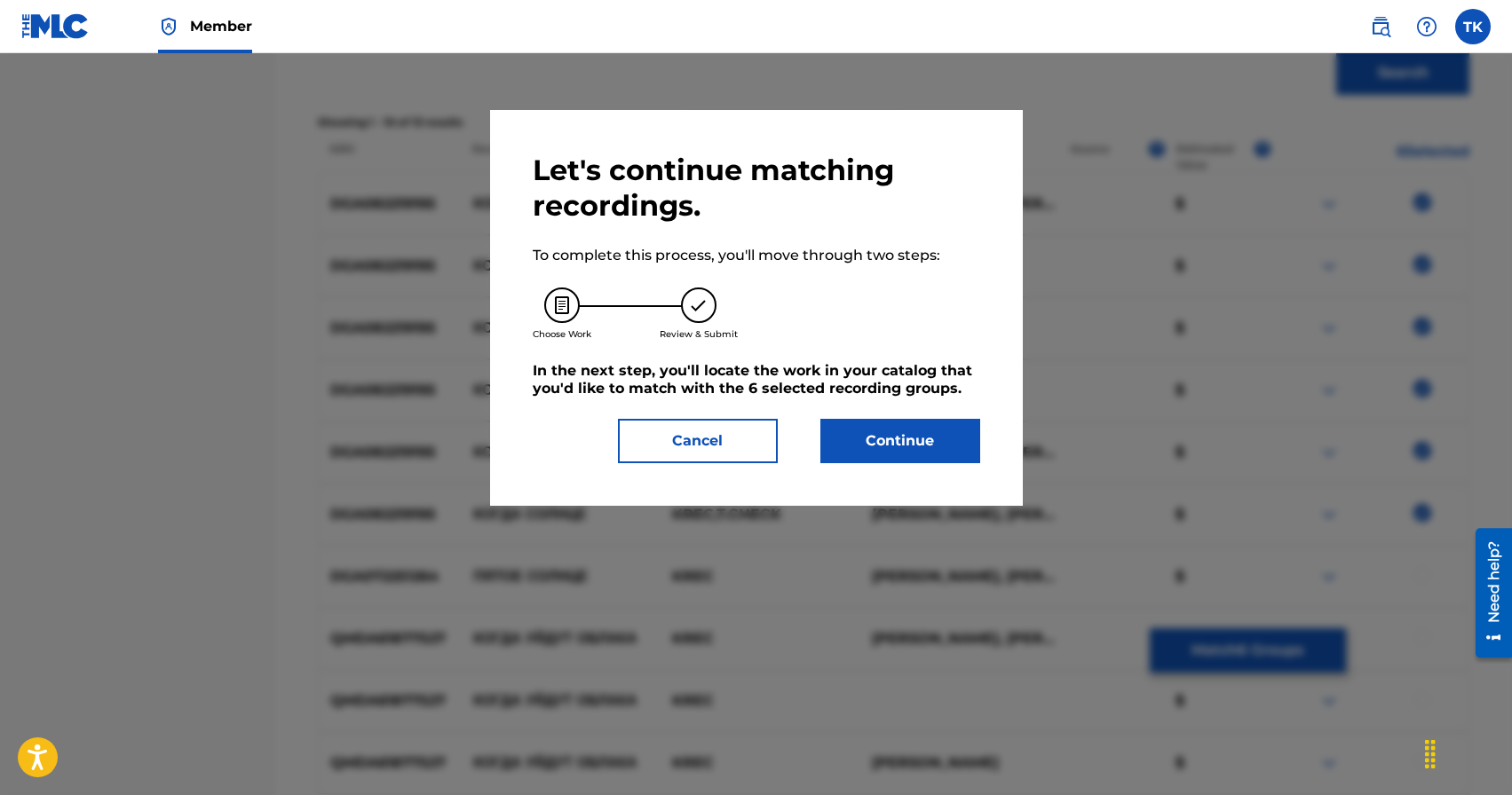
click at [896, 438] on button "Continue" at bounding box center [900, 442] width 159 height 45
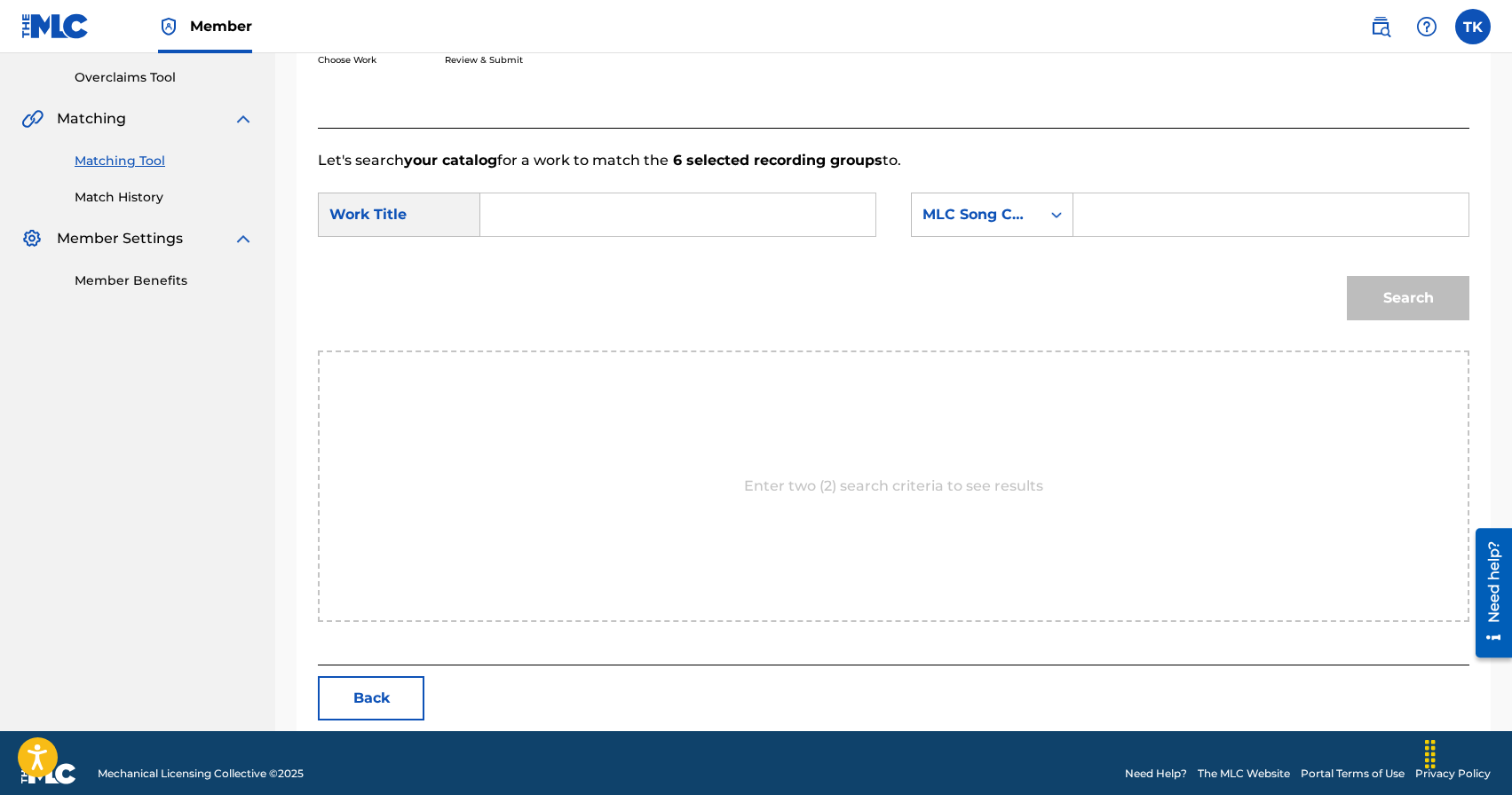
scroll to position [387, 0]
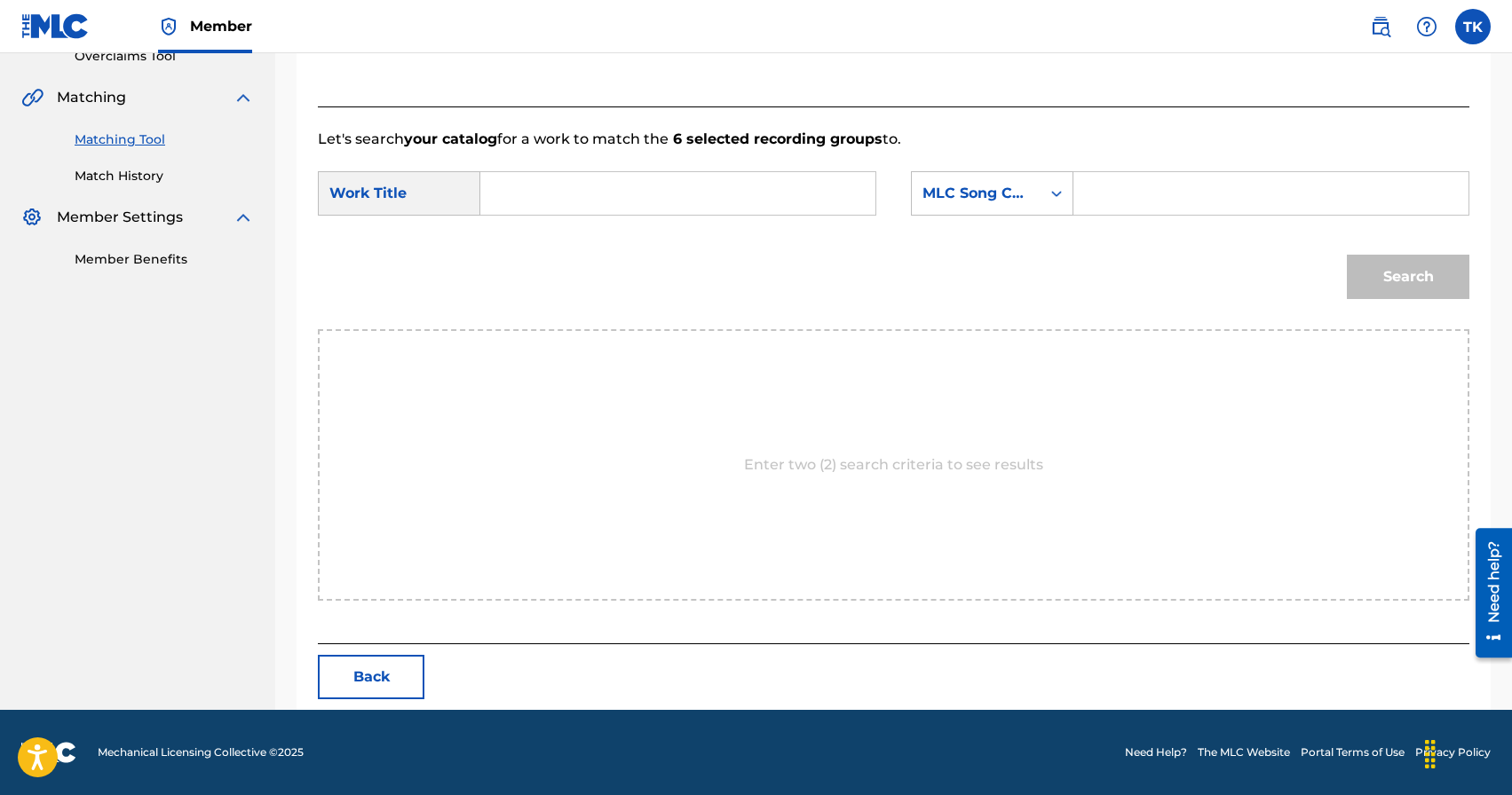
click at [669, 197] on input "Search Form" at bounding box center [677, 194] width 364 height 43
type input "когда солнце"
click at [611, 244] on div "когда солнце" at bounding box center [677, 233] width 364 height 32
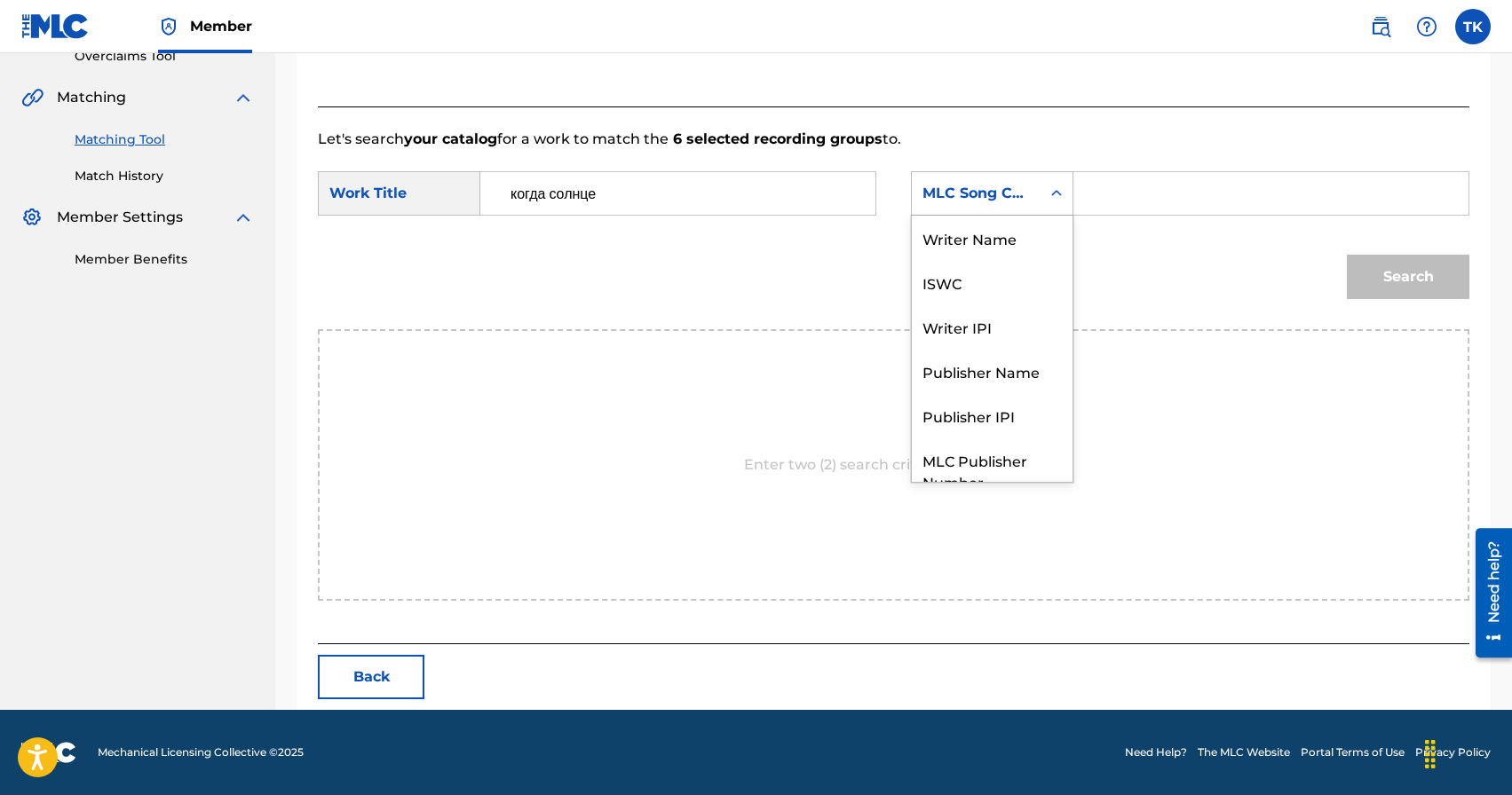
click at [959, 192] on div "MLC Song Code" at bounding box center [976, 193] width 107 height 21
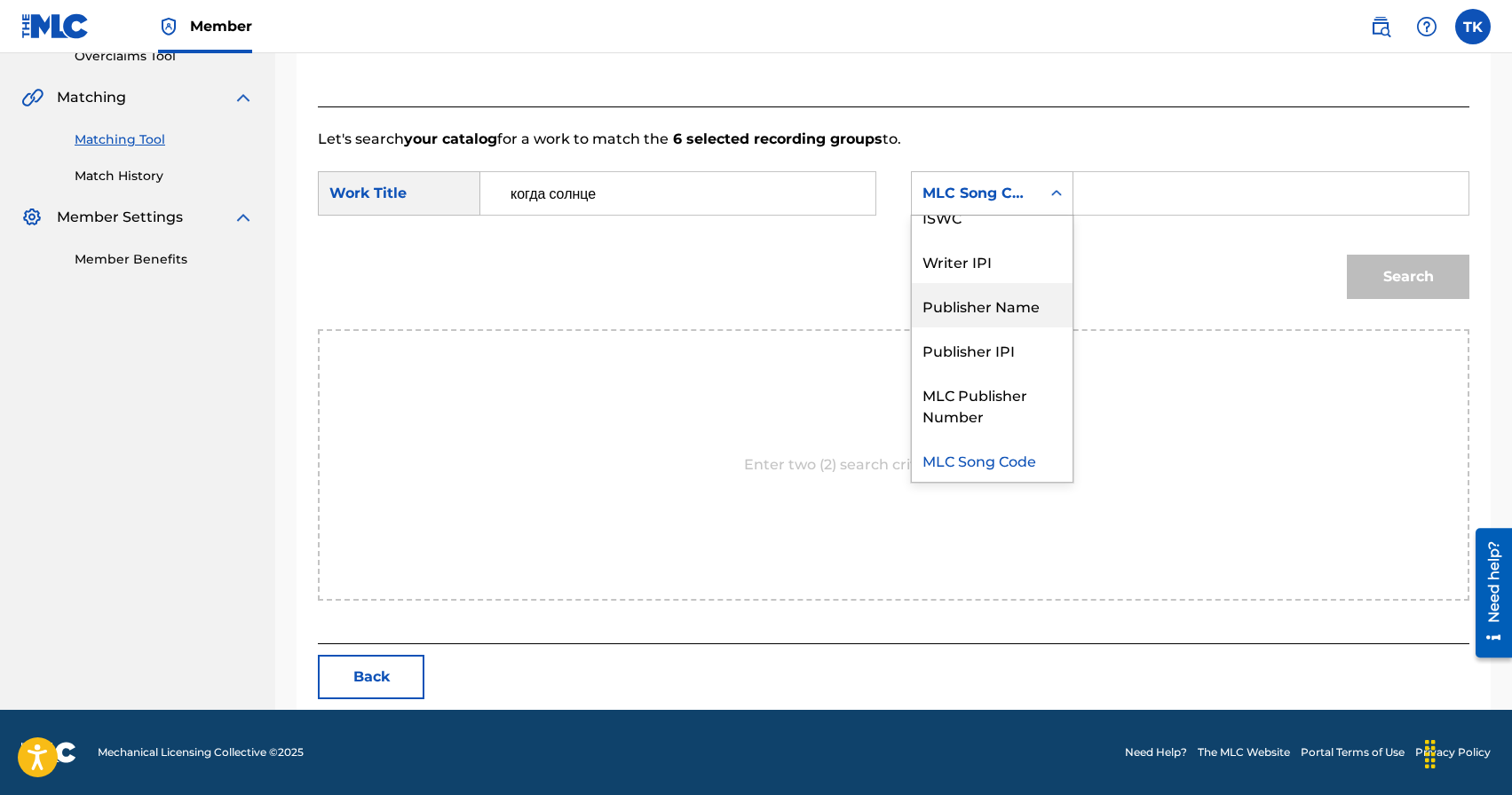
click at [980, 298] on div "Publisher Name" at bounding box center [992, 306] width 160 height 45
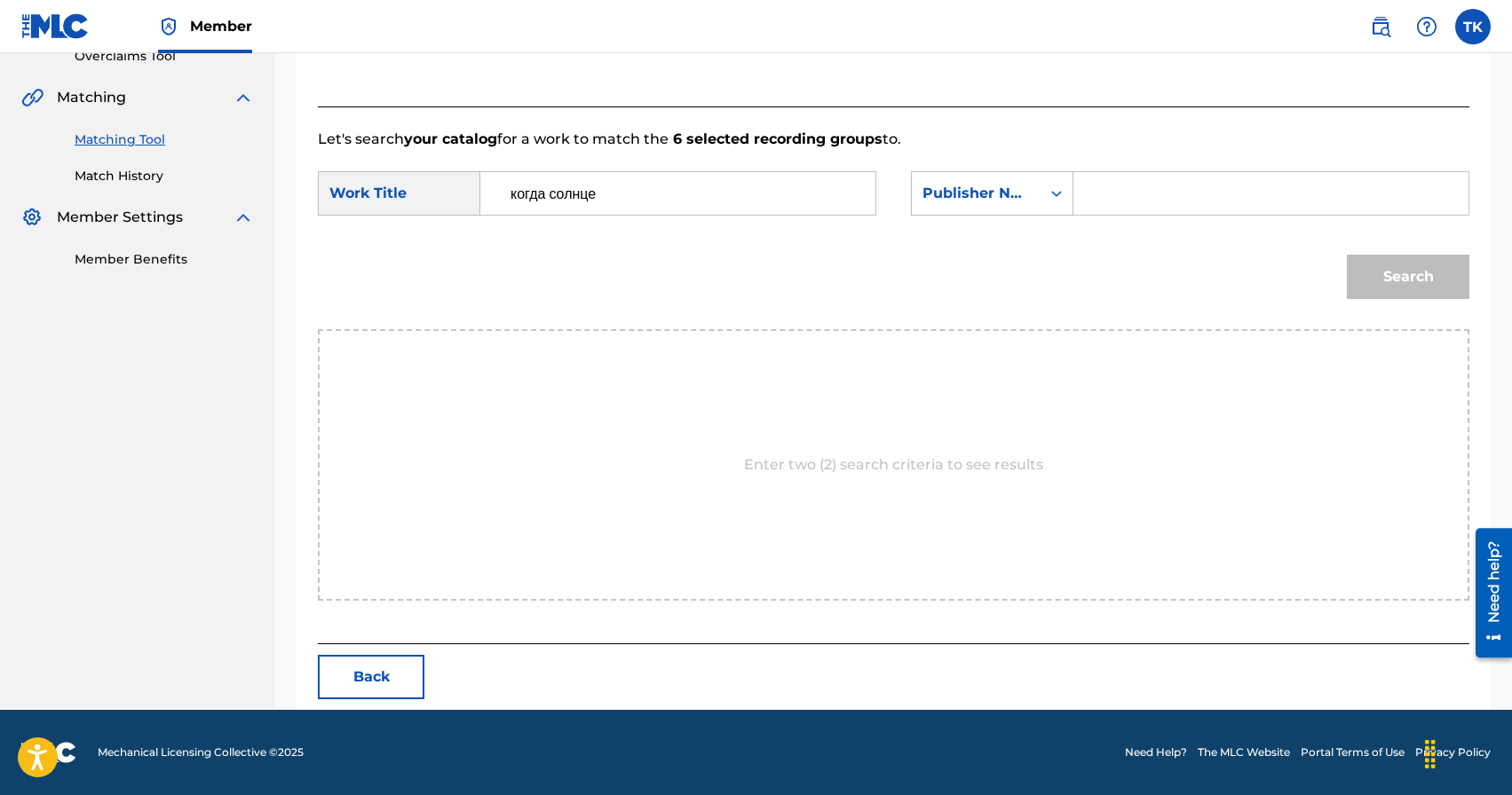
click at [1115, 205] on input "Search Form" at bounding box center [1271, 194] width 364 height 43
type input "INFINITY MUSIC"
click at [1408, 285] on button "Search" at bounding box center [1408, 277] width 122 height 45
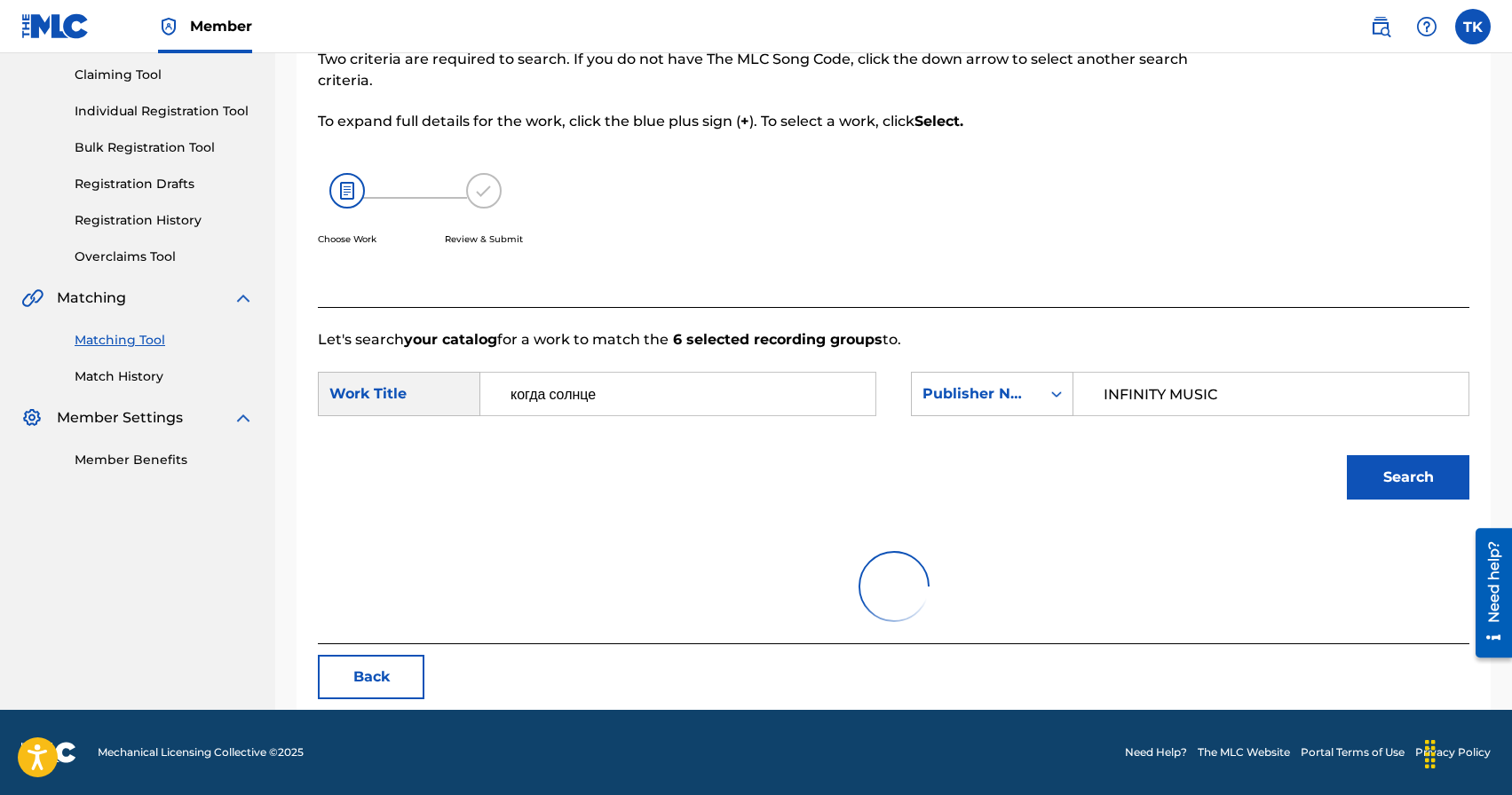
scroll to position [387, 0]
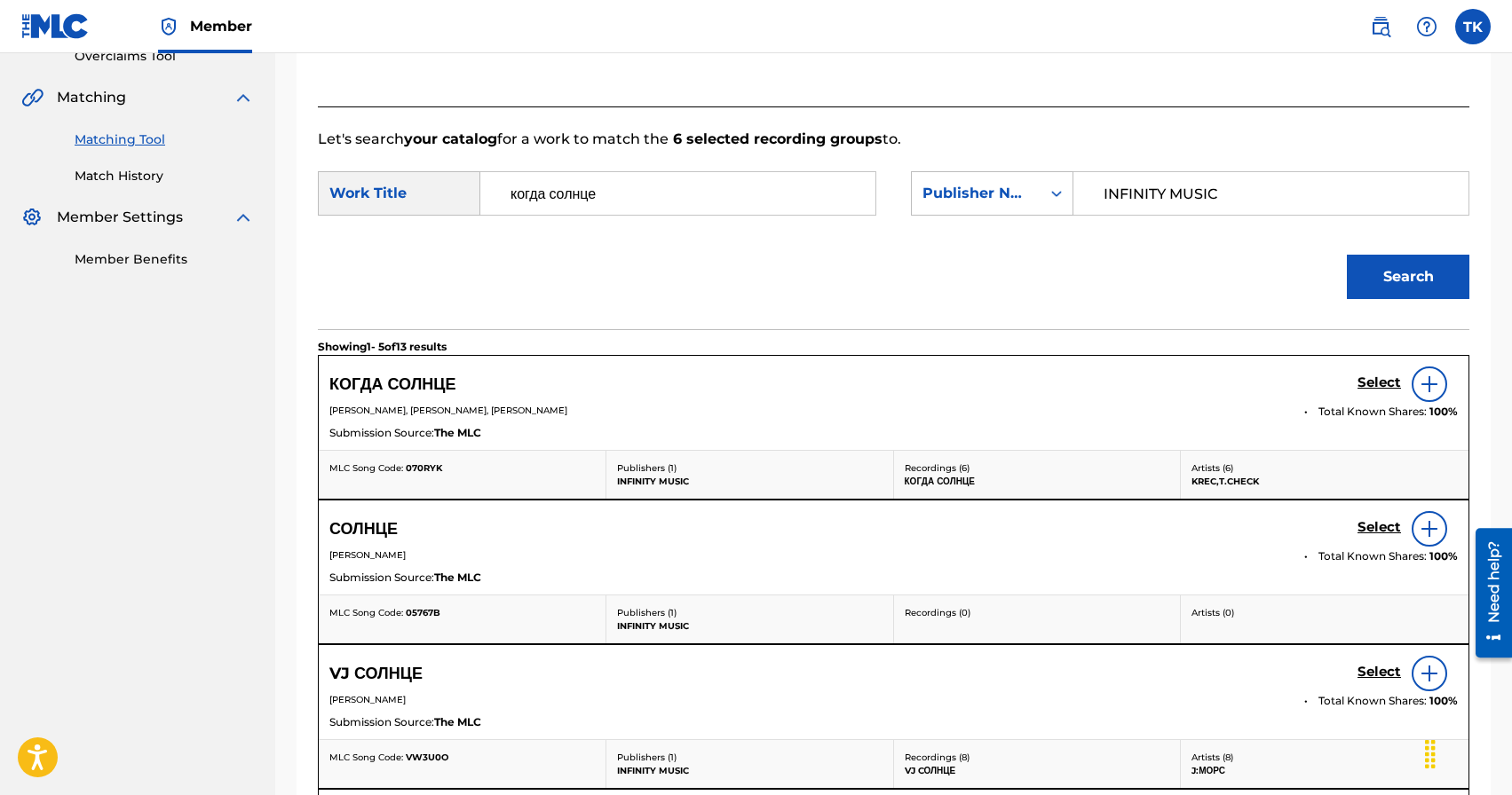
click at [1371, 388] on h5 "Select" at bounding box center [1379, 383] width 44 height 17
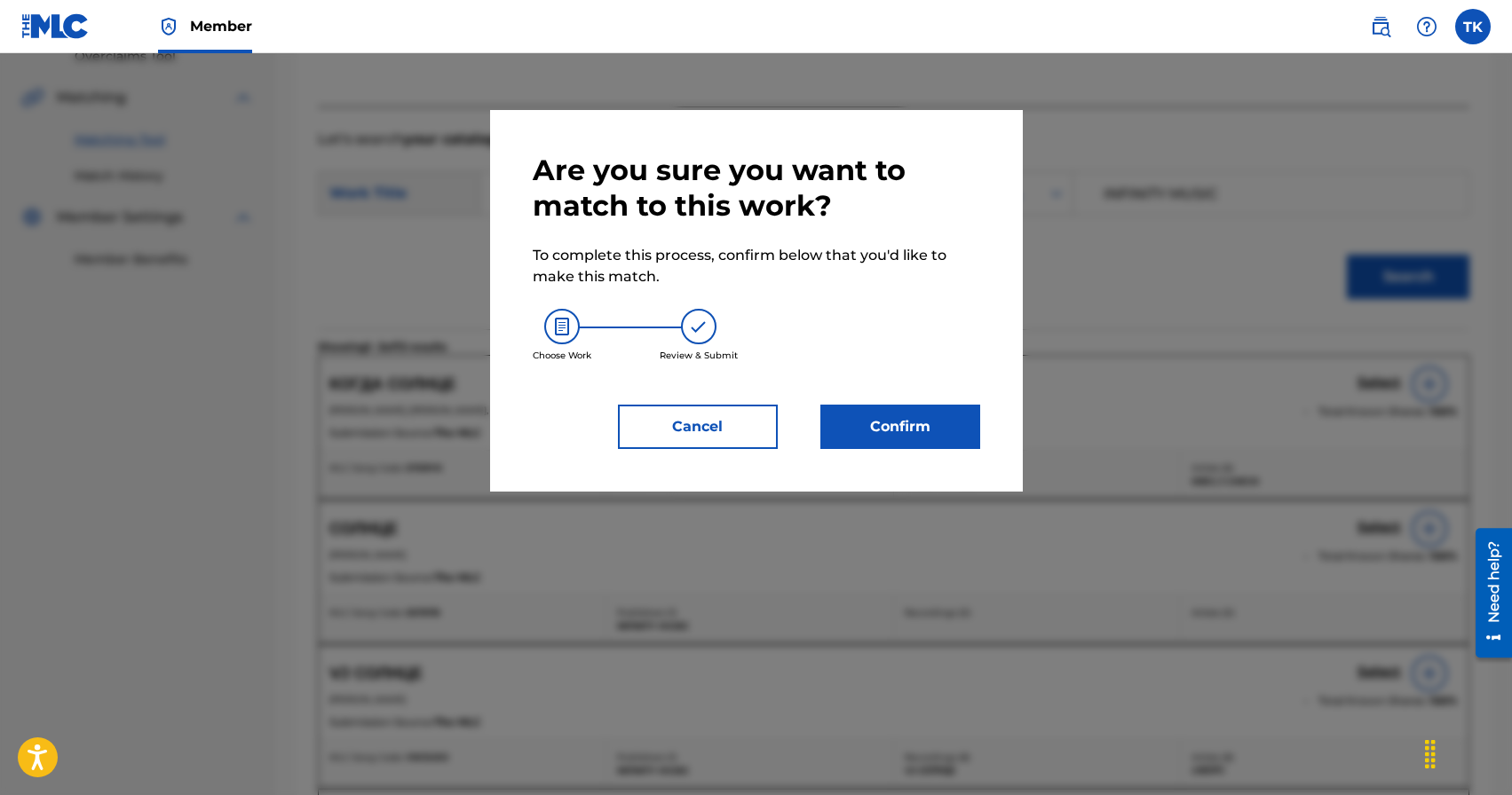
click at [947, 420] on button "Confirm" at bounding box center [900, 427] width 159 height 45
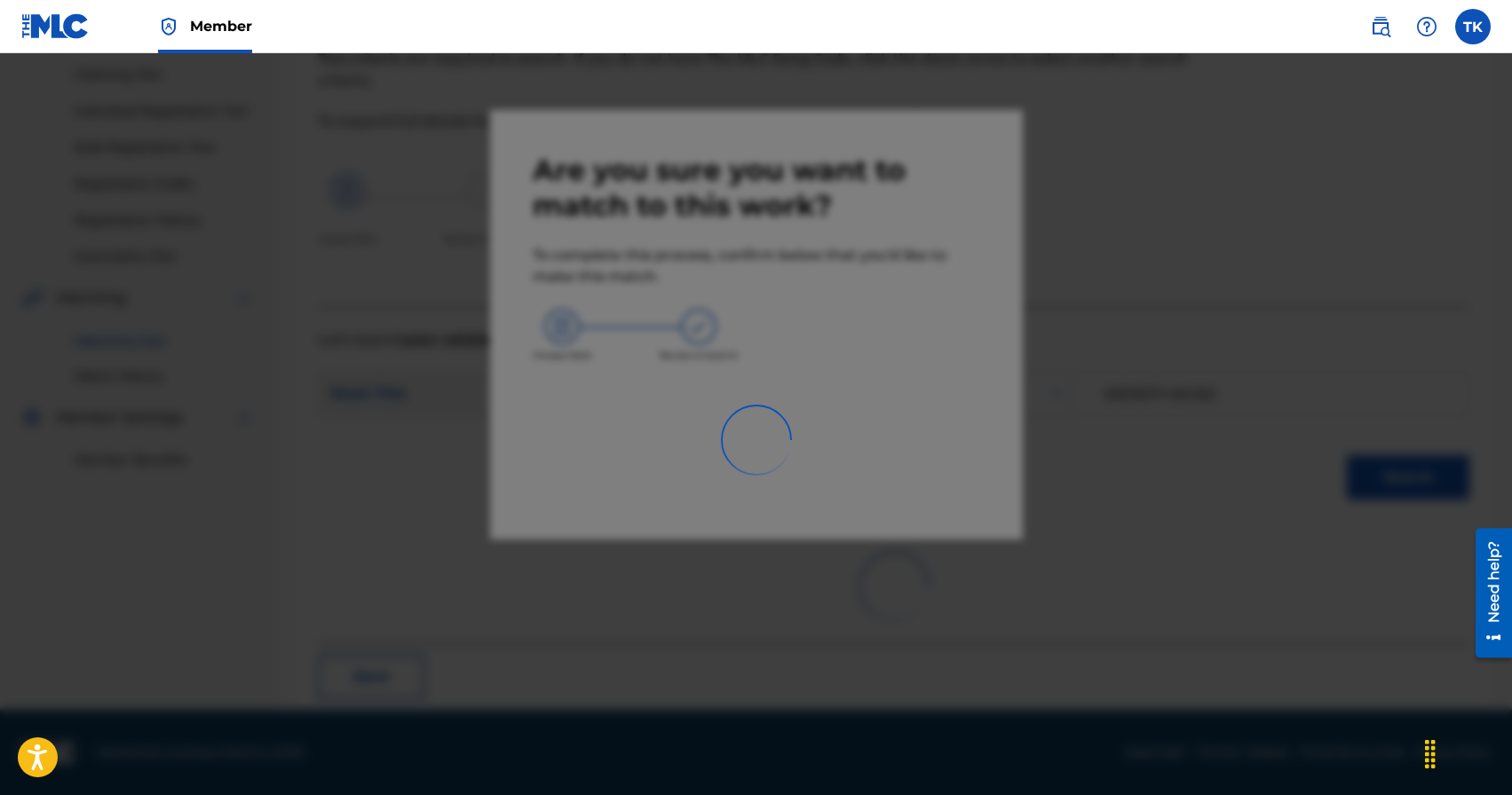
scroll to position [52, 0]
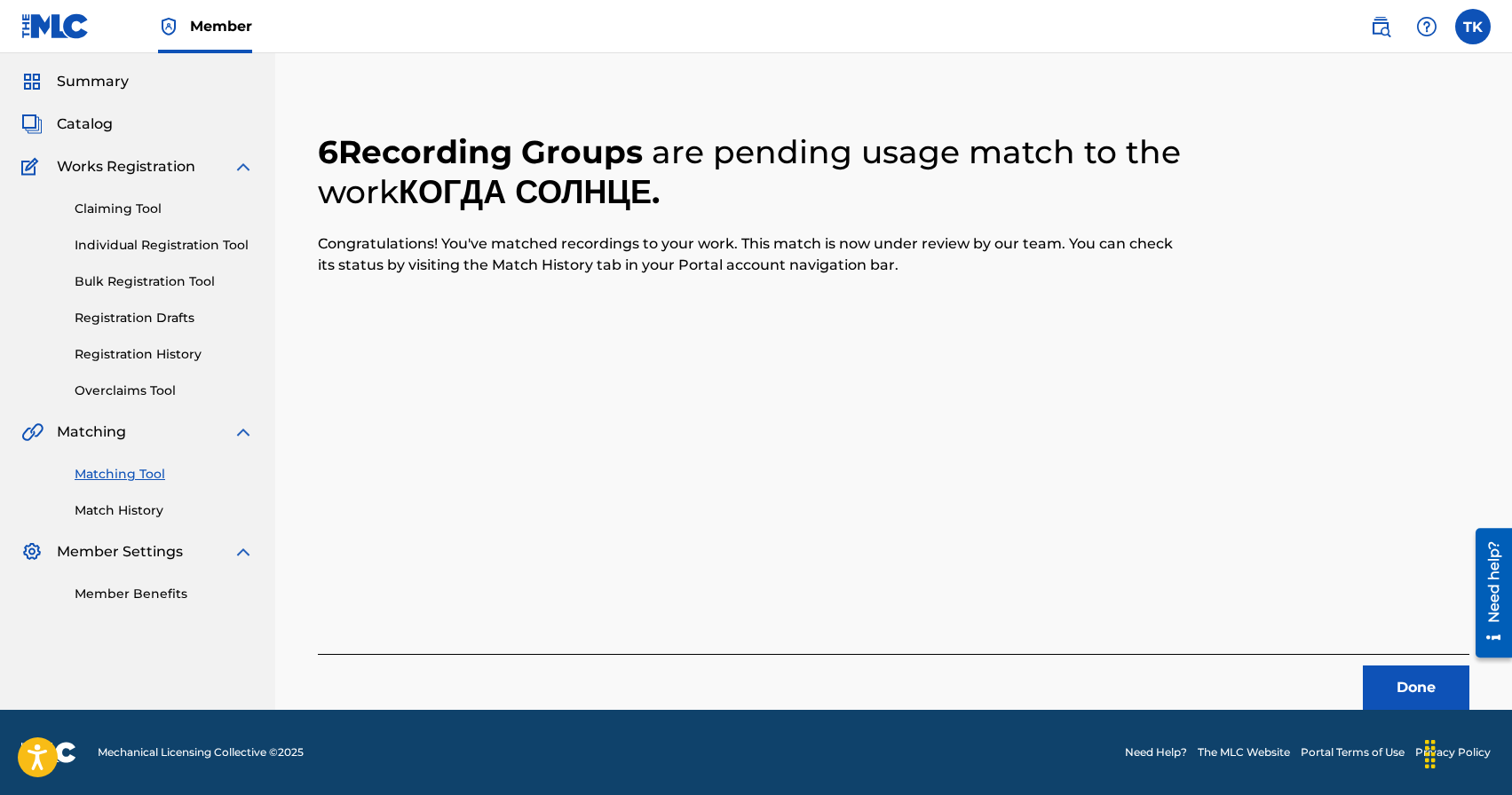
click at [1397, 697] on button "Done" at bounding box center [1416, 688] width 106 height 45
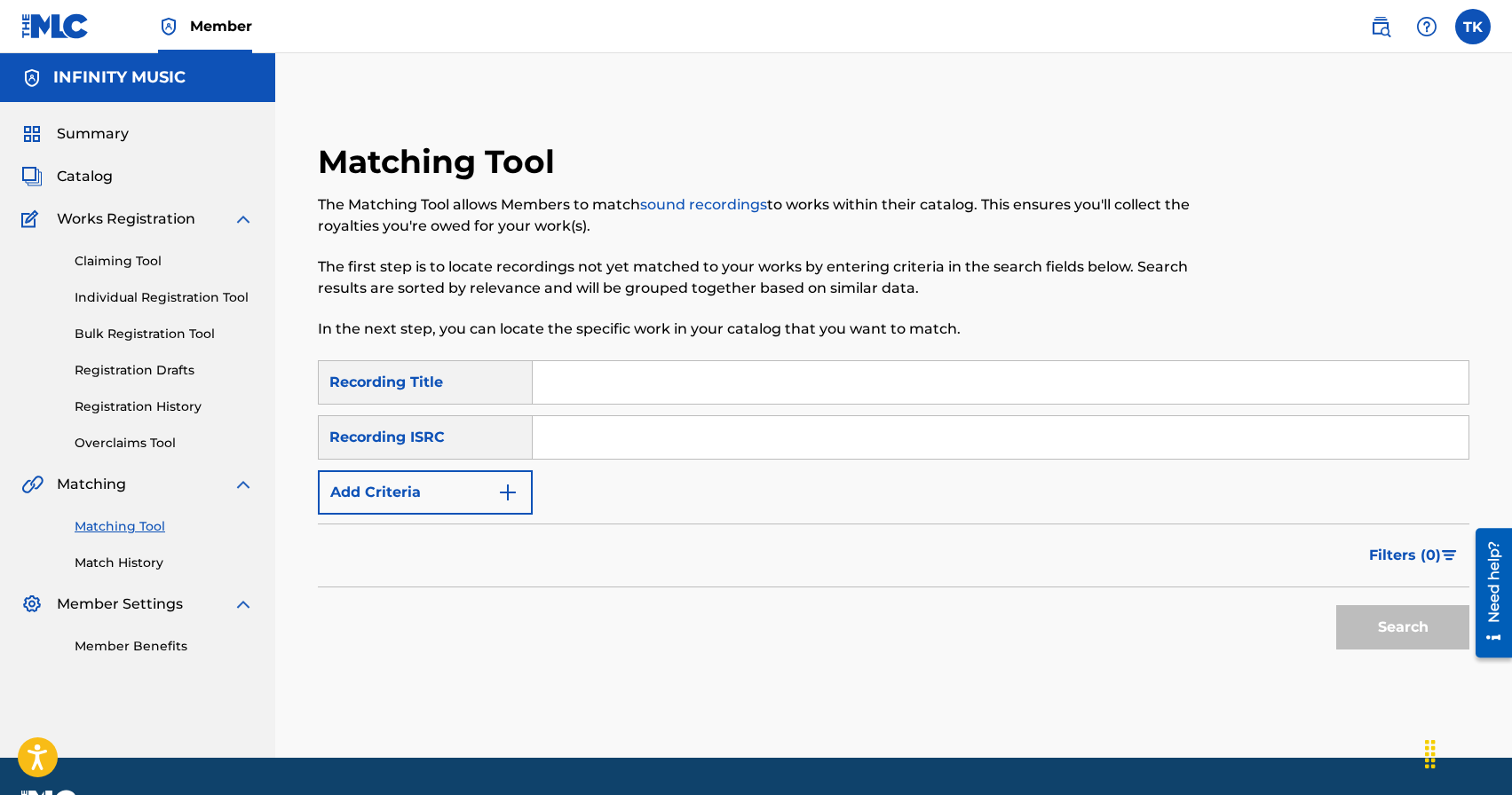
click at [672, 394] on input "Search Form" at bounding box center [1000, 383] width 936 height 43
type input "скажите да"
click at [493, 486] on button "Add Criteria" at bounding box center [425, 493] width 214 height 45
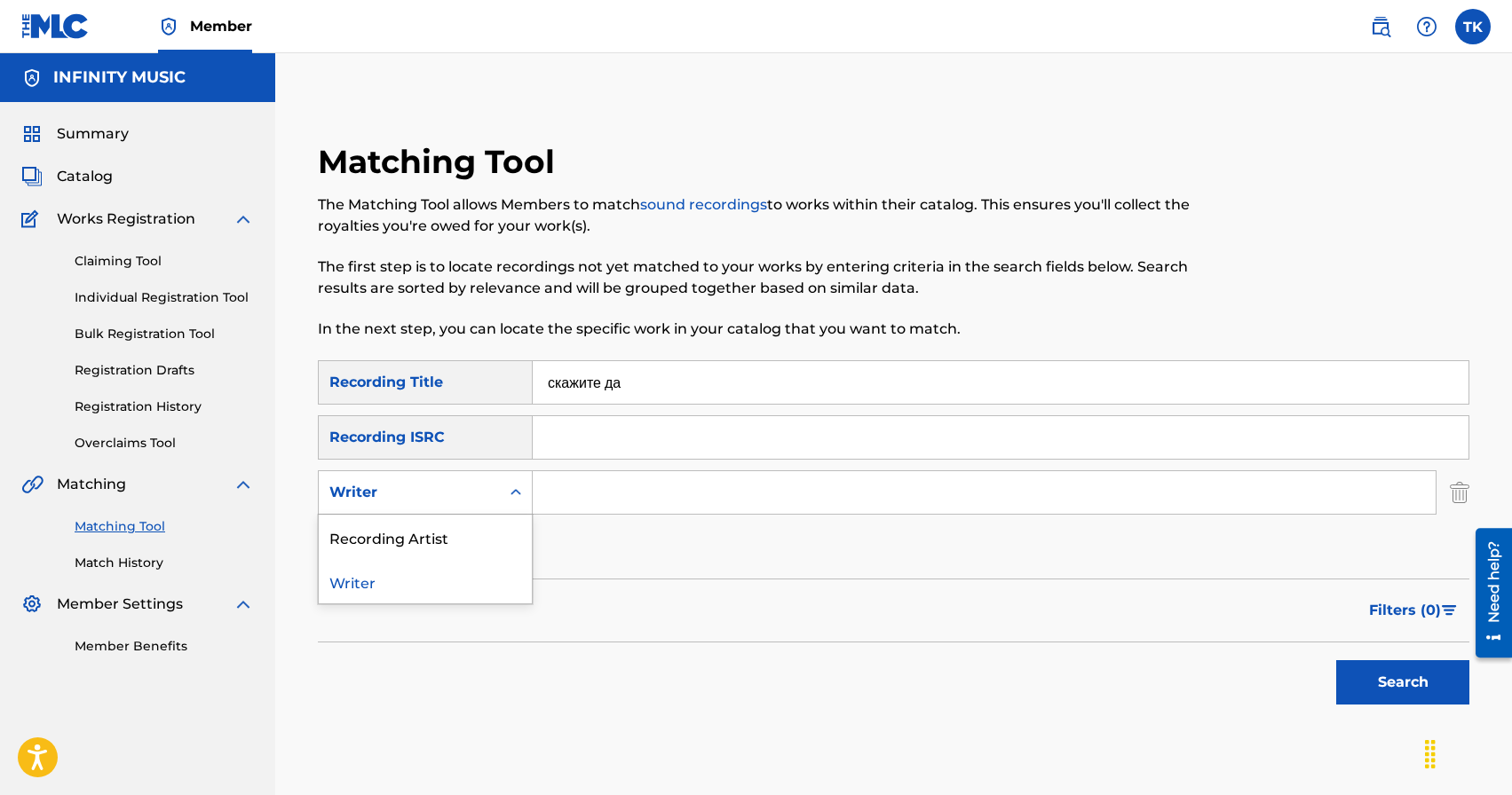
click at [493, 486] on div "Writer" at bounding box center [409, 493] width 181 height 34
click at [492, 527] on div "Recording Artist" at bounding box center [425, 537] width 213 height 45
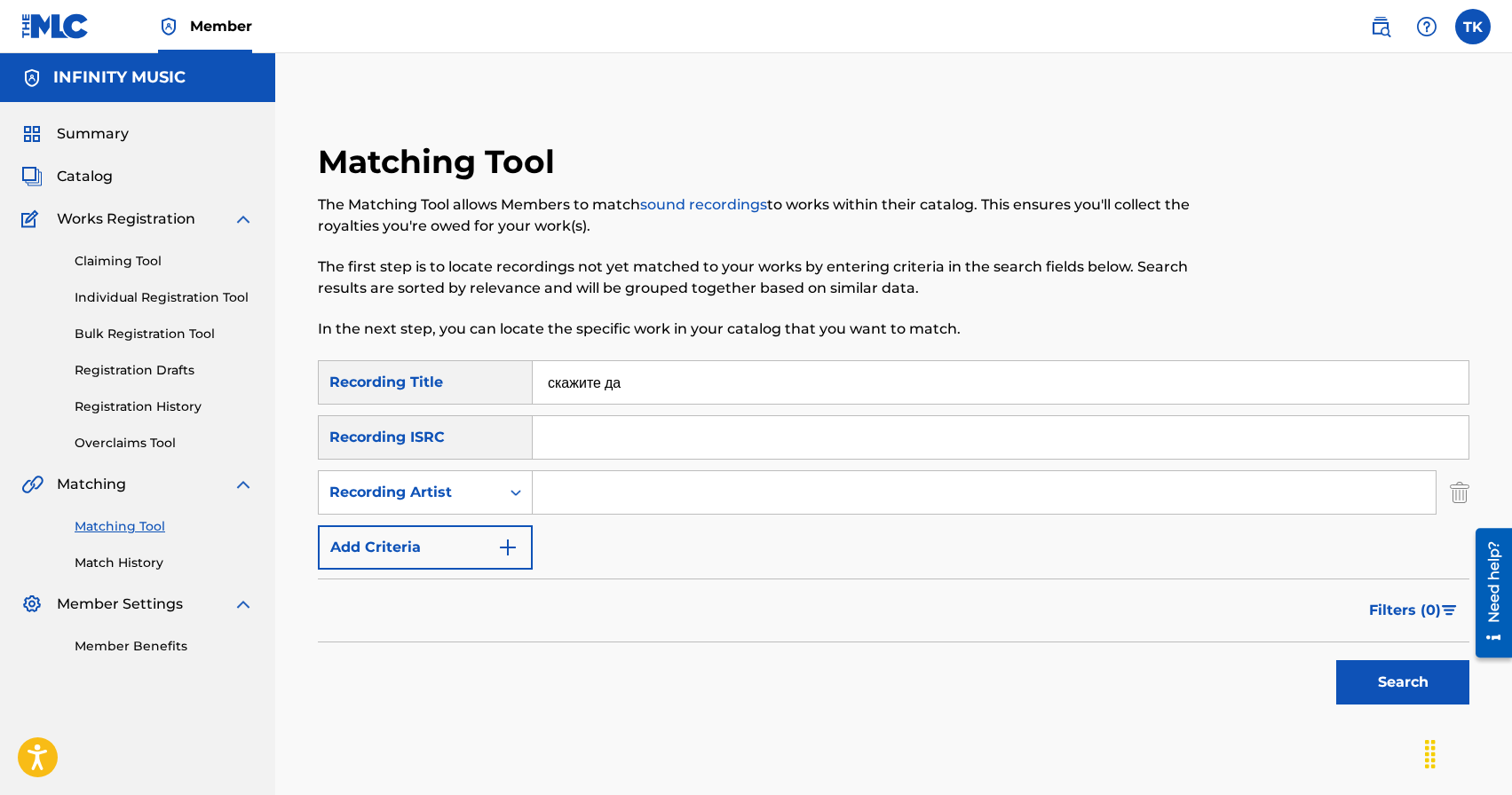
click at [585, 494] on input "Search Form" at bounding box center [983, 493] width 903 height 43
type input "KREC"
click at [1356, 668] on button "Search" at bounding box center [1402, 683] width 133 height 45
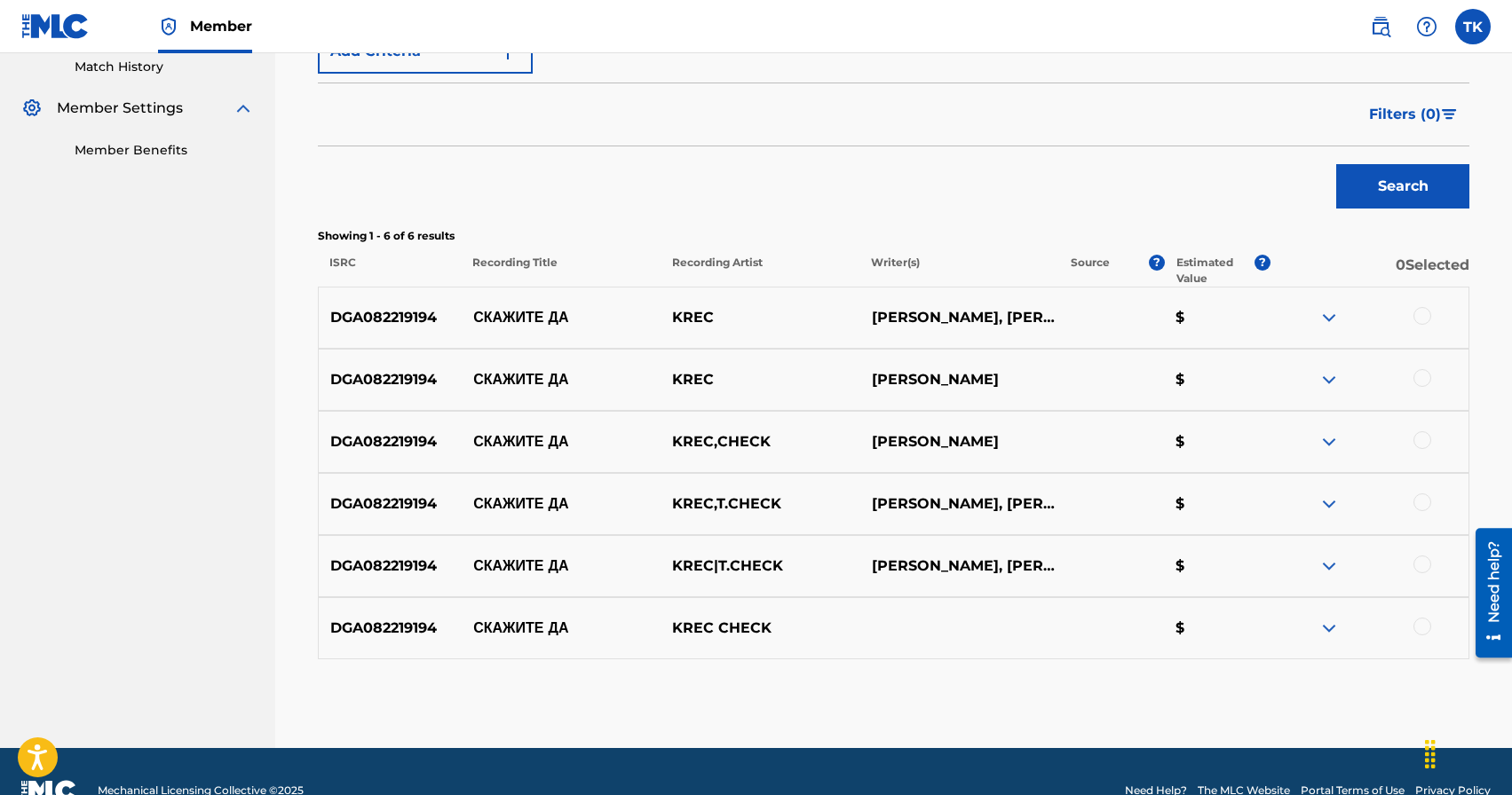
scroll to position [500, 0]
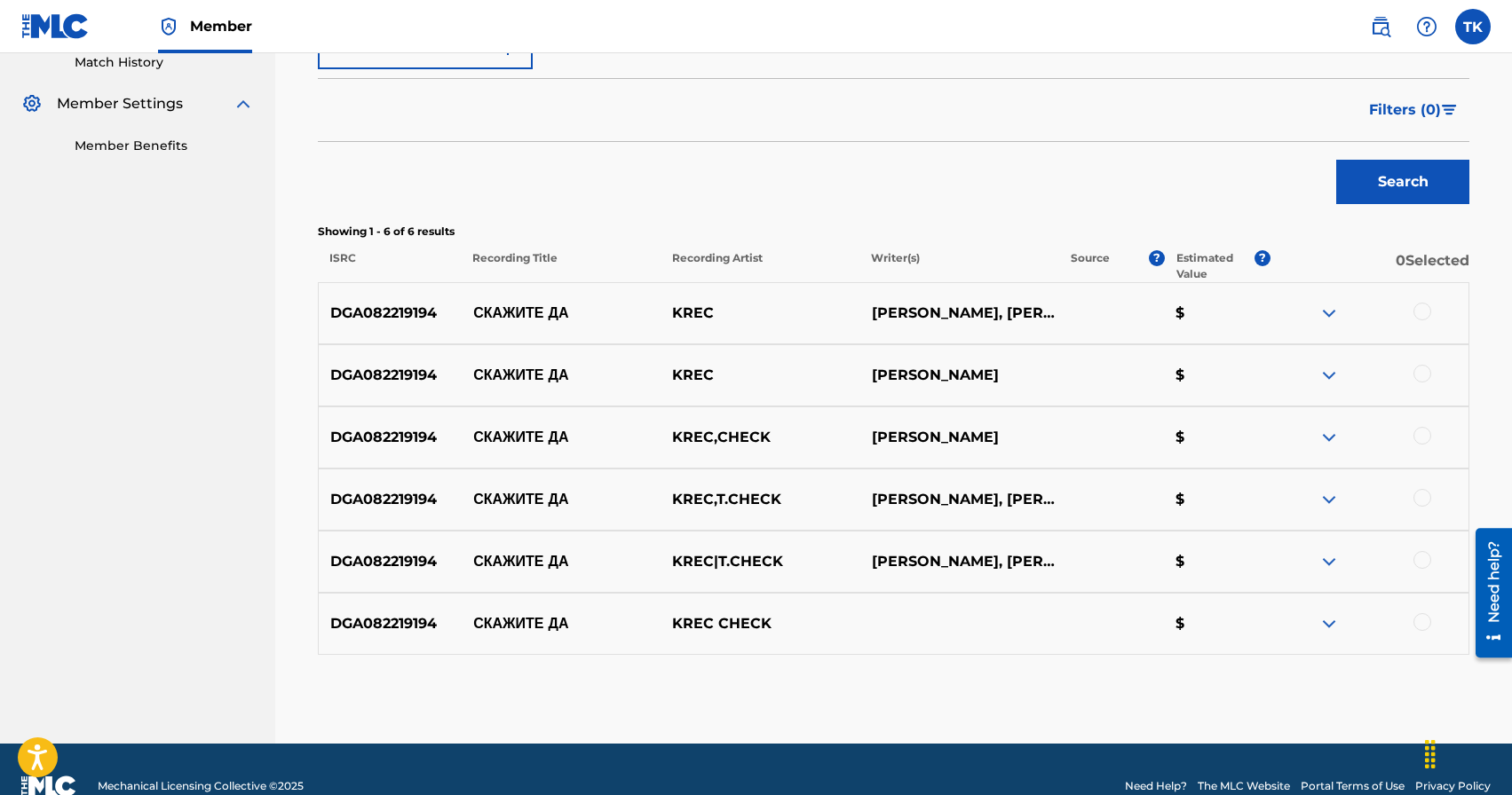
click at [1421, 308] on div at bounding box center [1422, 311] width 18 height 18
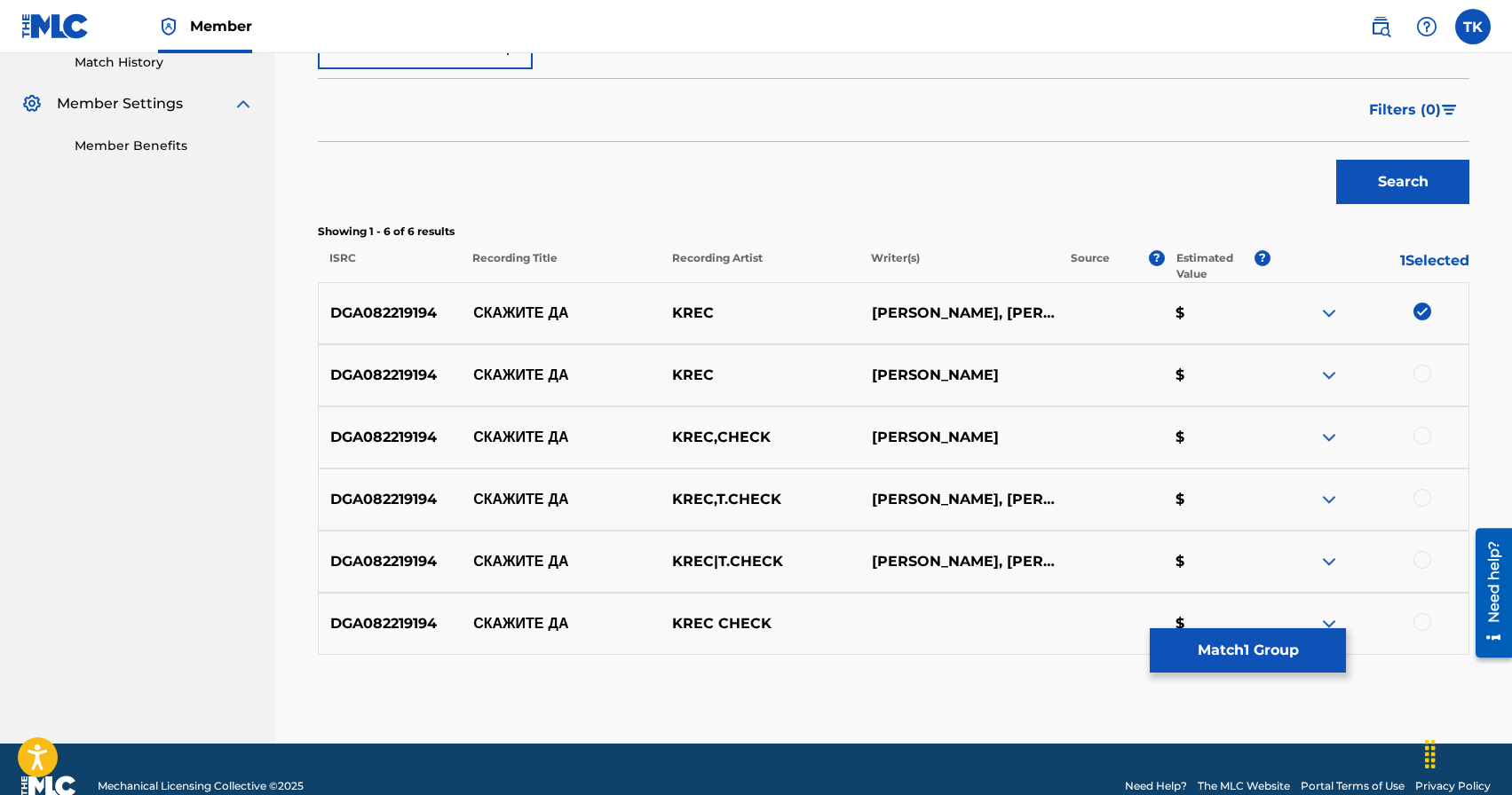
click at [1425, 376] on div at bounding box center [1422, 373] width 18 height 18
click at [1428, 438] on div at bounding box center [1422, 435] width 18 height 18
click at [1426, 500] on div at bounding box center [1422, 498] width 18 height 18
click at [1426, 557] on div at bounding box center [1422, 559] width 18 height 18
click at [1426, 618] on div at bounding box center [1422, 622] width 18 height 18
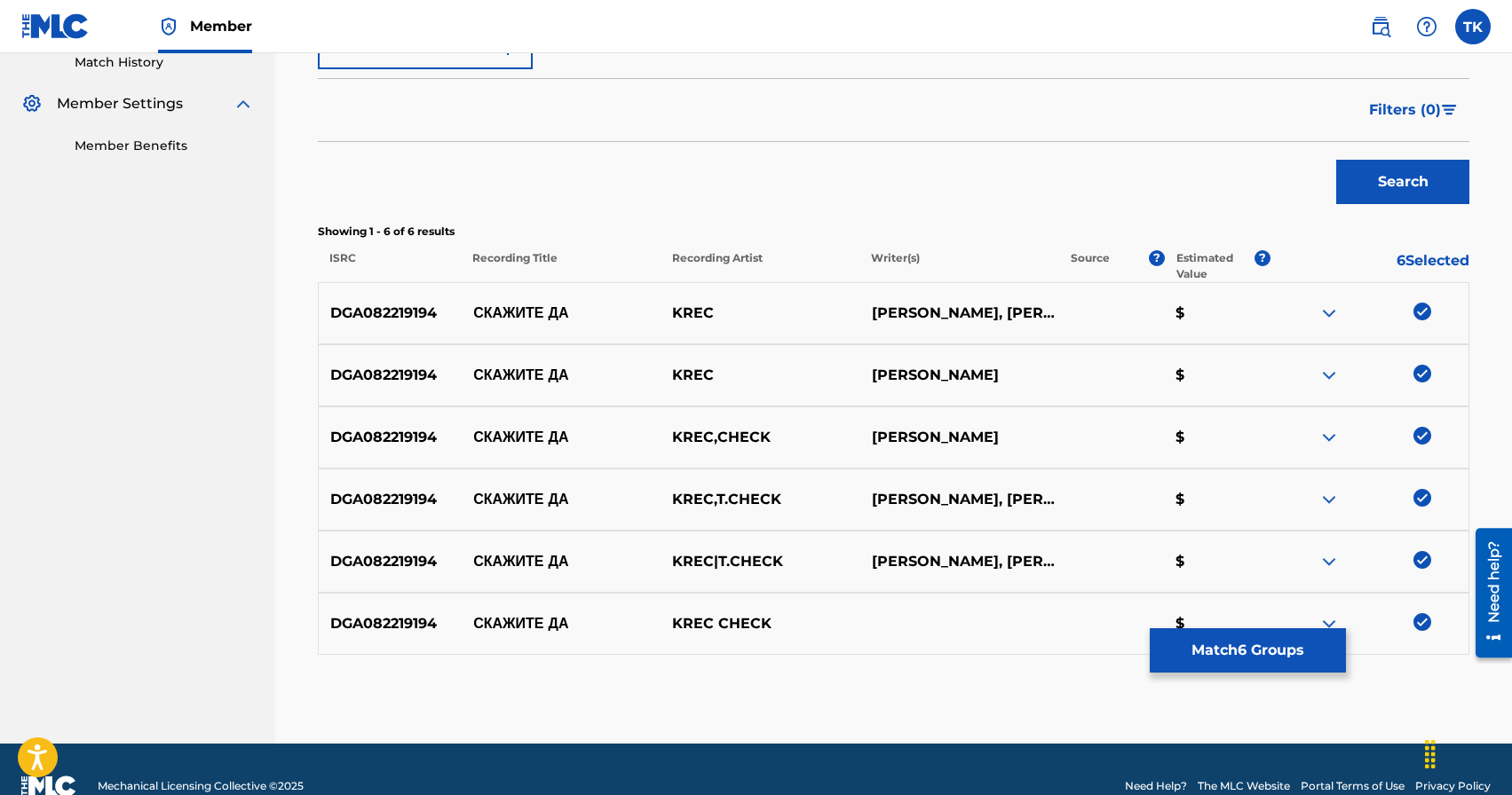
click at [1307, 643] on button "Match 6 Groups" at bounding box center [1247, 651] width 196 height 45
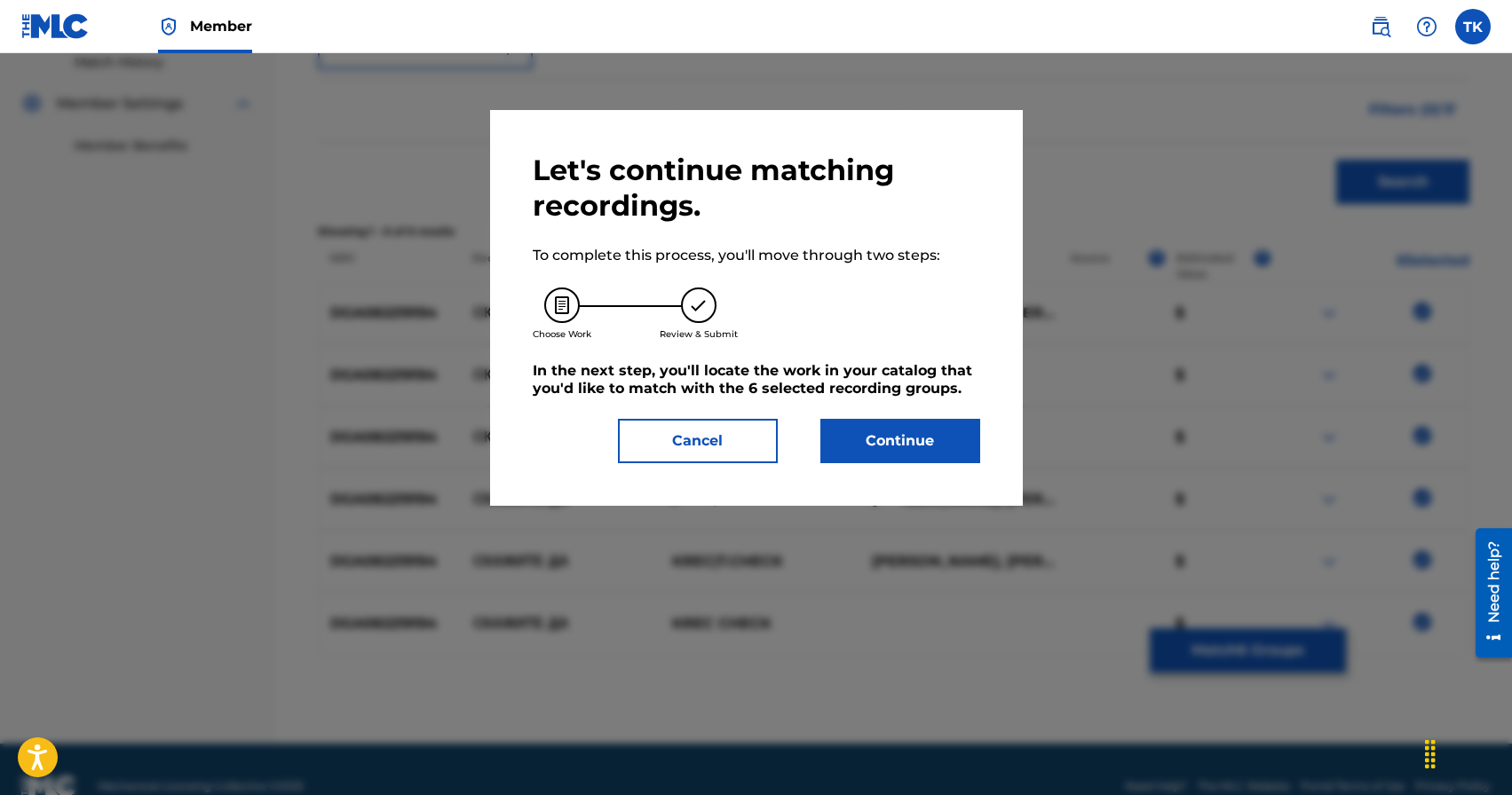
click at [914, 445] on button "Continue" at bounding box center [900, 442] width 159 height 45
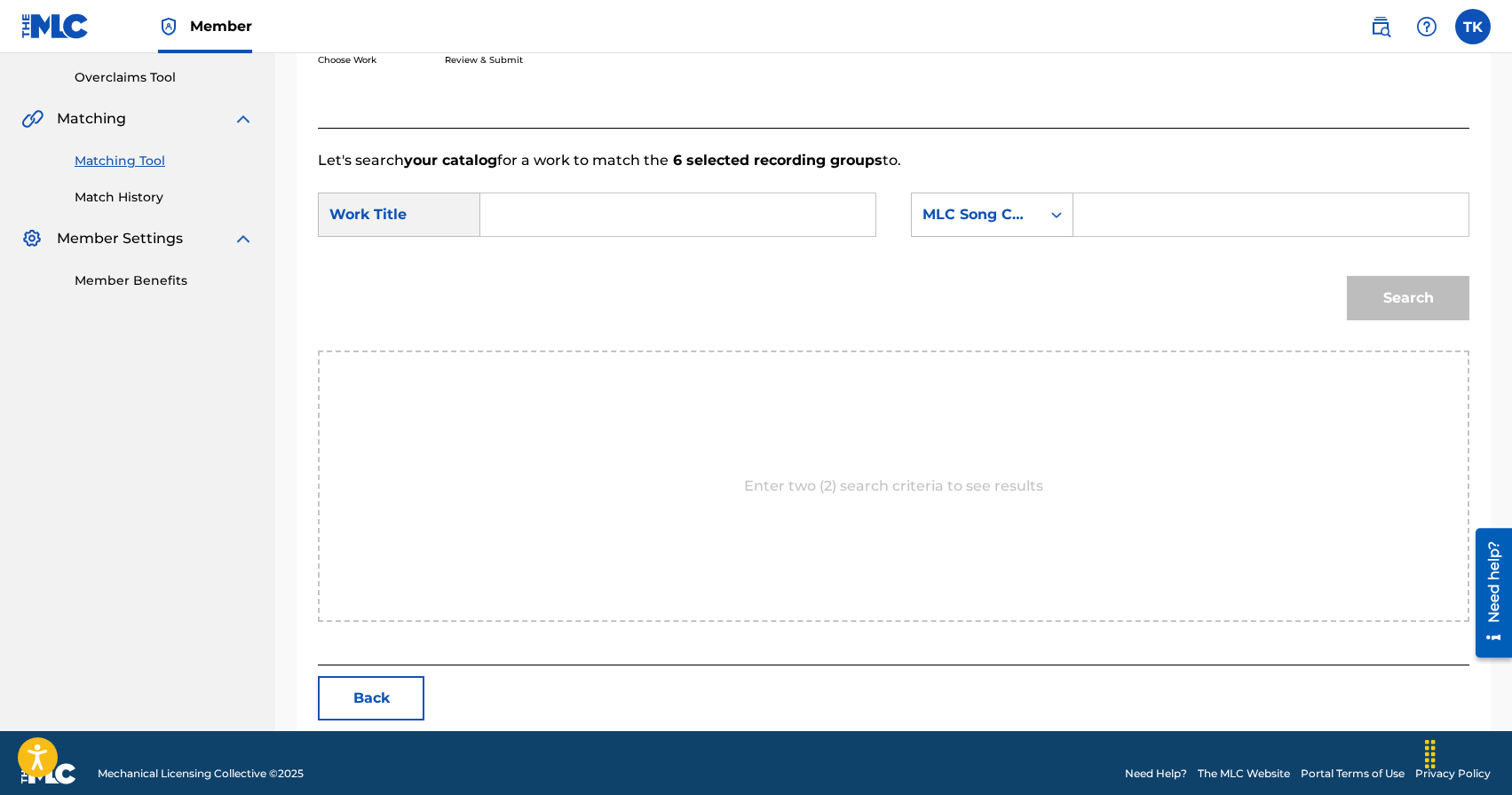
scroll to position [387, 0]
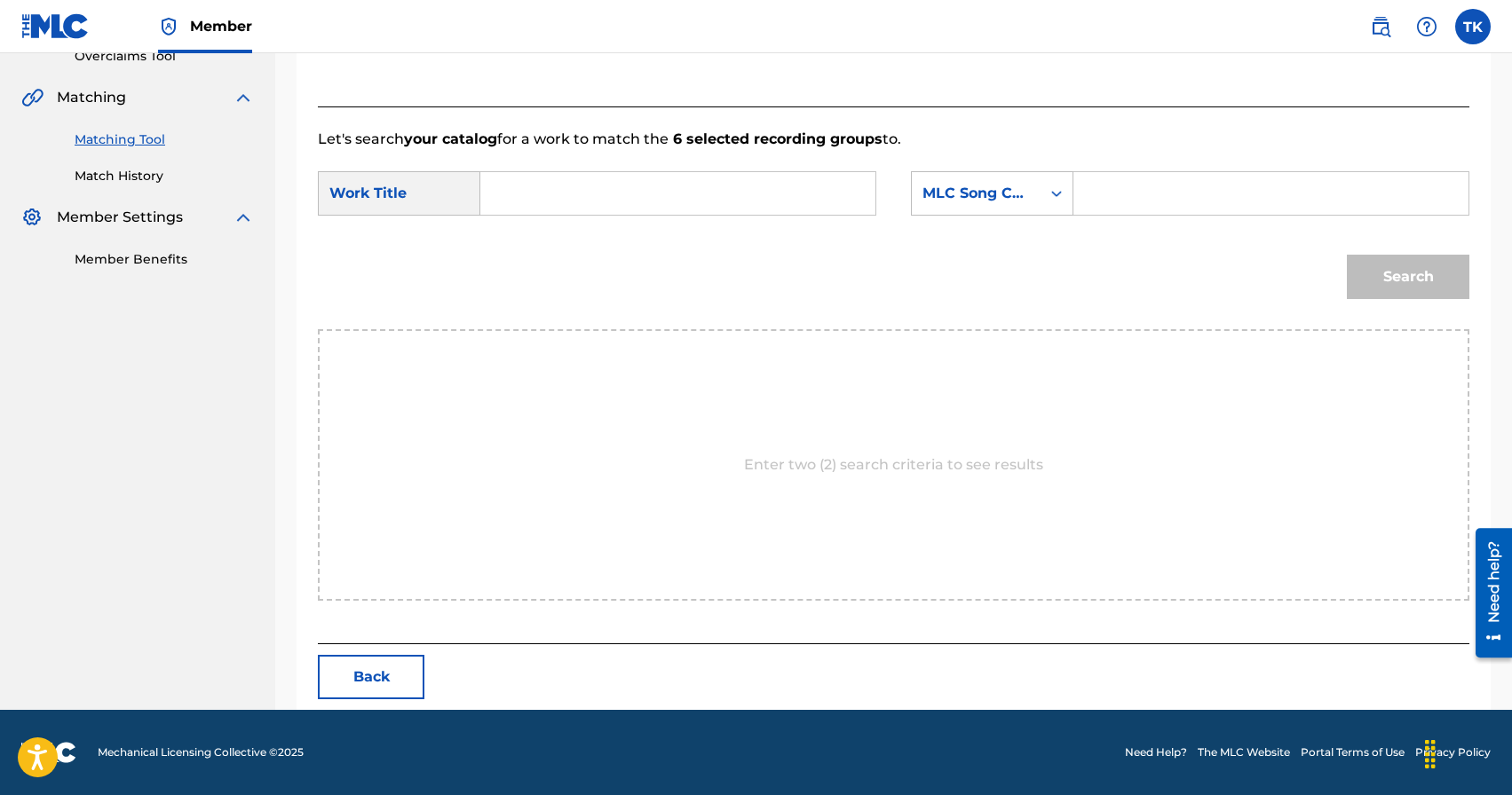
click at [681, 182] on input "Search Form" at bounding box center [677, 194] width 364 height 43
click at [649, 236] on div "скажите да" at bounding box center [677, 233] width 364 height 32
type input "скажите да"
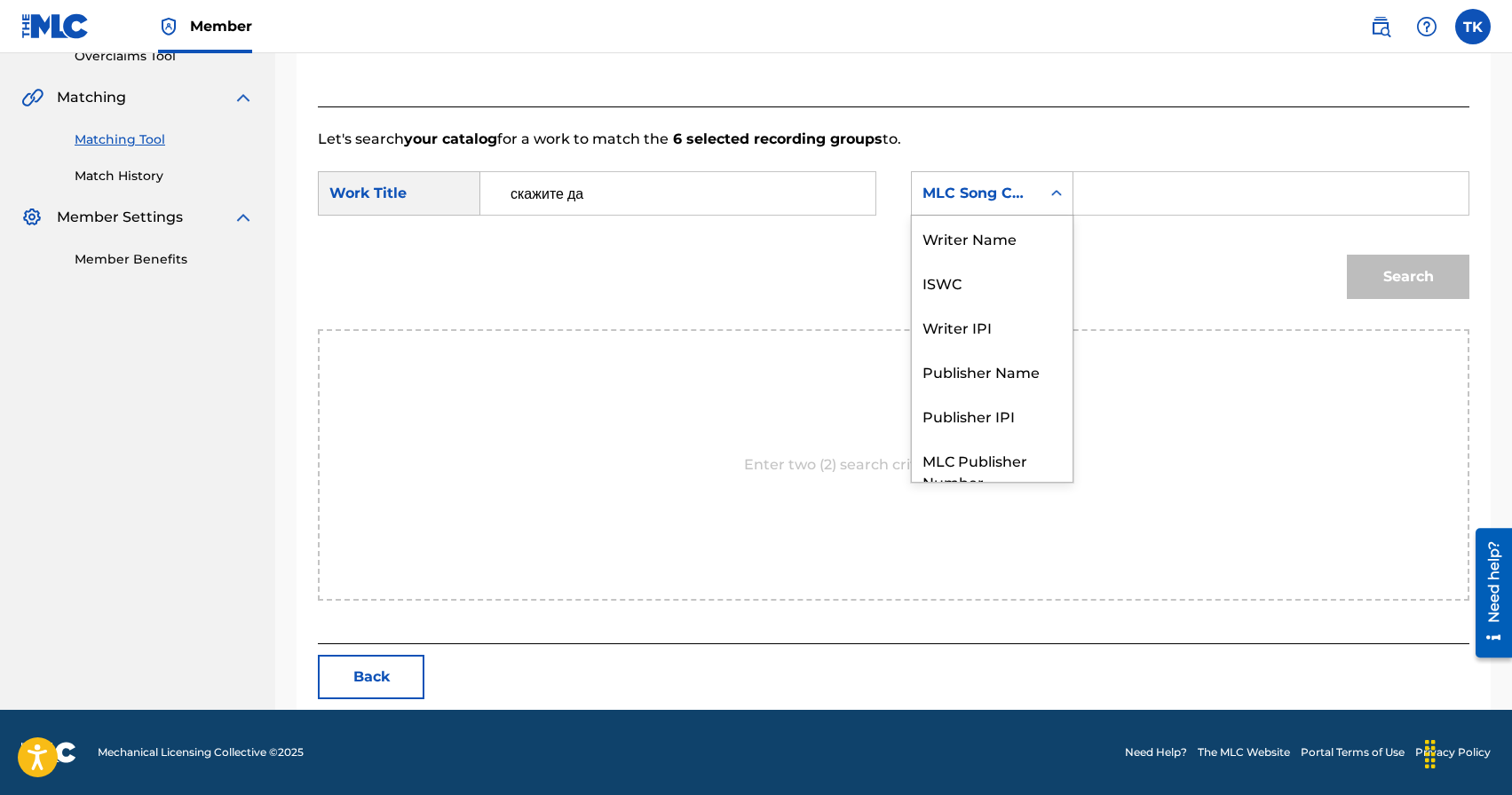
click at [1023, 202] on div "MLC Song Code" at bounding box center [976, 193] width 107 height 21
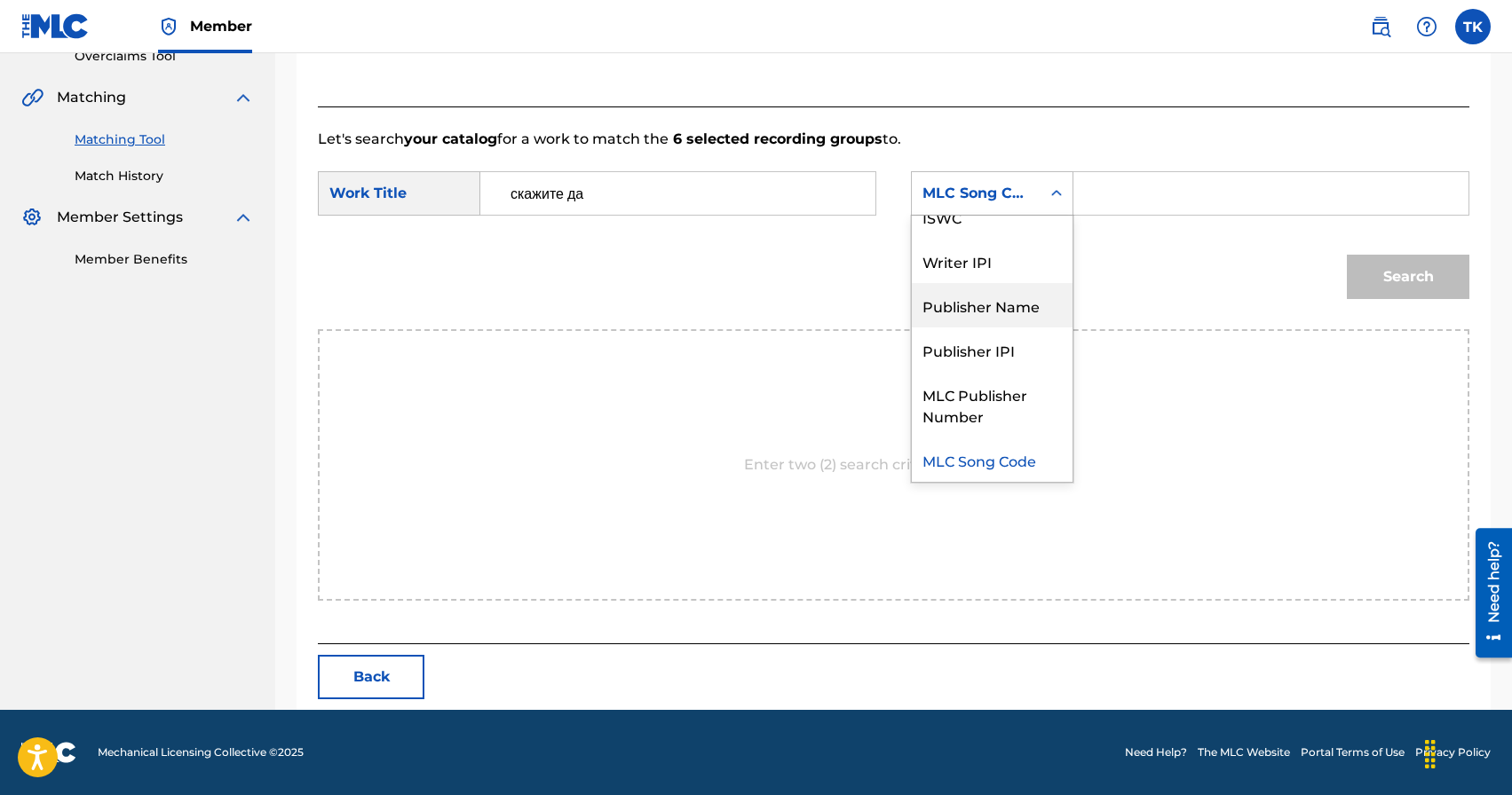
click at [1010, 311] on div "Publisher Name" at bounding box center [992, 306] width 160 height 45
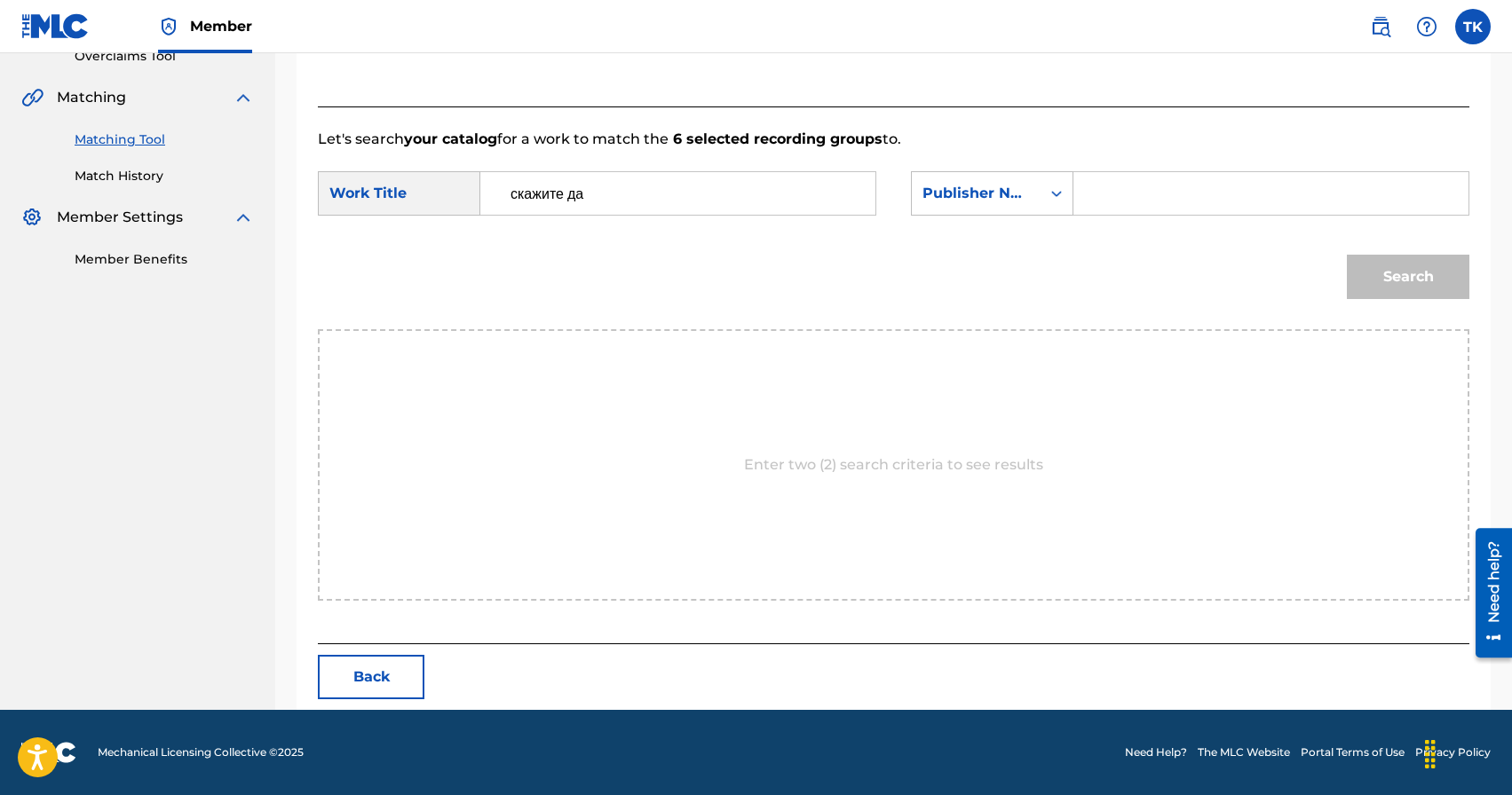
click at [1148, 201] on input "Search Form" at bounding box center [1271, 194] width 364 height 43
click at [1378, 266] on div "Search" at bounding box center [1403, 272] width 131 height 71
click at [1216, 188] on input "Search Form" at bounding box center [1271, 194] width 364 height 43
type input "INFINITY MUSIC"
click at [1387, 270] on button "Search" at bounding box center [1408, 277] width 122 height 45
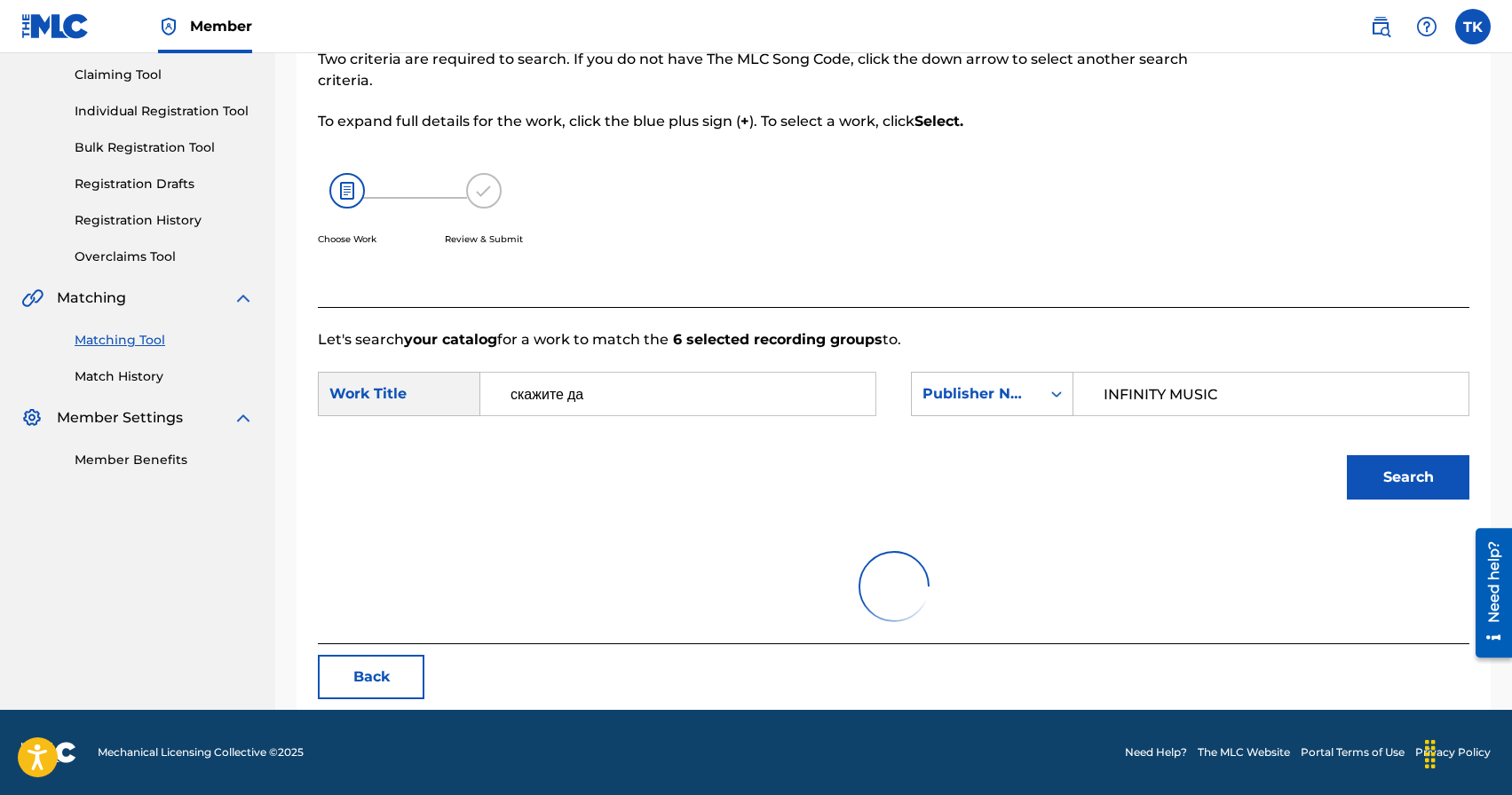
scroll to position [387, 0]
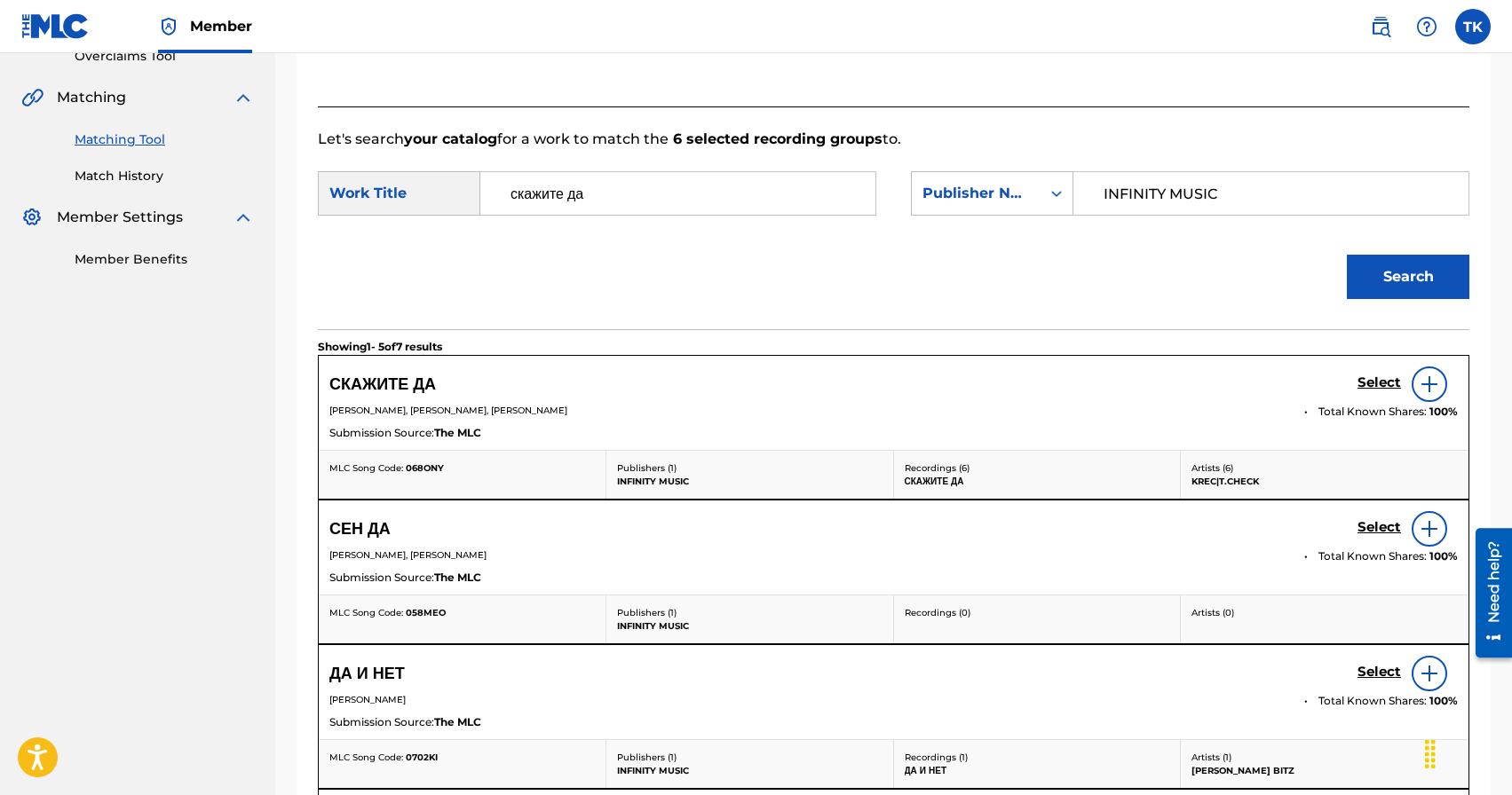
click at [1377, 372] on div "Select" at bounding box center [1408, 384] width 101 height 35
click at [1373, 382] on h5 "Select" at bounding box center [1379, 383] width 44 height 17
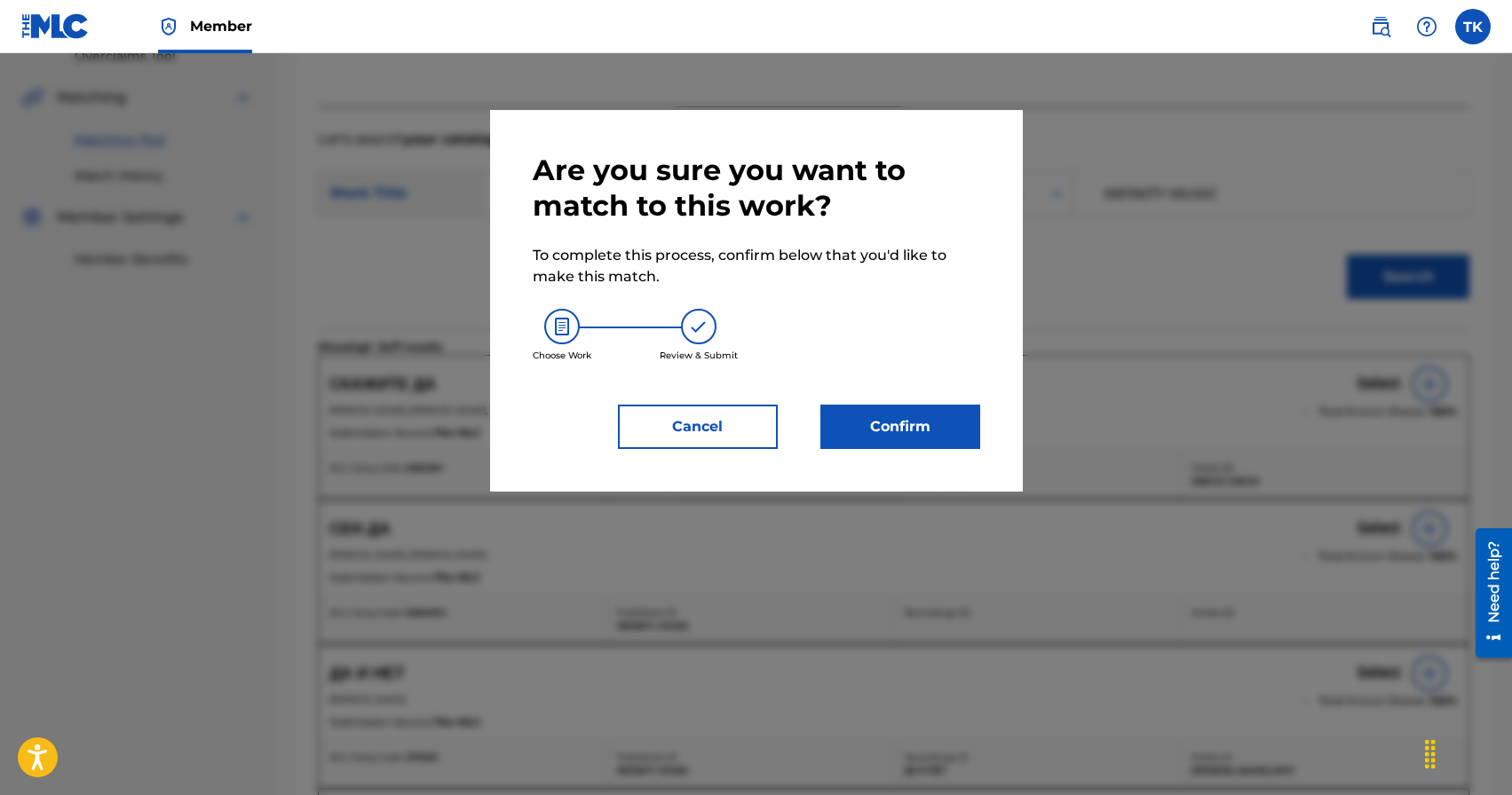
click at [907, 417] on button "Confirm" at bounding box center [900, 427] width 159 height 45
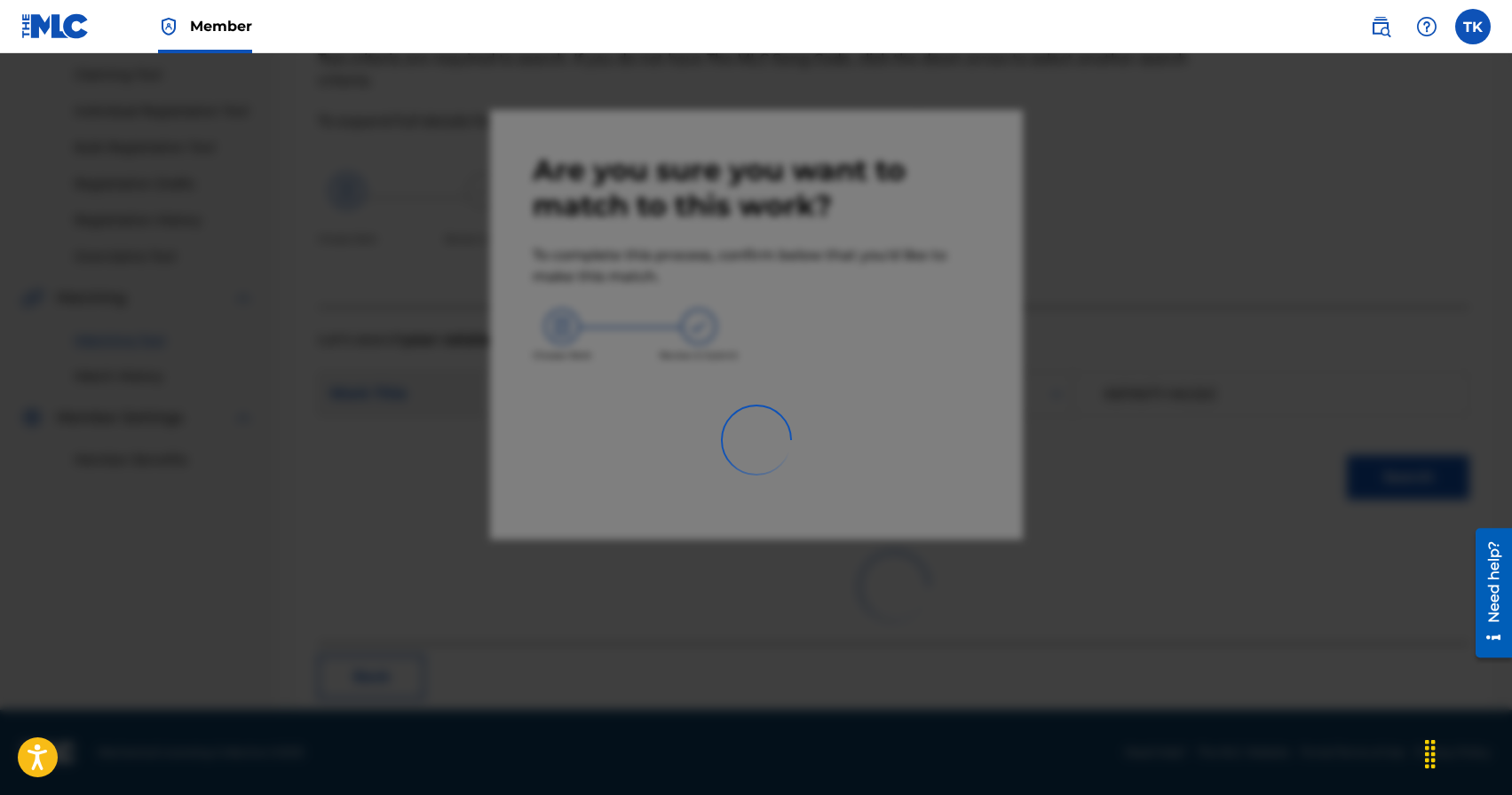
scroll to position [52, 0]
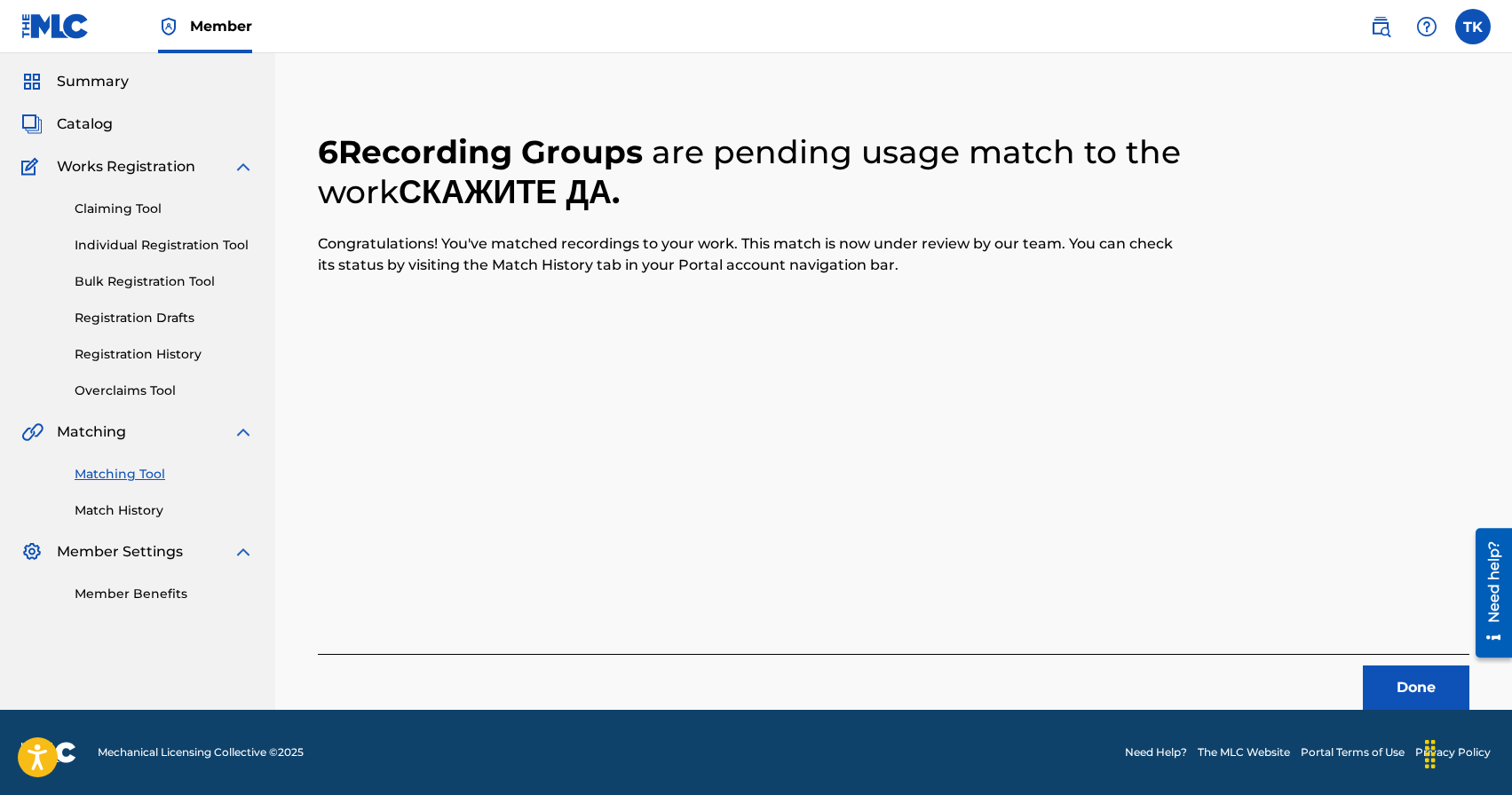
click at [1385, 677] on button "Done" at bounding box center [1416, 688] width 106 height 45
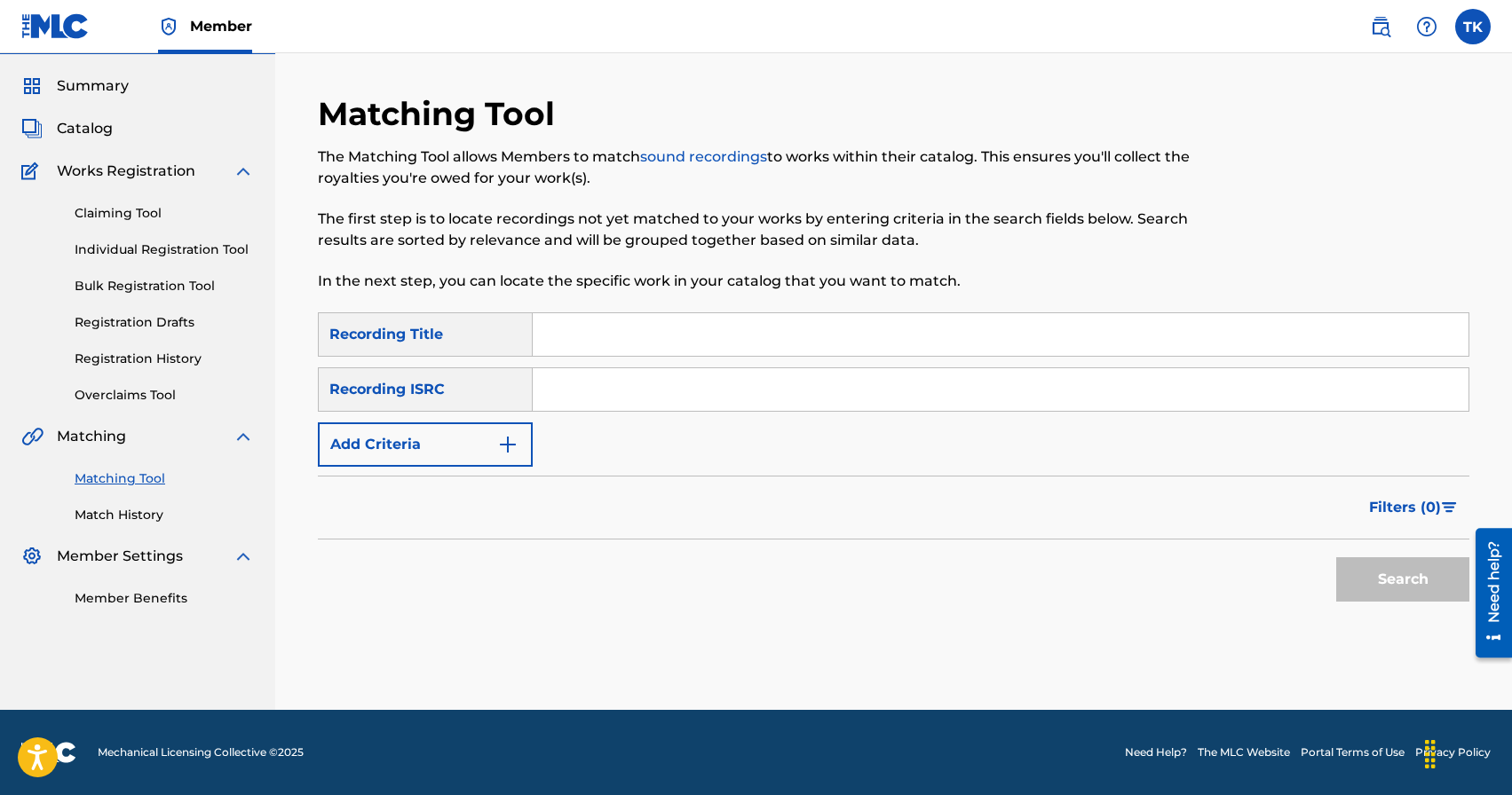
scroll to position [0, 0]
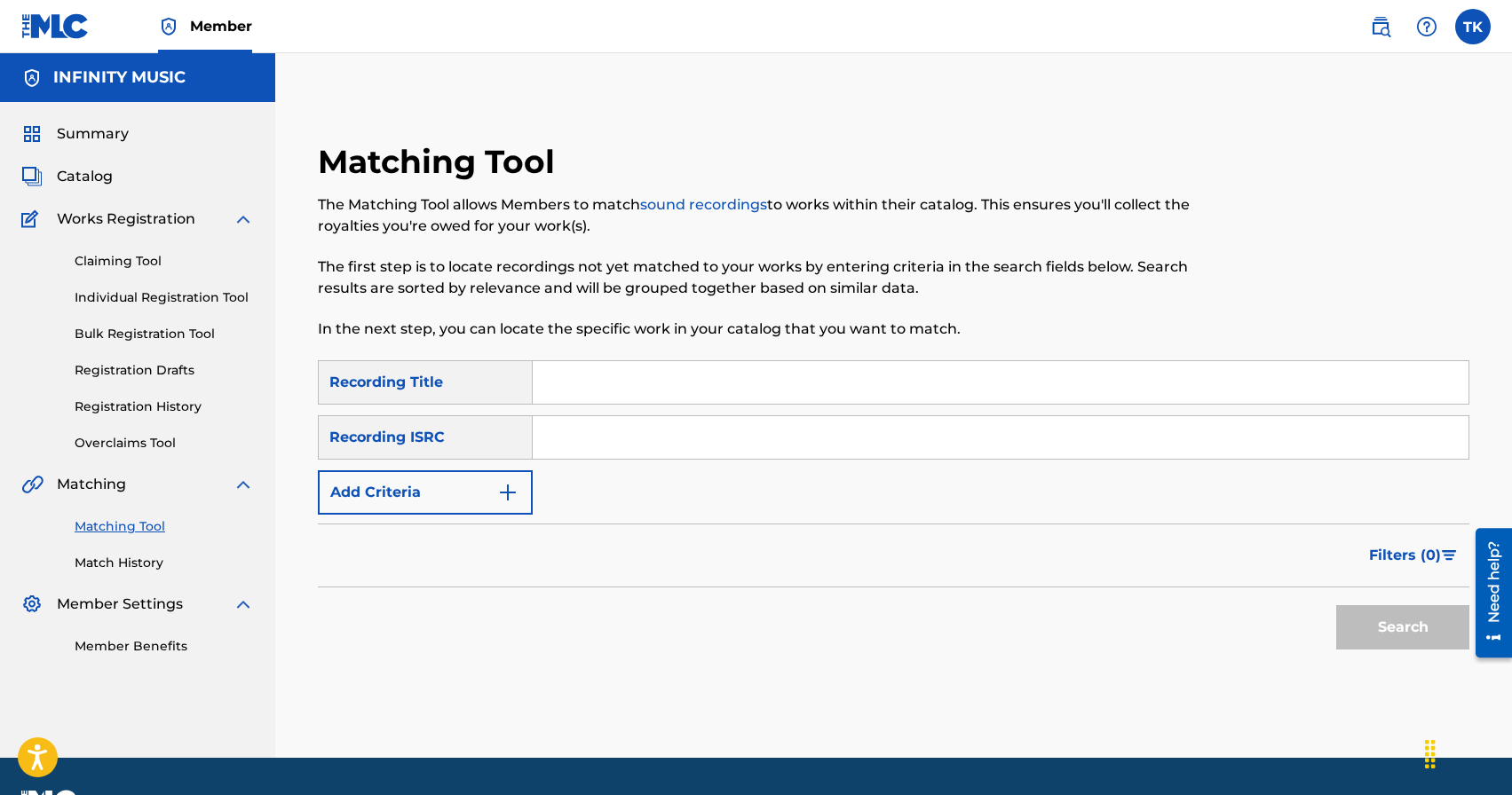
click at [653, 385] on input "Search Form" at bounding box center [1000, 383] width 936 height 43
type input "каждую секунду"
click at [492, 493] on button "Add Criteria" at bounding box center [425, 493] width 214 height 45
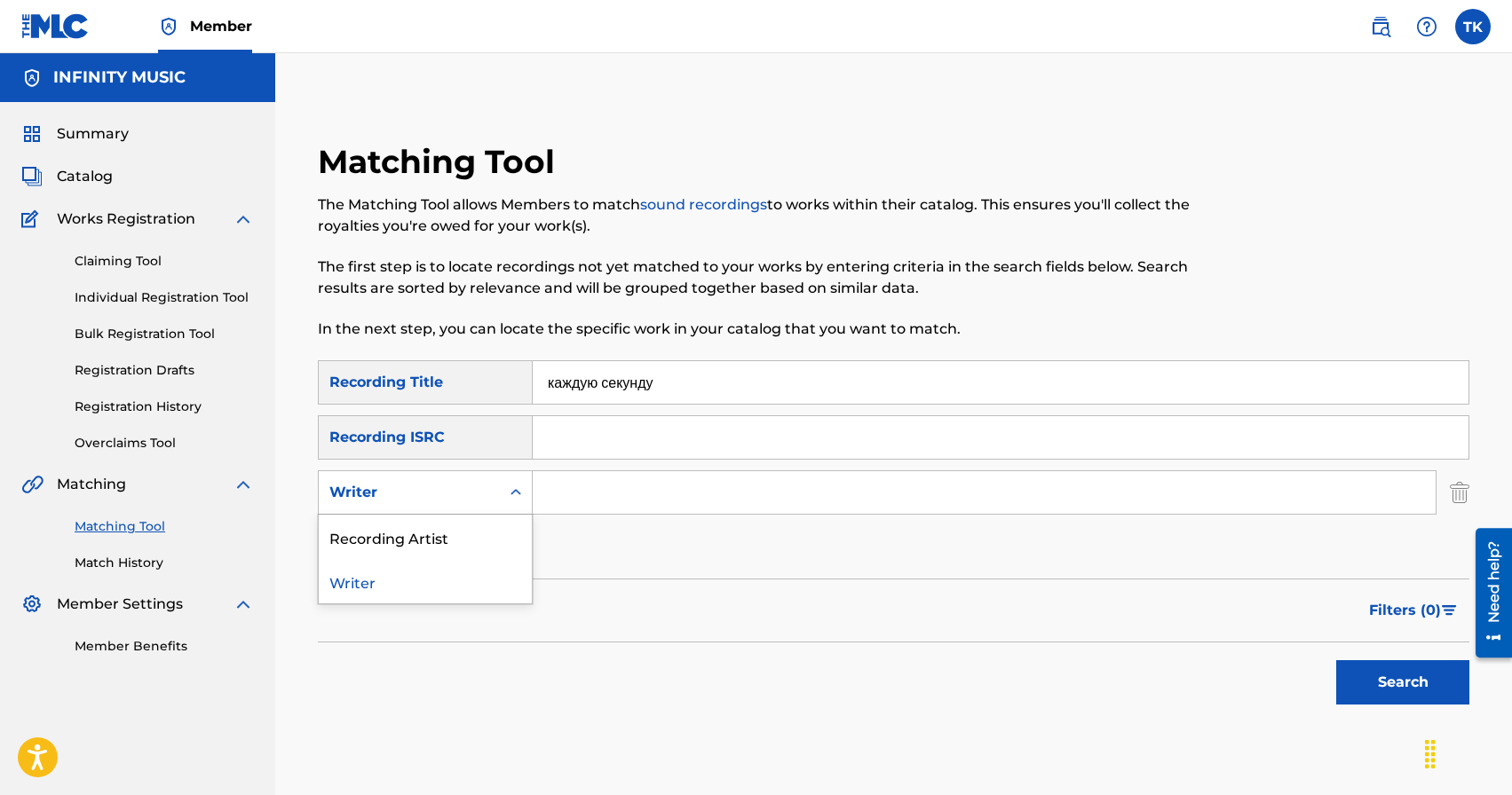
click at [492, 493] on div "Writer" at bounding box center [409, 493] width 181 height 34
click at [489, 541] on div "Recording Artist" at bounding box center [425, 537] width 213 height 45
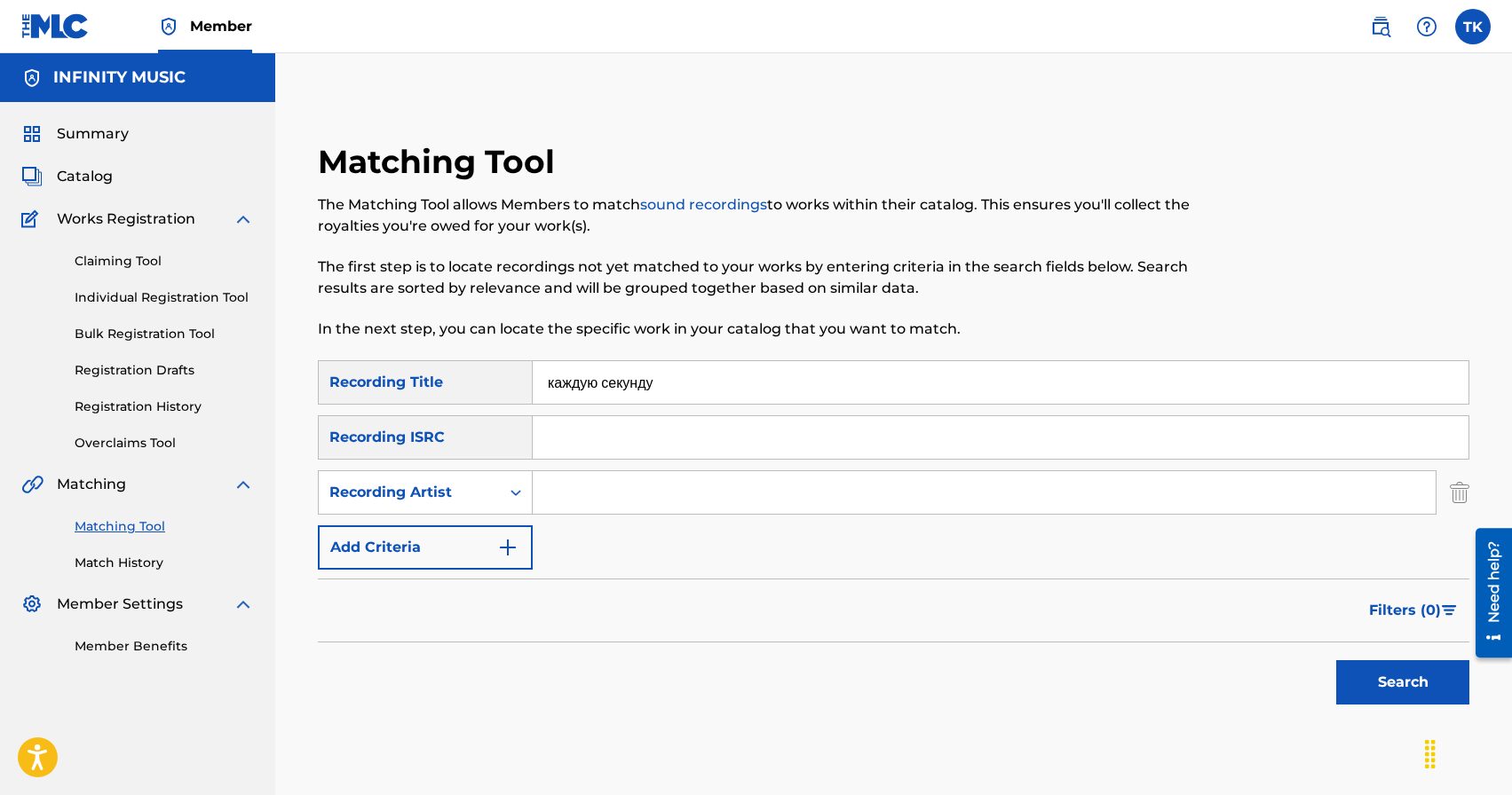
click at [596, 499] on input "Search Form" at bounding box center [983, 493] width 903 height 43
type input "KREC"
click at [1370, 683] on button "Search" at bounding box center [1402, 683] width 133 height 45
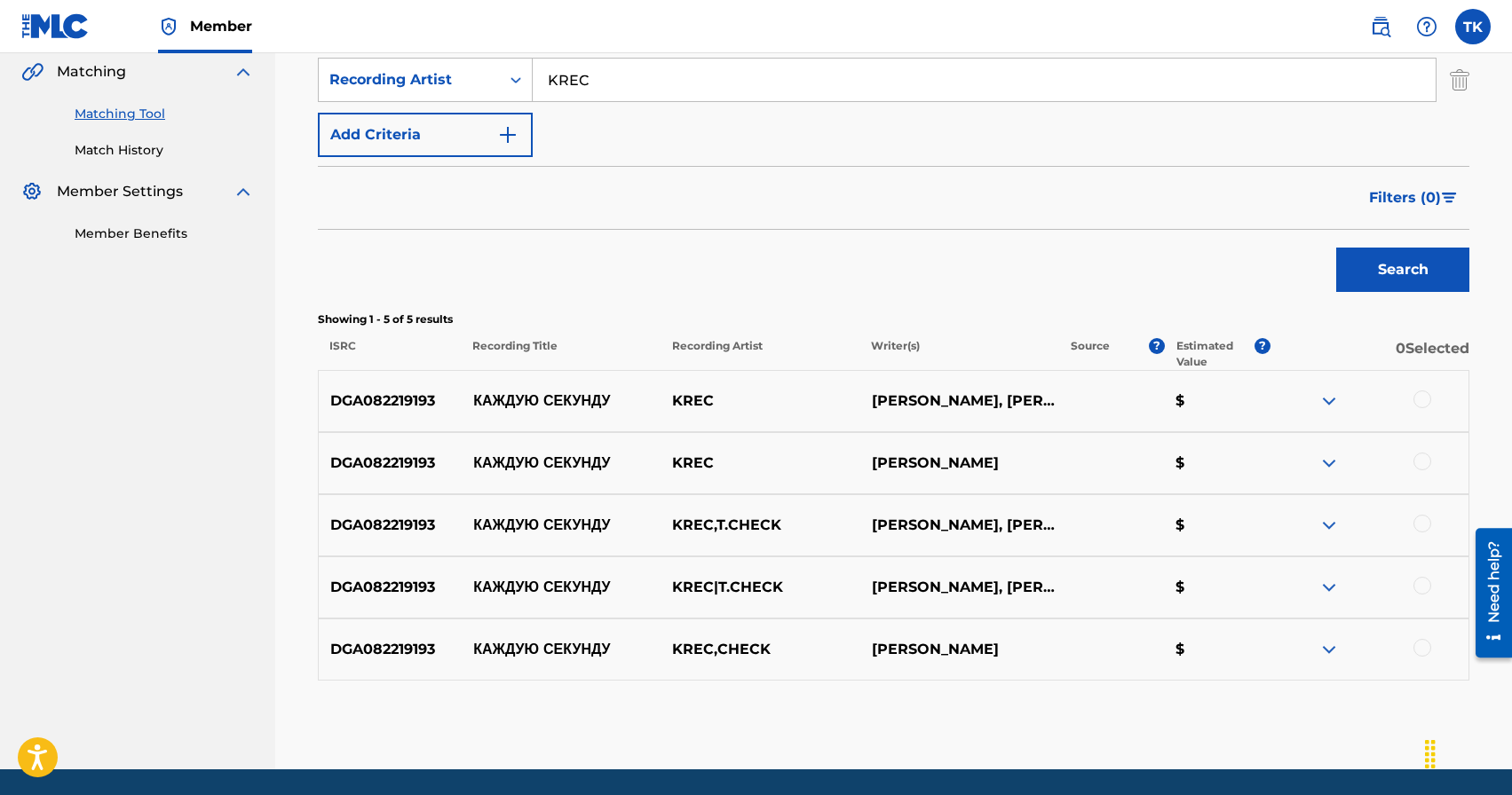
scroll to position [473, 0]
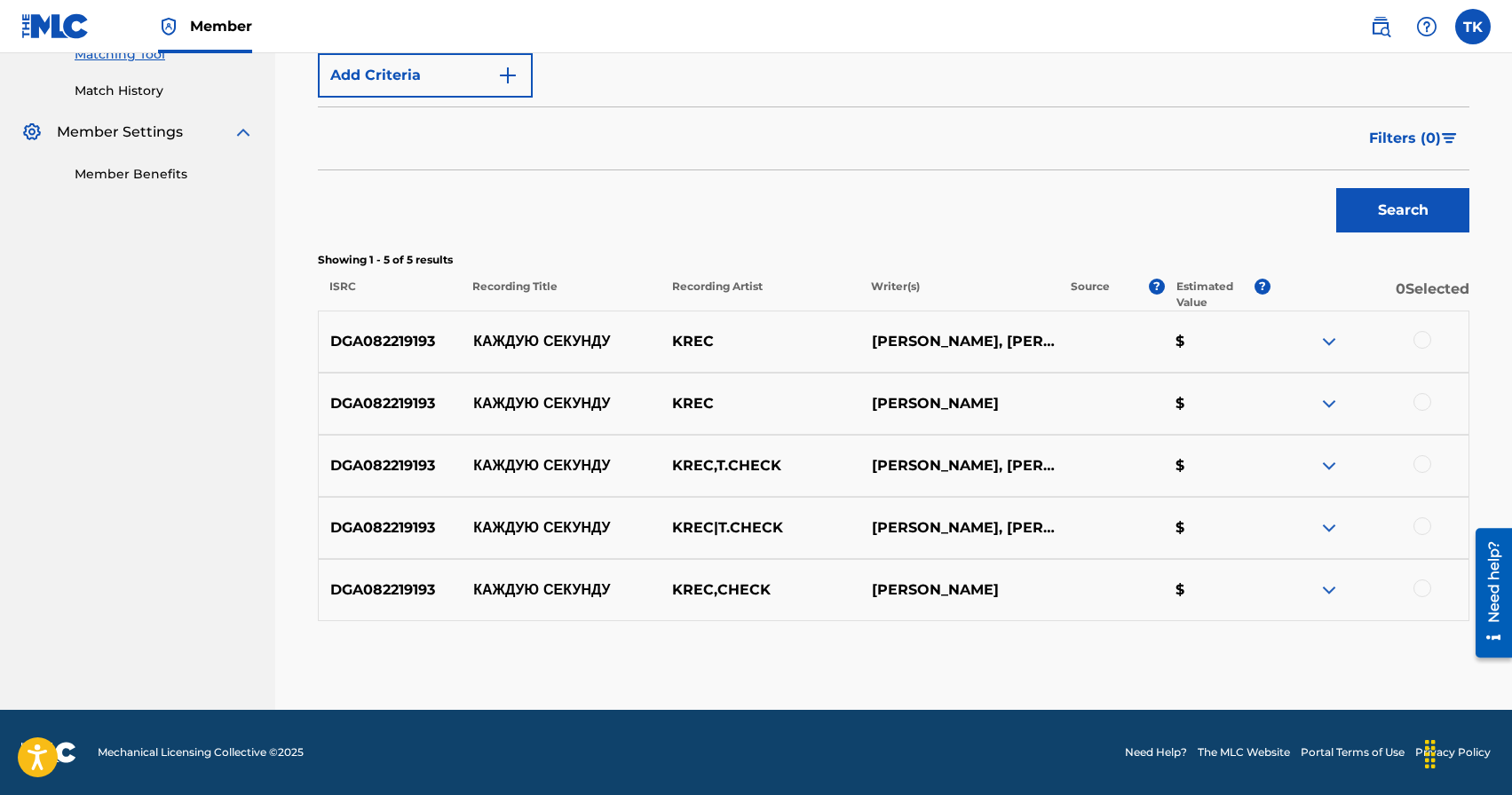
click at [1426, 338] on div at bounding box center [1422, 339] width 18 height 18
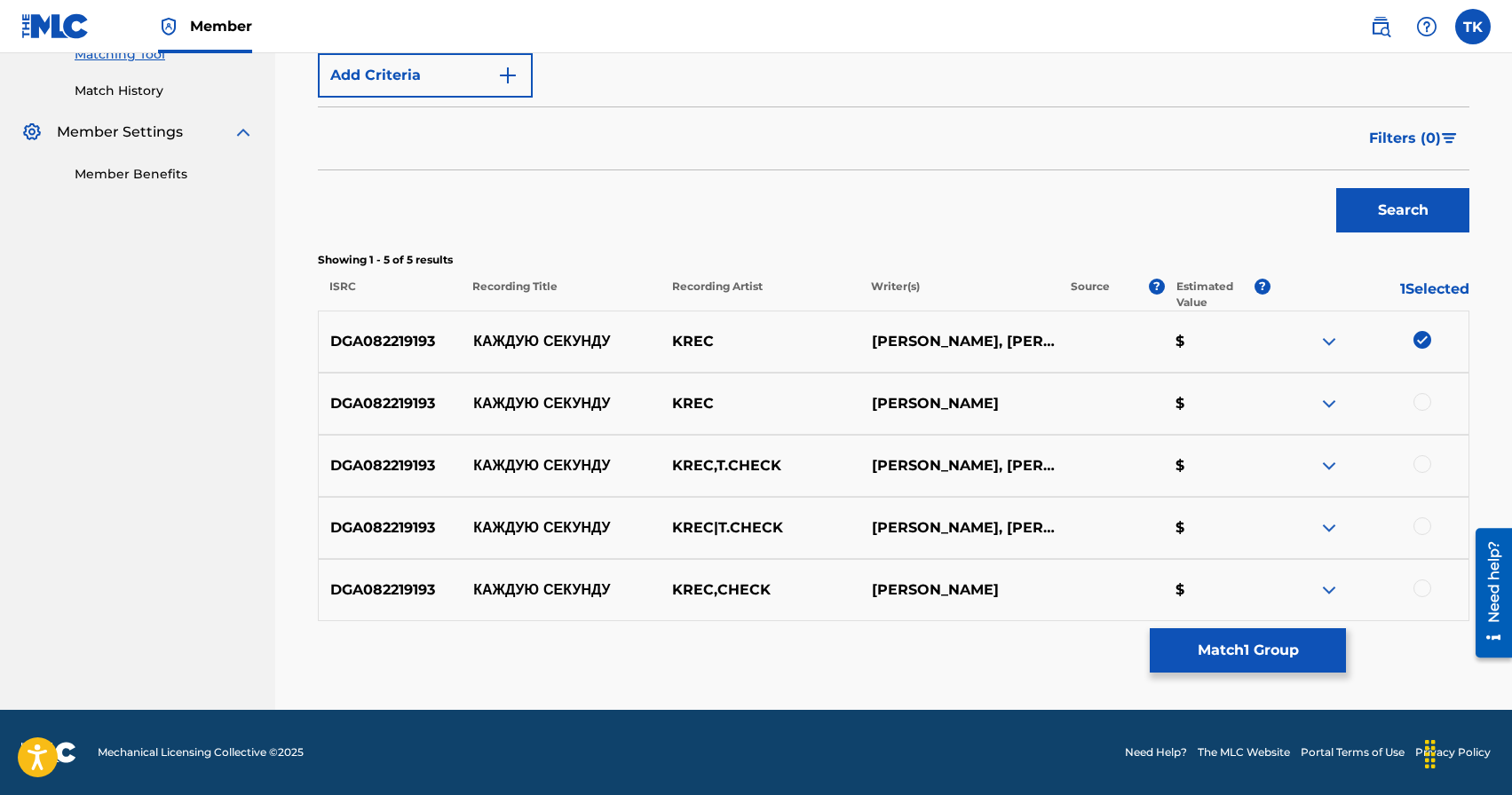
click at [1423, 396] on div at bounding box center [1422, 402] width 18 height 18
click at [1424, 464] on div at bounding box center [1422, 464] width 18 height 18
click at [1424, 524] on div at bounding box center [1422, 526] width 18 height 18
click at [1429, 585] on div at bounding box center [1422, 588] width 18 height 18
click at [1295, 644] on button "Match 5 Groups" at bounding box center [1247, 651] width 196 height 45
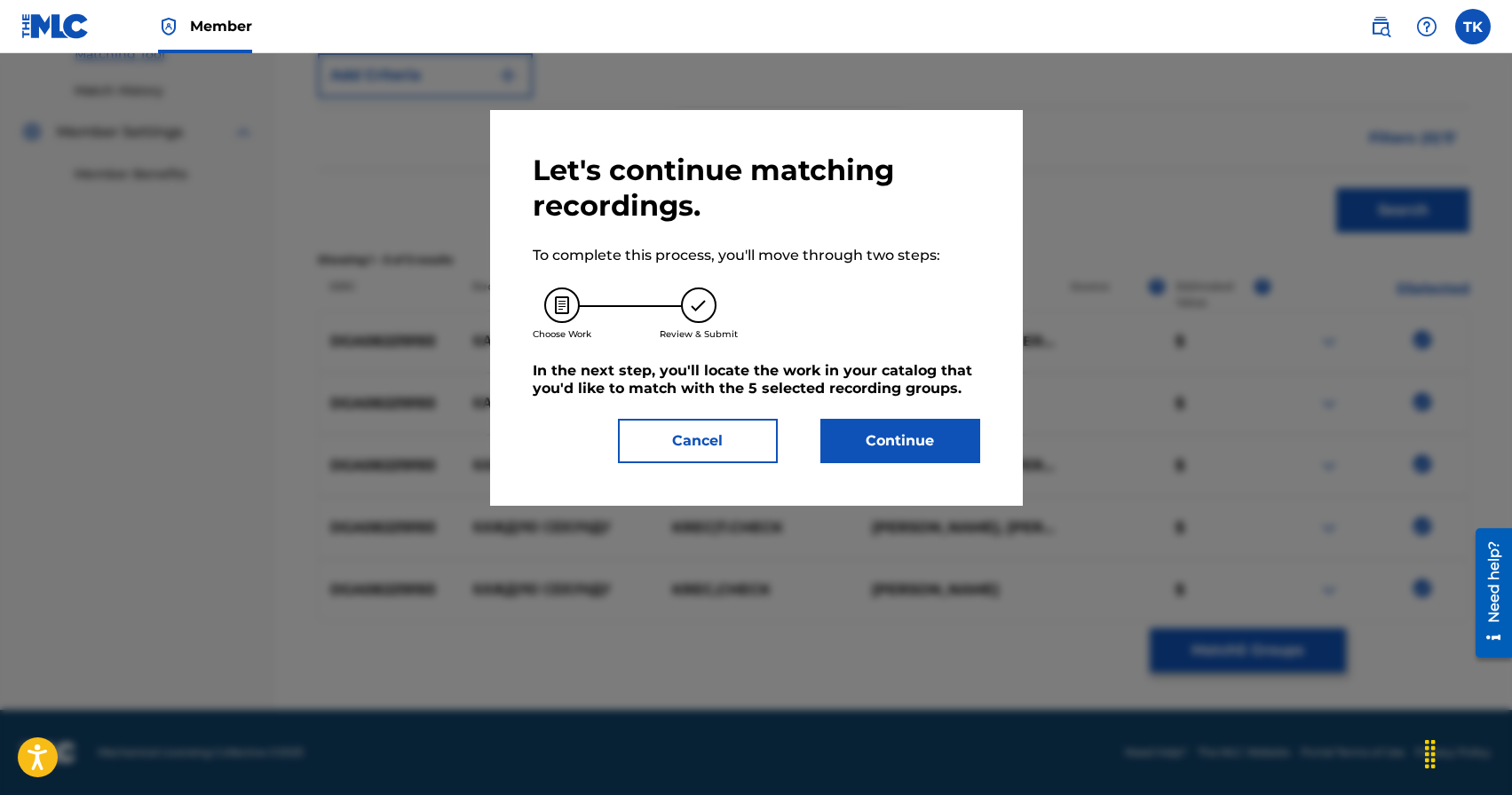
click at [944, 460] on button "Continue" at bounding box center [900, 442] width 159 height 45
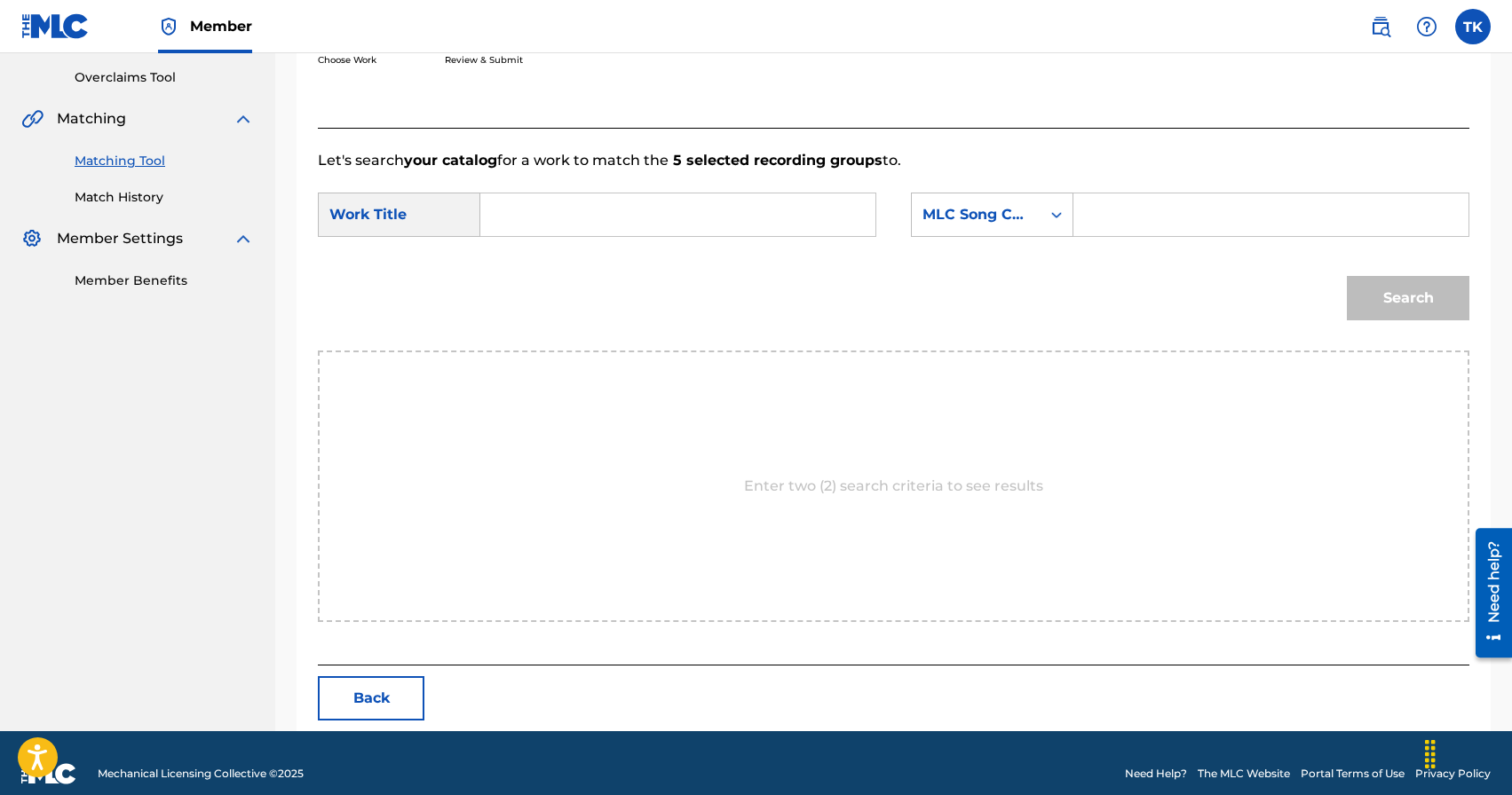
scroll to position [387, 0]
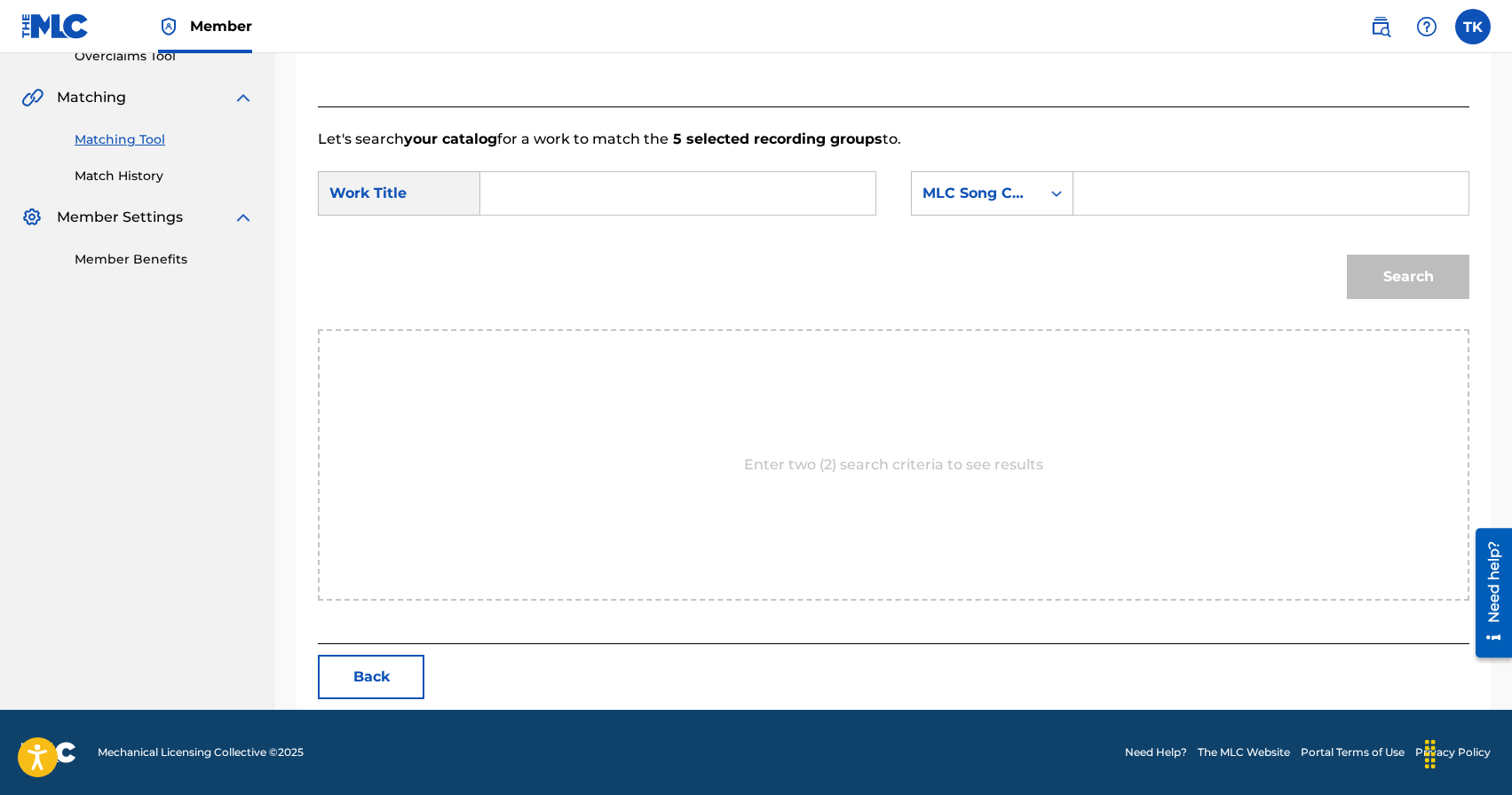
click at [639, 193] on input "Search Form" at bounding box center [677, 194] width 364 height 43
click at [621, 245] on div "каждую секунду" at bounding box center [677, 233] width 364 height 32
type input "каждую секунду"
click at [1024, 211] on div "MLC Song Code" at bounding box center [992, 194] width 162 height 45
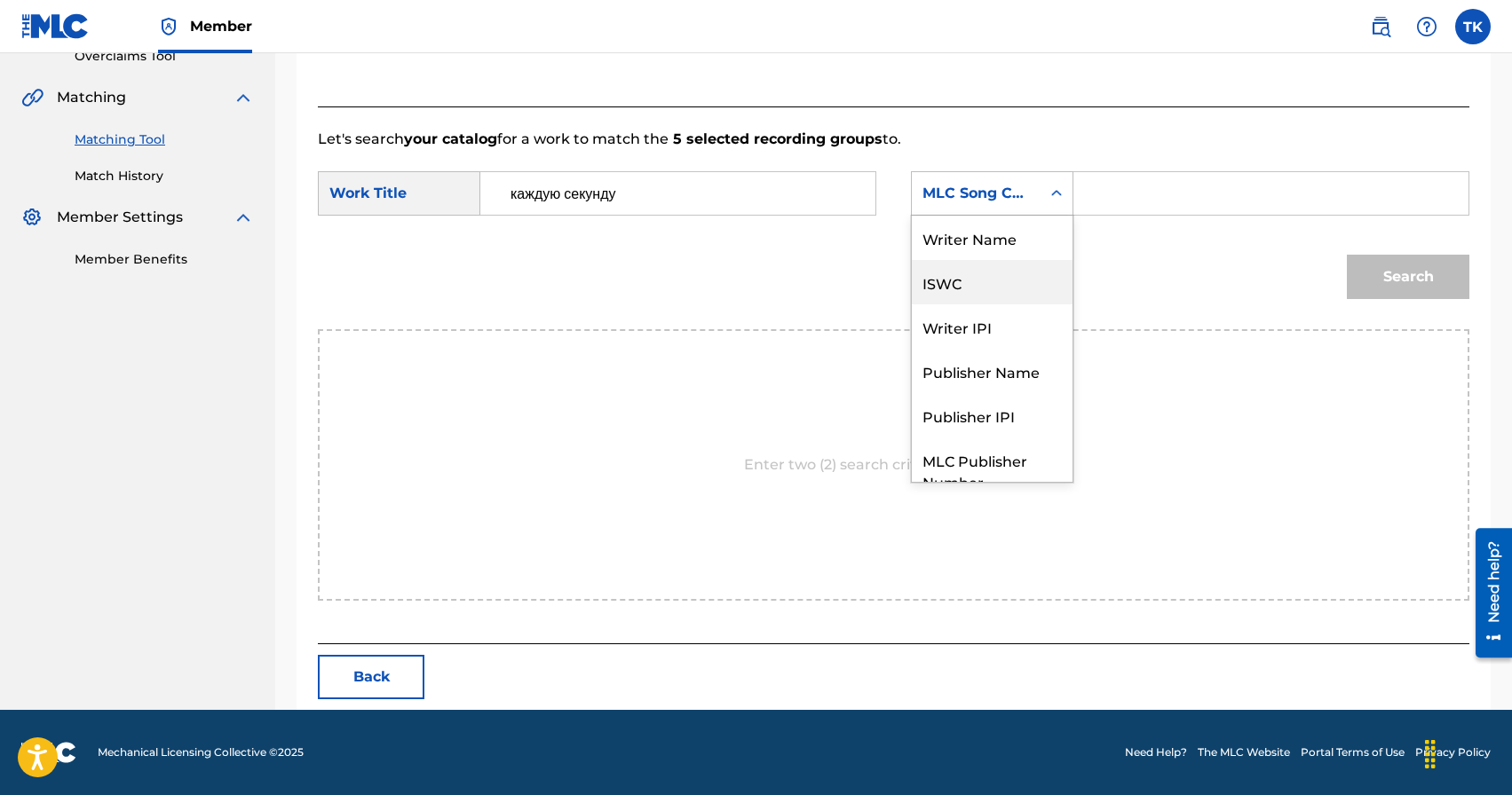
scroll to position [65, 0]
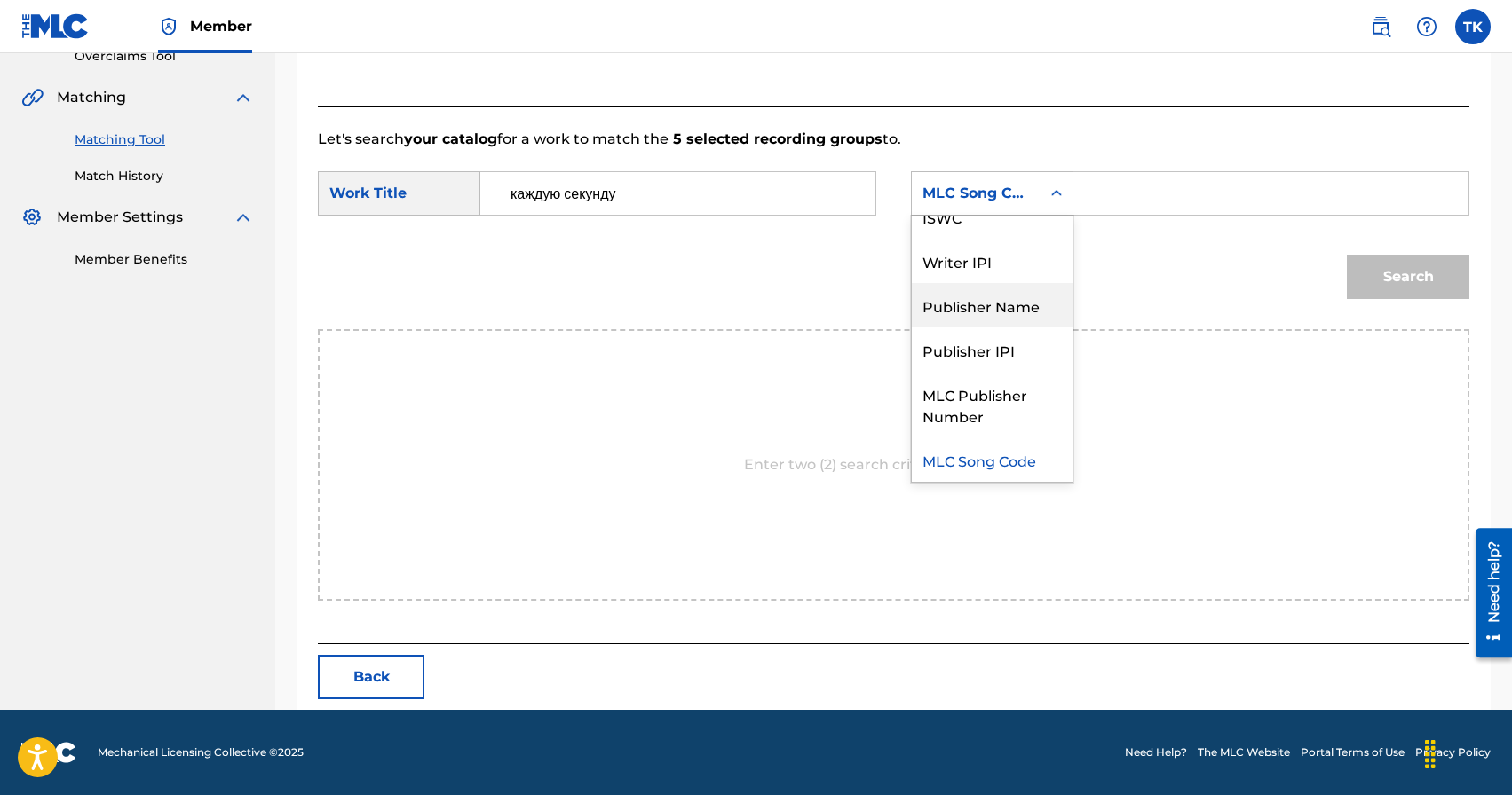
click at [1010, 302] on div "Publisher Name" at bounding box center [992, 306] width 160 height 45
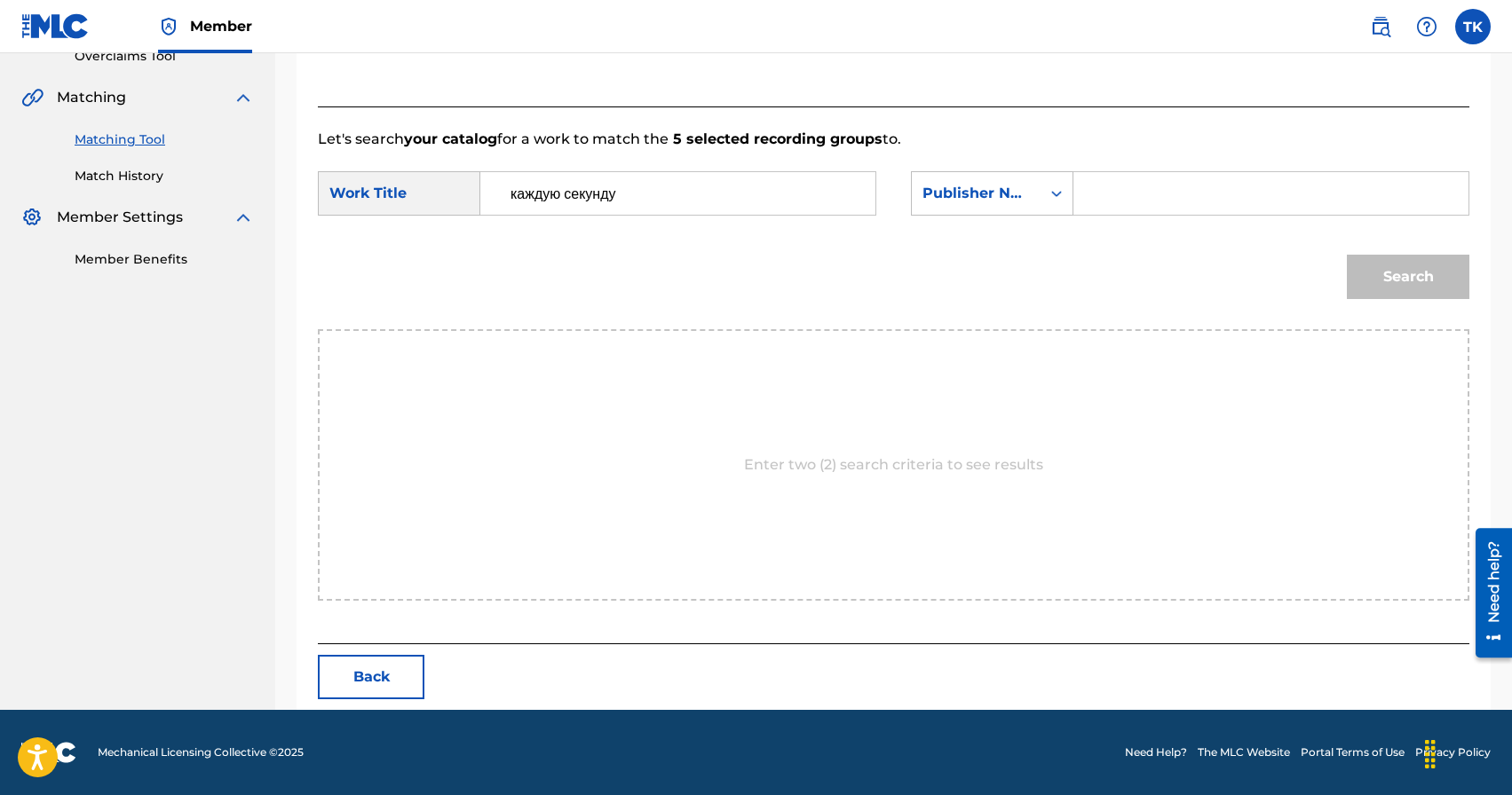
click at [1126, 196] on input "Search Form" at bounding box center [1271, 194] width 364 height 43
type input "INFINITY MUSIC"
click at [1409, 281] on button "Search" at bounding box center [1408, 277] width 122 height 45
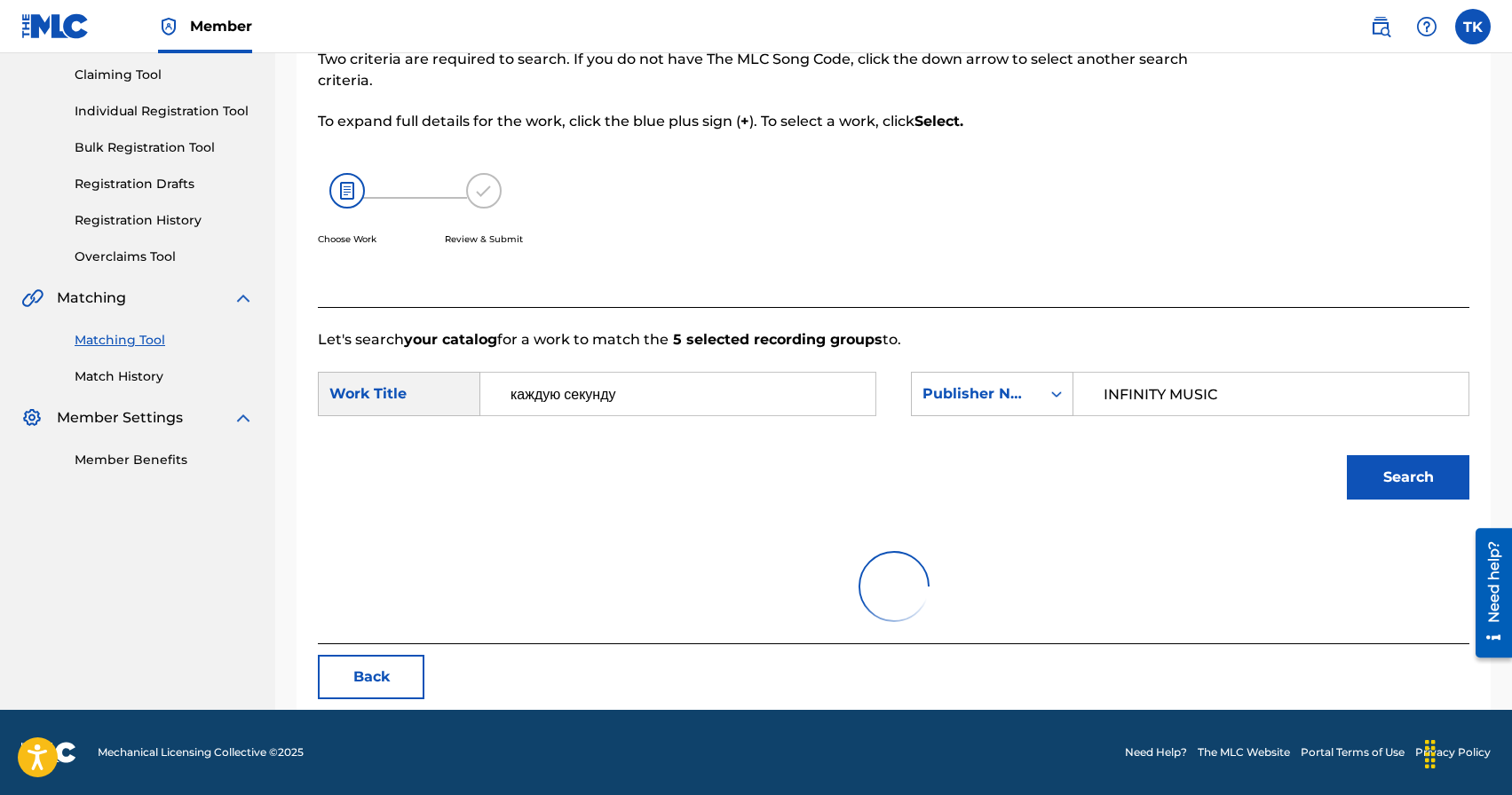
scroll to position [335, 0]
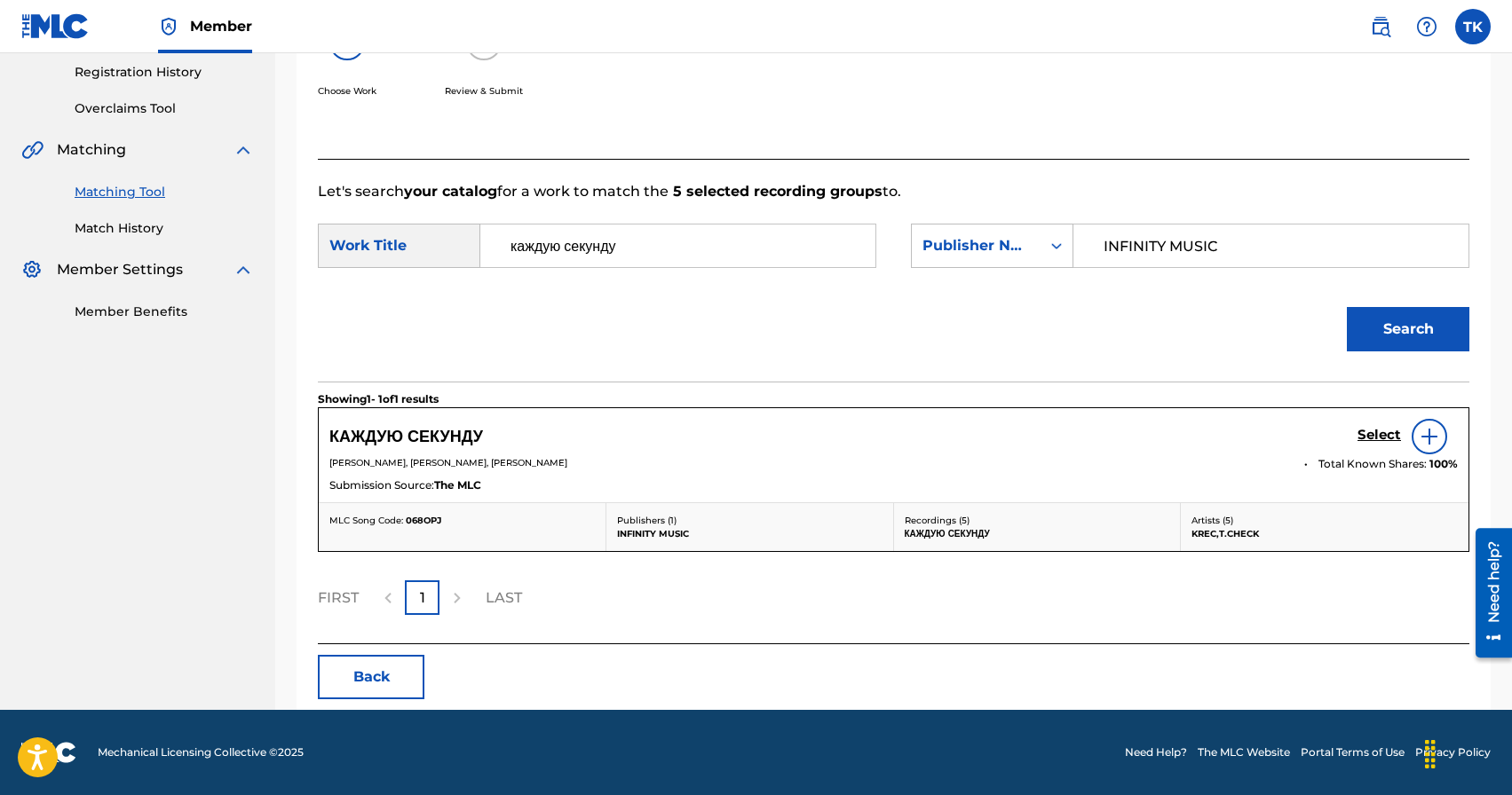
click at [1377, 436] on h5 "Select" at bounding box center [1379, 435] width 44 height 17
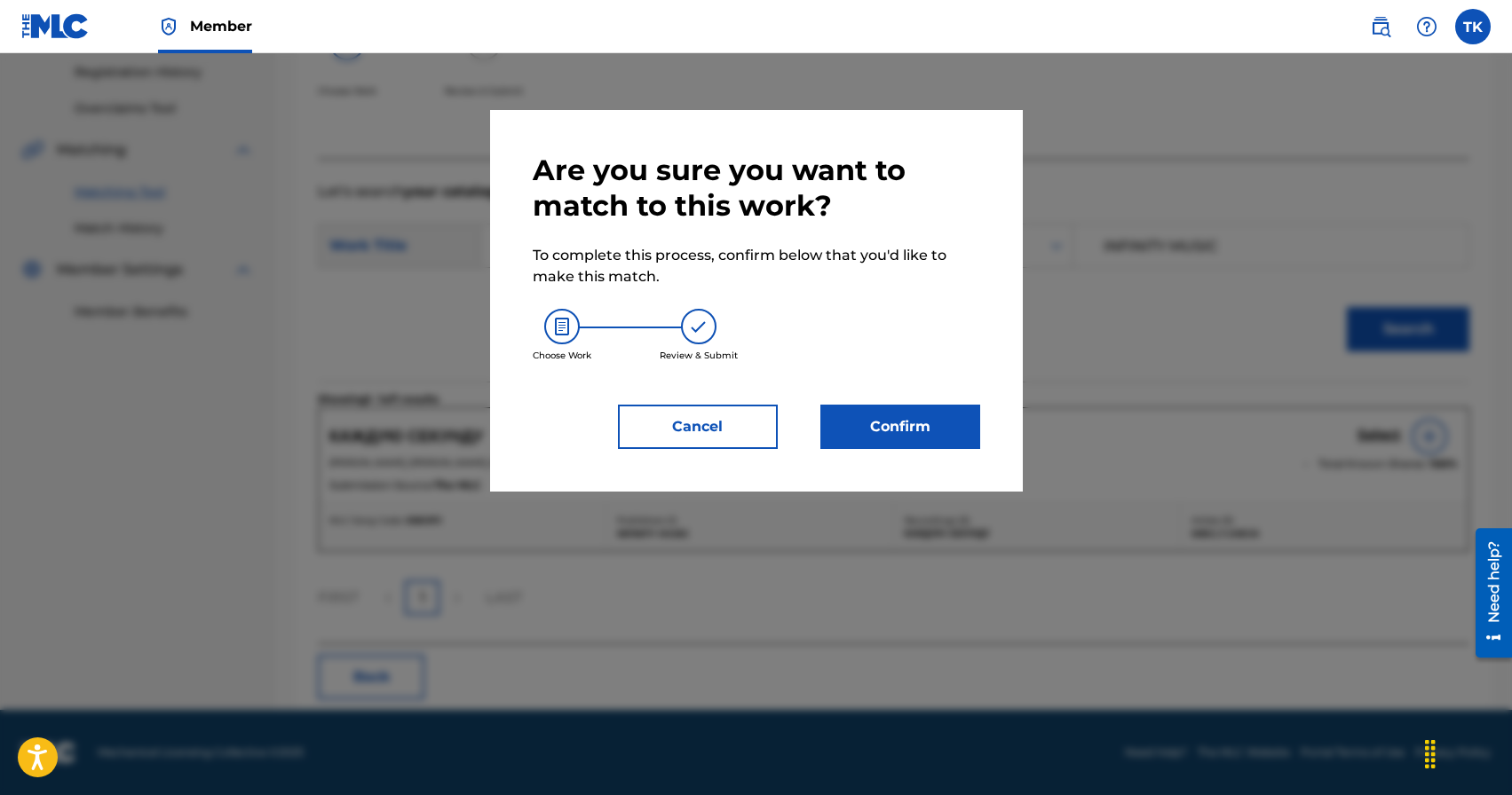
click at [899, 438] on button "Confirm" at bounding box center [900, 427] width 159 height 45
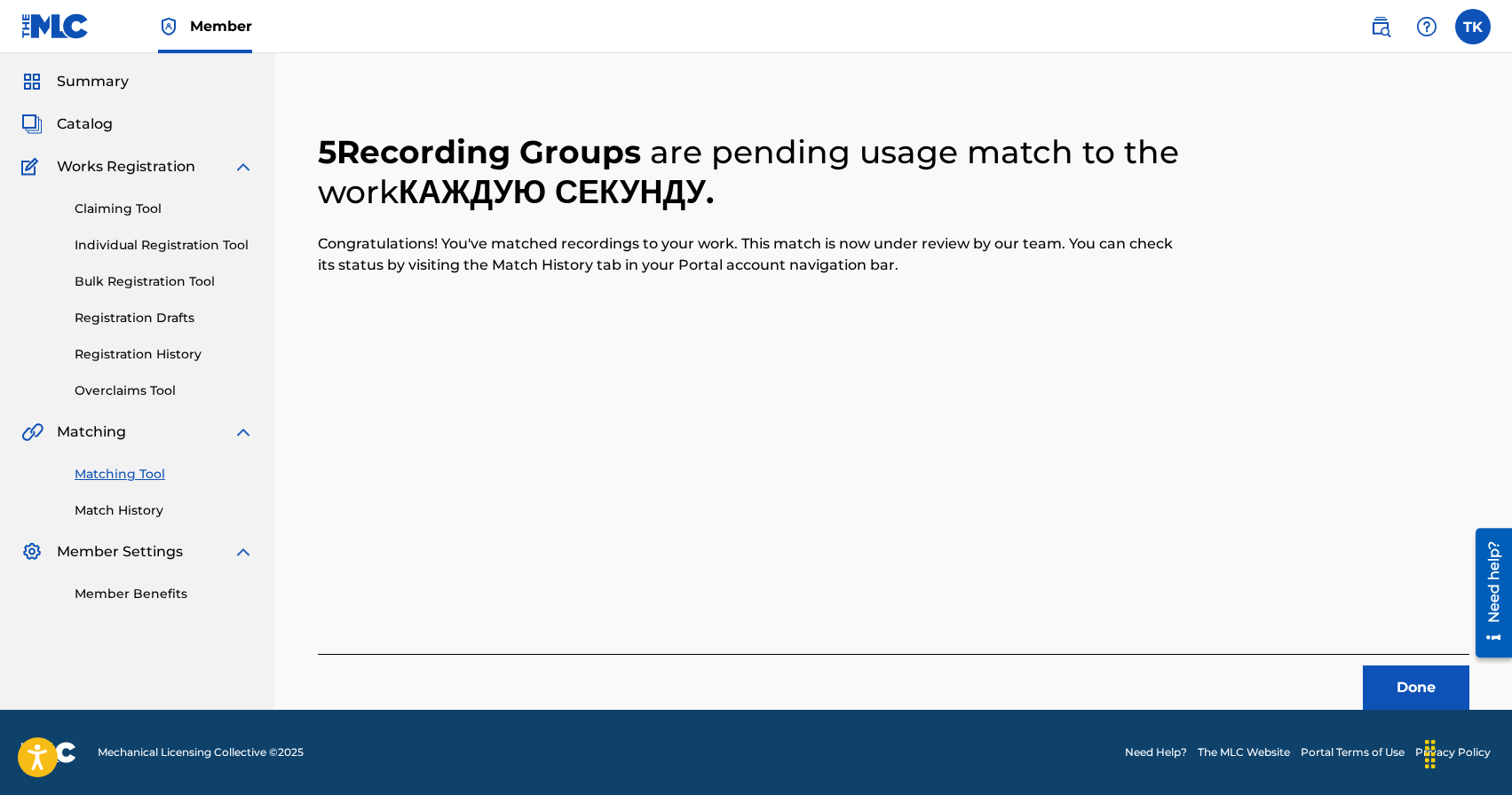
scroll to position [52, 0]
click at [1383, 678] on button "Done" at bounding box center [1416, 688] width 106 height 45
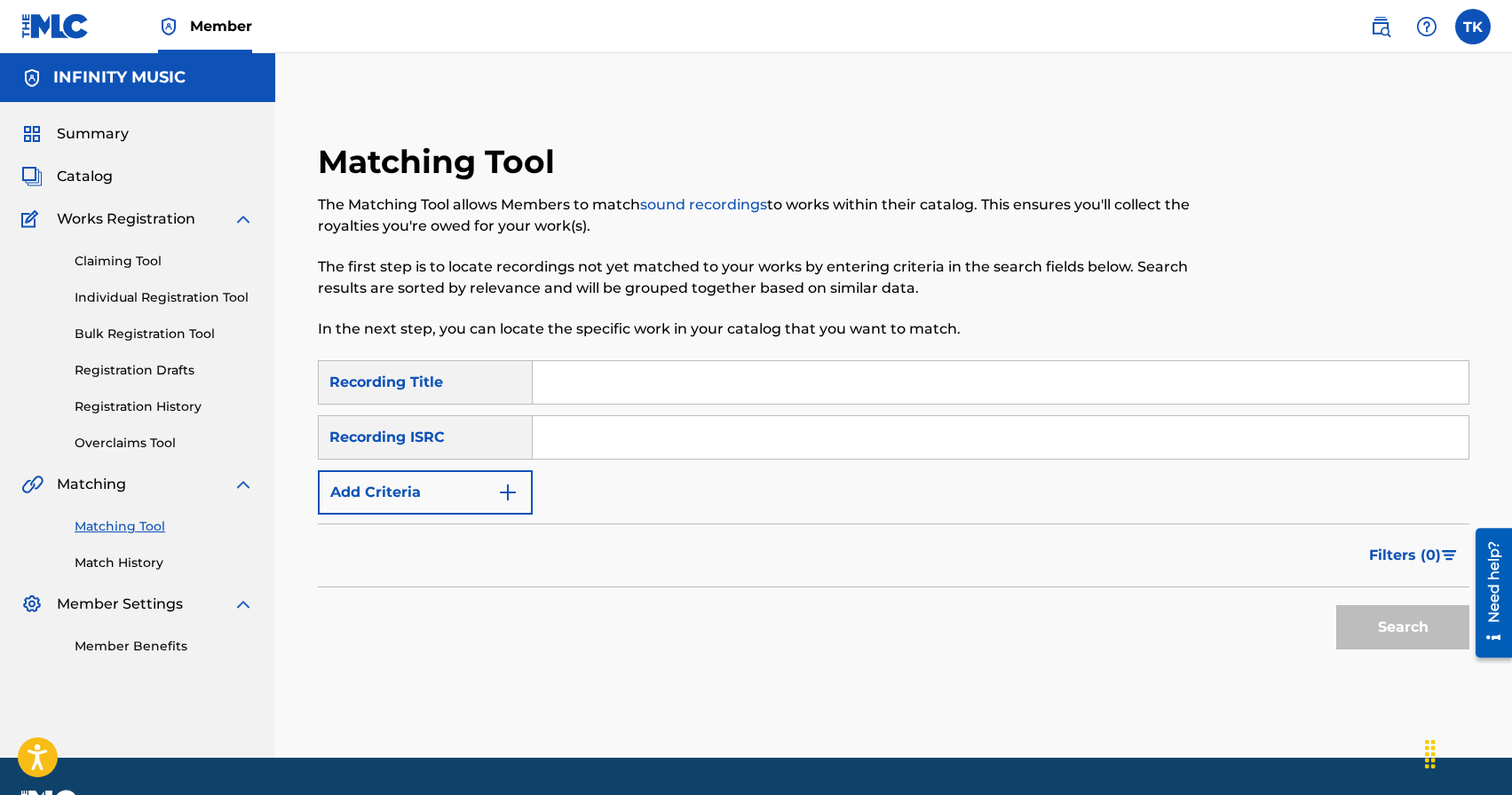
click at [603, 377] on input "Search Form" at bounding box center [1000, 383] width 936 height 43
type input "блик"
click at [491, 493] on button "Add Criteria" at bounding box center [425, 493] width 214 height 45
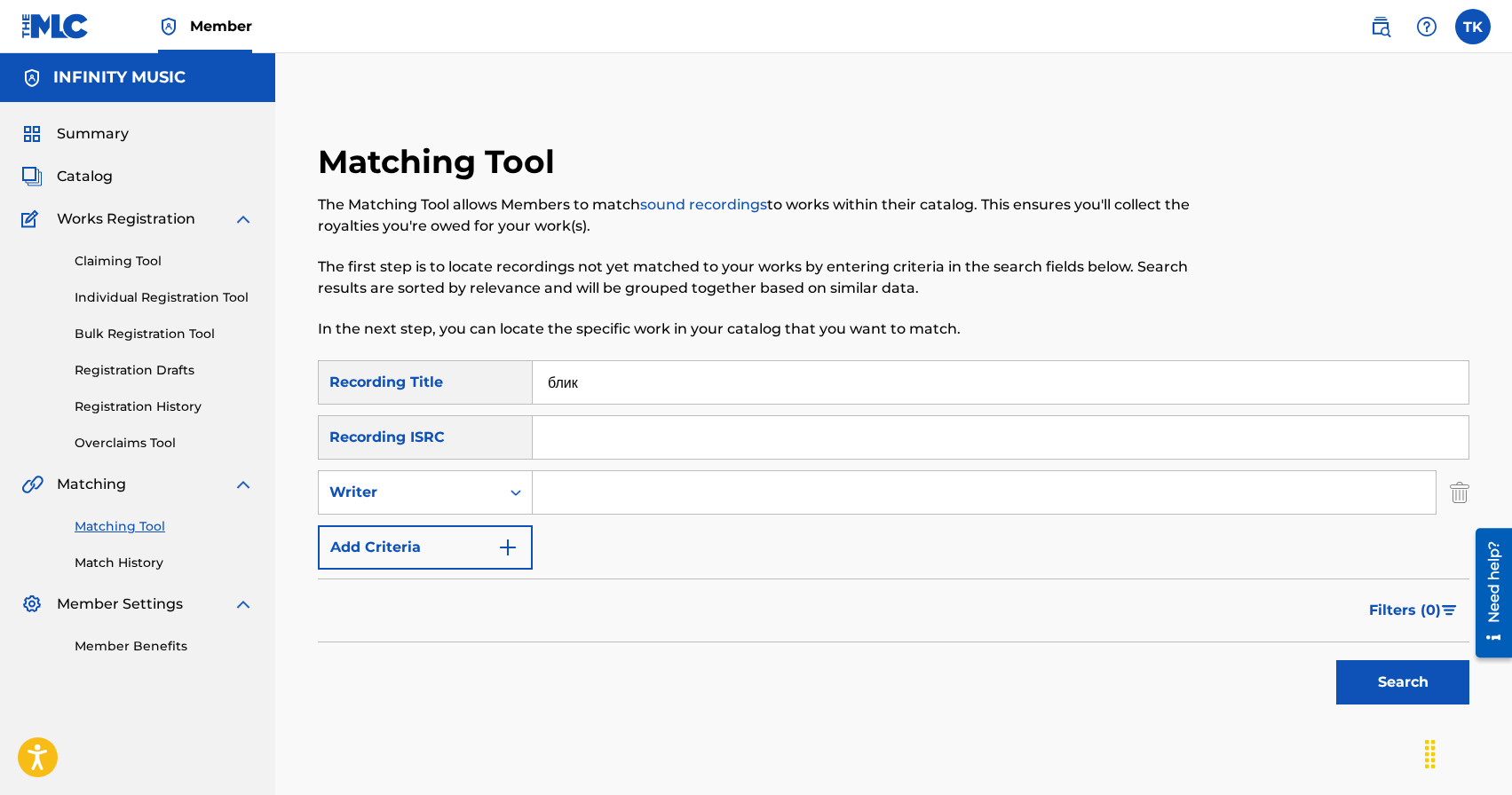
click at [491, 493] on div "Writer" at bounding box center [409, 493] width 181 height 34
drag, startPoint x: 489, startPoint y: 528, endPoint x: 508, endPoint y: 523, distance: 19.6
click at [489, 528] on div "Recording Artist" at bounding box center [425, 537] width 213 height 45
click at [587, 494] on input "Search Form" at bounding box center [983, 493] width 903 height 43
type input "KREC"
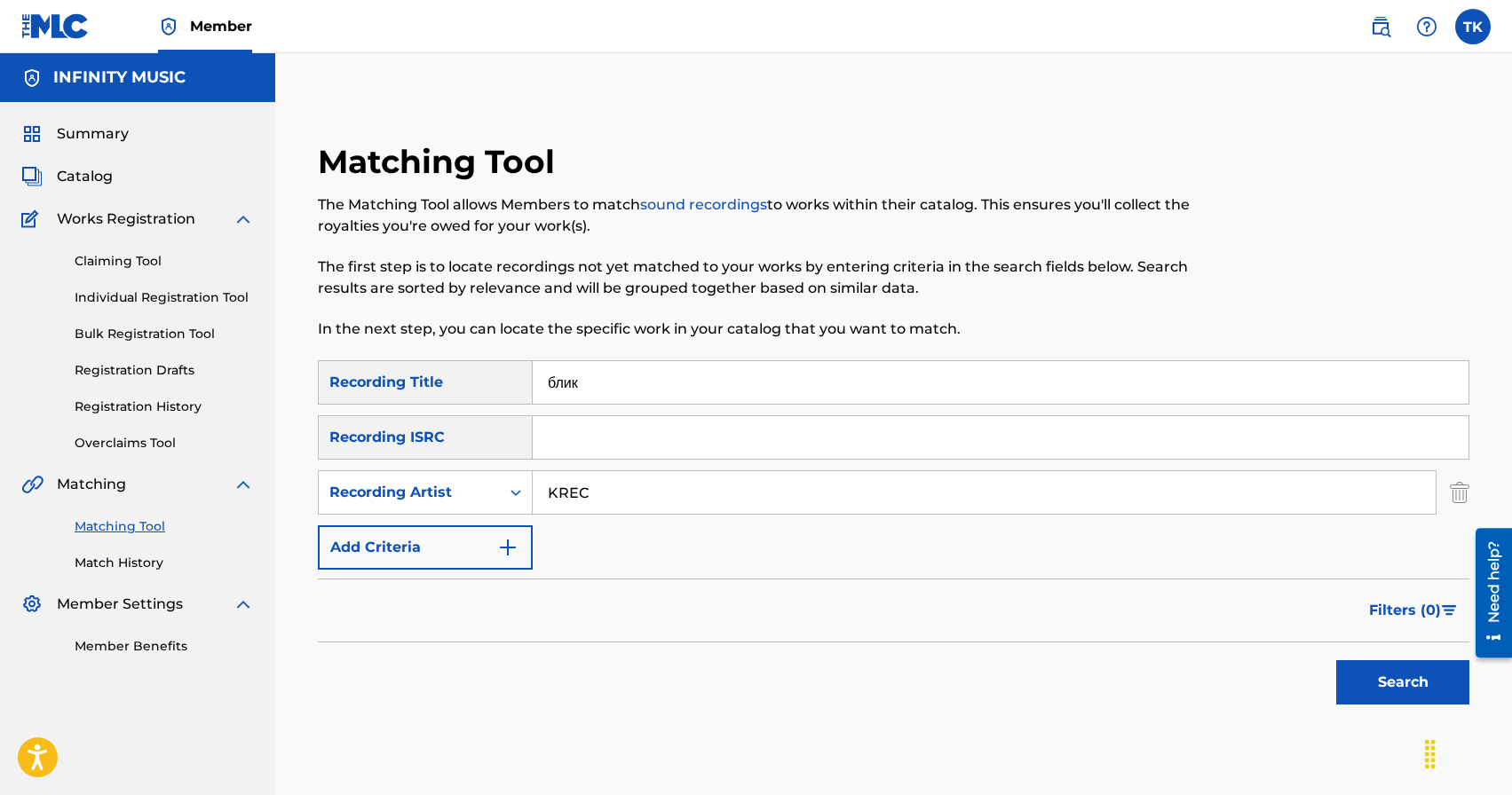
click at [1384, 690] on button "Search" at bounding box center [1402, 683] width 133 height 45
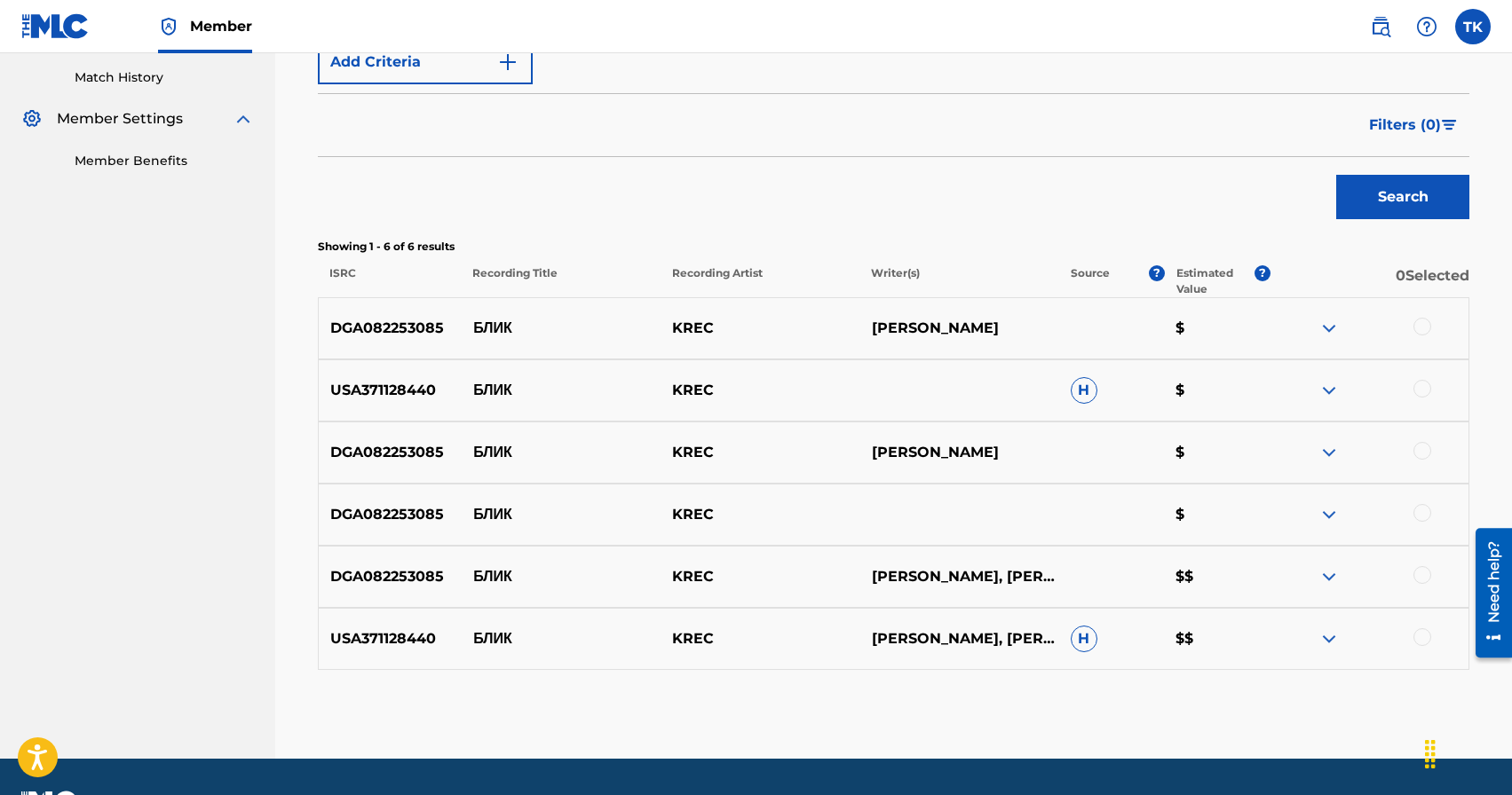
scroll to position [508, 0]
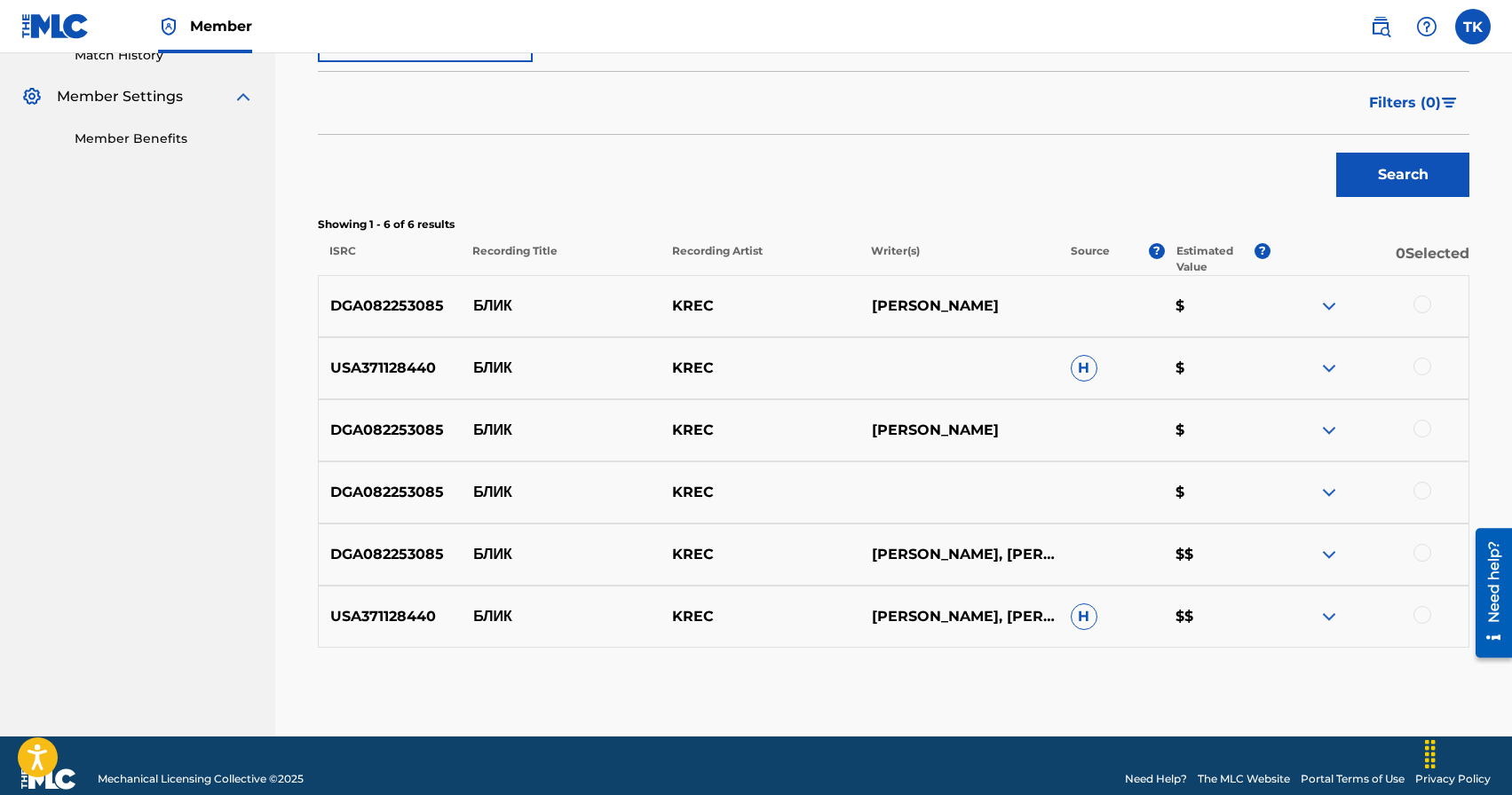
click at [1422, 304] on div at bounding box center [1422, 304] width 18 height 18
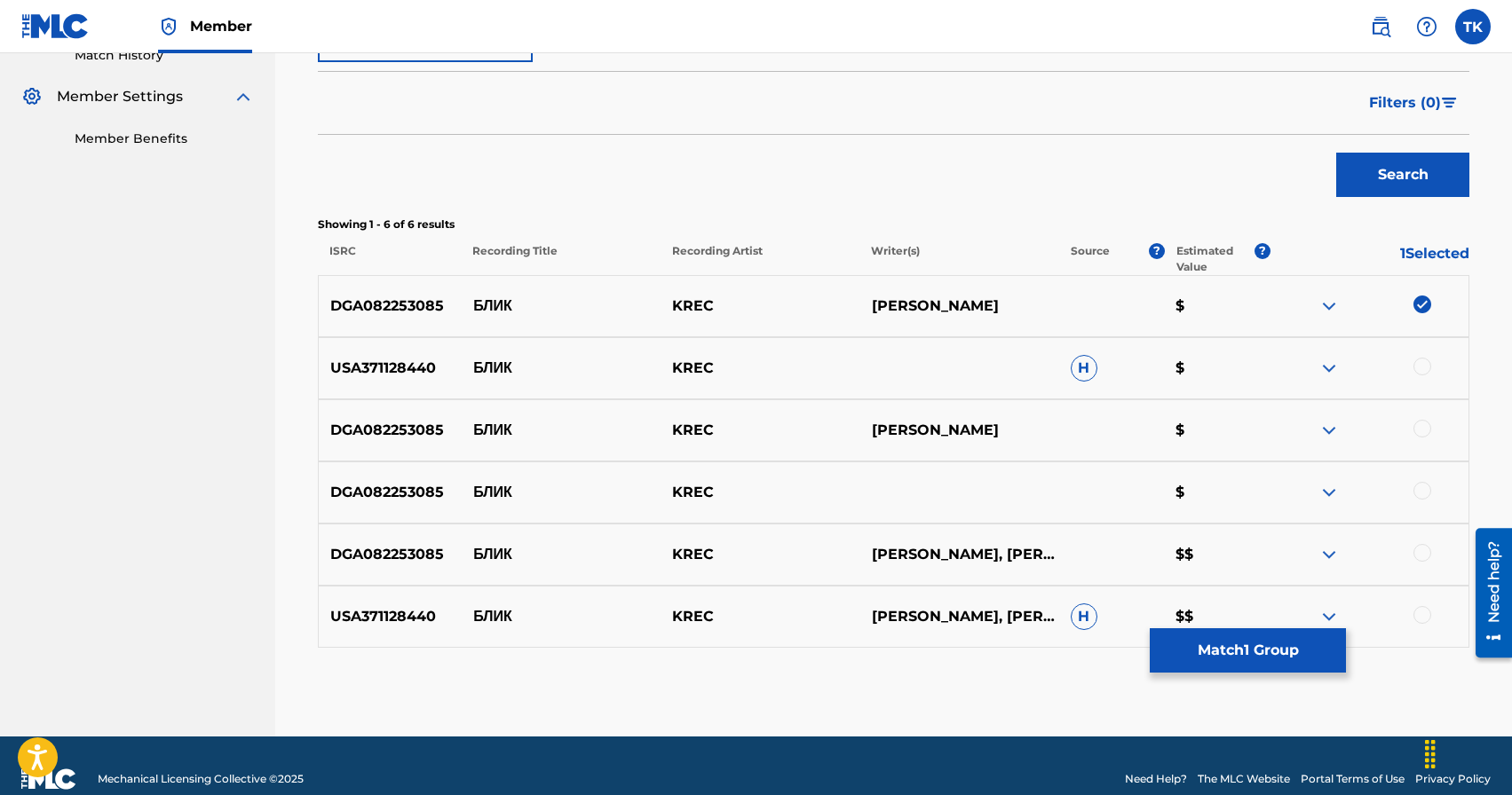
click at [1422, 363] on div at bounding box center [1422, 366] width 18 height 18
click at [1426, 432] on div at bounding box center [1422, 429] width 18 height 18
click at [1425, 489] on div at bounding box center [1422, 490] width 18 height 18
click at [1421, 555] on div at bounding box center [1422, 553] width 18 height 18
click at [1424, 617] on div at bounding box center [1422, 615] width 18 height 18
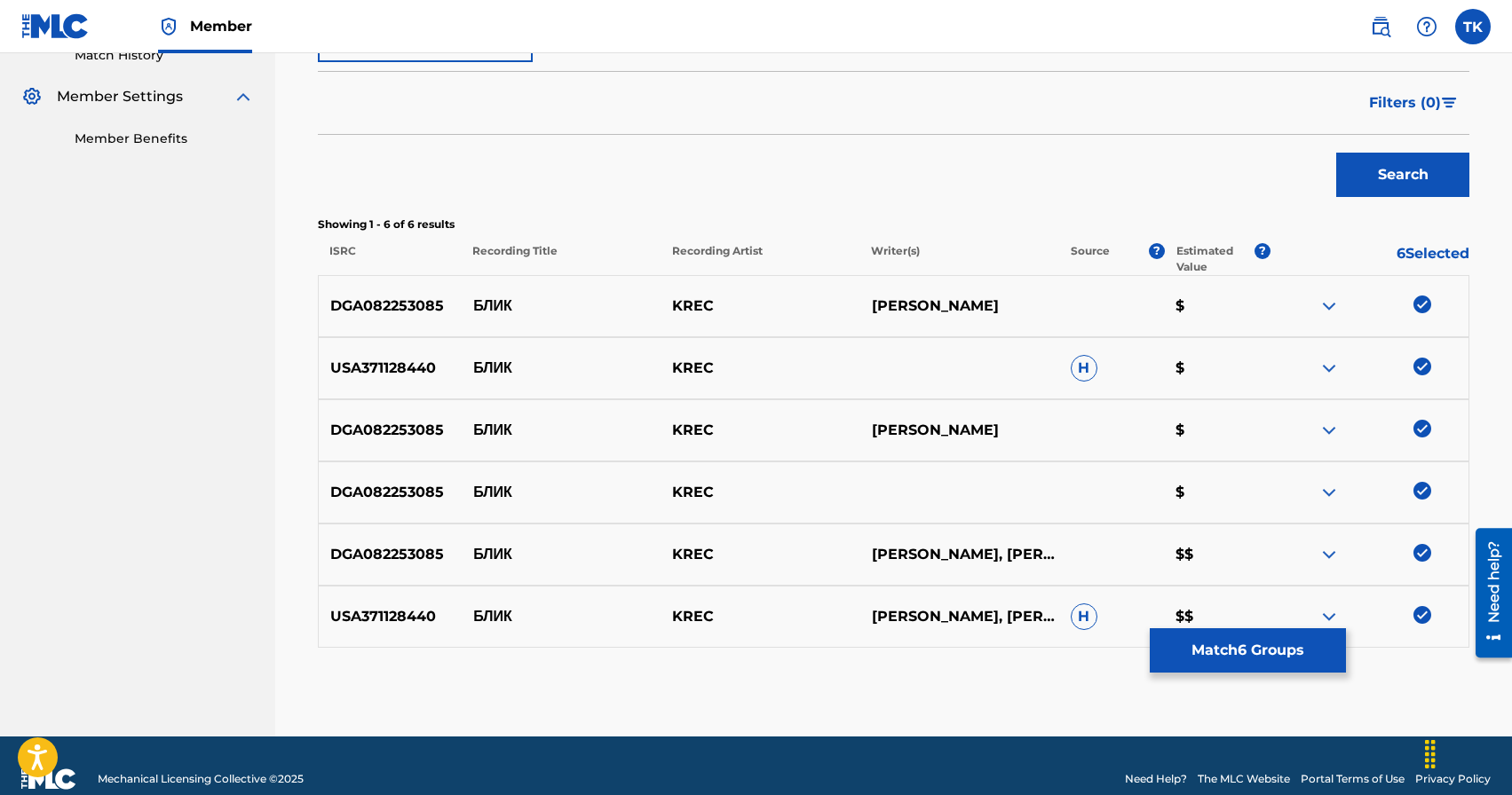
click at [1286, 646] on button "Match 6 Groups" at bounding box center [1247, 651] width 196 height 45
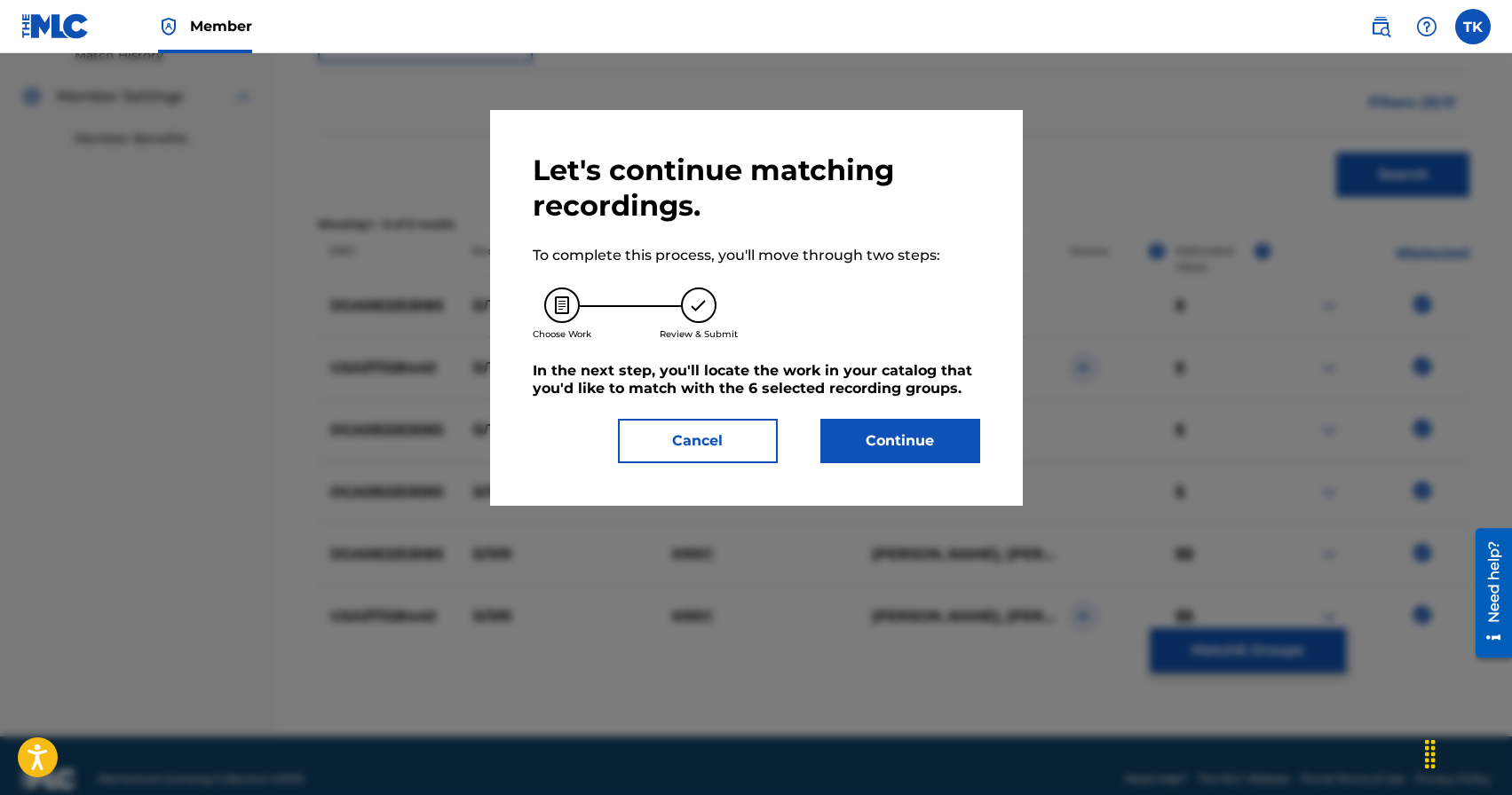
click at [907, 439] on button "Continue" at bounding box center [900, 442] width 159 height 45
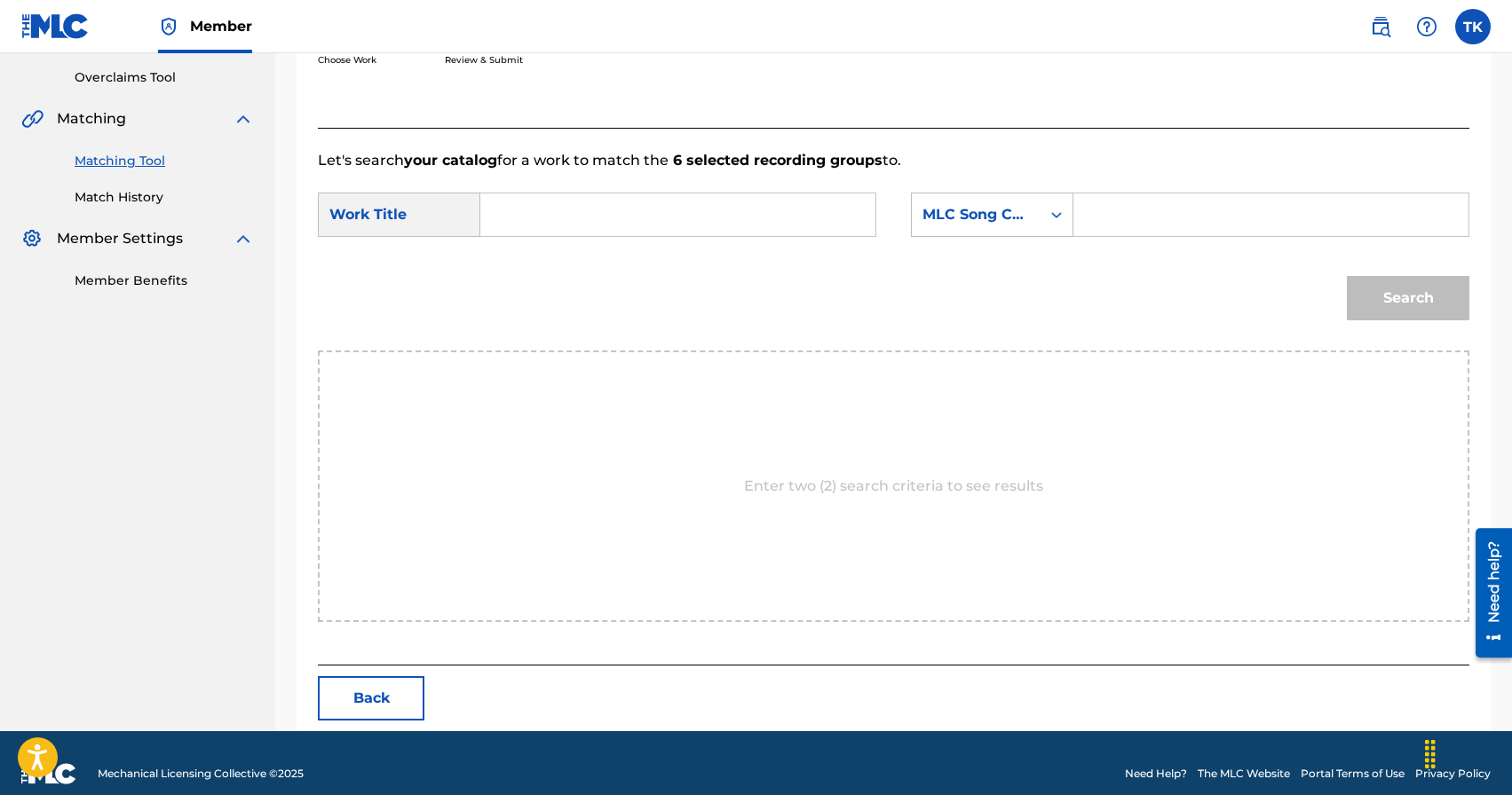
scroll to position [387, 0]
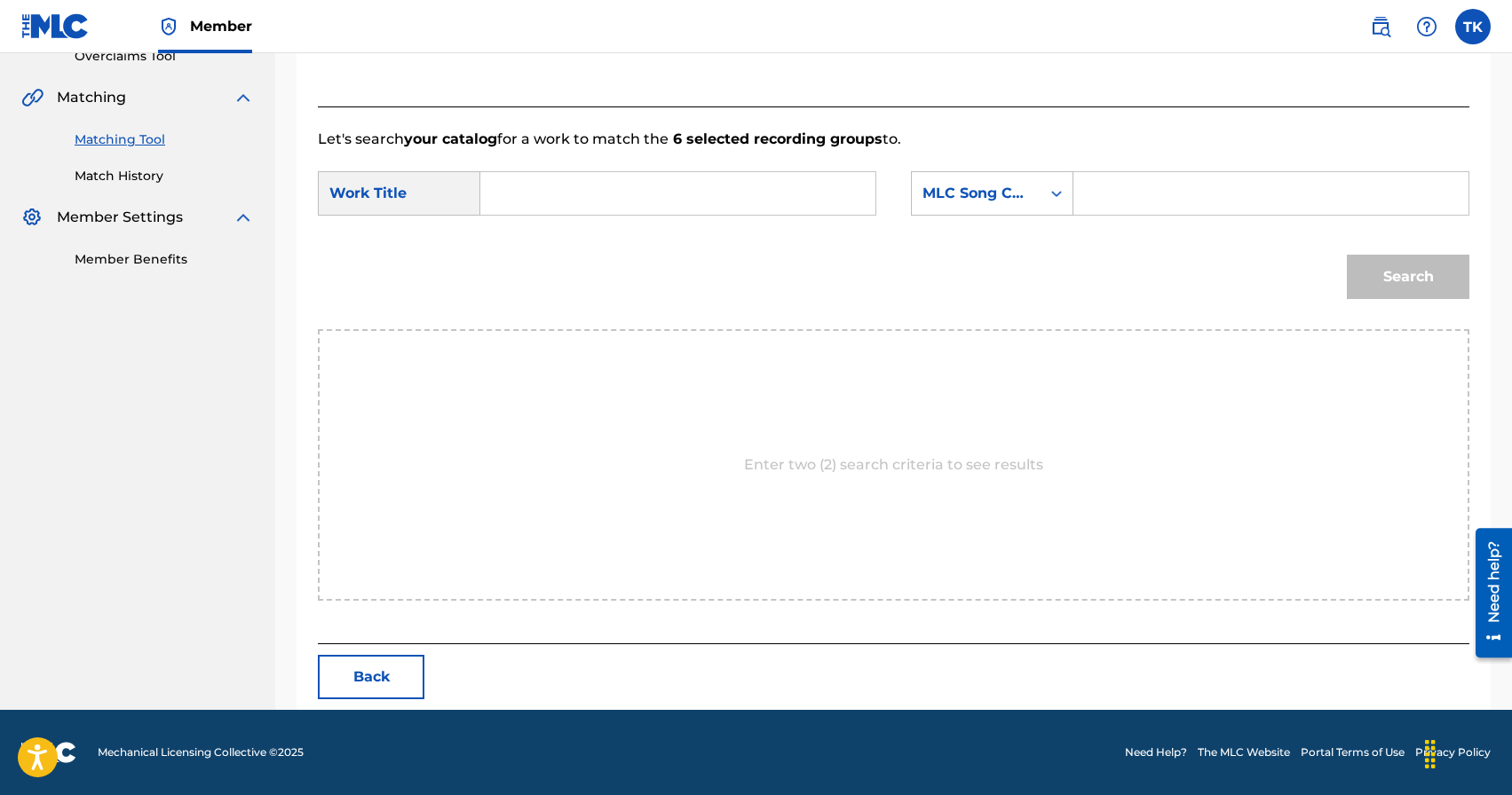
click at [747, 202] on input "Search Form" at bounding box center [677, 194] width 364 height 43
type input "блик"
click at [781, 231] on div "блик" at bounding box center [677, 233] width 364 height 32
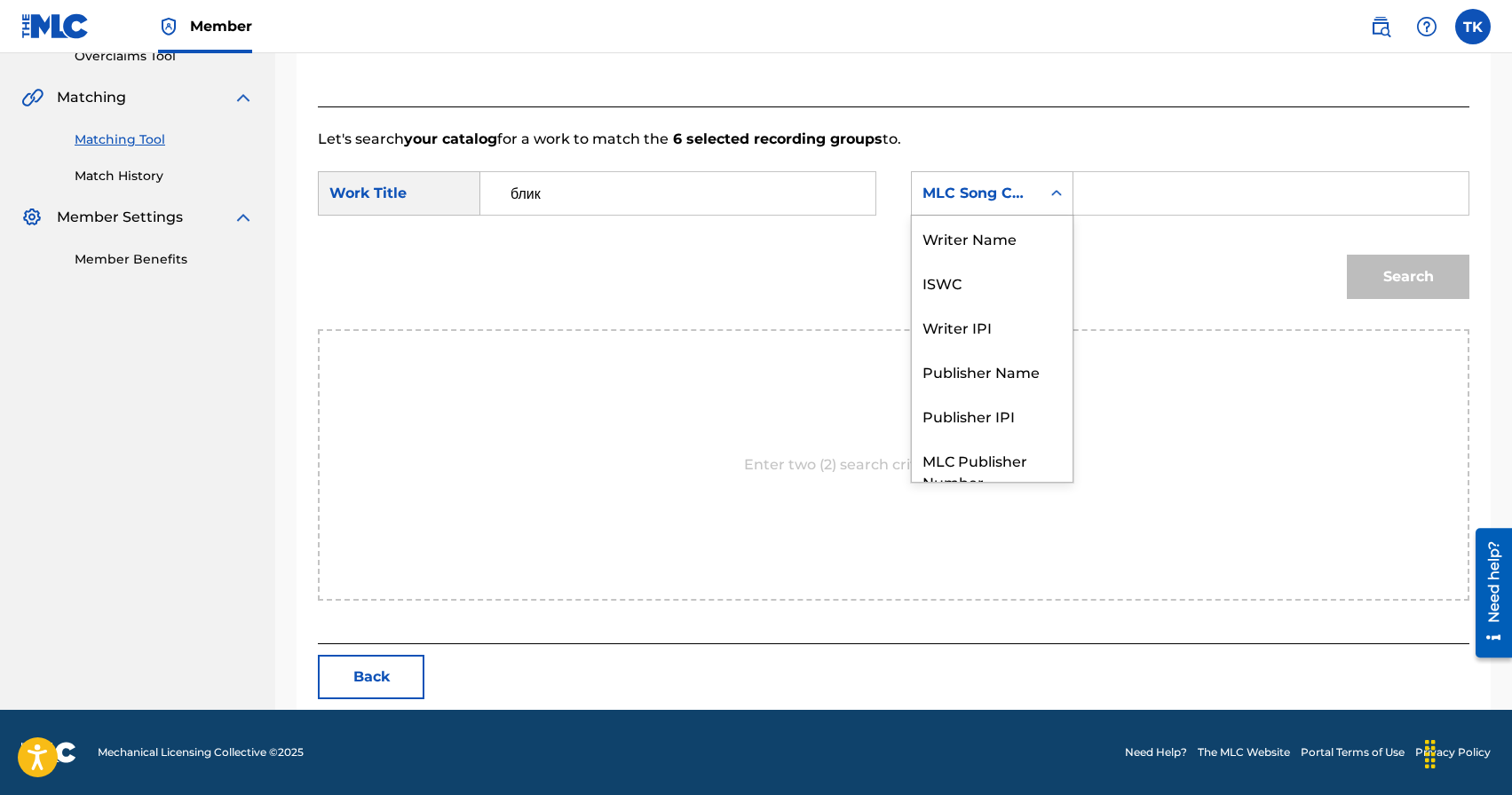
click at [1041, 209] on div "Search Form" at bounding box center [1056, 193] width 32 height 32
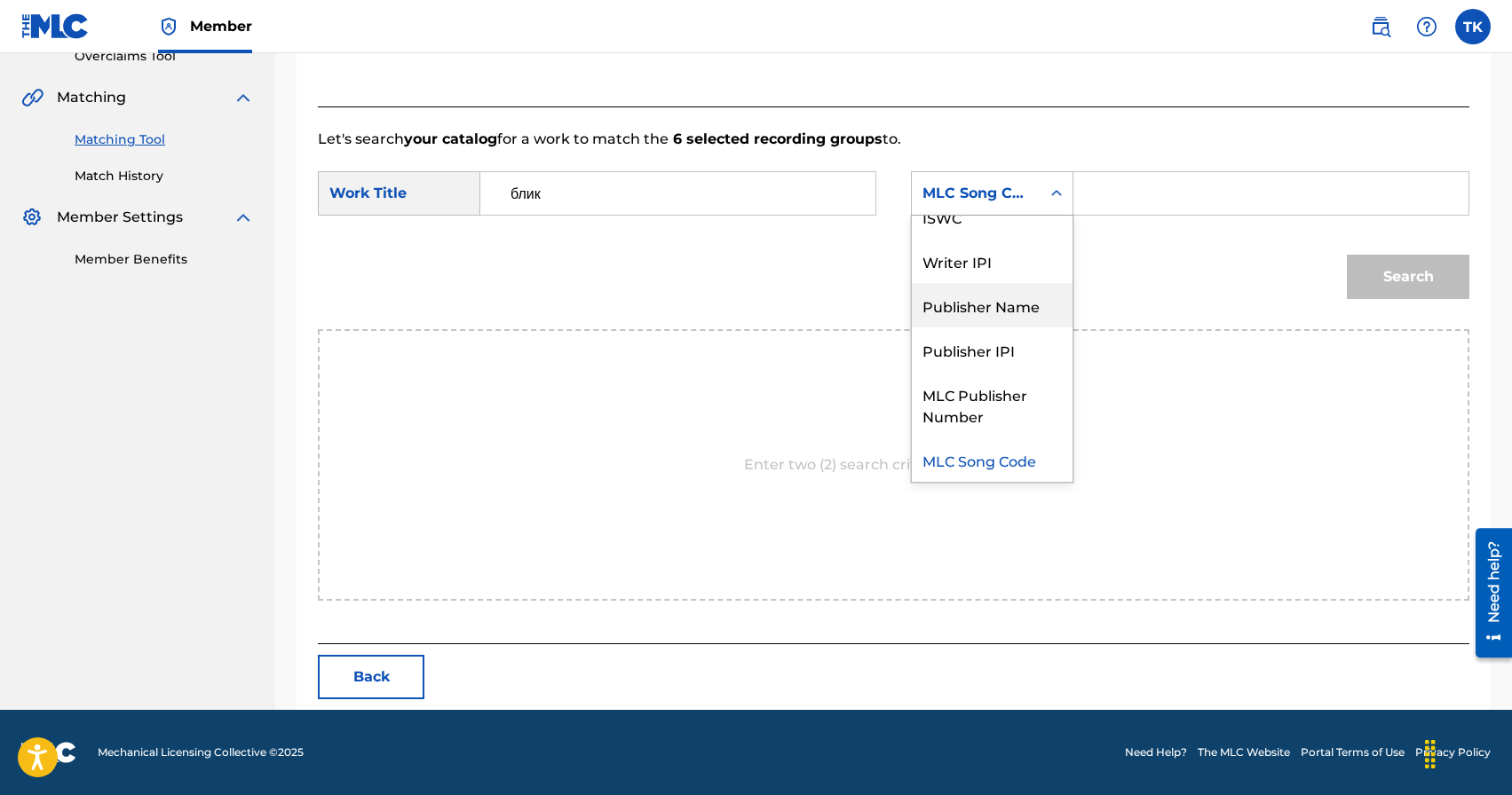
click at [1024, 305] on div "Publisher Name" at bounding box center [992, 306] width 160 height 45
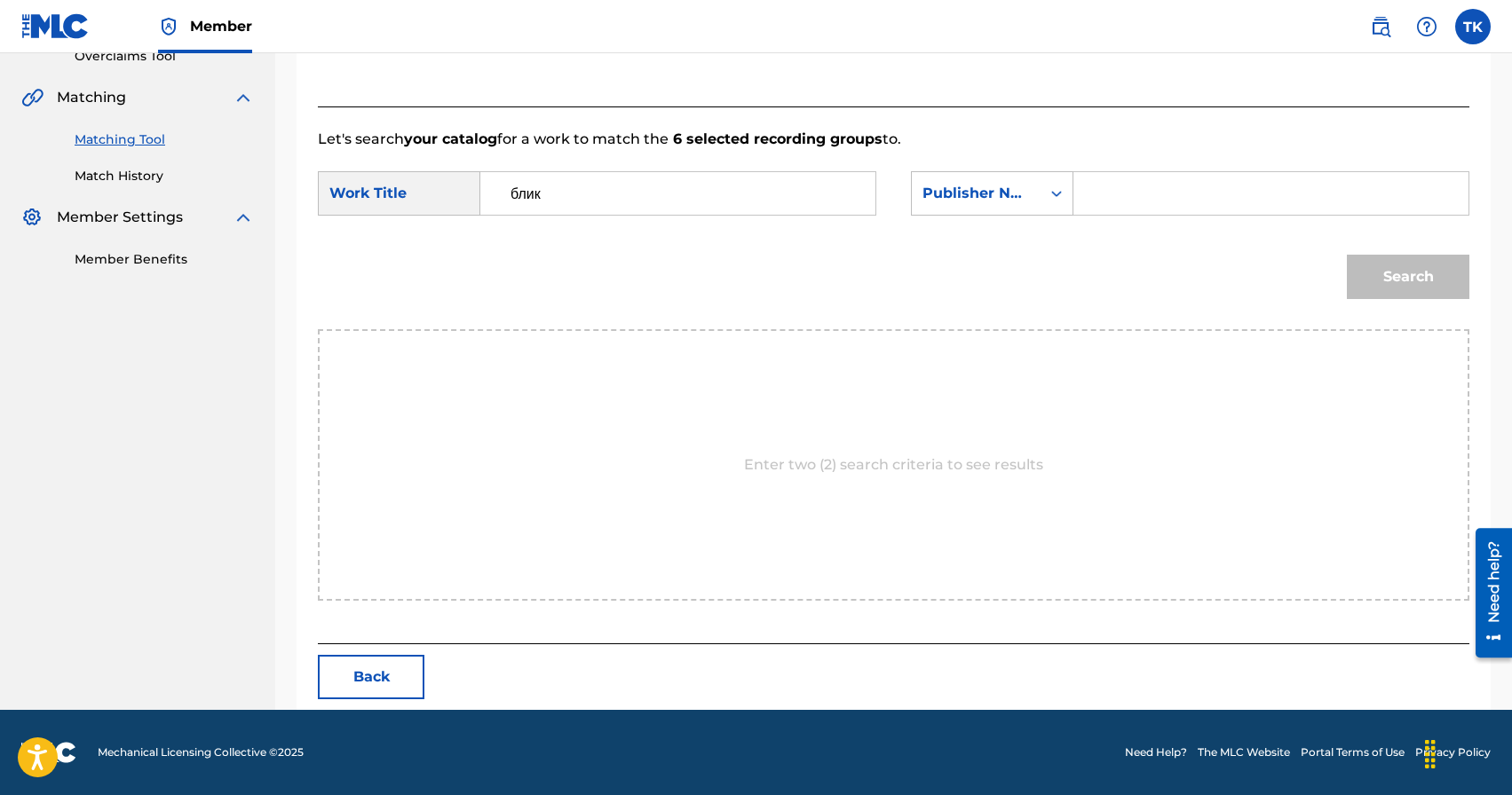
click at [1126, 199] on input "Search Form" at bounding box center [1271, 194] width 364 height 43
type input "INFINITY MUSIC"
click at [1391, 287] on button "Search" at bounding box center [1408, 277] width 122 height 45
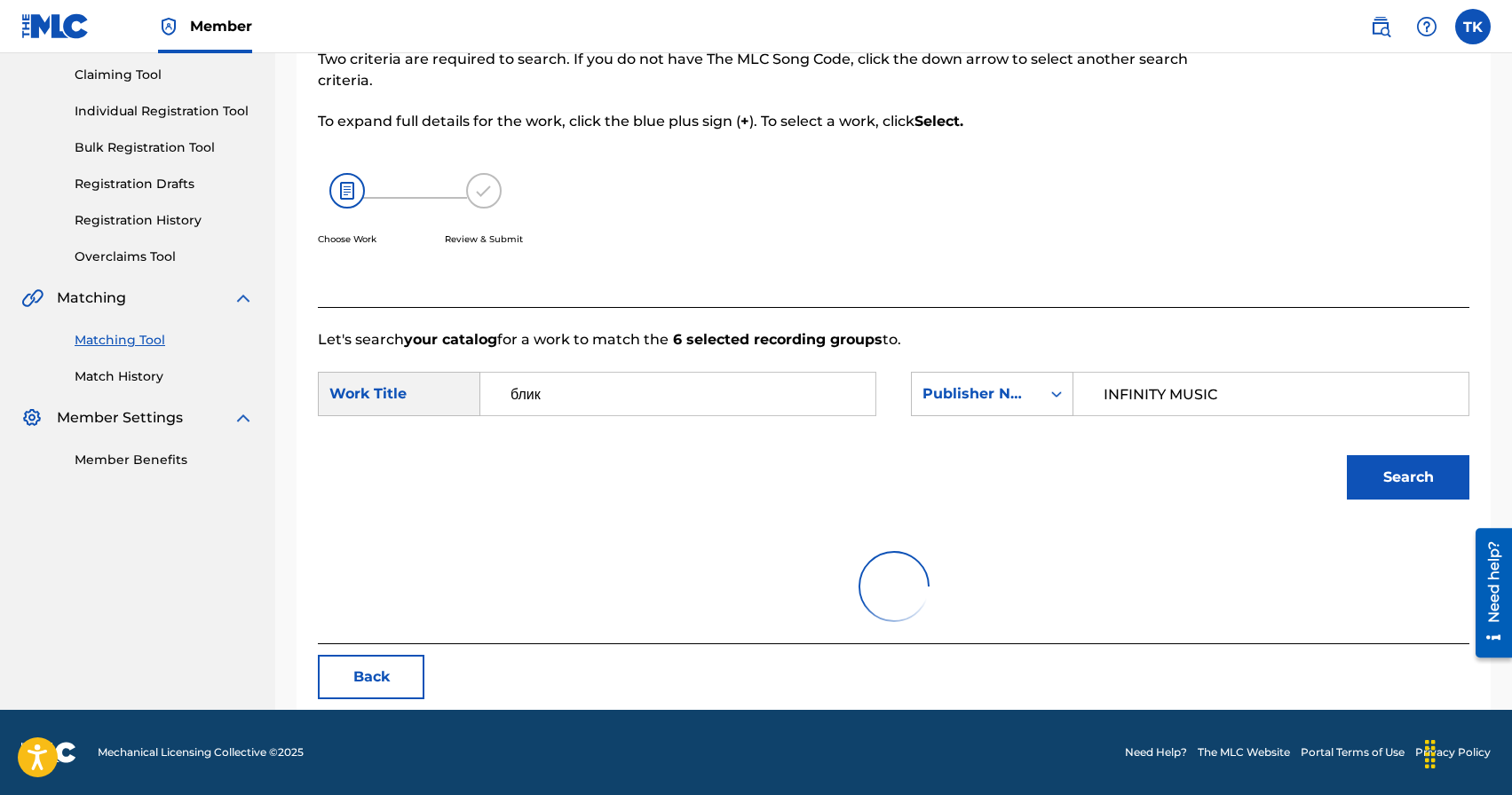
scroll to position [335, 0]
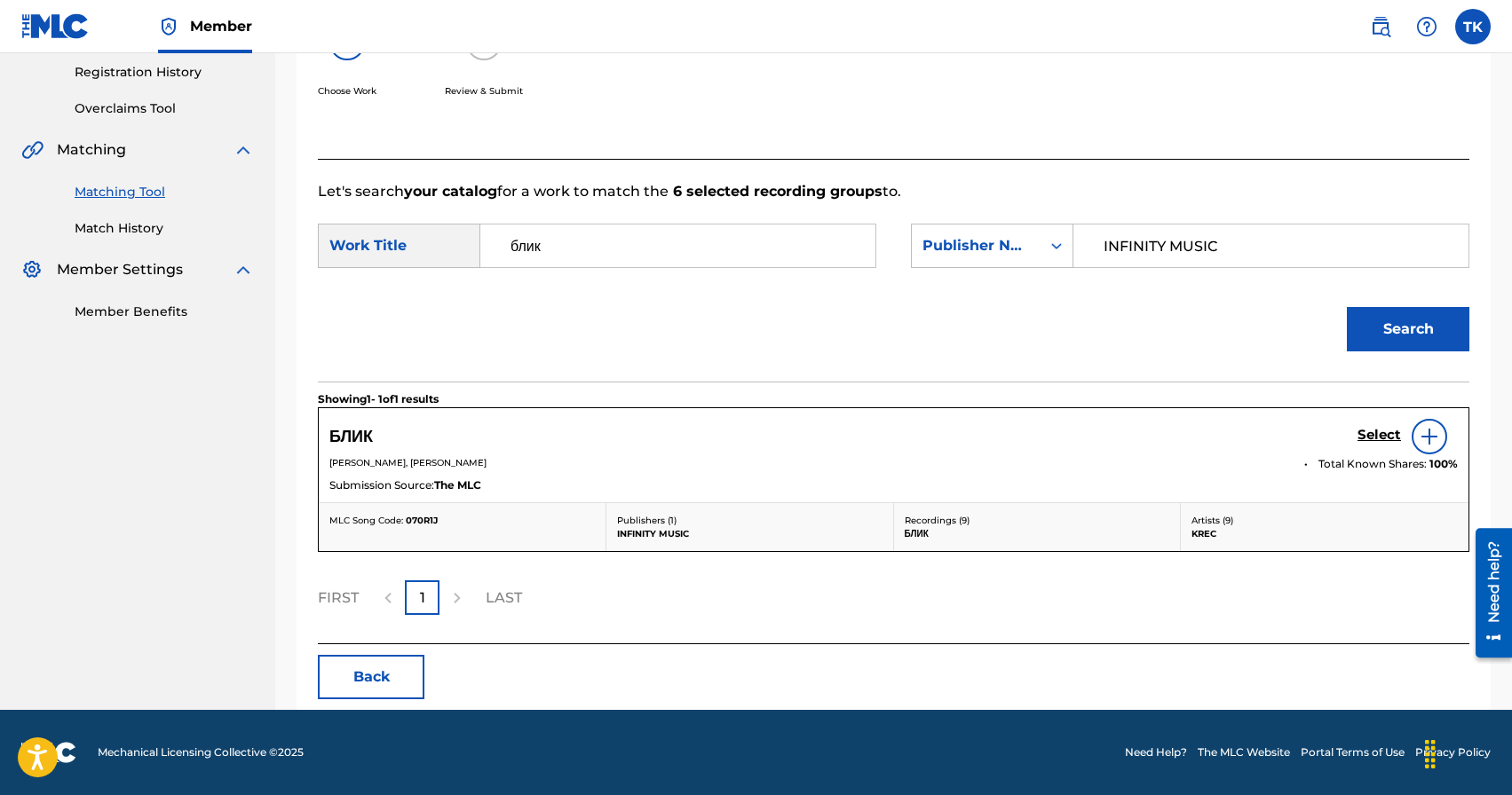
click at [1368, 434] on h5 "Select" at bounding box center [1379, 435] width 44 height 17
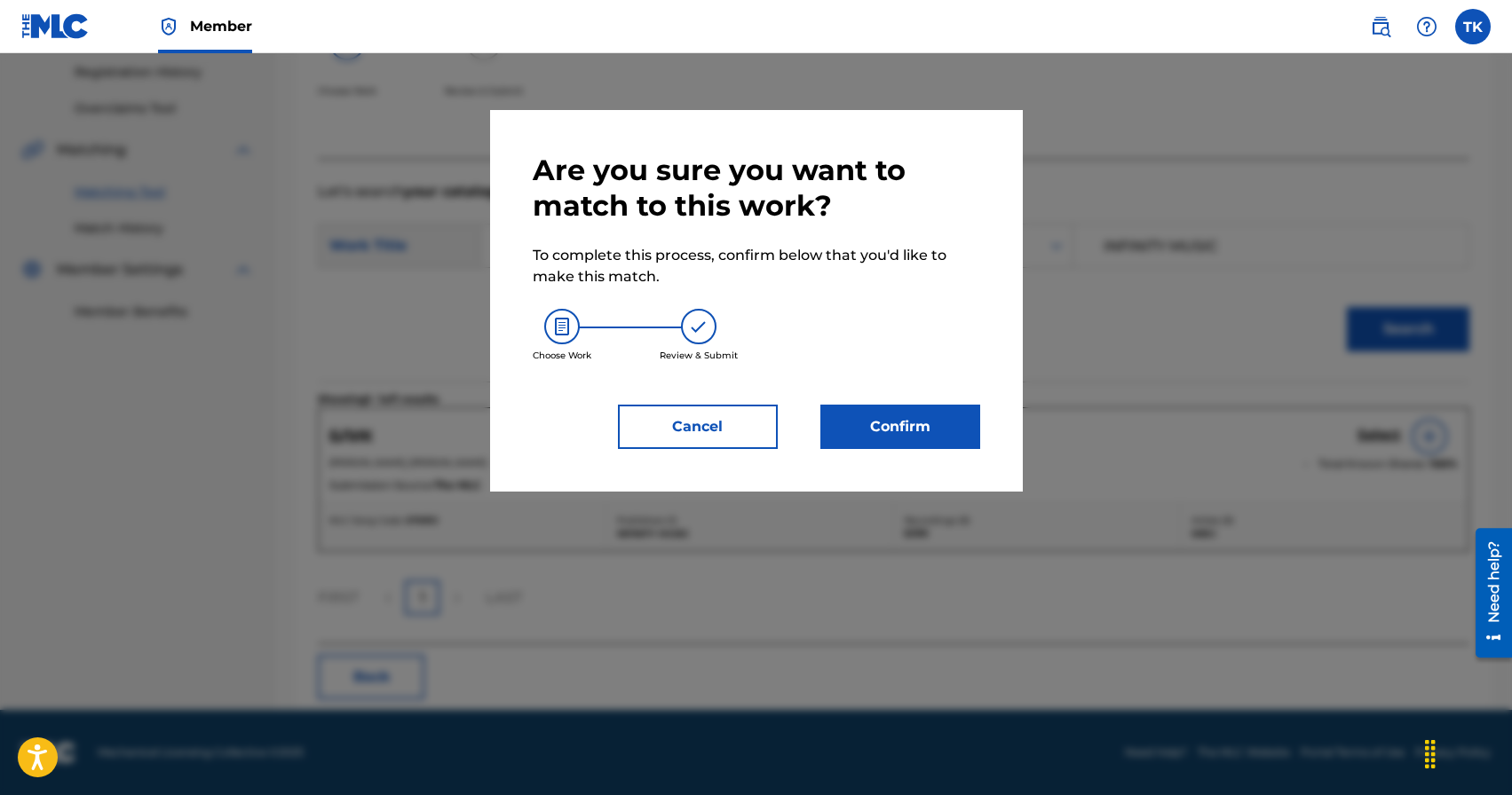
click at [871, 411] on button "Confirm" at bounding box center [900, 427] width 159 height 45
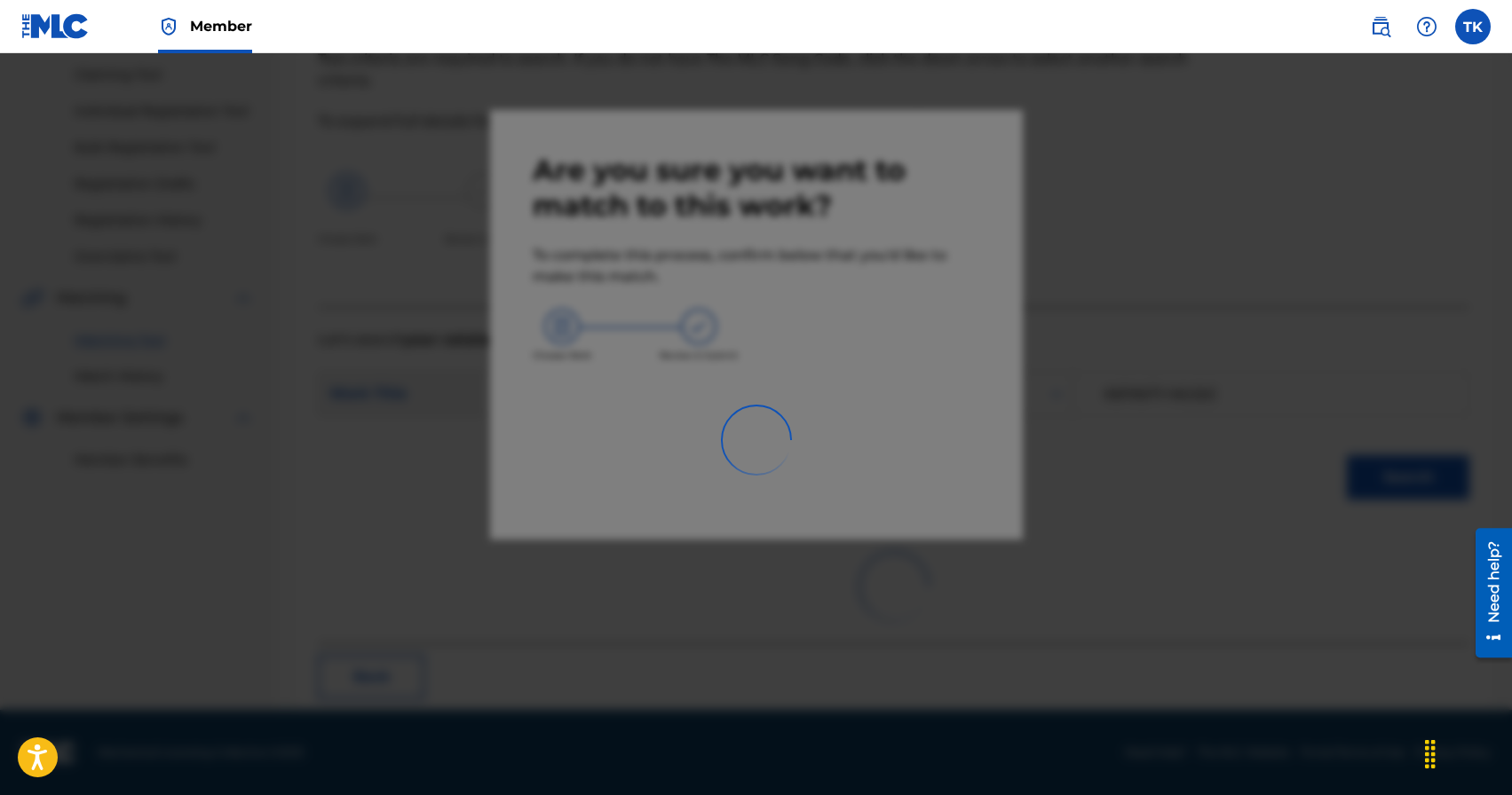
scroll to position [52, 0]
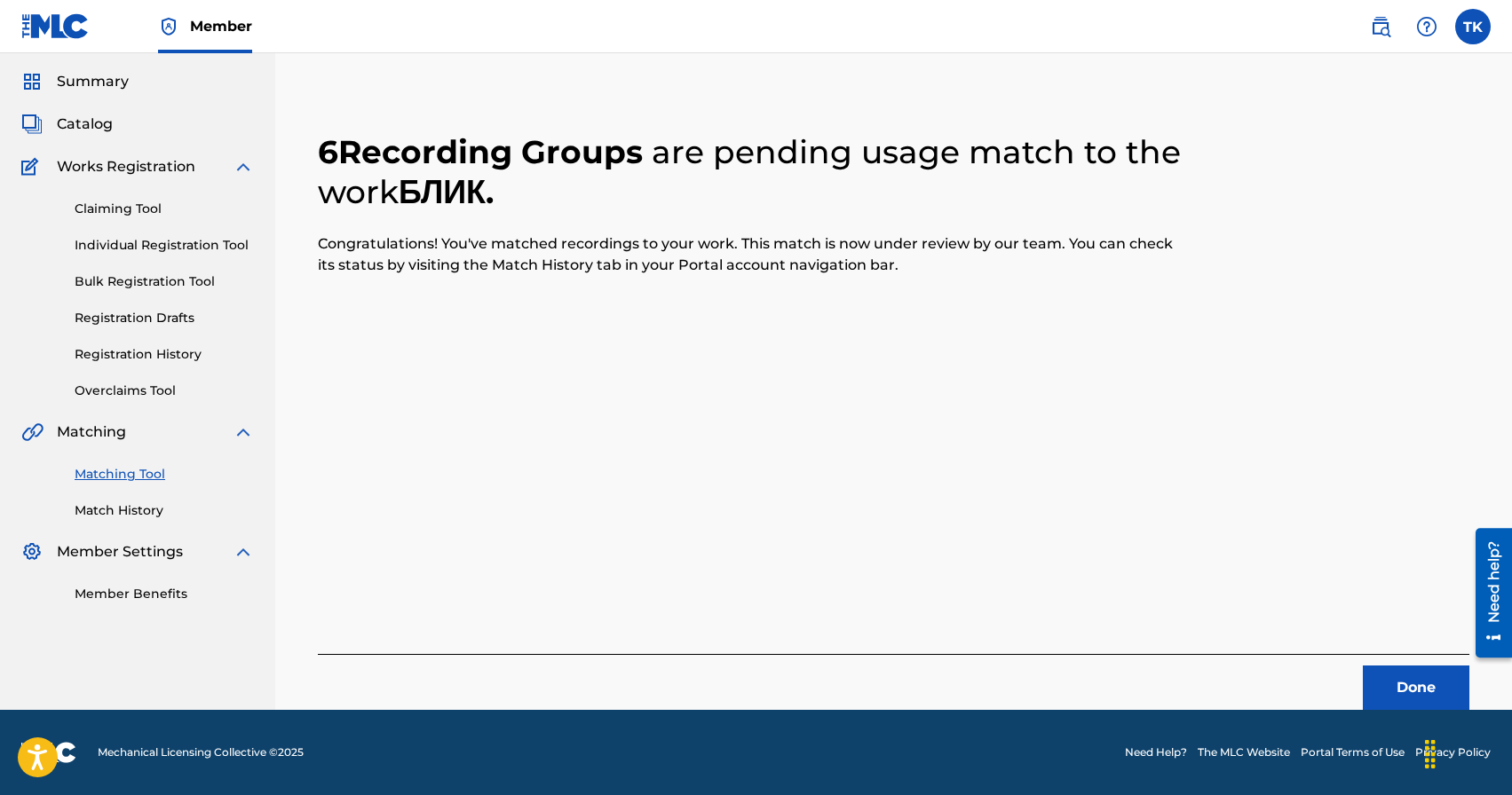
click at [1390, 671] on button "Done" at bounding box center [1416, 688] width 106 height 45
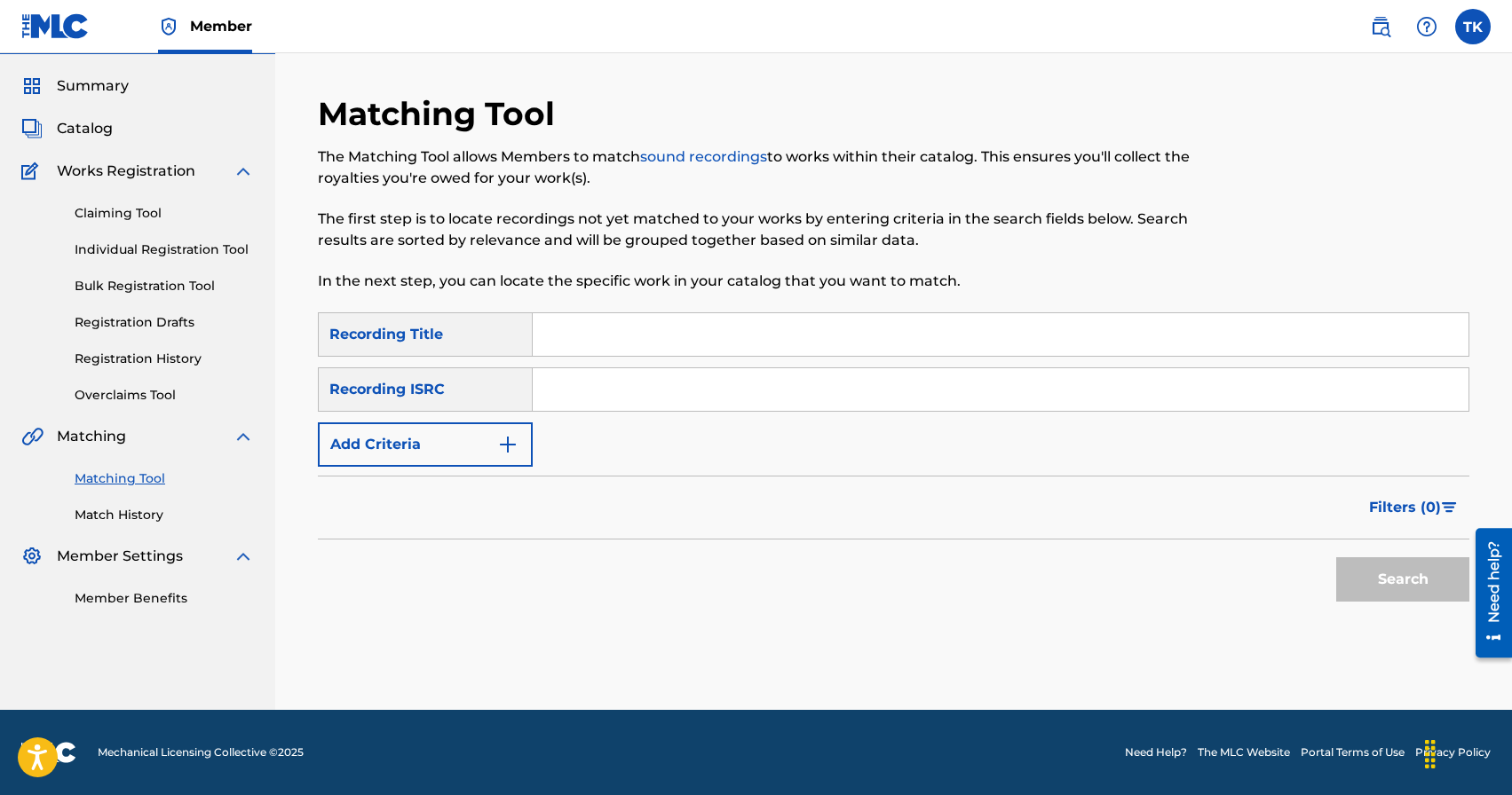
scroll to position [0, 0]
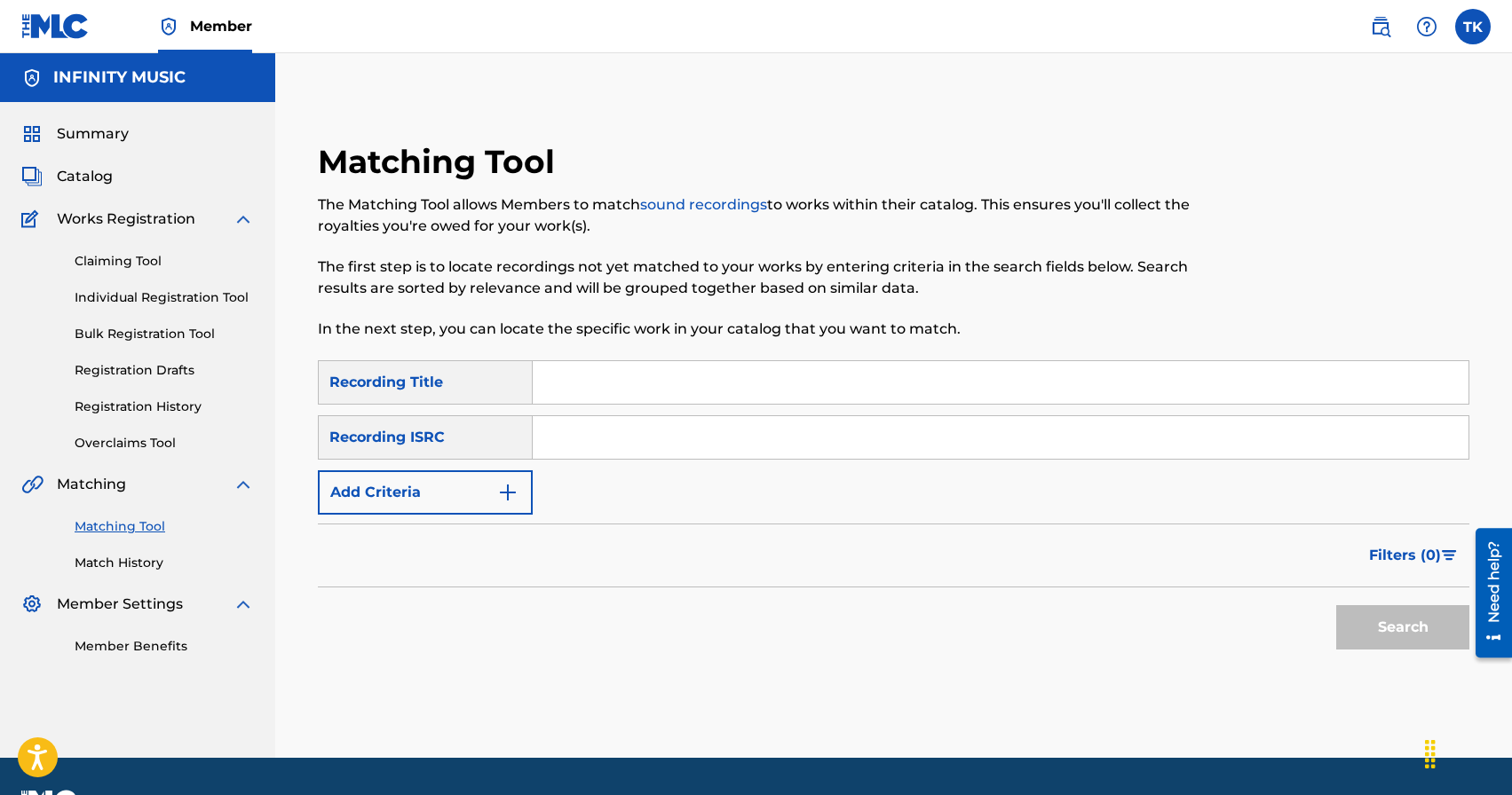
click at [653, 367] on input "Search Form" at bounding box center [1000, 383] width 936 height 43
type input "в темноте"
click at [521, 493] on button "Add Criteria" at bounding box center [425, 493] width 214 height 45
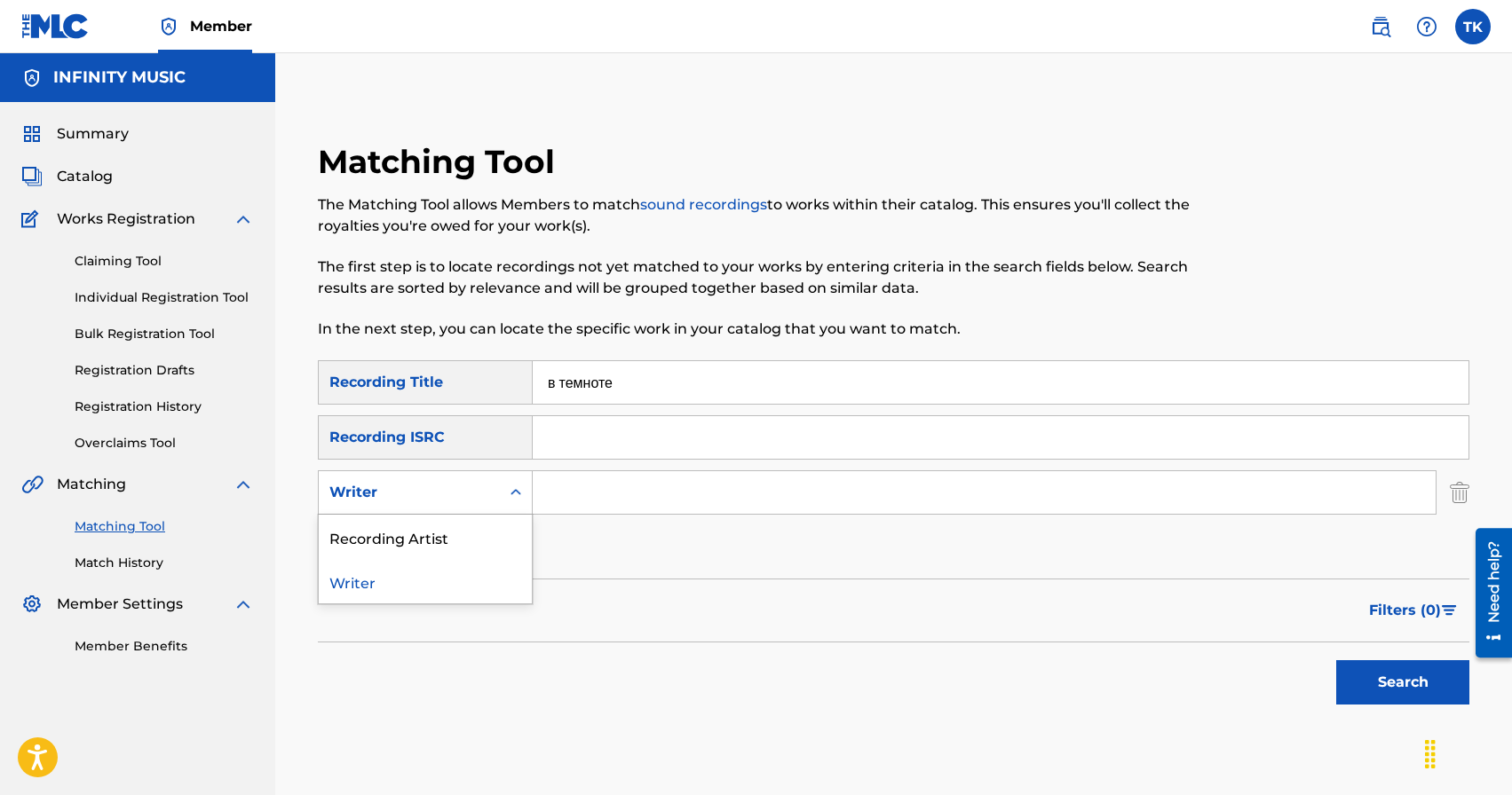
click at [521, 493] on icon "Search Form" at bounding box center [515, 492] width 18 height 18
click at [506, 531] on div "Recording Artist" at bounding box center [425, 537] width 213 height 45
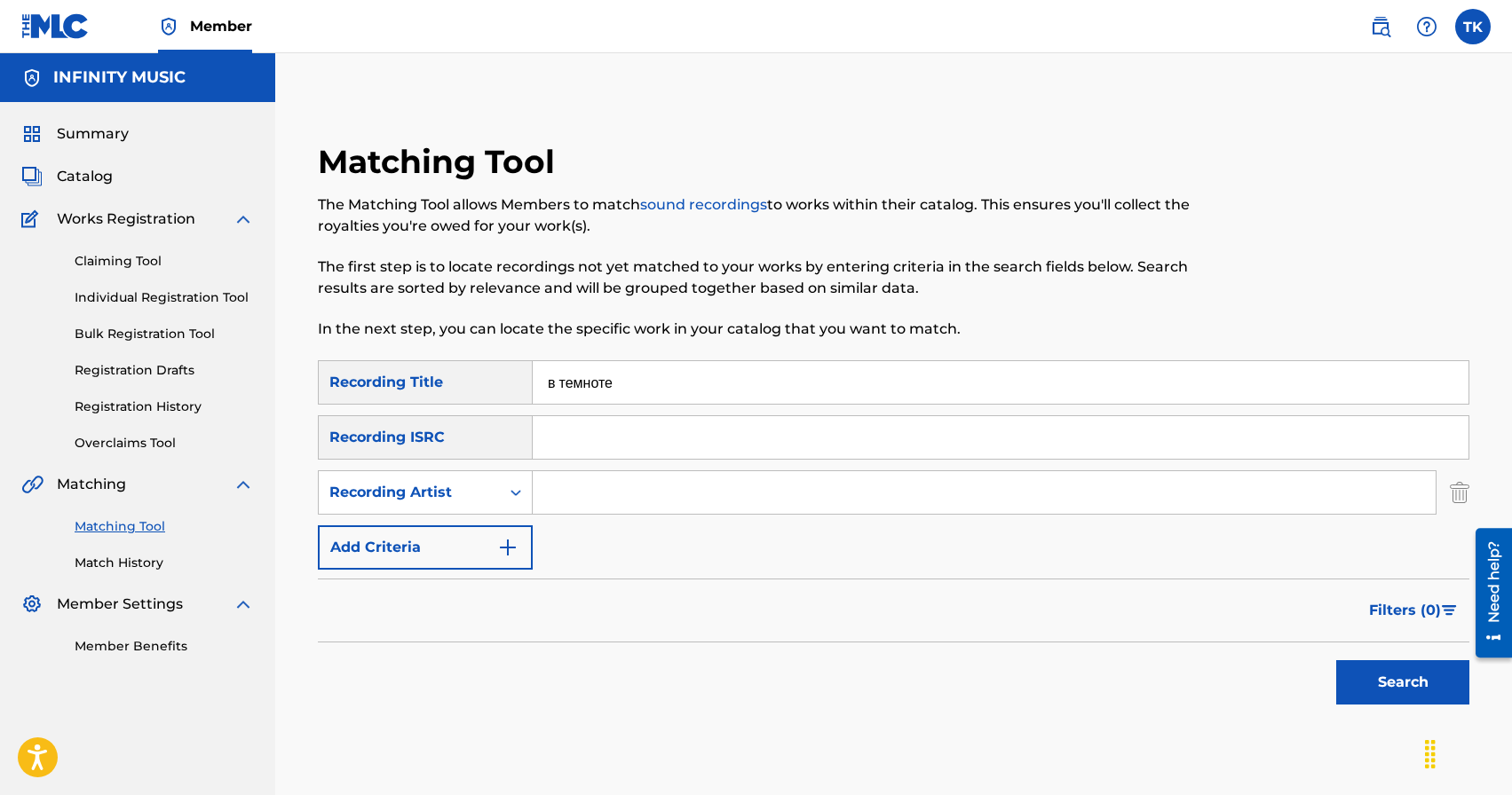
click at [588, 491] on input "Search Form" at bounding box center [983, 493] width 903 height 43
type input "KREC"
click at [1373, 684] on button "Search" at bounding box center [1402, 683] width 133 height 45
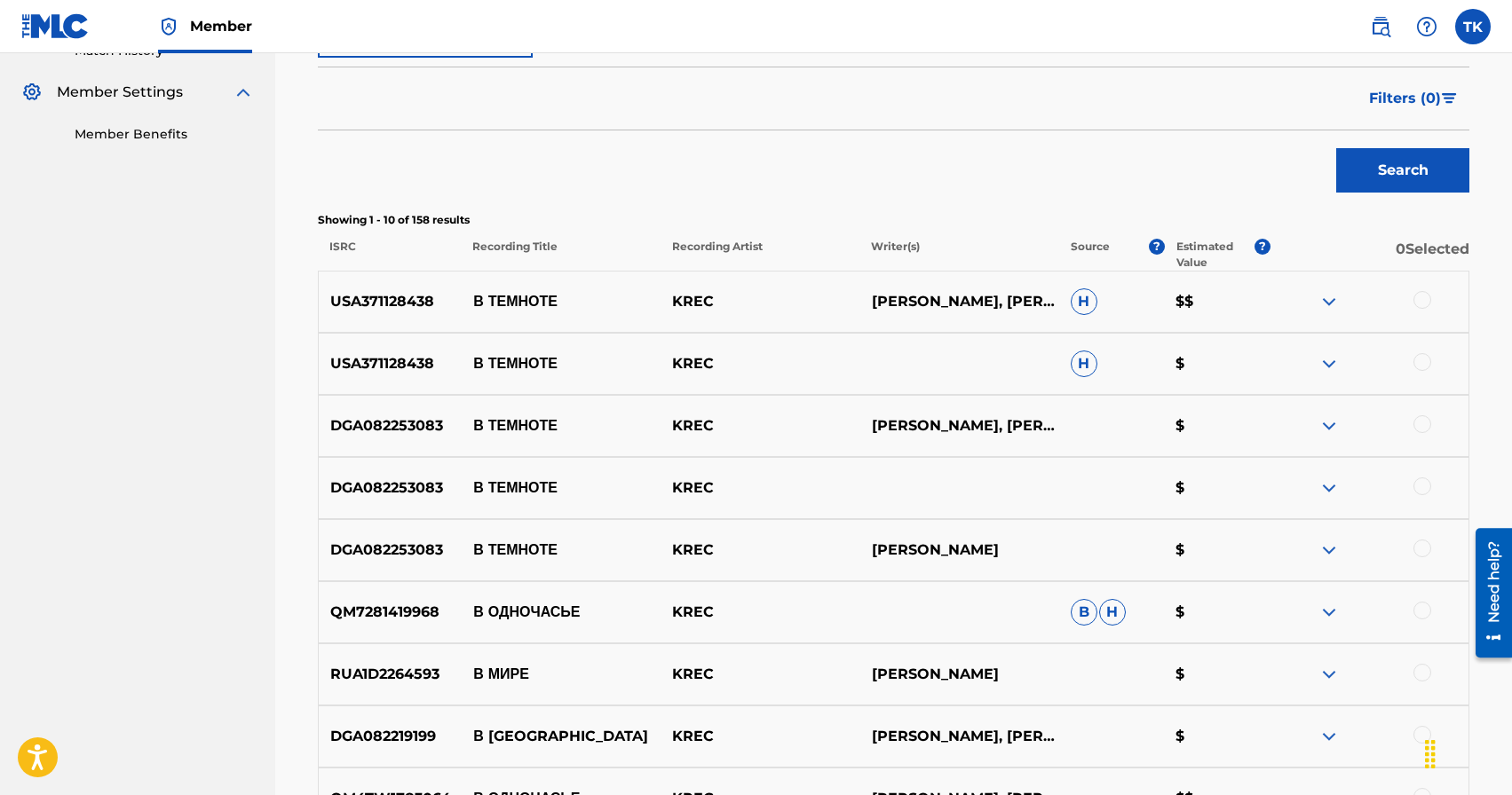
scroll to position [514, 0]
click at [1425, 551] on div at bounding box center [1422, 547] width 18 height 18
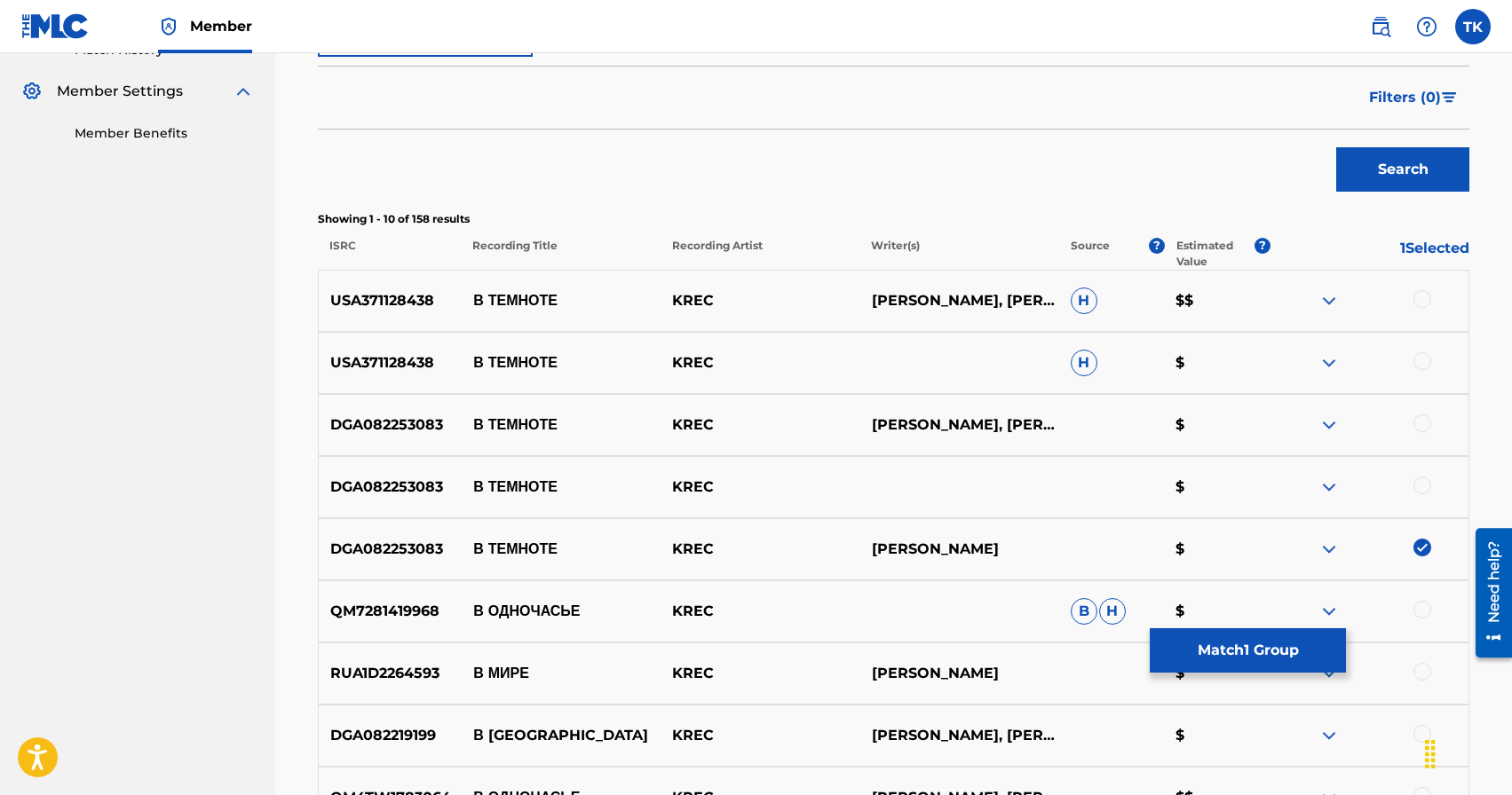
click at [1423, 487] on div at bounding box center [1422, 485] width 18 height 18
click at [1424, 415] on div at bounding box center [1422, 423] width 18 height 18
click at [1416, 360] on div at bounding box center [1422, 361] width 18 height 18
click at [1423, 306] on div at bounding box center [1422, 298] width 18 height 18
click at [1249, 637] on button "Match 5 Groups" at bounding box center [1247, 651] width 196 height 45
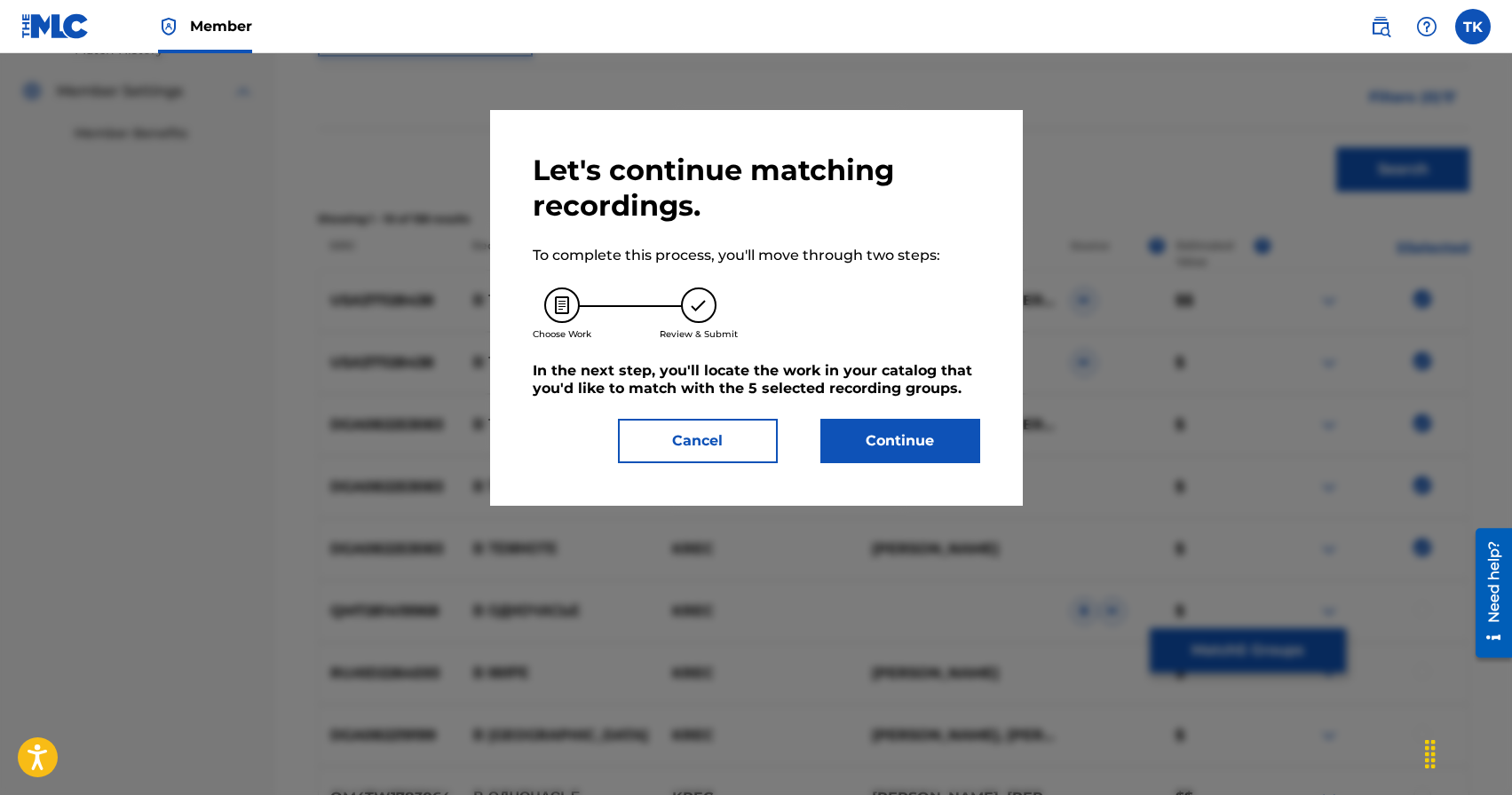
click at [912, 426] on button "Continue" at bounding box center [900, 442] width 159 height 45
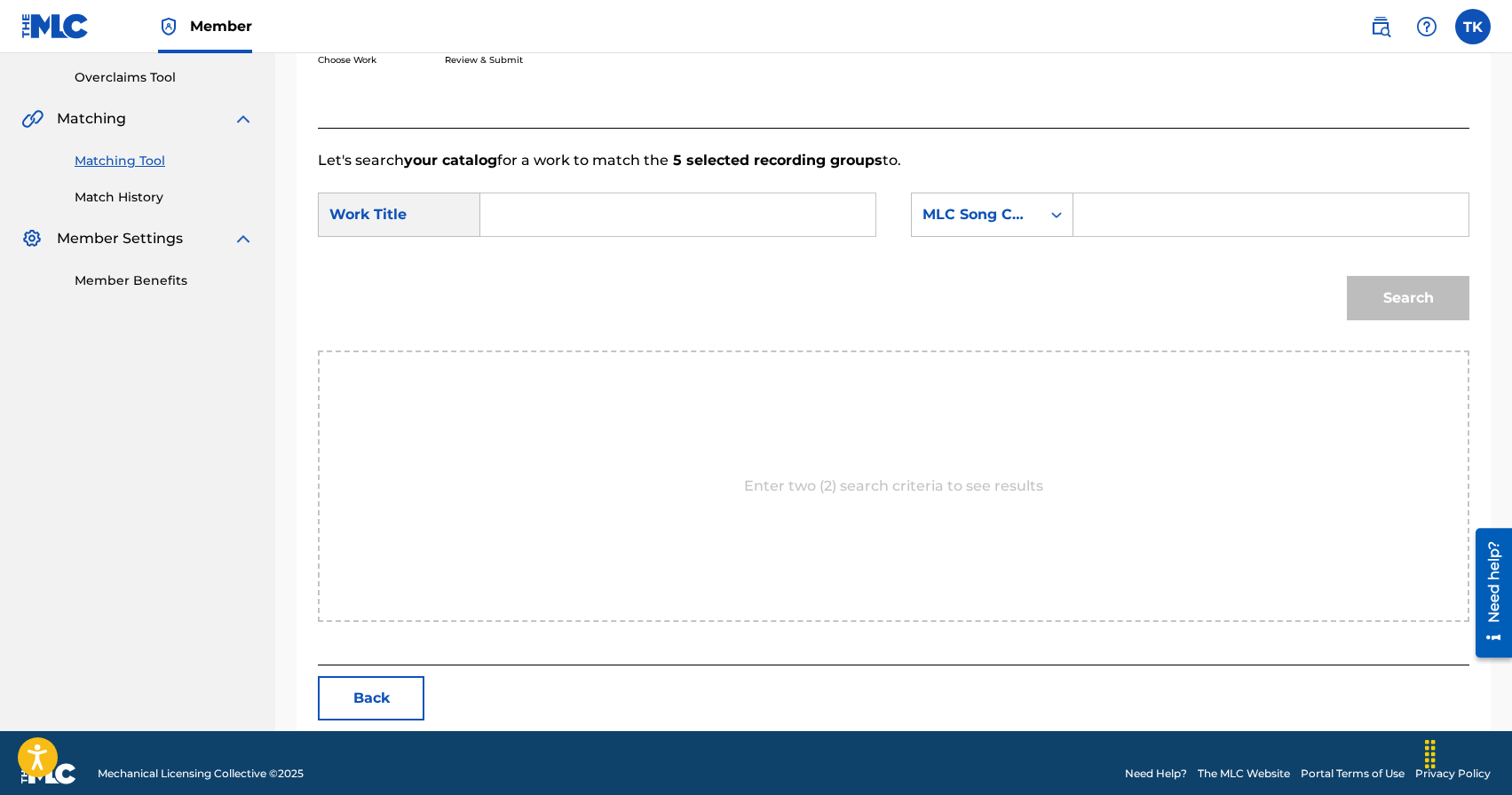
scroll to position [387, 0]
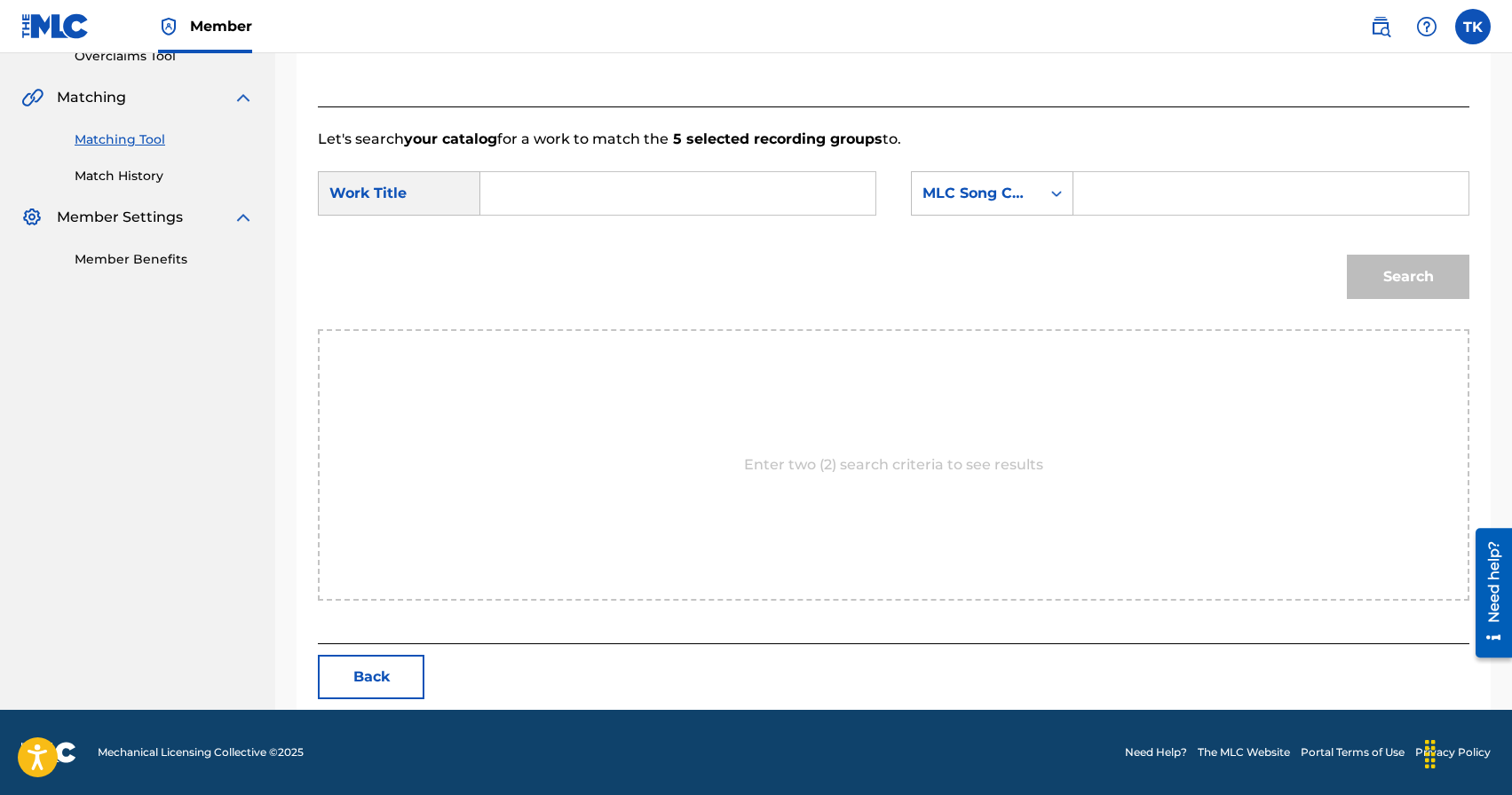
click at [720, 185] on input "Search Form" at bounding box center [677, 194] width 364 height 43
type input "в темноте"
click at [668, 236] on div "в темноте" at bounding box center [677, 233] width 364 height 32
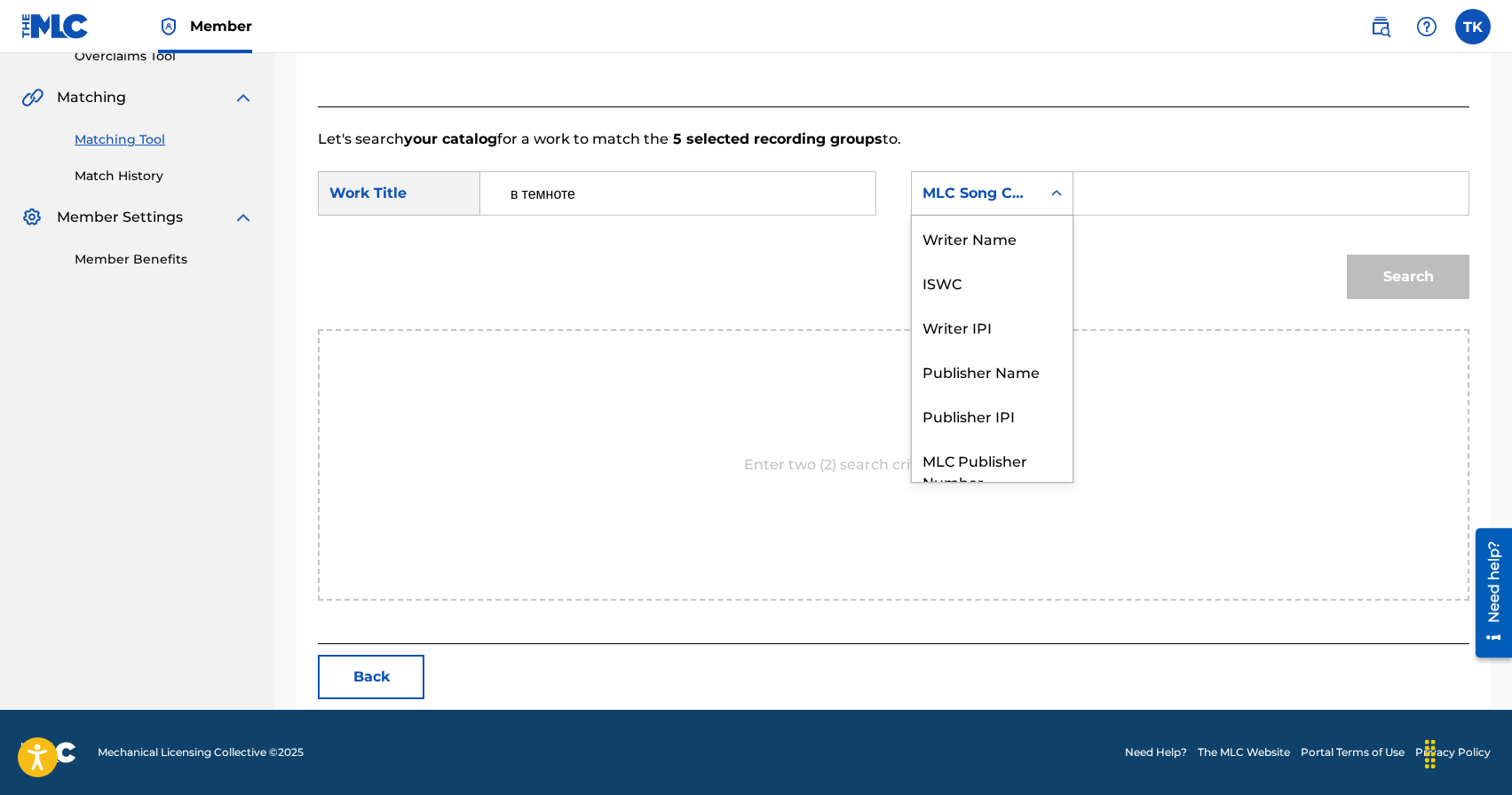
click at [979, 195] on div "MLC Song Code" at bounding box center [976, 193] width 107 height 21
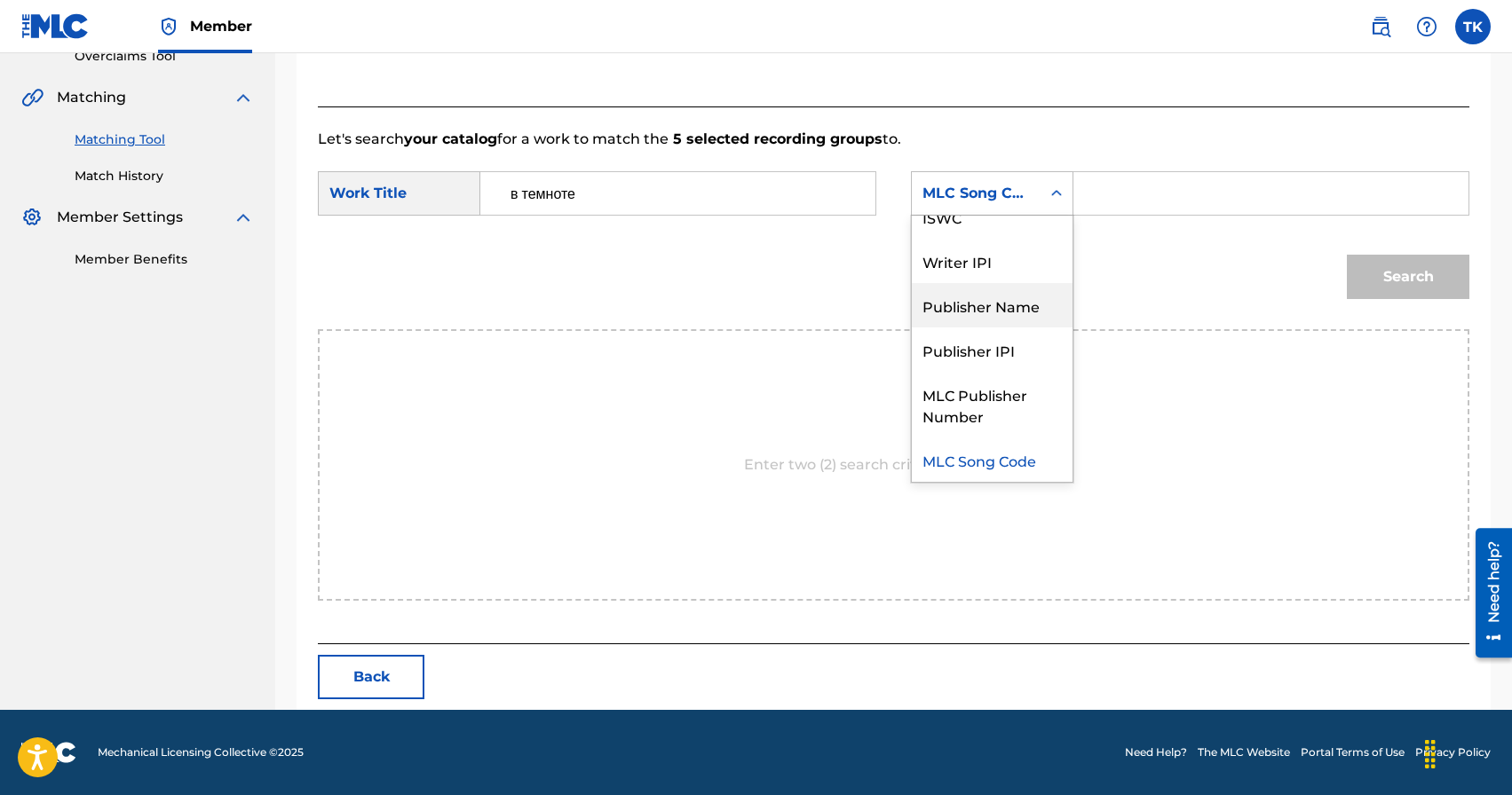
click at [1009, 300] on div "Publisher Name" at bounding box center [992, 306] width 160 height 45
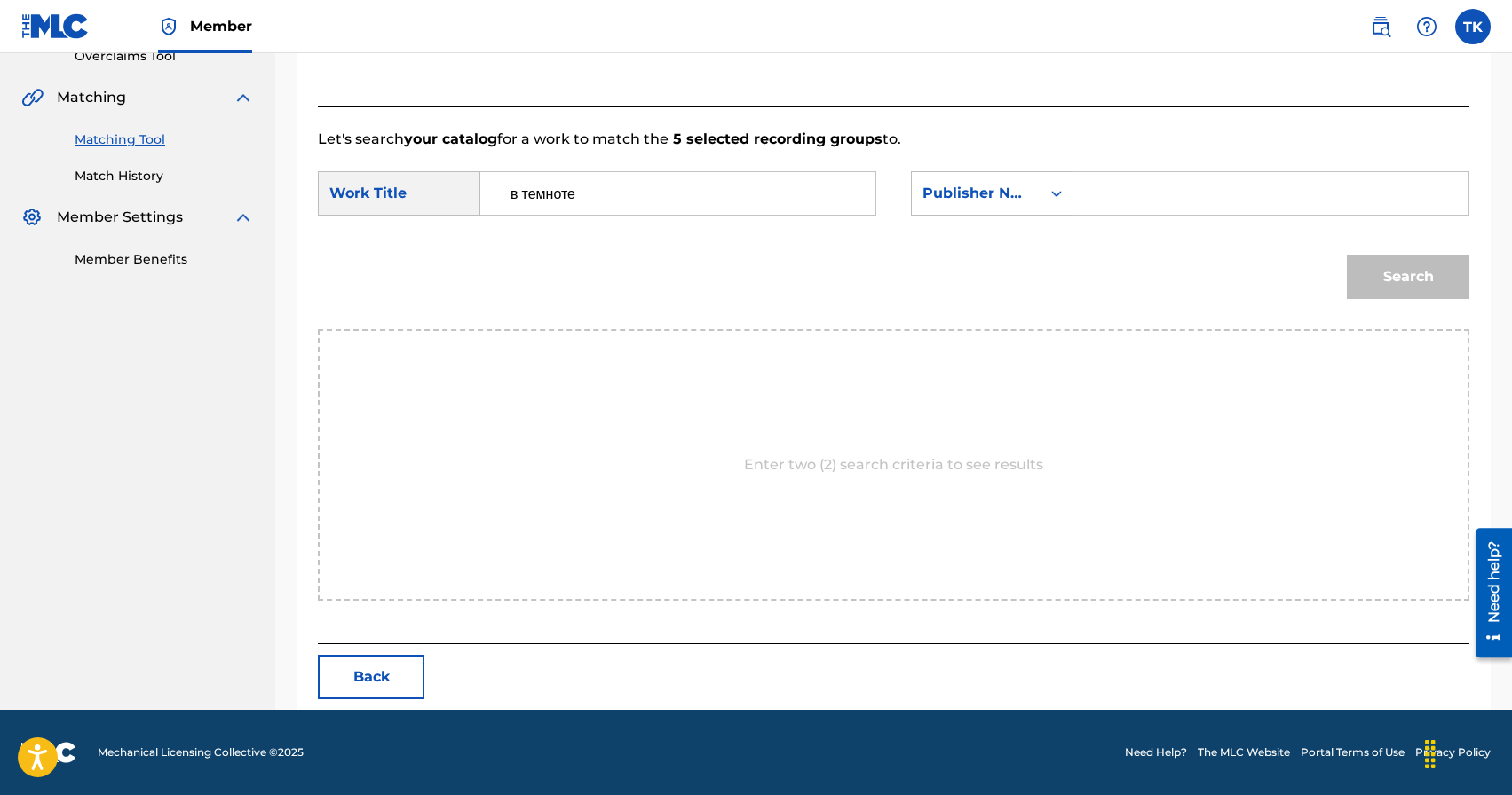
click at [1162, 197] on input "Search Form" at bounding box center [1271, 194] width 364 height 43
type input "INFINITY MUSIC"
click at [1381, 263] on button "Search" at bounding box center [1408, 277] width 122 height 45
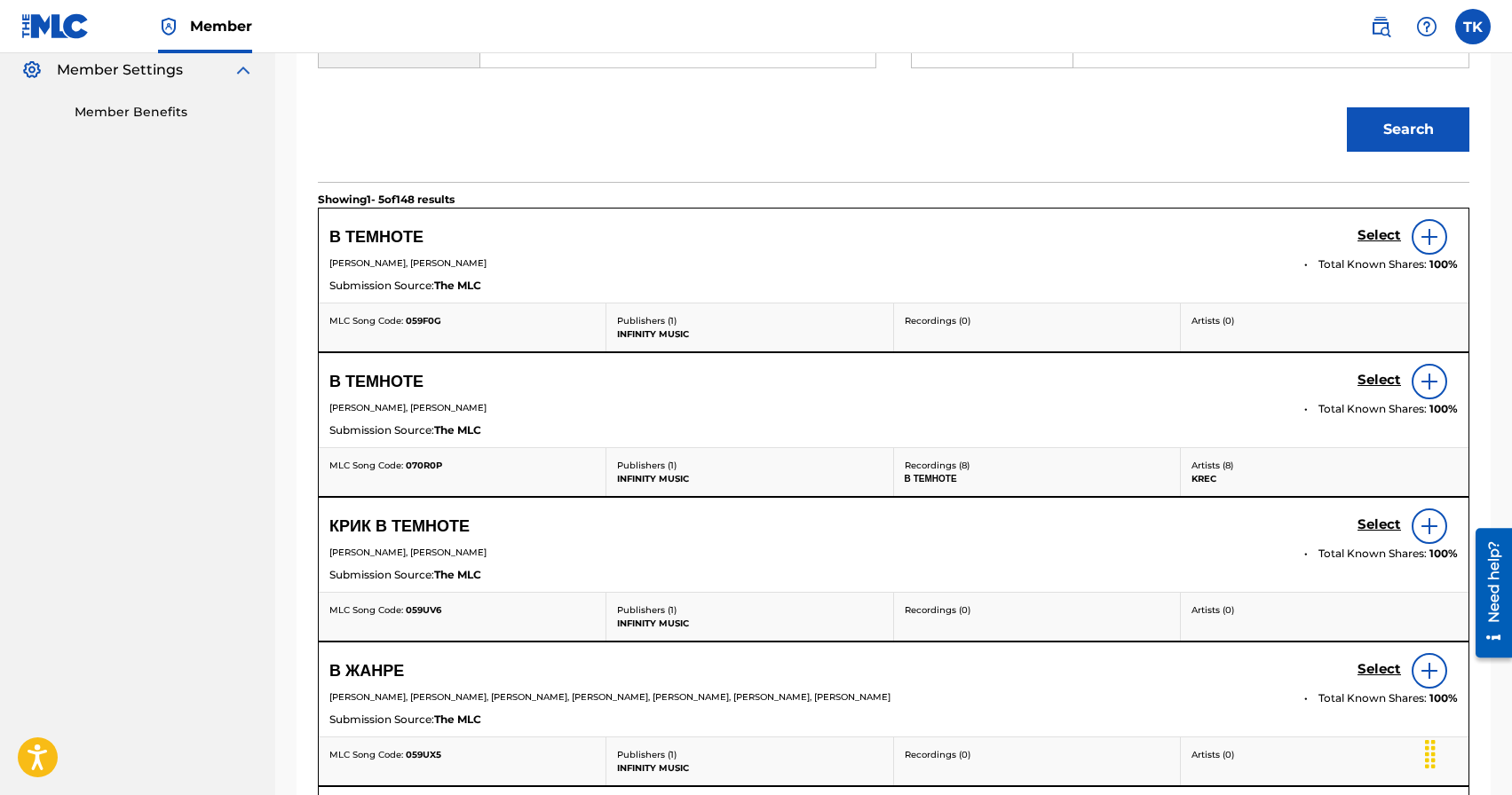
scroll to position [536, 0]
click at [1359, 242] on h5 "Select" at bounding box center [1379, 234] width 44 height 17
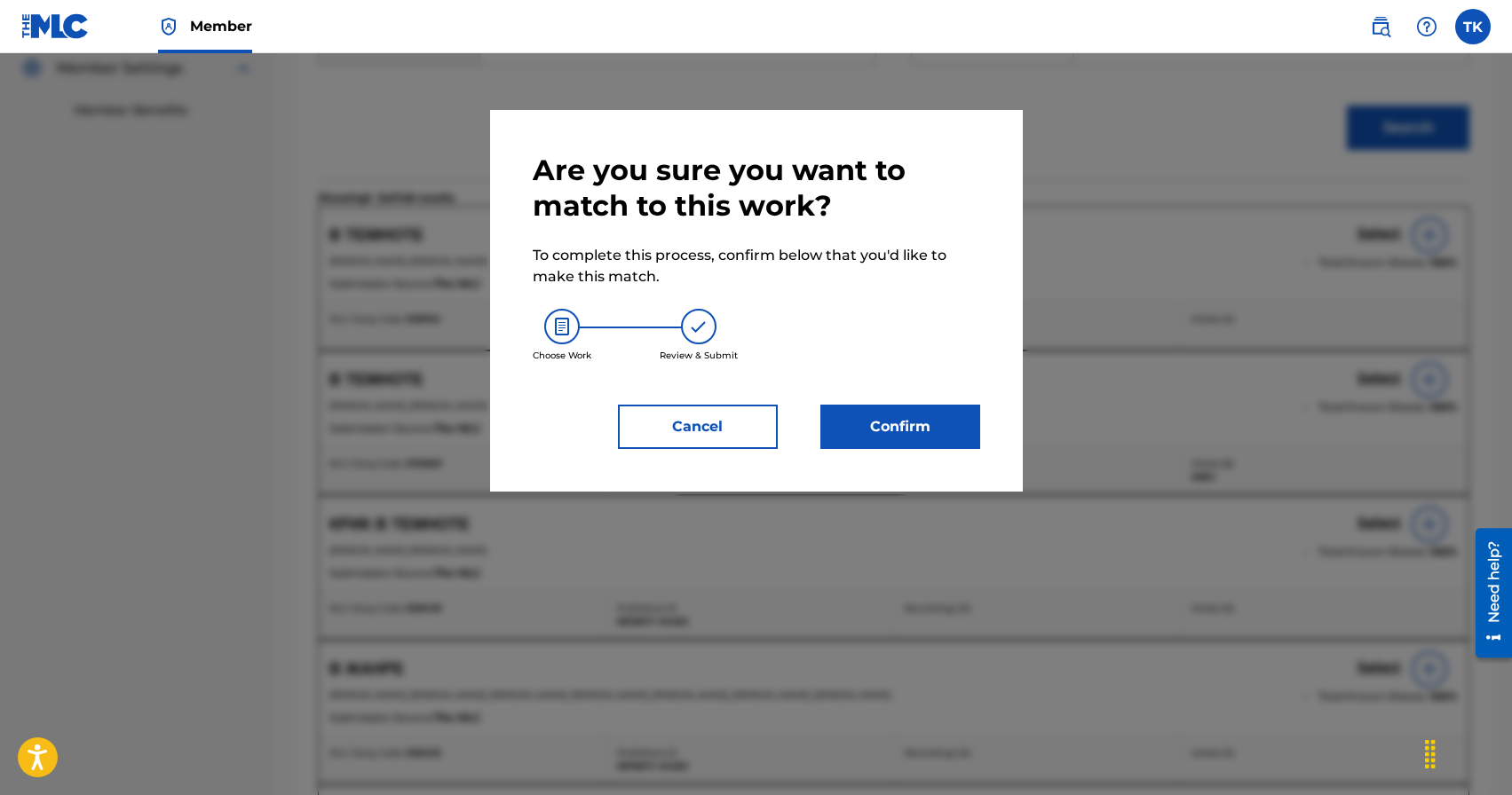
click at [950, 420] on button "Confirm" at bounding box center [900, 427] width 159 height 45
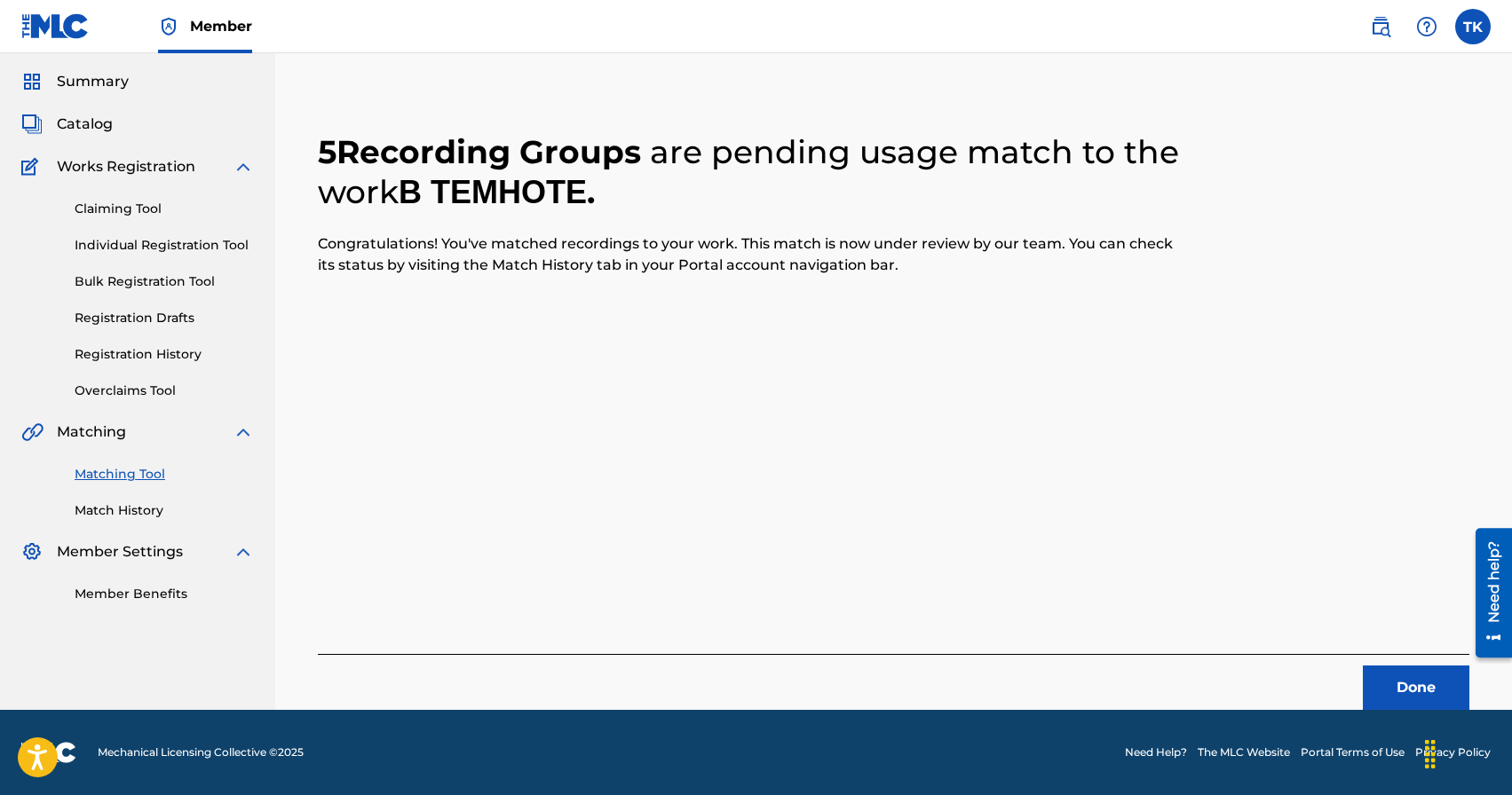
scroll to position [52, 0]
click at [1374, 700] on button "Done" at bounding box center [1416, 688] width 106 height 45
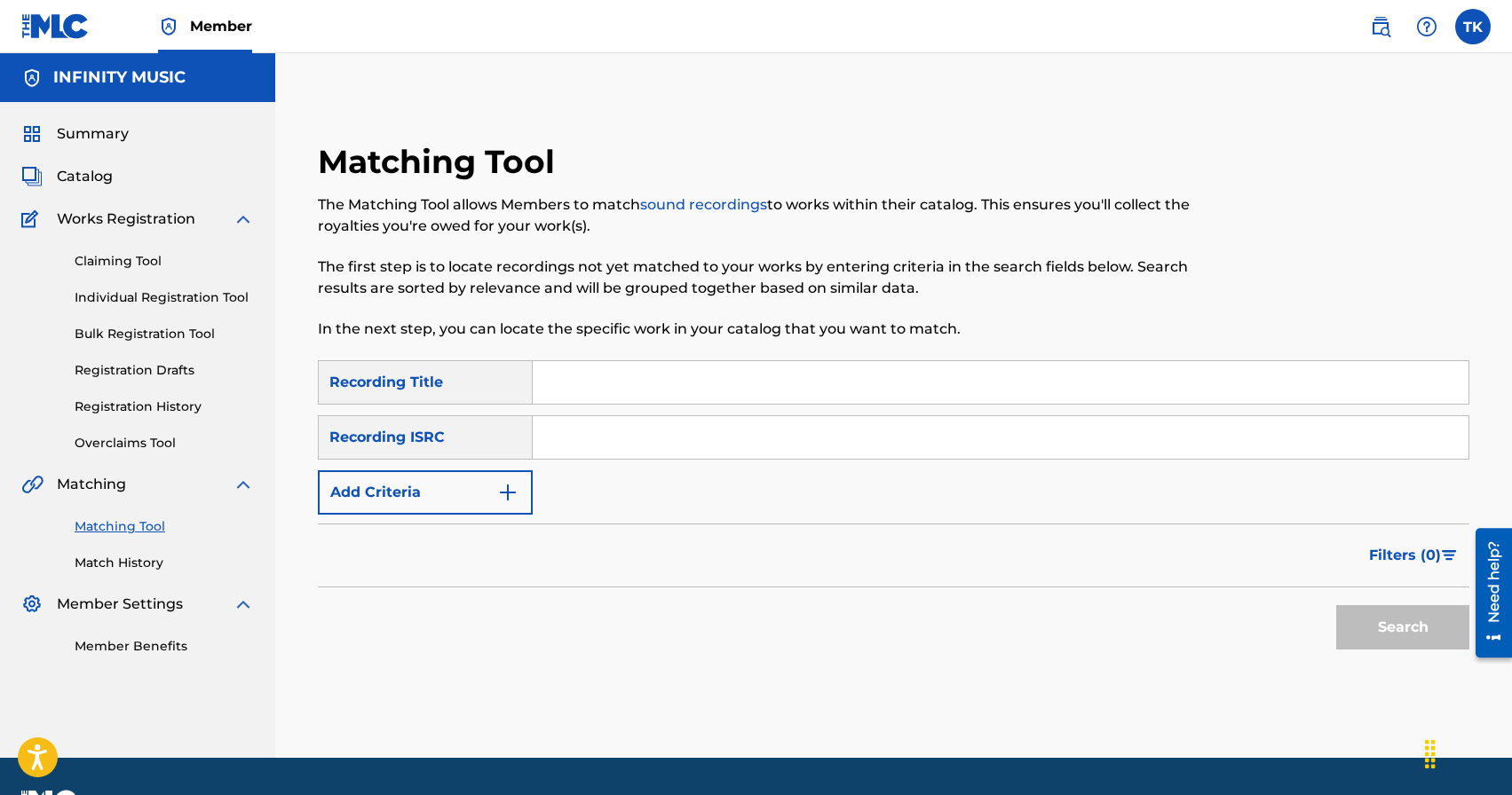
click at [644, 370] on input "Search Form" at bounding box center [1000, 383] width 936 height 43
type input "как воздух"
click at [483, 491] on button "Add Criteria" at bounding box center [425, 493] width 214 height 45
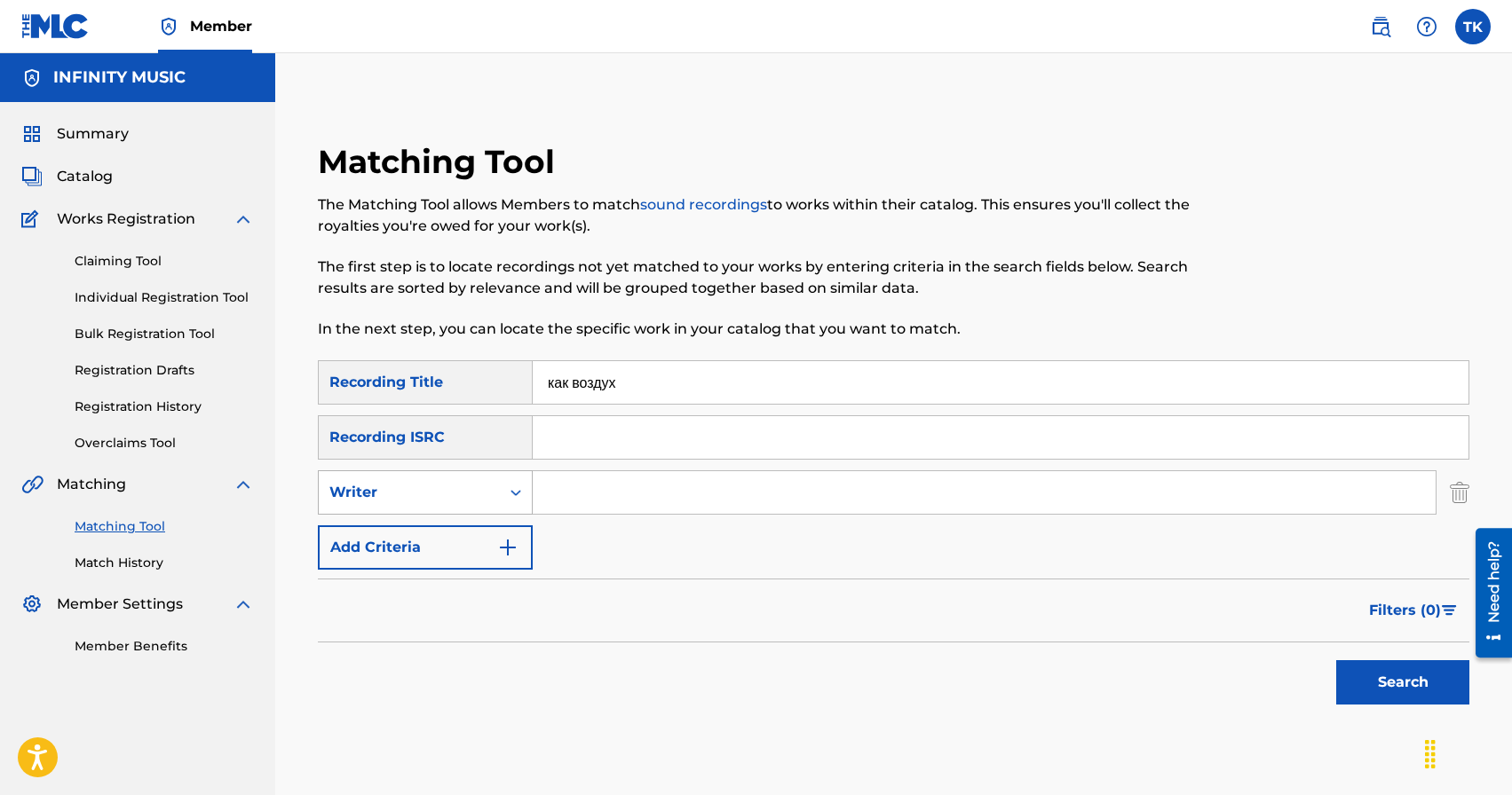
click at [496, 482] on div "Writer" at bounding box center [409, 493] width 181 height 34
click at [496, 541] on div "Recording Artist" at bounding box center [425, 537] width 213 height 45
click at [596, 497] on input "Search Form" at bounding box center [983, 493] width 903 height 43
type input "KREC"
click at [1358, 675] on button "Search" at bounding box center [1402, 683] width 133 height 45
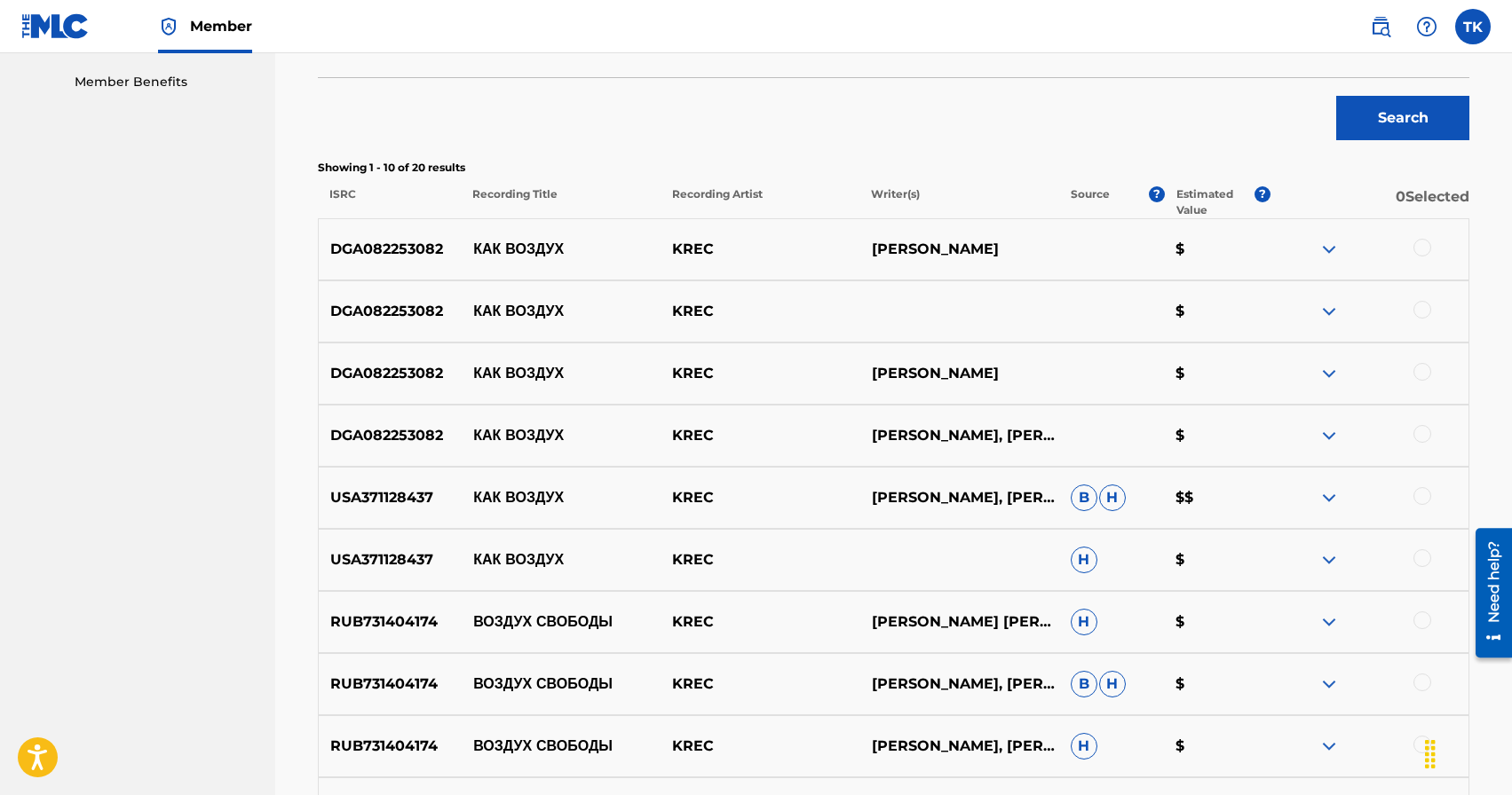
scroll to position [574, 0]
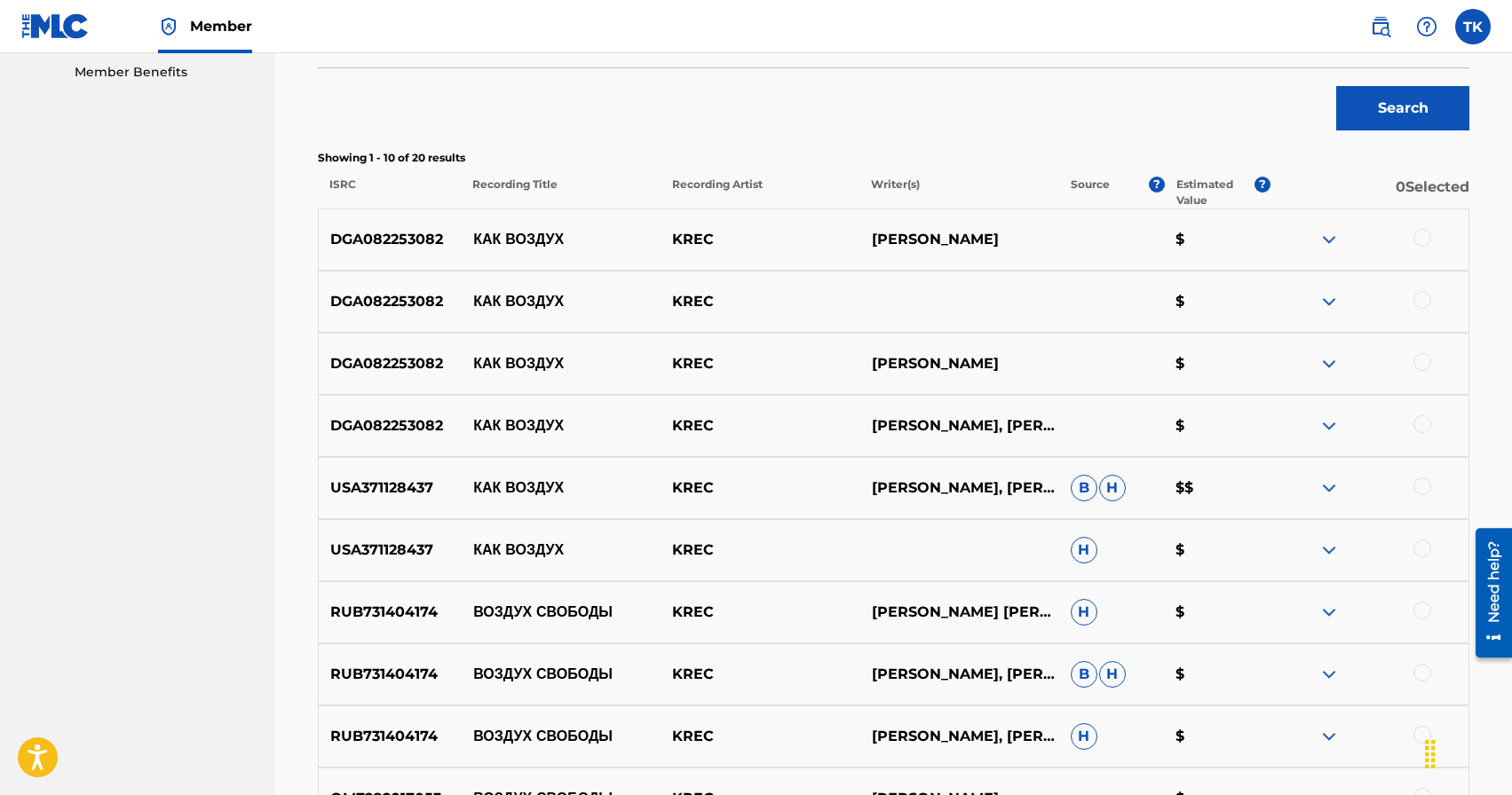
click at [1427, 547] on div at bounding box center [1422, 548] width 18 height 18
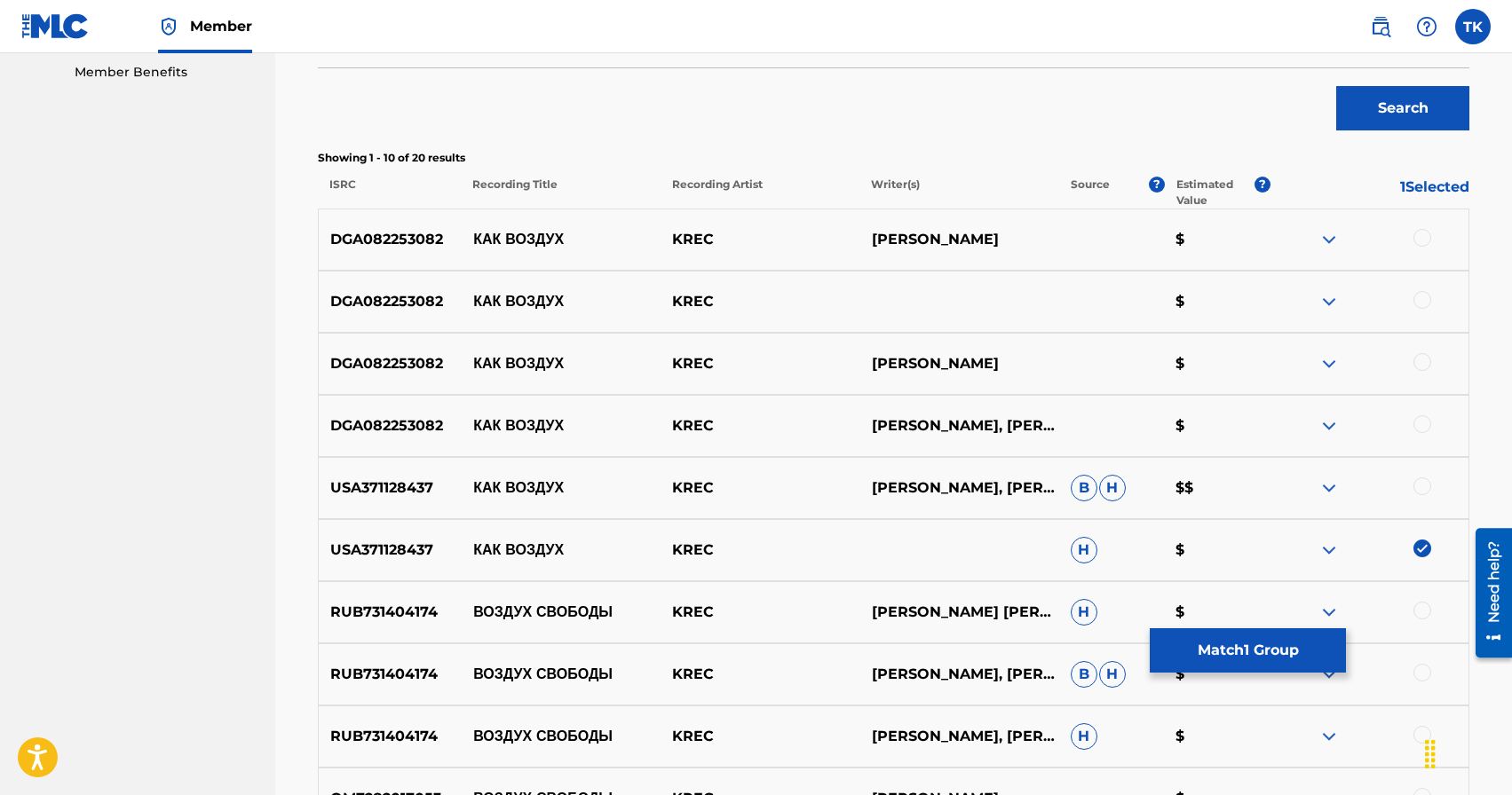
click at [1423, 485] on div at bounding box center [1422, 486] width 18 height 18
click at [1426, 426] on div at bounding box center [1422, 424] width 18 height 18
click at [1424, 362] on div at bounding box center [1422, 362] width 18 height 18
click at [1424, 307] on div at bounding box center [1422, 299] width 18 height 18
click at [1423, 239] on div at bounding box center [1422, 238] width 18 height 18
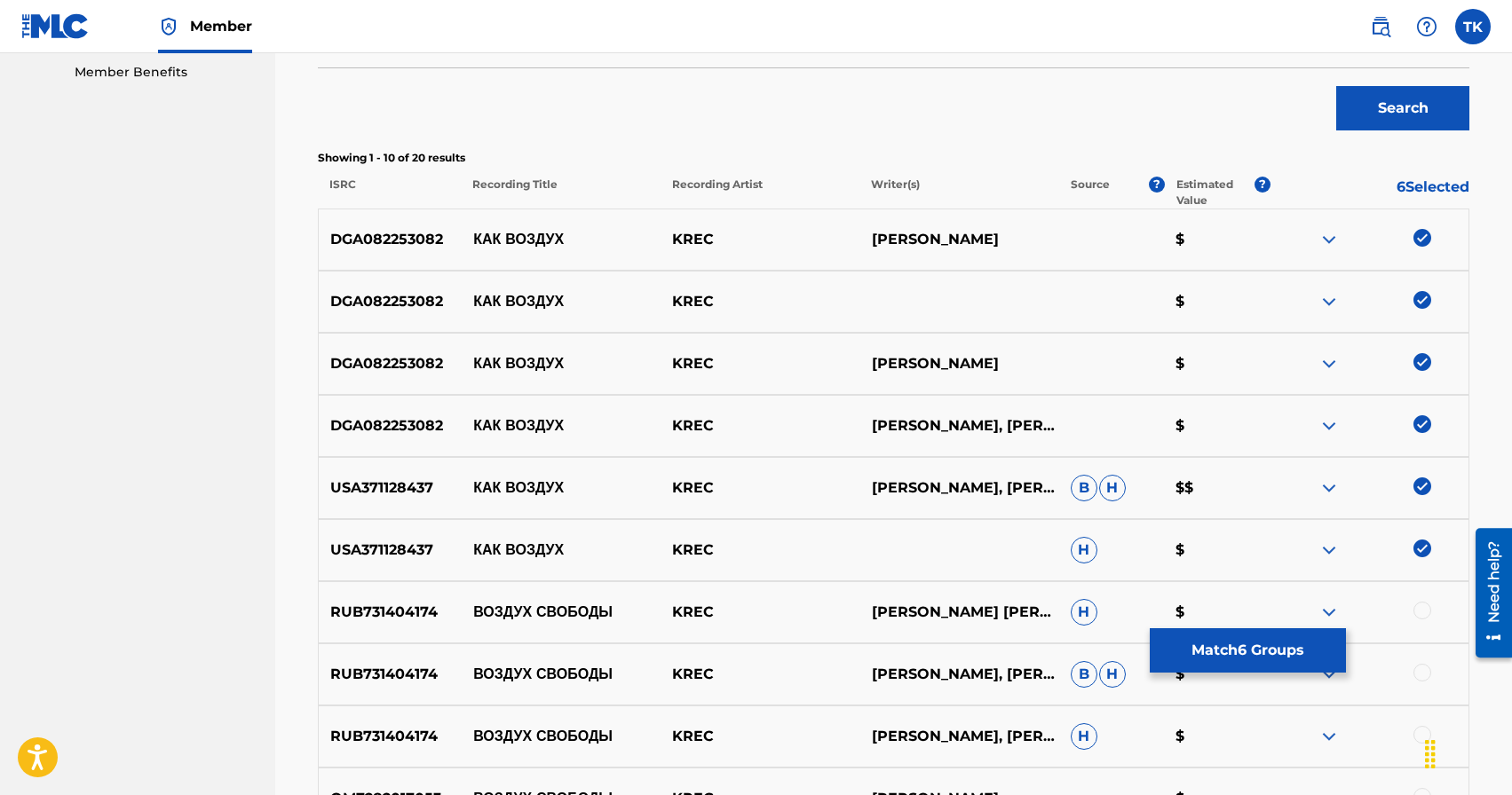
click at [1235, 643] on button "Match 6 Groups" at bounding box center [1247, 651] width 196 height 45
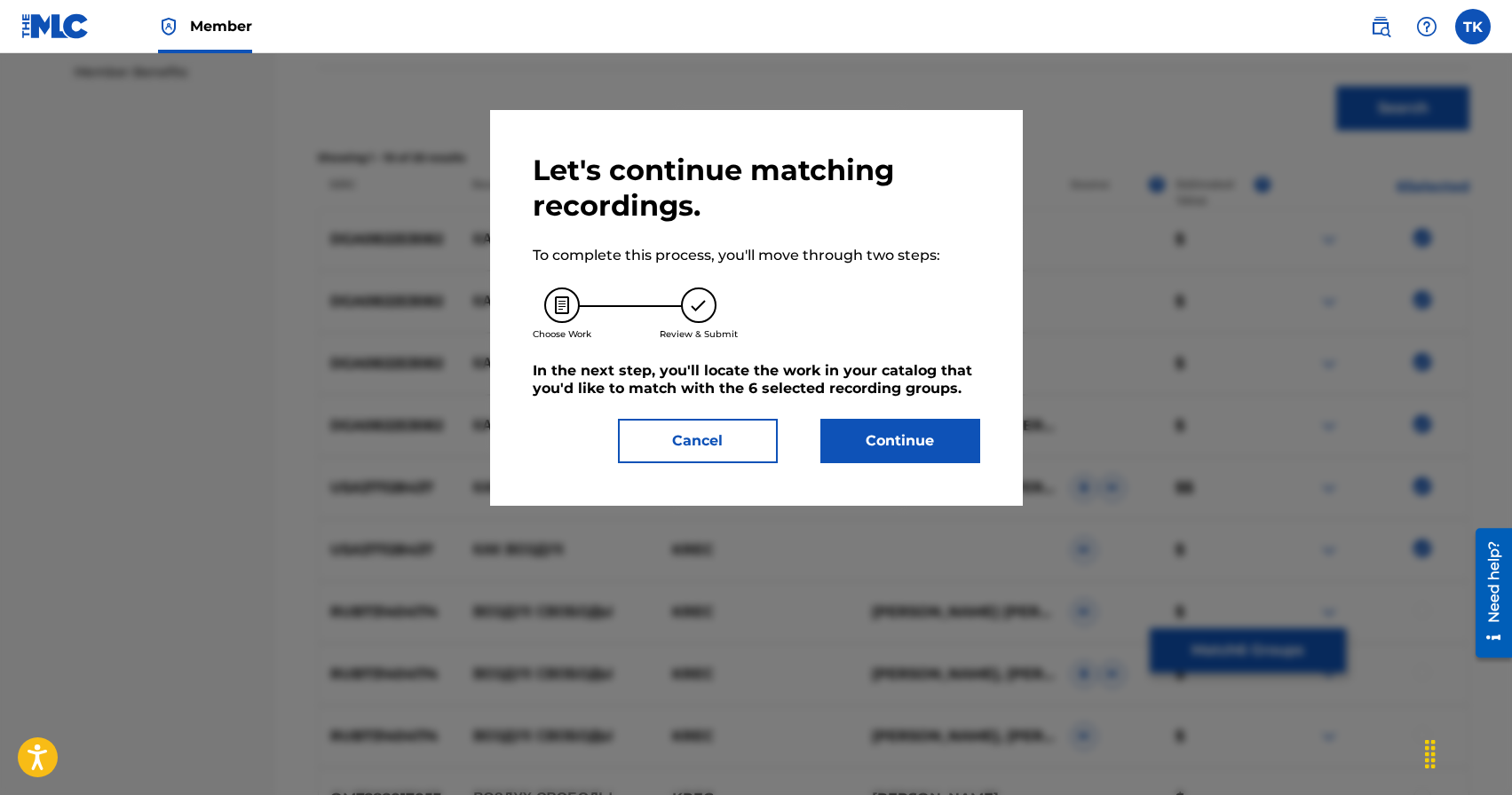
click at [908, 430] on button "Continue" at bounding box center [900, 442] width 159 height 45
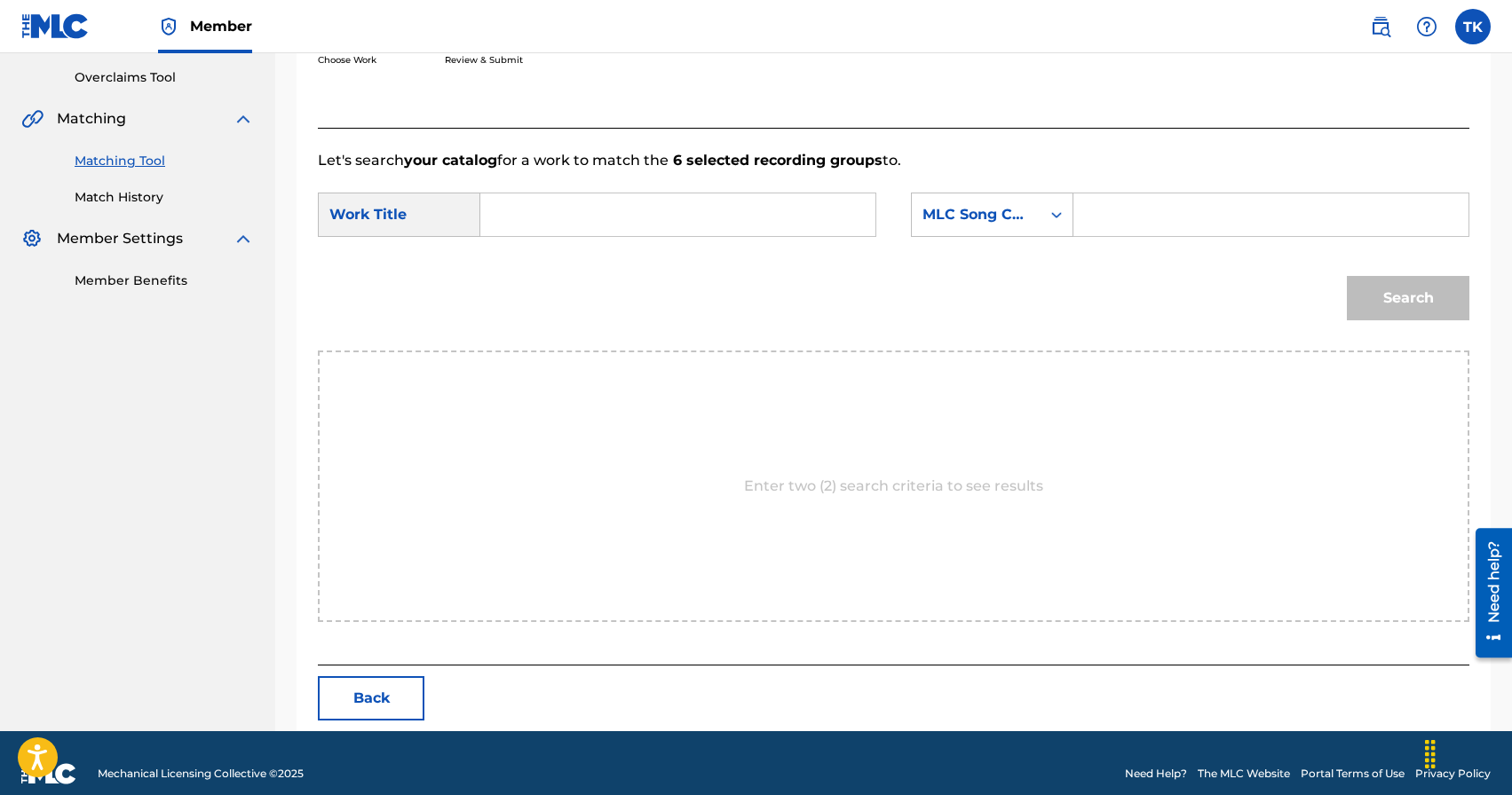
scroll to position [387, 0]
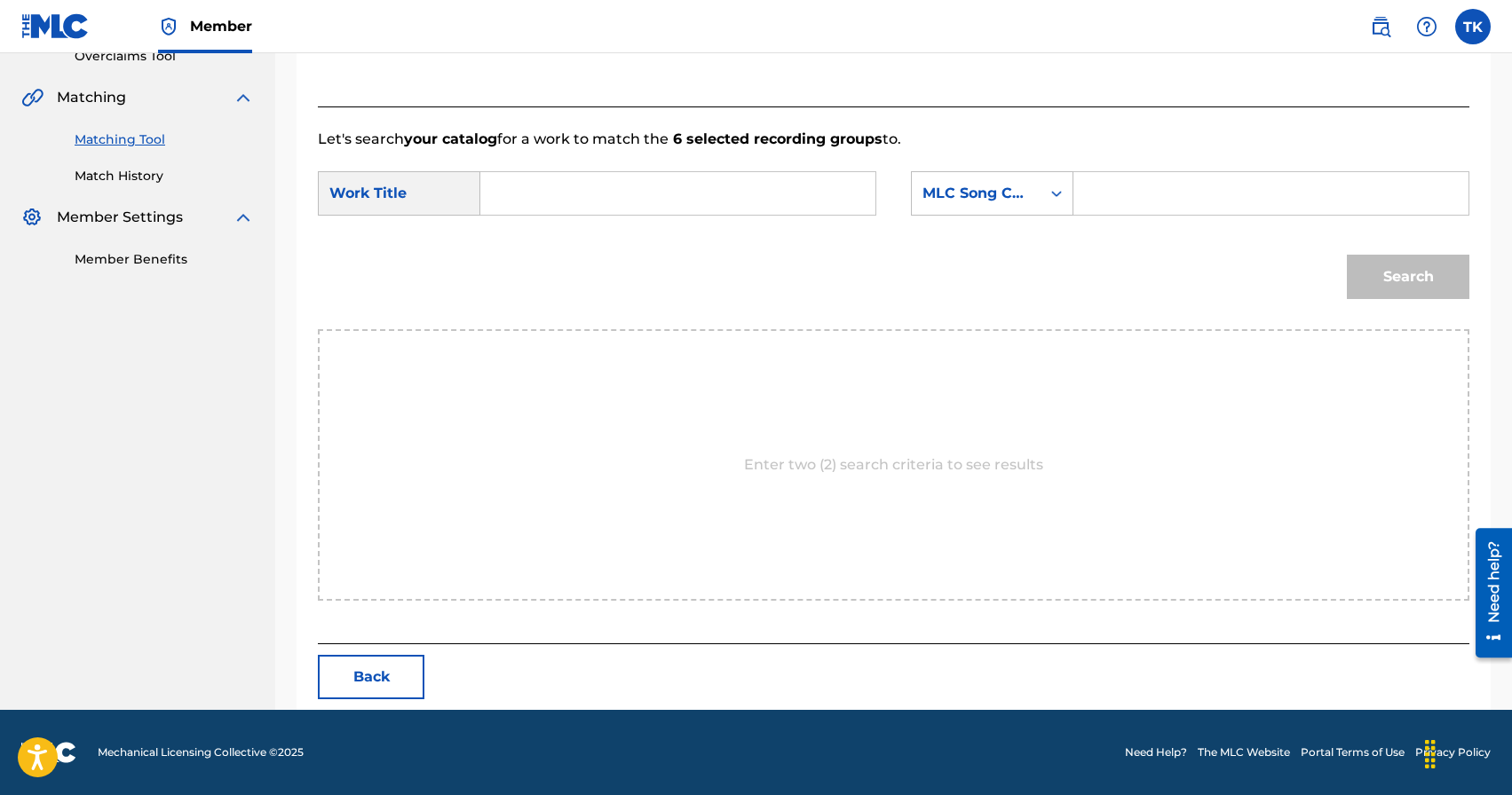
click at [704, 177] on input "Search Form" at bounding box center [677, 194] width 364 height 43
click at [637, 236] on div "как во здух" at bounding box center [677, 233] width 364 height 32
type input "как воздух"
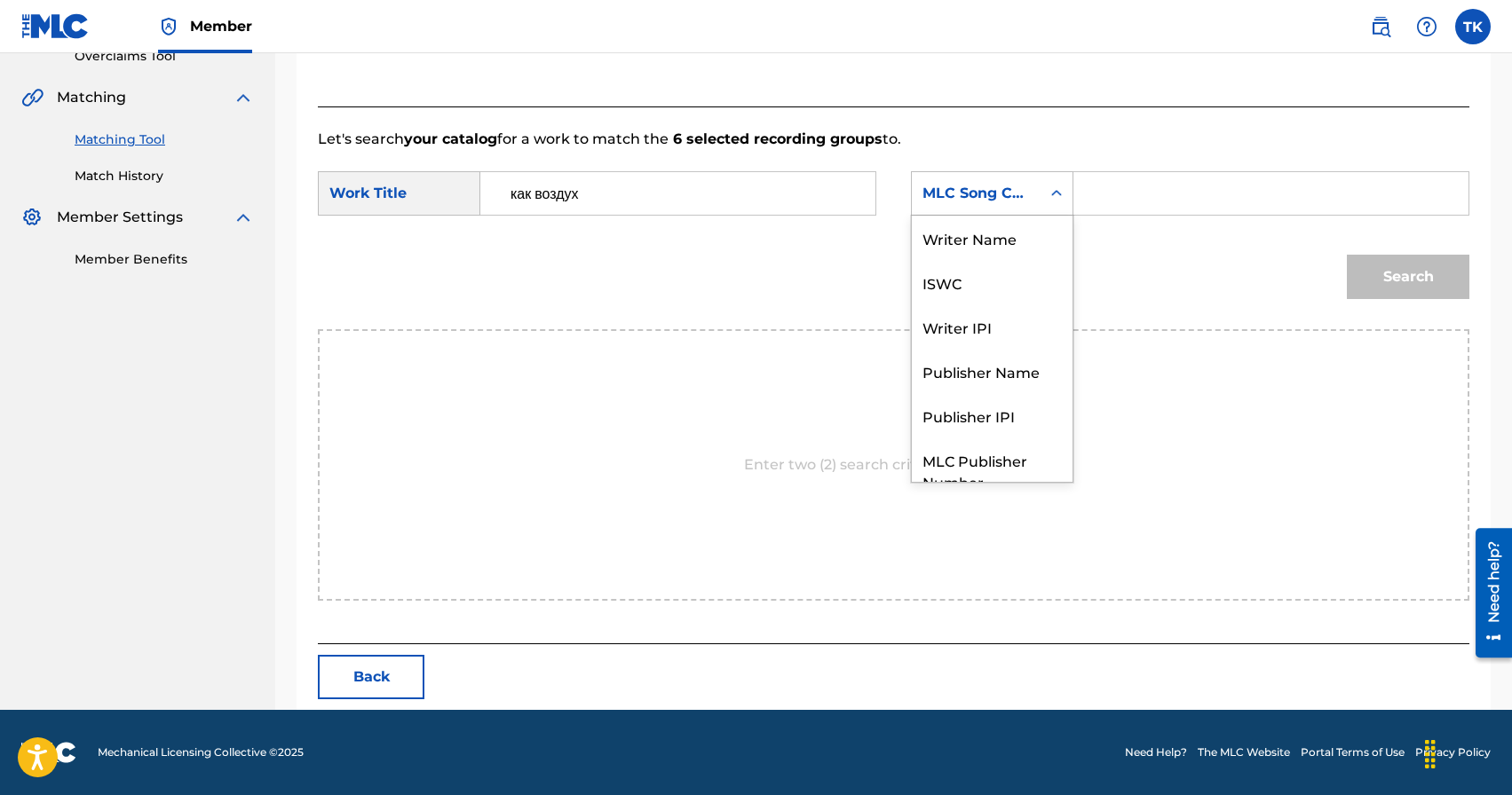
click at [1036, 209] on div "MLC Song Code" at bounding box center [976, 194] width 129 height 34
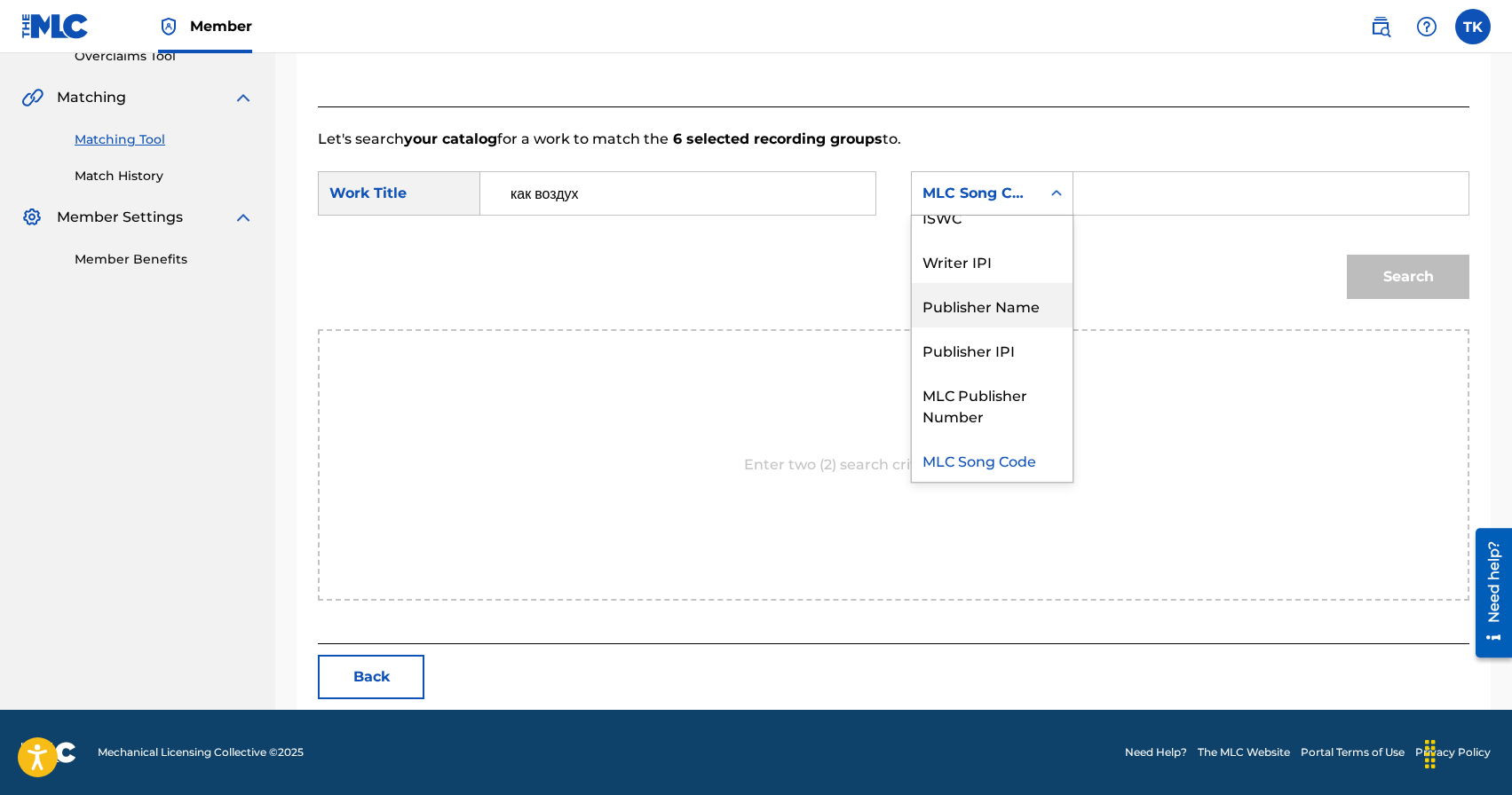
click at [1023, 301] on div "Publisher Name" at bounding box center [992, 306] width 160 height 45
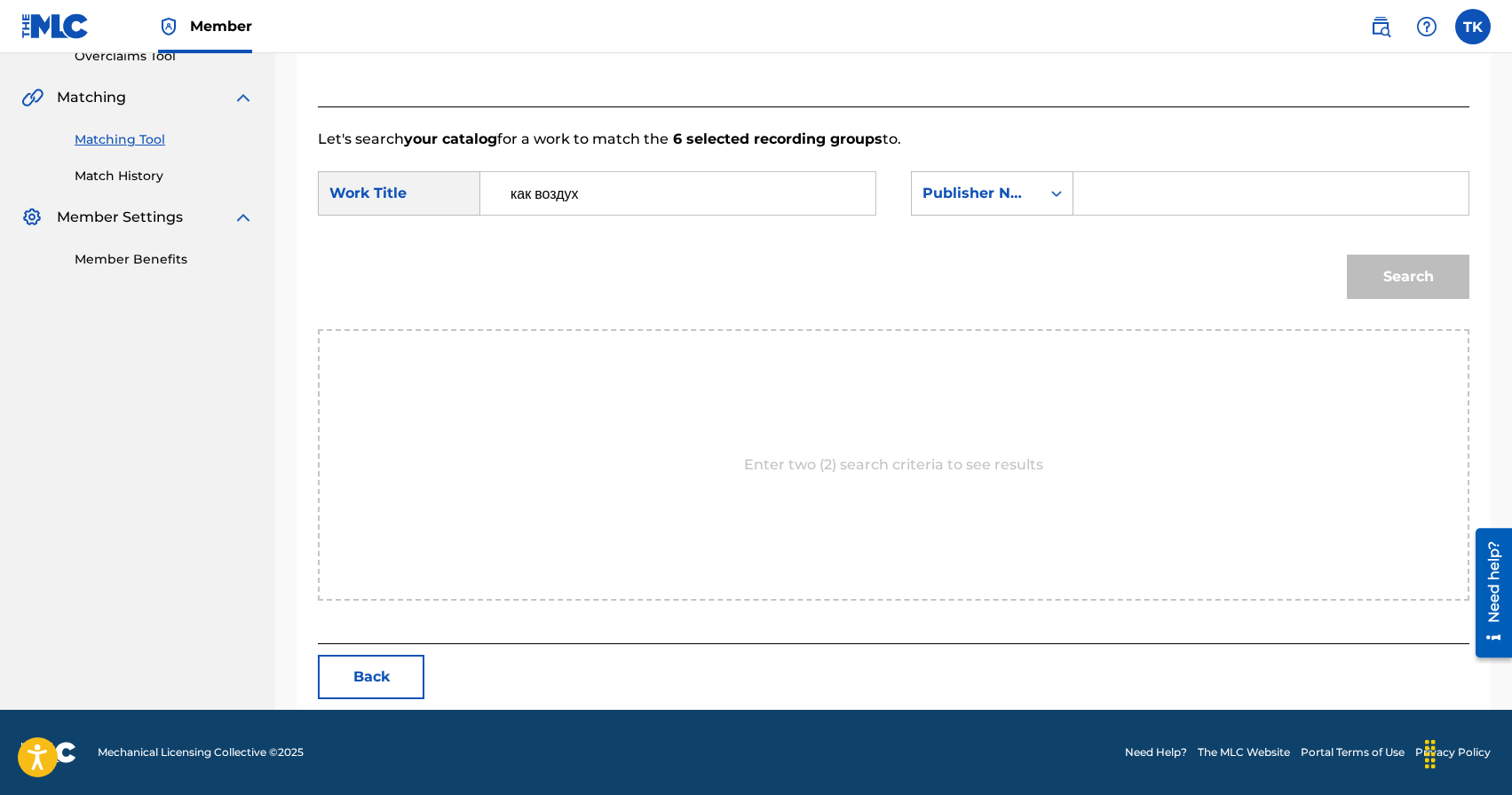
click at [1114, 195] on input "Search Form" at bounding box center [1271, 194] width 364 height 43
type input "INFINITY MUSIC"
click at [1389, 267] on button "Search" at bounding box center [1408, 277] width 122 height 45
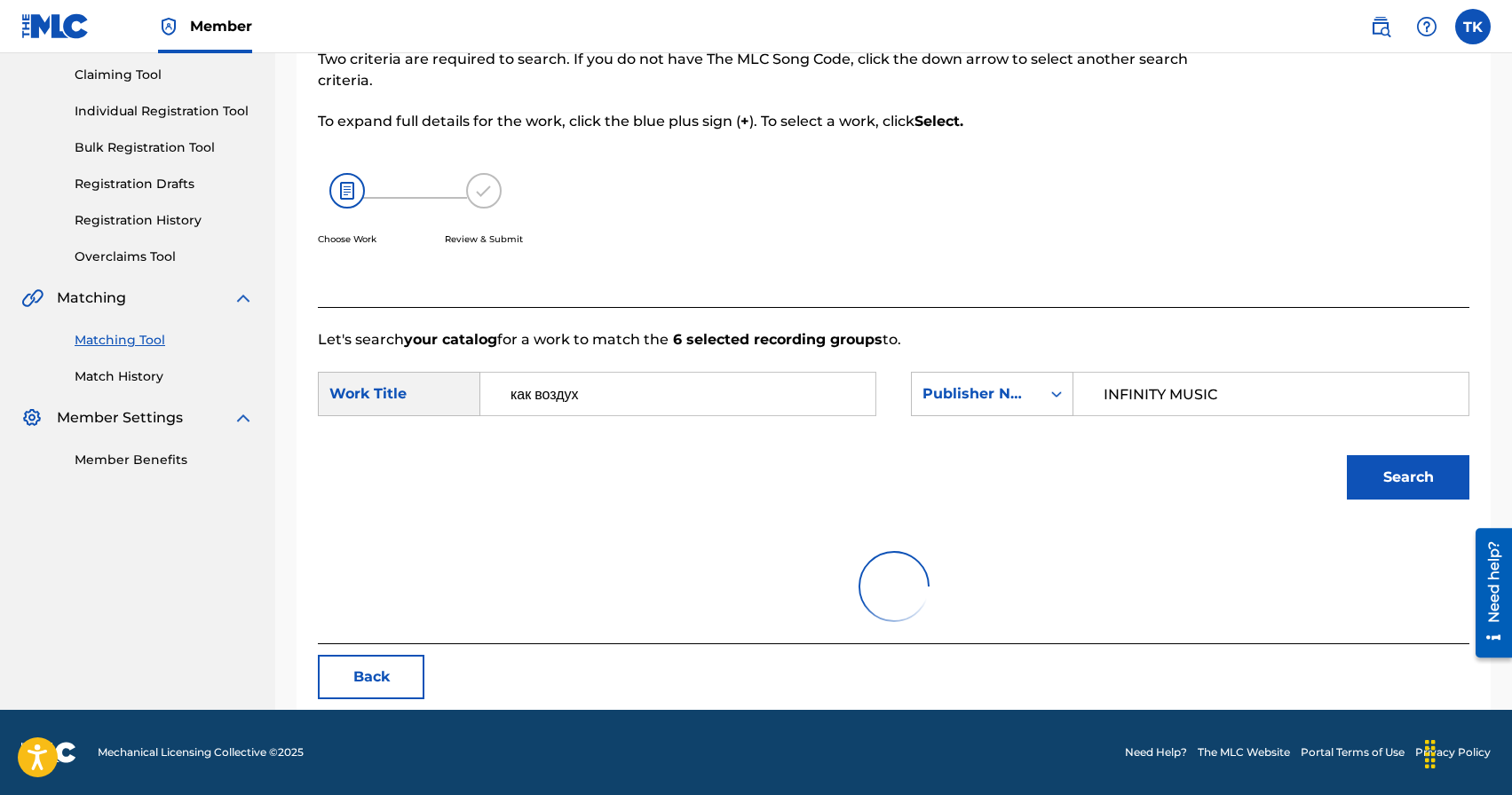
scroll to position [387, 0]
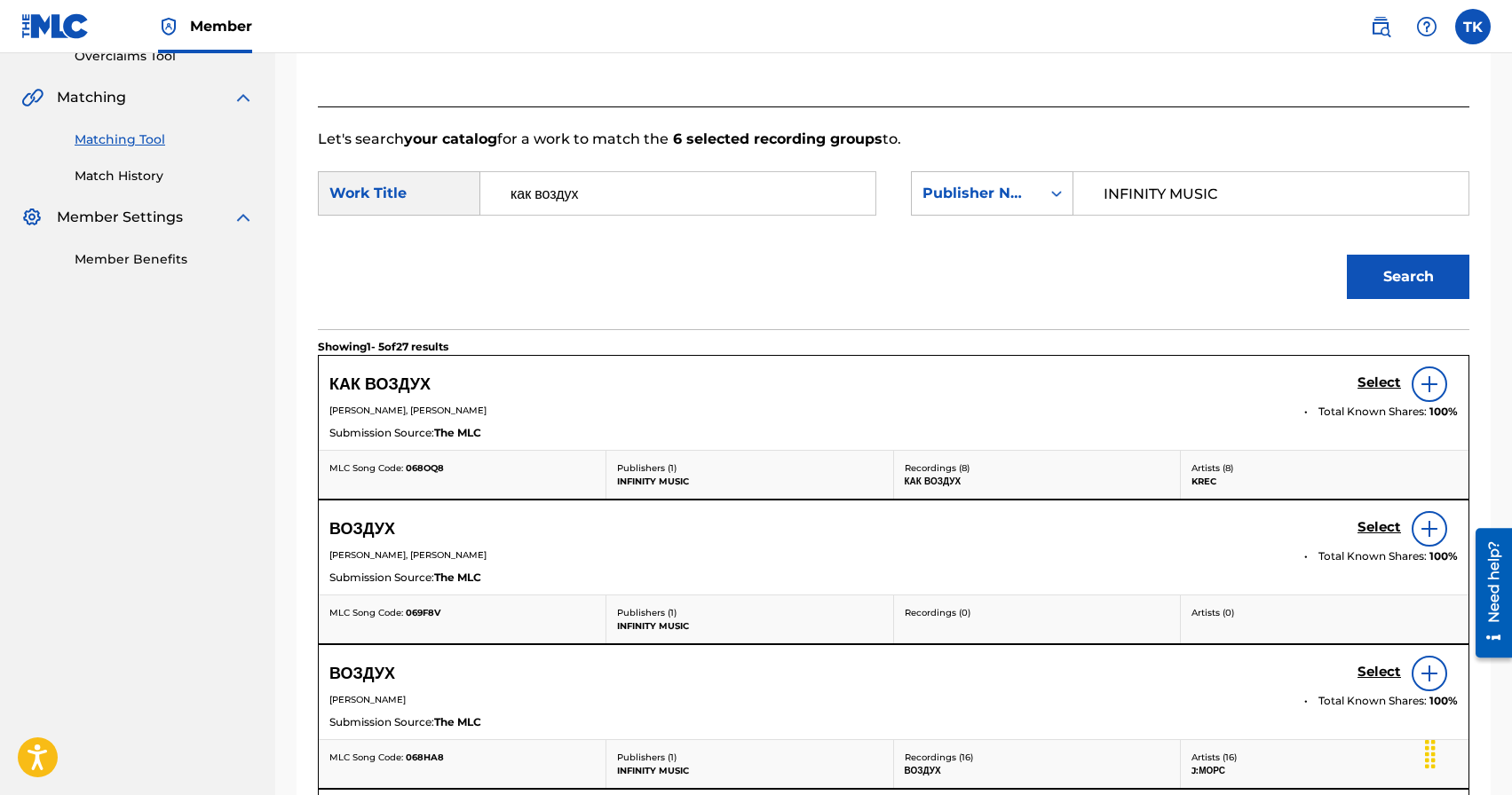
click at [1367, 381] on h5 "Select" at bounding box center [1379, 383] width 44 height 17
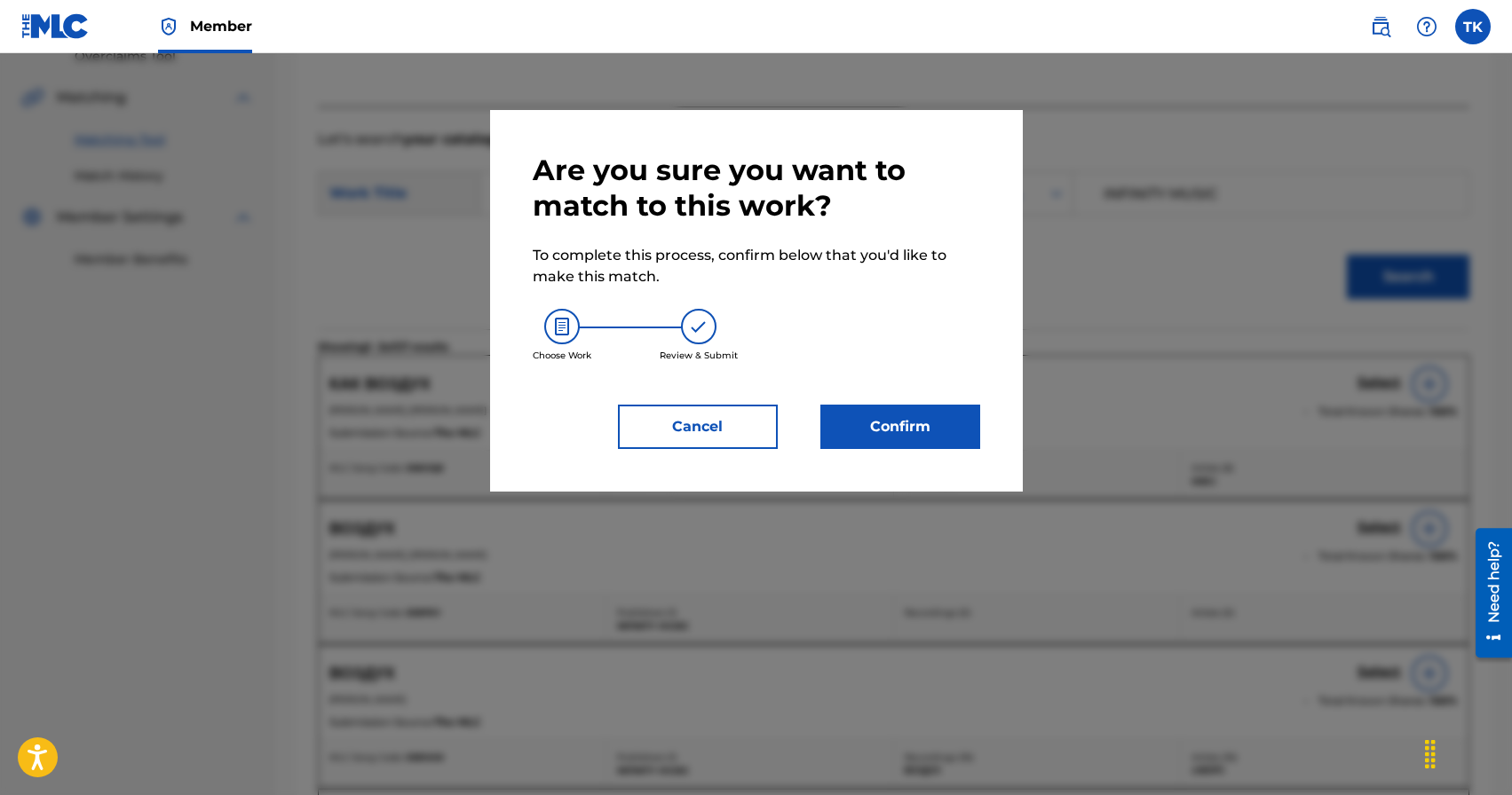
click at [955, 418] on button "Confirm" at bounding box center [900, 427] width 159 height 45
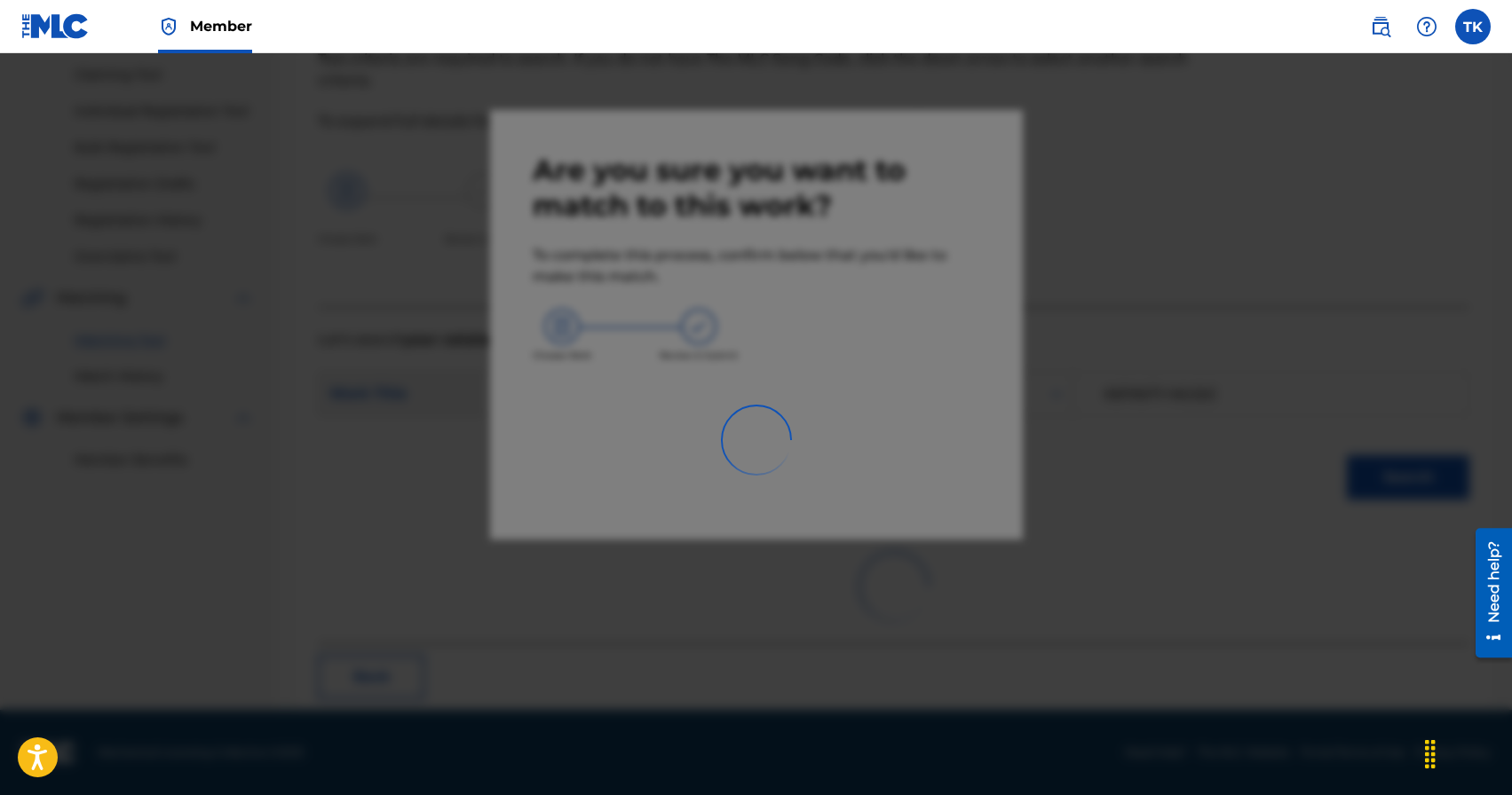
scroll to position [52, 0]
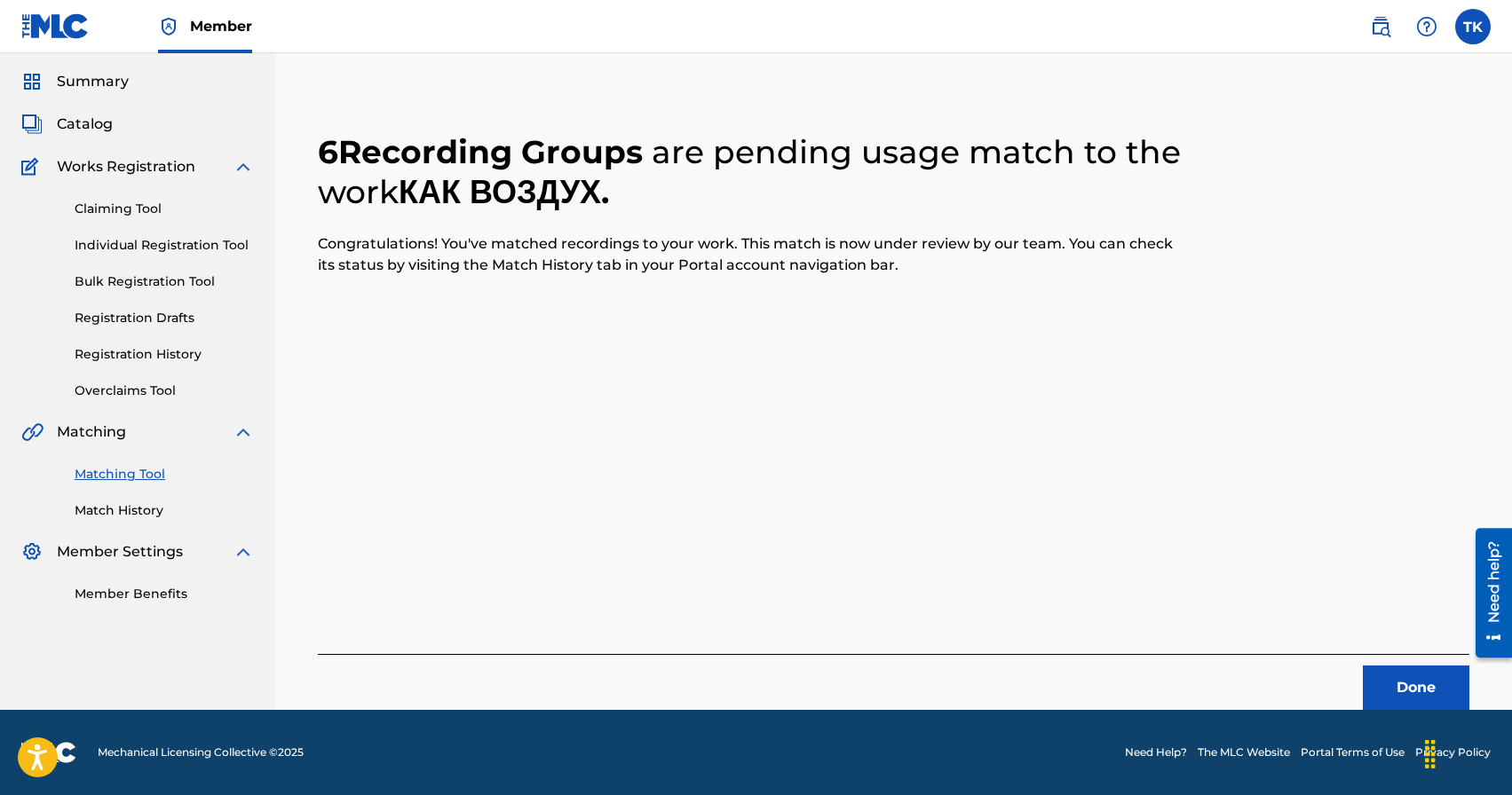
click at [1367, 675] on button "Done" at bounding box center [1416, 688] width 106 height 45
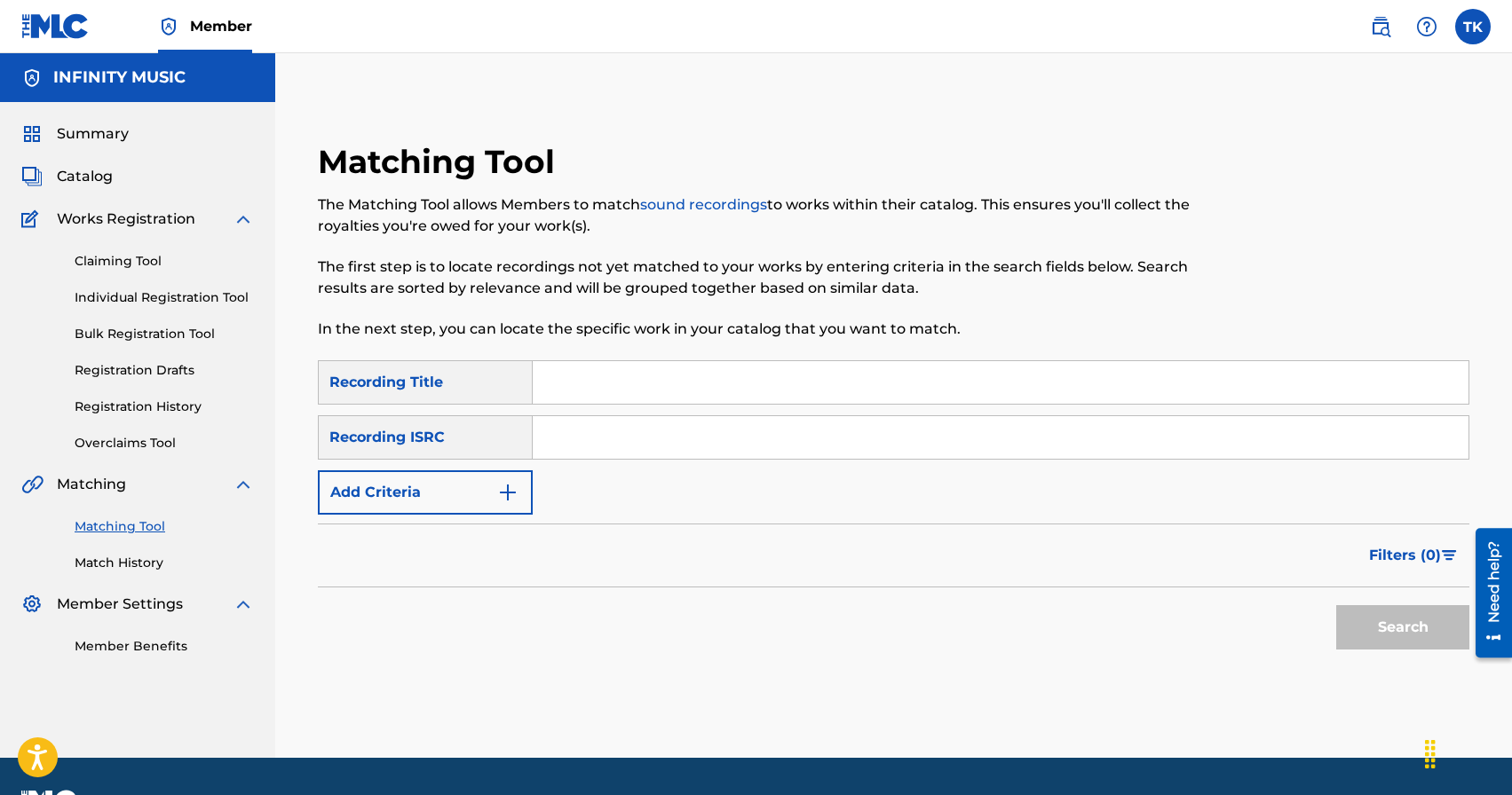
click at [666, 375] on input "Search Form" at bounding box center [1000, 383] width 936 height 43
click at [564, 385] on input "юлиже" at bounding box center [1000, 383] width 936 height 43
type input "ближе"
click at [492, 487] on button "Add Criteria" at bounding box center [425, 493] width 214 height 45
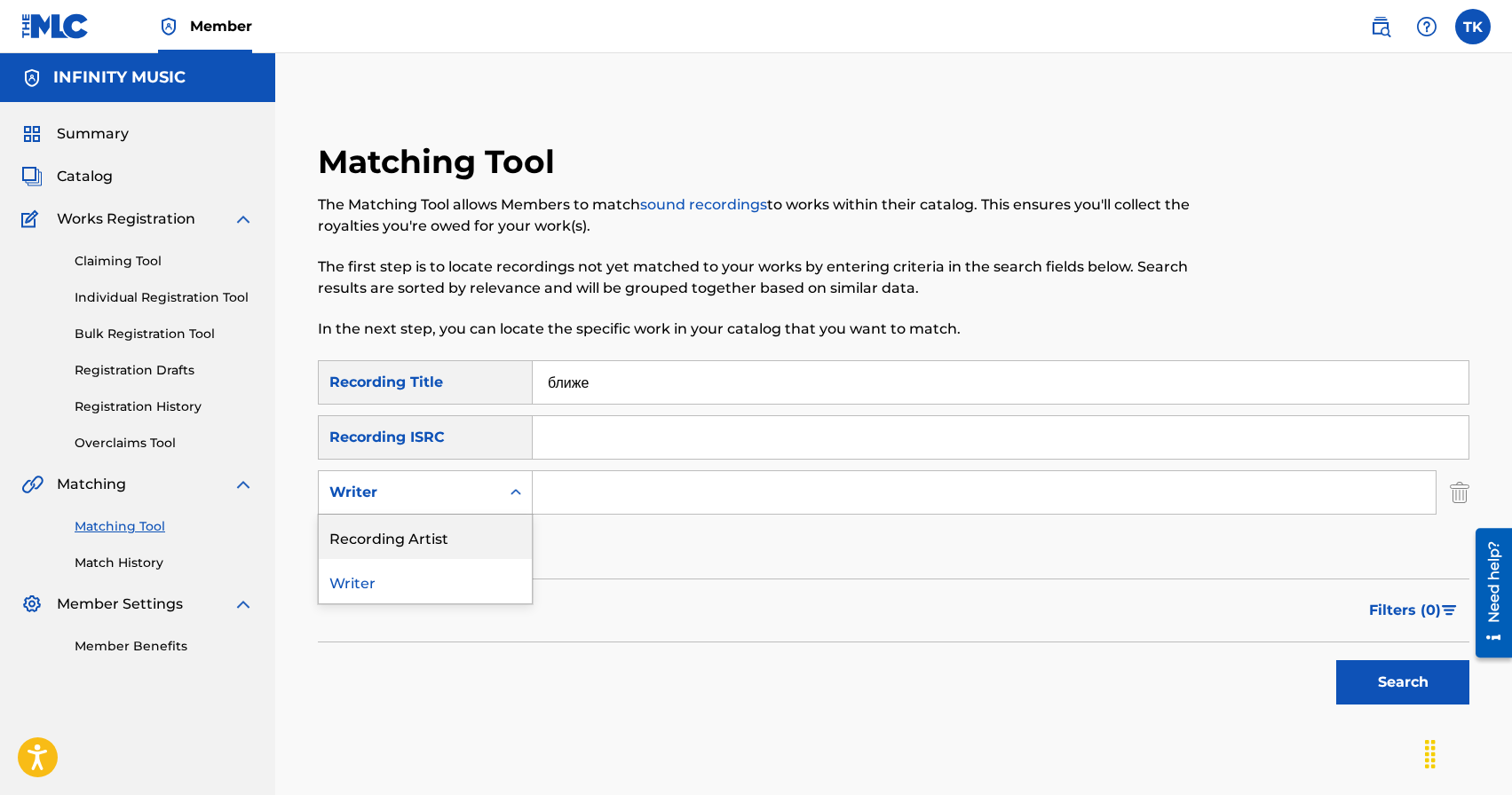
click at [489, 532] on div "Recording Artist" at bounding box center [425, 537] width 213 height 45
click at [568, 501] on input "Search Form" at bounding box center [983, 493] width 903 height 43
type input "KREC"
click at [1429, 705] on div "Search" at bounding box center [1398, 678] width 142 height 71
click at [1420, 689] on button "Search" at bounding box center [1402, 683] width 133 height 45
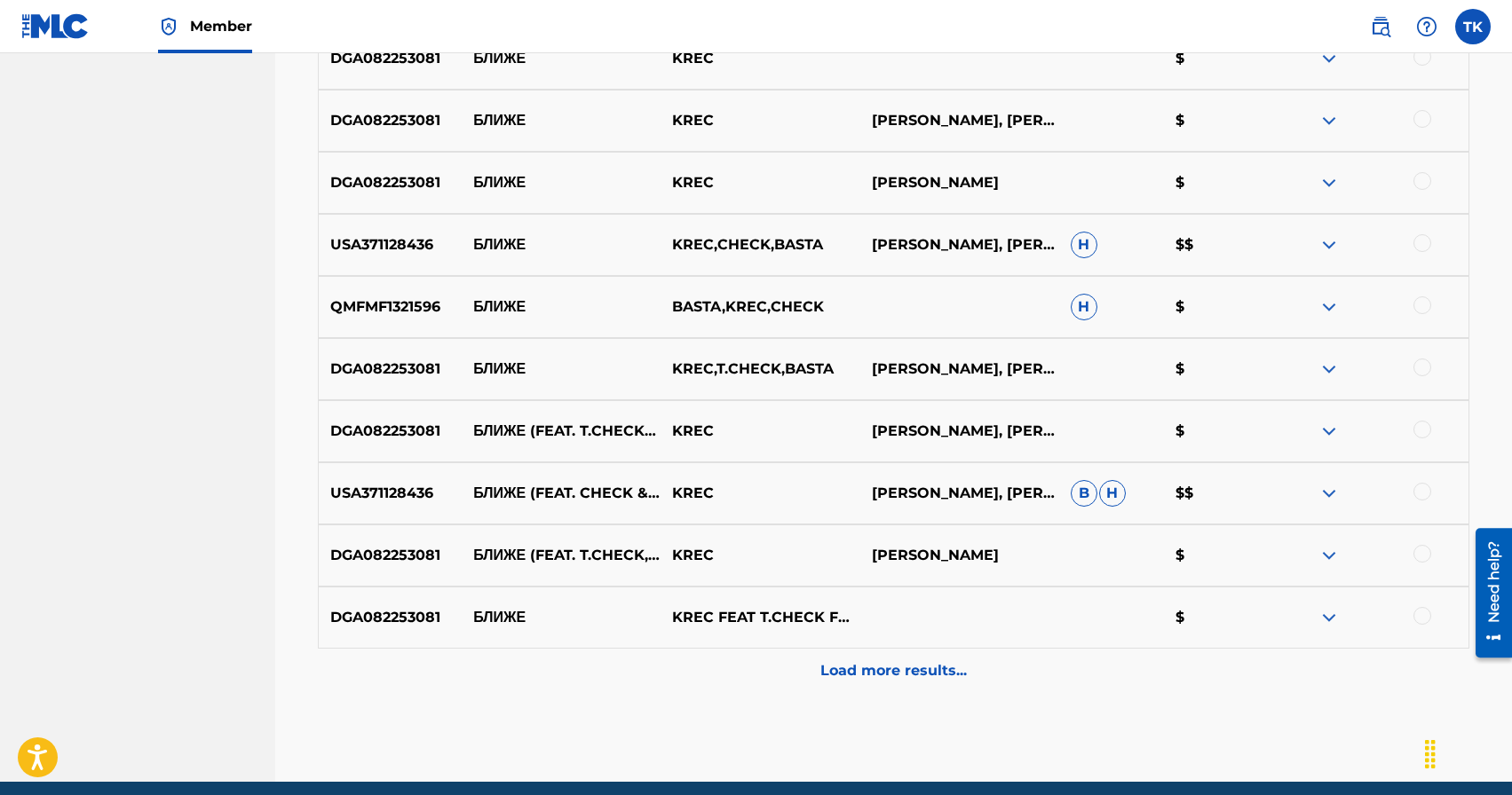
scroll to position [761, 0]
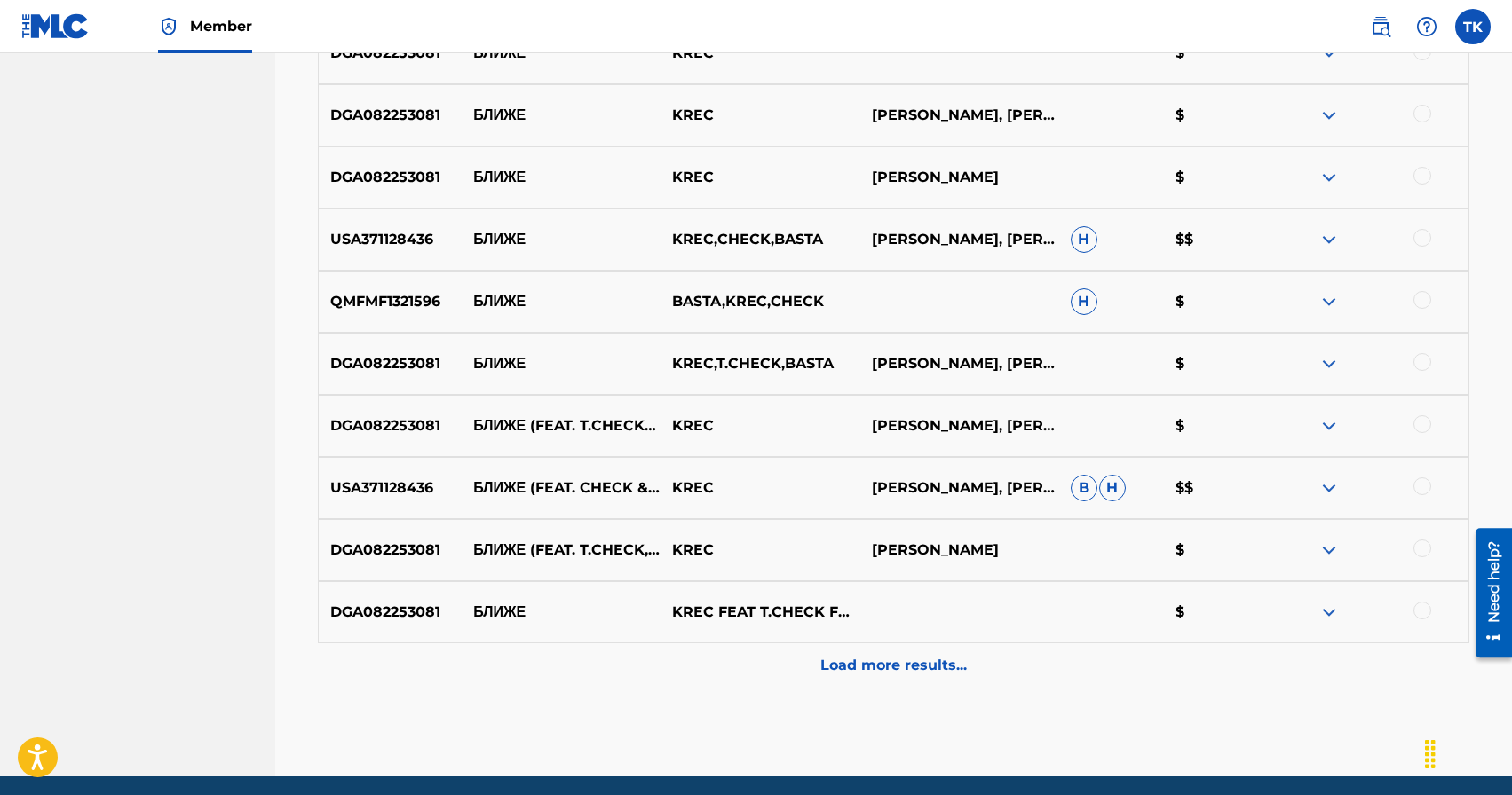
click at [871, 653] on div "Load more results..." at bounding box center [893, 666] width 1151 height 45
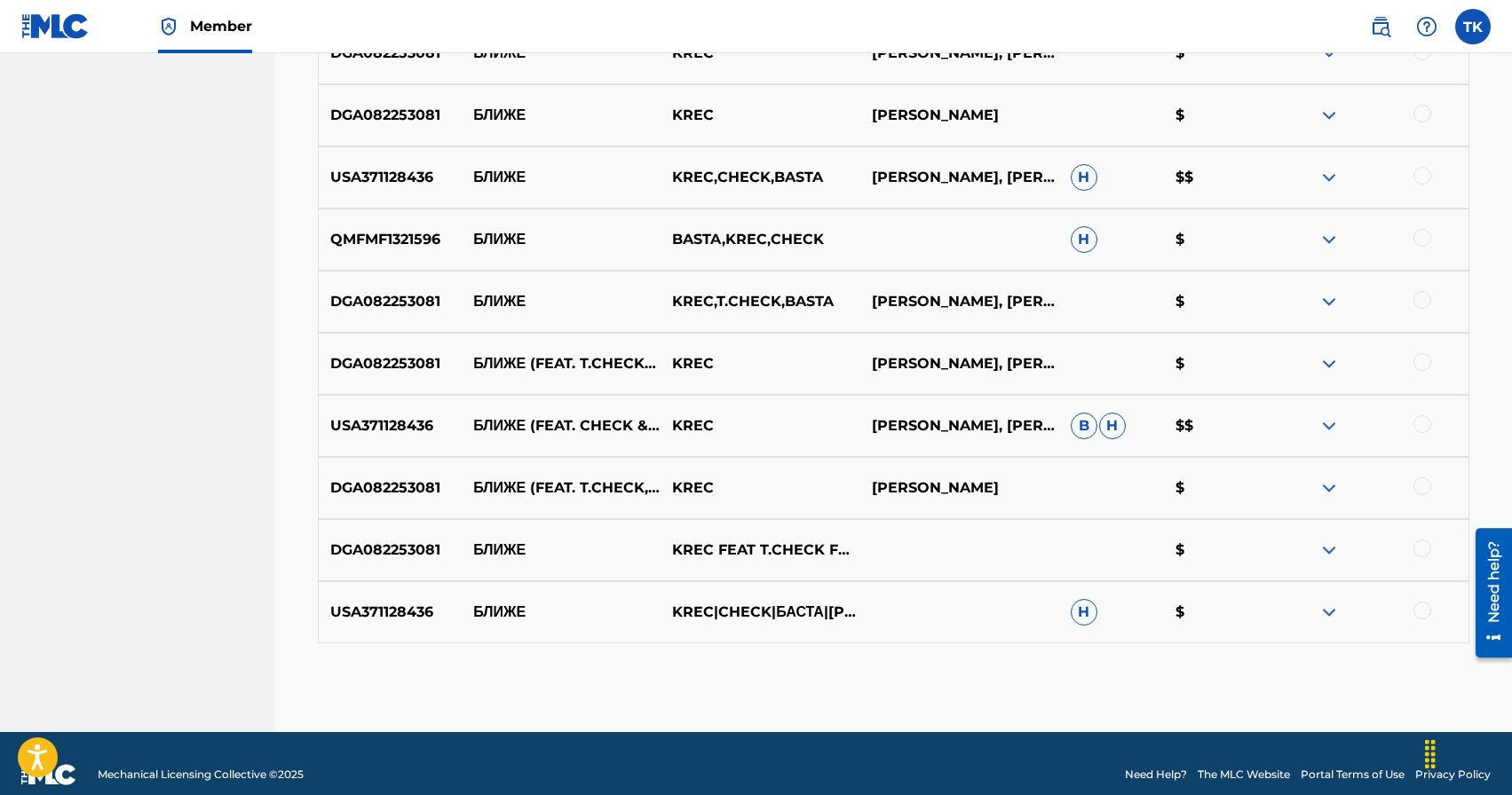
scroll to position [845, 0]
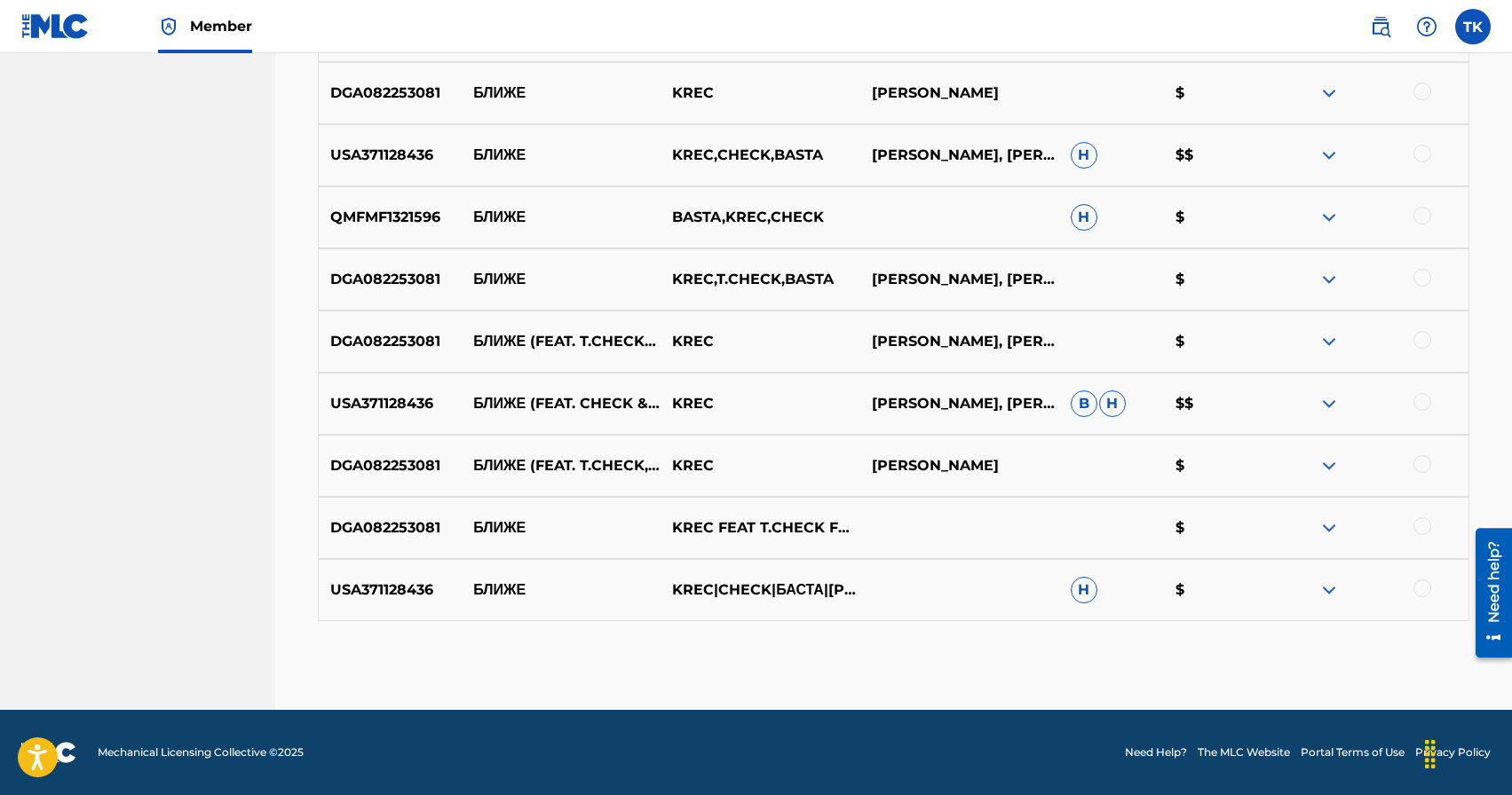
click at [1426, 586] on div at bounding box center [1422, 588] width 18 height 18
click at [1423, 527] on div at bounding box center [1422, 526] width 18 height 18
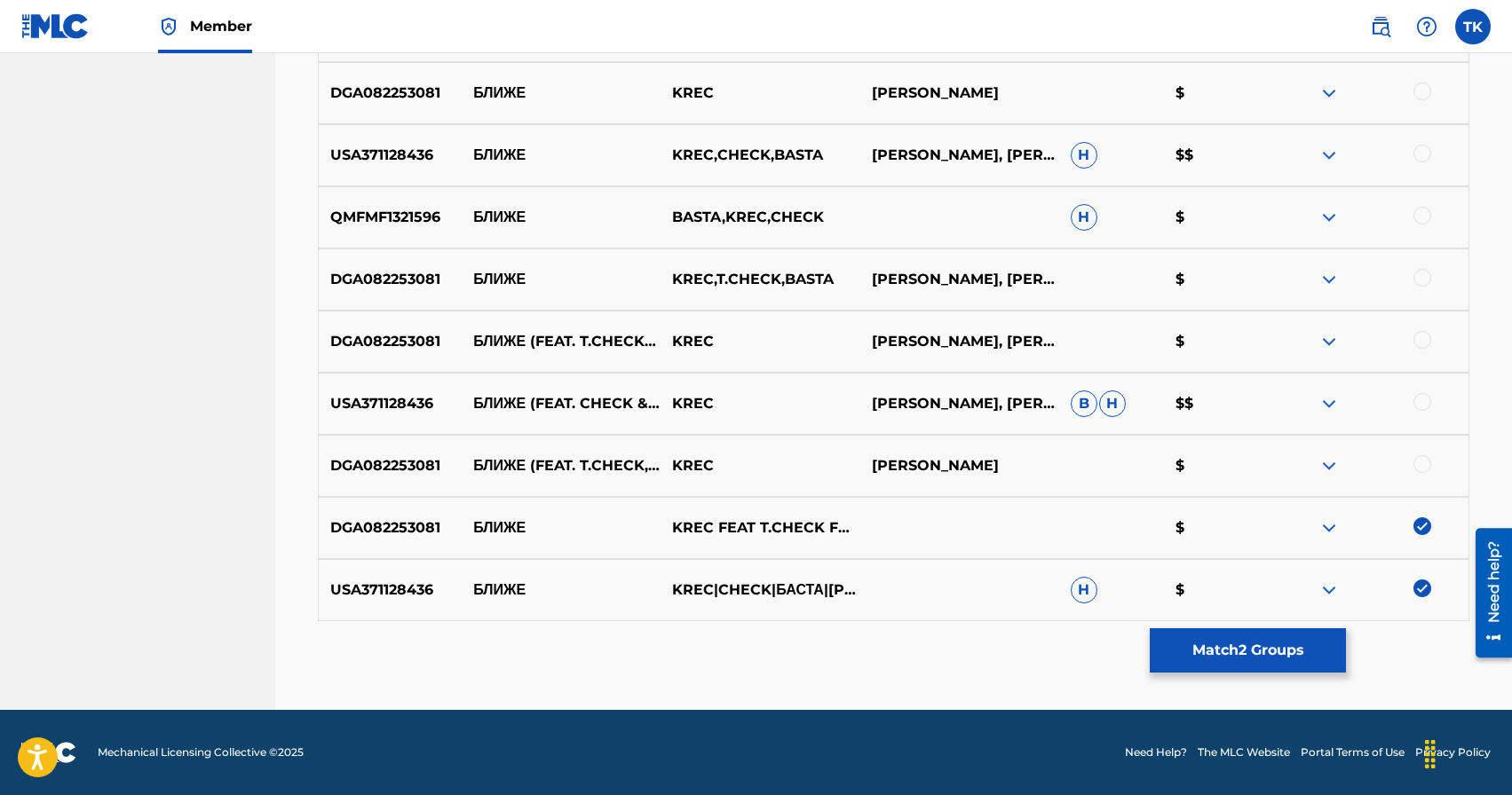
click at [1421, 465] on div at bounding box center [1422, 464] width 18 height 18
click at [1423, 406] on div at bounding box center [1422, 402] width 18 height 18
click at [1420, 336] on div at bounding box center [1422, 339] width 18 height 18
click at [1423, 280] on div at bounding box center [1422, 278] width 18 height 18
click at [1421, 219] on div at bounding box center [1422, 215] width 18 height 18
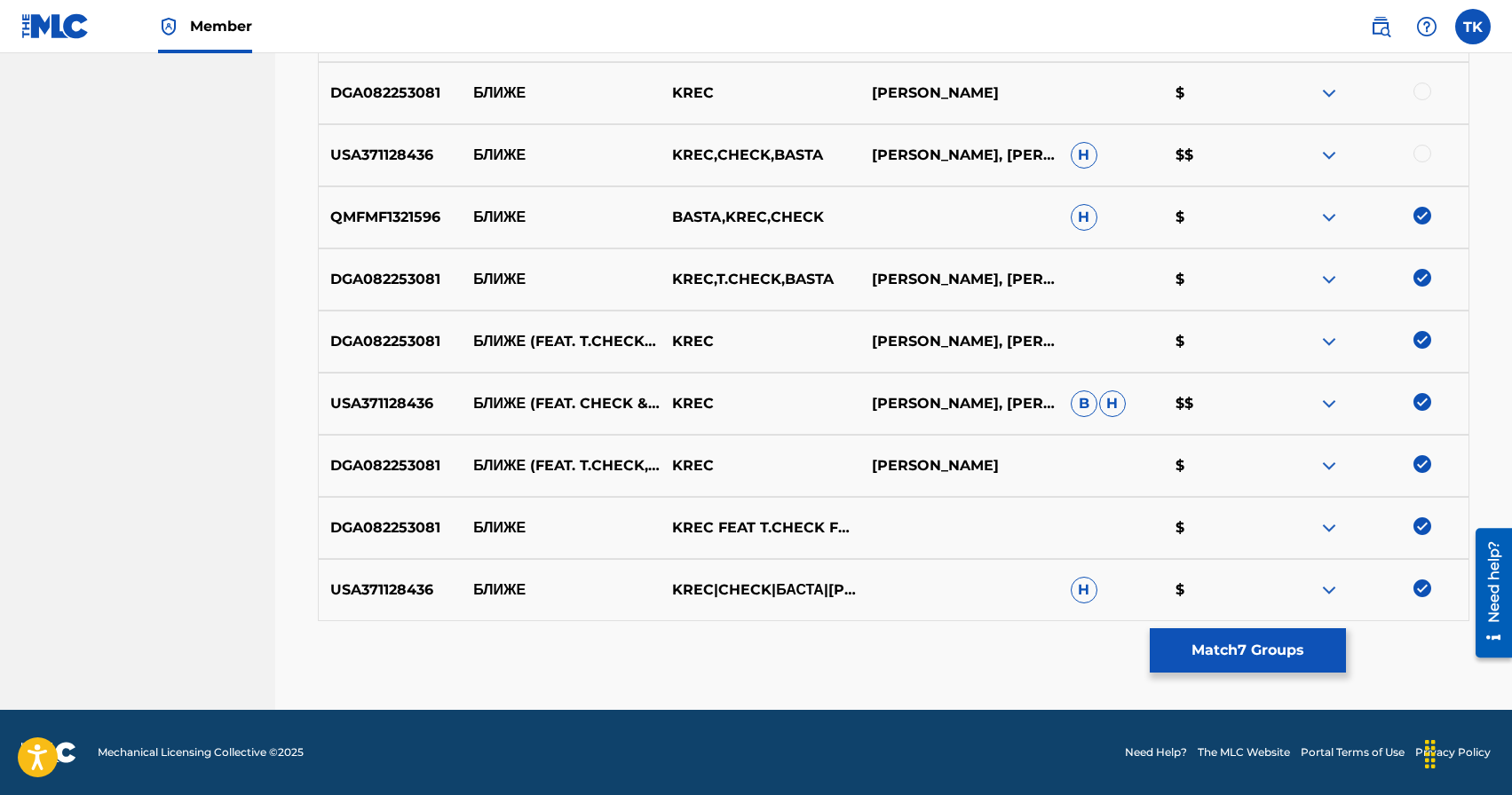
click at [1421, 157] on div at bounding box center [1422, 153] width 18 height 18
click at [1420, 90] on div at bounding box center [1422, 91] width 18 height 18
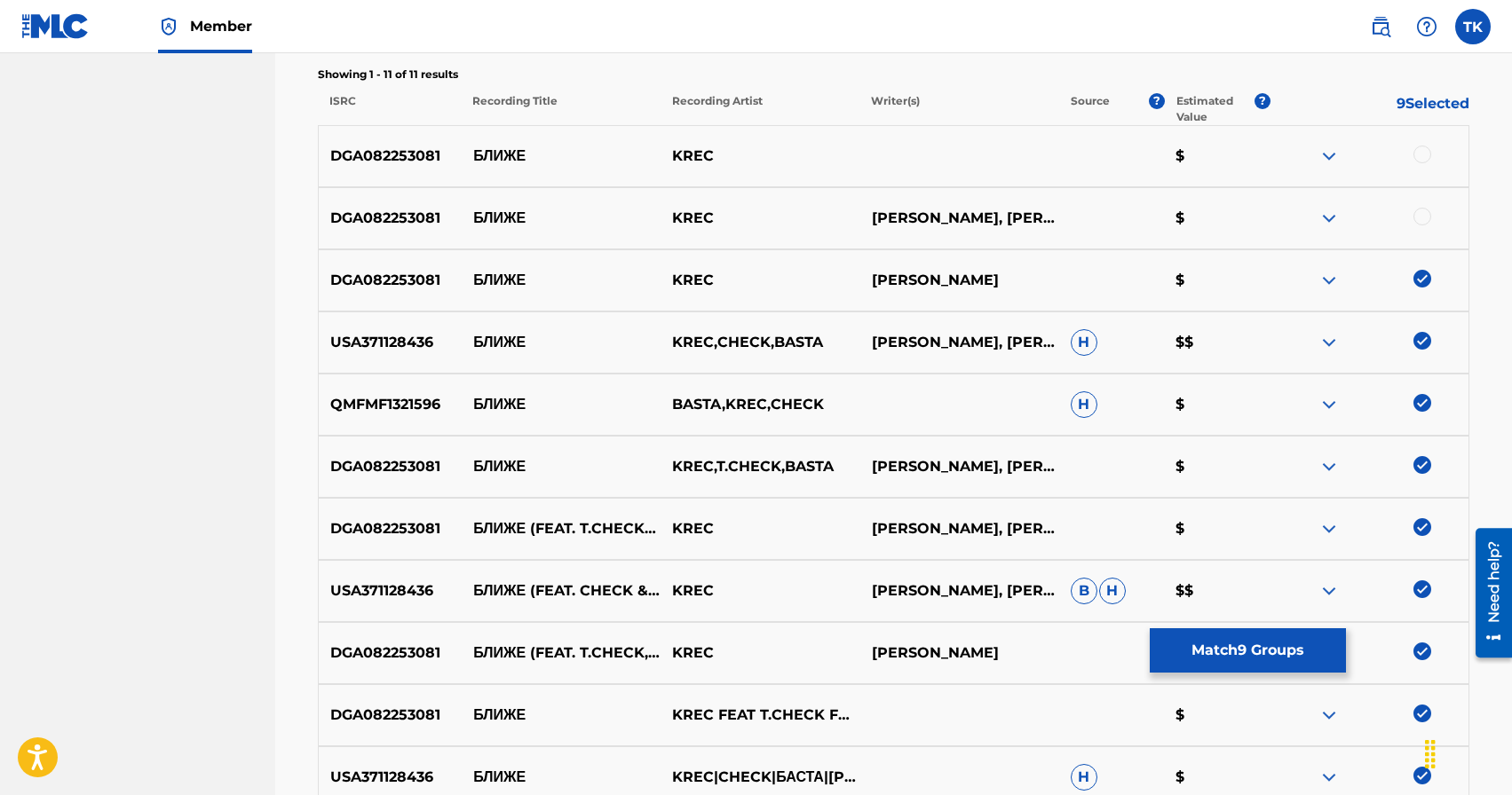
scroll to position [653, 0]
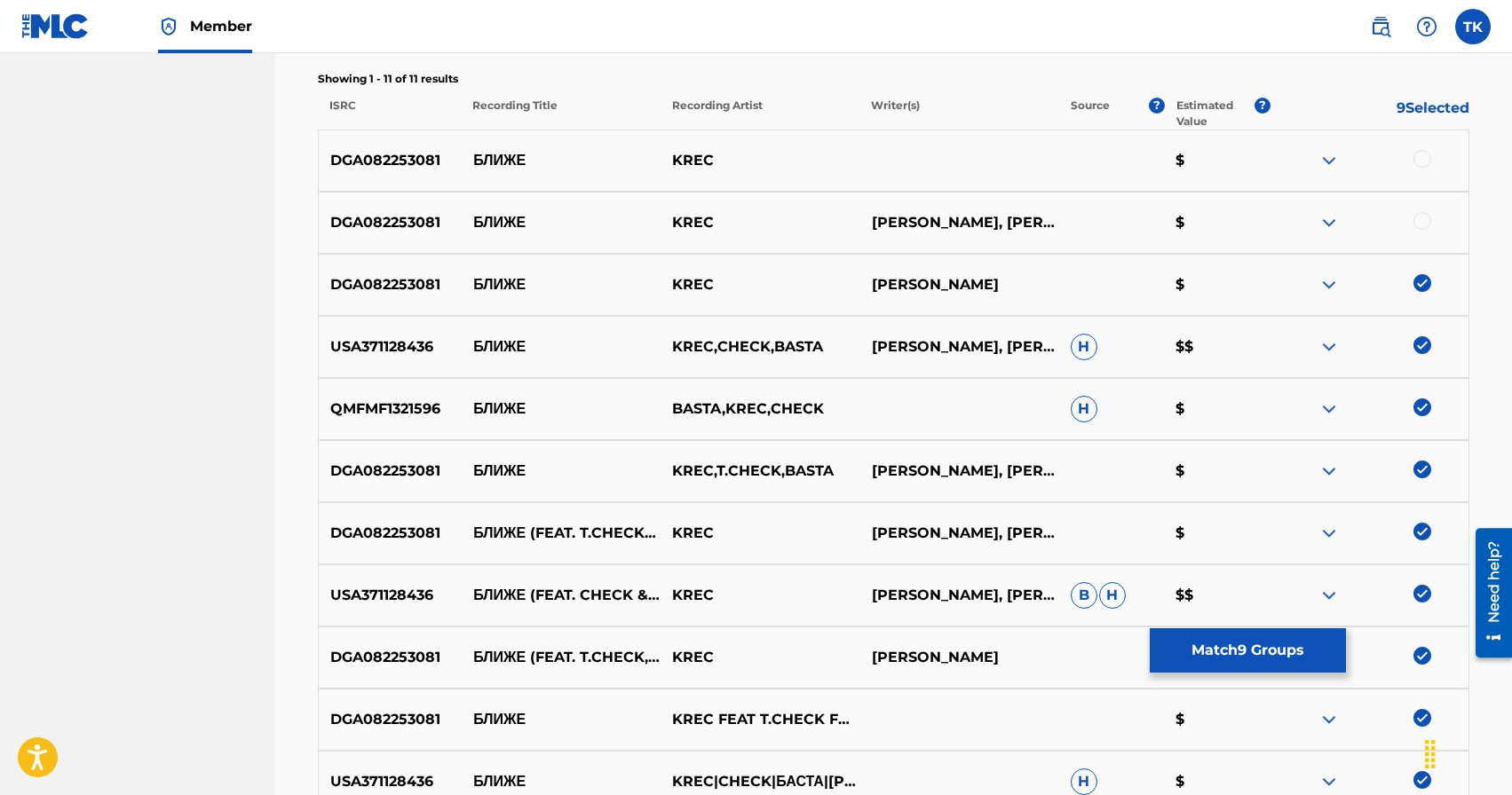
click at [1421, 223] on div at bounding box center [1422, 221] width 18 height 18
click at [1421, 160] on div at bounding box center [1422, 158] width 18 height 18
click at [1257, 645] on button "Match 11 Groups" at bounding box center [1247, 651] width 196 height 45
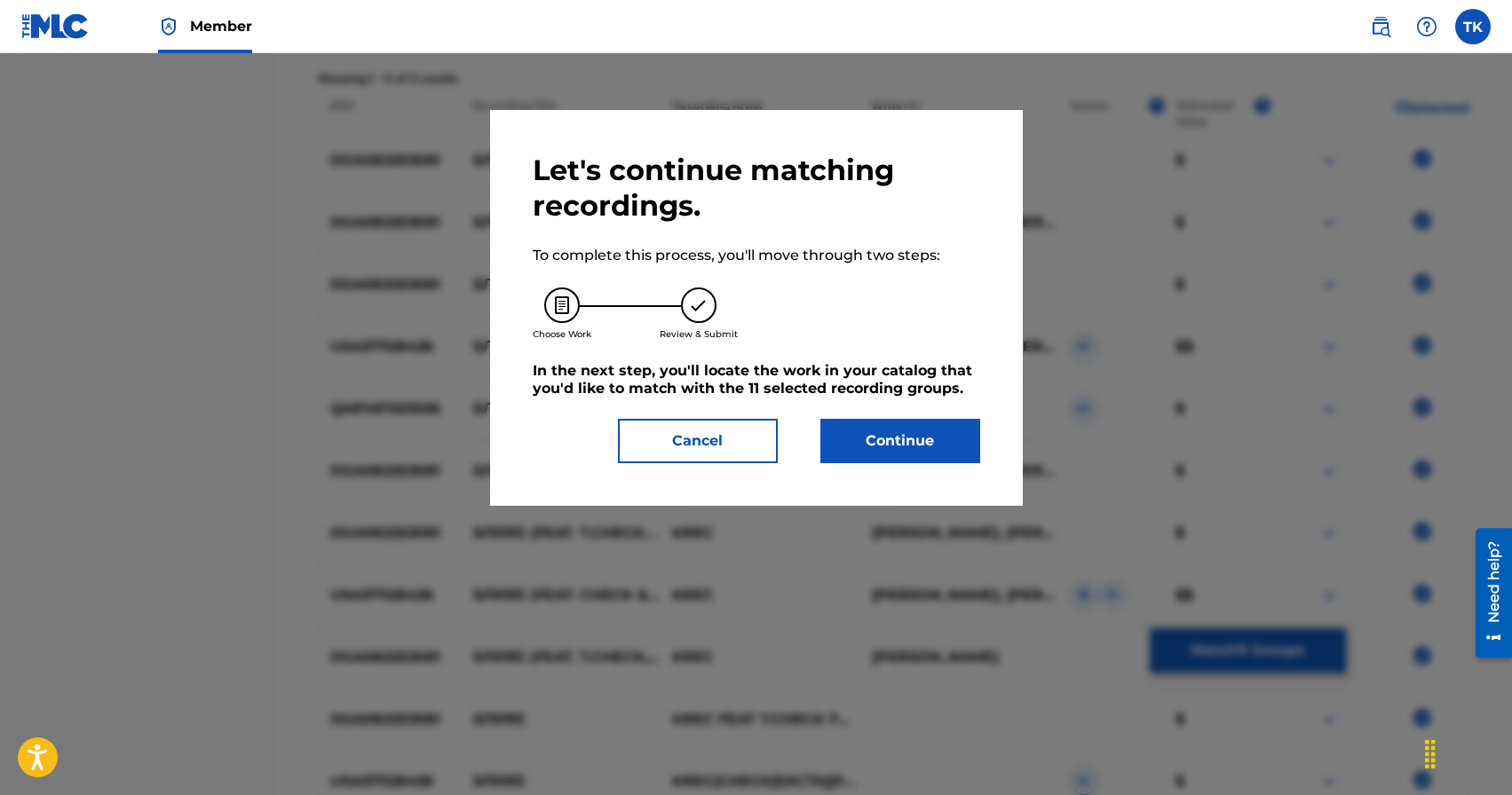
click at [922, 459] on button "Continue" at bounding box center [900, 442] width 159 height 45
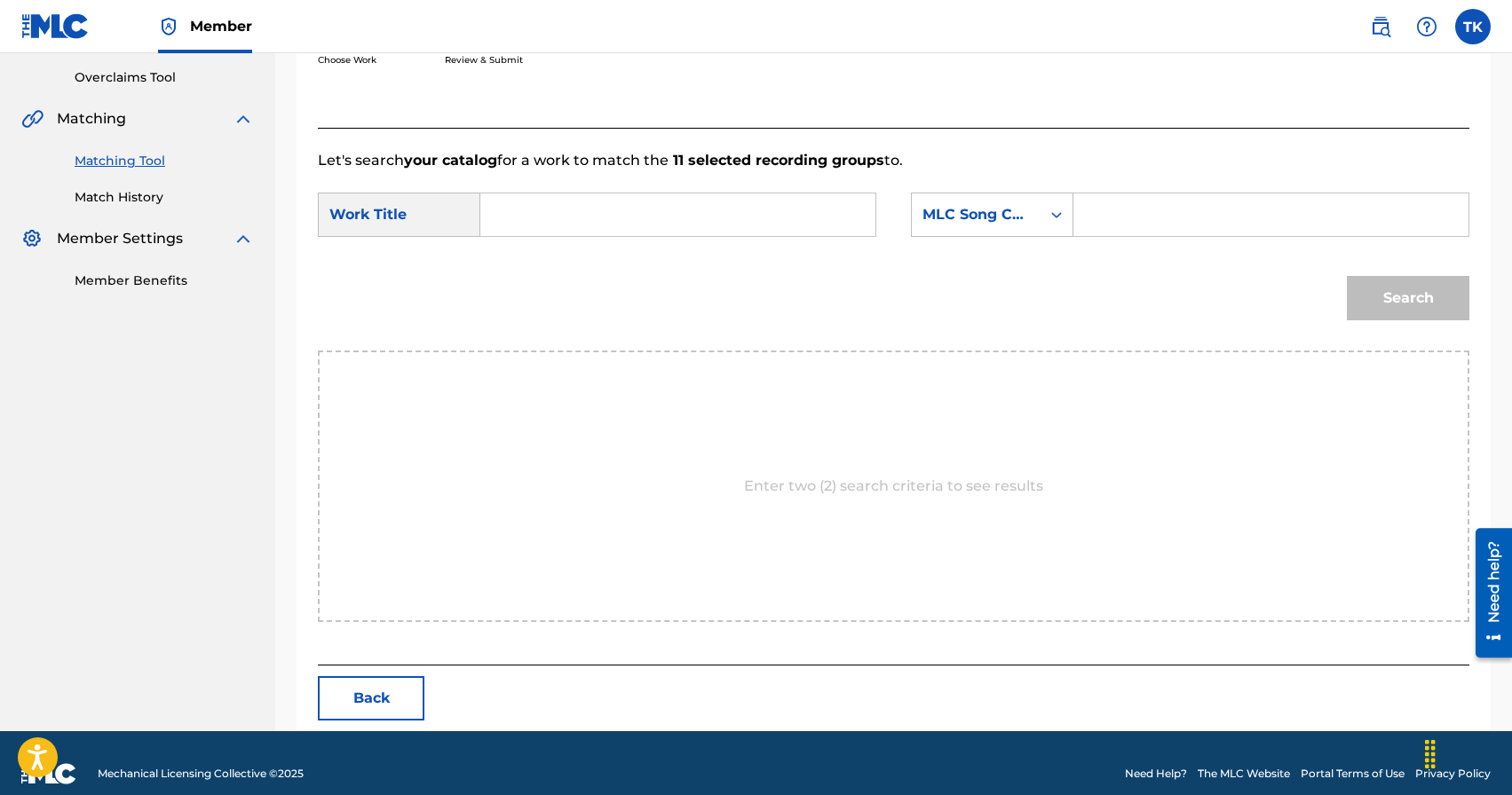
scroll to position [387, 0]
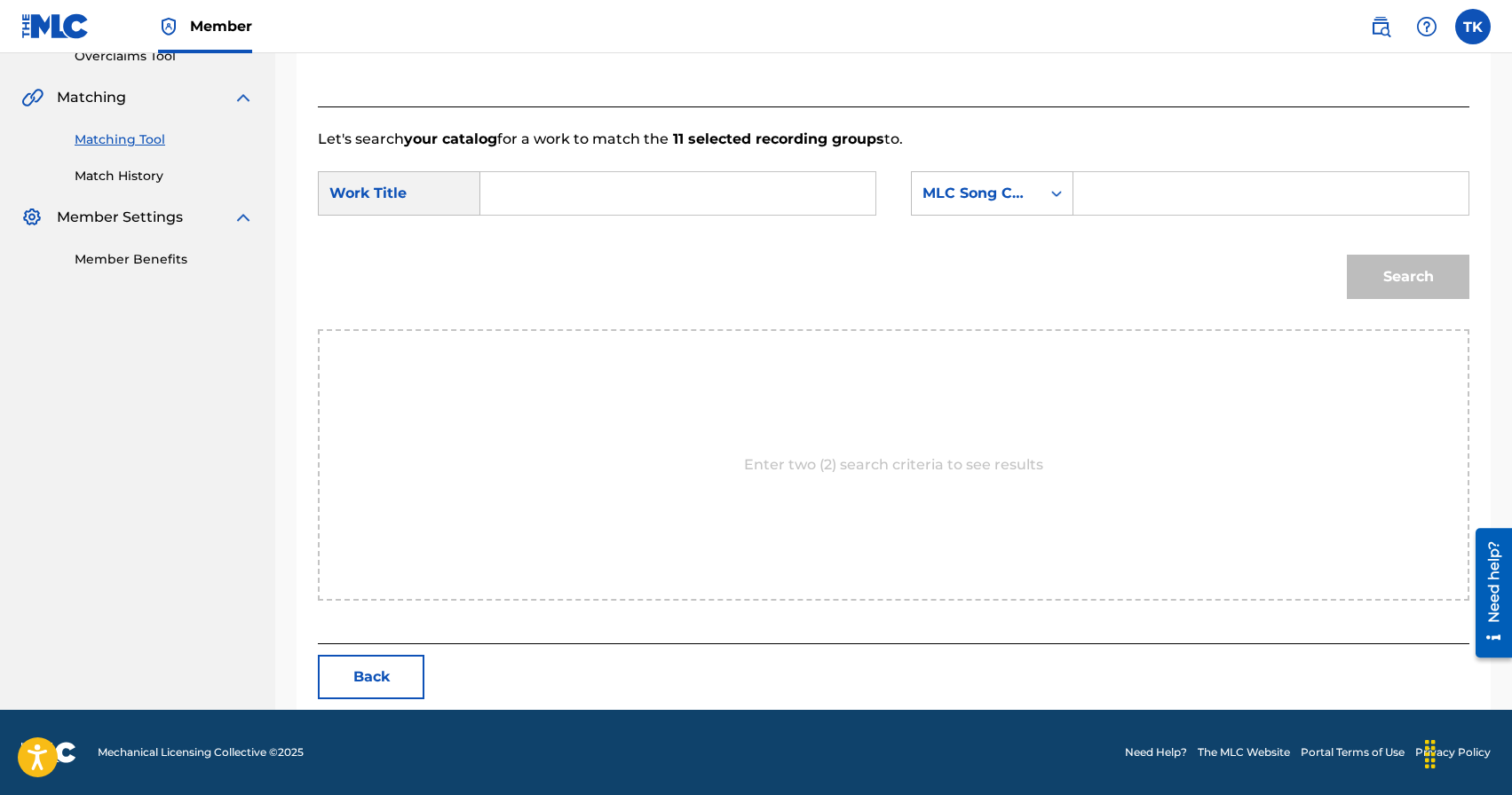
click at [712, 198] on input "Search Form" at bounding box center [677, 194] width 364 height 43
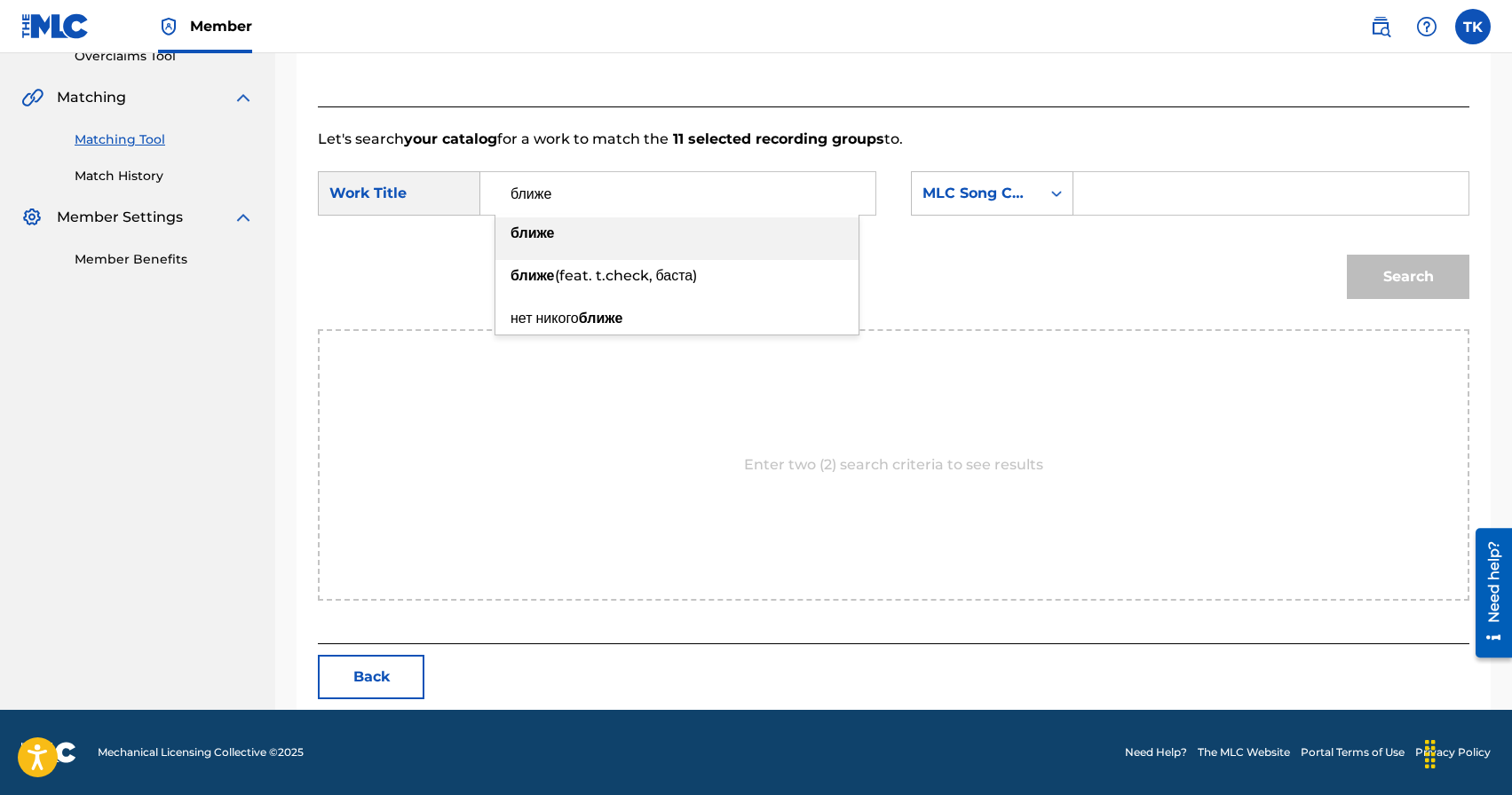
type input "ближе"
click at [657, 239] on div "ближе" at bounding box center [677, 233] width 364 height 32
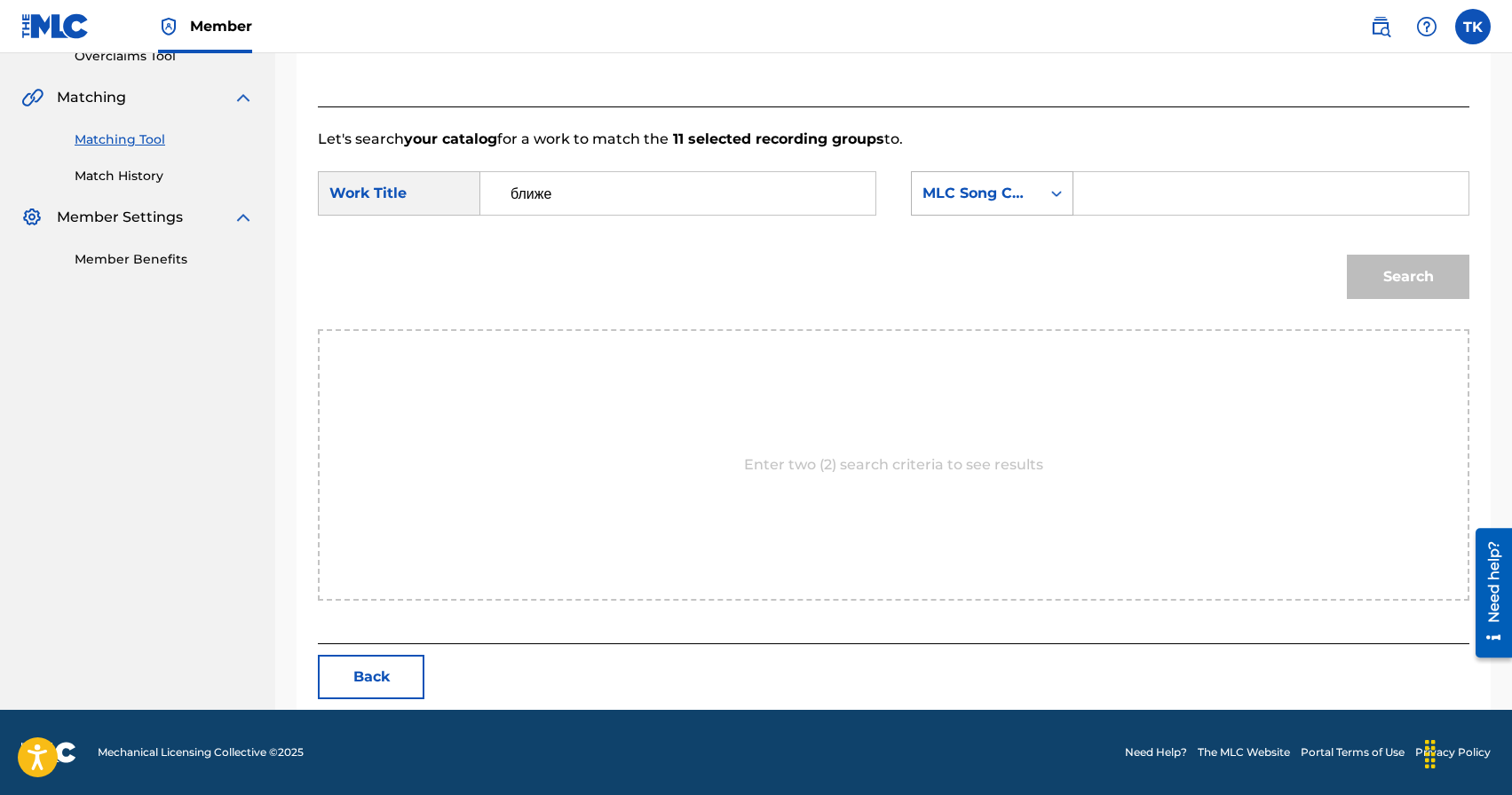
click at [989, 195] on div "MLC Song Code" at bounding box center [976, 193] width 107 height 21
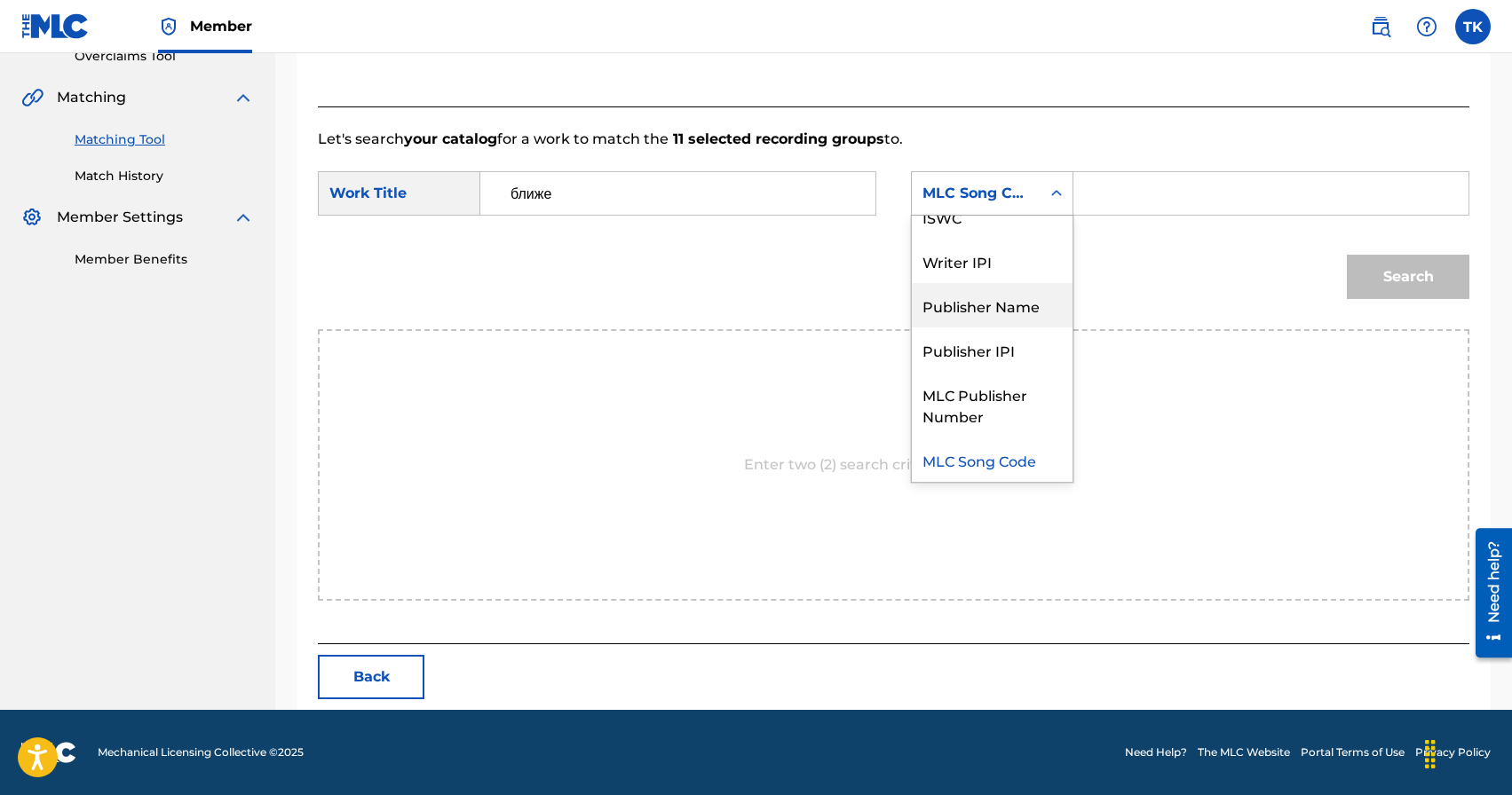
click at [997, 298] on div "Publisher Name" at bounding box center [992, 306] width 160 height 45
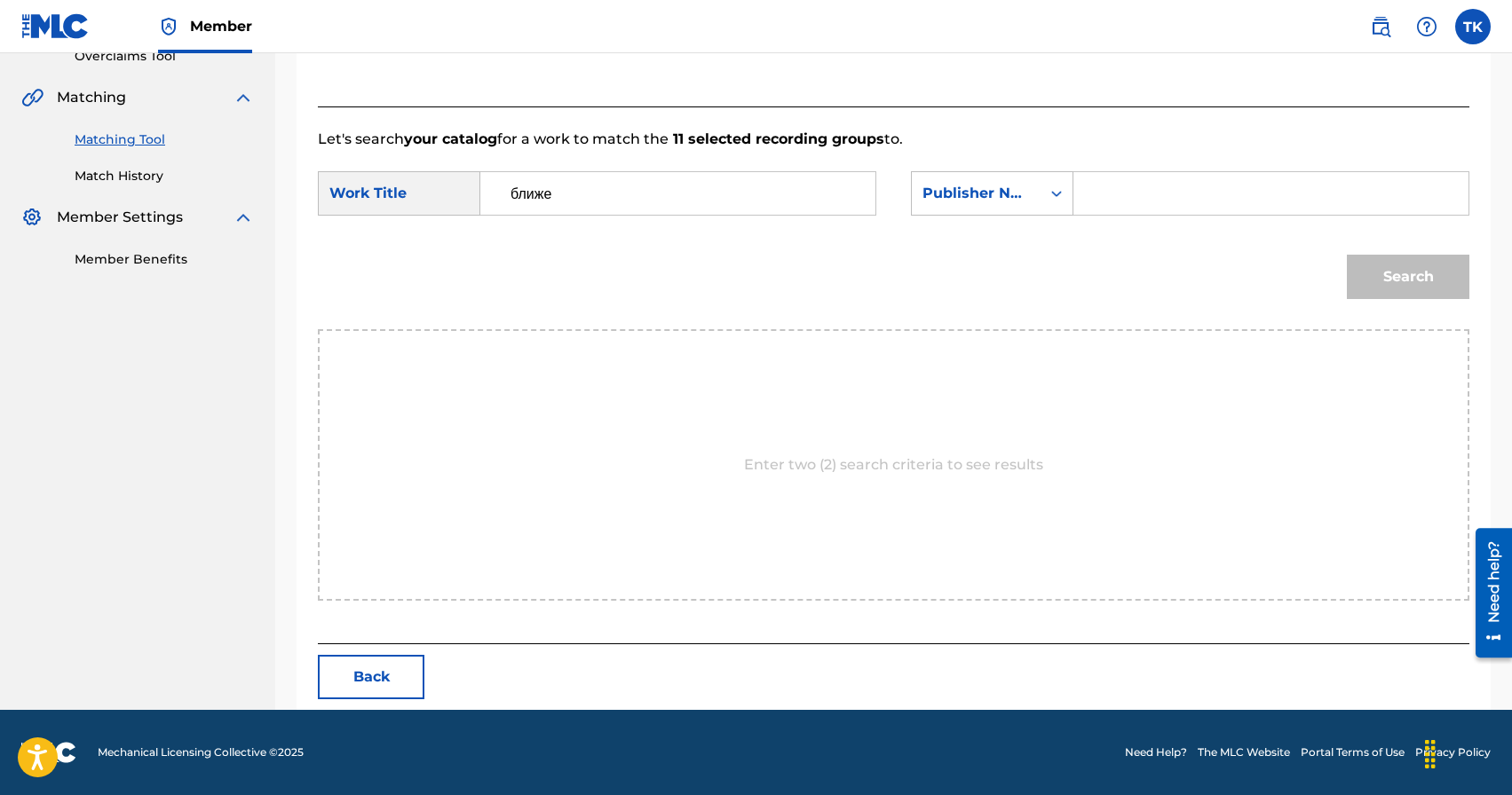
click at [1138, 196] on input "Search Form" at bounding box center [1271, 194] width 364 height 43
type input "INFINITY MUSIC"
click at [1395, 277] on button "Search" at bounding box center [1408, 277] width 122 height 45
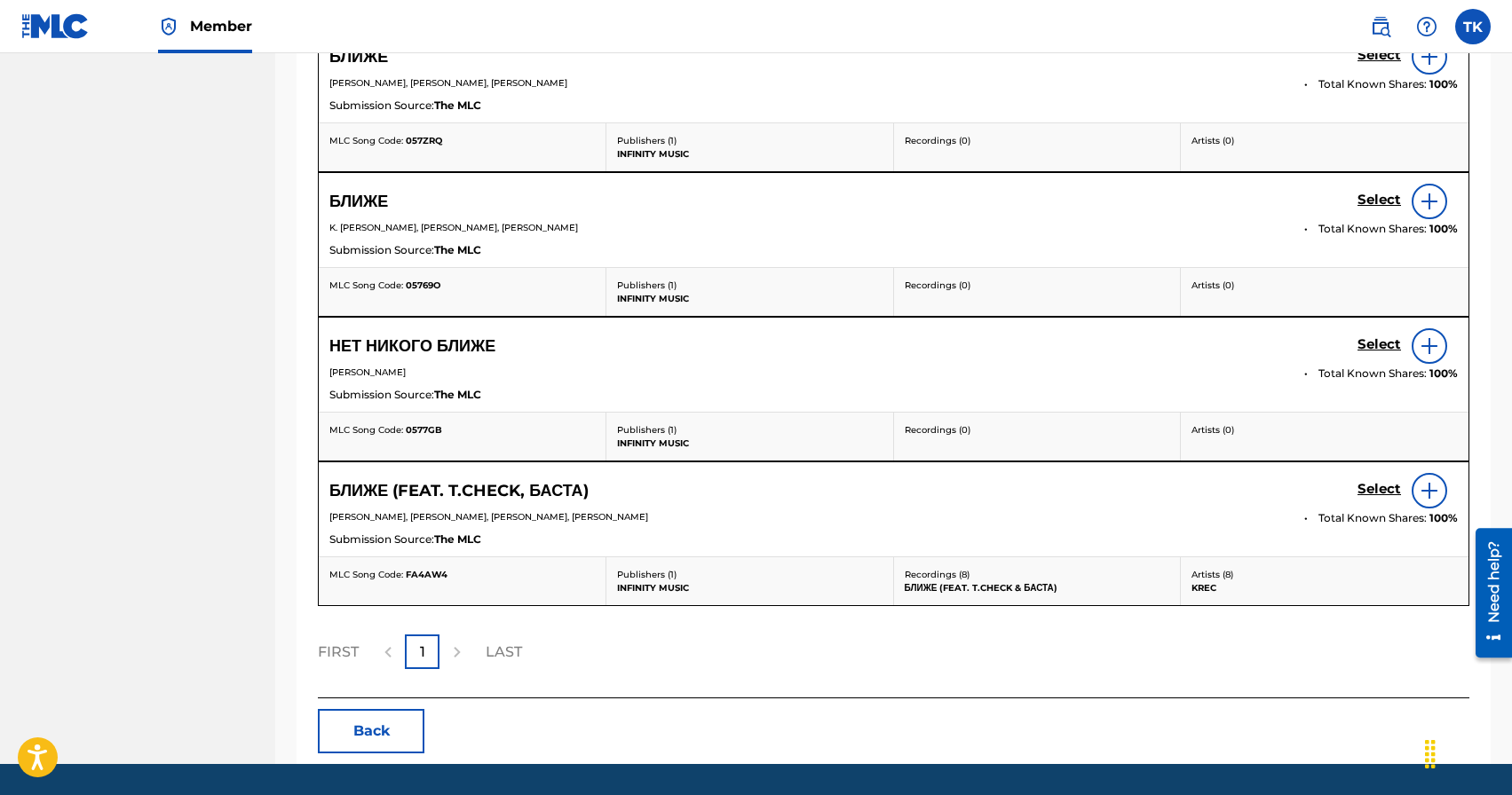
scroll to position [719, 0]
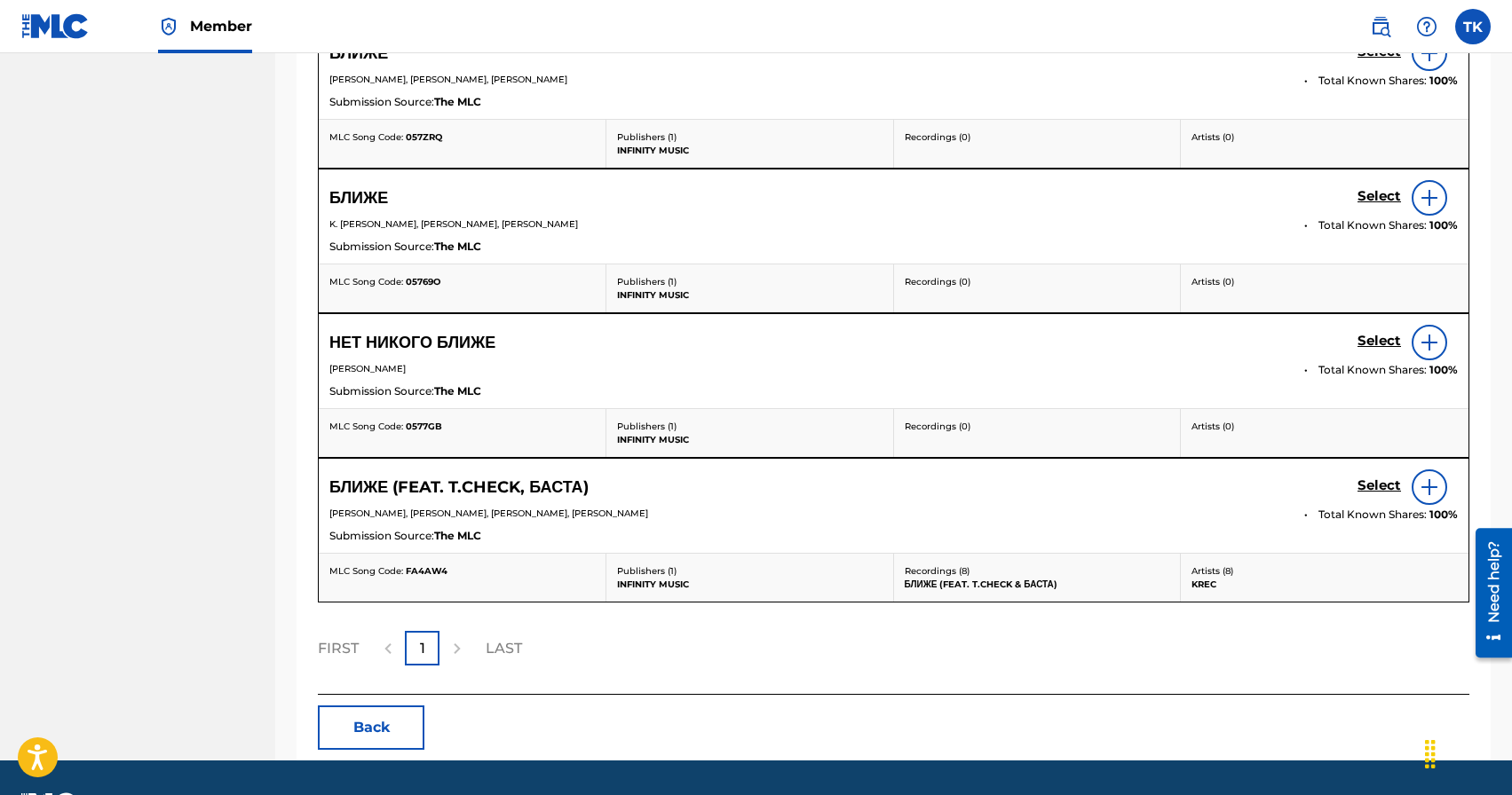
click at [1372, 61] on h5 "Select" at bounding box center [1379, 52] width 44 height 17
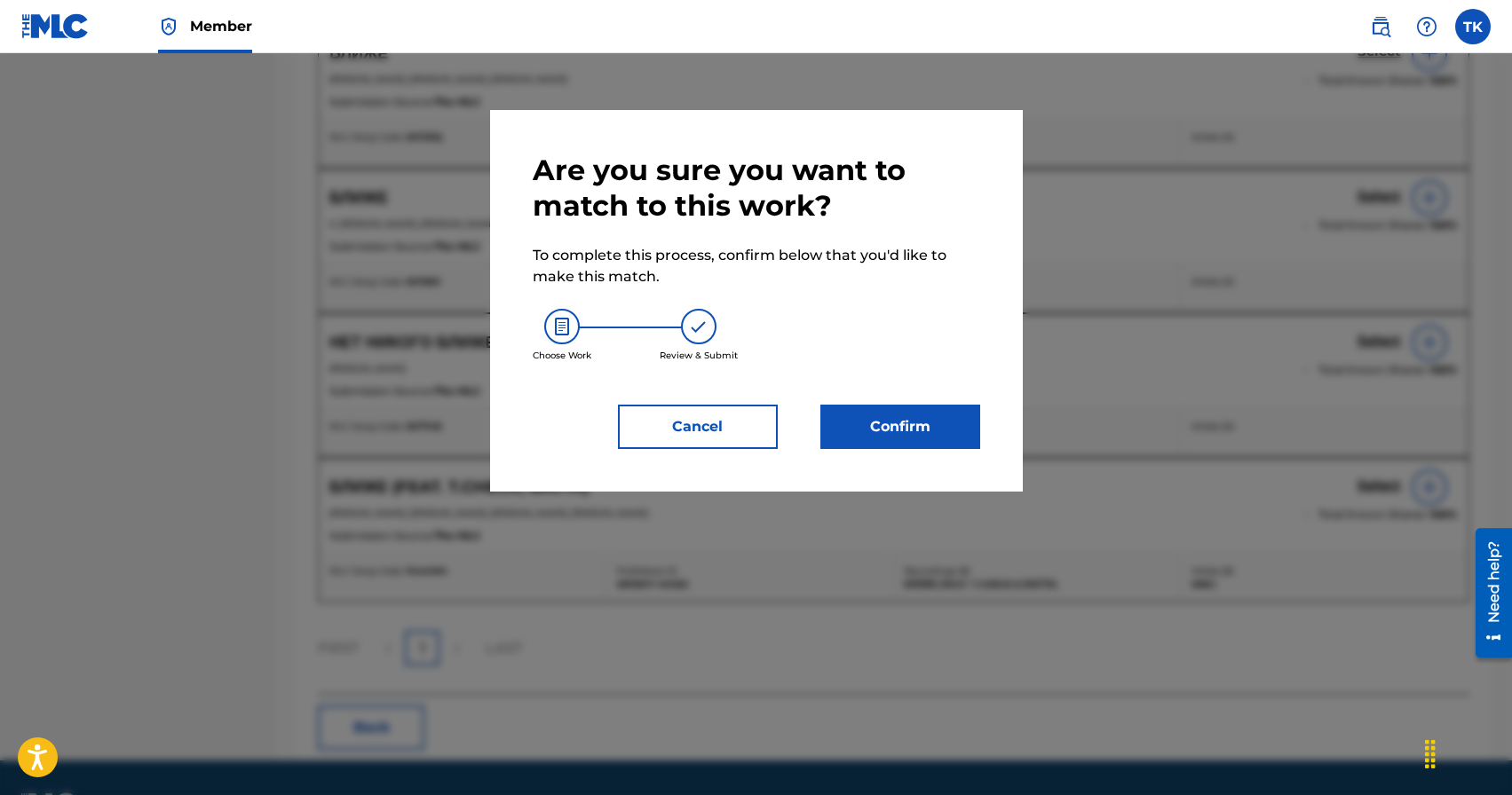
click at [887, 421] on button "Confirm" at bounding box center [900, 427] width 159 height 45
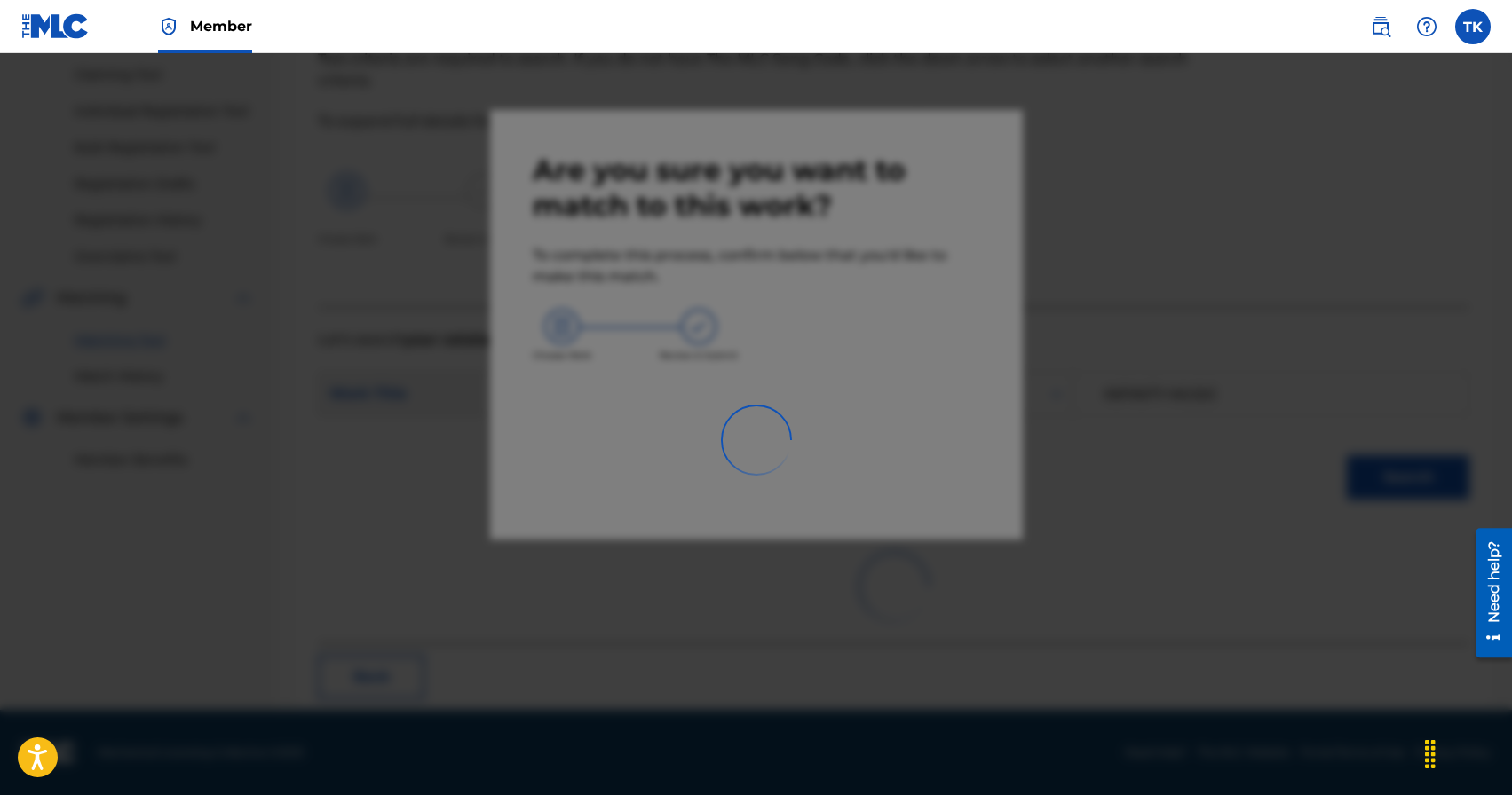
scroll to position [52, 0]
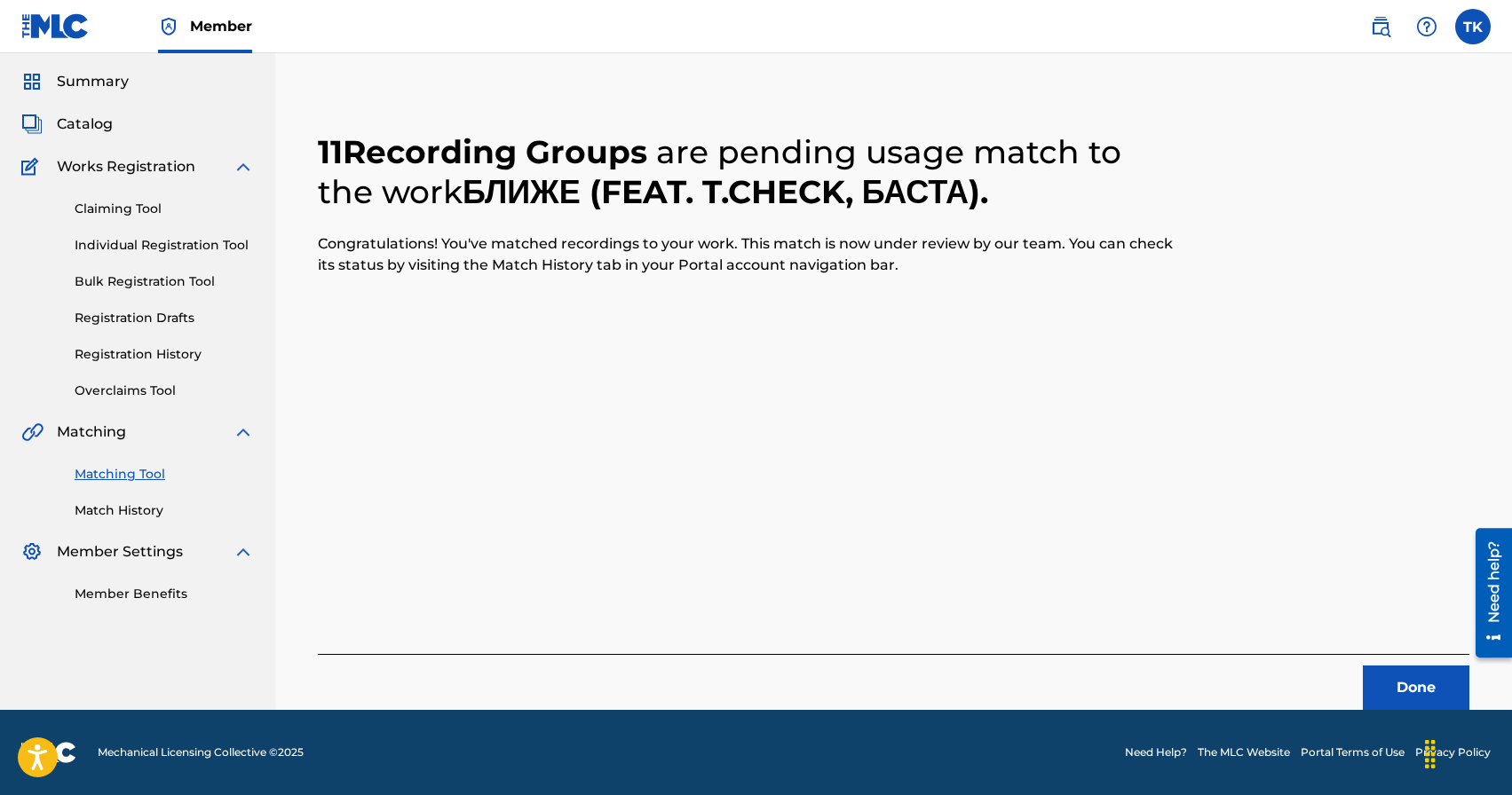
click at [1389, 700] on button "Done" at bounding box center [1416, 688] width 106 height 45
